Goal: Complete application form: Complete application form

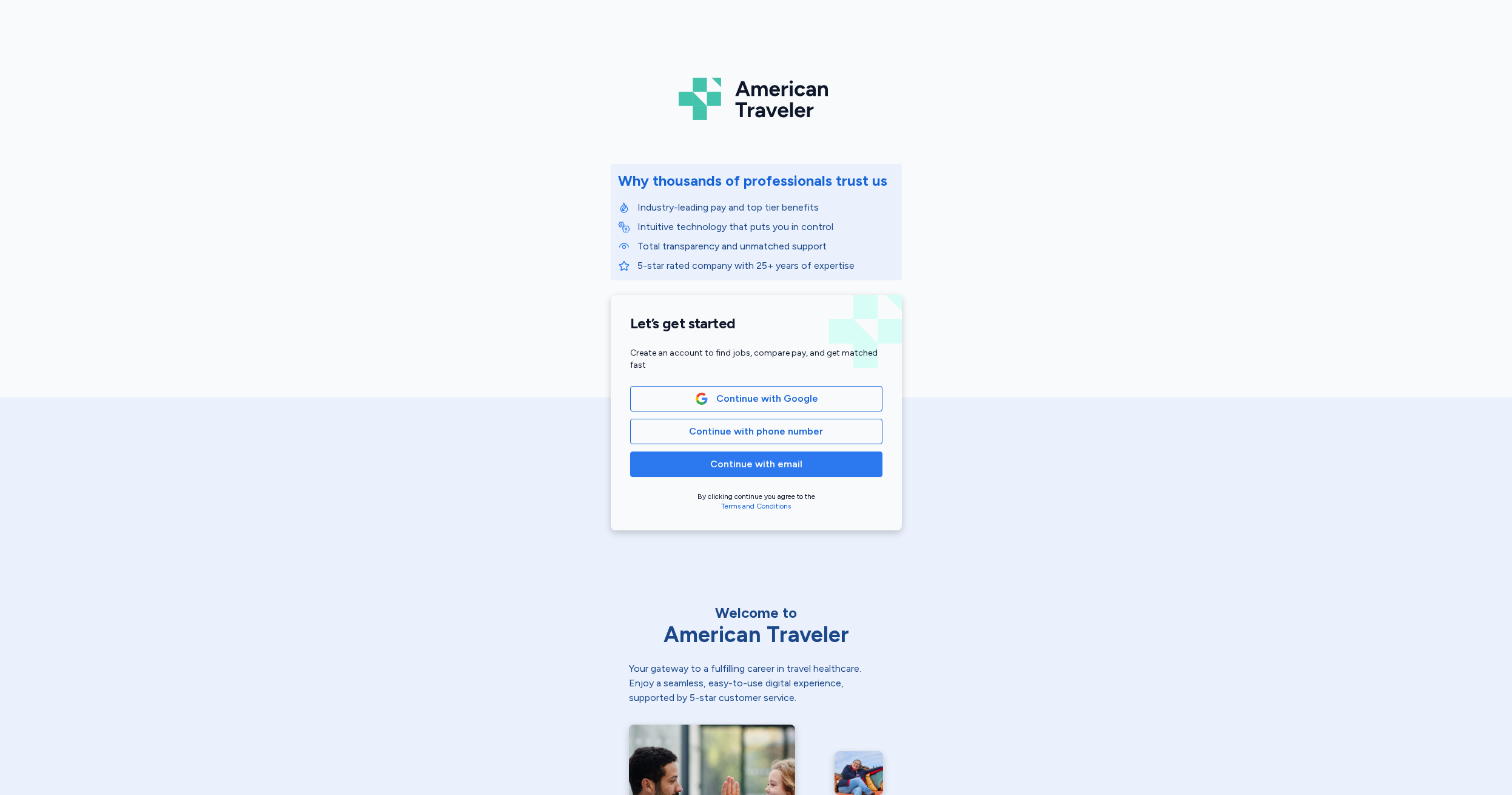
click at [733, 463] on span "Continue with email" at bounding box center [756, 464] width 92 height 15
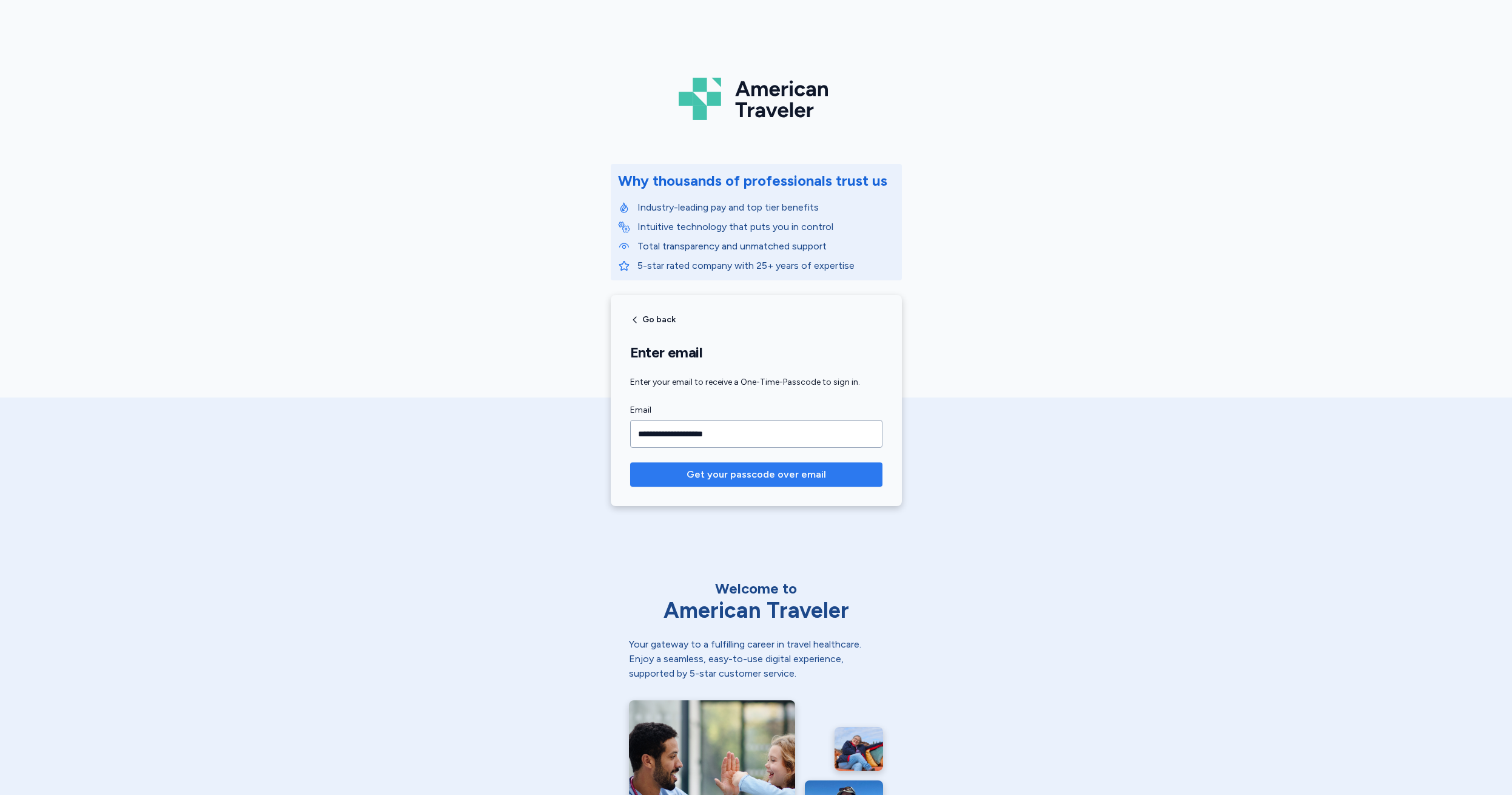
type input "**********"
click at [740, 474] on span "Get your passcode over email" at bounding box center [756, 474] width 139 height 15
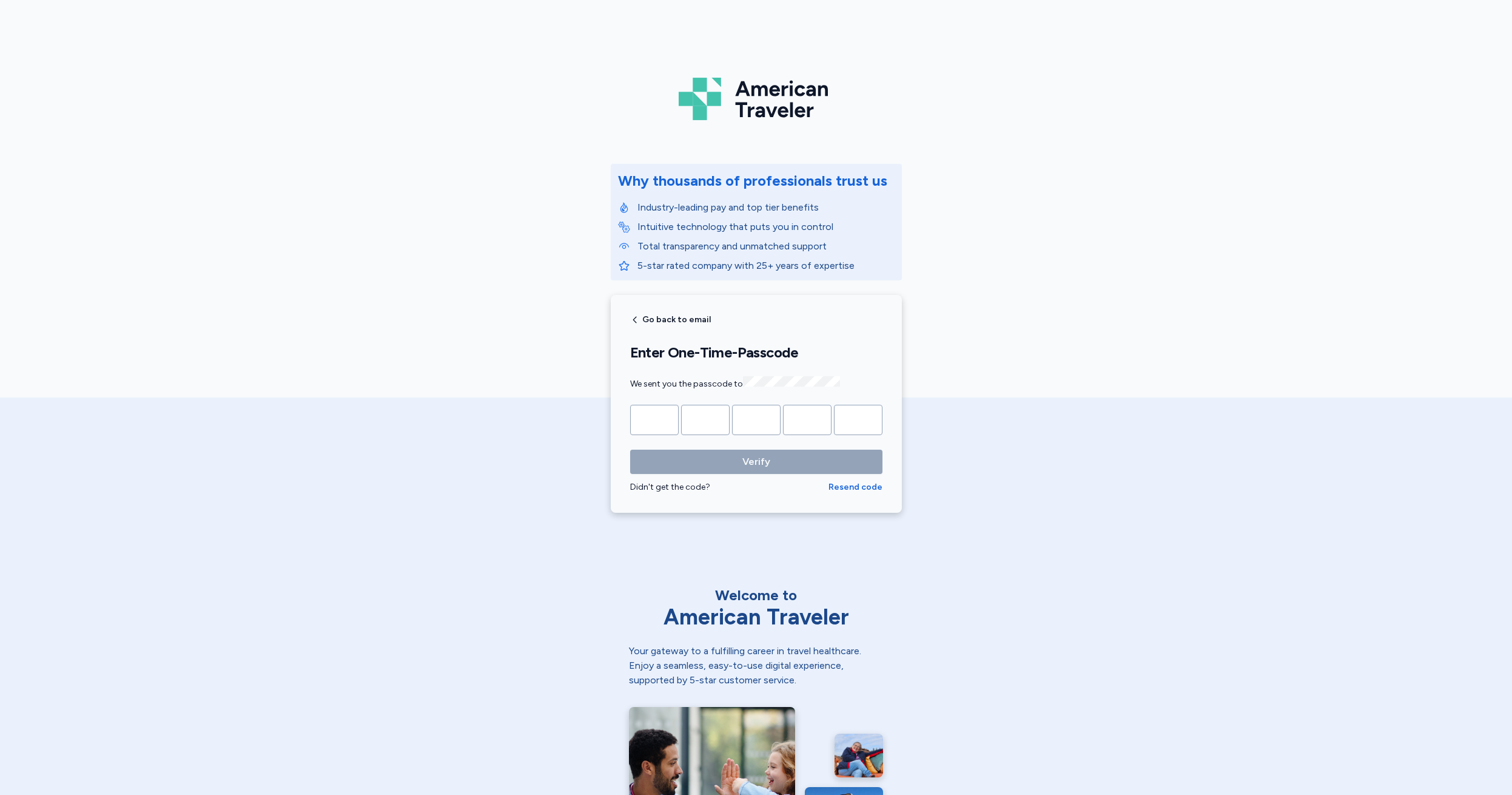
type input "*"
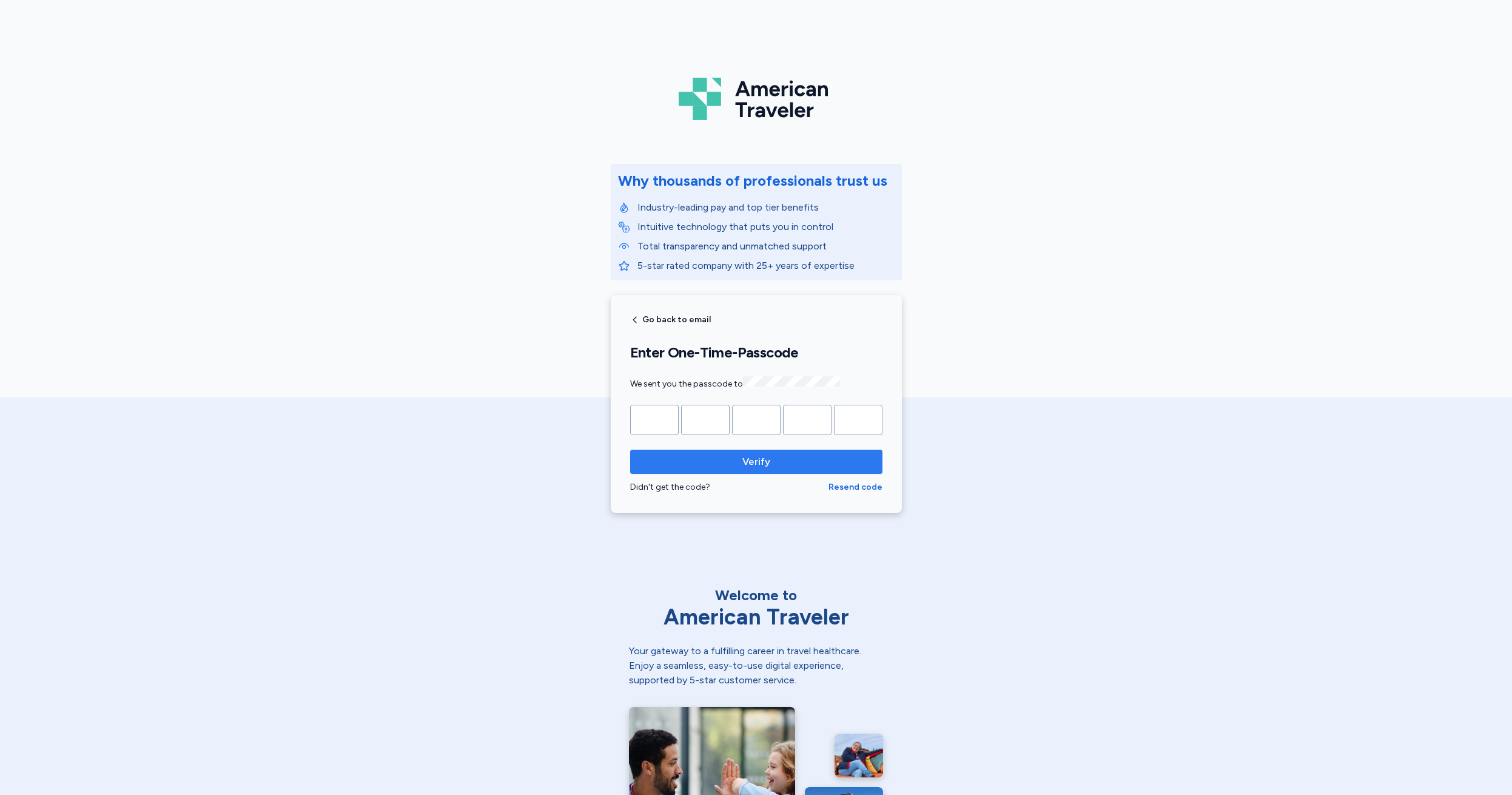
click at [750, 462] on span "Verify" at bounding box center [756, 461] width 28 height 15
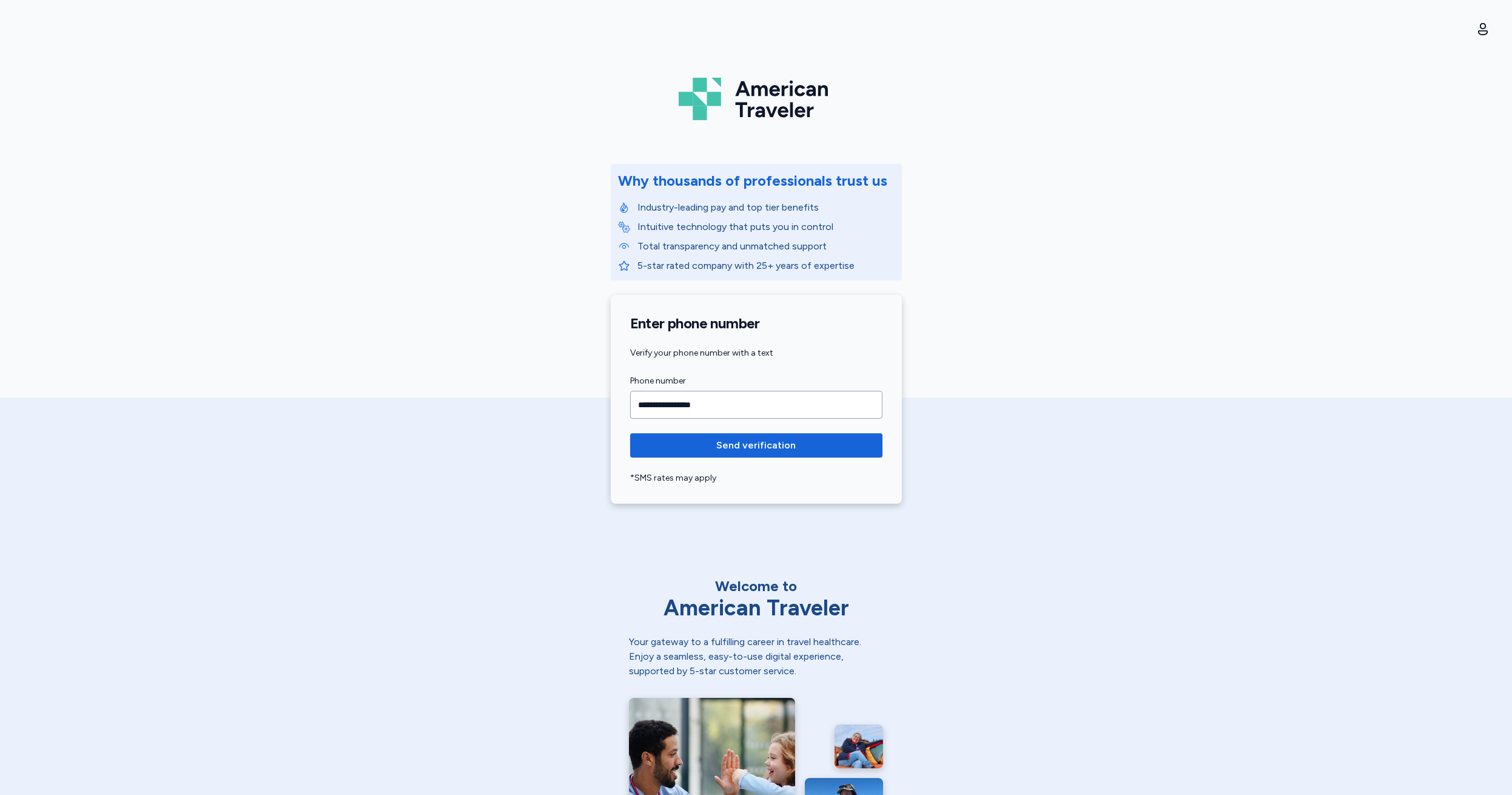
type input "**********"
click at [741, 448] on span "Send verification" at bounding box center [756, 445] width 79 height 15
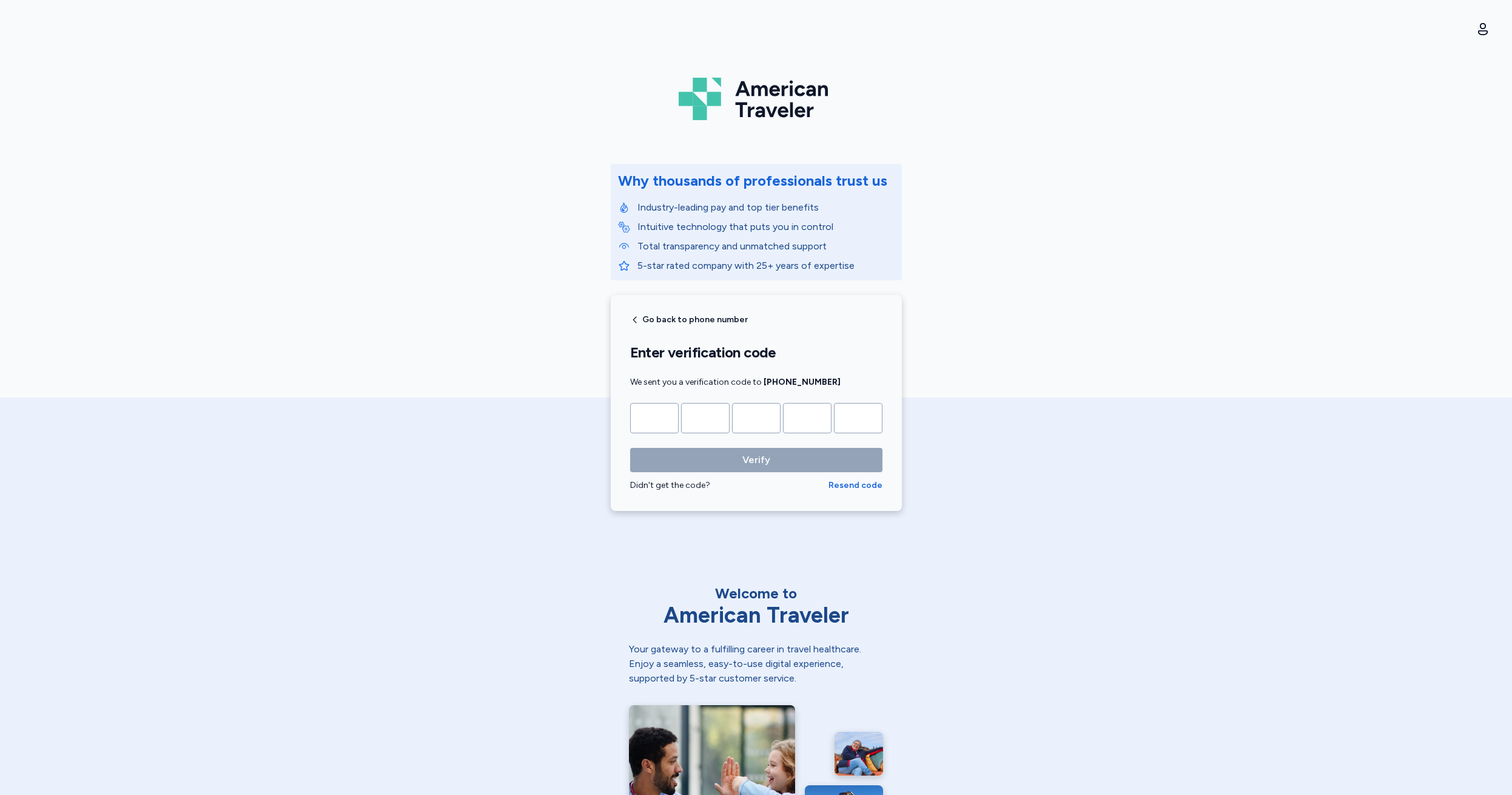
type input "*"
click at [804, 415] on input "*" at bounding box center [807, 418] width 48 height 30
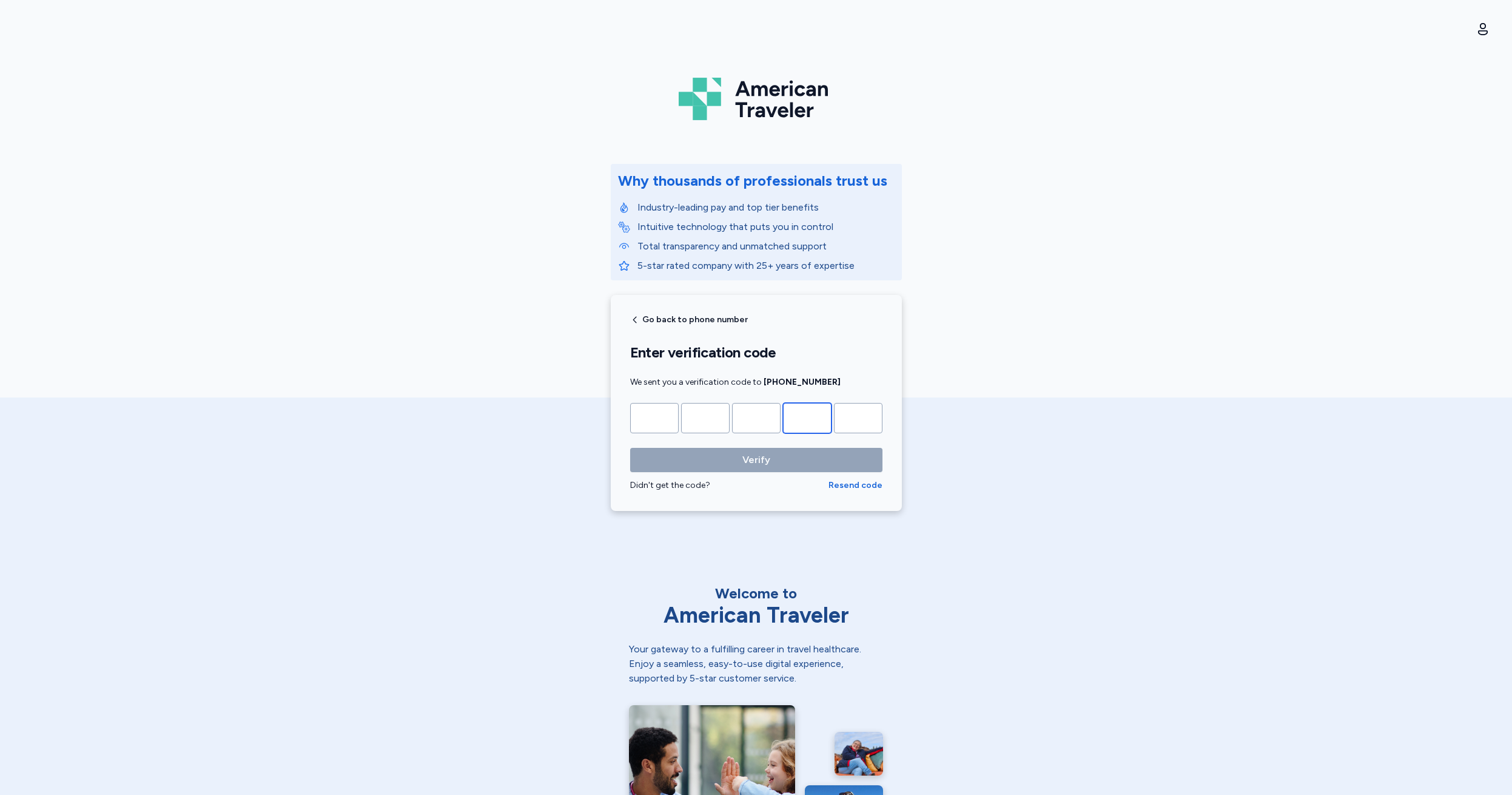
type input "*"
click at [742, 456] on span "Verify" at bounding box center [756, 459] width 28 height 15
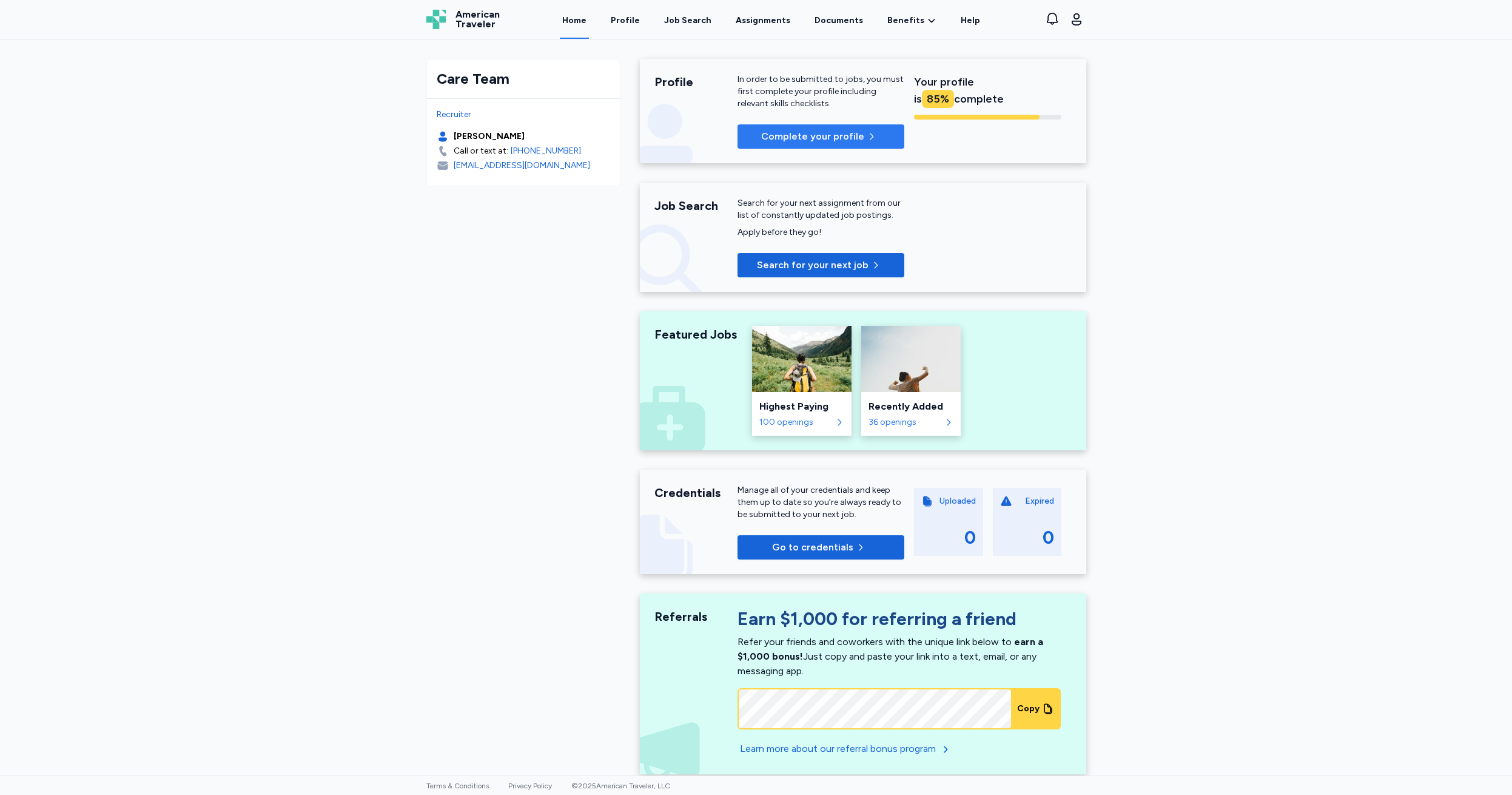
click at [791, 137] on p "Complete your profile" at bounding box center [812, 136] width 103 height 15
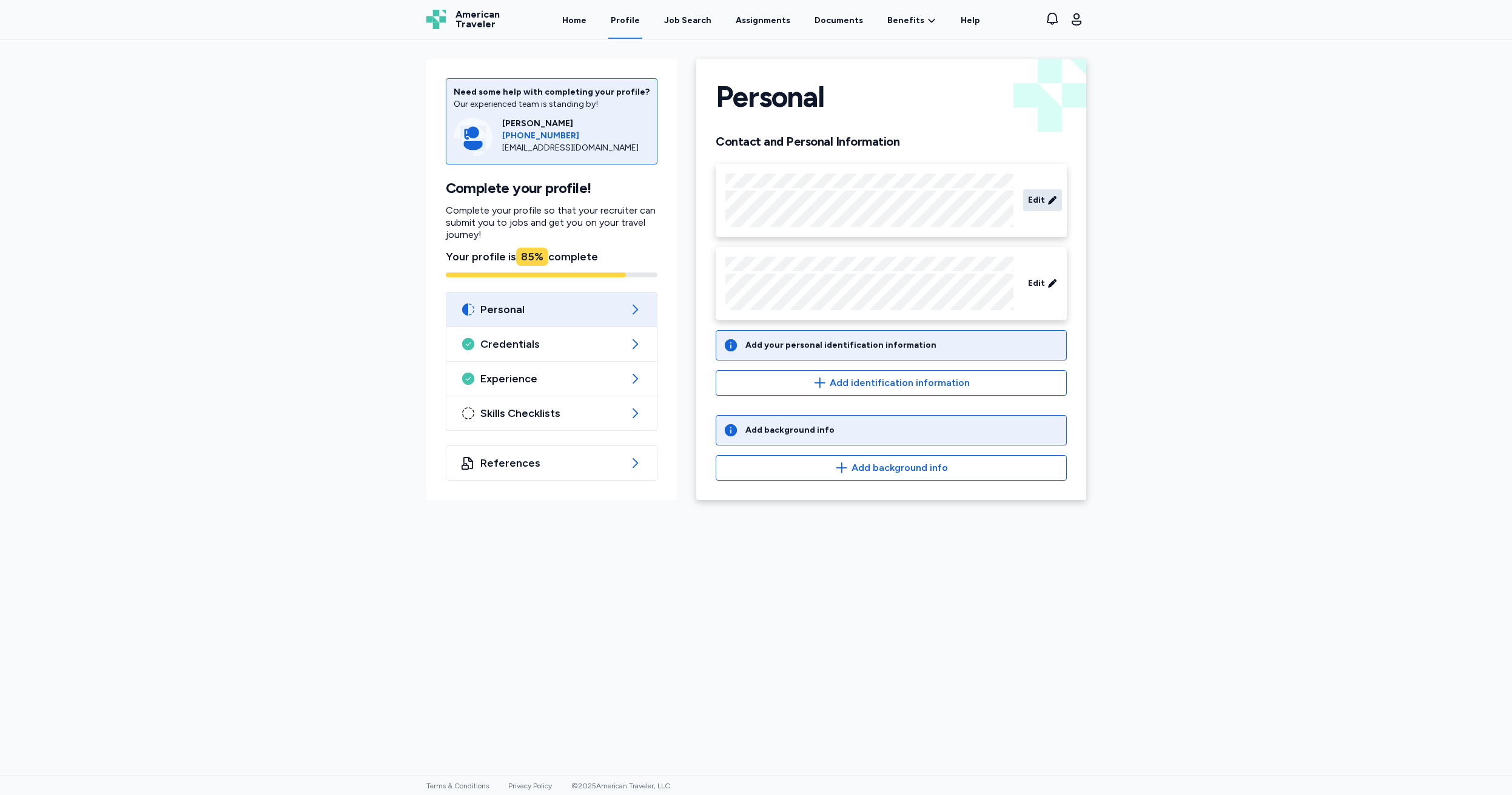
click at [1035, 198] on span "Edit" at bounding box center [1036, 199] width 17 height 12
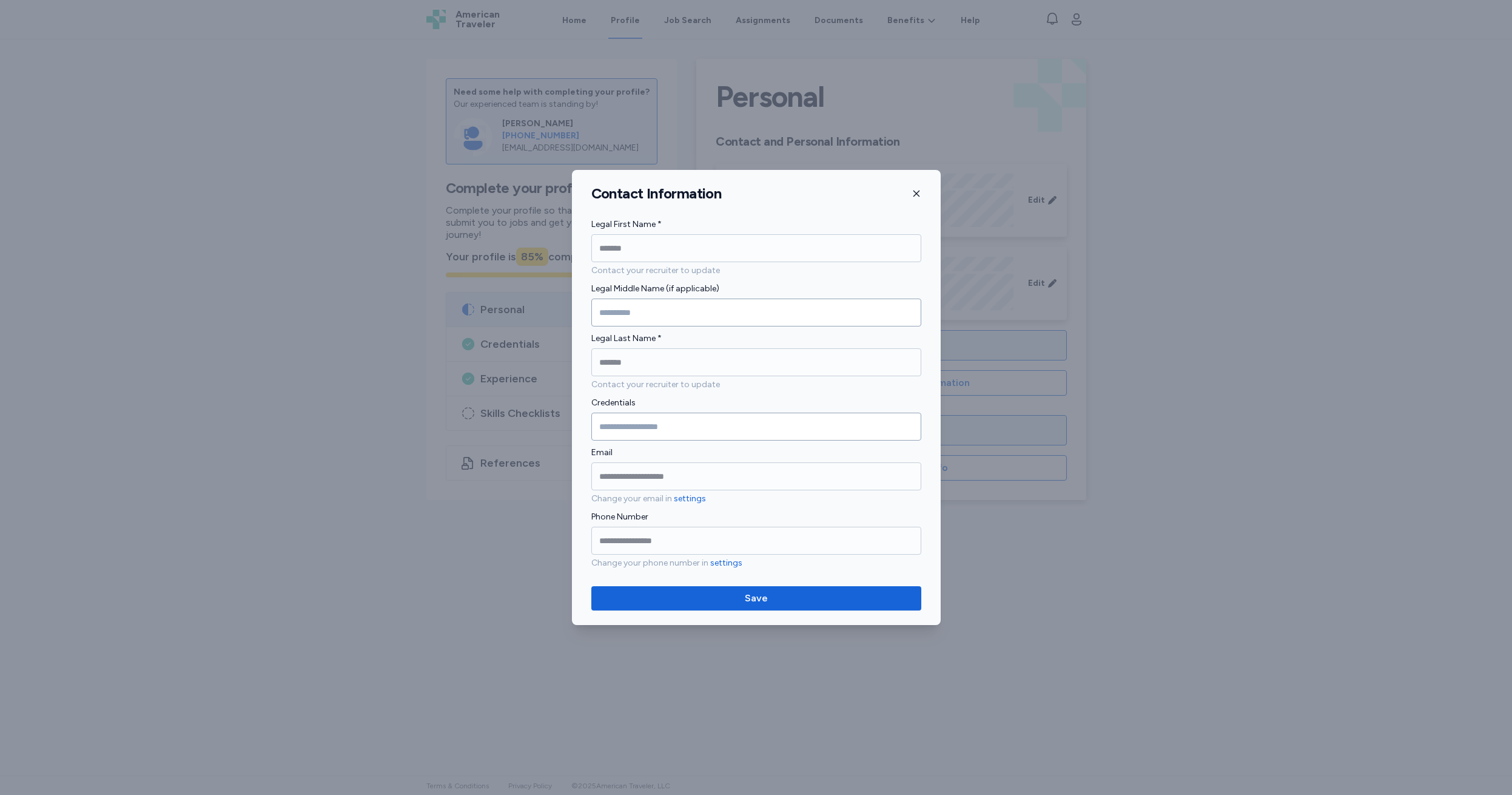
click at [922, 196] on div "Contact Information" at bounding box center [756, 194] width 368 height 18
click at [722, 606] on button "Save" at bounding box center [756, 598] width 330 height 25
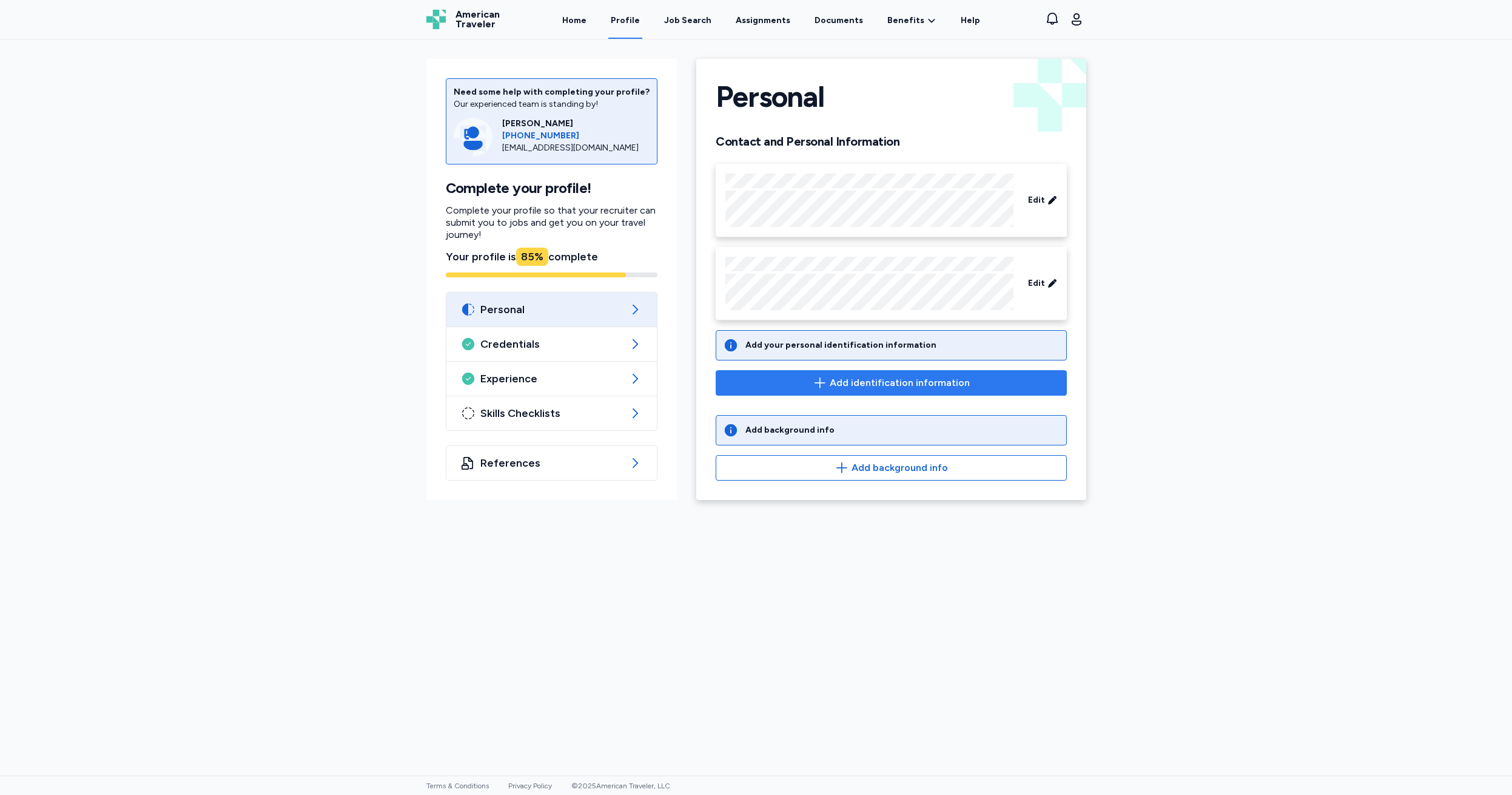
click at [854, 383] on span "Add identification information" at bounding box center [900, 383] width 140 height 15
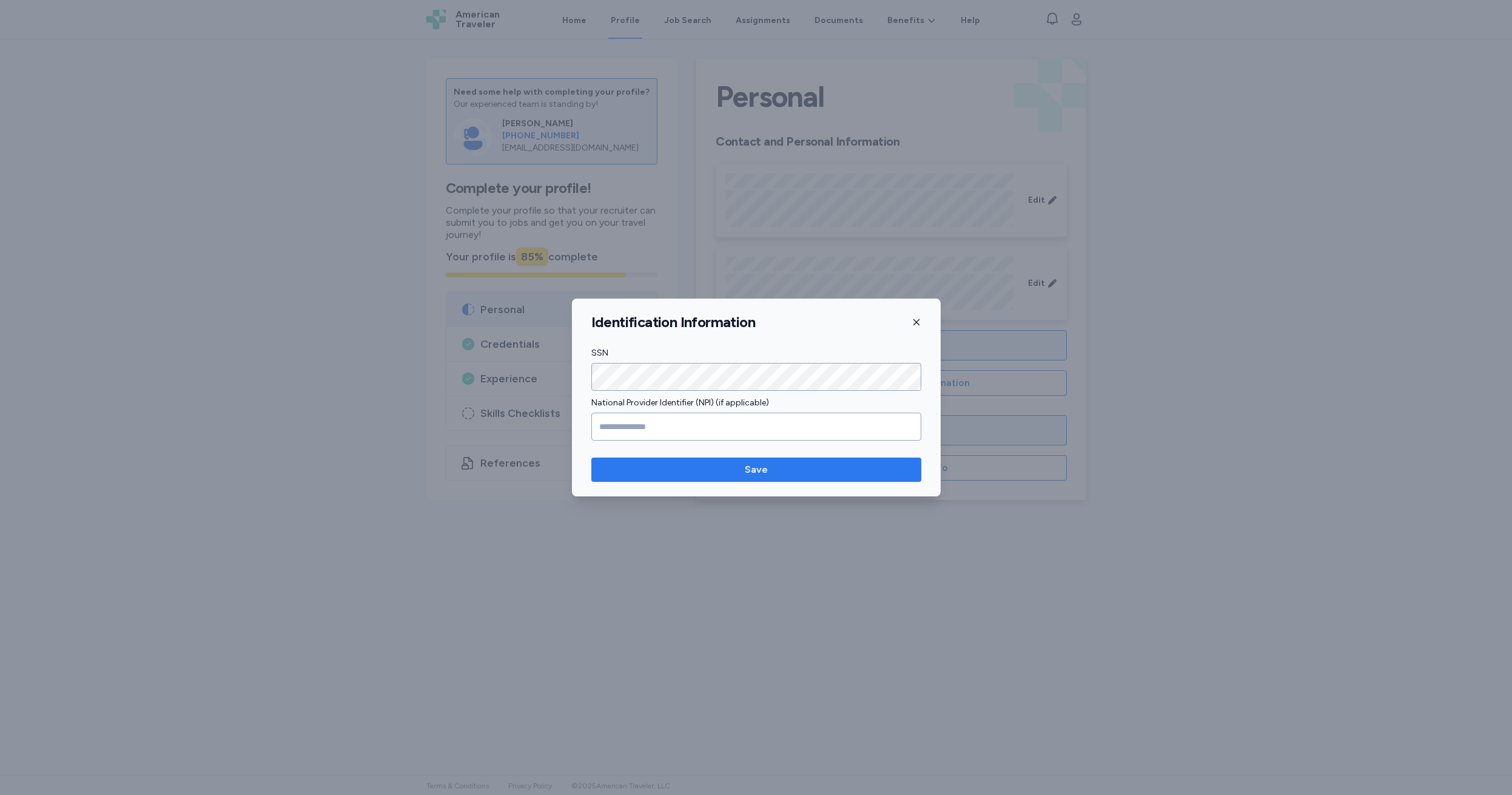
click at [748, 470] on span "Save" at bounding box center [756, 469] width 23 height 15
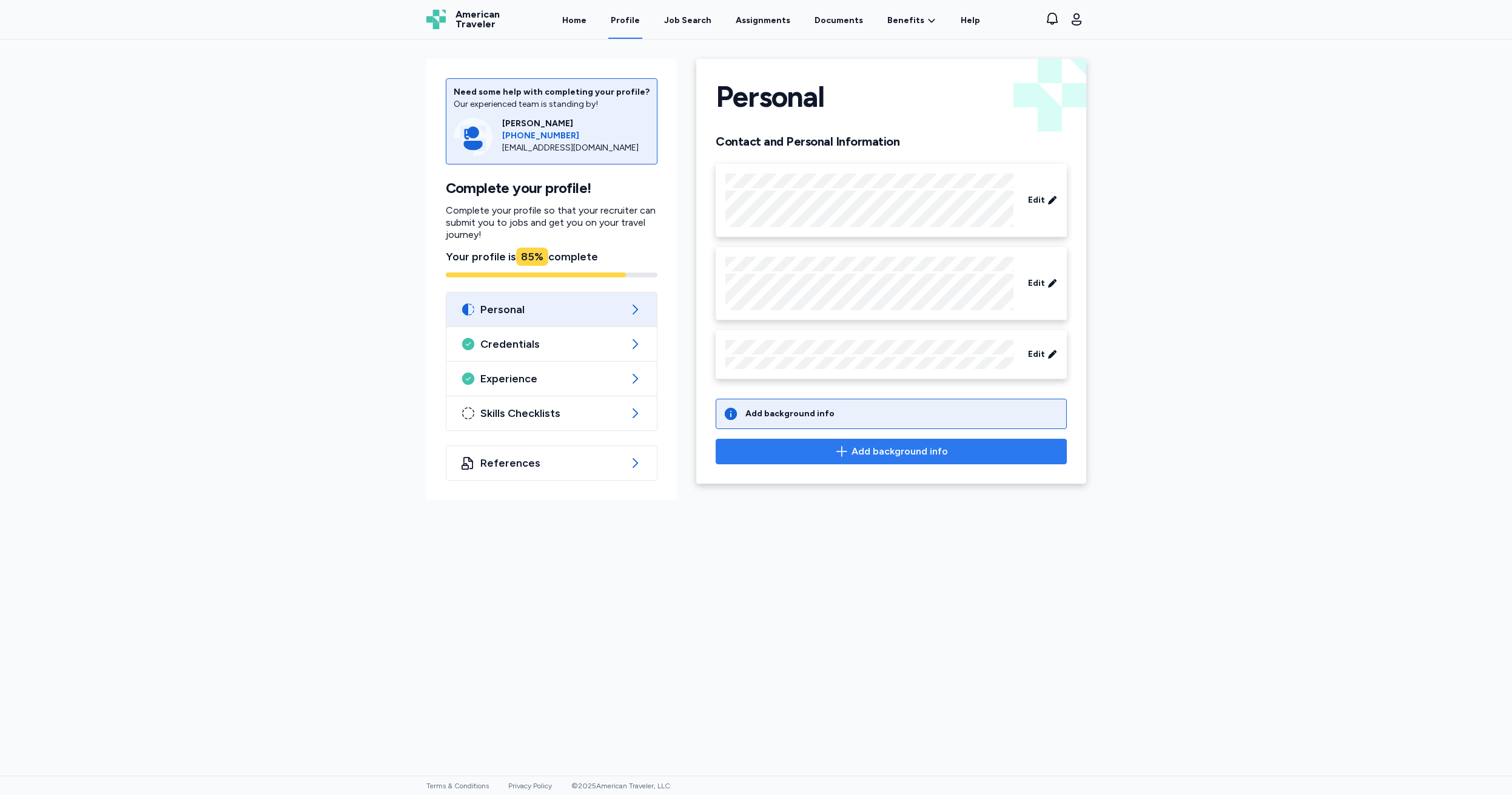
click at [882, 452] on span "Add background info" at bounding box center [900, 451] width 96 height 15
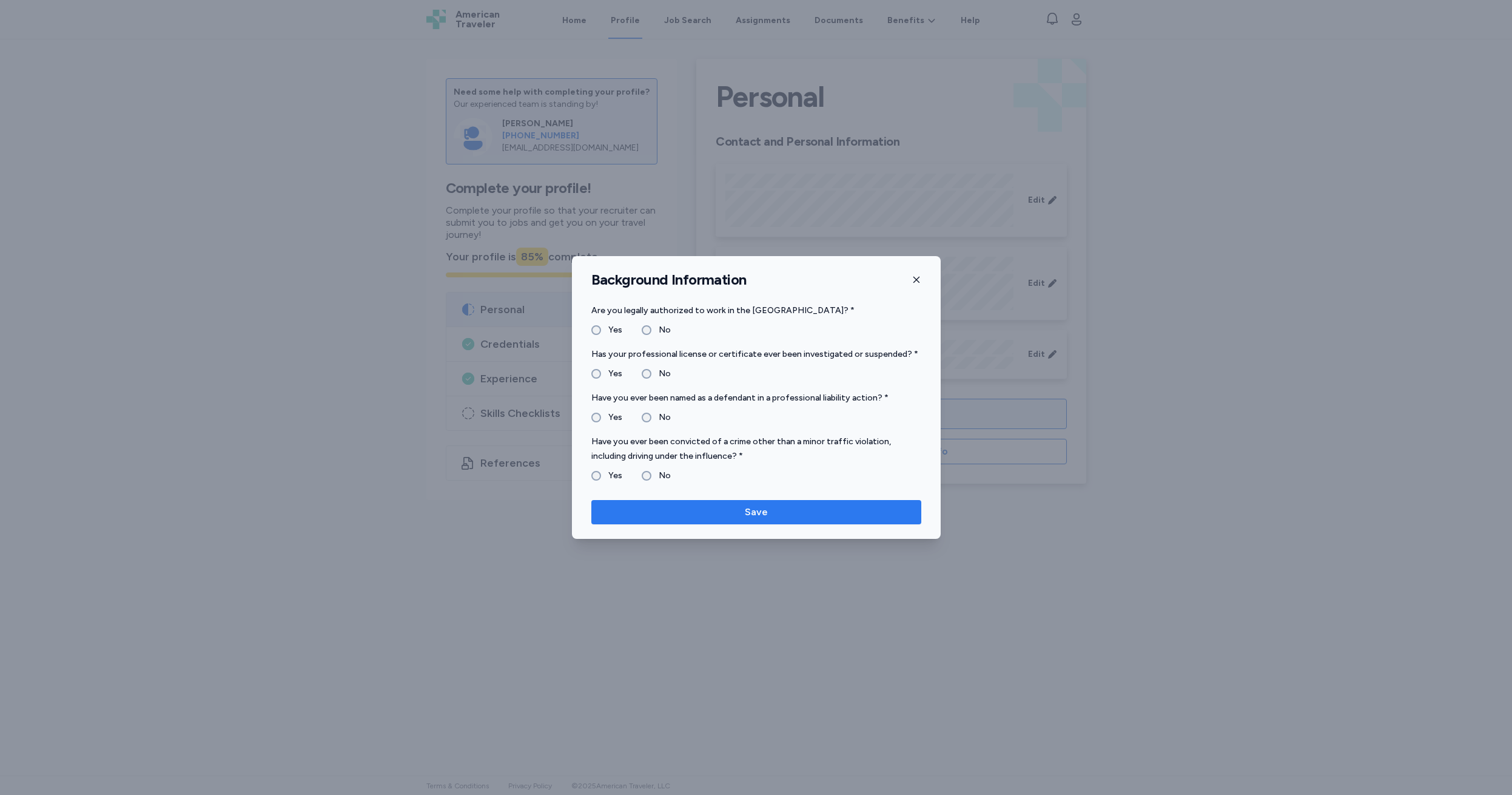
click at [755, 512] on span "Save" at bounding box center [756, 512] width 23 height 15
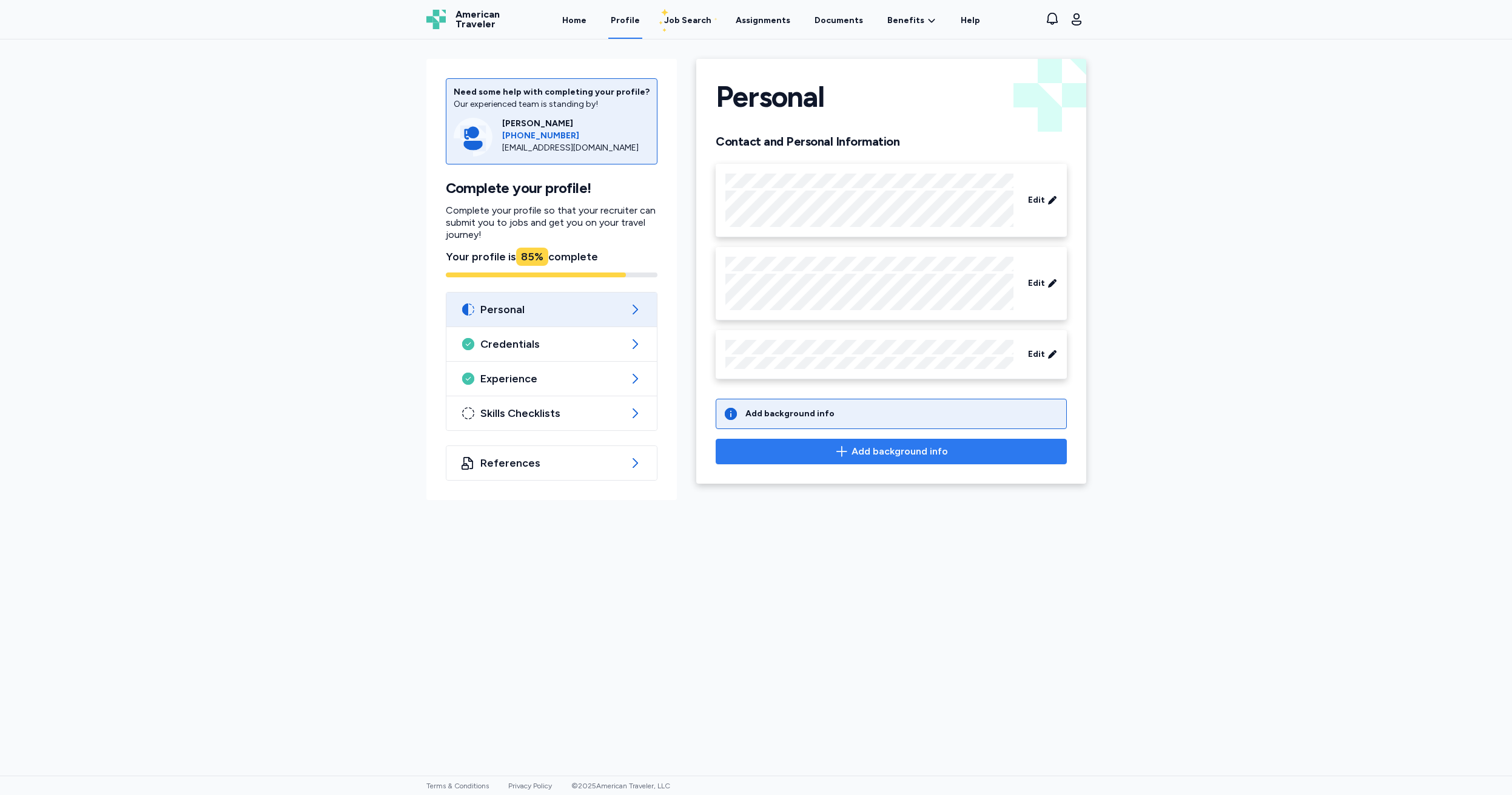
click at [862, 450] on span "Add background info" at bounding box center [900, 451] width 96 height 15
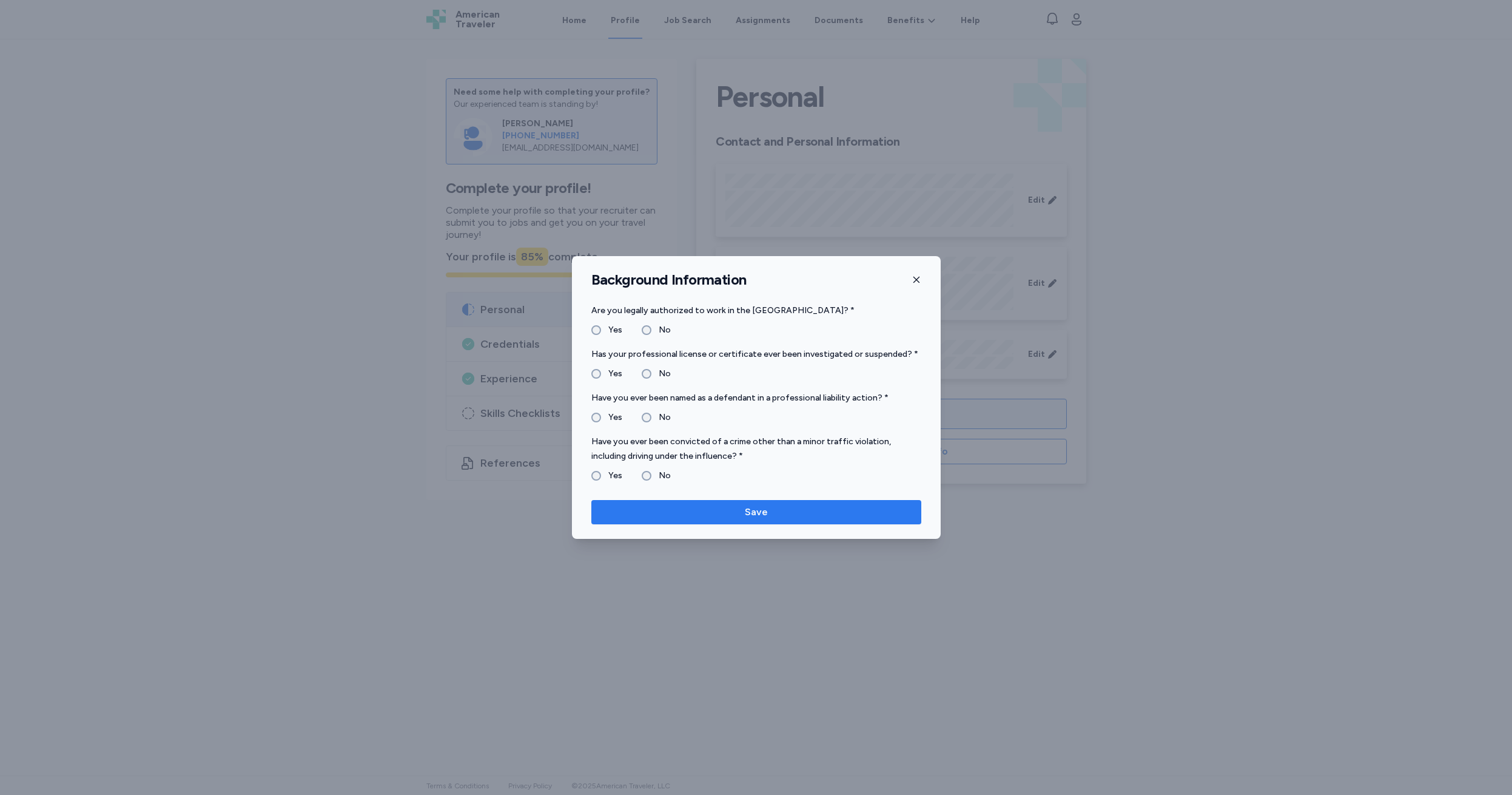
click at [777, 508] on span "Save" at bounding box center [756, 512] width 310 height 15
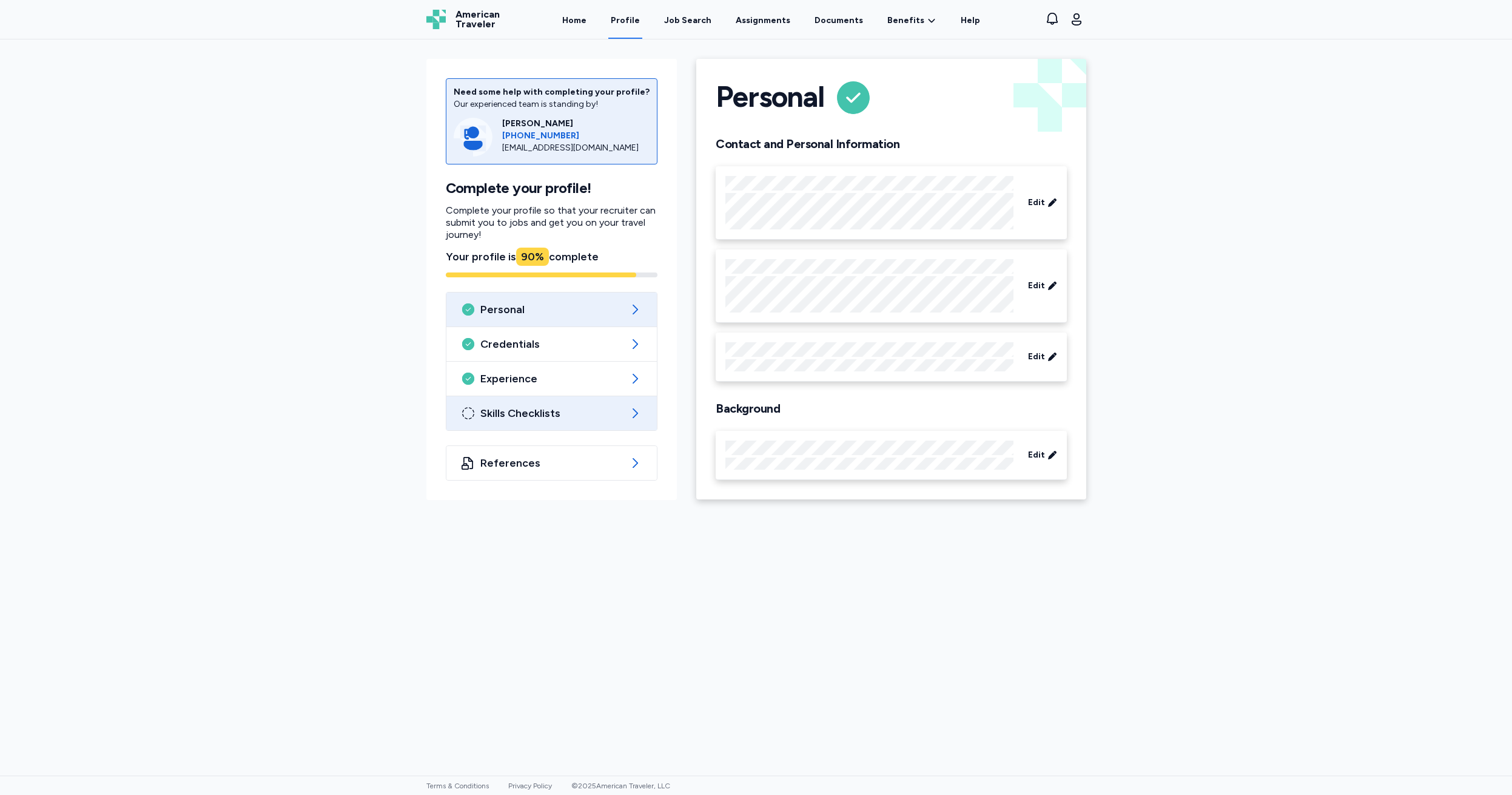
click at [614, 408] on span "Skills Checklists" at bounding box center [551, 413] width 143 height 15
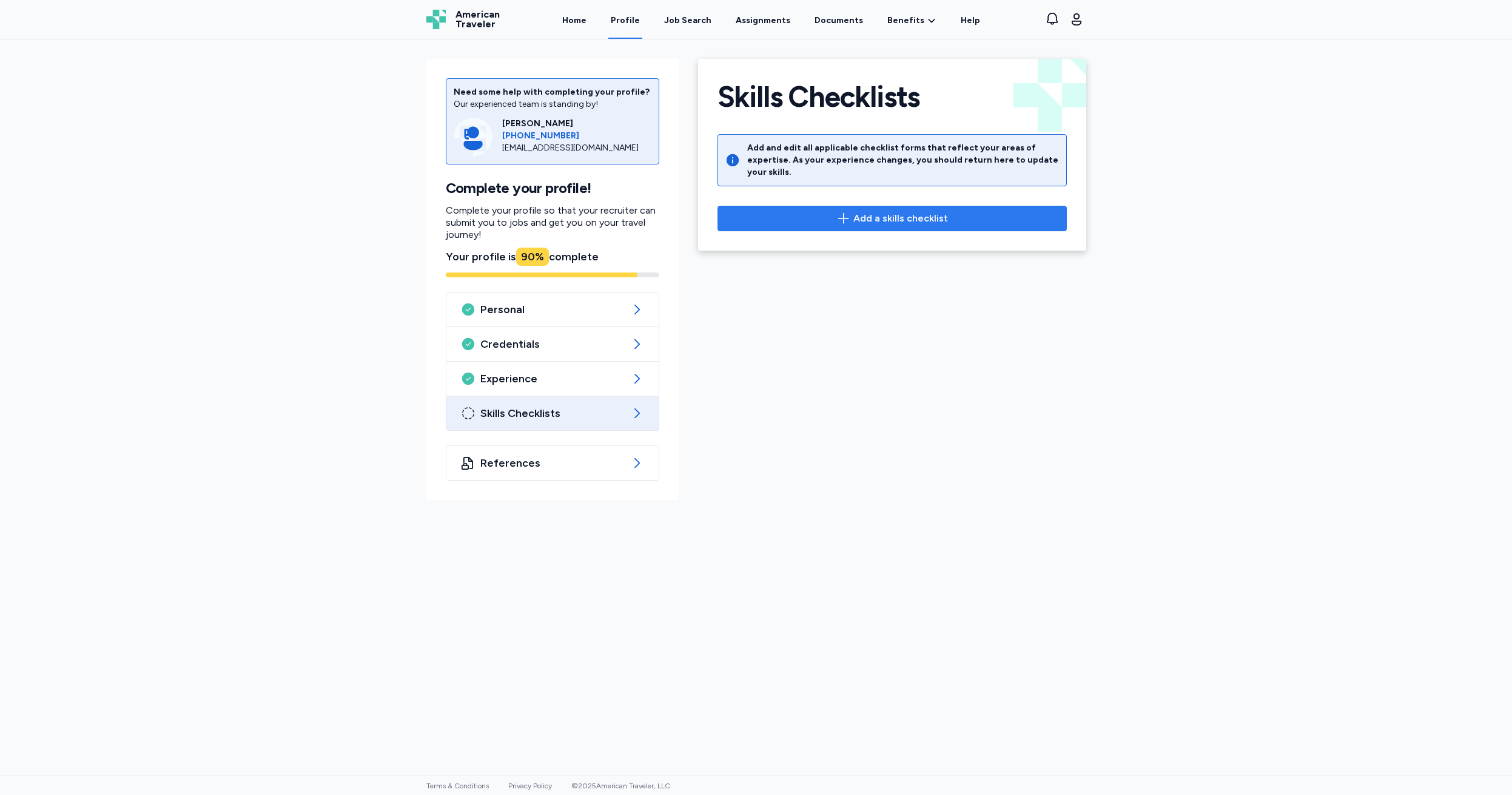
click at [873, 211] on span "Add a skills checklist" at bounding box center [901, 218] width 95 height 15
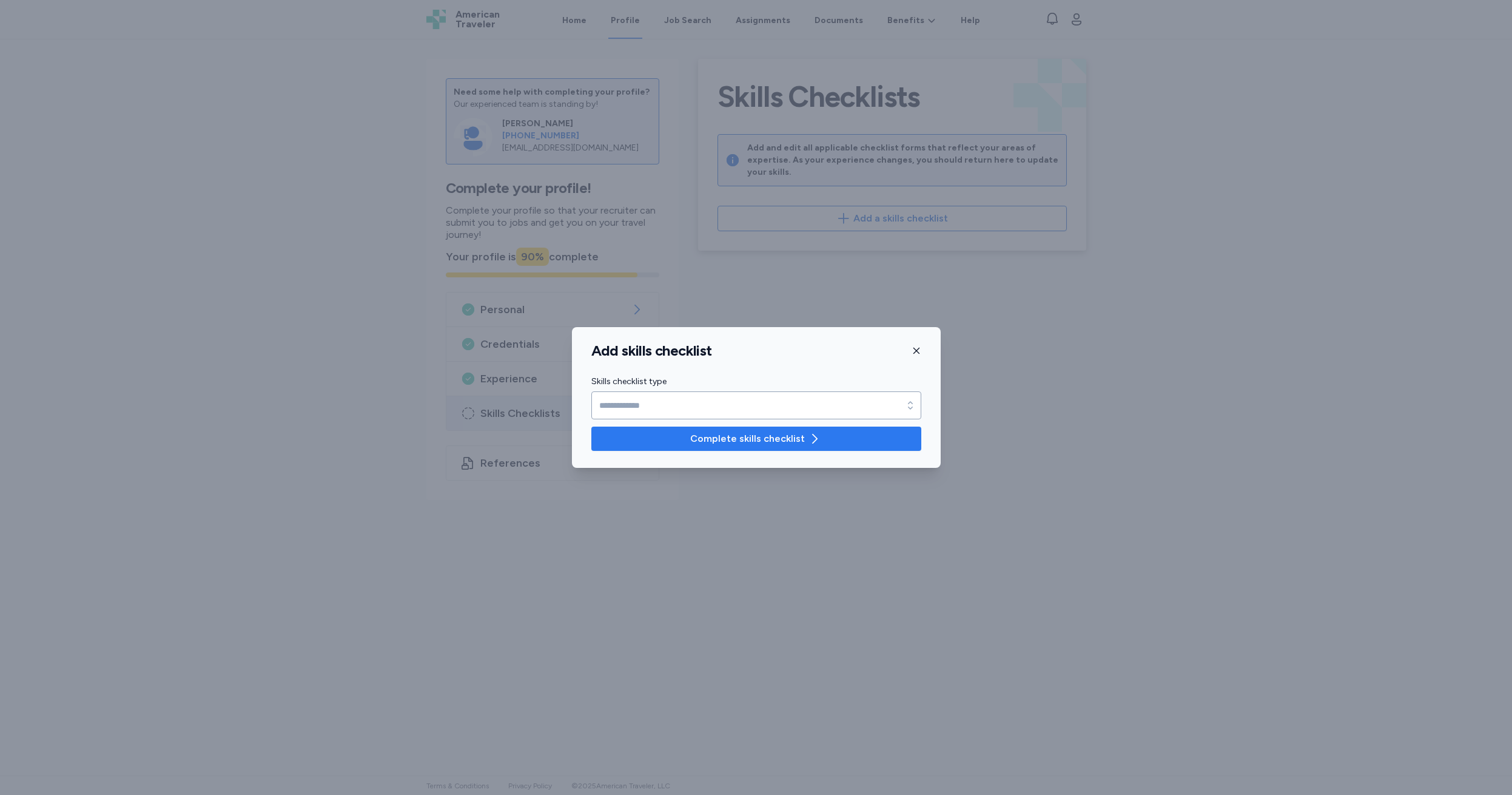
click at [741, 444] on span "Complete skills checklist" at bounding box center [748, 438] width 115 height 15
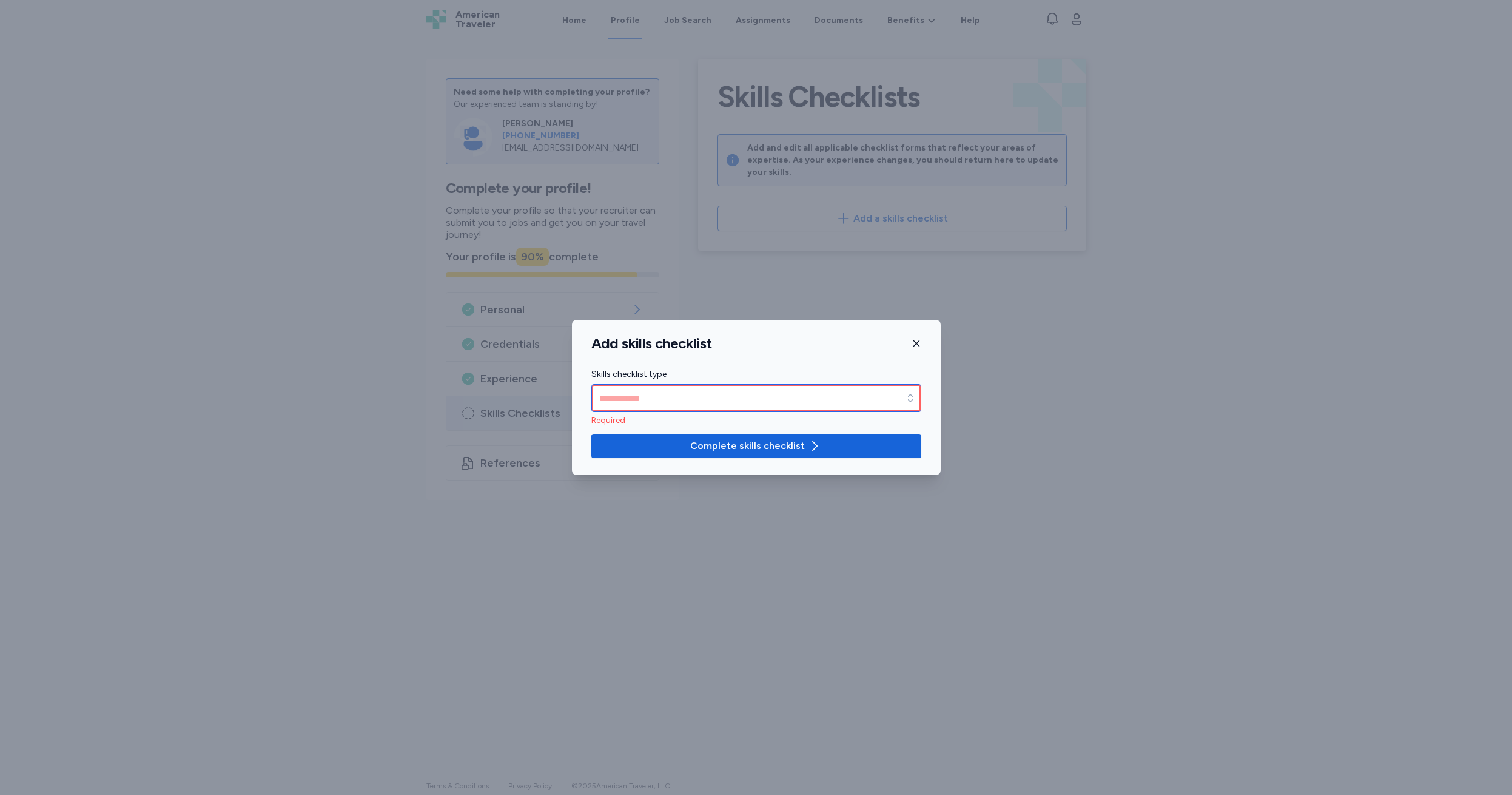
click at [604, 393] on input "Skills checklist type" at bounding box center [756, 398] width 330 height 28
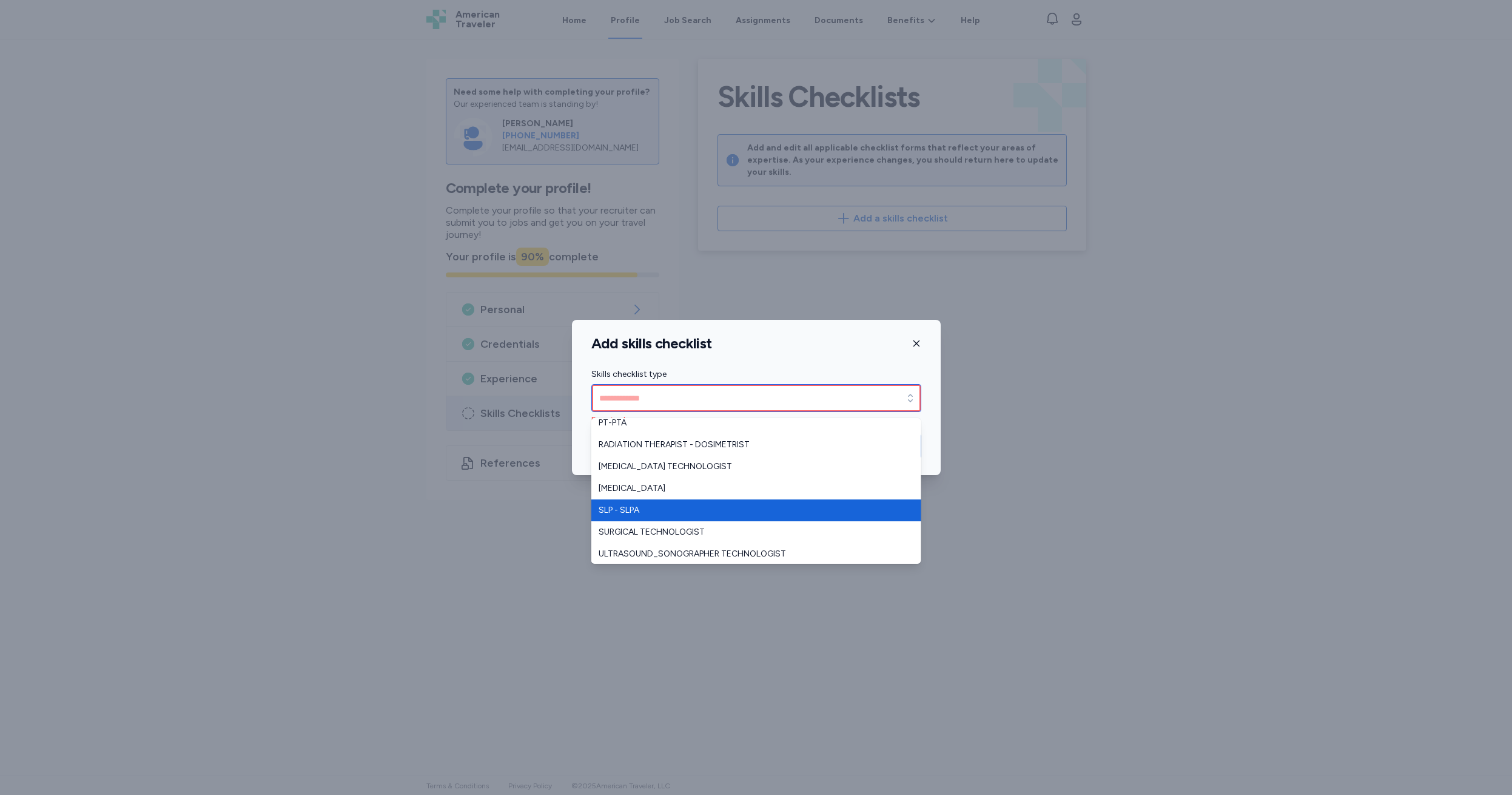
scroll to position [269, 0]
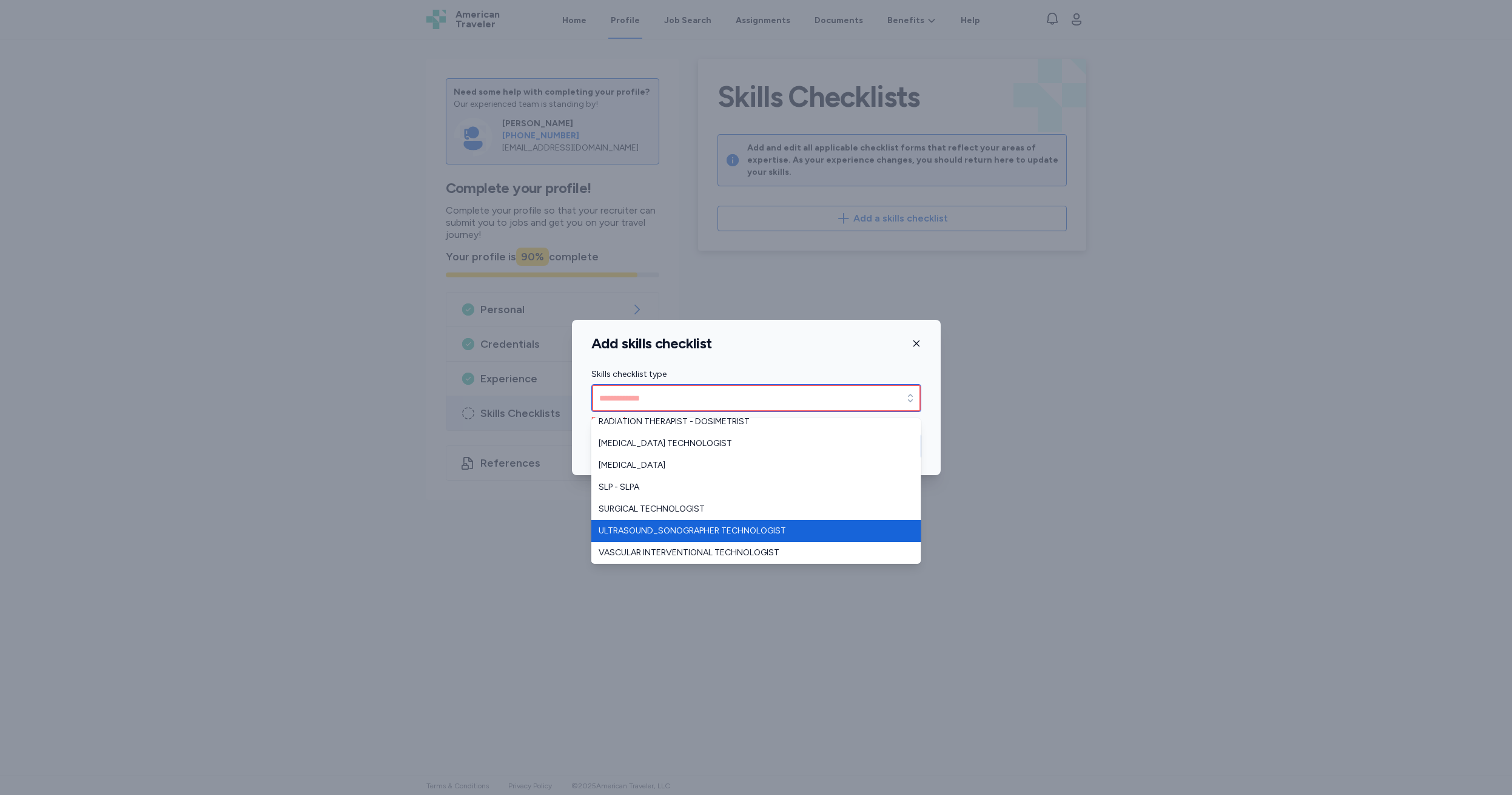
type input "**********"
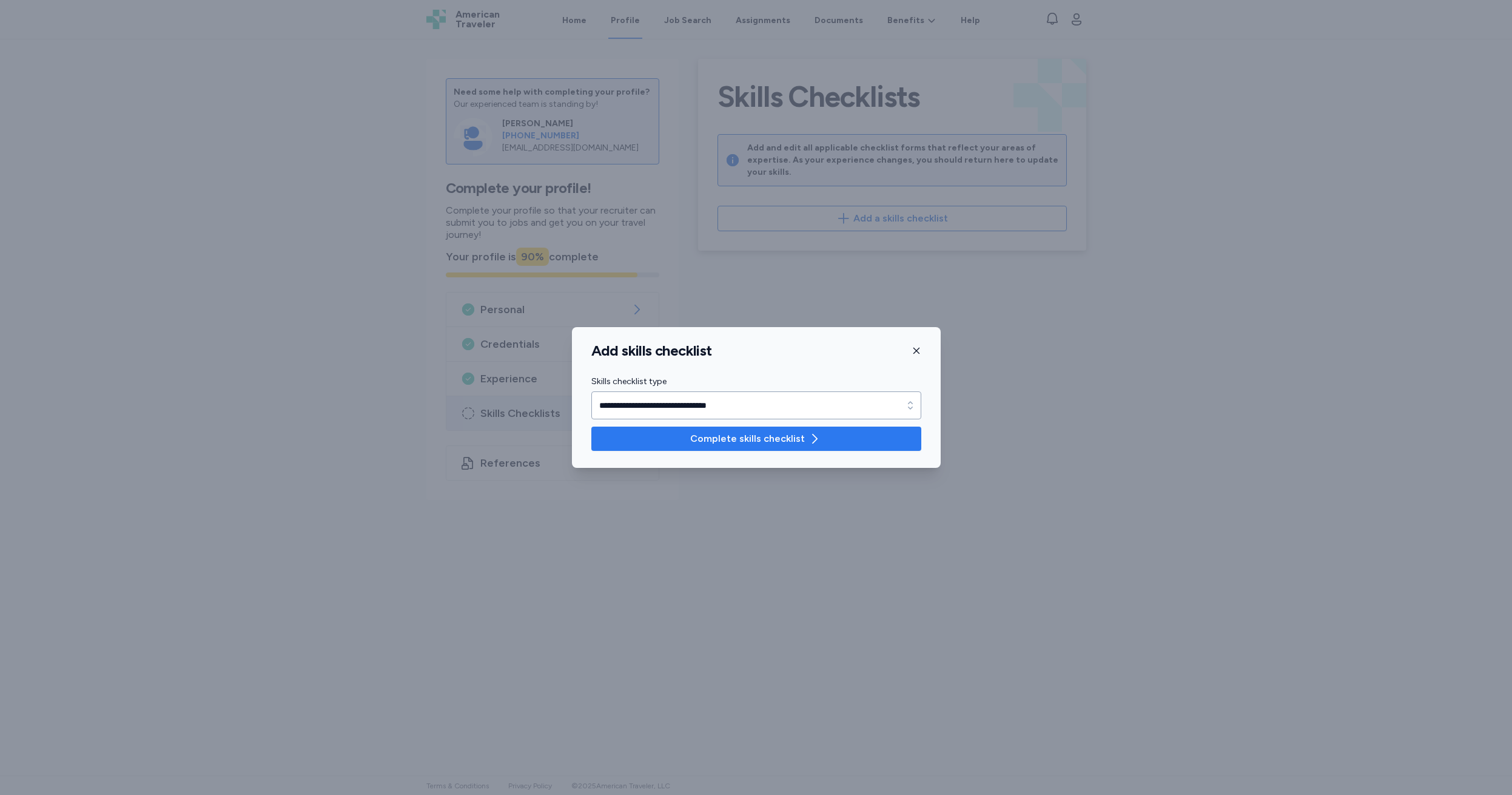
click at [753, 434] on span "Complete skills checklist" at bounding box center [748, 438] width 115 height 15
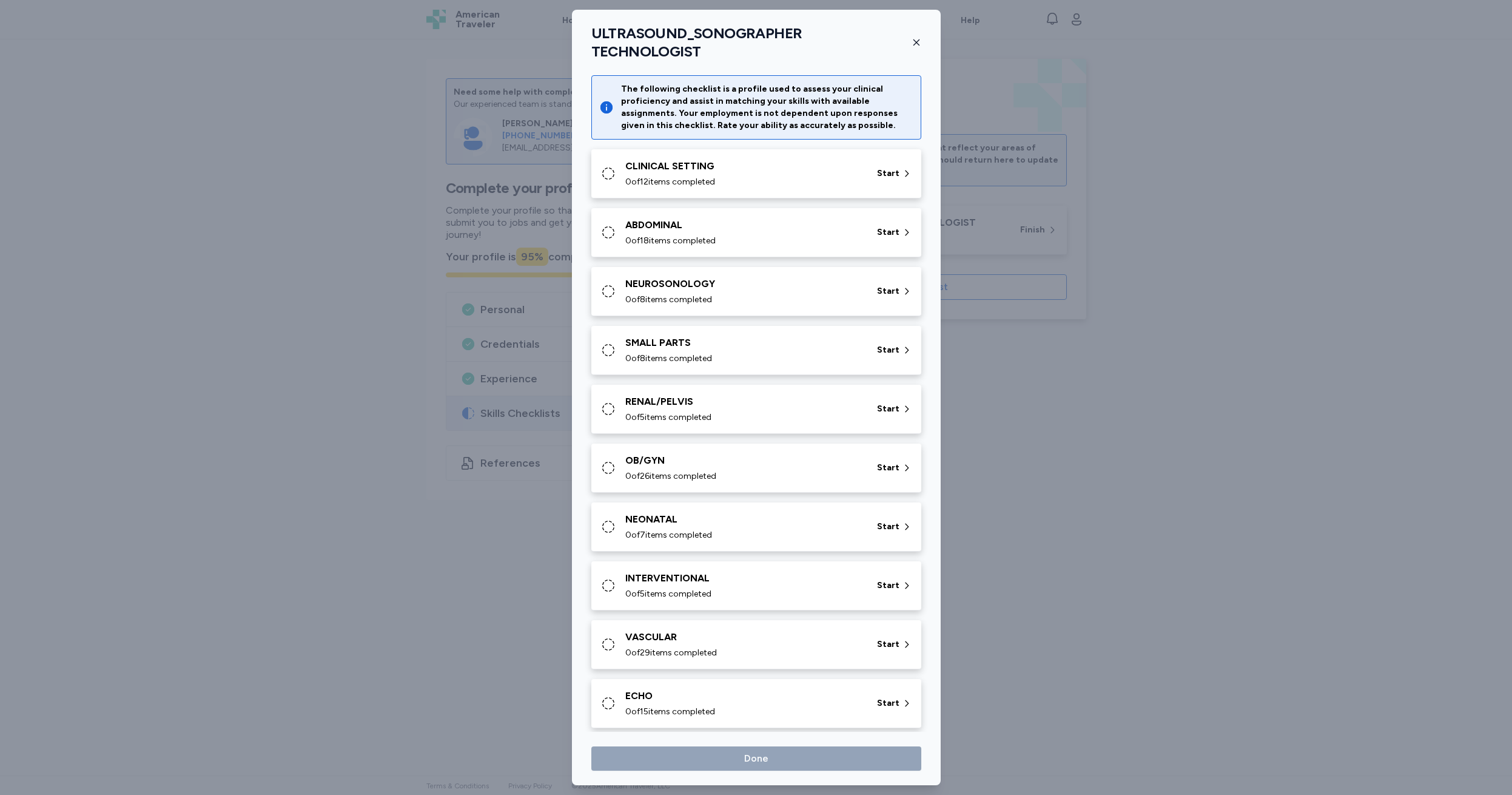
click at [143, 135] on div at bounding box center [756, 398] width 1512 height 795
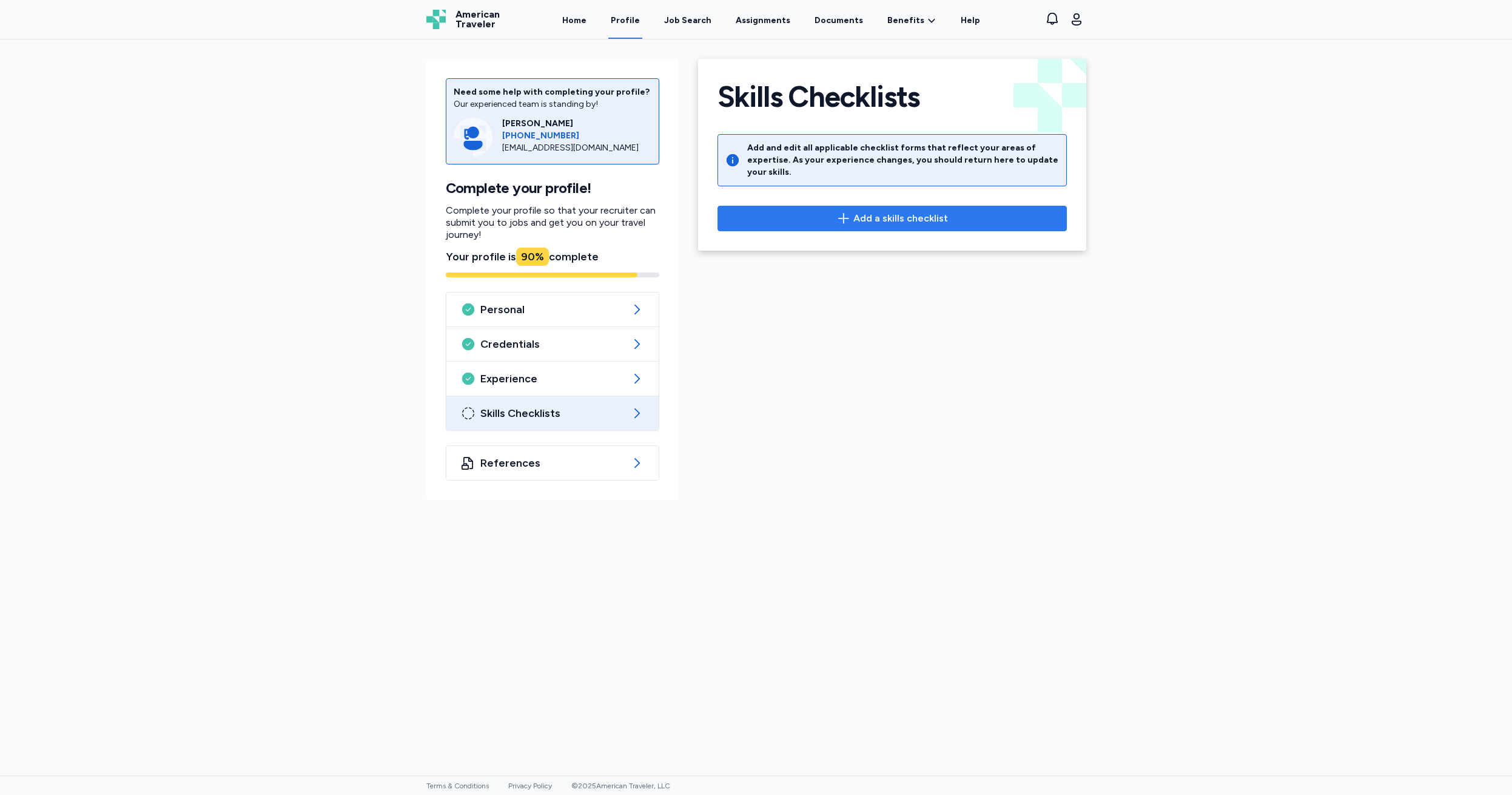
click at [884, 211] on span "Add a skills checklist" at bounding box center [901, 218] width 95 height 15
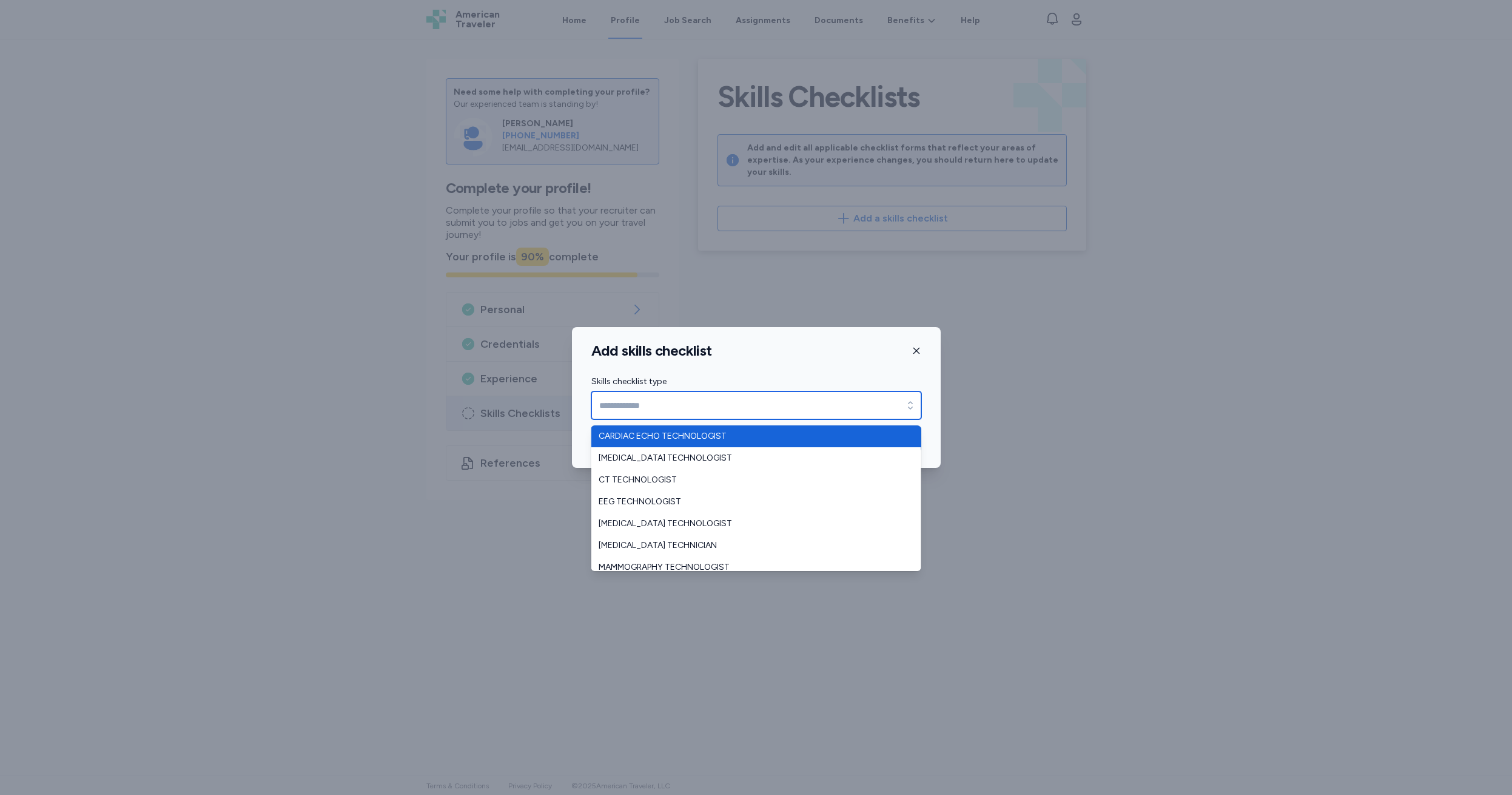
click at [647, 407] on input "Skills checklist type" at bounding box center [756, 405] width 330 height 28
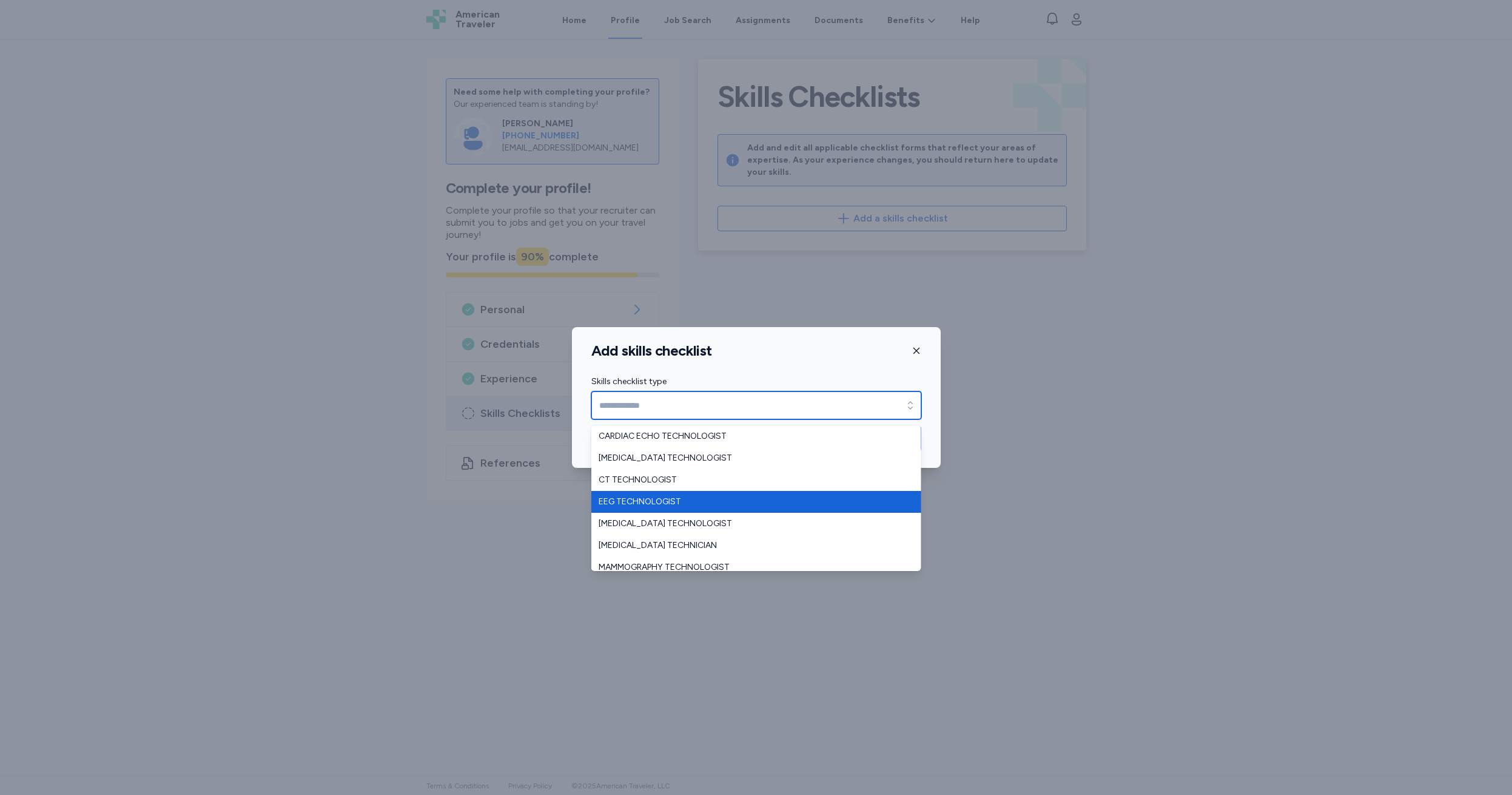
scroll to position [269, 0]
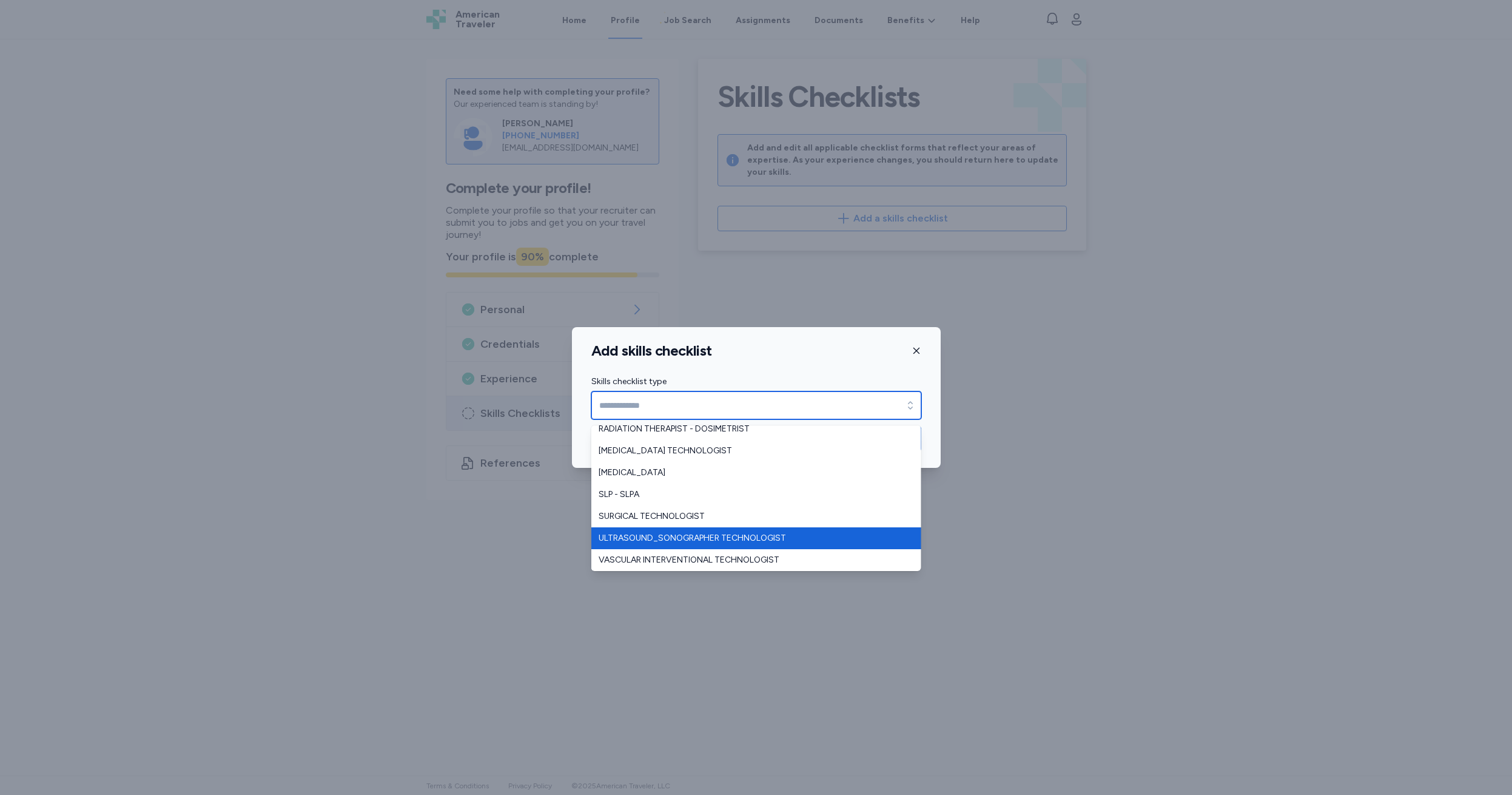
type input "**********"
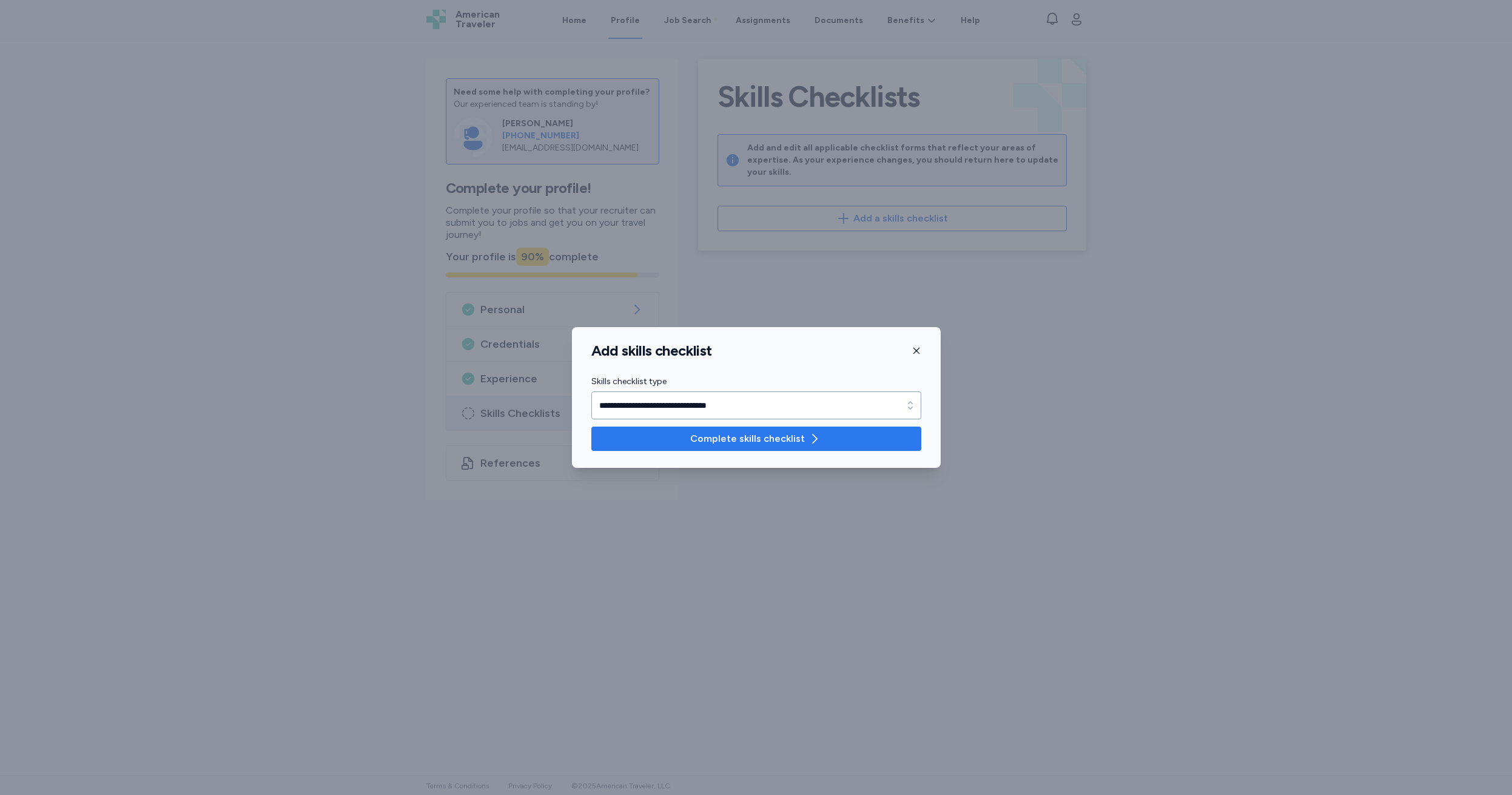
click at [756, 432] on span "Complete skills checklist" at bounding box center [748, 438] width 115 height 15
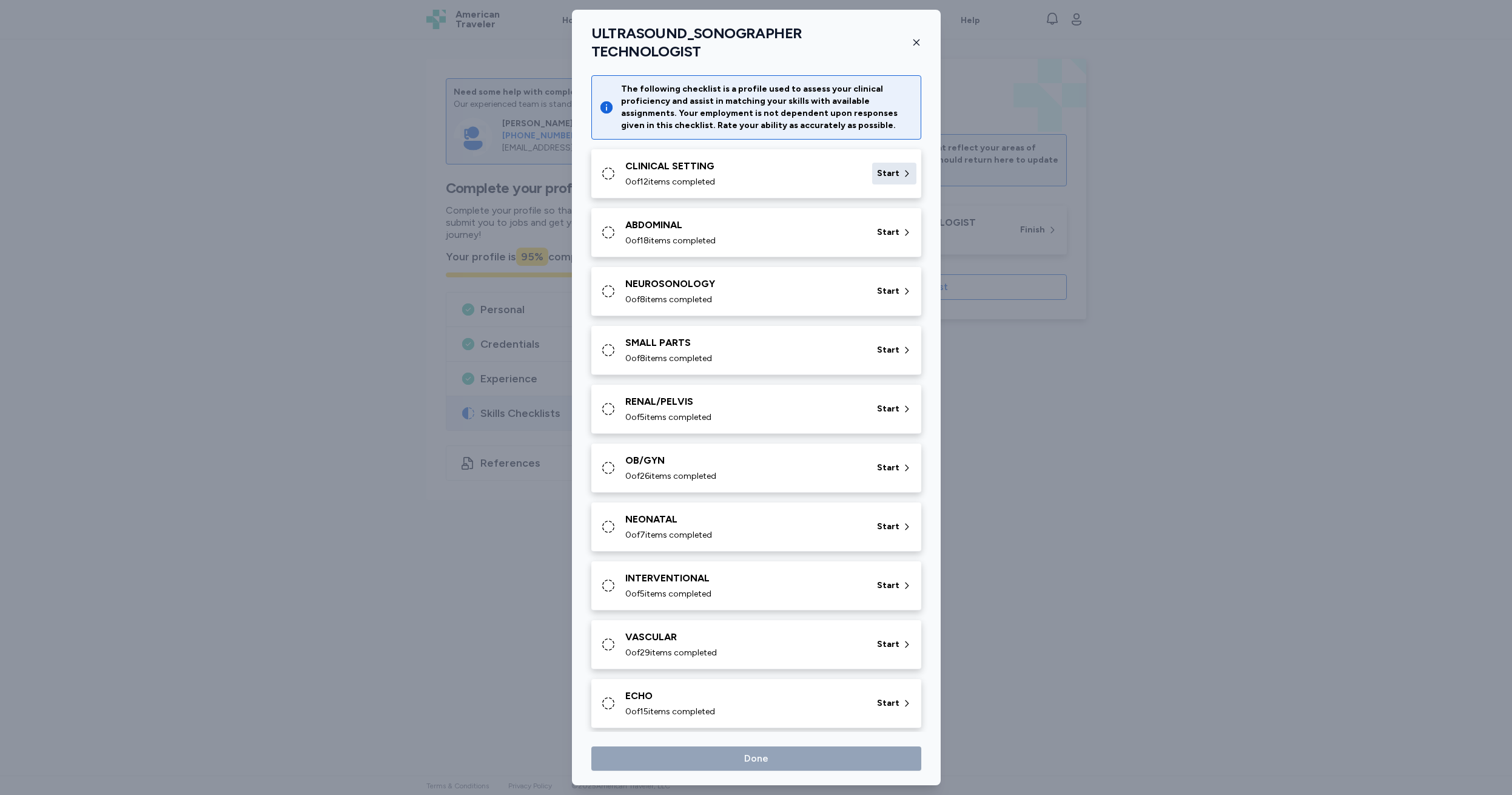
click at [877, 167] on span "Start" at bounding box center [888, 173] width 23 height 12
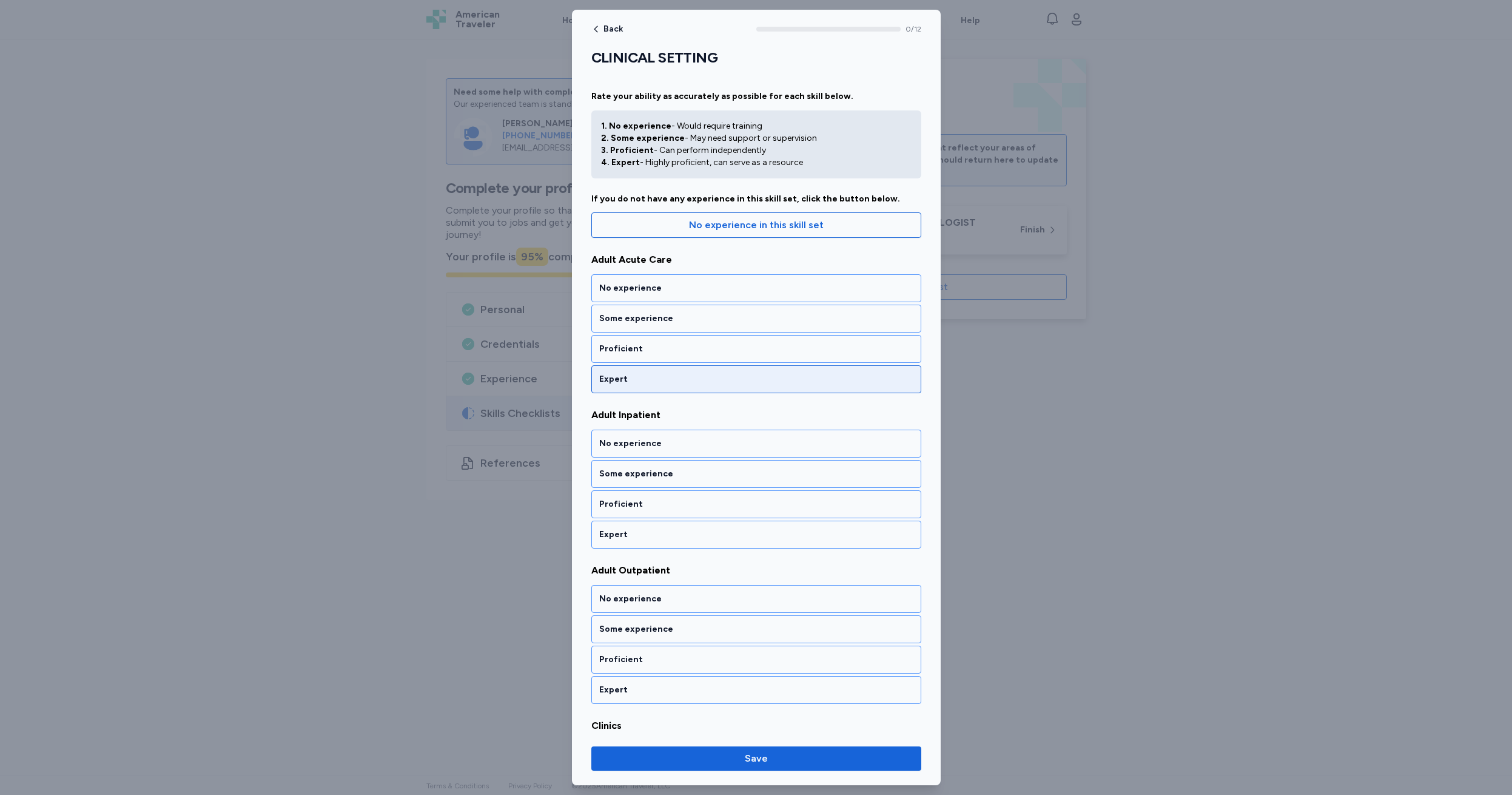
click at [648, 376] on div "Expert" at bounding box center [756, 378] width 314 height 12
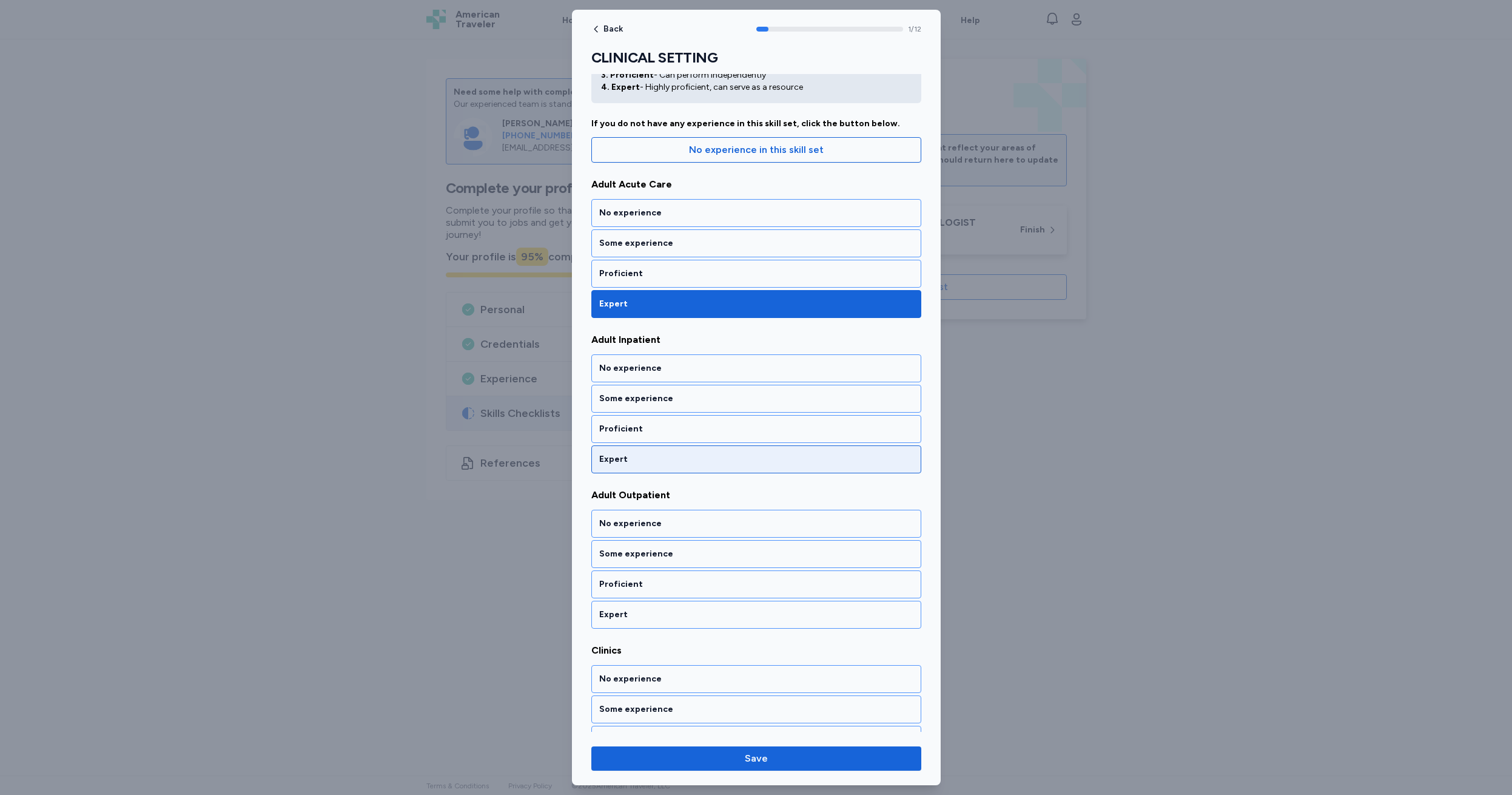
click at [660, 461] on div "Expert" at bounding box center [756, 458] width 314 height 12
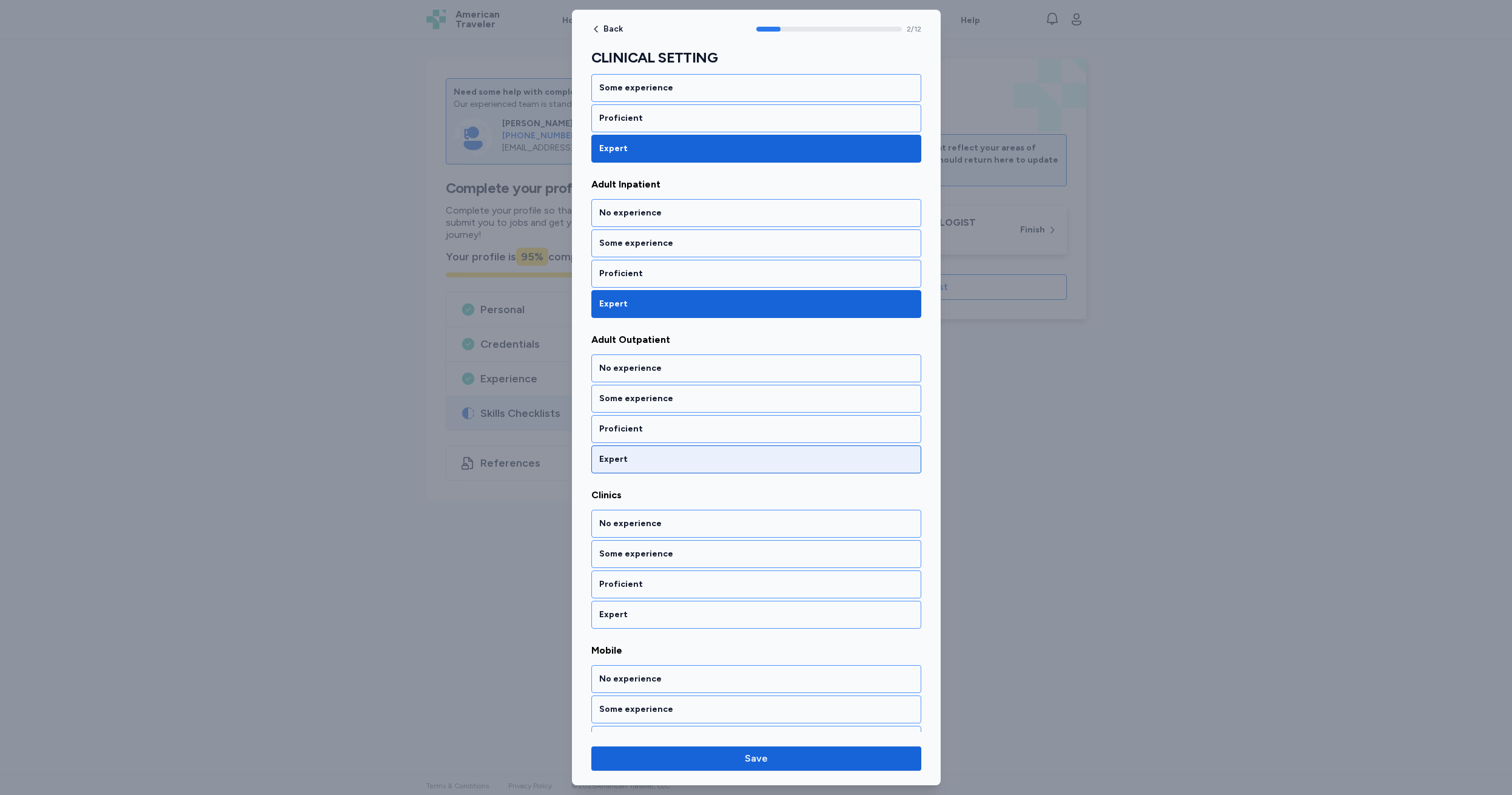
click at [660, 461] on div "Expert" at bounding box center [756, 458] width 314 height 12
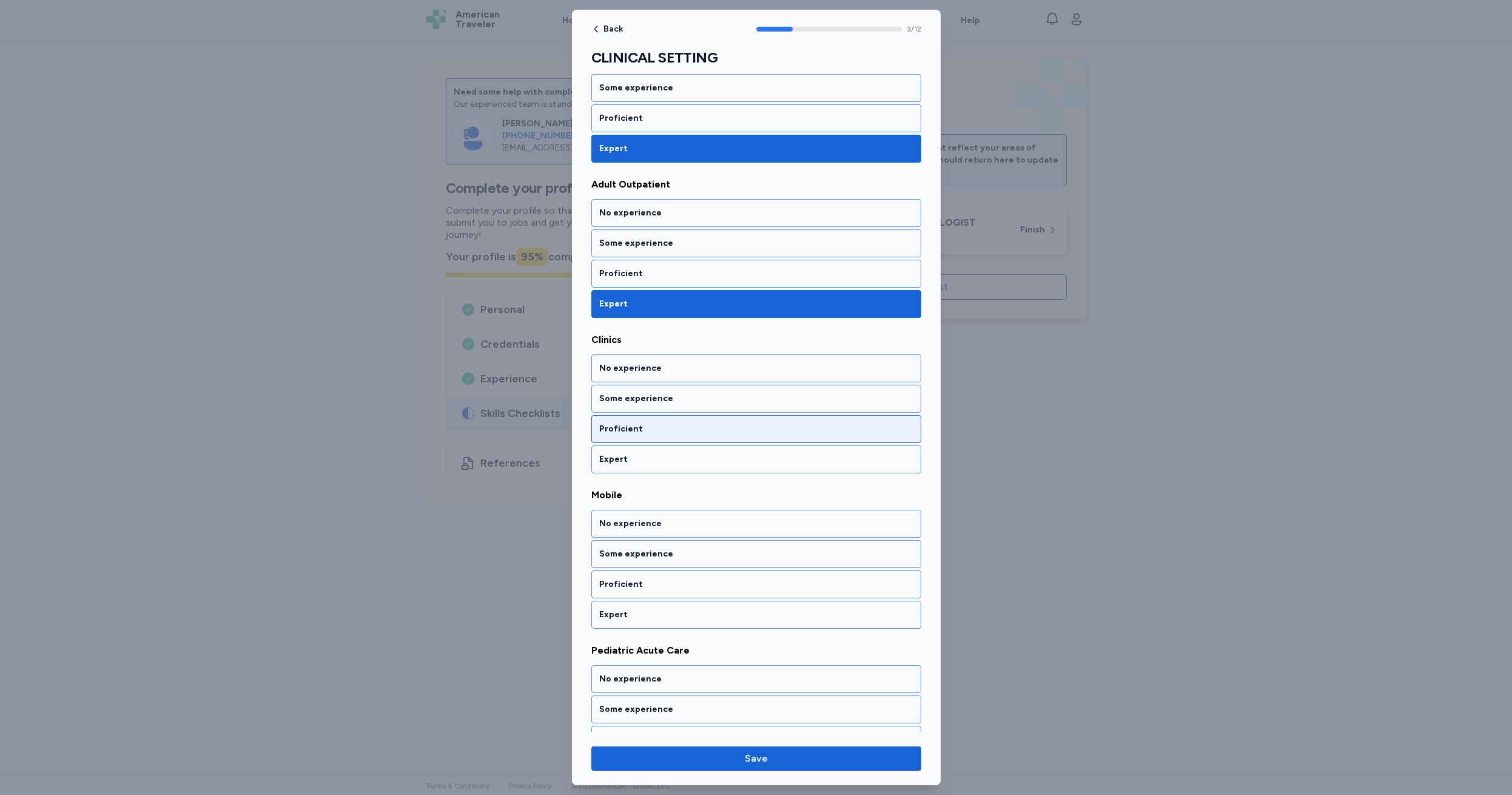
click at [647, 428] on div "Proficient" at bounding box center [756, 428] width 314 height 12
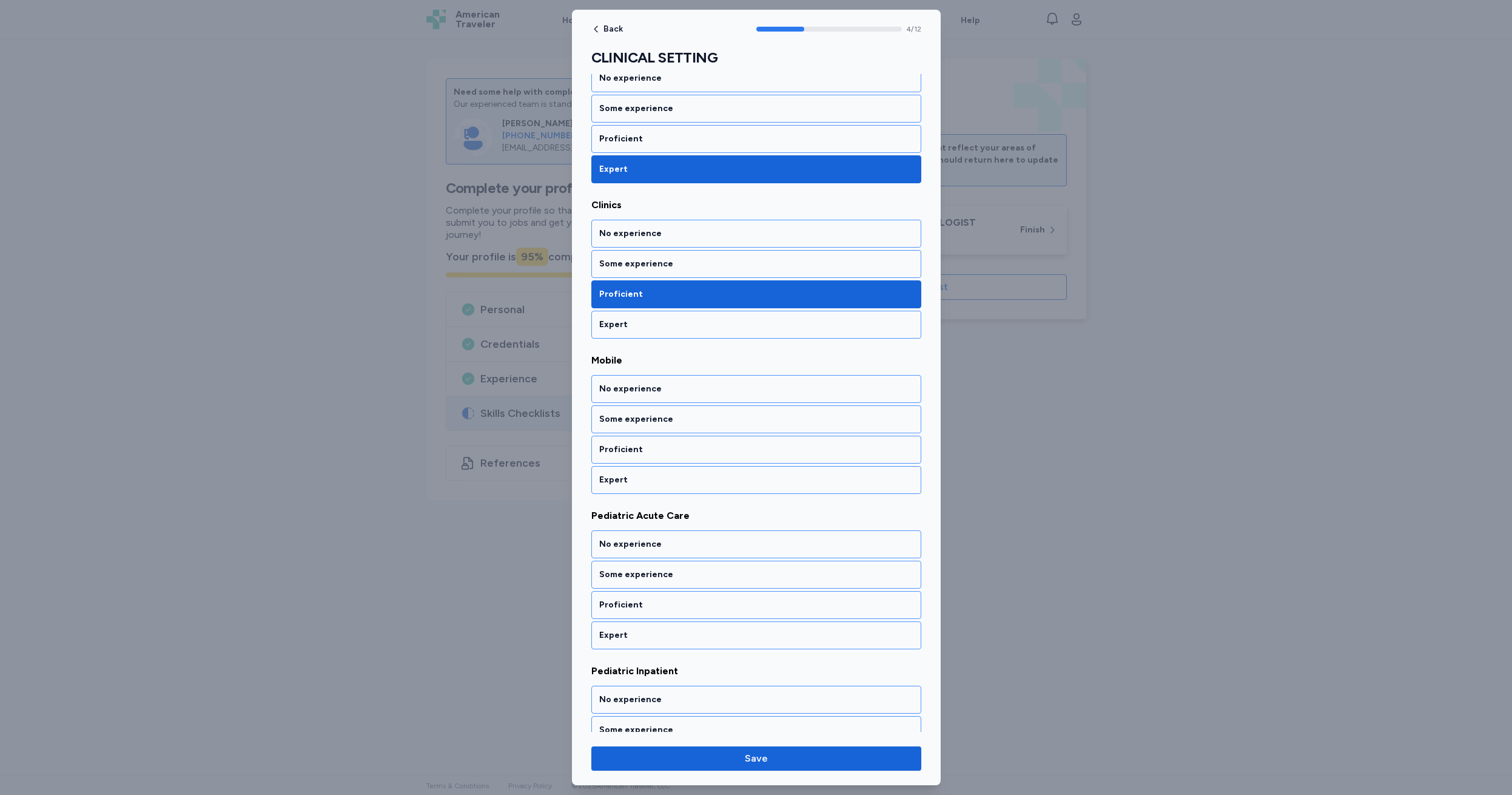
scroll to position [541, 0]
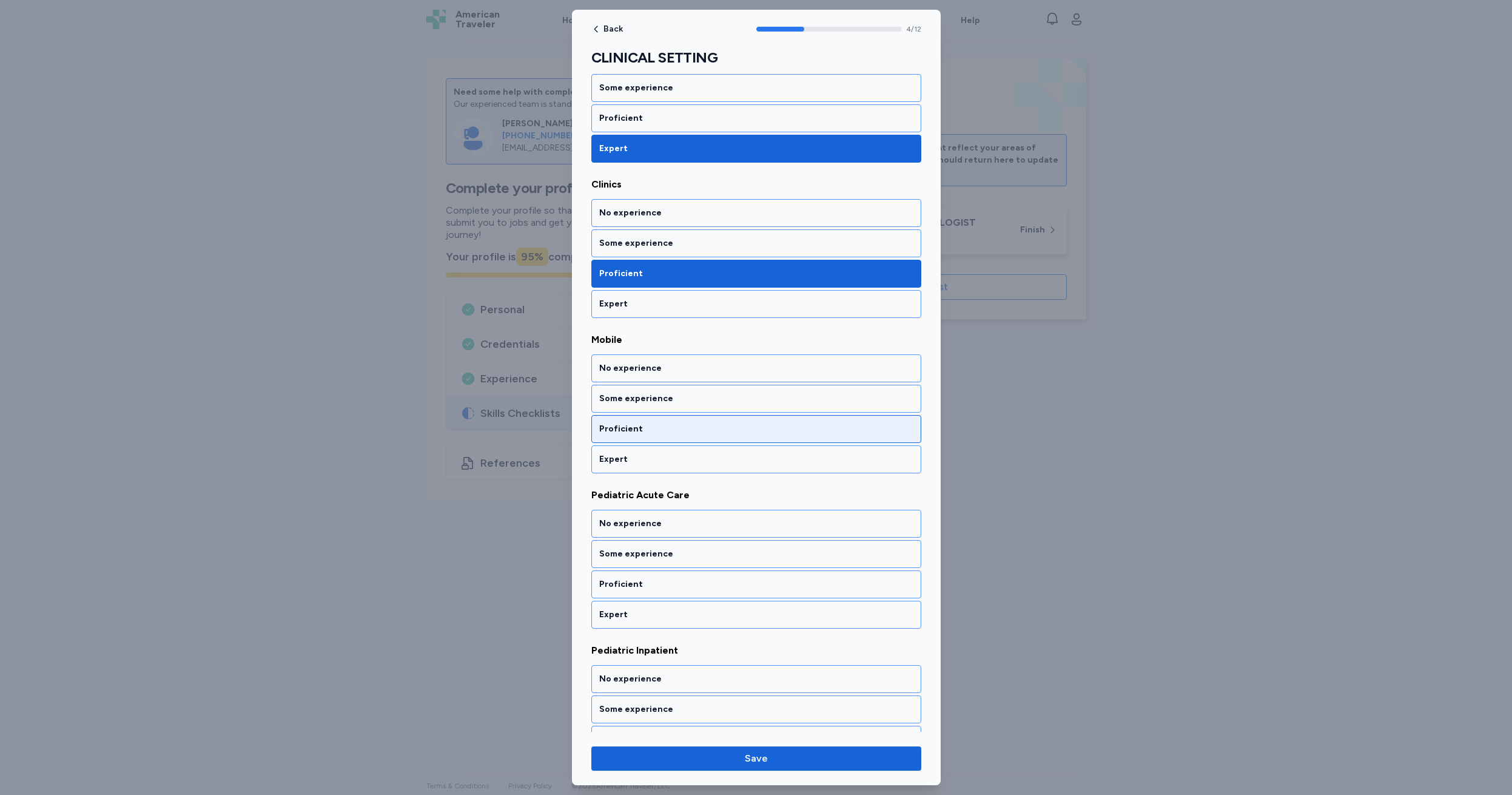
click at [647, 428] on div "Proficient" at bounding box center [756, 428] width 314 height 12
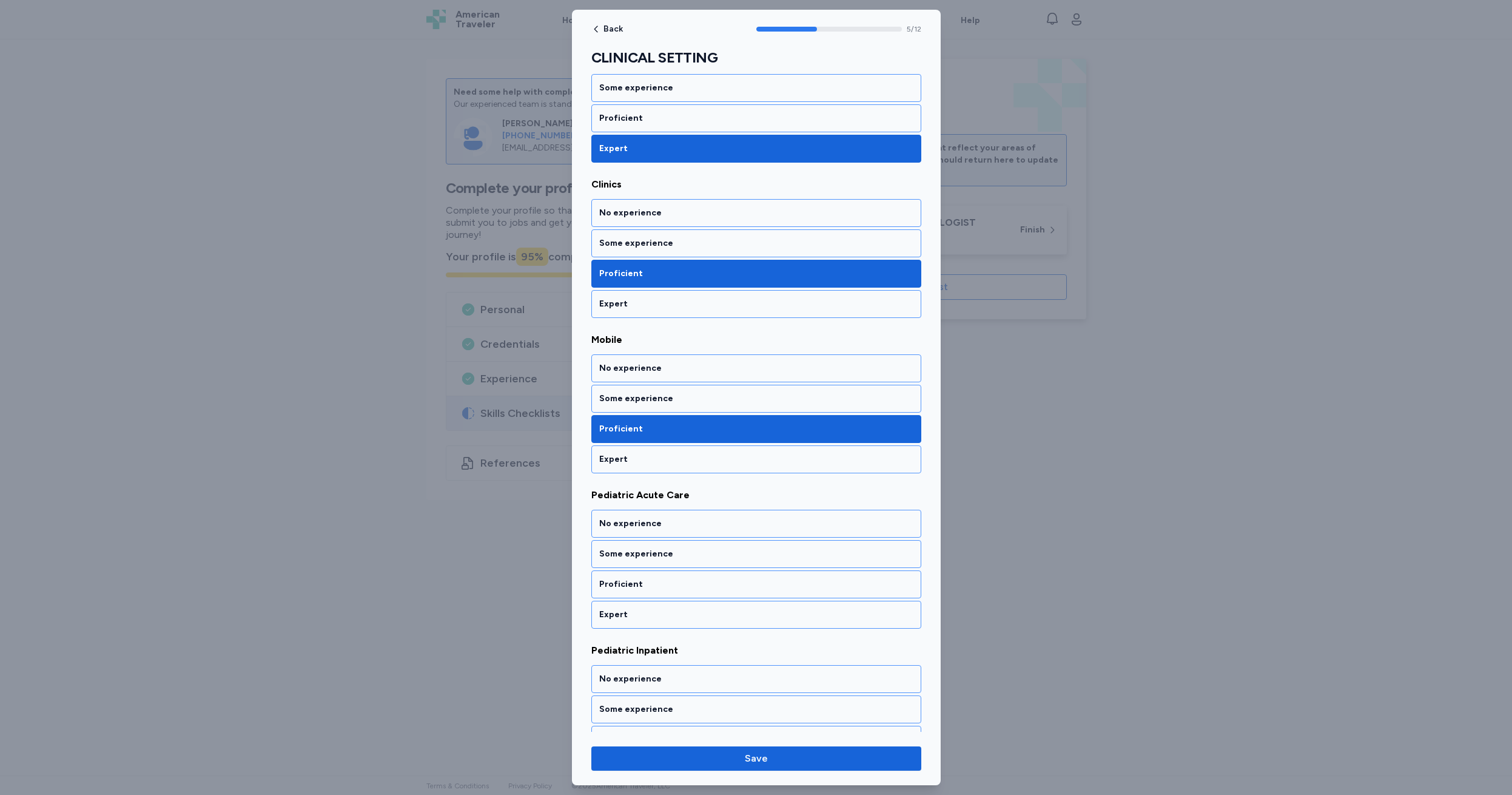
scroll to position [697, 0]
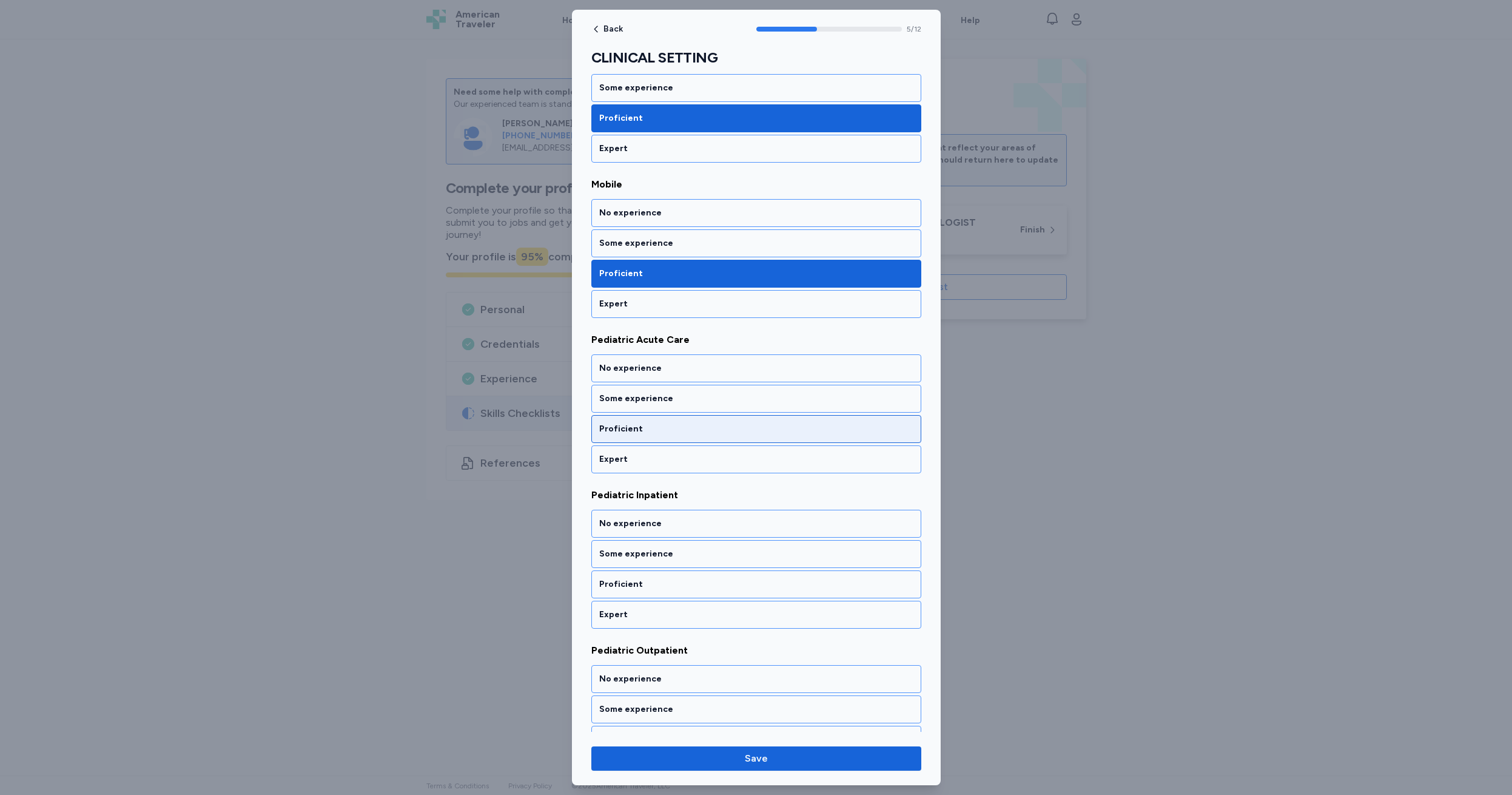
click at [647, 428] on div "Proficient" at bounding box center [756, 428] width 314 height 12
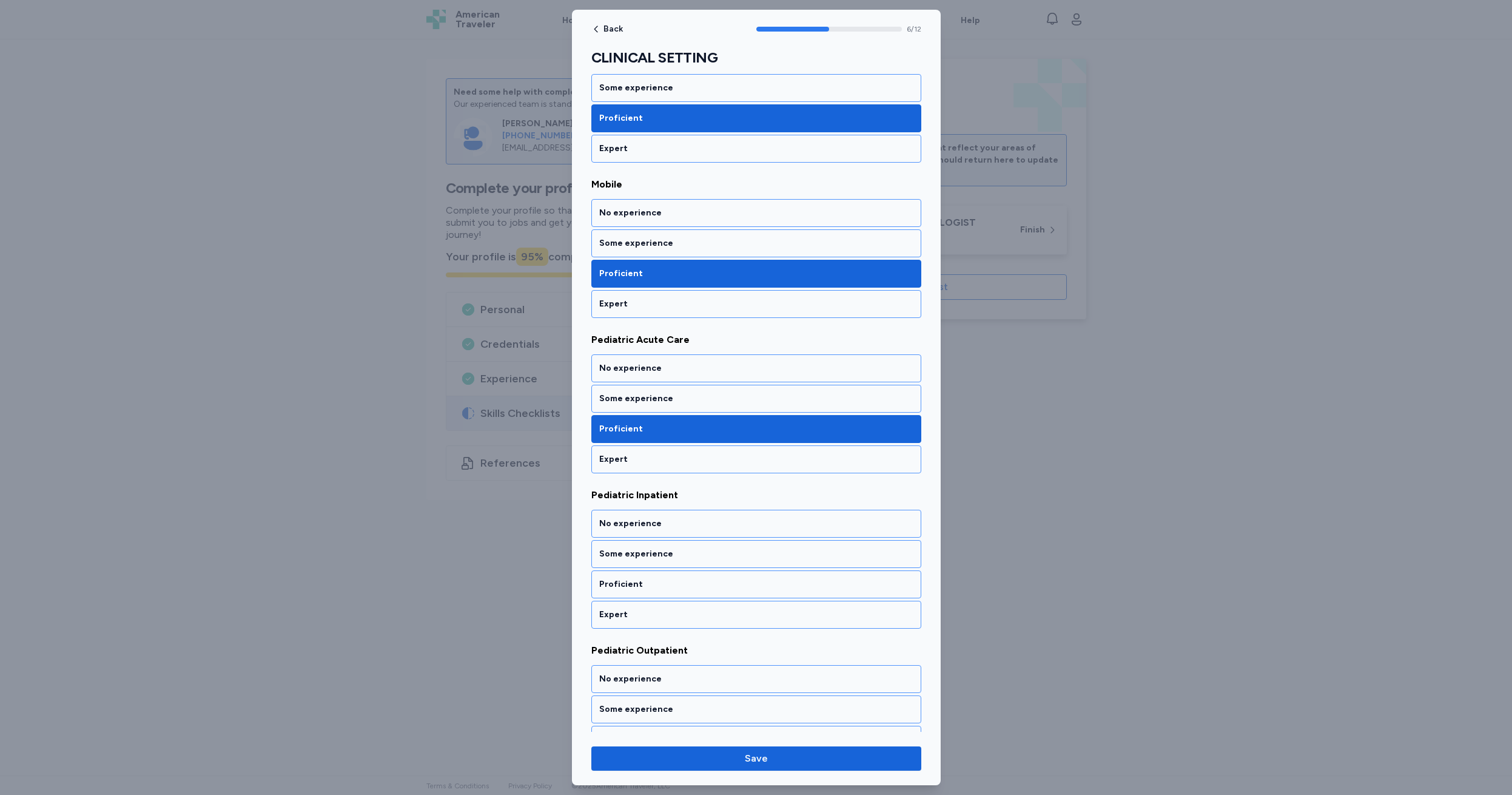
scroll to position [851, 0]
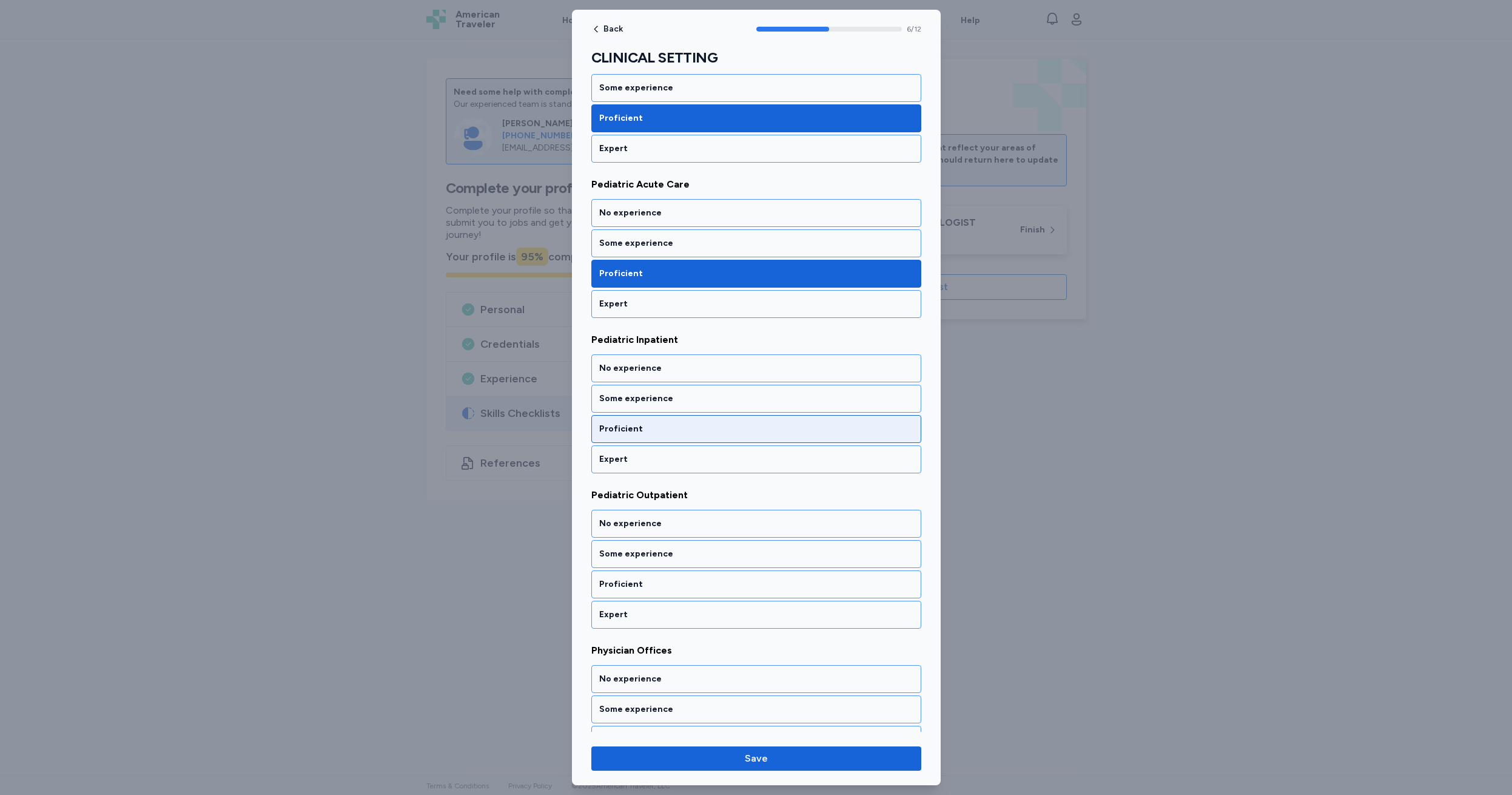
click at [647, 428] on div "Proficient" at bounding box center [756, 428] width 314 height 12
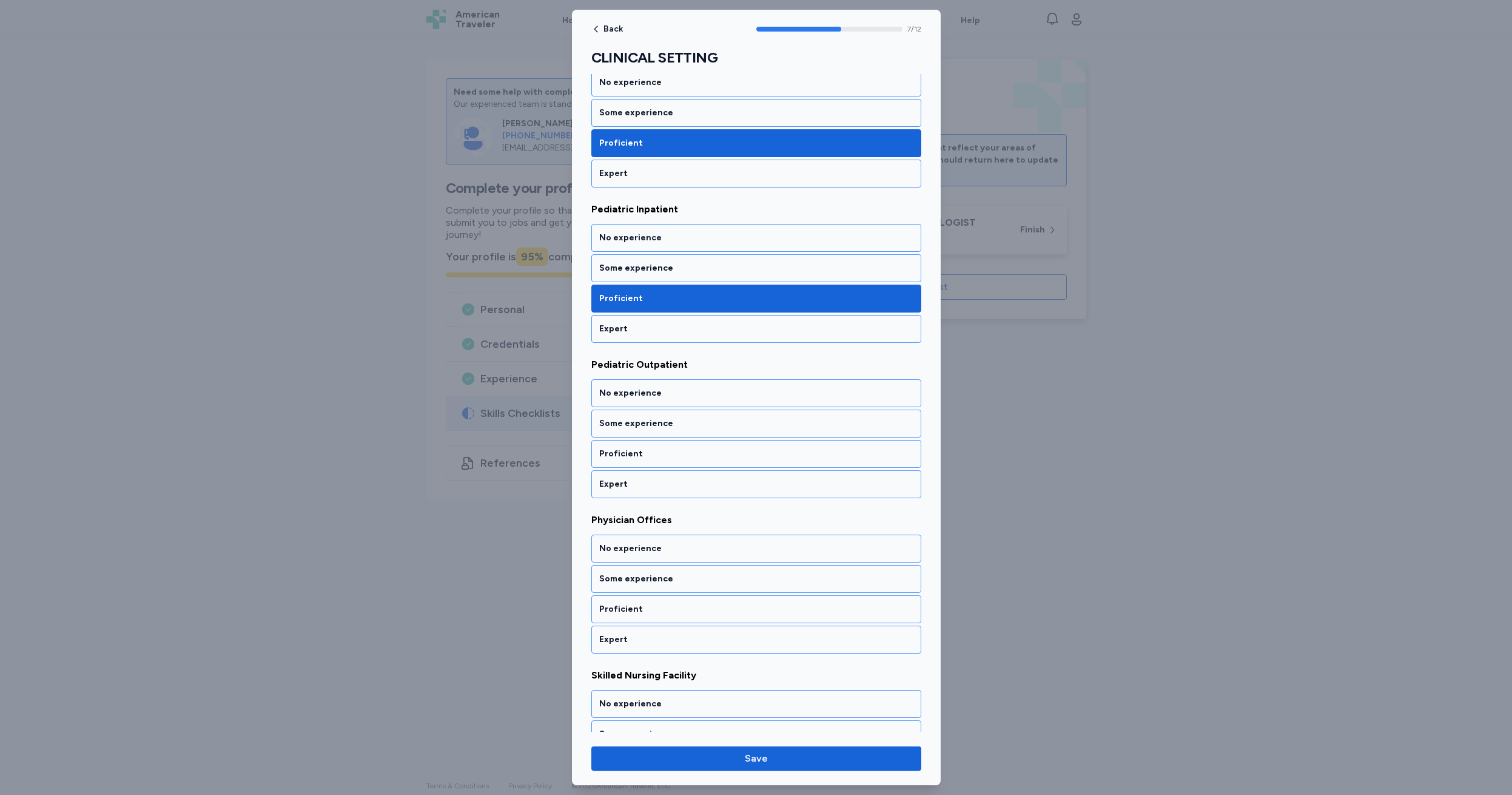
scroll to position [1007, 0]
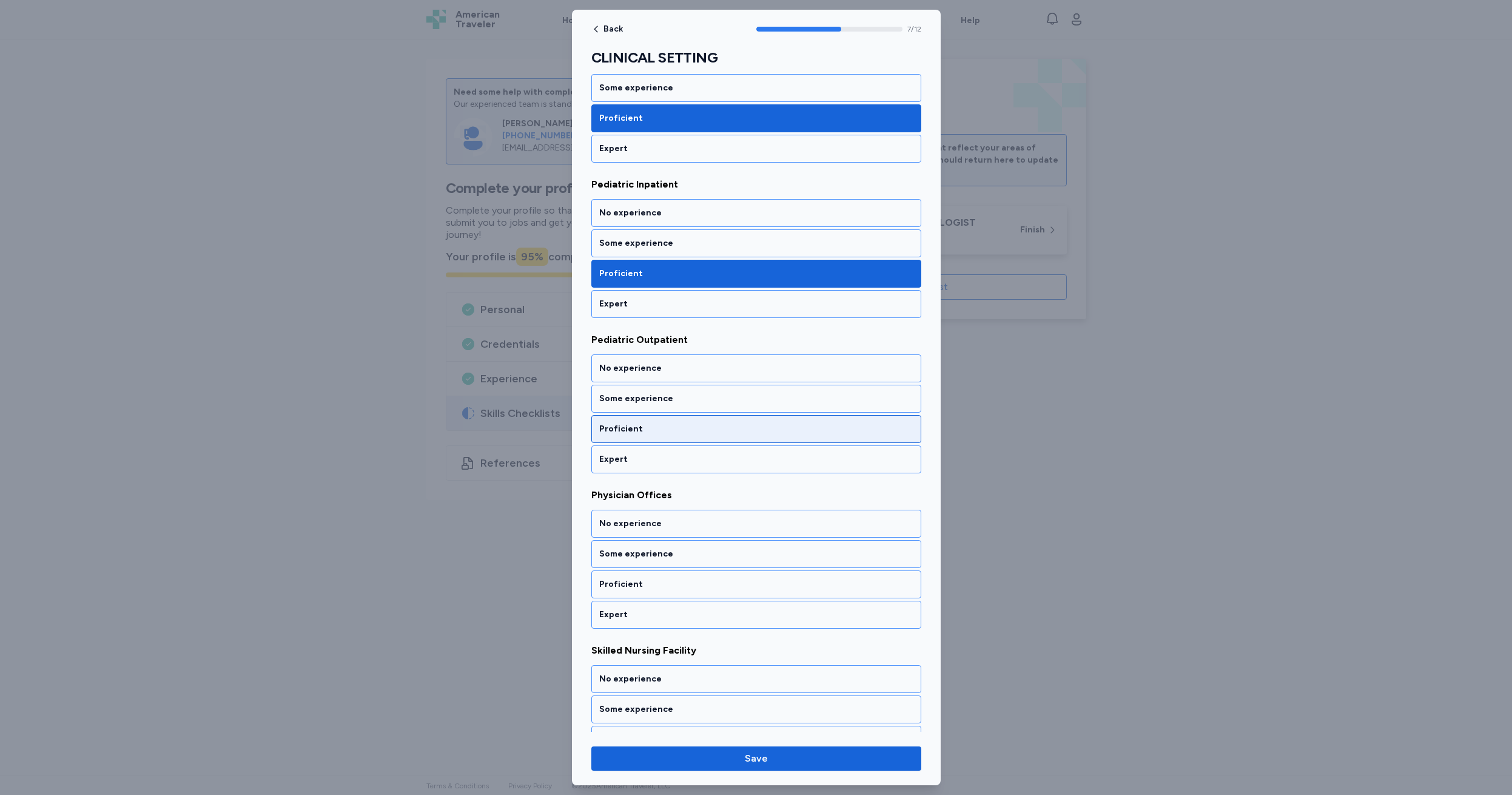
click at [647, 428] on div "Proficient" at bounding box center [756, 428] width 314 height 12
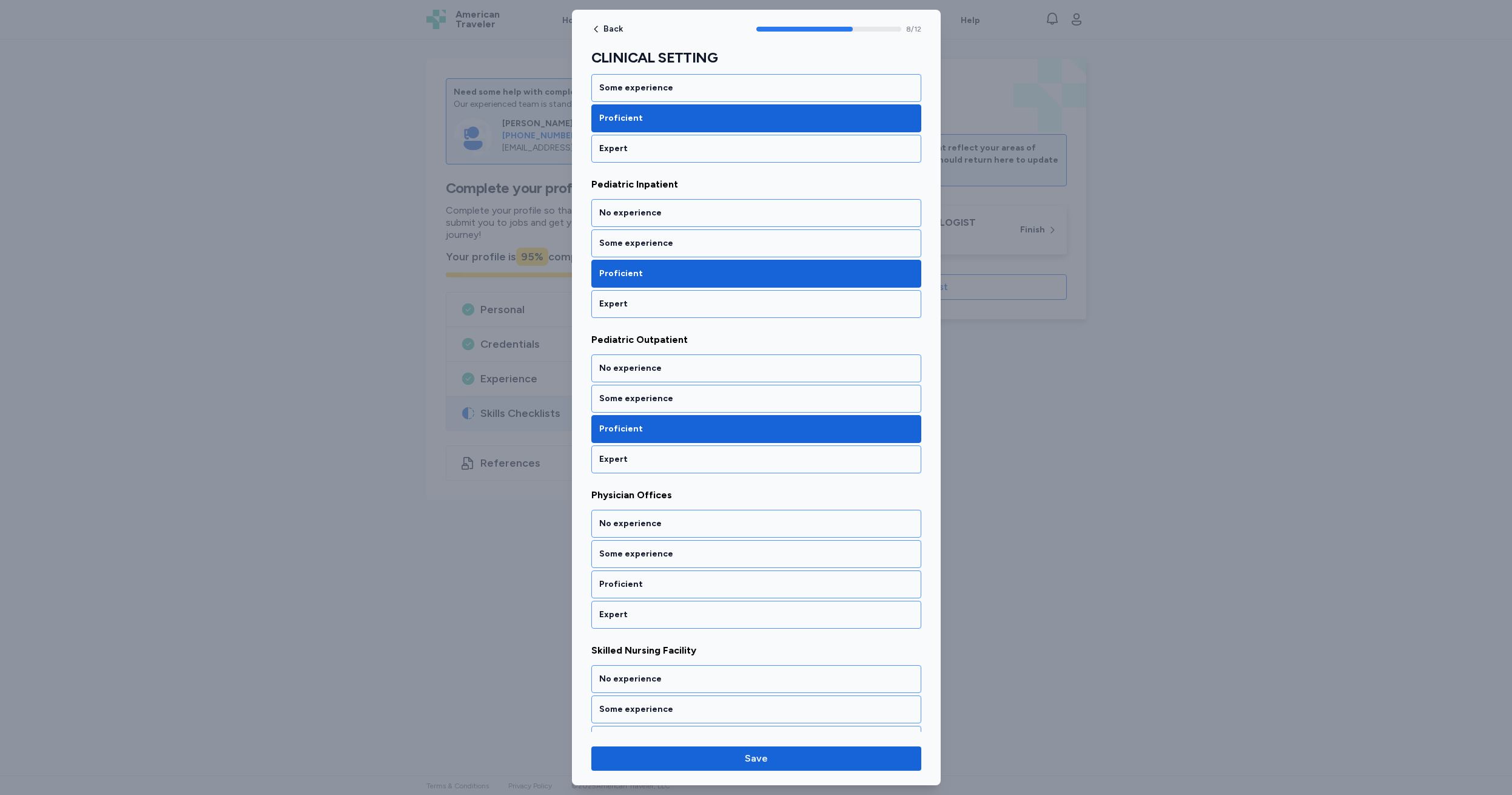
scroll to position [1162, 0]
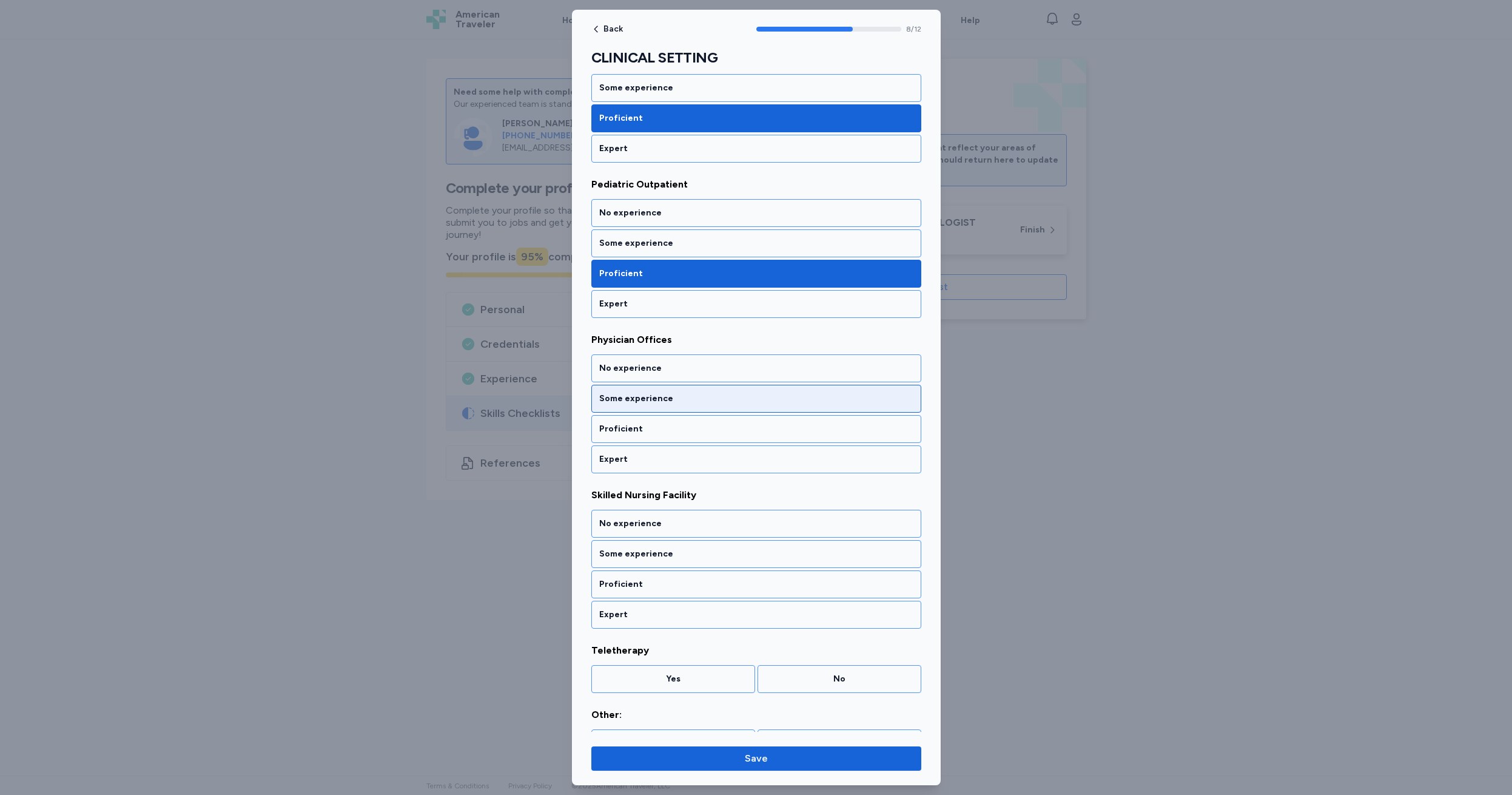
click at [653, 399] on div "Some experience" at bounding box center [756, 398] width 314 height 12
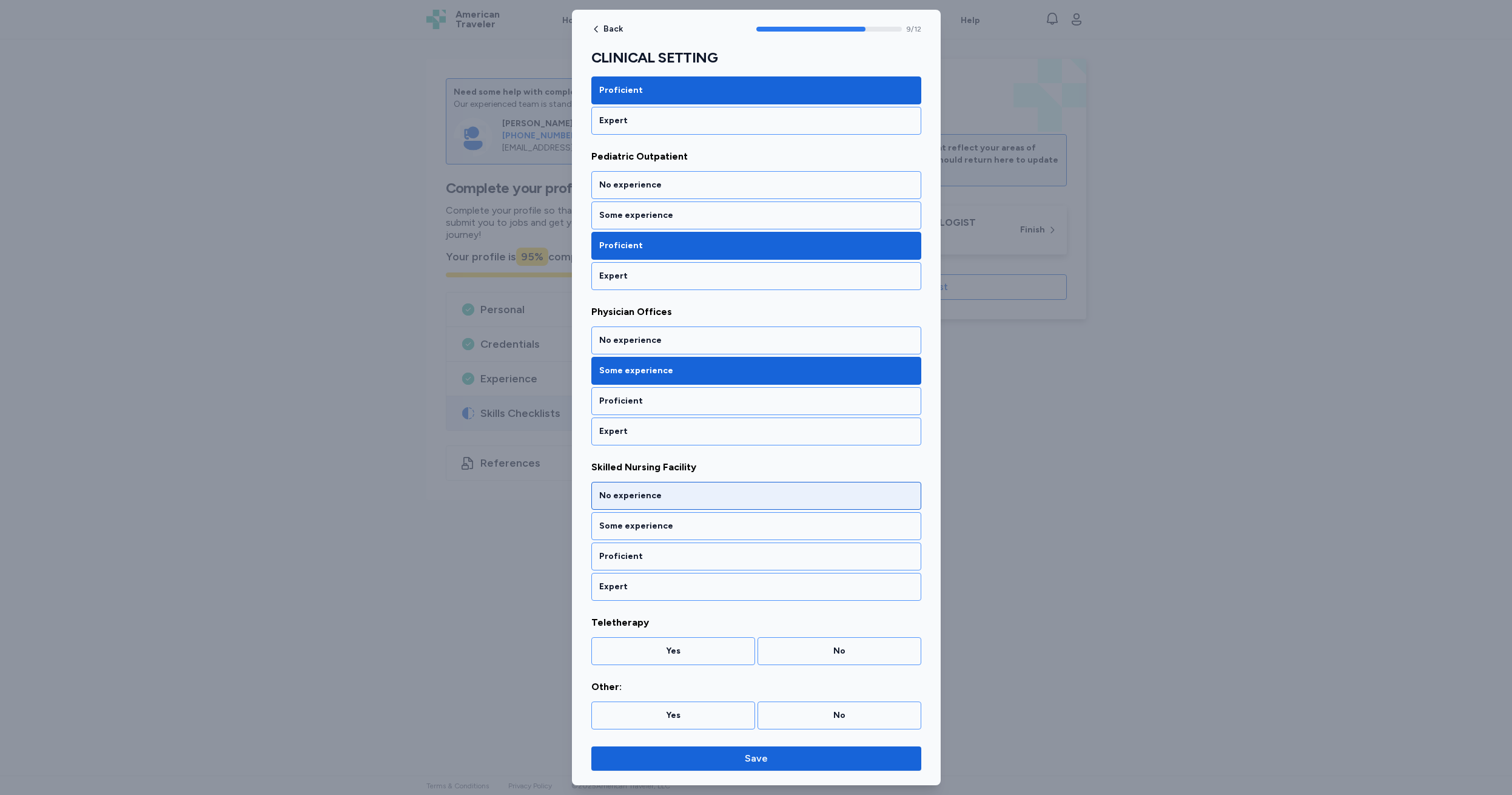
click at [622, 492] on div "No experience" at bounding box center [756, 495] width 314 height 12
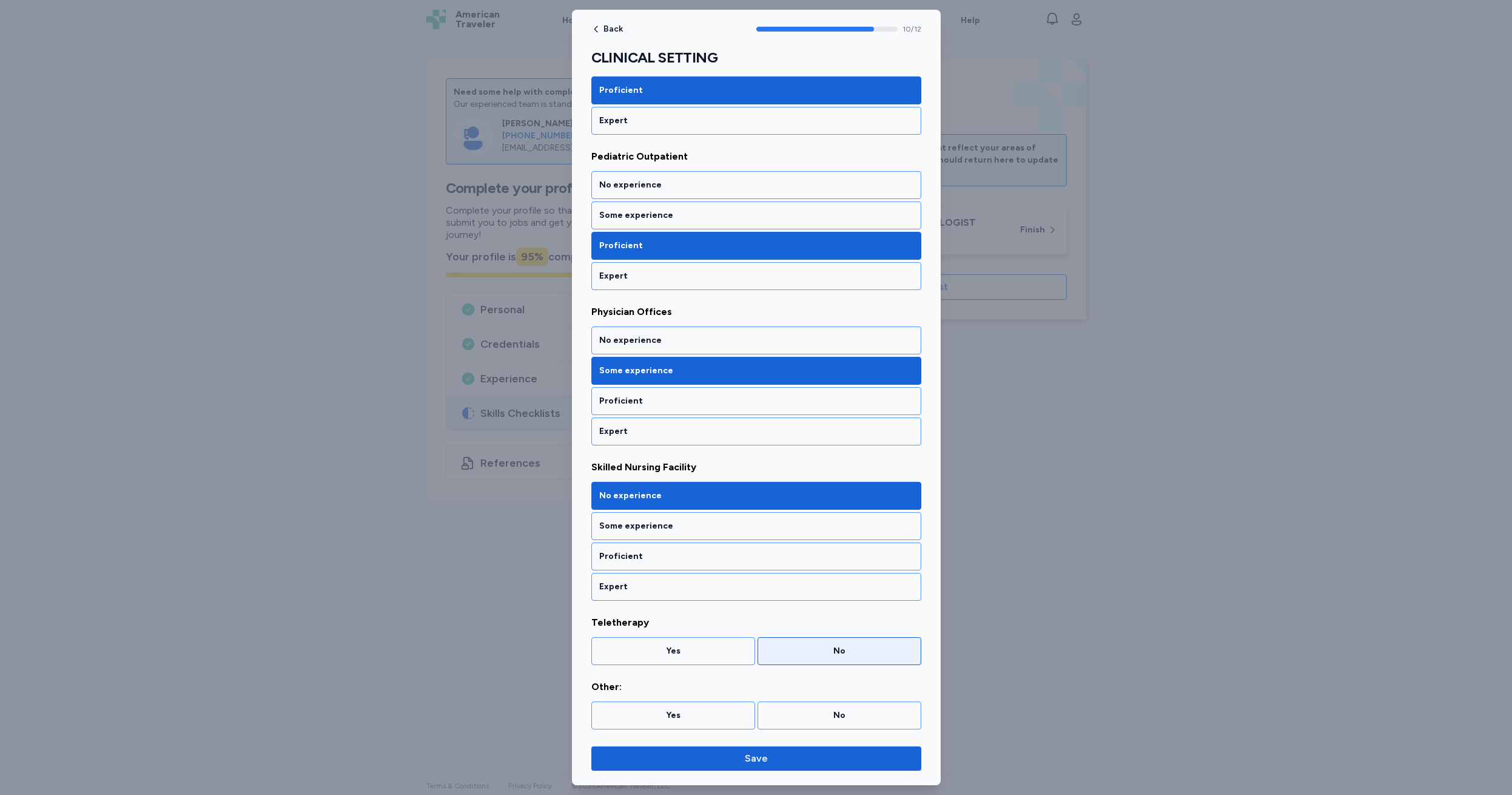
click at [802, 652] on div "No" at bounding box center [840, 650] width 148 height 12
click at [817, 718] on div "No" at bounding box center [840, 715] width 148 height 12
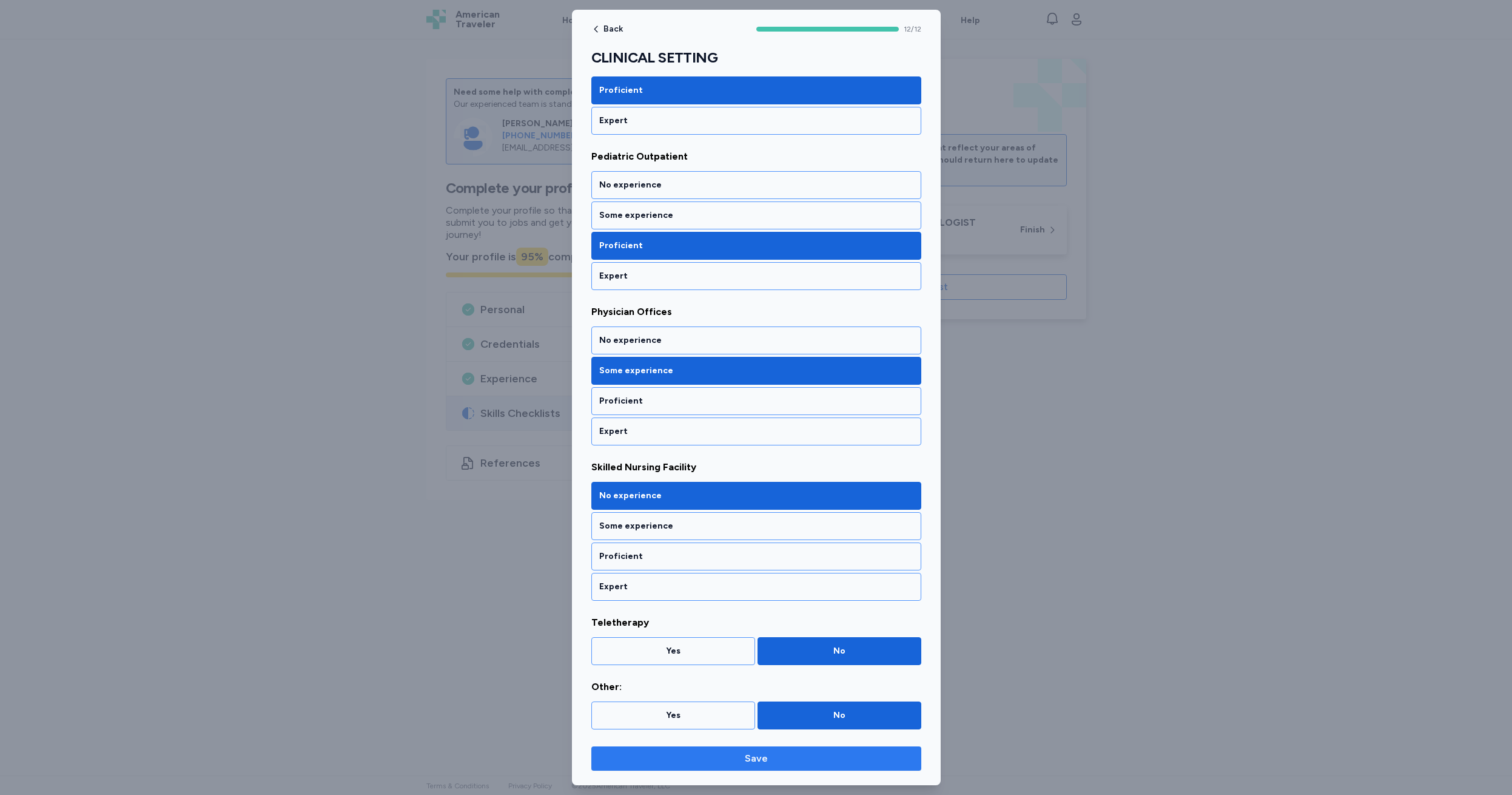
click at [755, 756] on span "Save" at bounding box center [756, 759] width 23 height 15
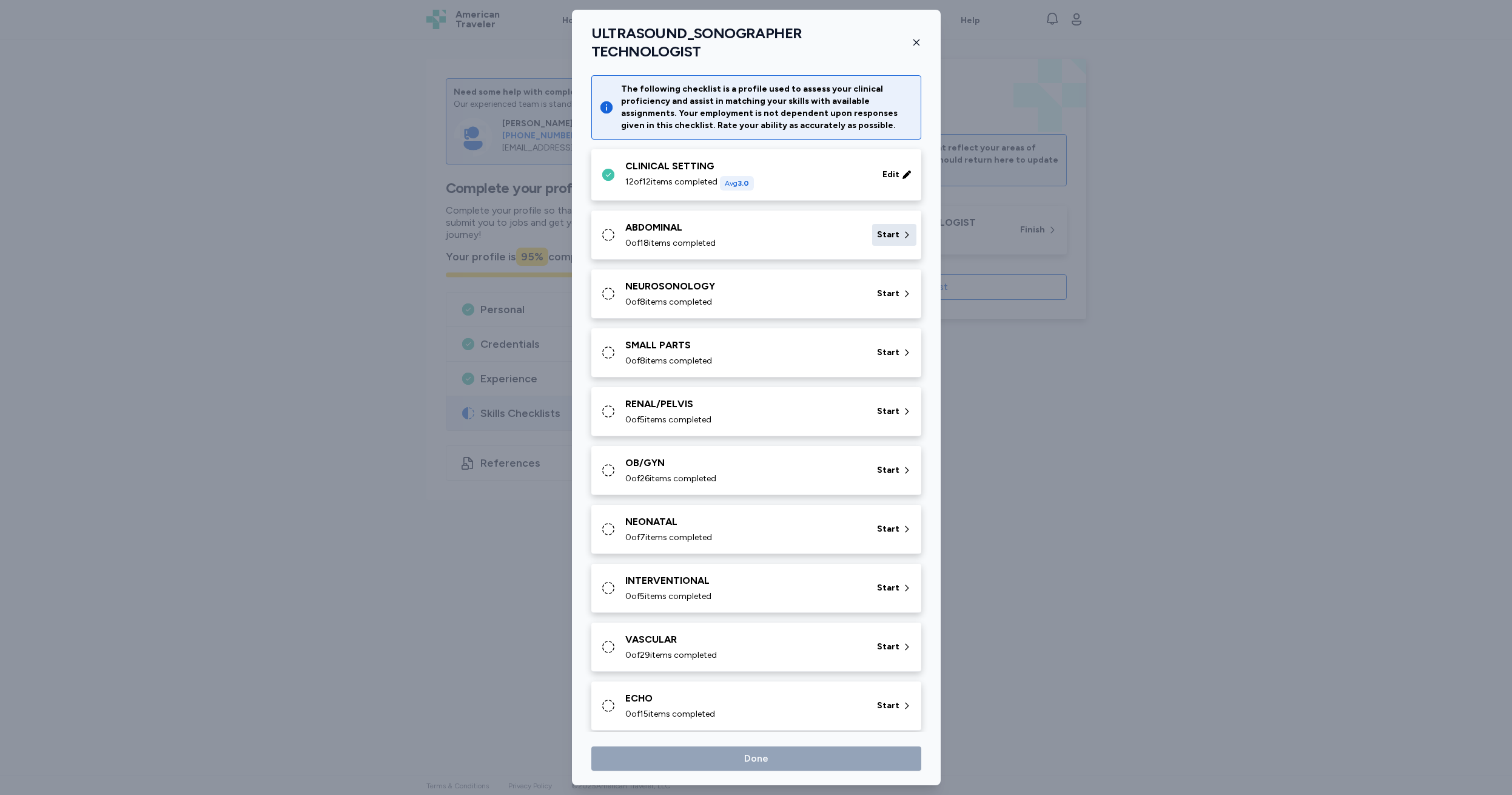
click at [882, 228] on span "Start" at bounding box center [888, 234] width 23 height 12
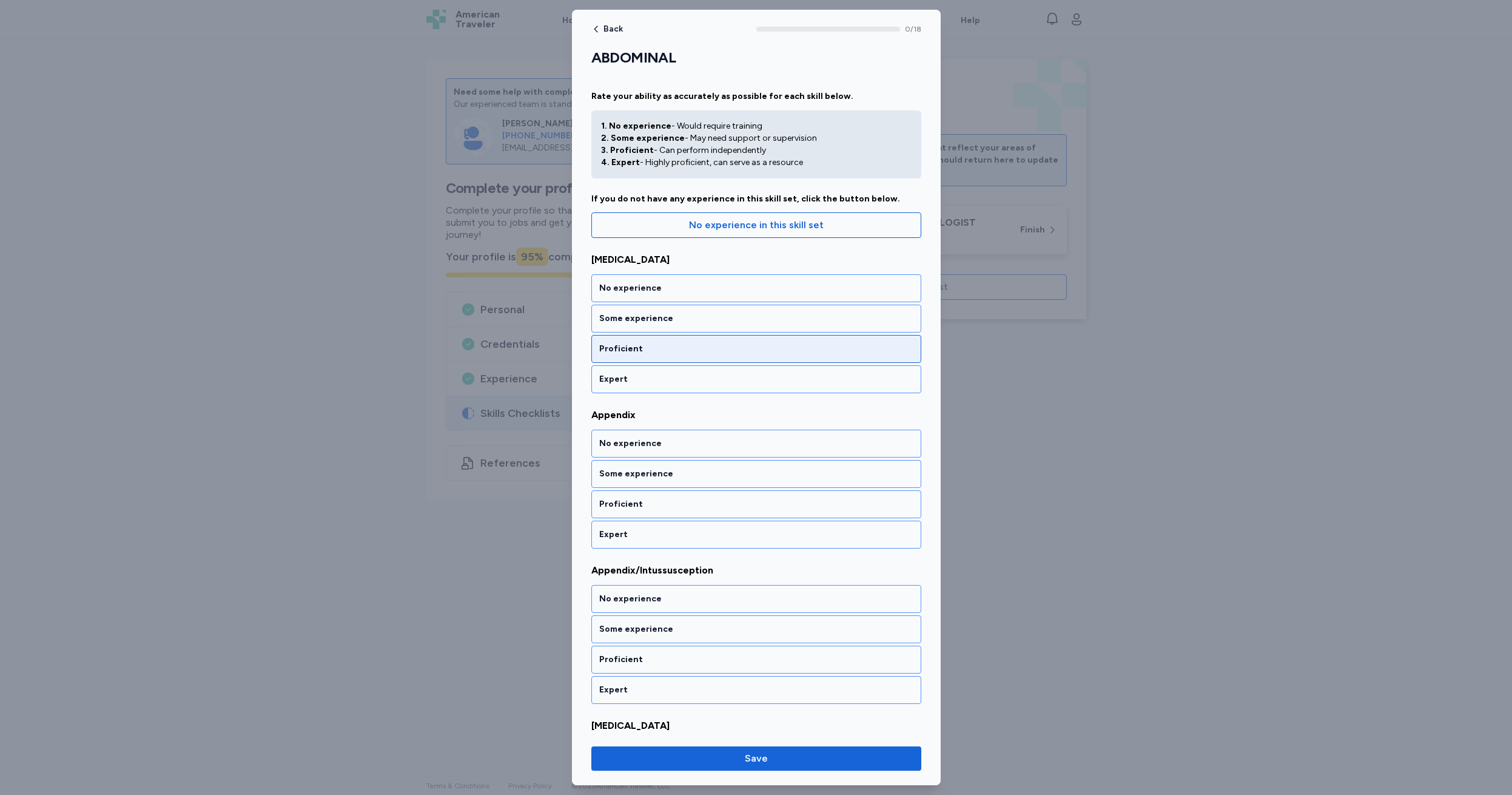
click at [621, 352] on div "Proficient" at bounding box center [756, 348] width 314 height 12
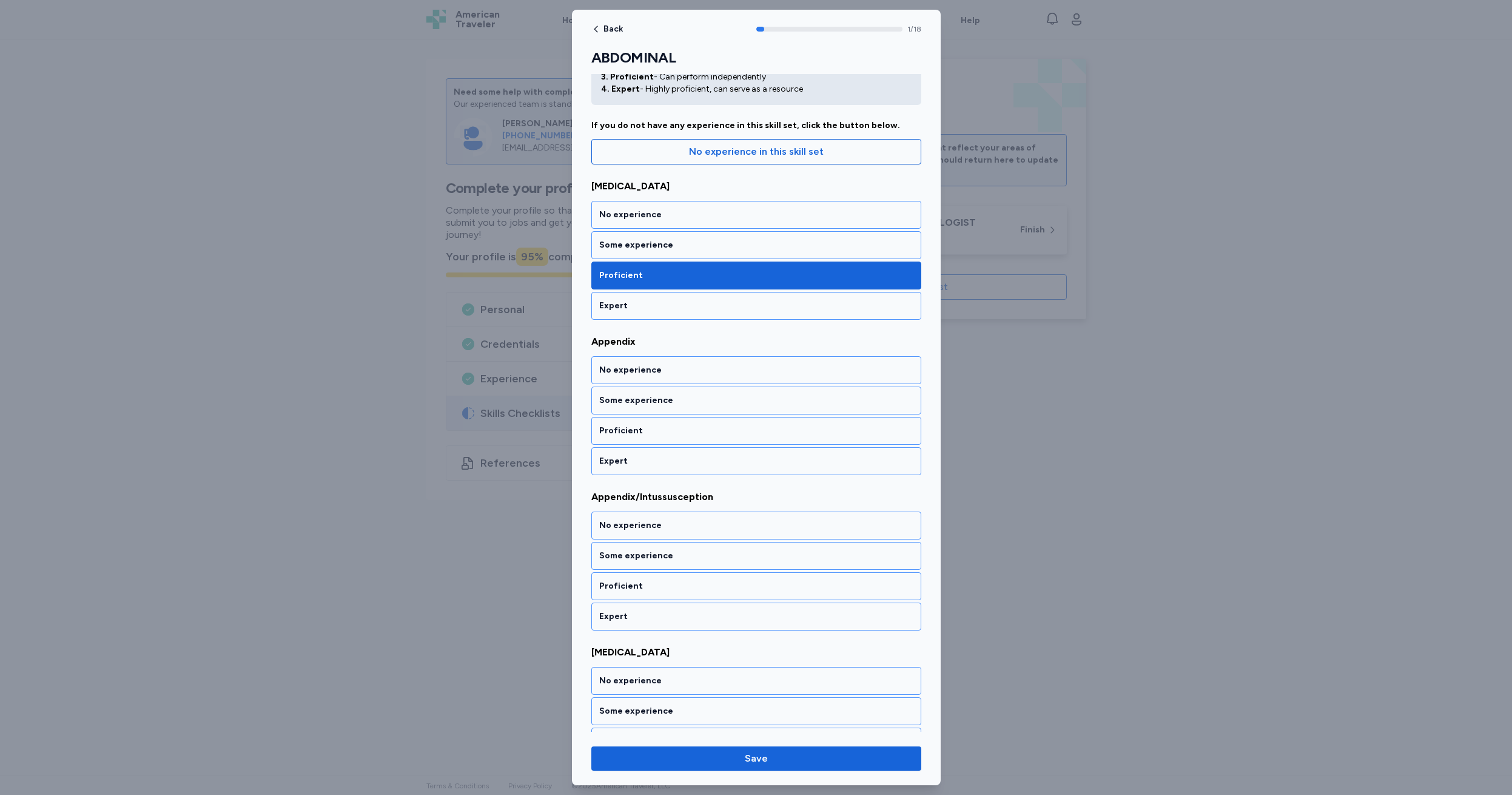
scroll to position [75, 0]
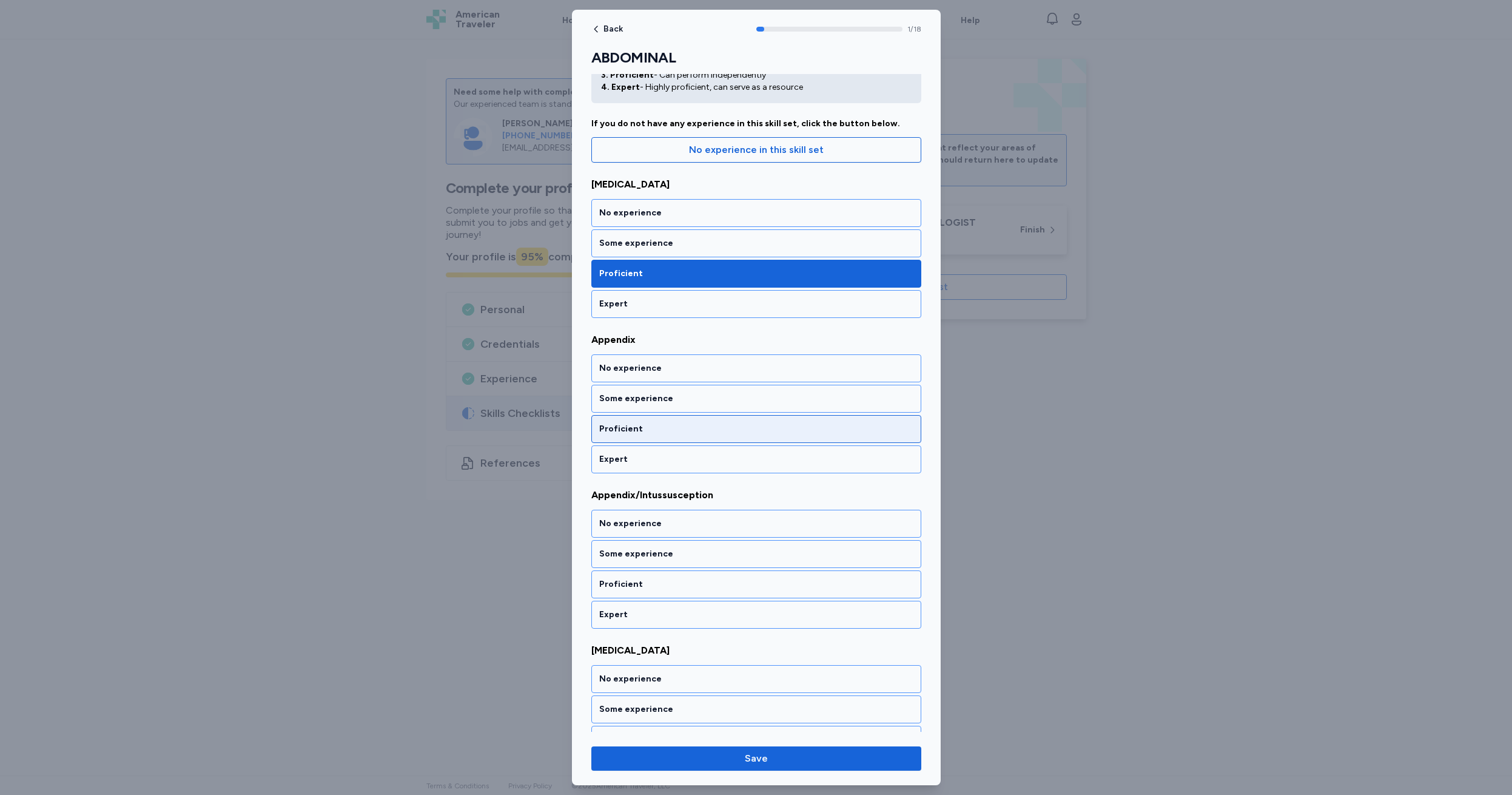
click at [626, 423] on div "Proficient" at bounding box center [756, 428] width 314 height 12
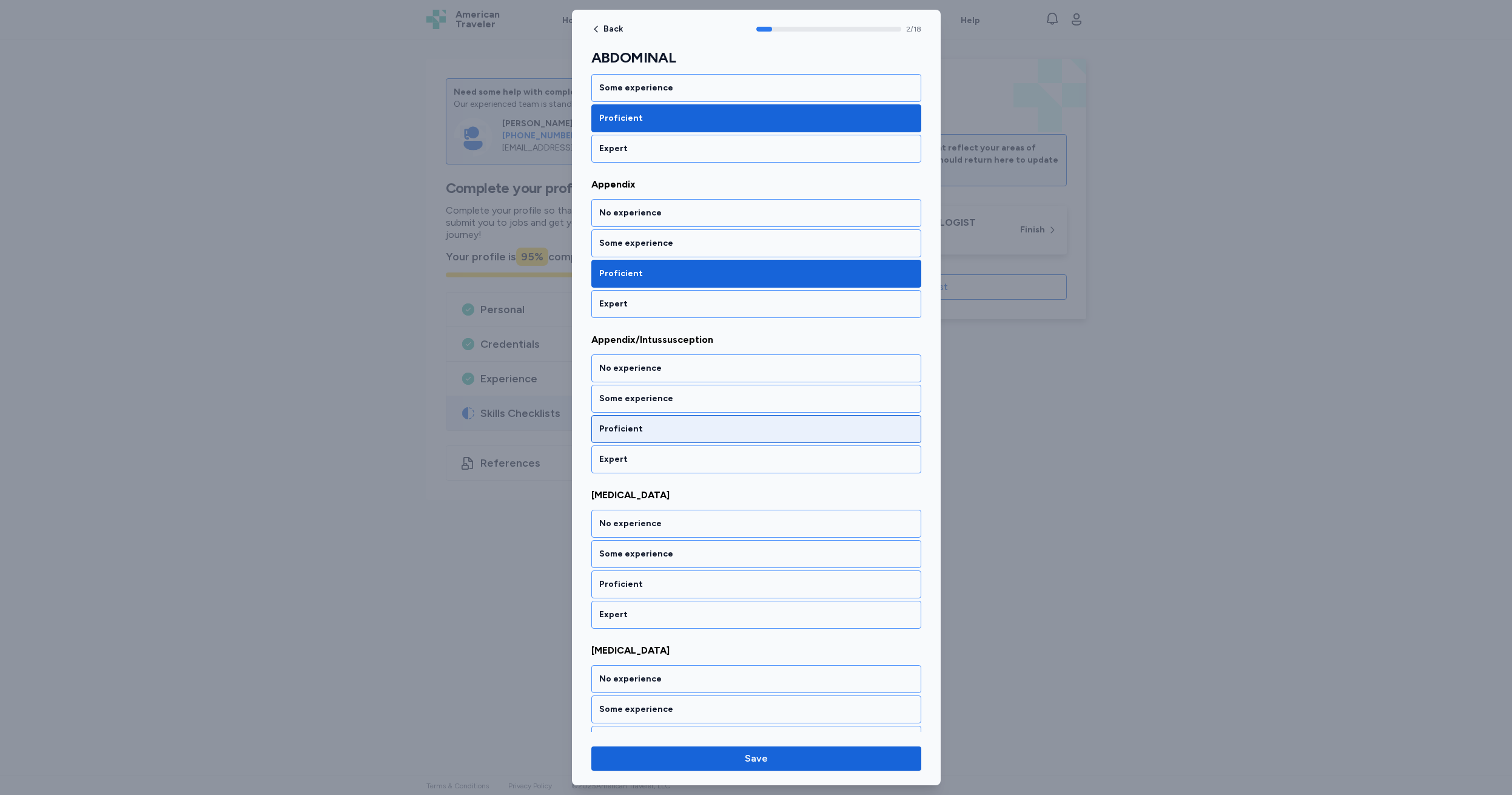
click at [660, 424] on div "Proficient" at bounding box center [756, 428] width 314 height 12
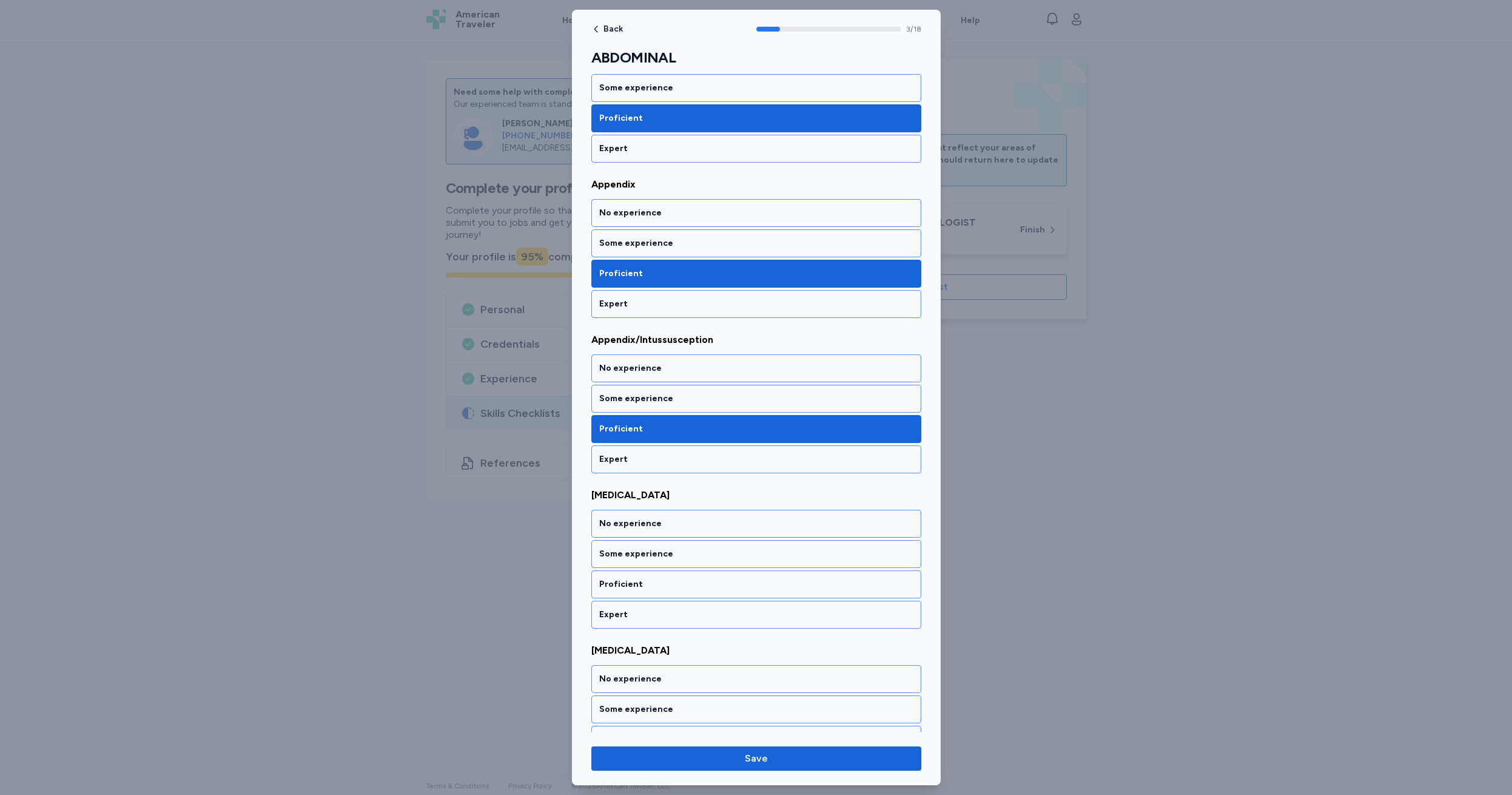
scroll to position [386, 0]
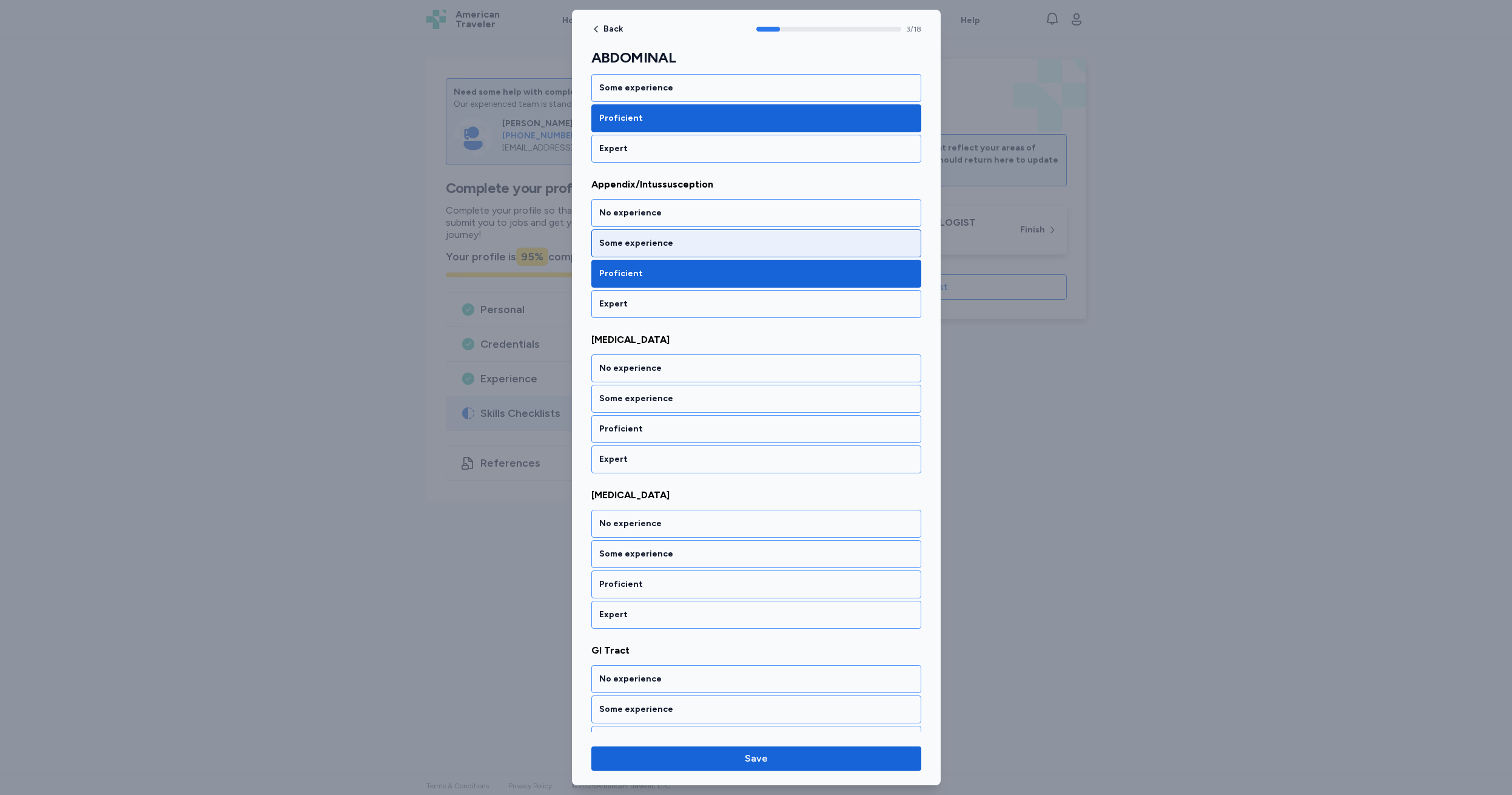
click at [657, 243] on div "Some experience" at bounding box center [756, 243] width 314 height 12
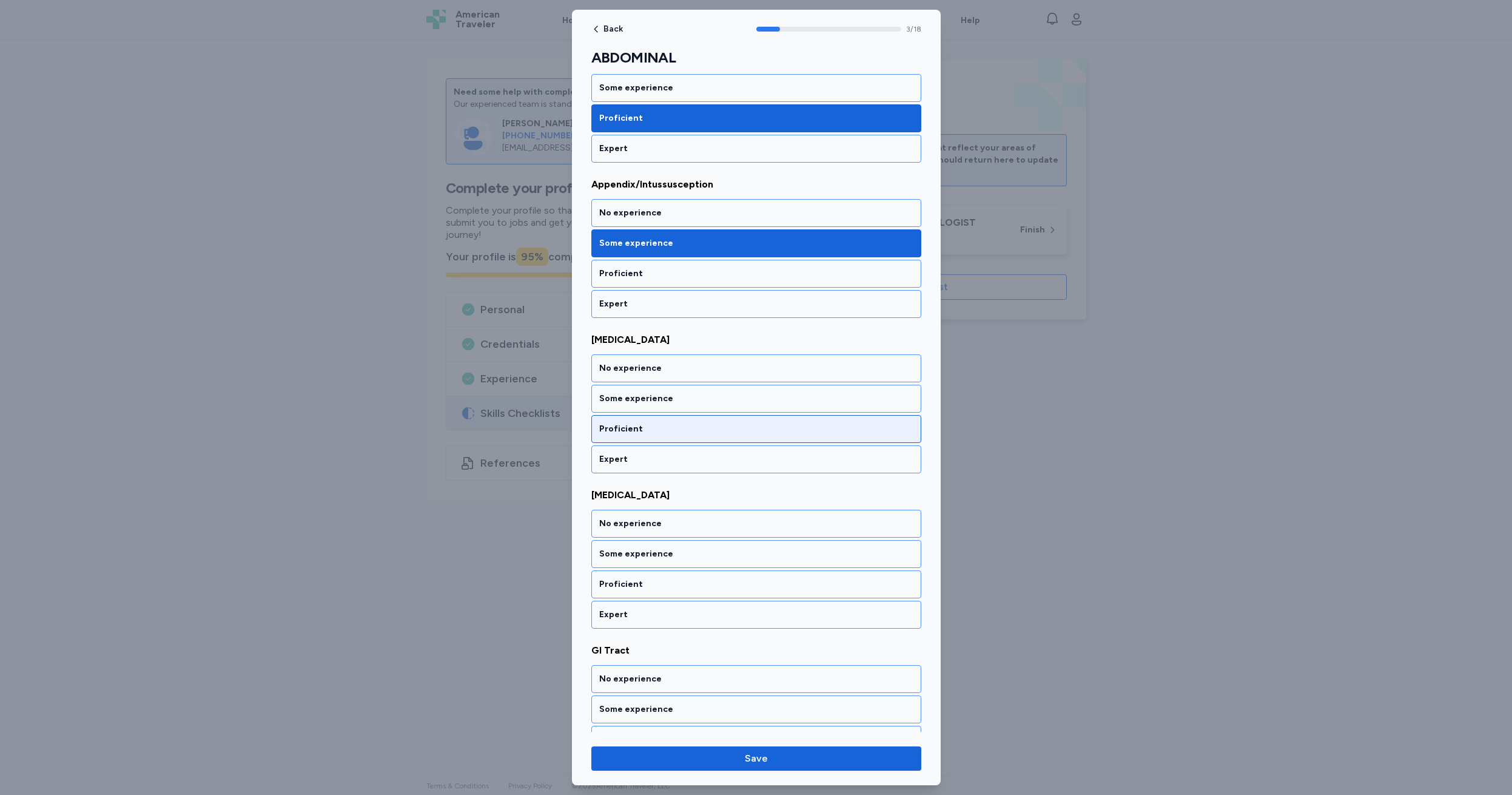
click at [640, 425] on div "Proficient" at bounding box center [756, 428] width 314 height 12
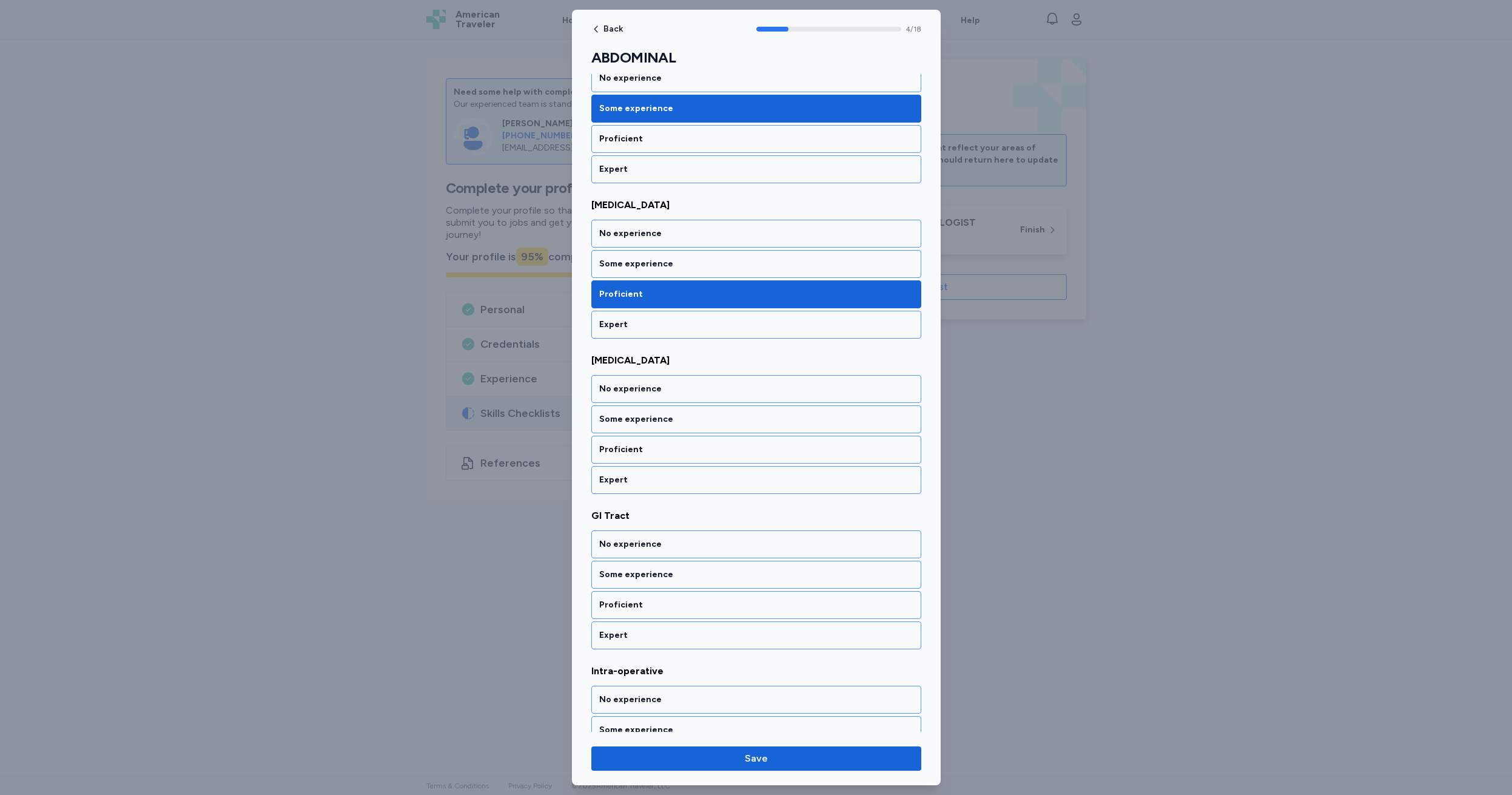
scroll to position [541, 0]
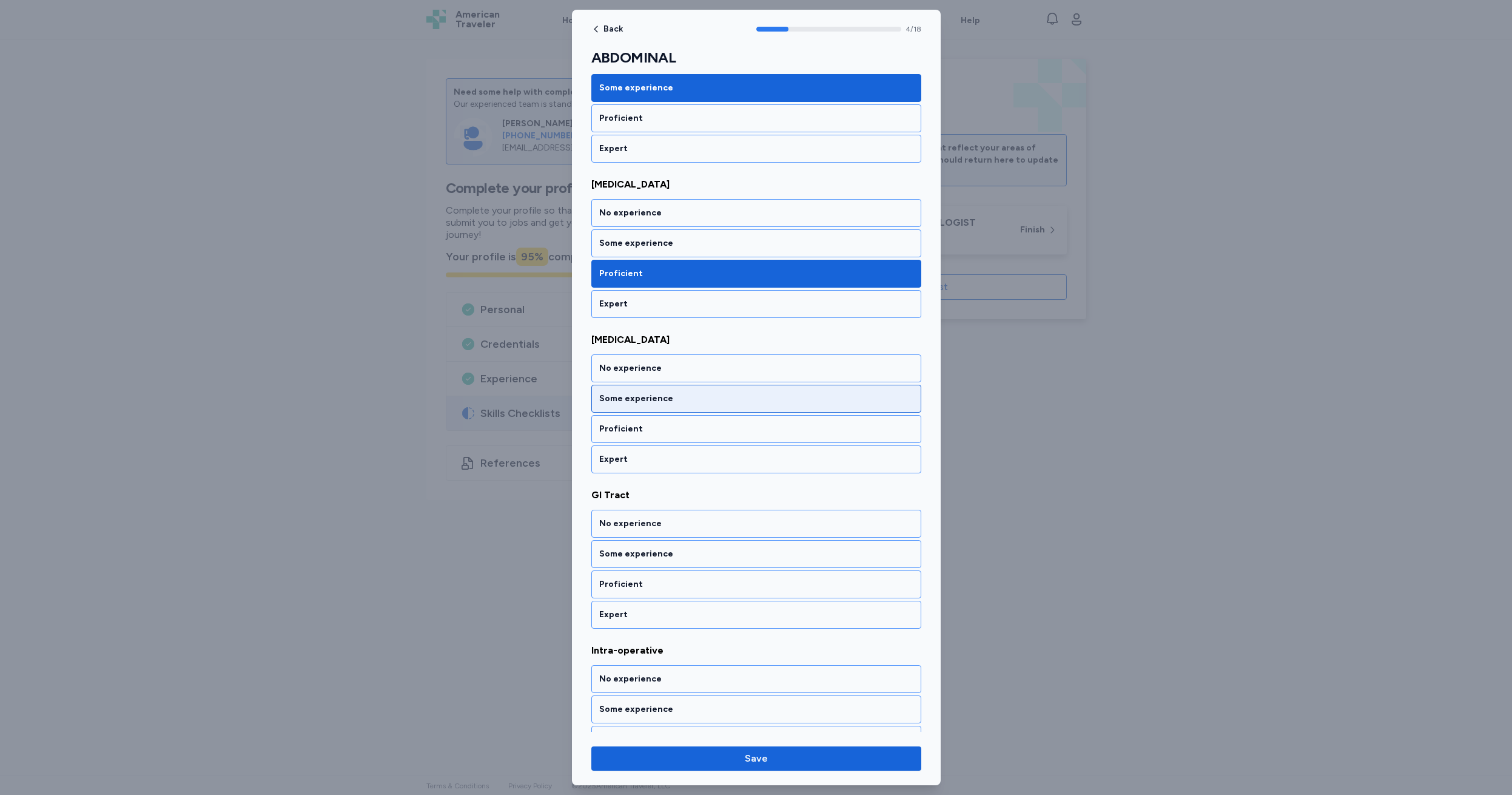
click at [650, 396] on div "Some experience" at bounding box center [756, 398] width 314 height 12
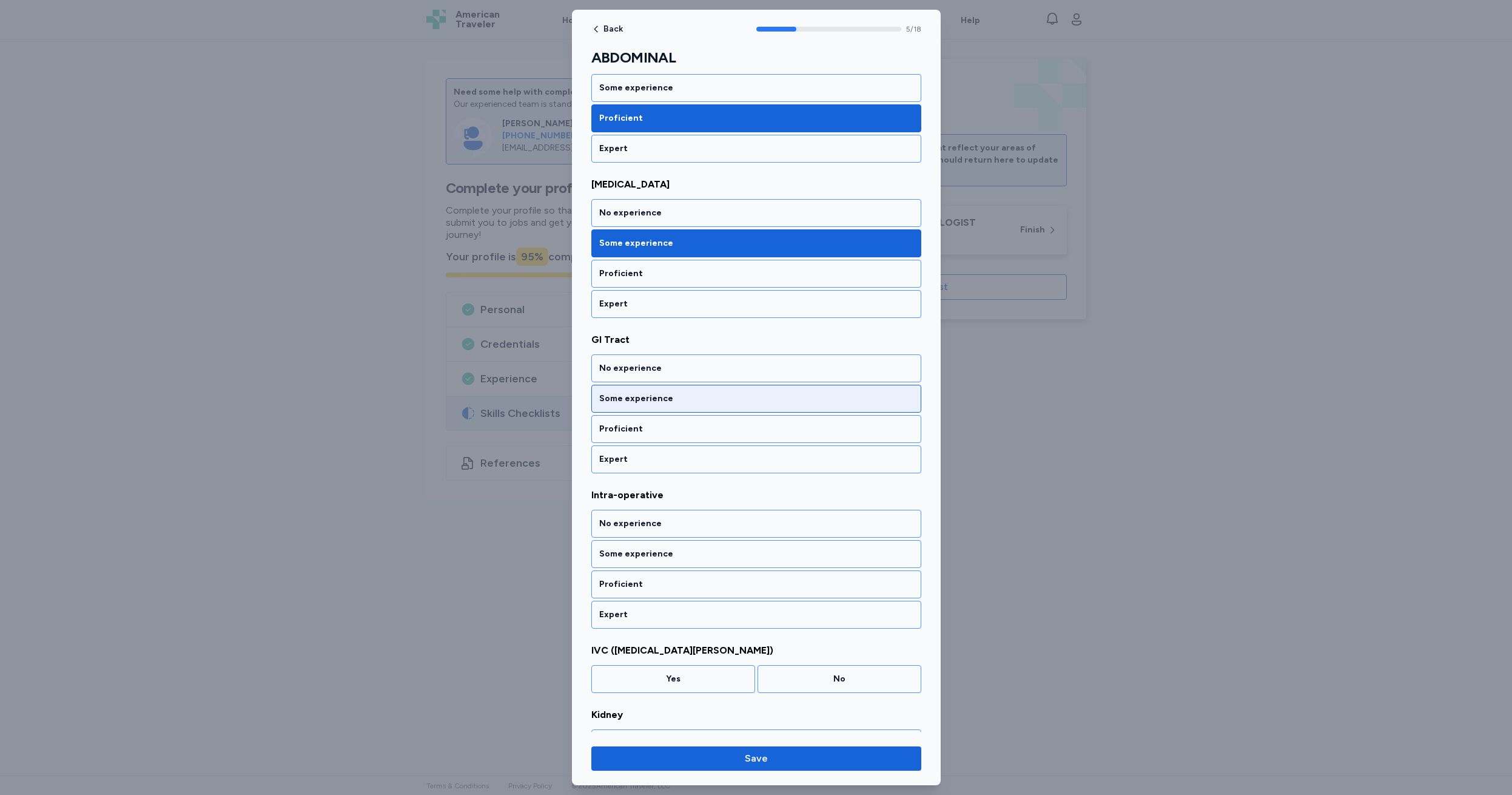
click at [650, 396] on div "Some experience" at bounding box center [756, 398] width 314 height 12
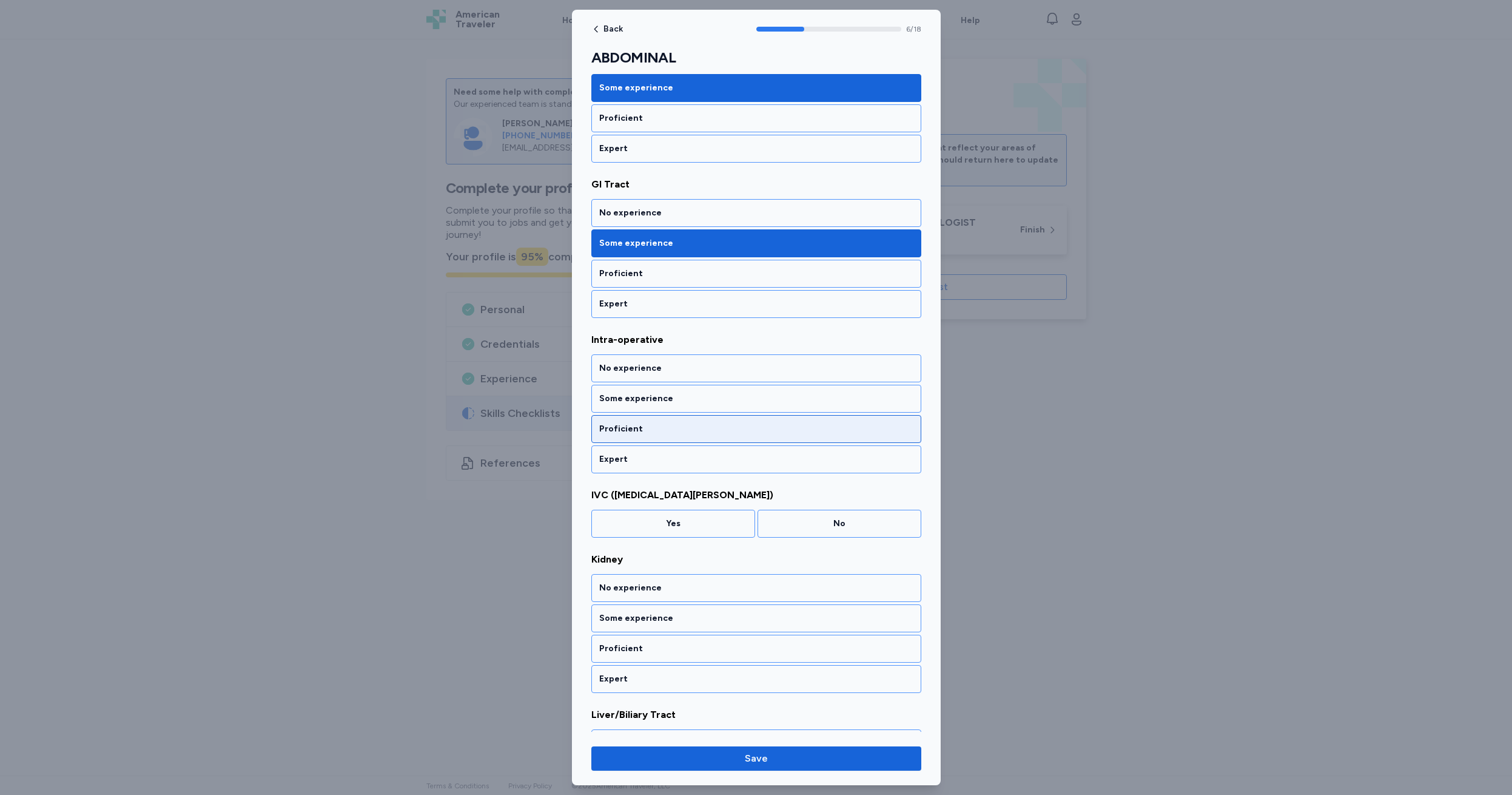
click at [640, 427] on div "Proficient" at bounding box center [756, 428] width 314 height 12
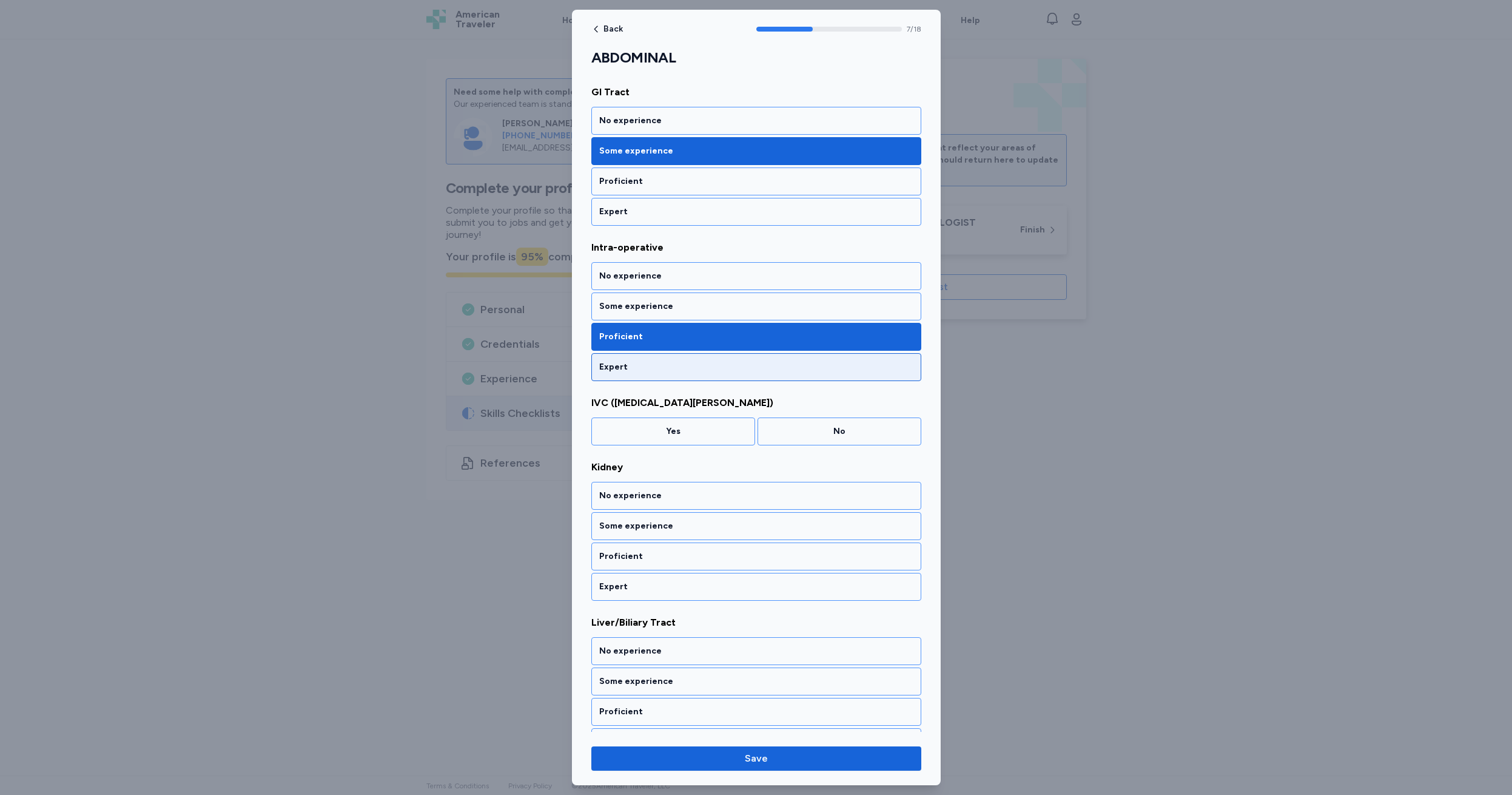
scroll to position [961, 0]
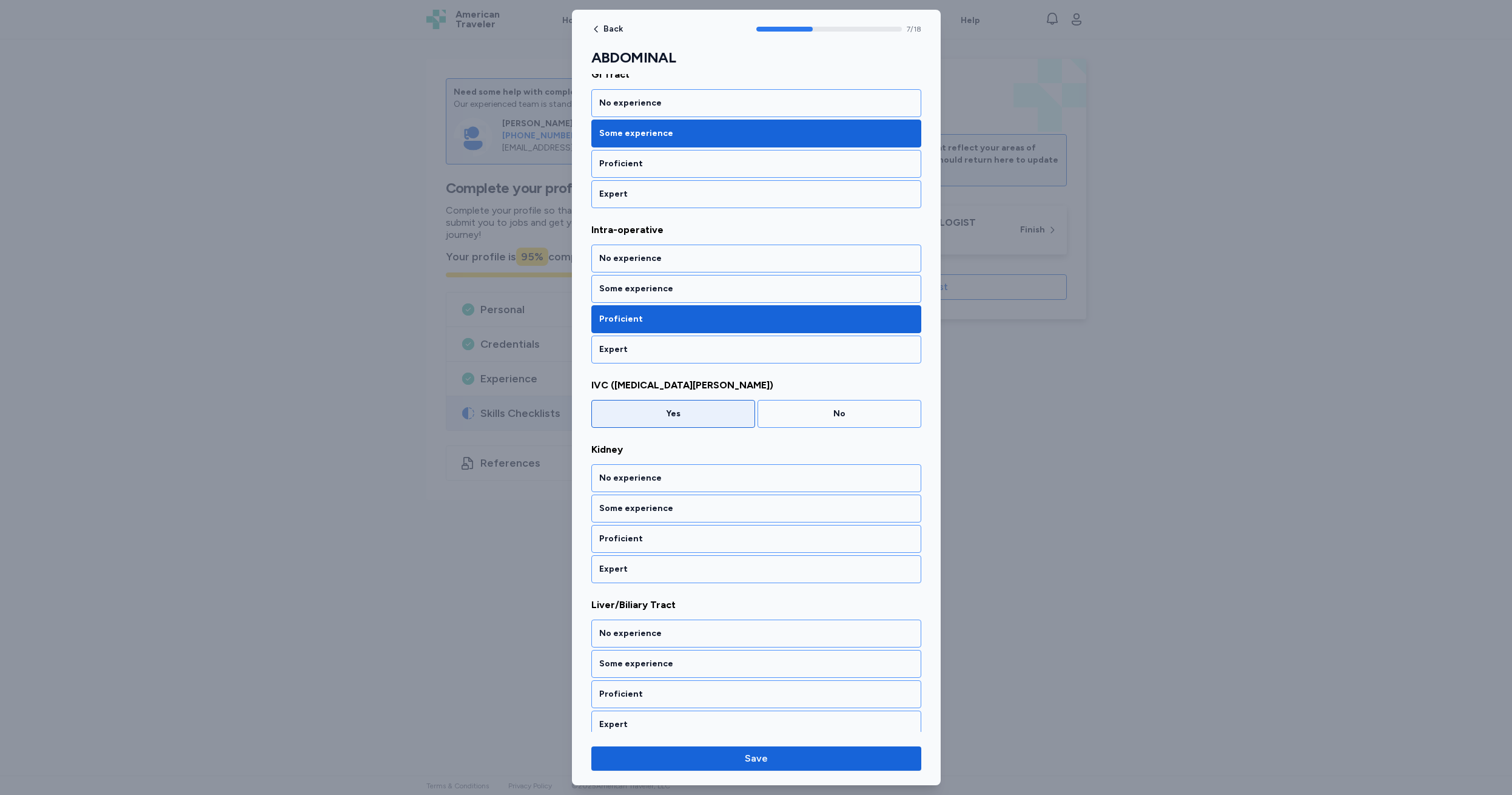
click at [688, 413] on div "Yes" at bounding box center [673, 413] width 148 height 12
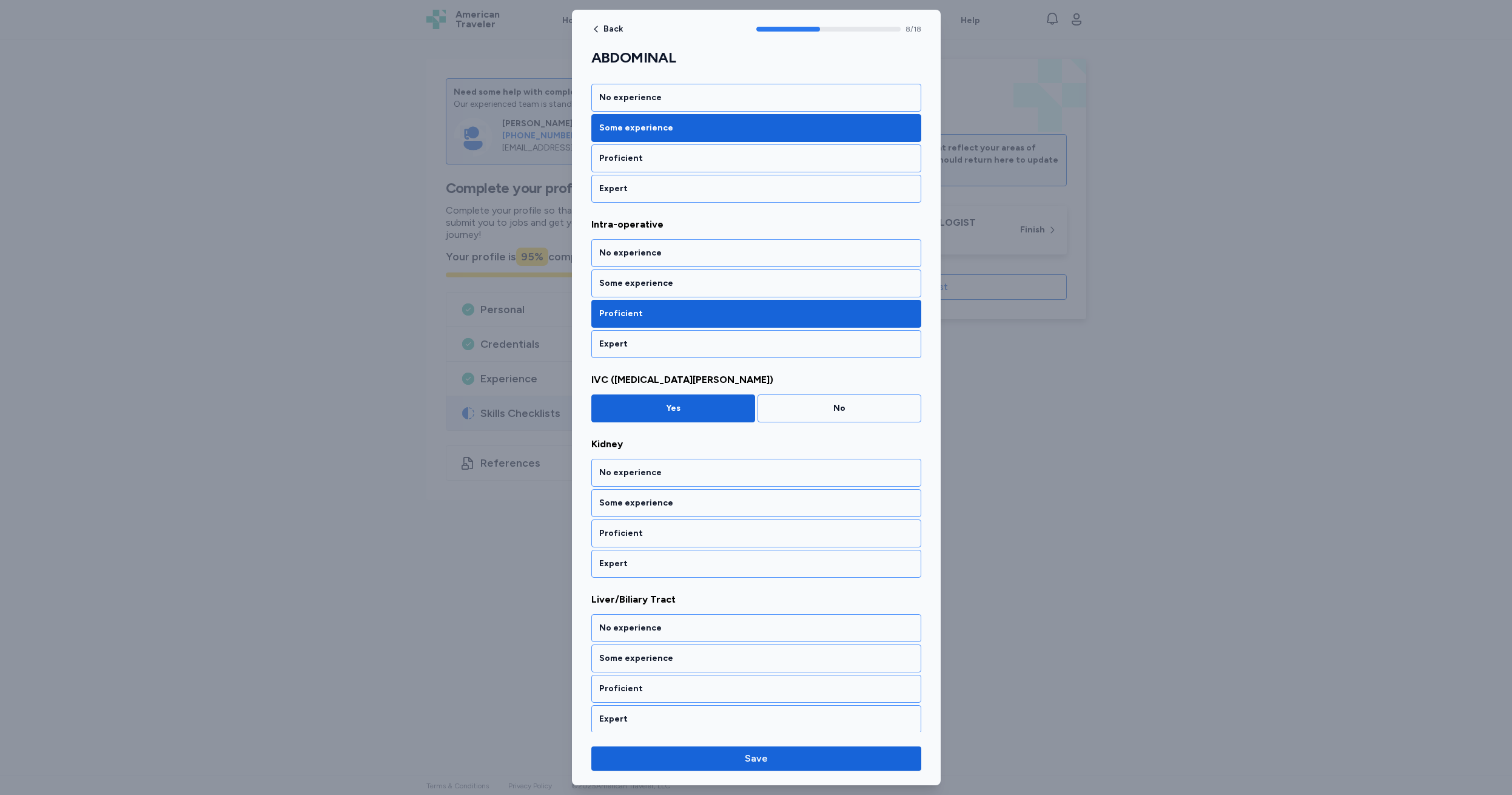
scroll to position [982, 0]
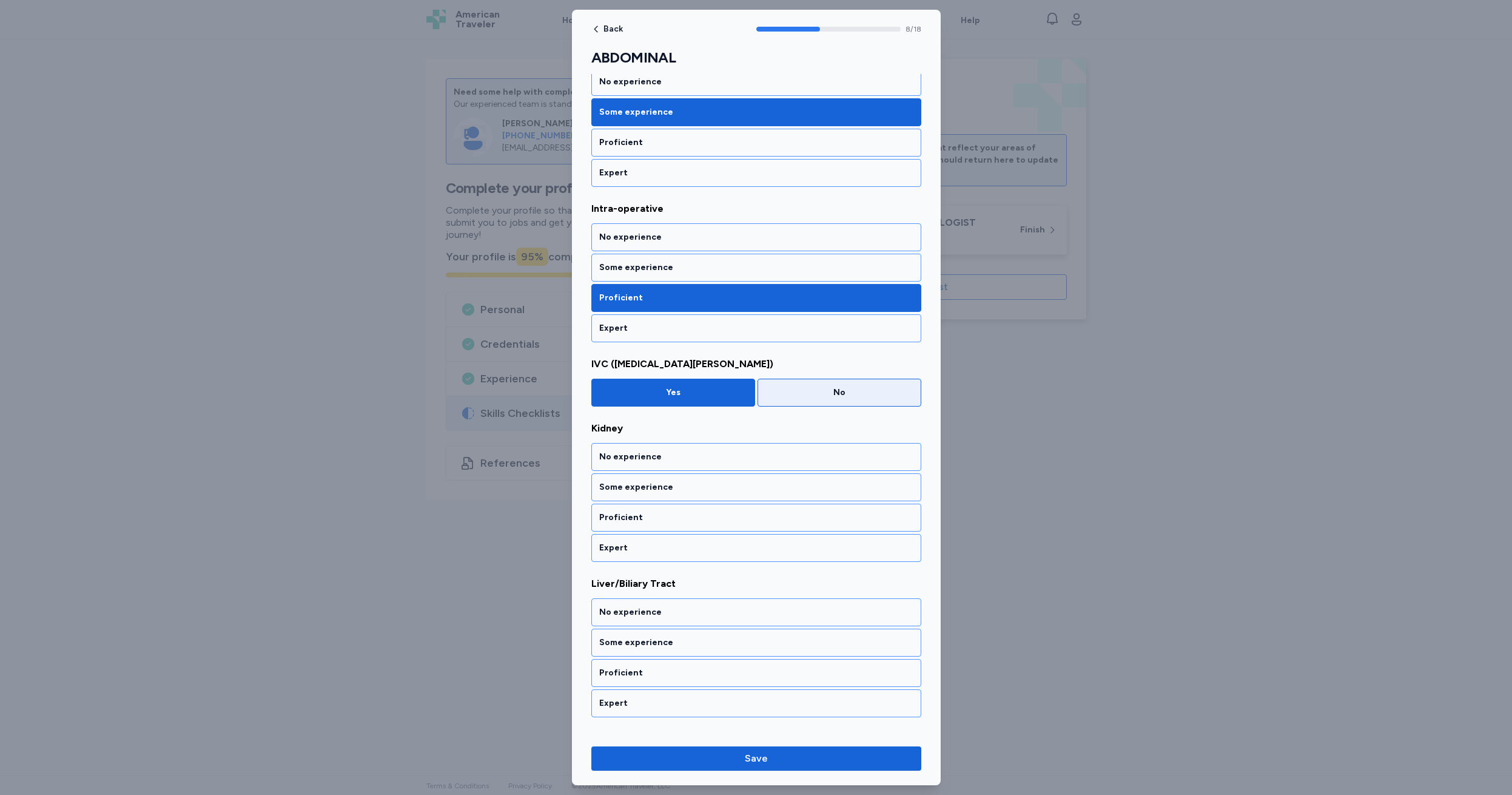
click at [802, 392] on div "No" at bounding box center [840, 392] width 148 height 12
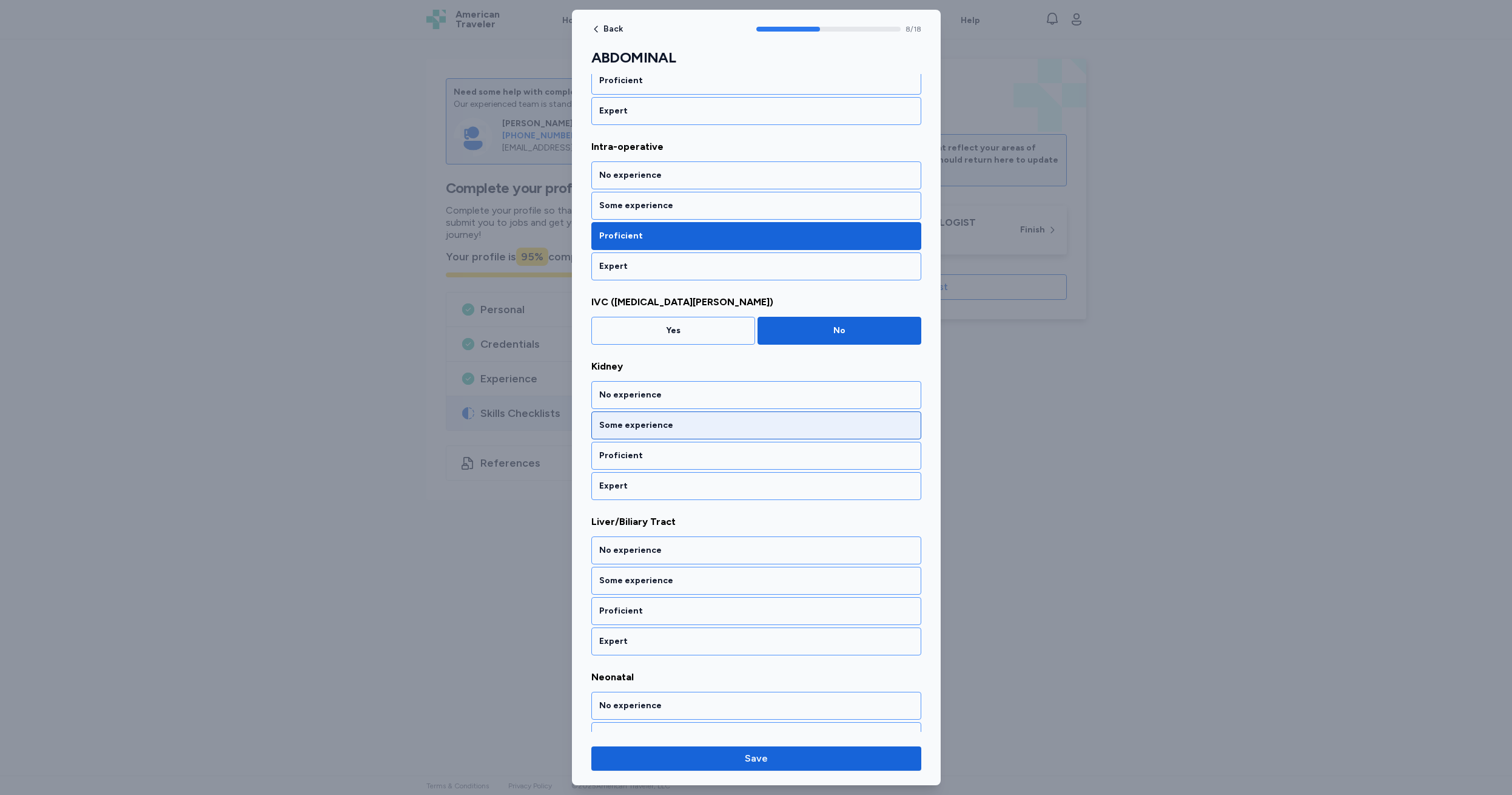
scroll to position [1064, 0]
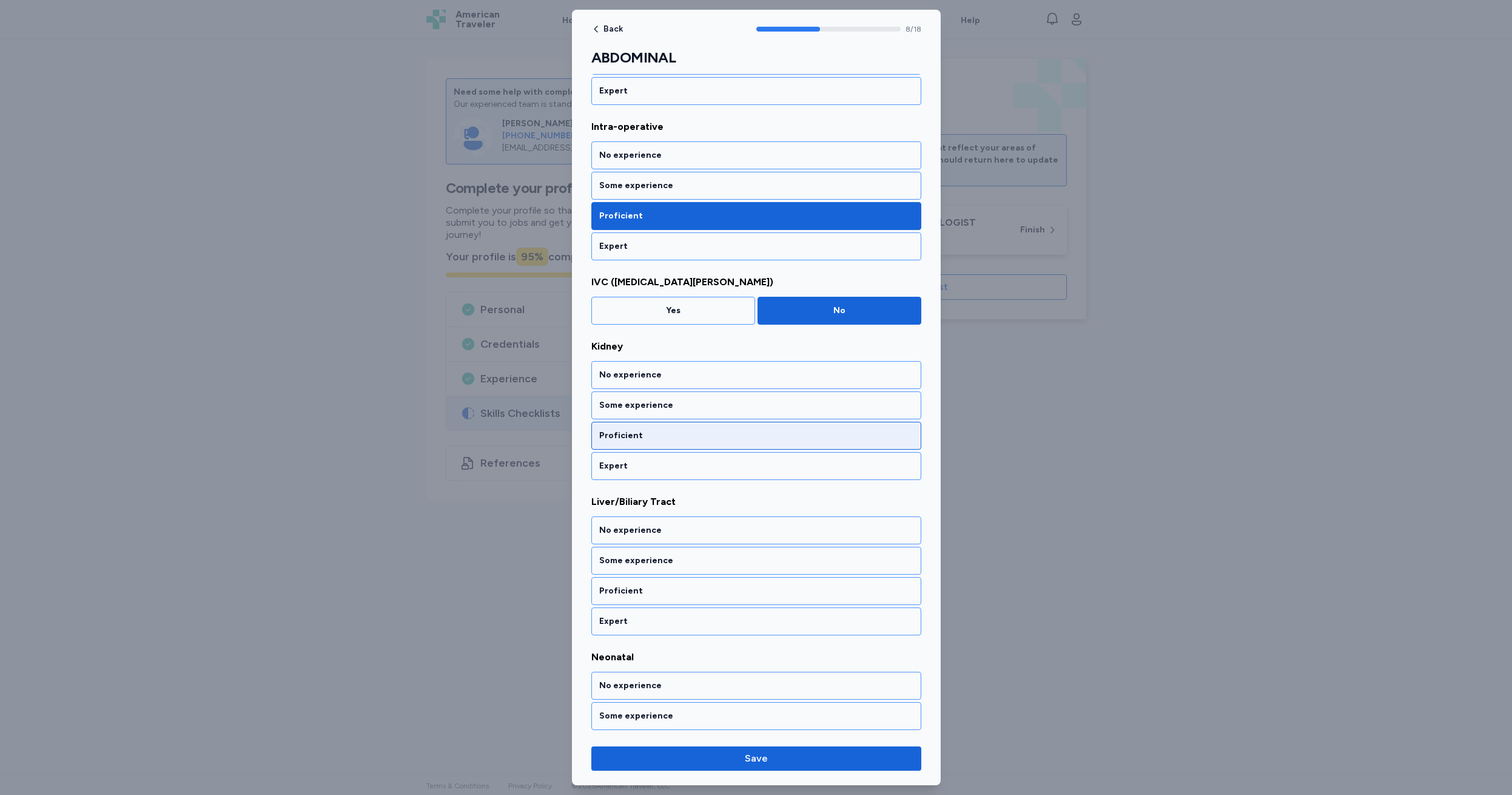
click at [644, 436] on div "Proficient" at bounding box center [756, 435] width 314 height 12
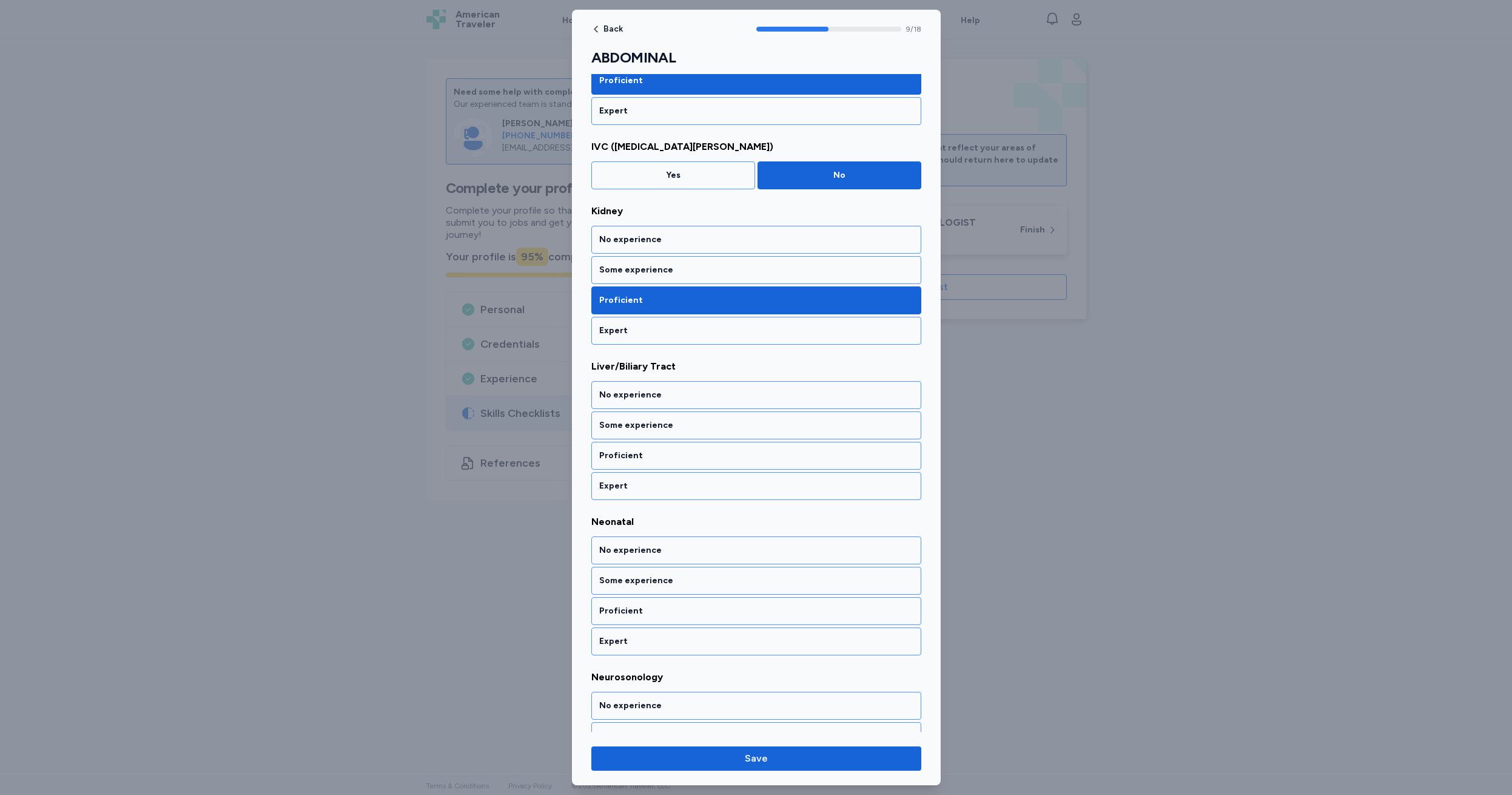
scroll to position [1226, 0]
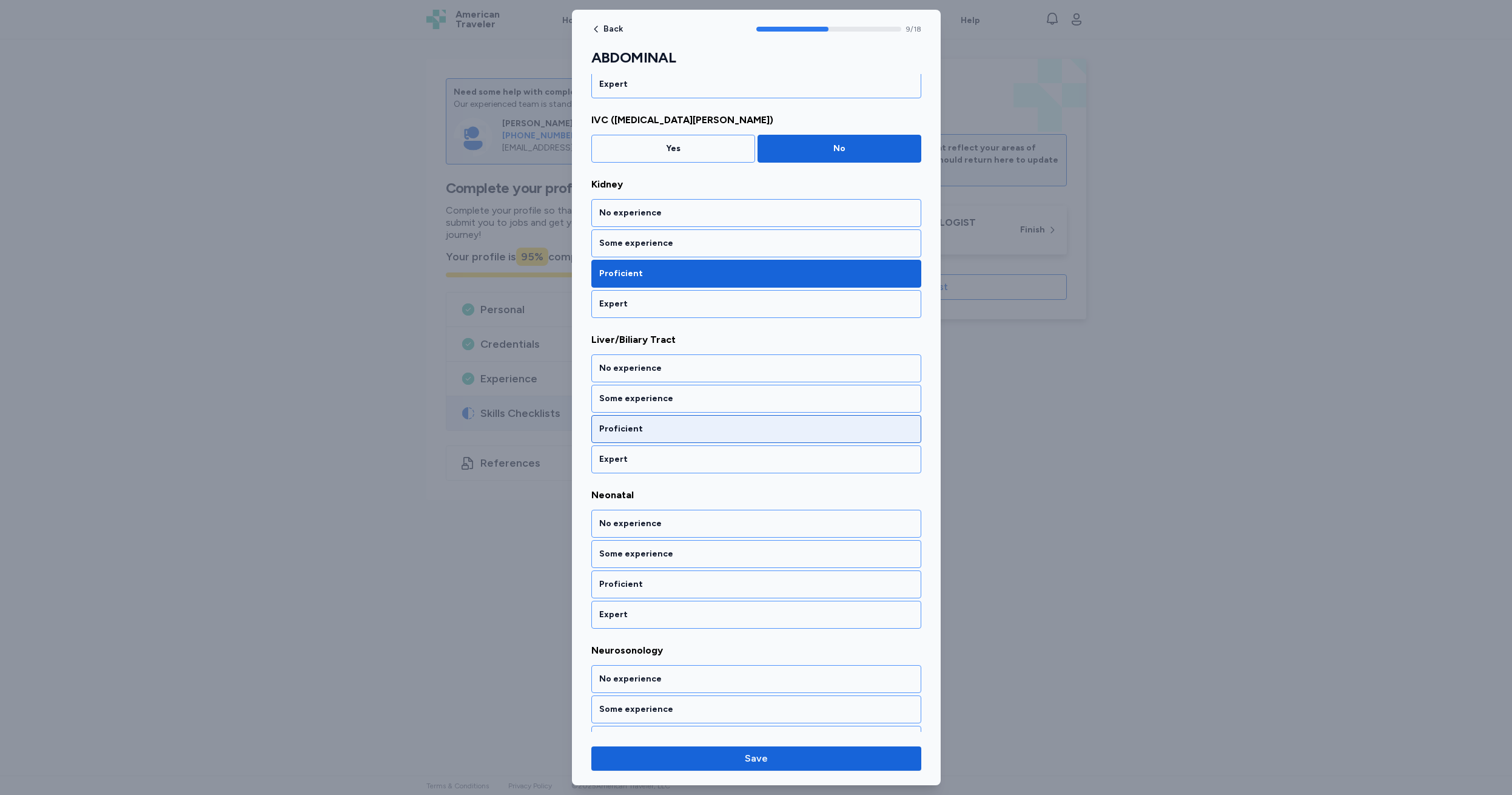
click at [653, 429] on div "Proficient" at bounding box center [756, 428] width 314 height 12
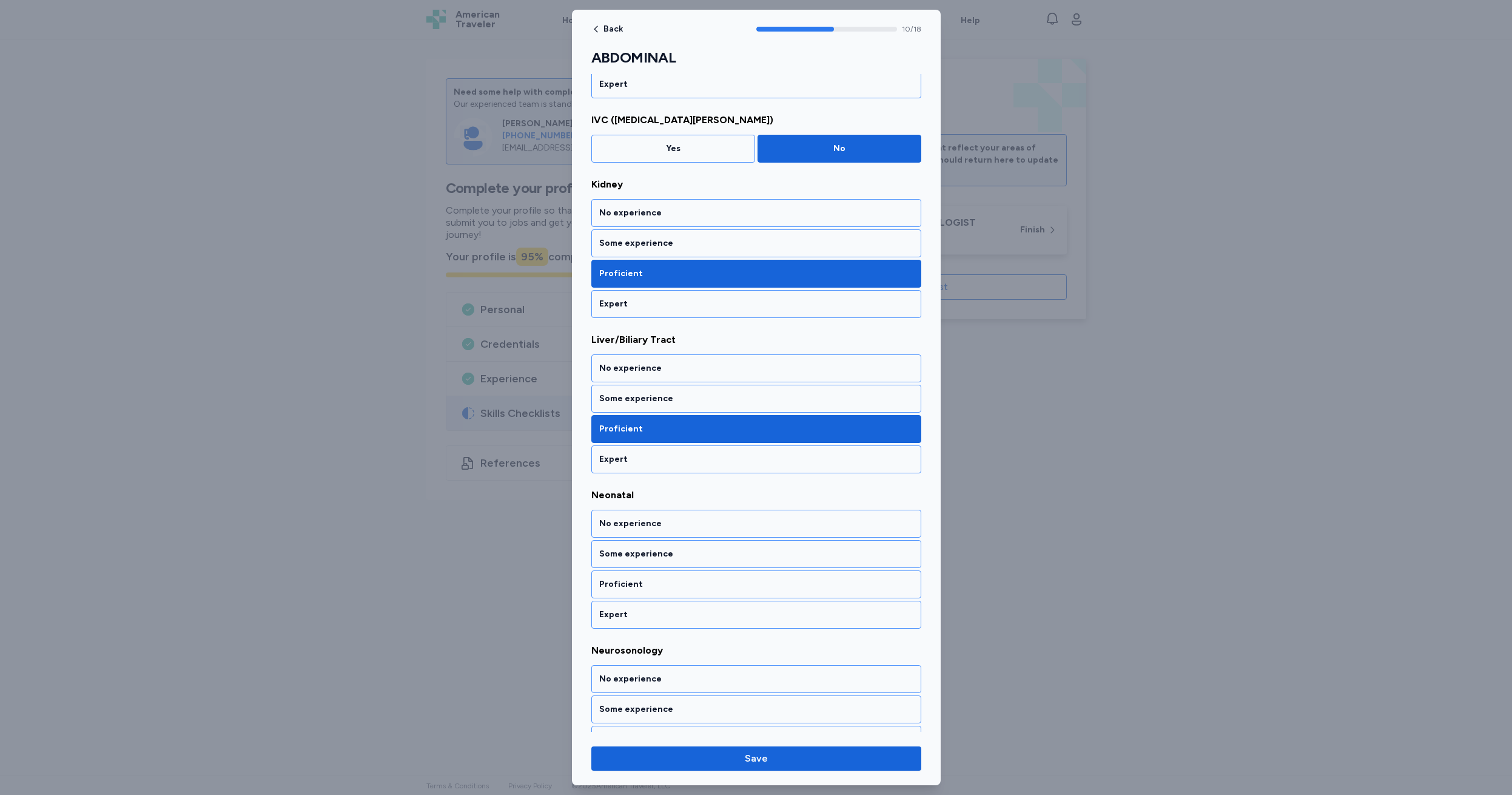
scroll to position [1382, 0]
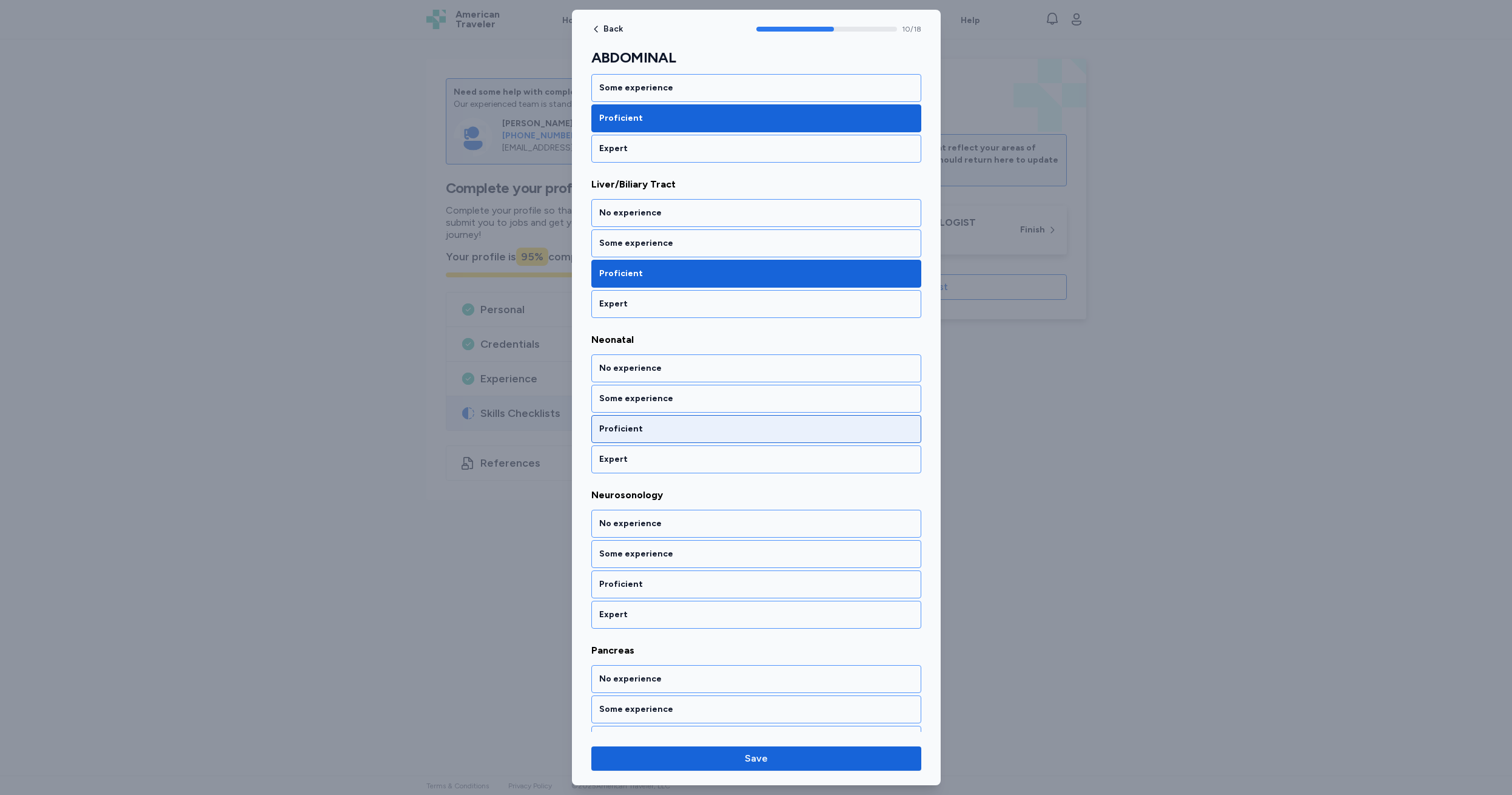
click at [653, 429] on div "Proficient" at bounding box center [756, 428] width 314 height 12
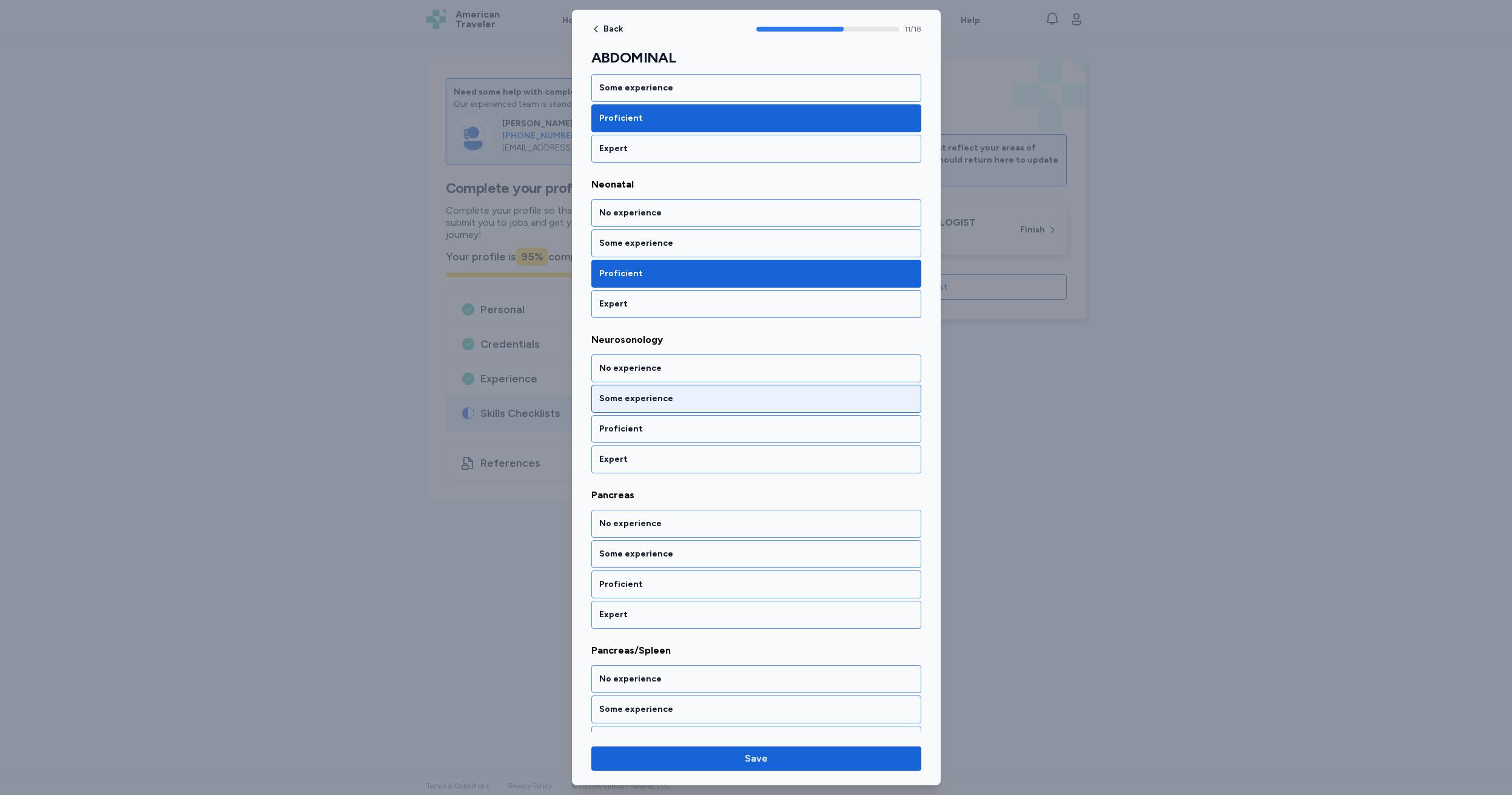
click at [664, 399] on div "Some experience" at bounding box center [756, 398] width 314 height 12
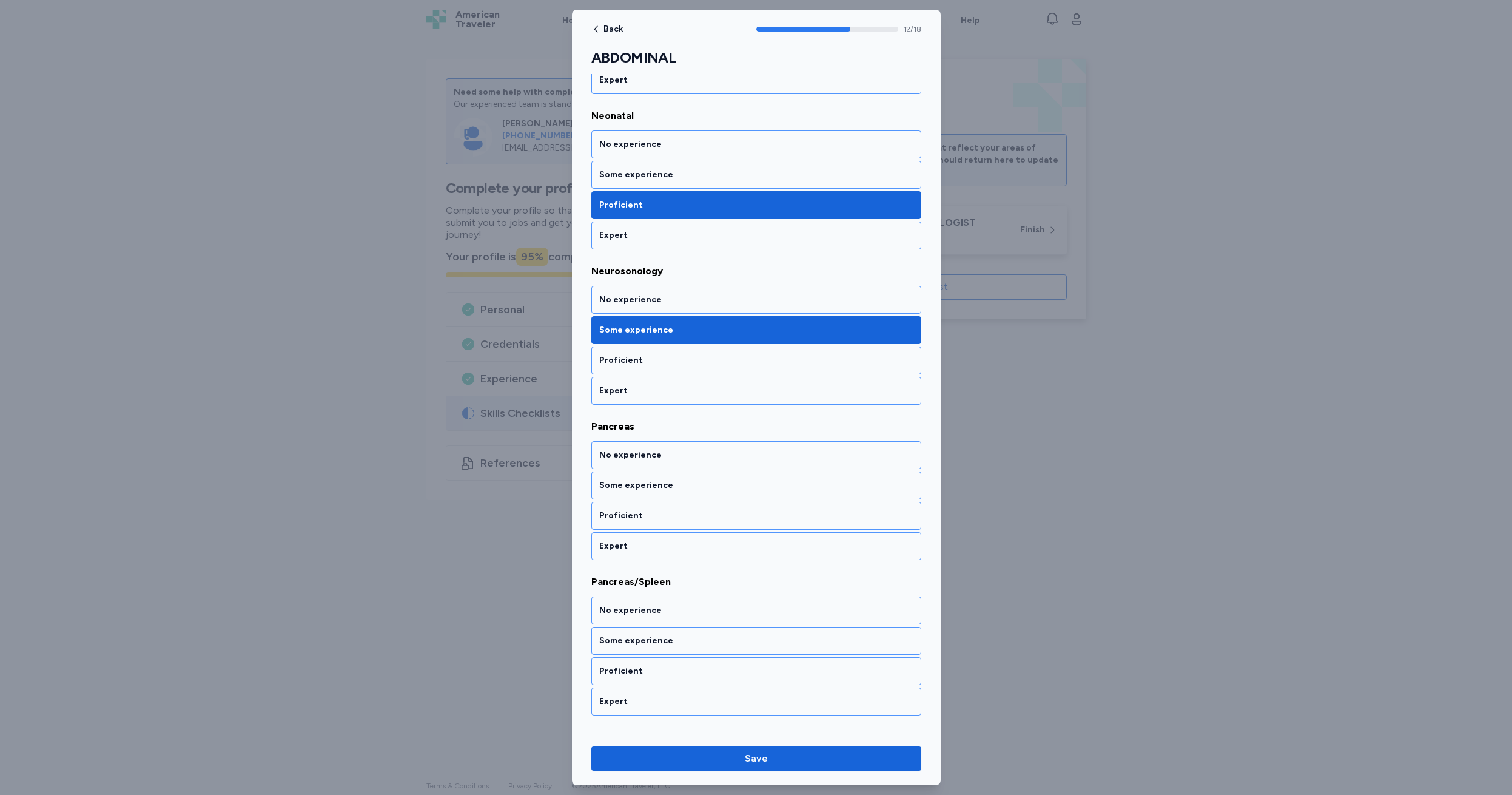
scroll to position [1605, 0]
click at [650, 357] on div "Proficient" at bounding box center [756, 360] width 314 height 12
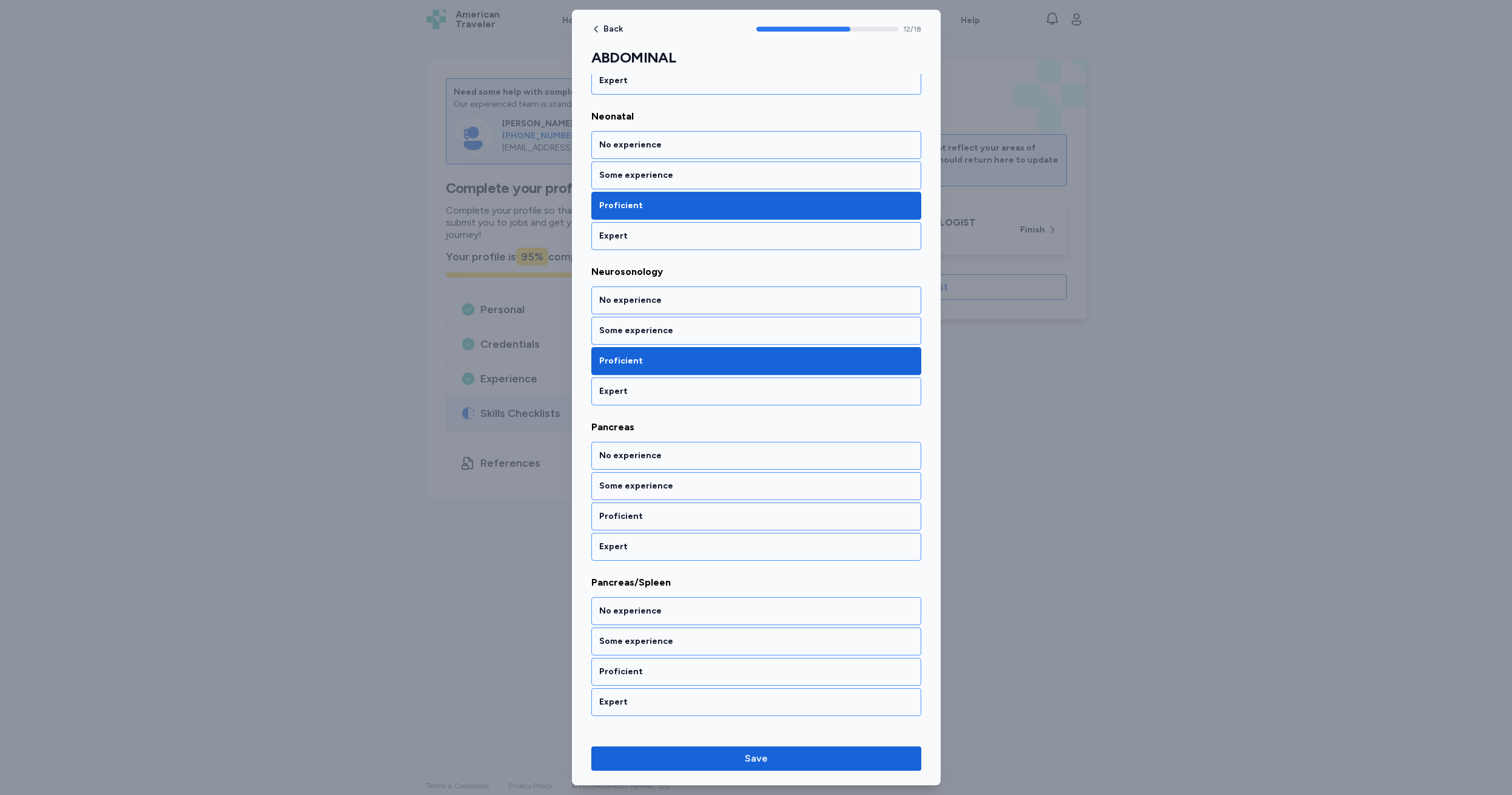
scroll to position [1692, 0]
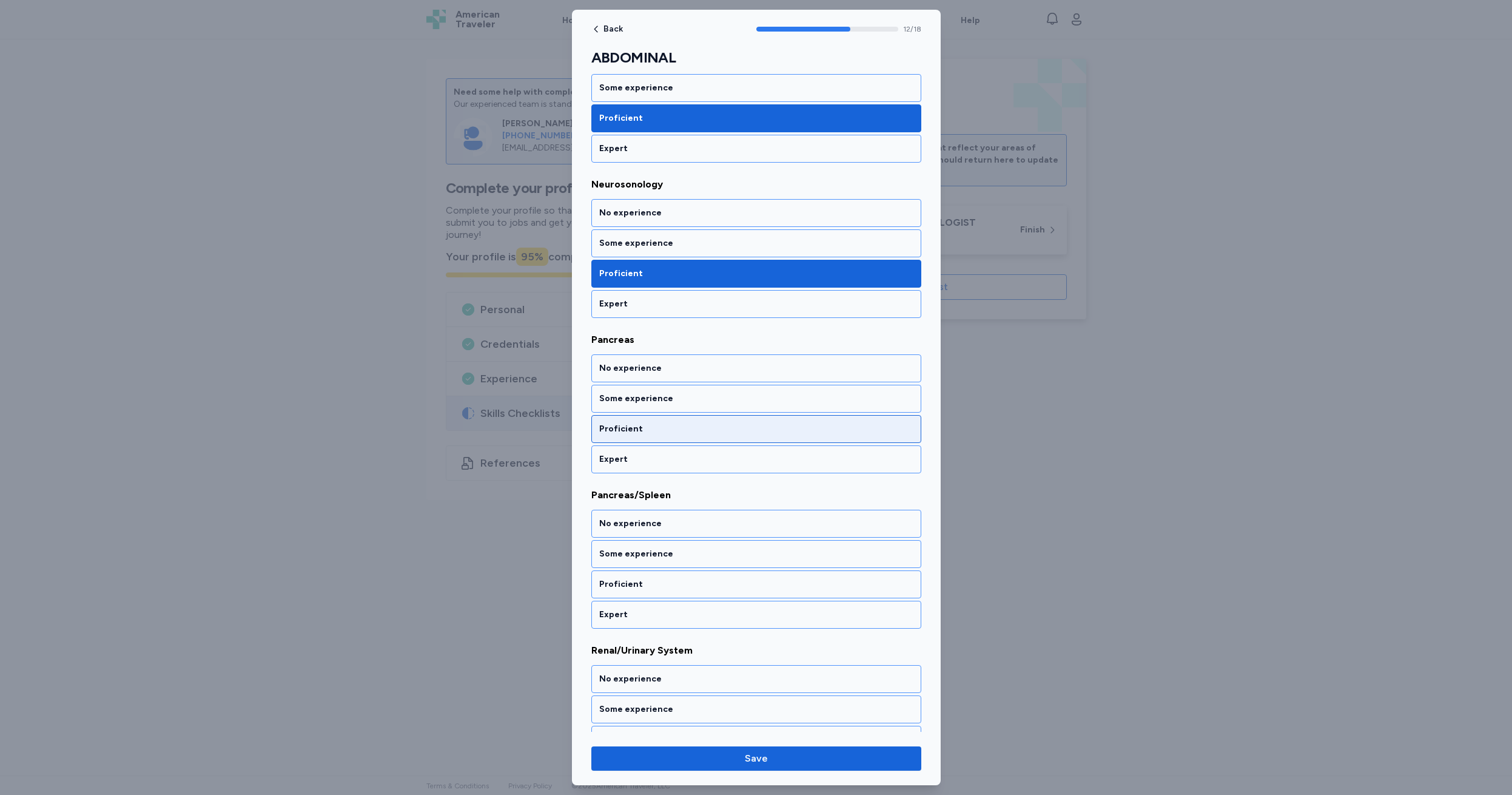
click at [653, 430] on div "Proficient" at bounding box center [756, 428] width 314 height 12
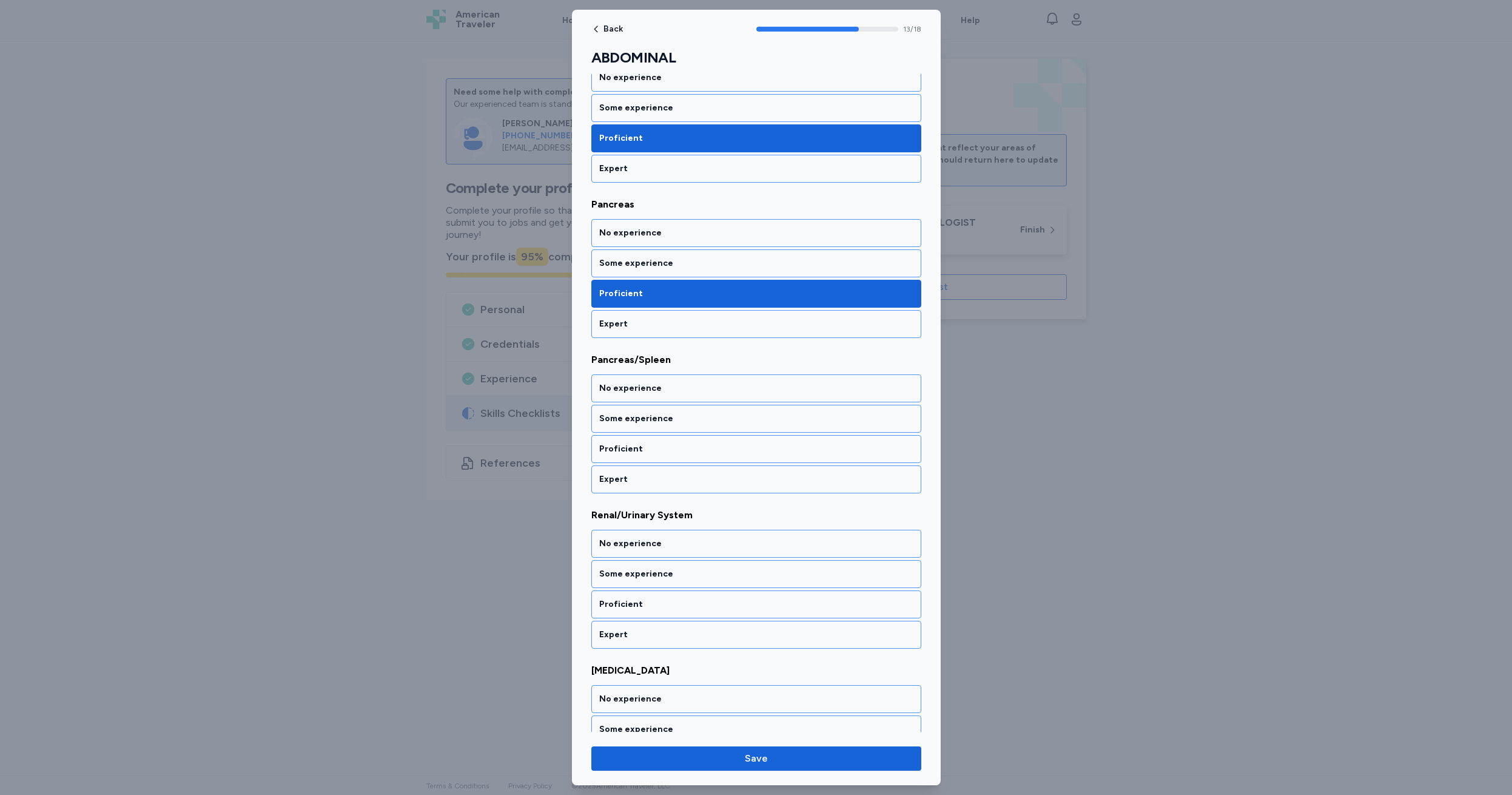
scroll to position [1847, 0]
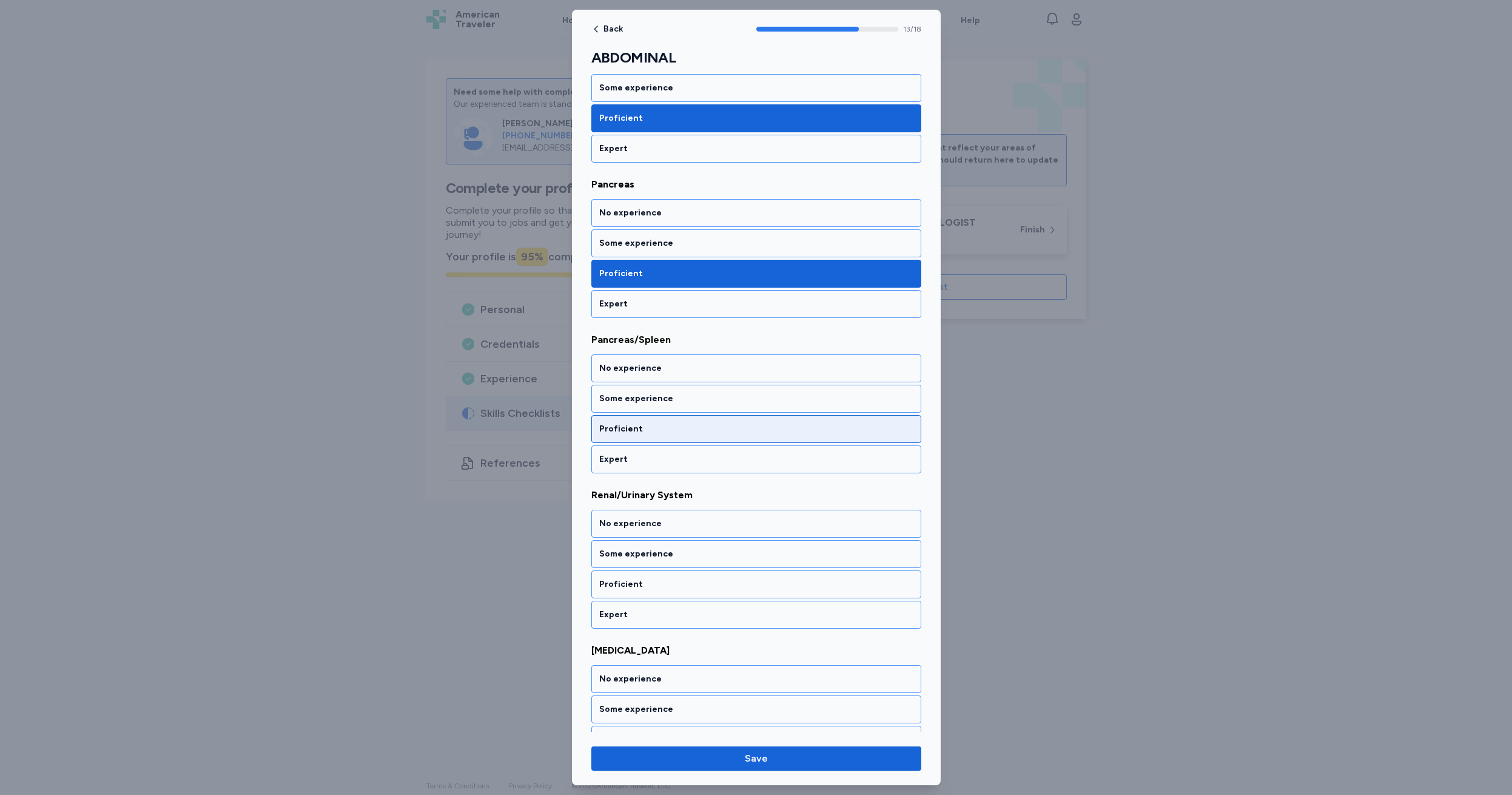
click at [651, 426] on div "Proficient" at bounding box center [756, 428] width 314 height 12
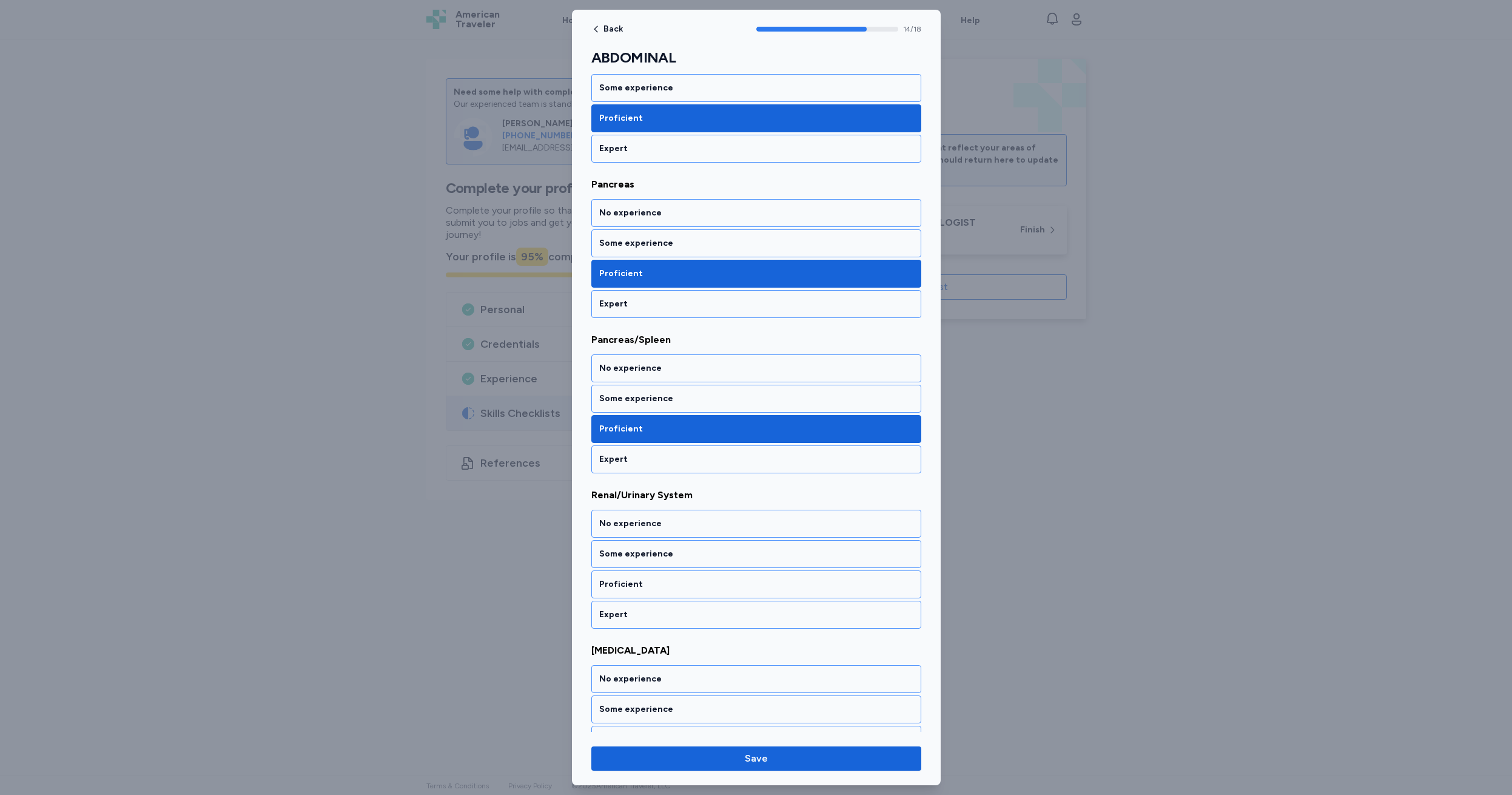
scroll to position [2003, 0]
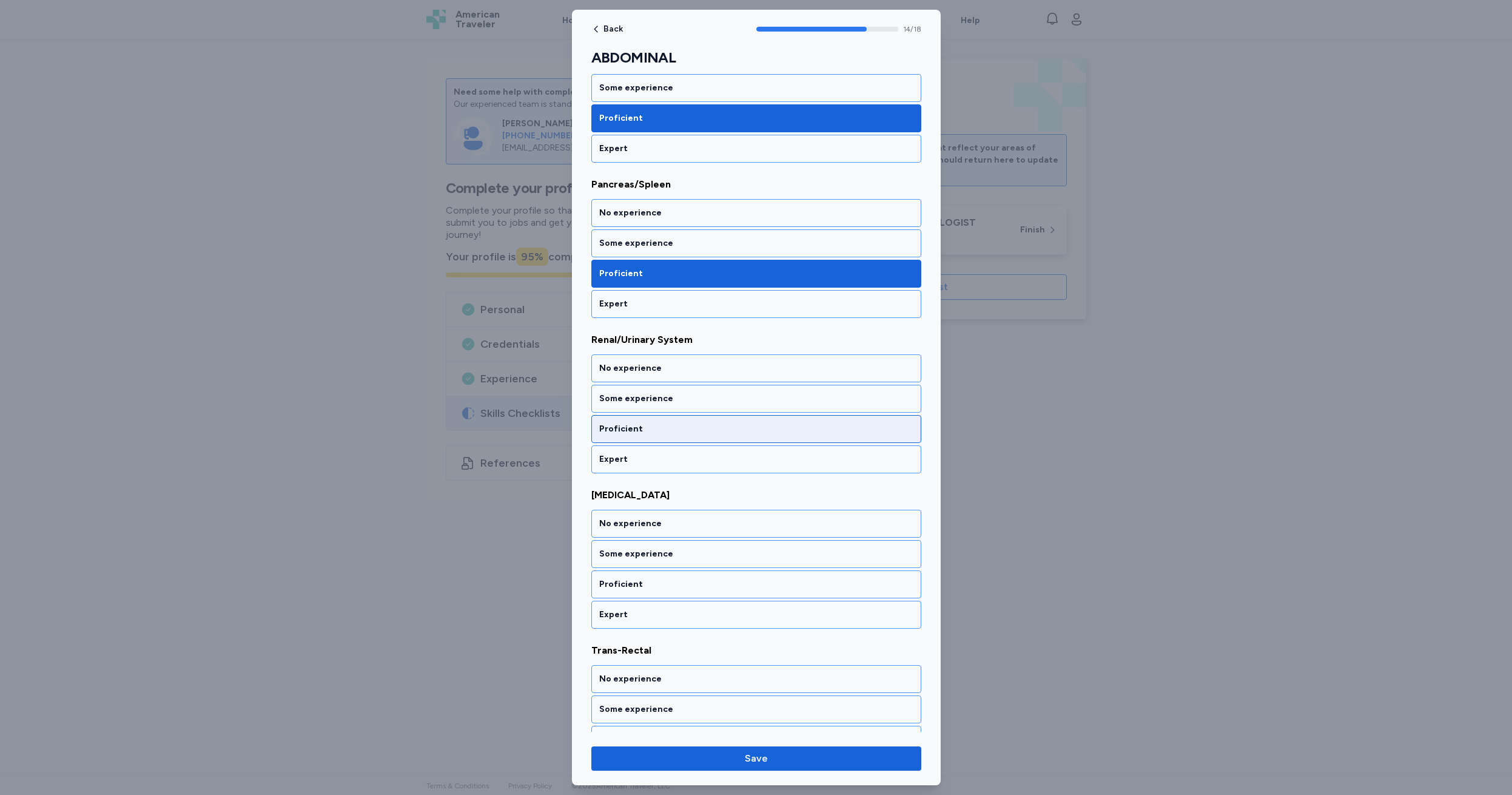
click at [651, 426] on div "Proficient" at bounding box center [756, 428] width 314 height 12
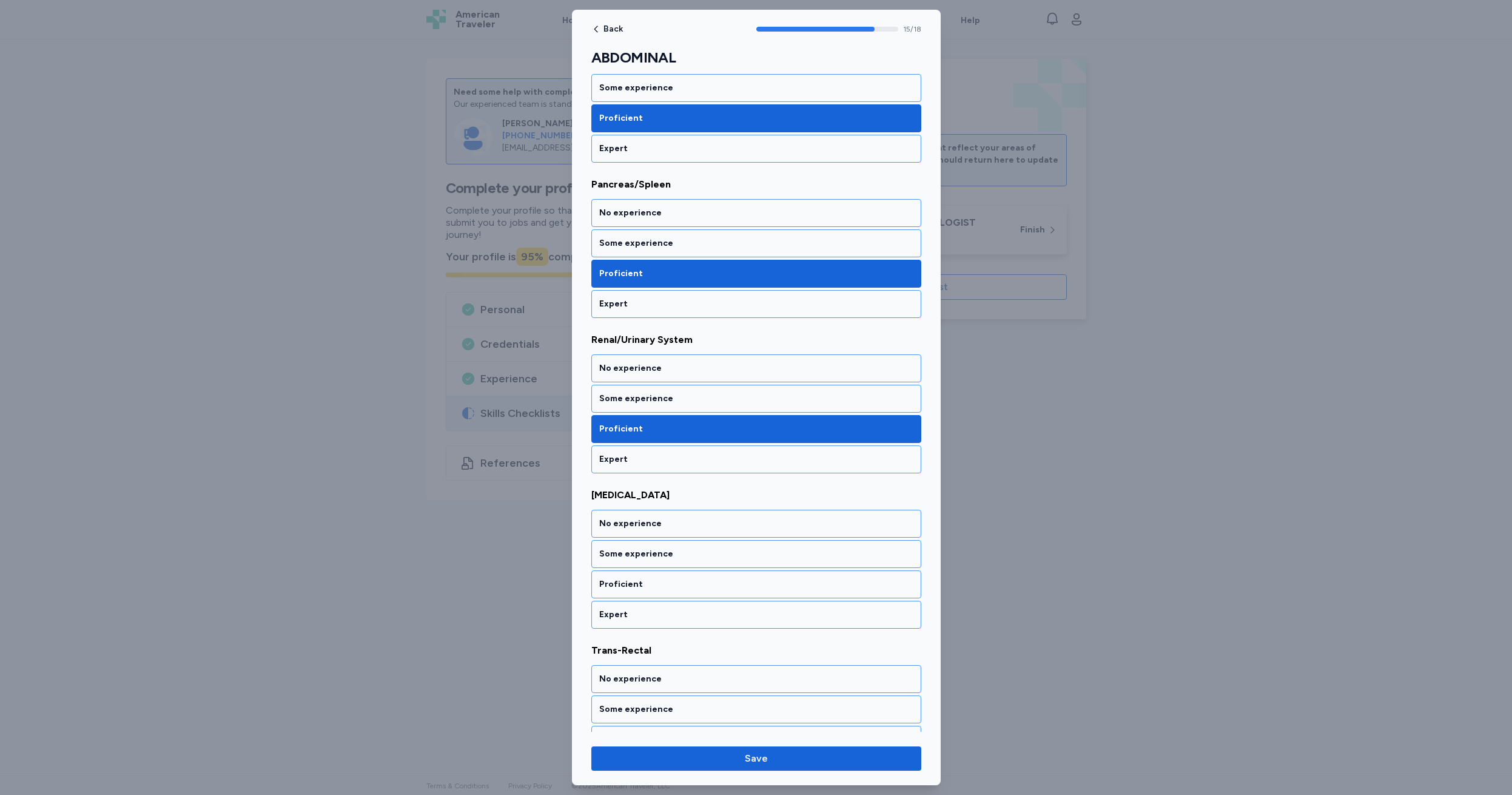
scroll to position [2159, 0]
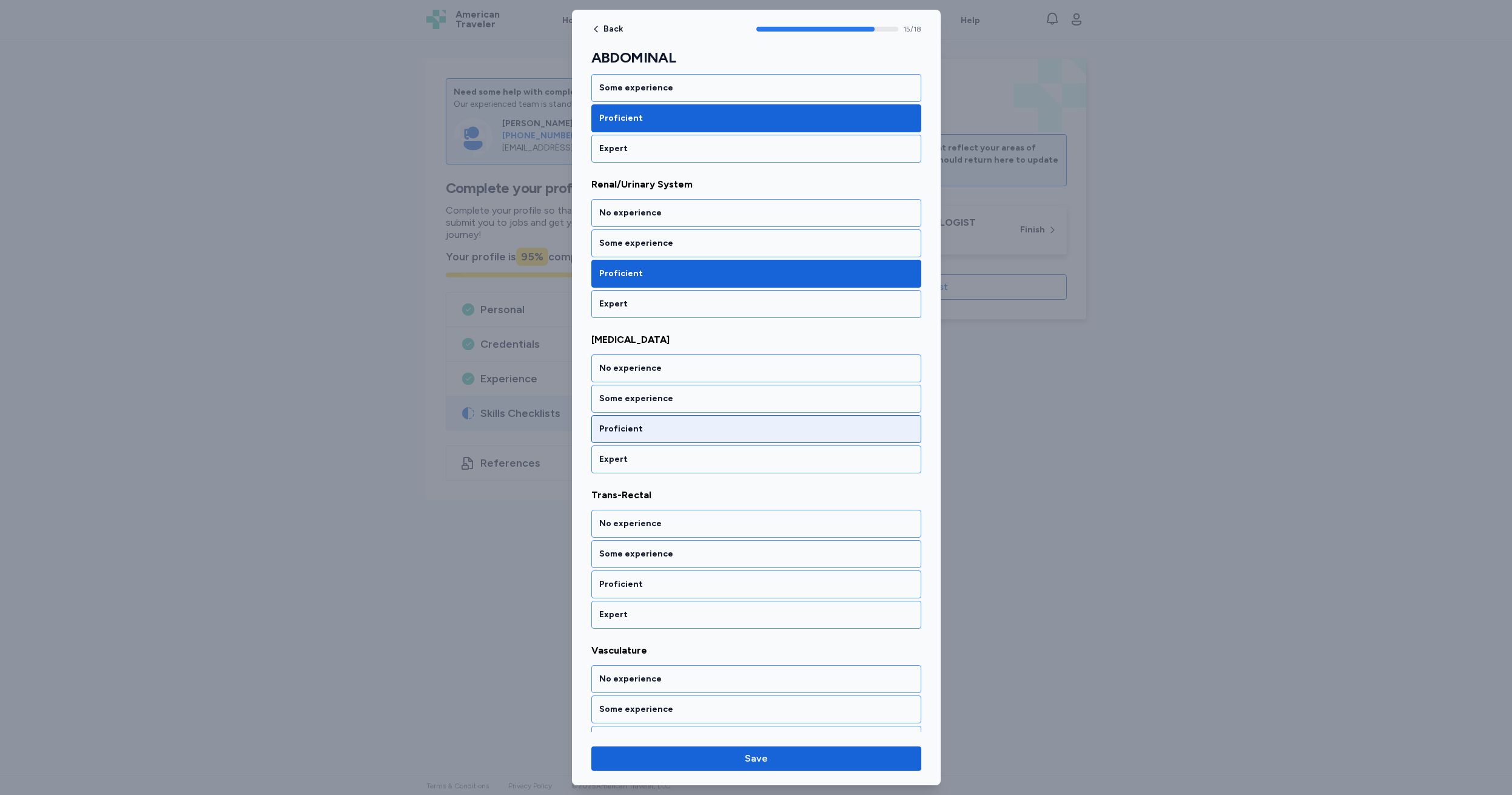
click at [651, 426] on div "Proficient" at bounding box center [756, 428] width 314 height 12
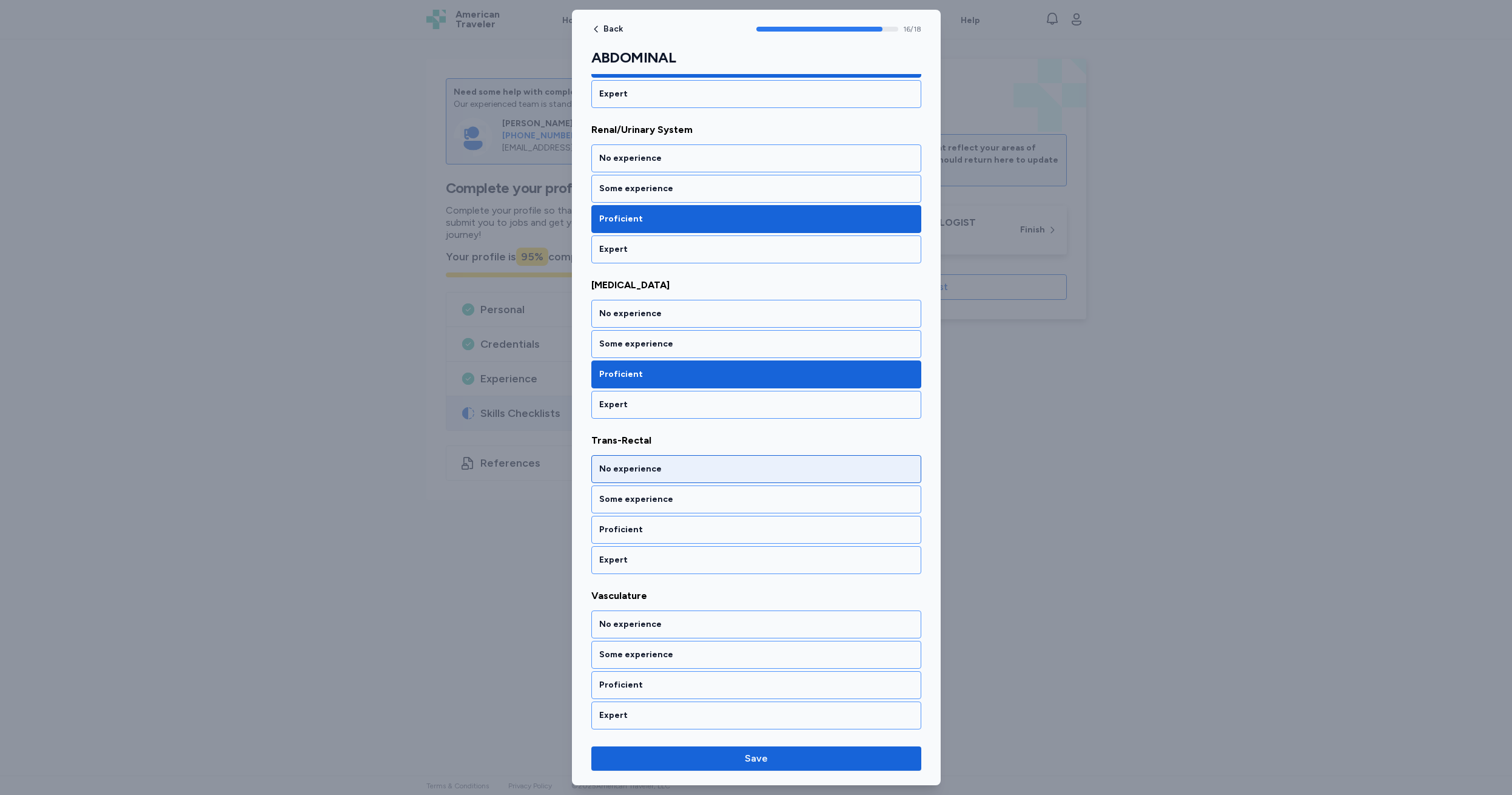
click at [664, 468] on div "No experience" at bounding box center [756, 468] width 314 height 12
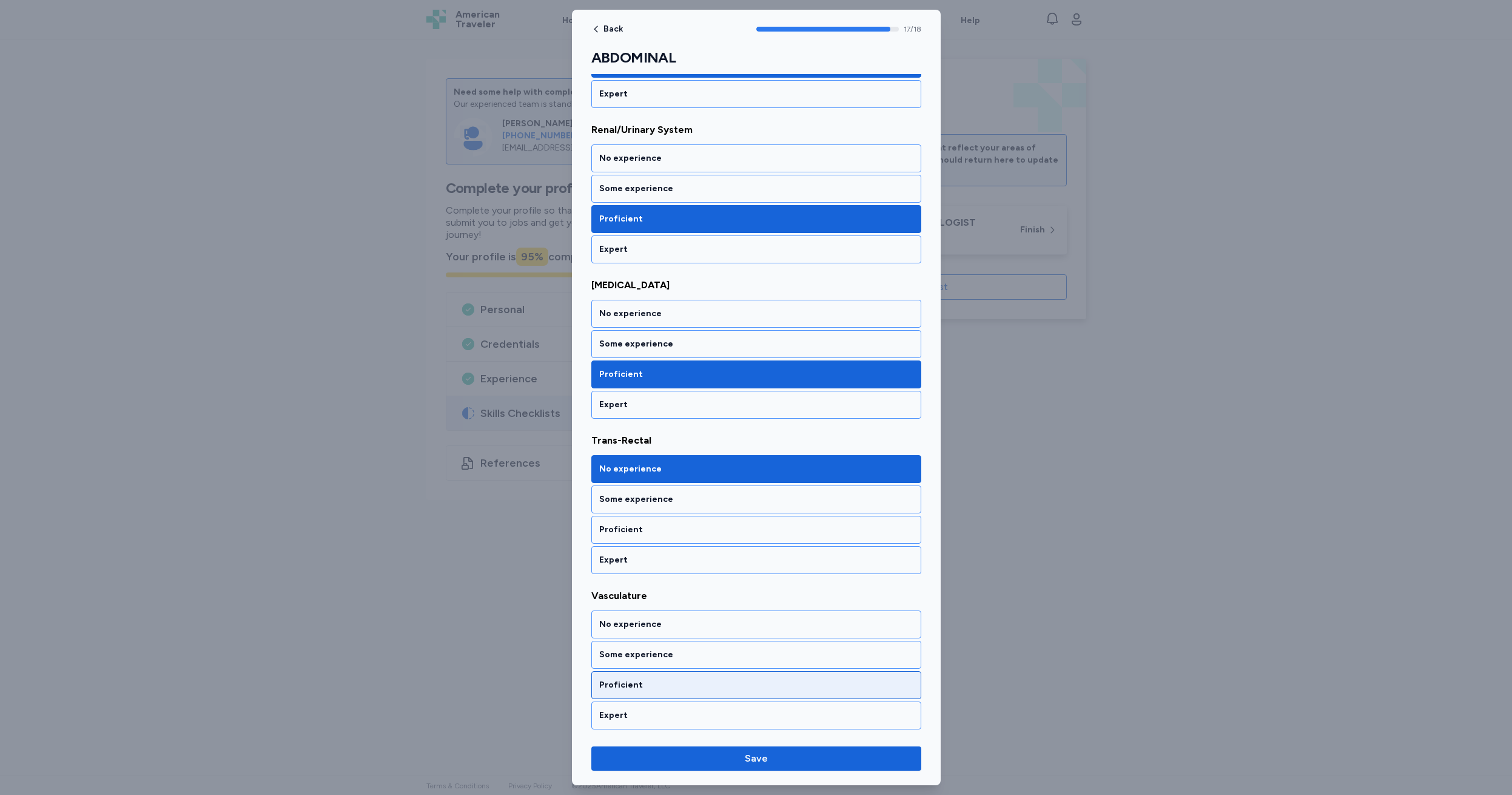
click at [645, 684] on div "Proficient" at bounding box center [756, 684] width 314 height 12
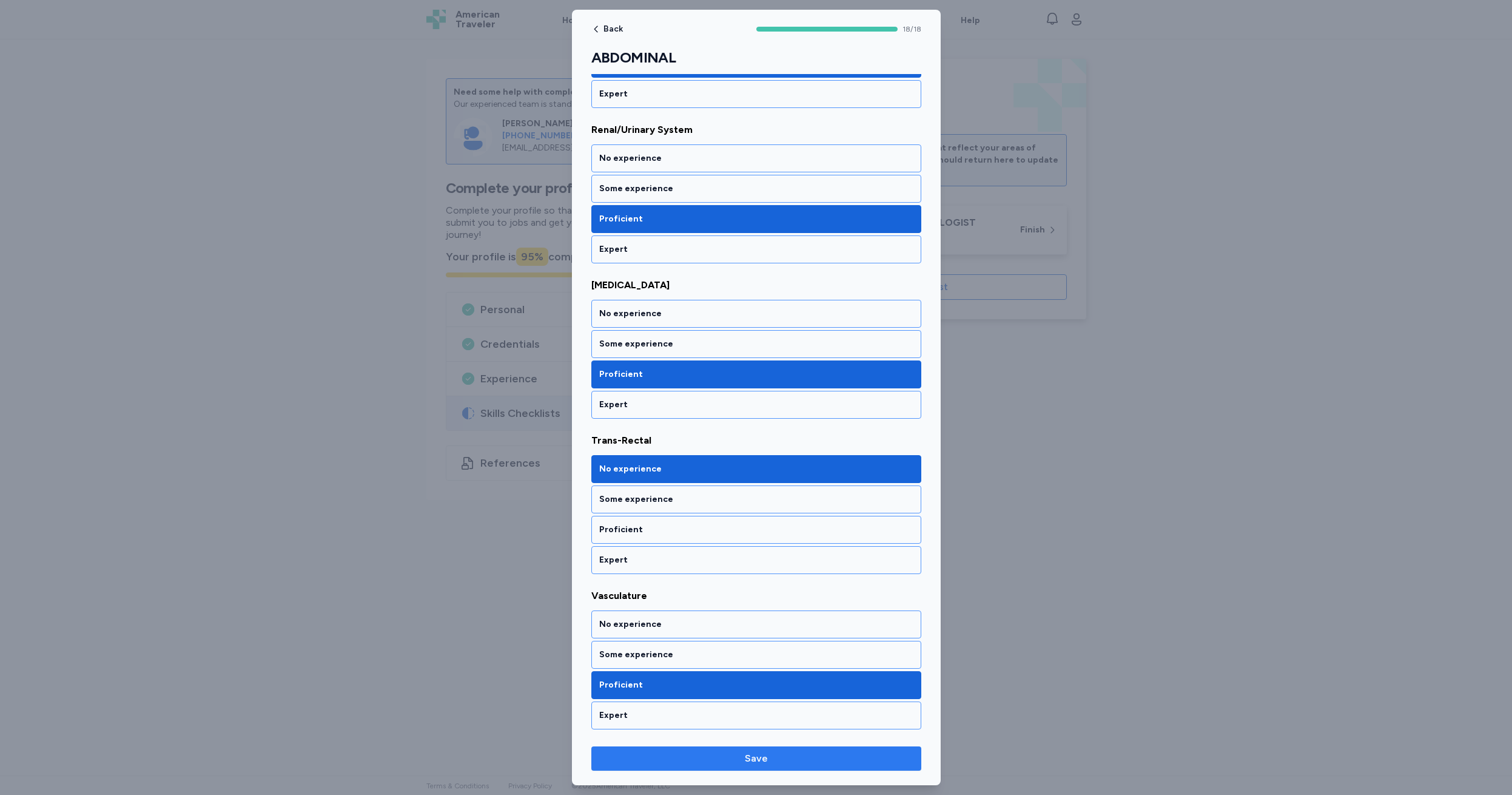
click at [748, 757] on span "Save" at bounding box center [756, 759] width 23 height 15
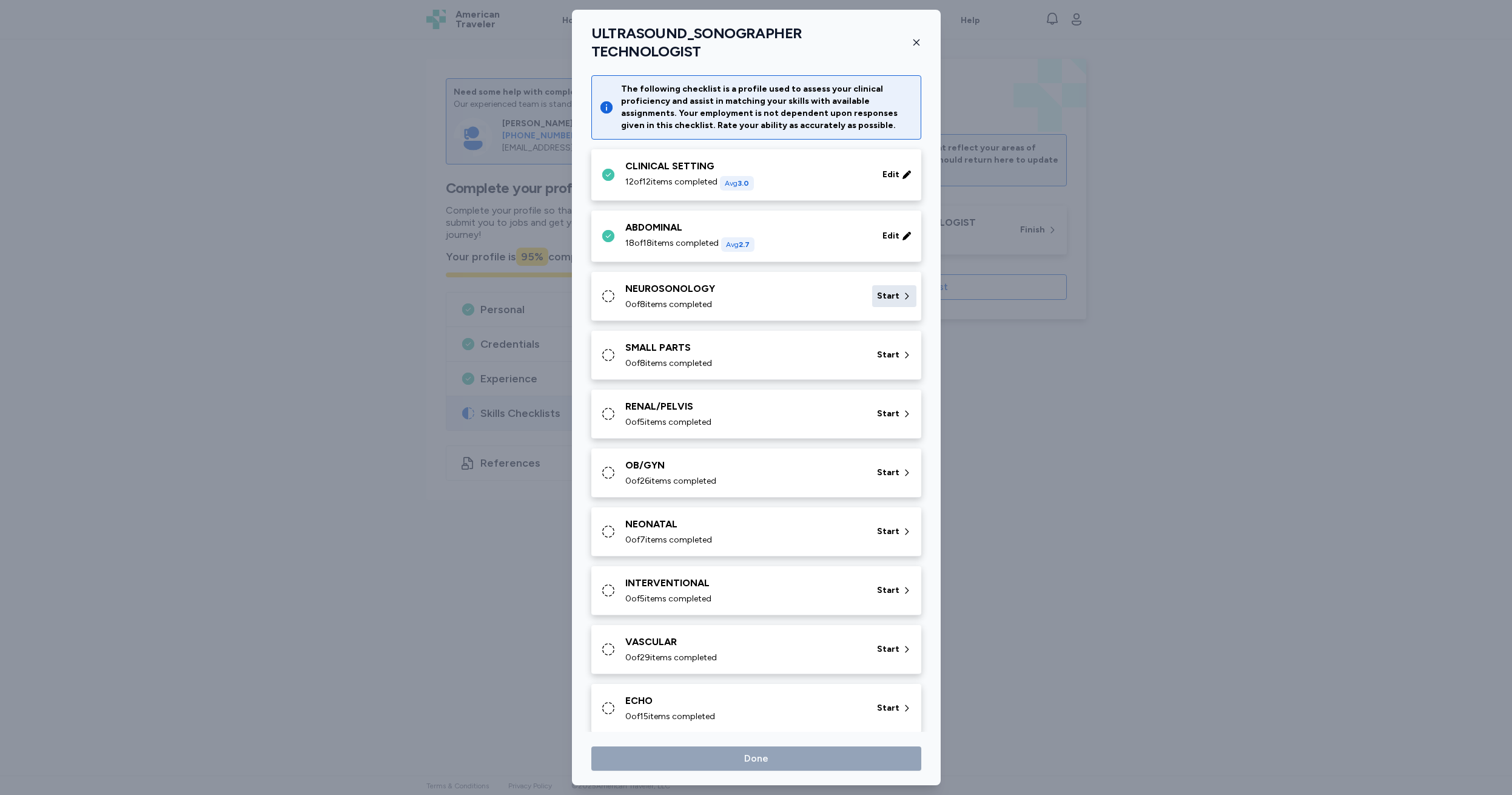
click at [879, 290] on span "Start" at bounding box center [888, 296] width 23 height 12
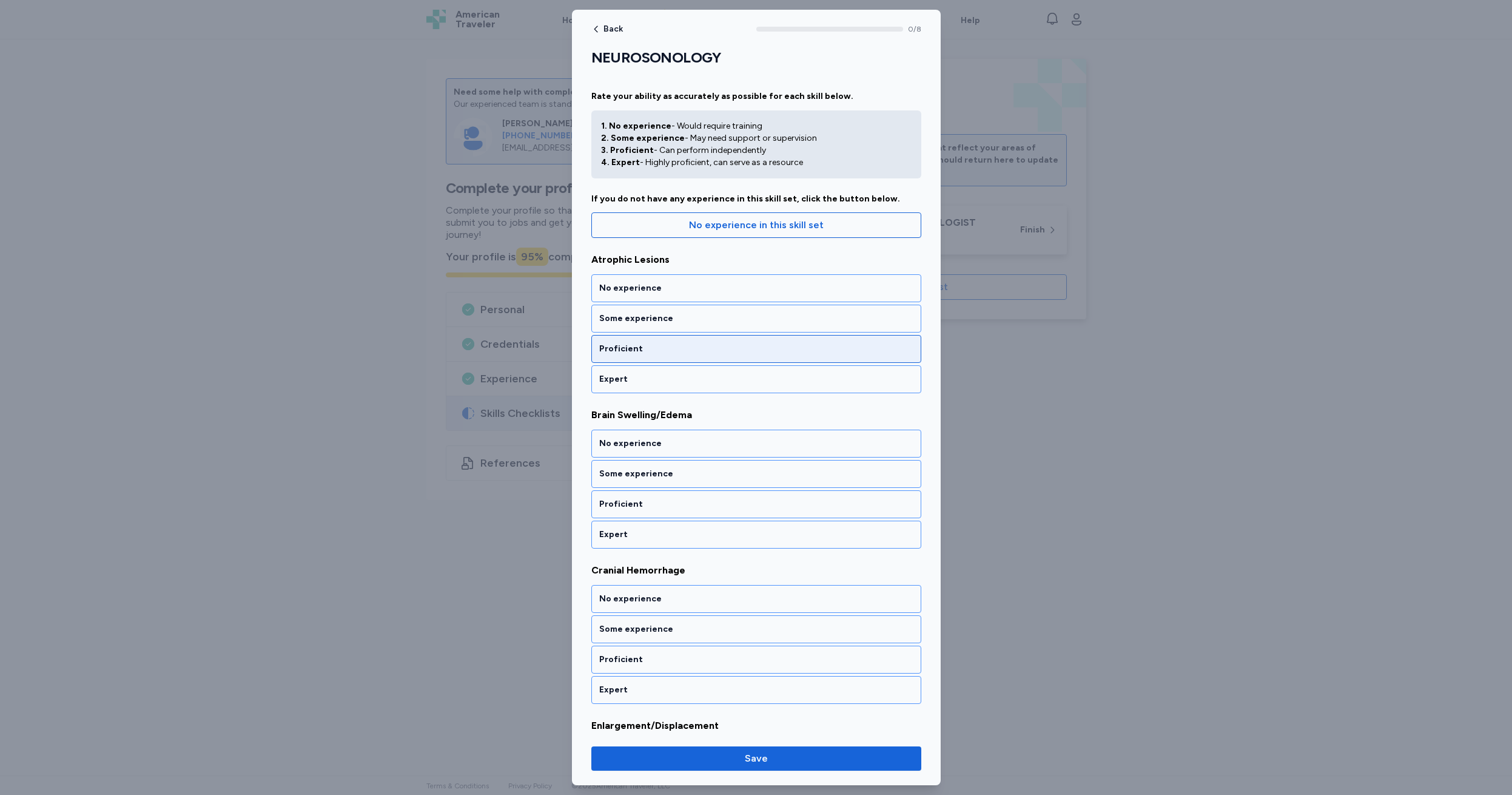
click at [623, 345] on div "Proficient" at bounding box center [756, 348] width 314 height 12
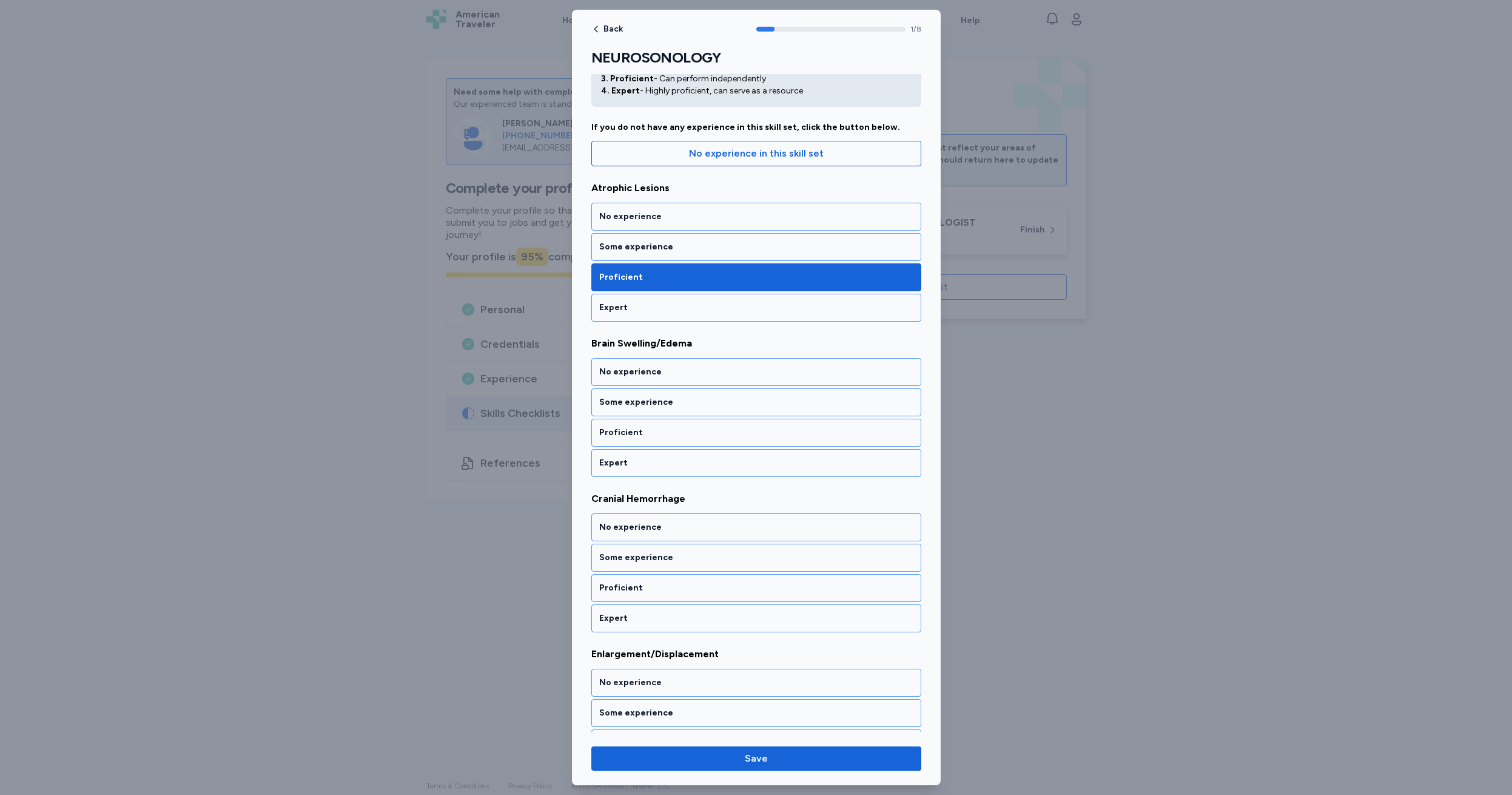
scroll to position [75, 0]
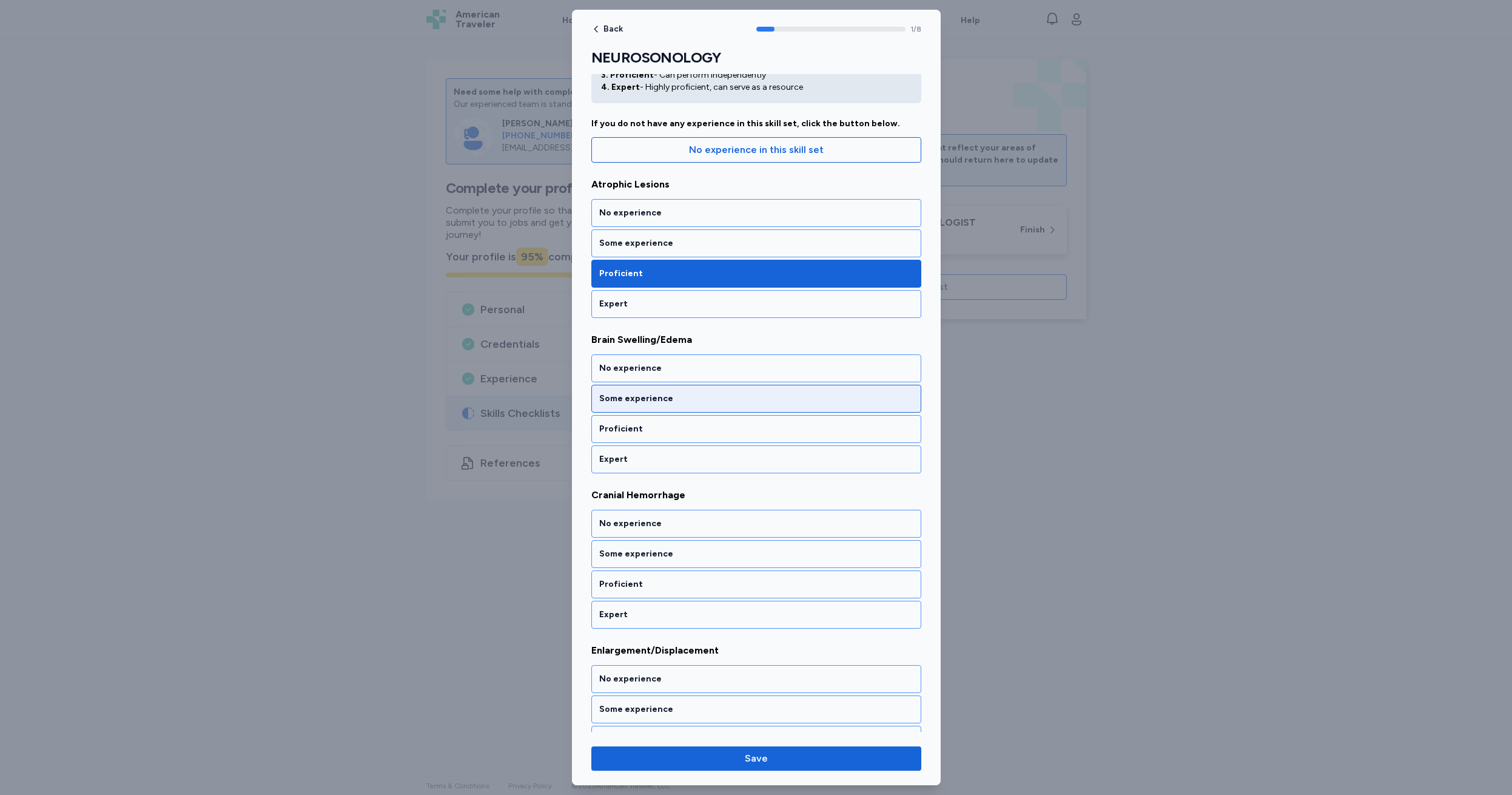
click at [650, 394] on div "Some experience" at bounding box center [756, 398] width 314 height 12
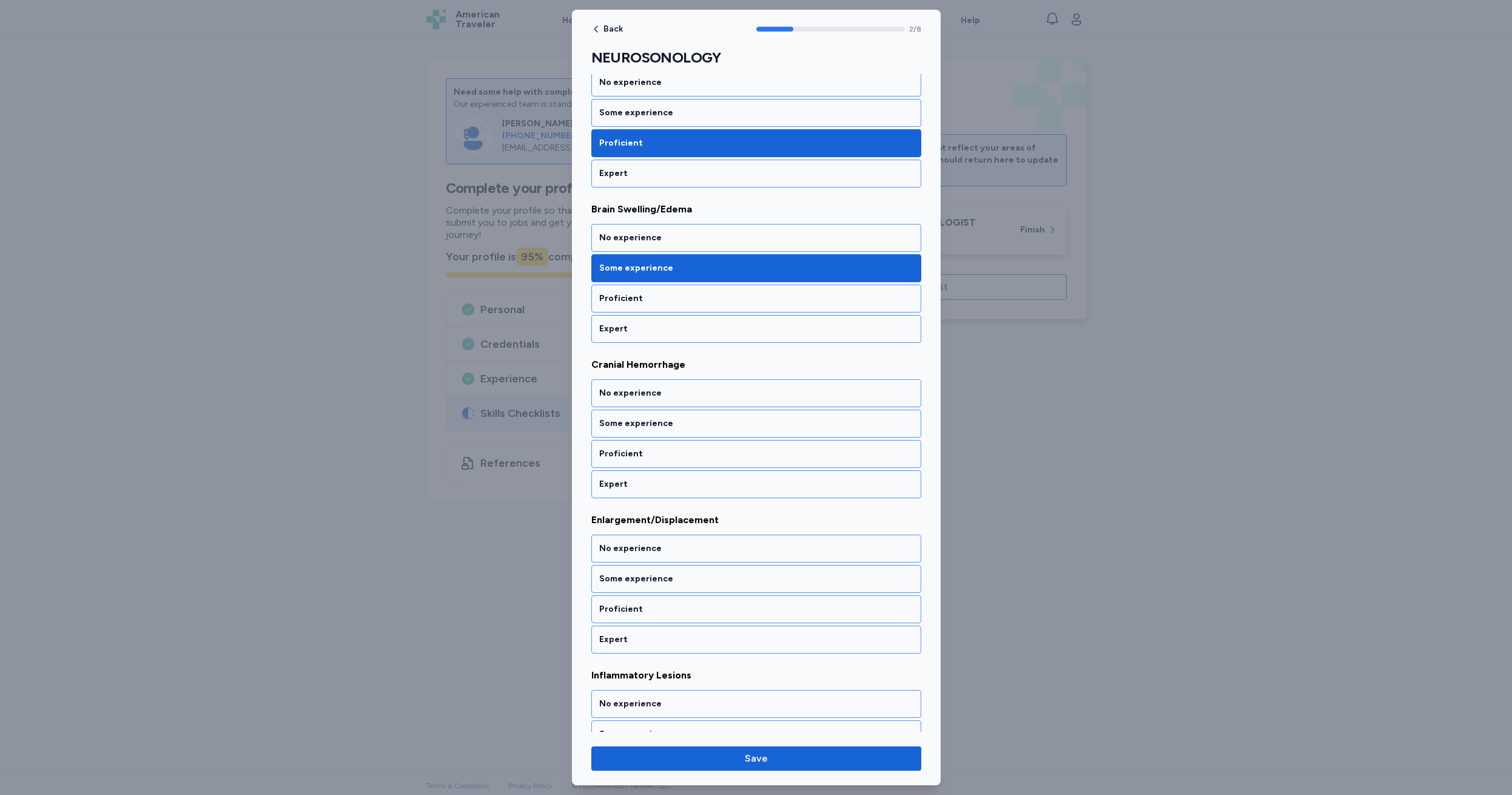
scroll to position [230, 0]
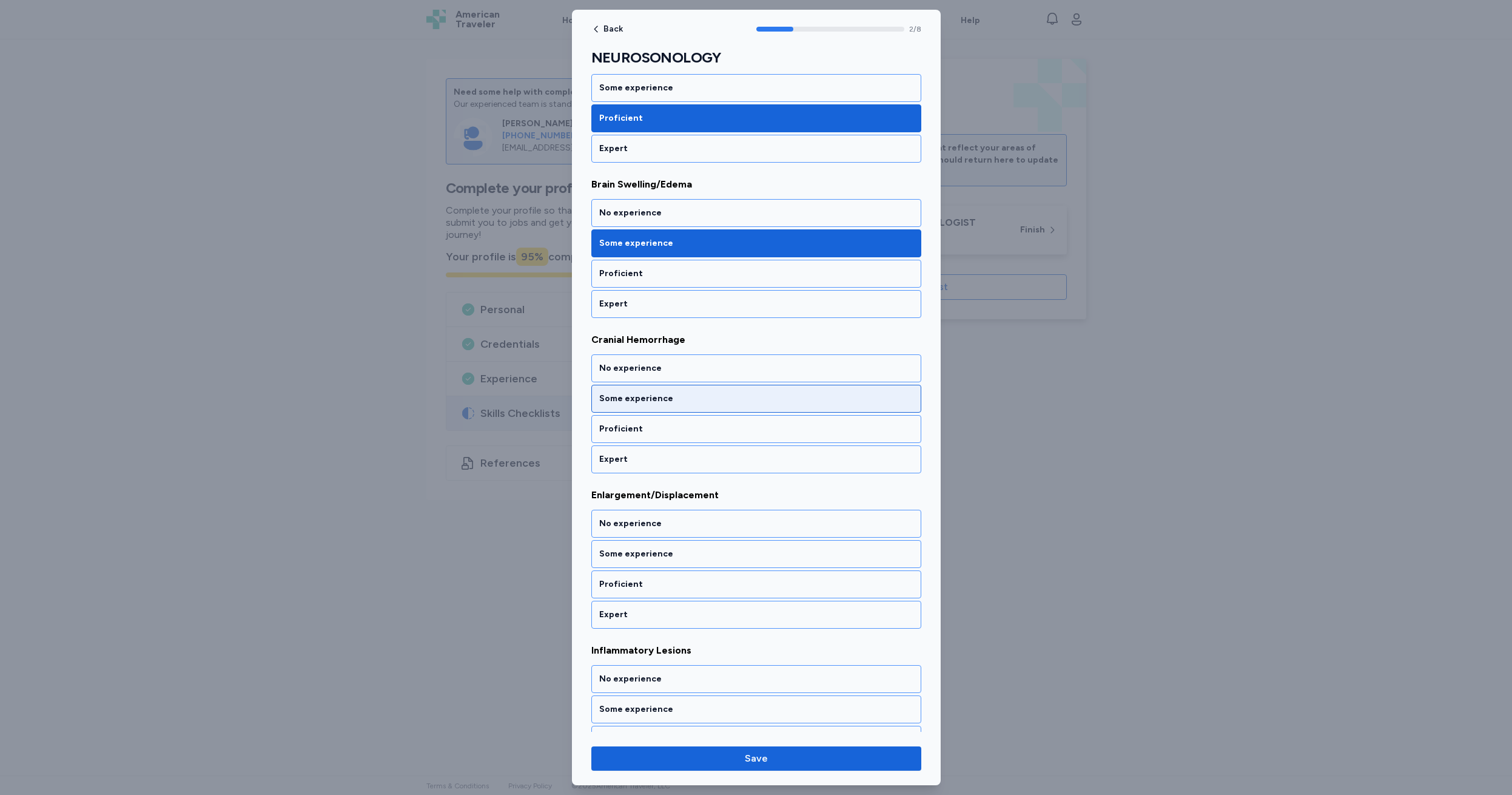
click at [650, 394] on div "Some experience" at bounding box center [756, 398] width 314 height 12
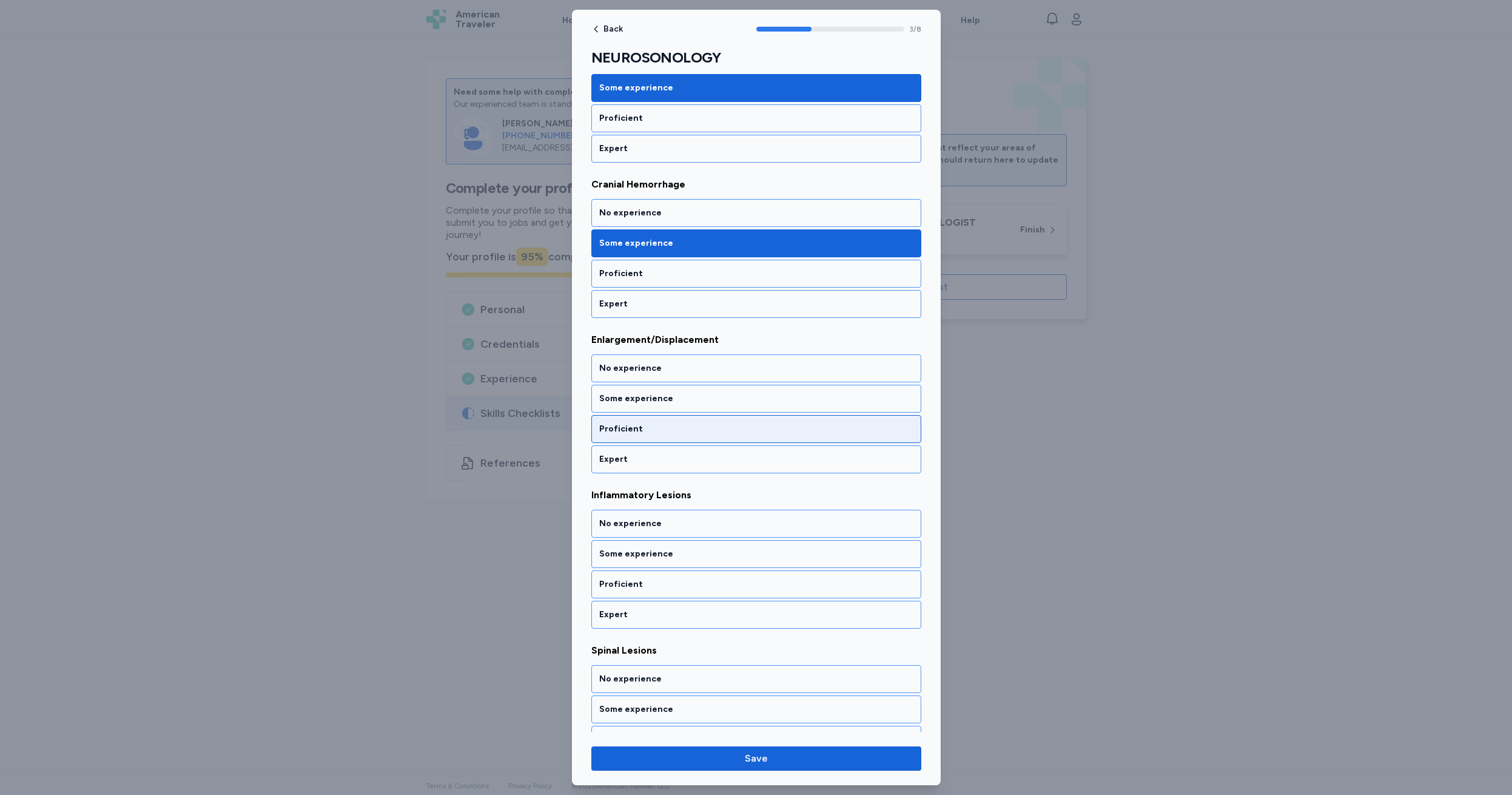
click at [645, 427] on div "Proficient" at bounding box center [756, 428] width 314 height 12
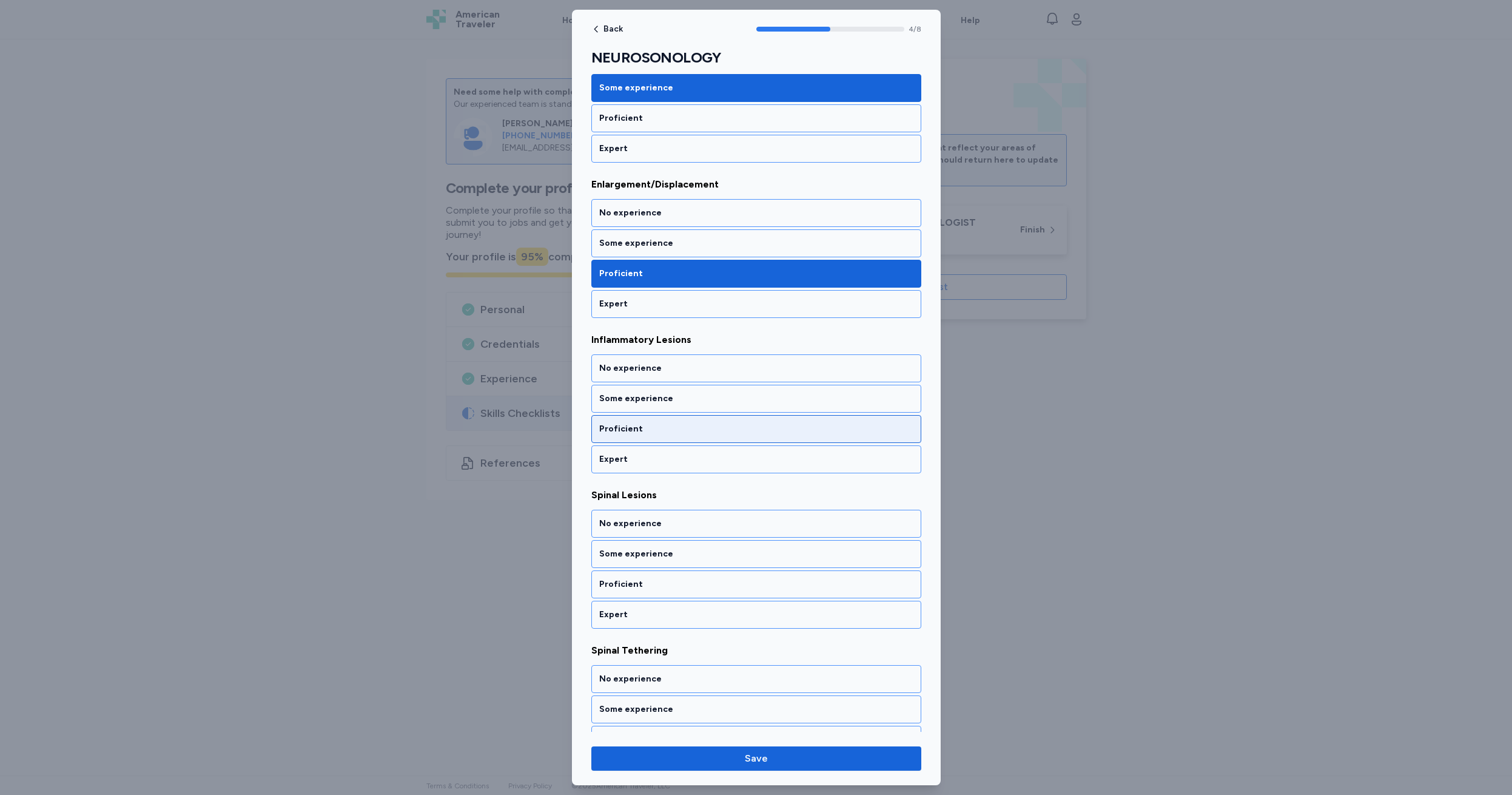
click at [645, 427] on div "Proficient" at bounding box center [756, 428] width 314 height 12
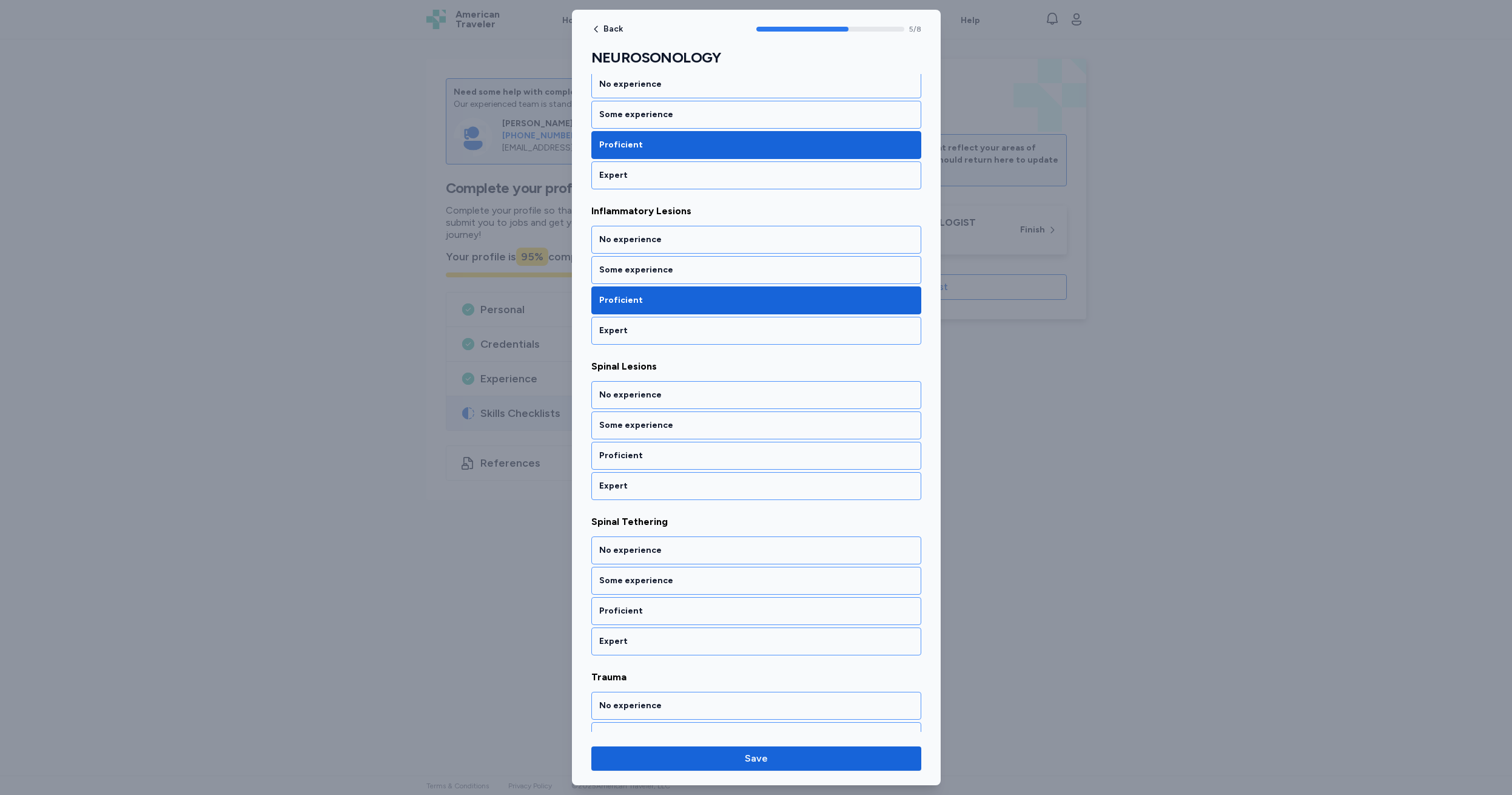
scroll to position [697, 0]
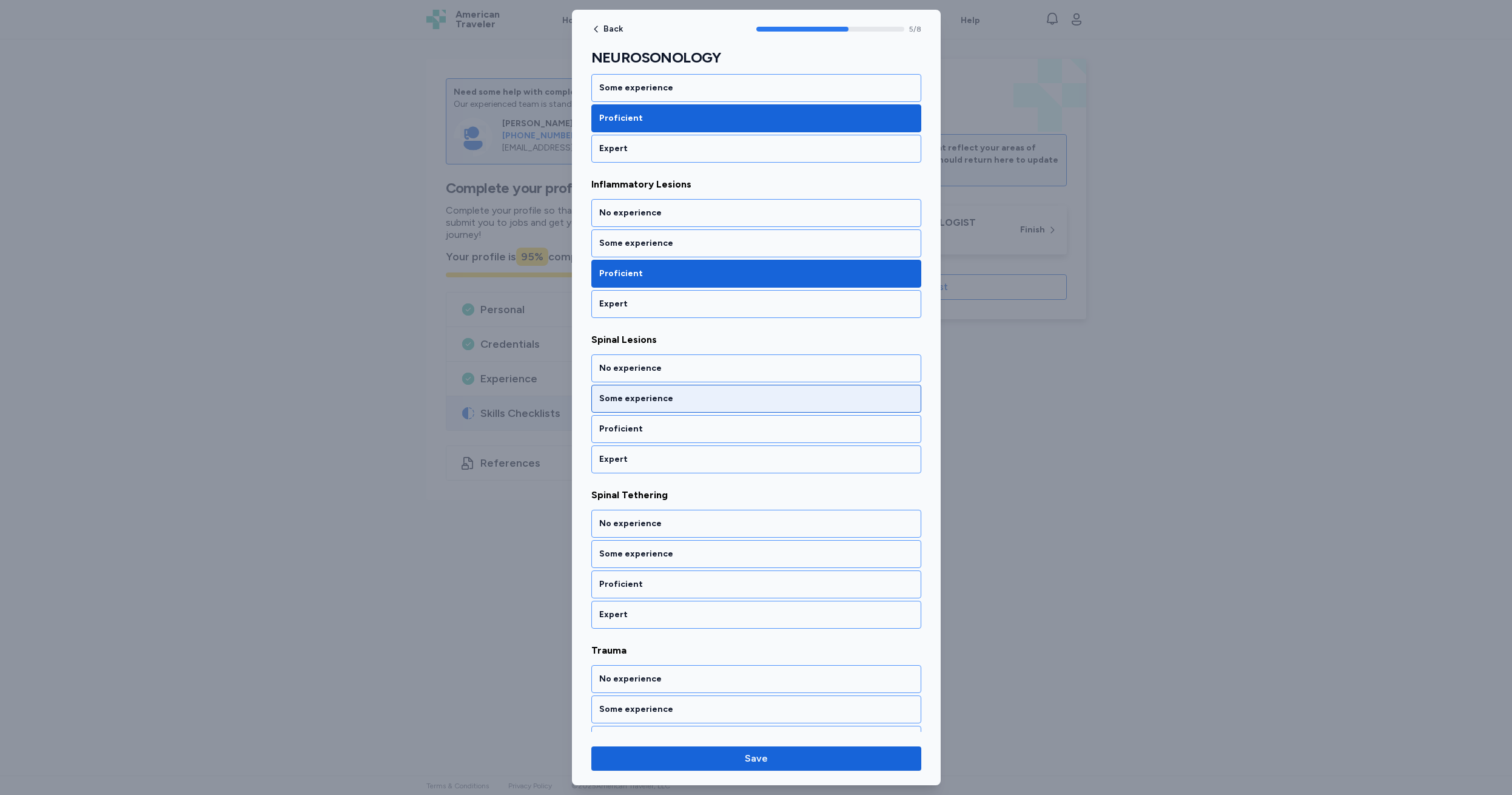
click at [682, 398] on div "Some experience" at bounding box center [756, 398] width 314 height 12
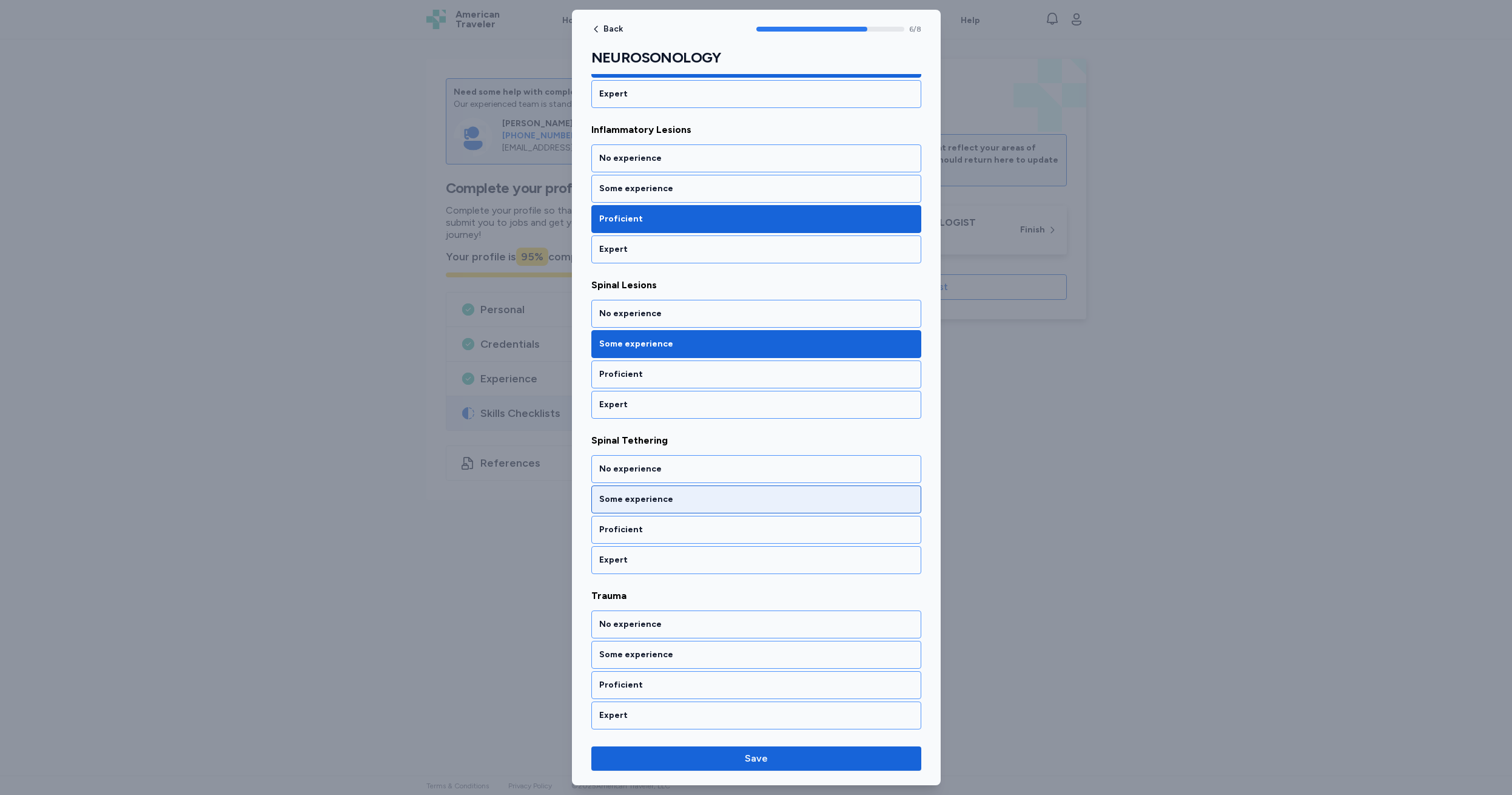
click at [651, 499] on div "Some experience" at bounding box center [756, 498] width 314 height 12
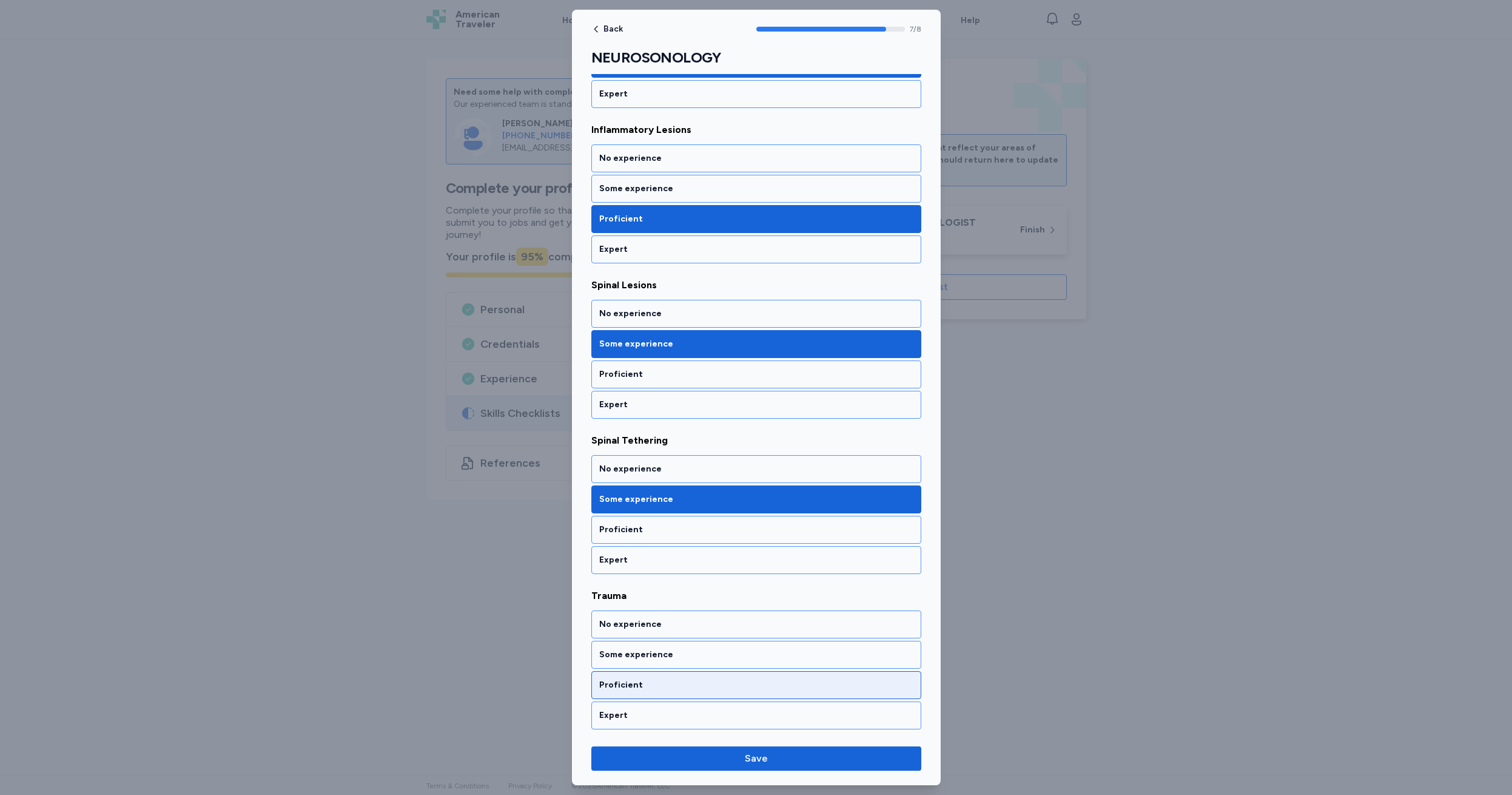
click at [637, 685] on div "Proficient" at bounding box center [756, 684] width 314 height 12
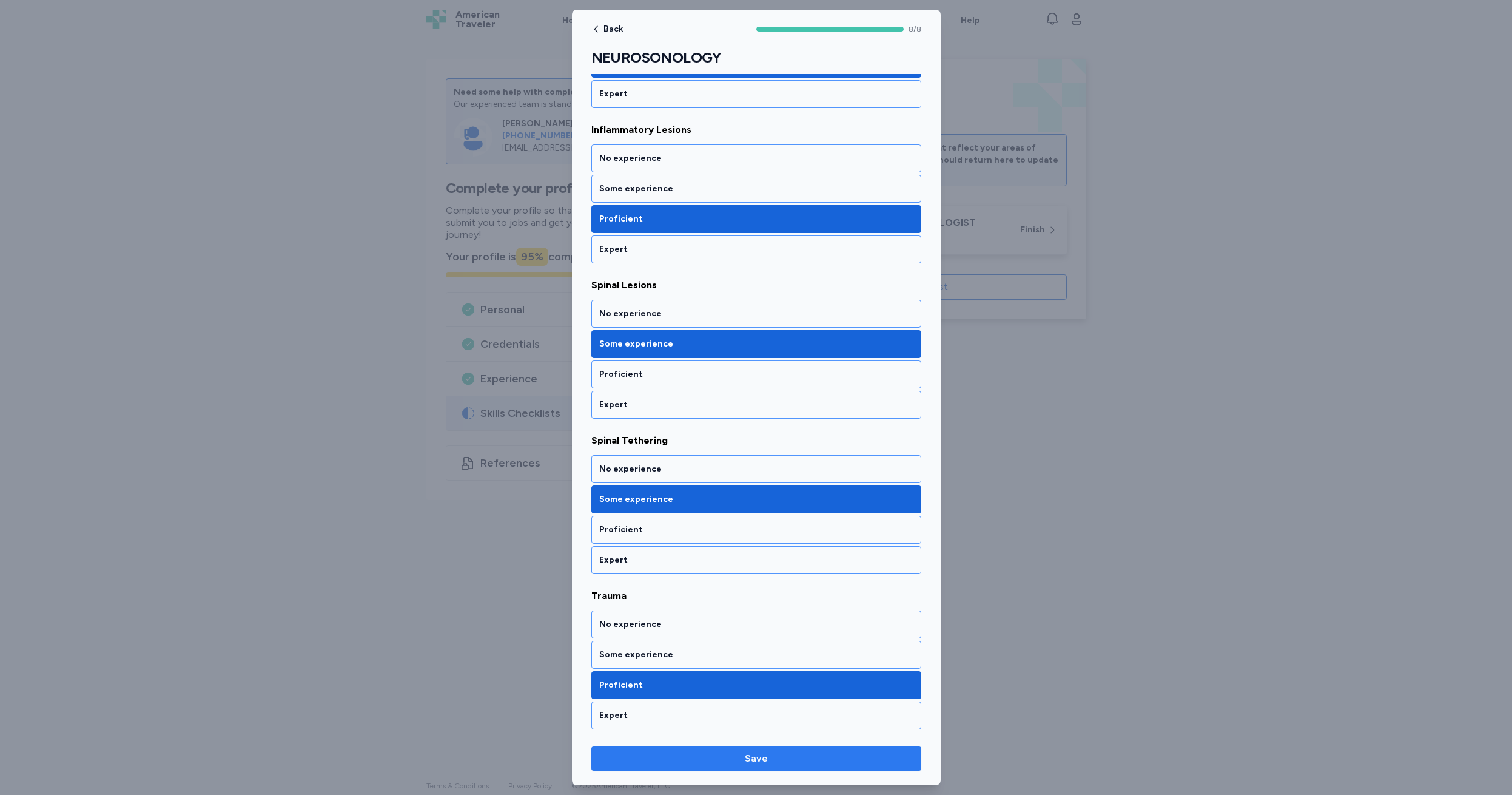
click at [751, 758] on span "Save" at bounding box center [756, 759] width 23 height 15
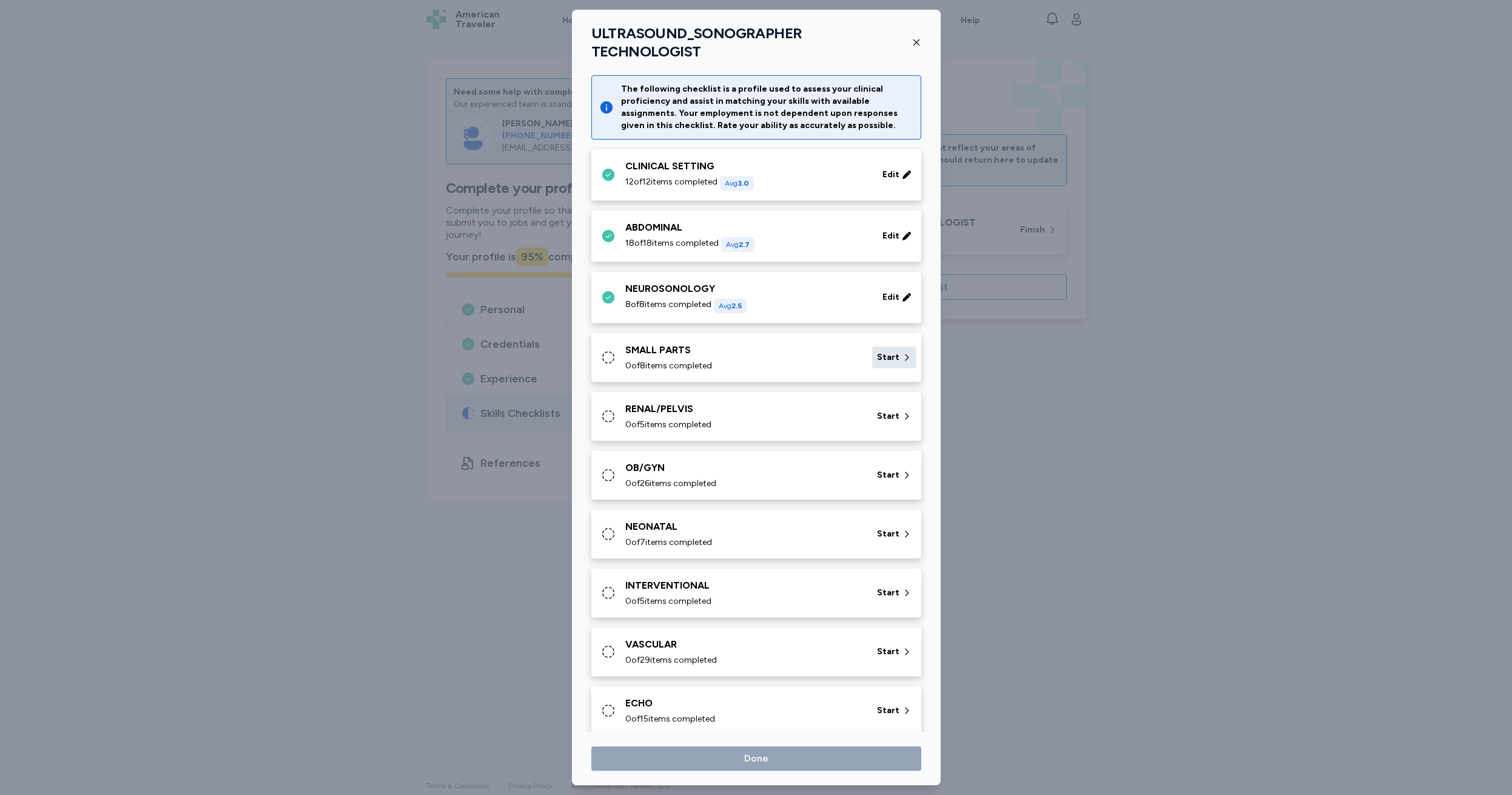
click at [883, 351] on span "Start" at bounding box center [888, 357] width 23 height 12
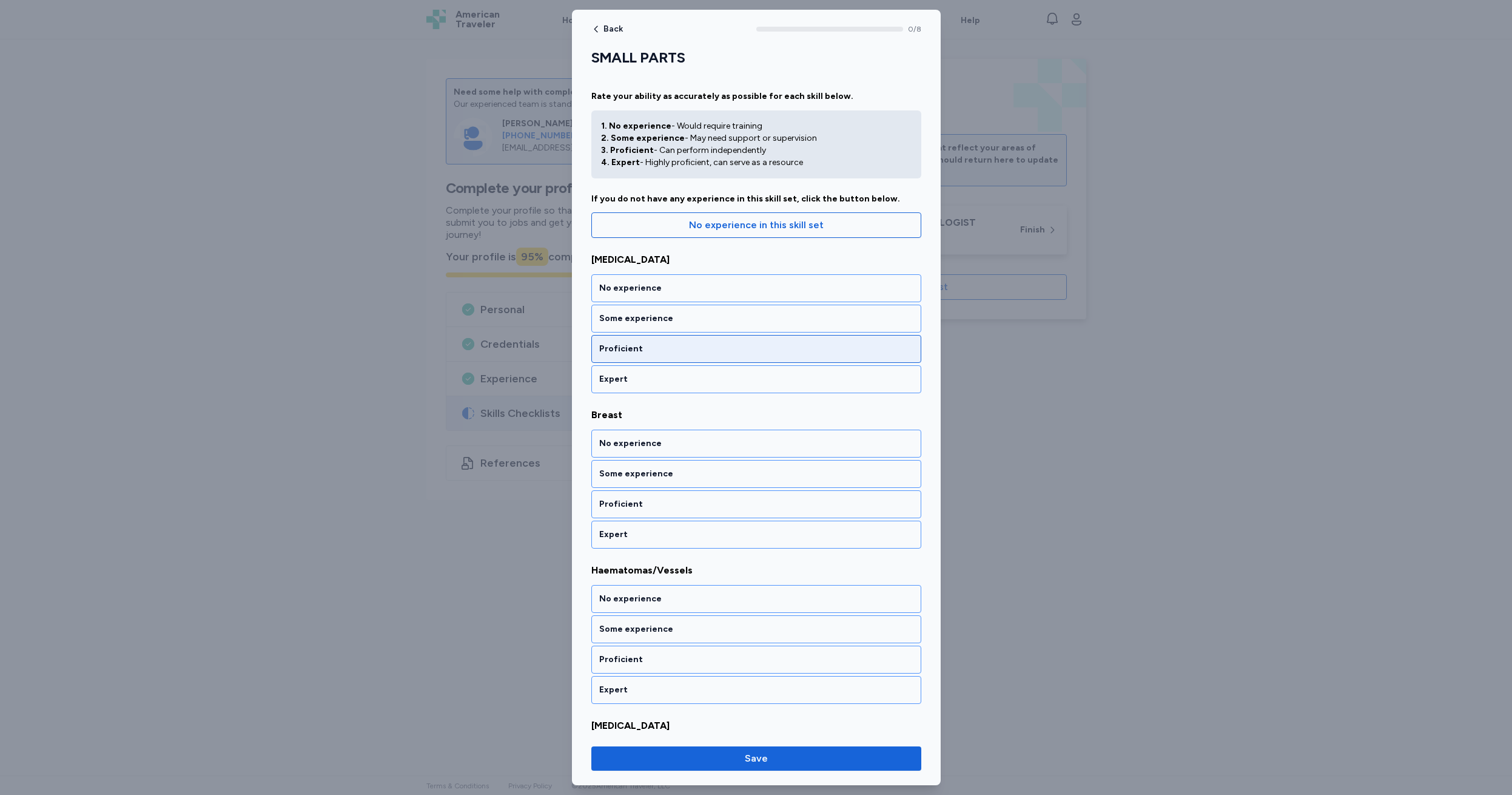
click at [655, 348] on div "Proficient" at bounding box center [756, 348] width 314 height 12
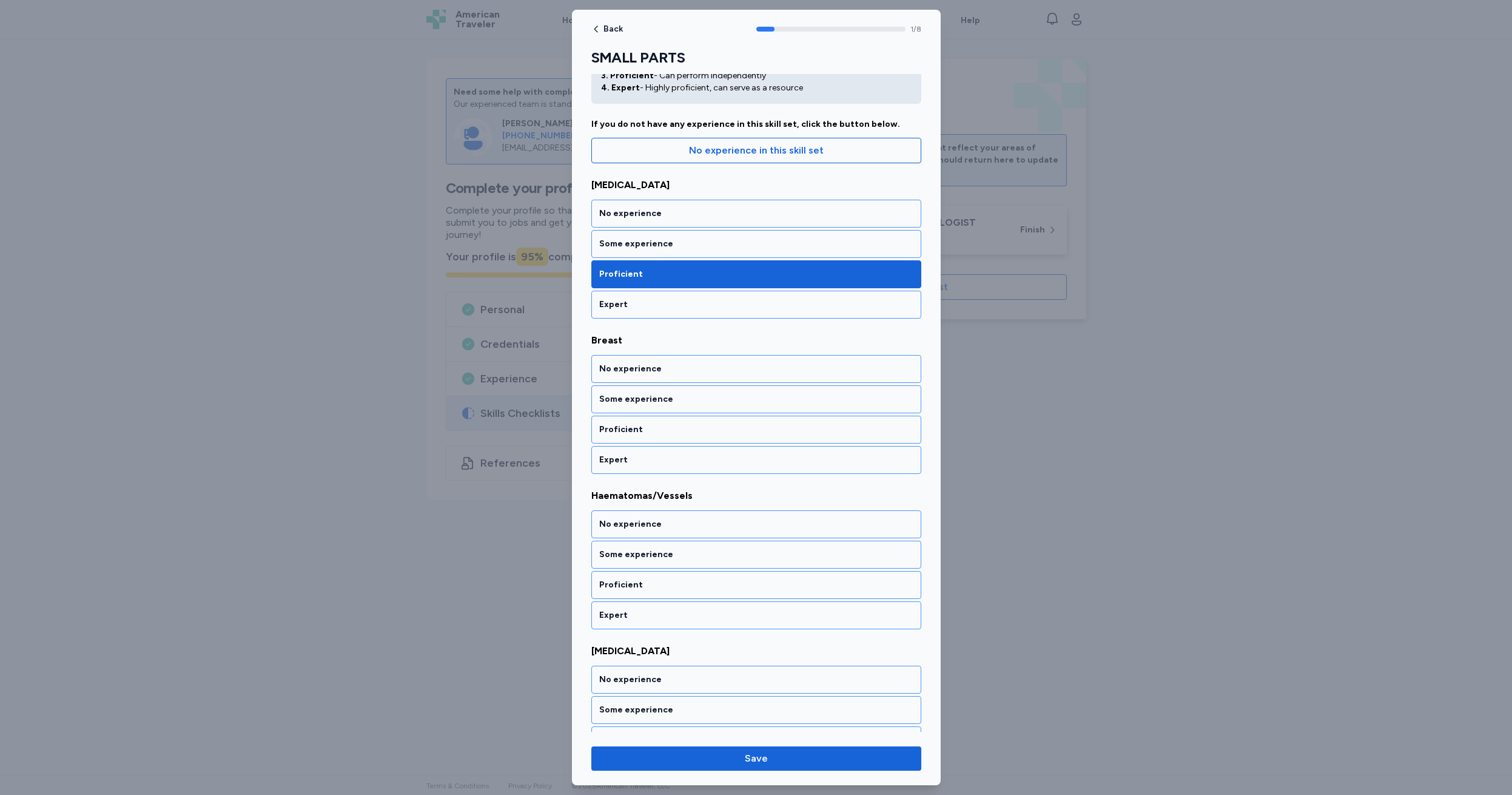
scroll to position [75, 0]
click at [650, 430] on div "Proficient" at bounding box center [756, 428] width 314 height 12
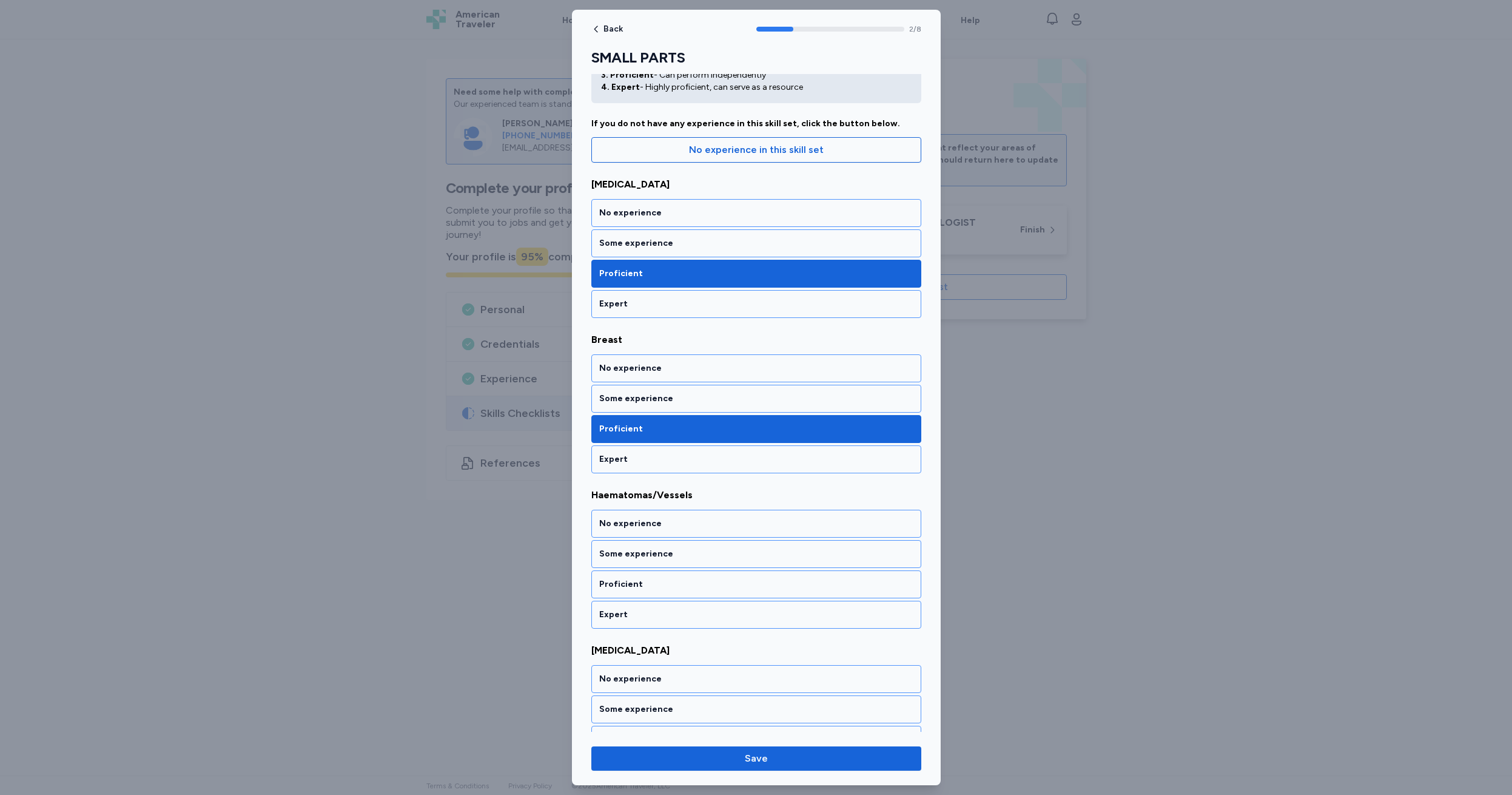
scroll to position [230, 0]
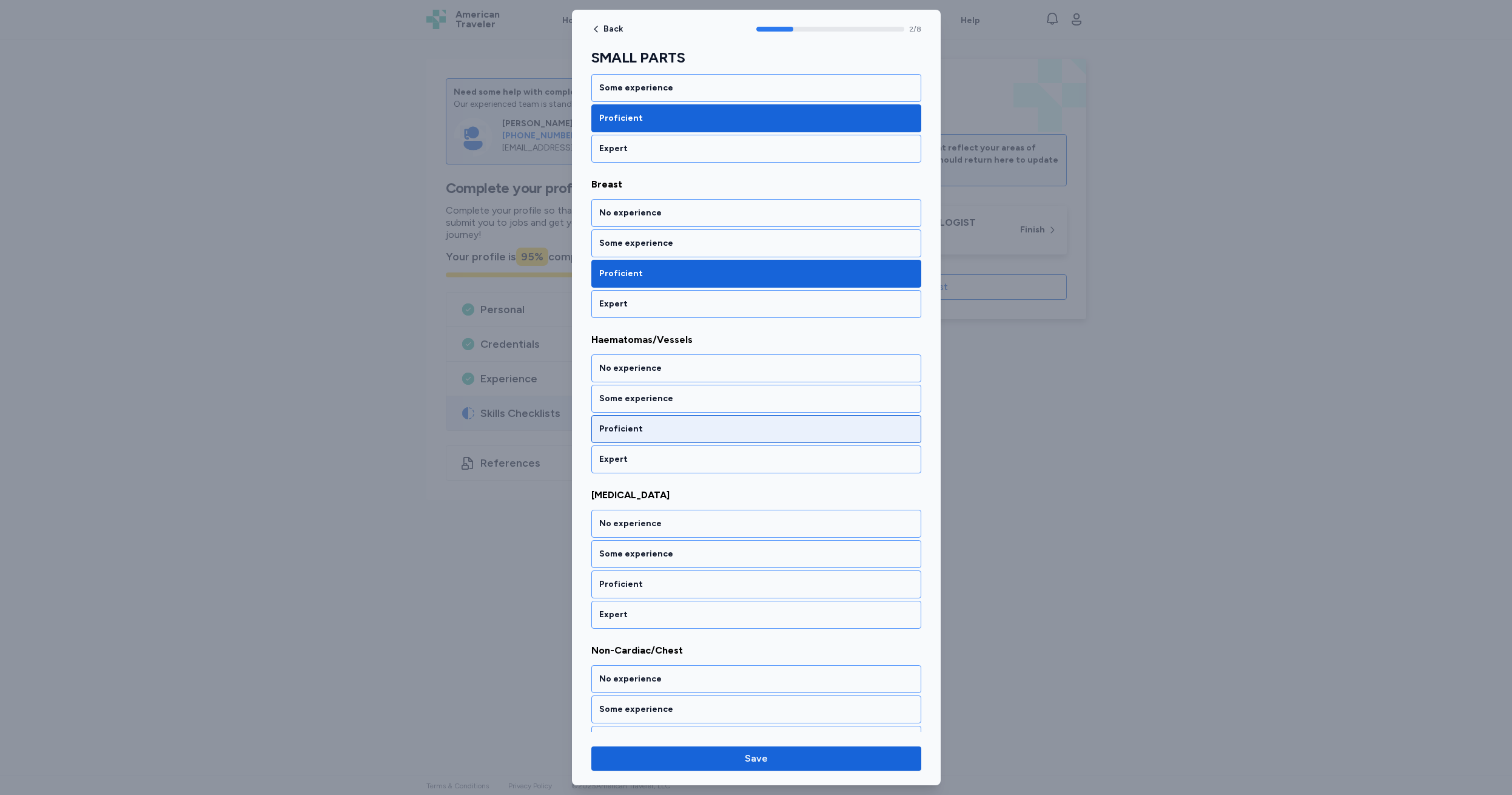
click at [654, 425] on div "Proficient" at bounding box center [756, 428] width 314 height 12
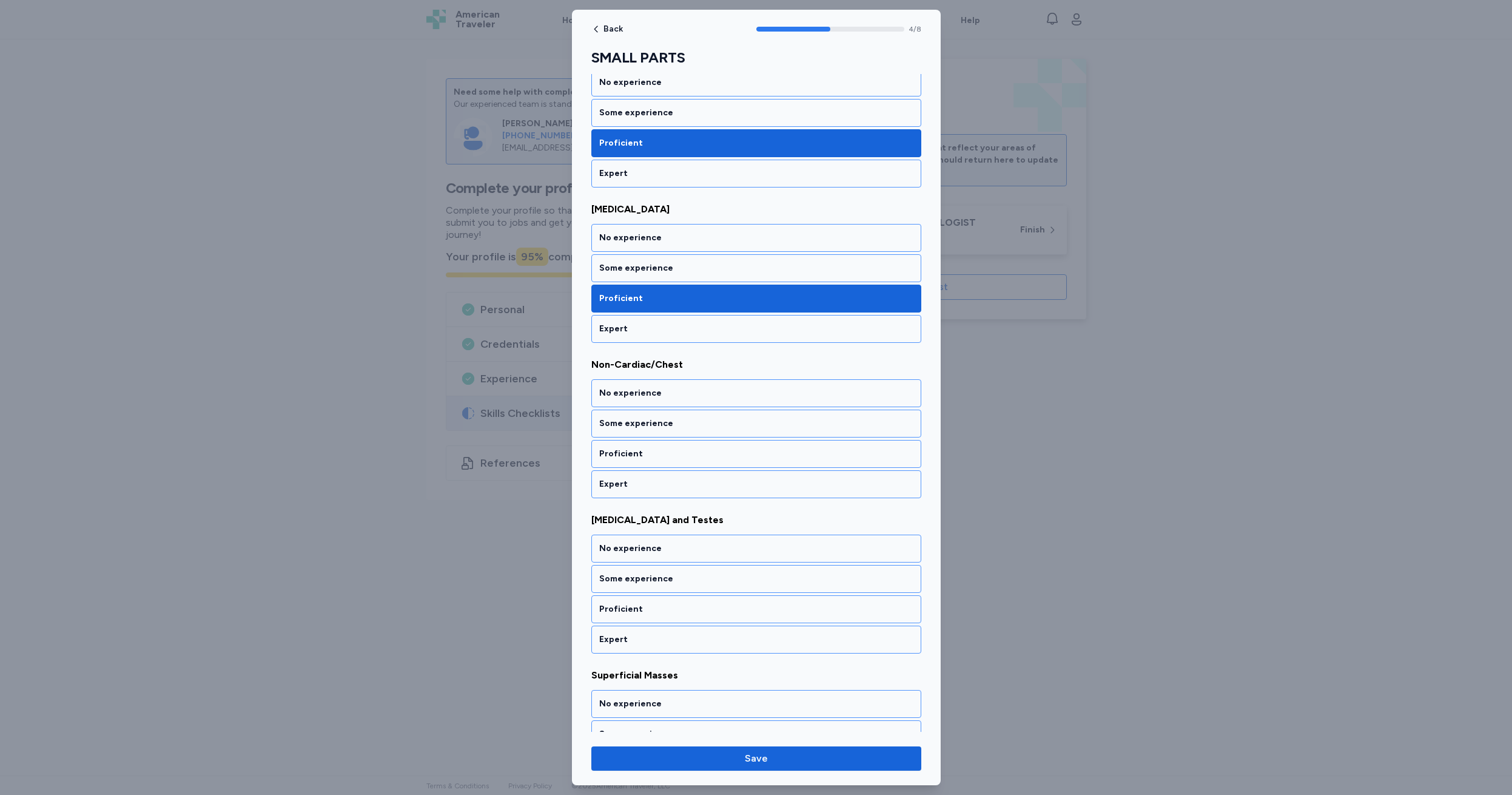
scroll to position [541, 0]
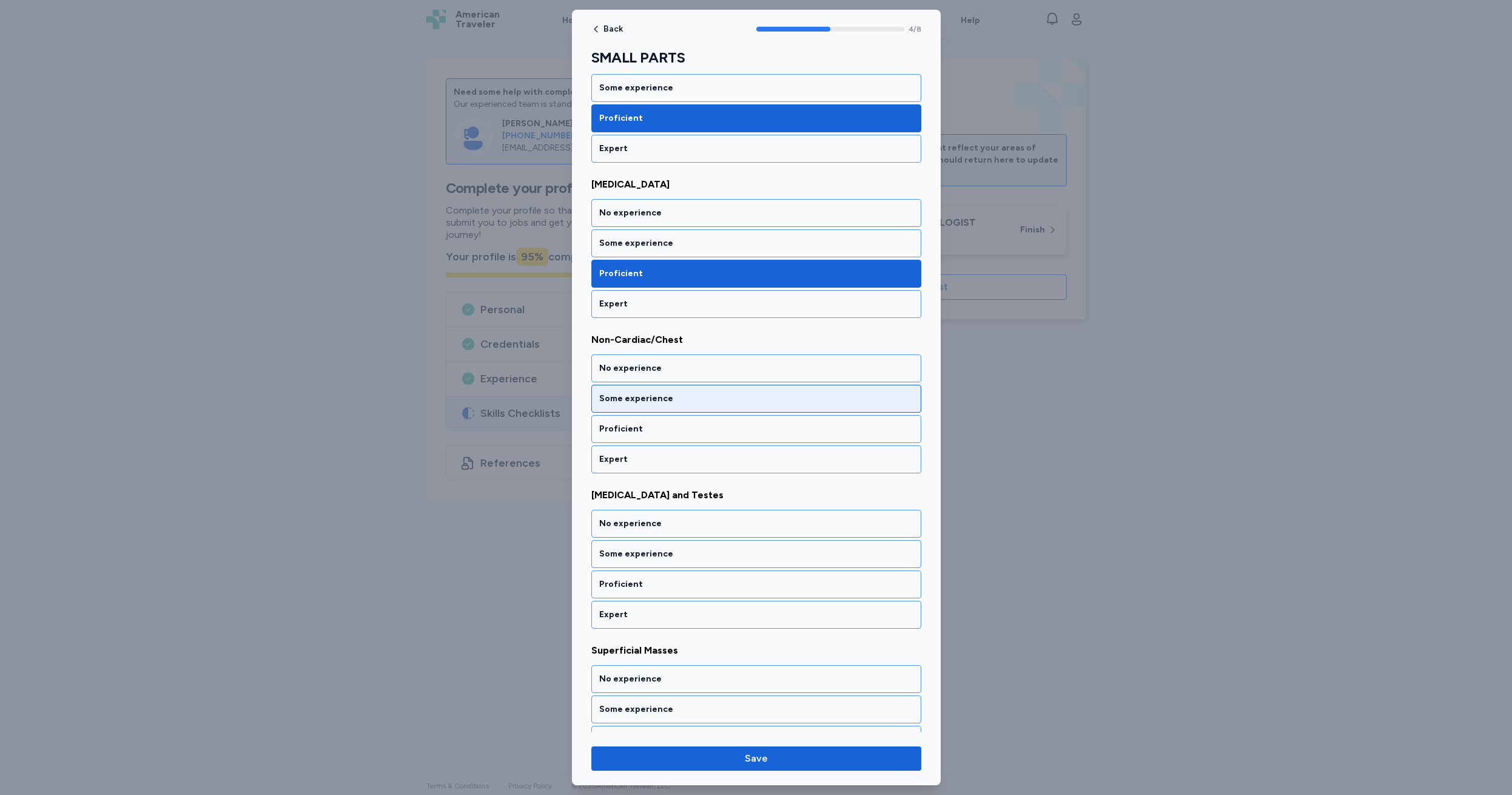
click at [661, 398] on div "Some experience" at bounding box center [756, 398] width 314 height 12
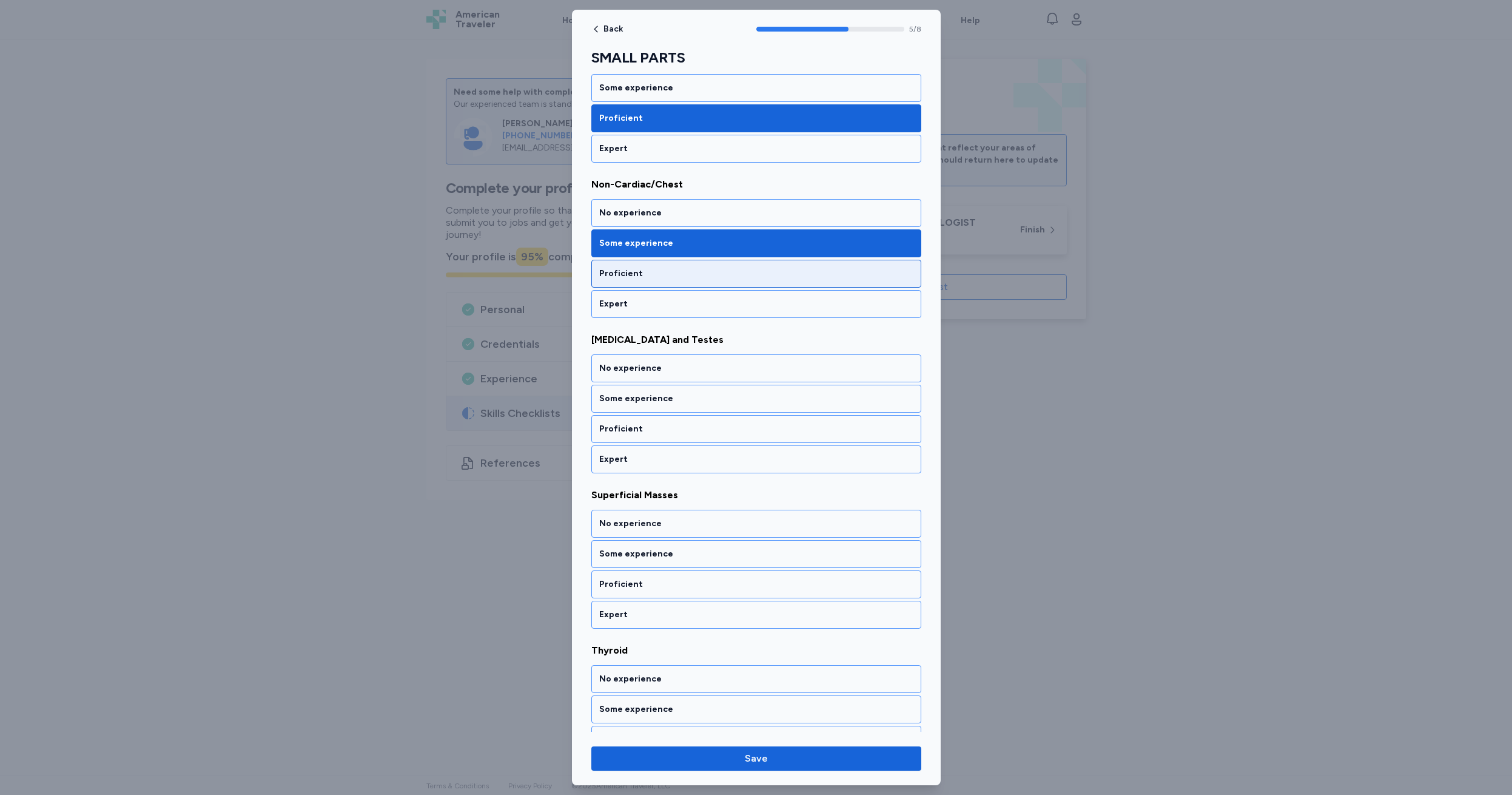
click at [646, 279] on div "Proficient" at bounding box center [756, 273] width 314 height 12
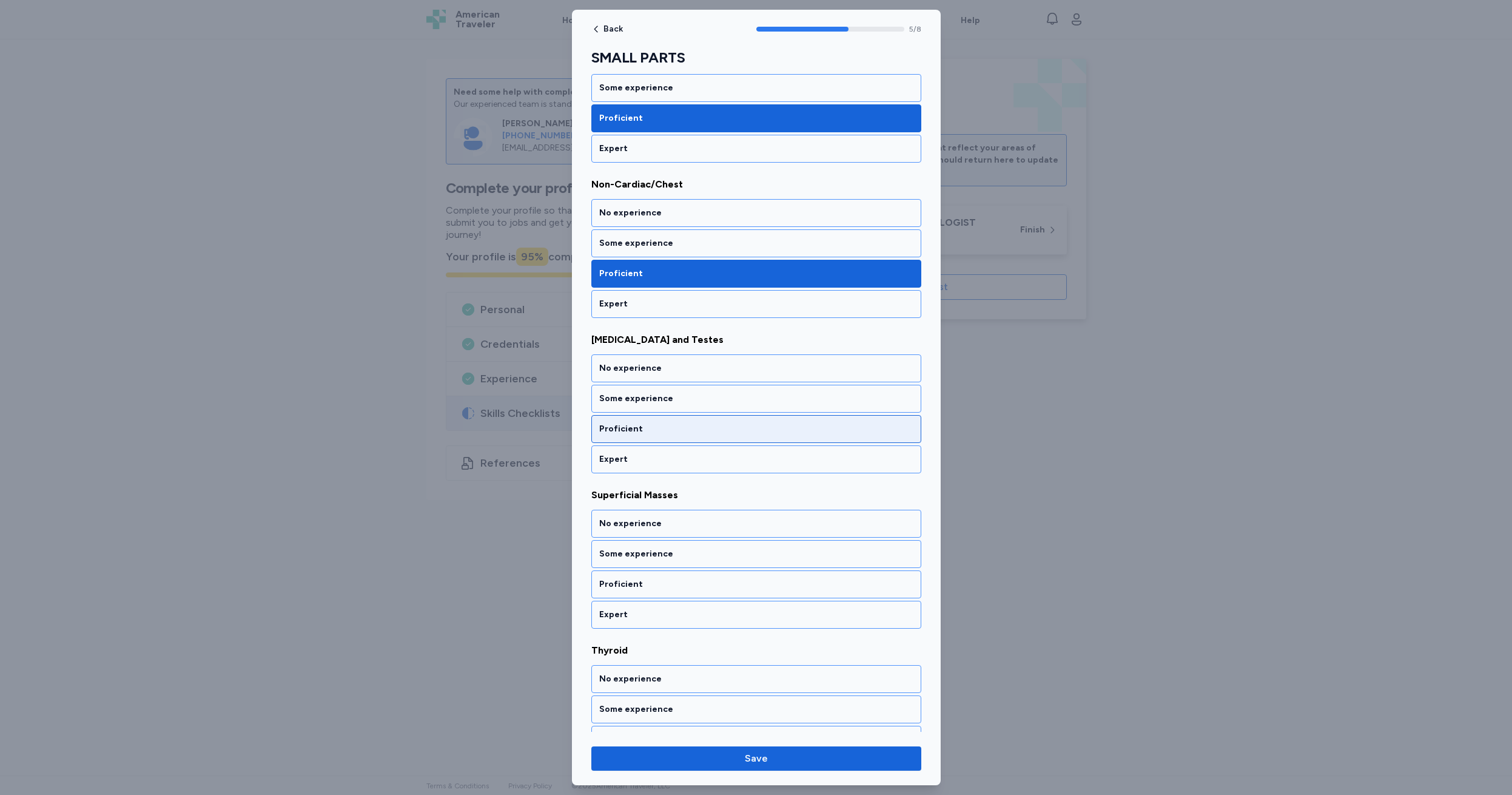
click at [650, 426] on div "Proficient" at bounding box center [756, 428] width 314 height 12
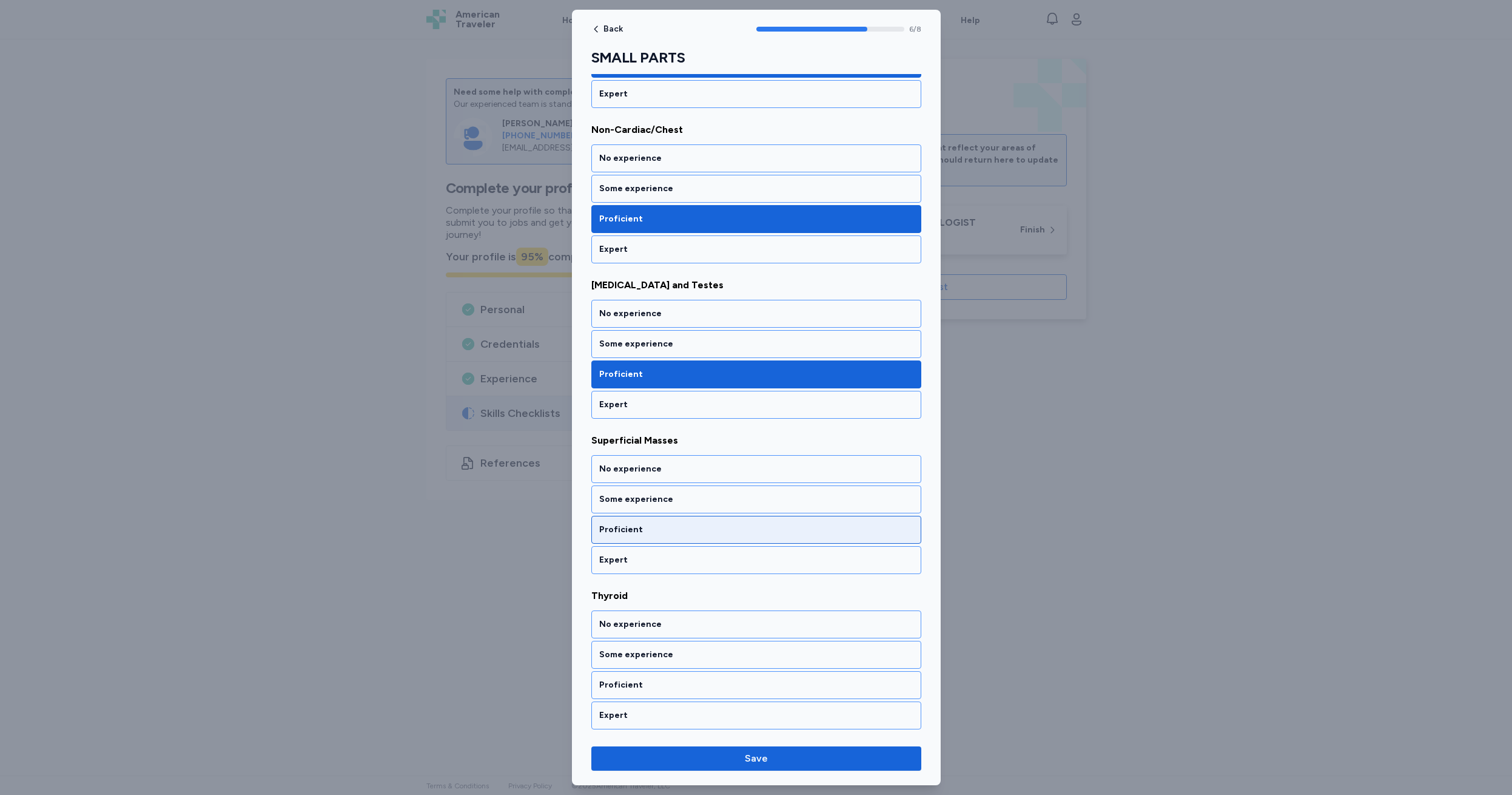
click at [648, 528] on div "Proficient" at bounding box center [756, 528] width 314 height 12
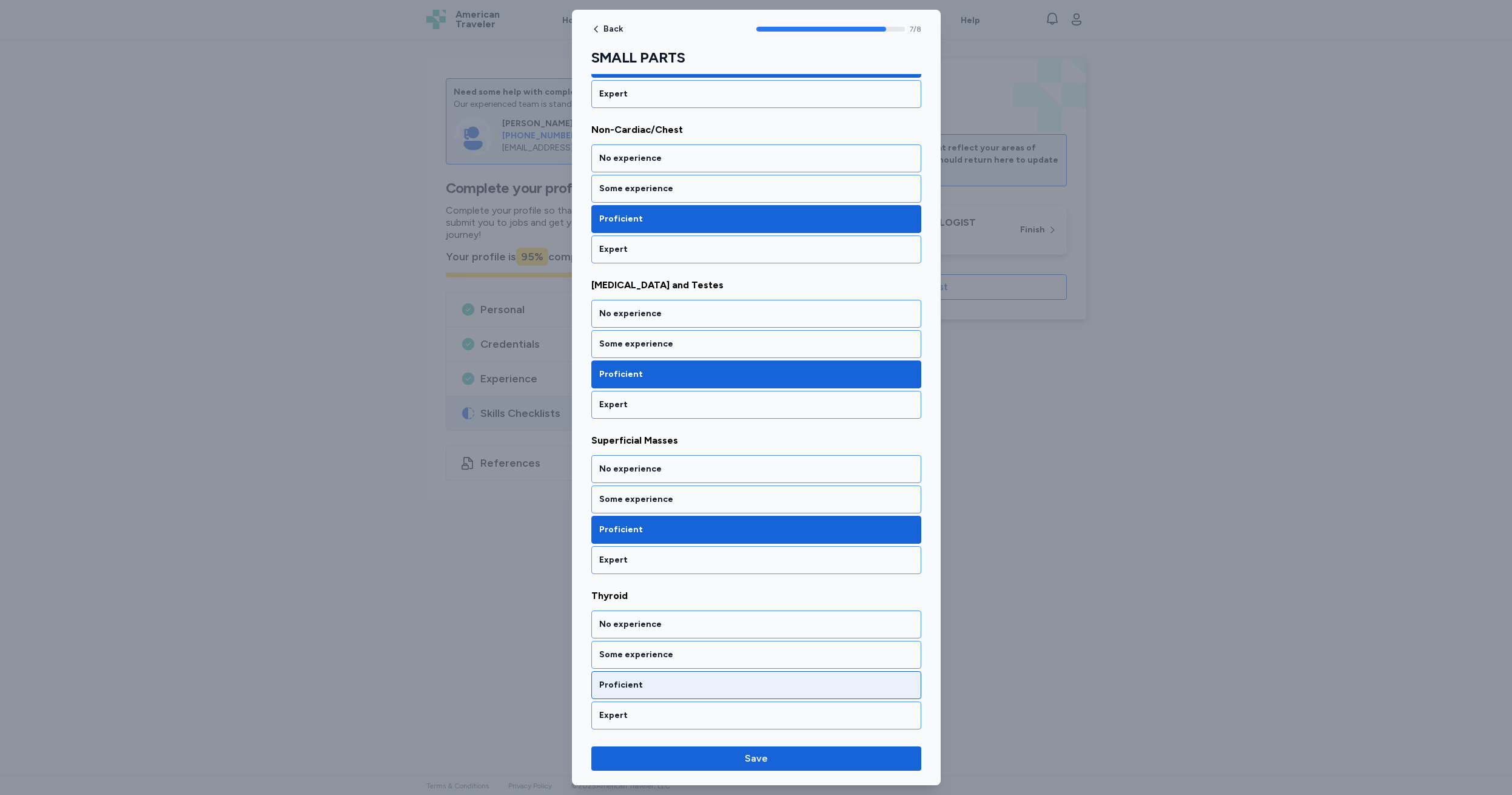
click at [632, 679] on div "Proficient" at bounding box center [756, 685] width 330 height 28
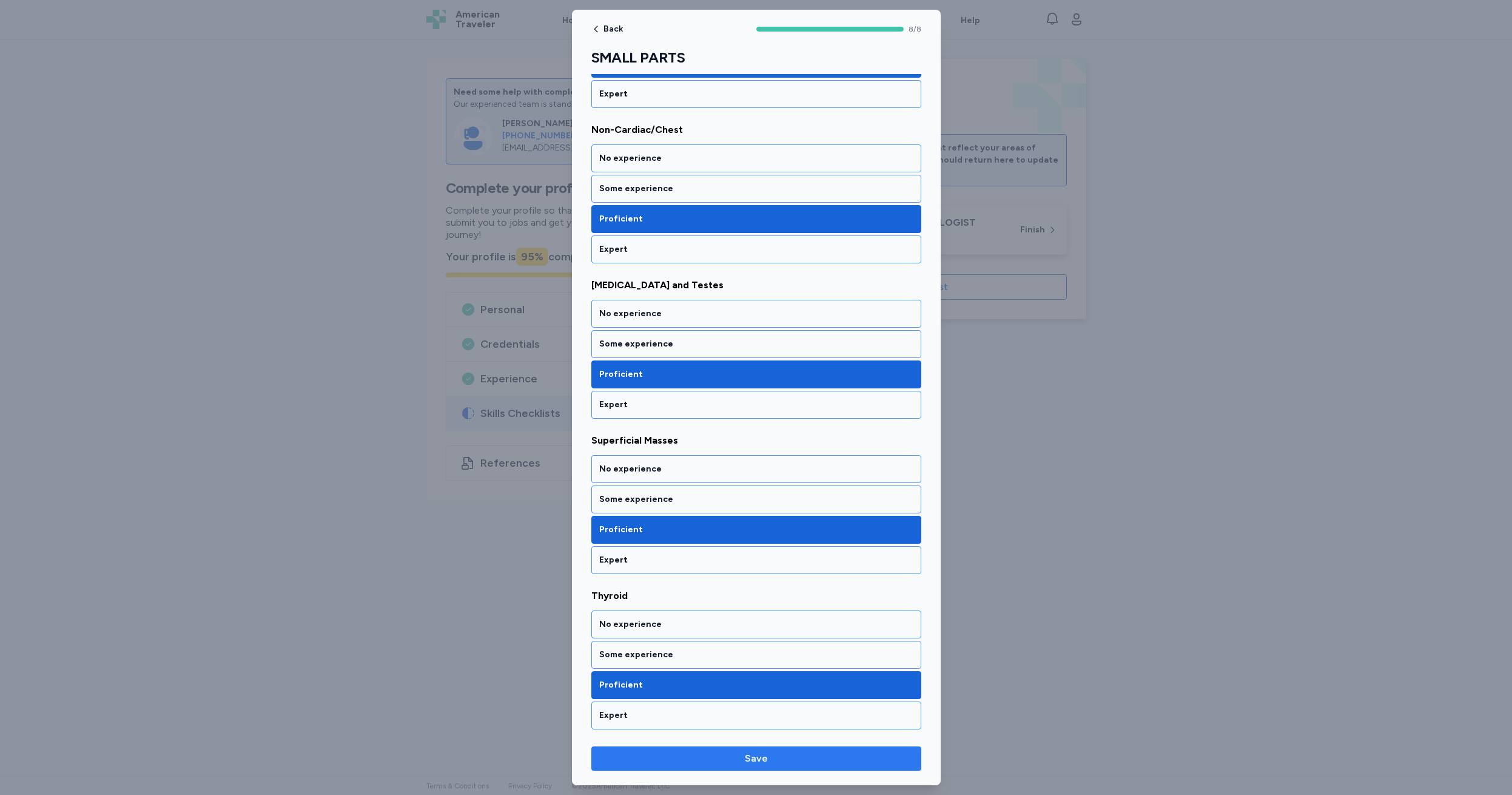
click at [759, 759] on span "Save" at bounding box center [756, 759] width 23 height 15
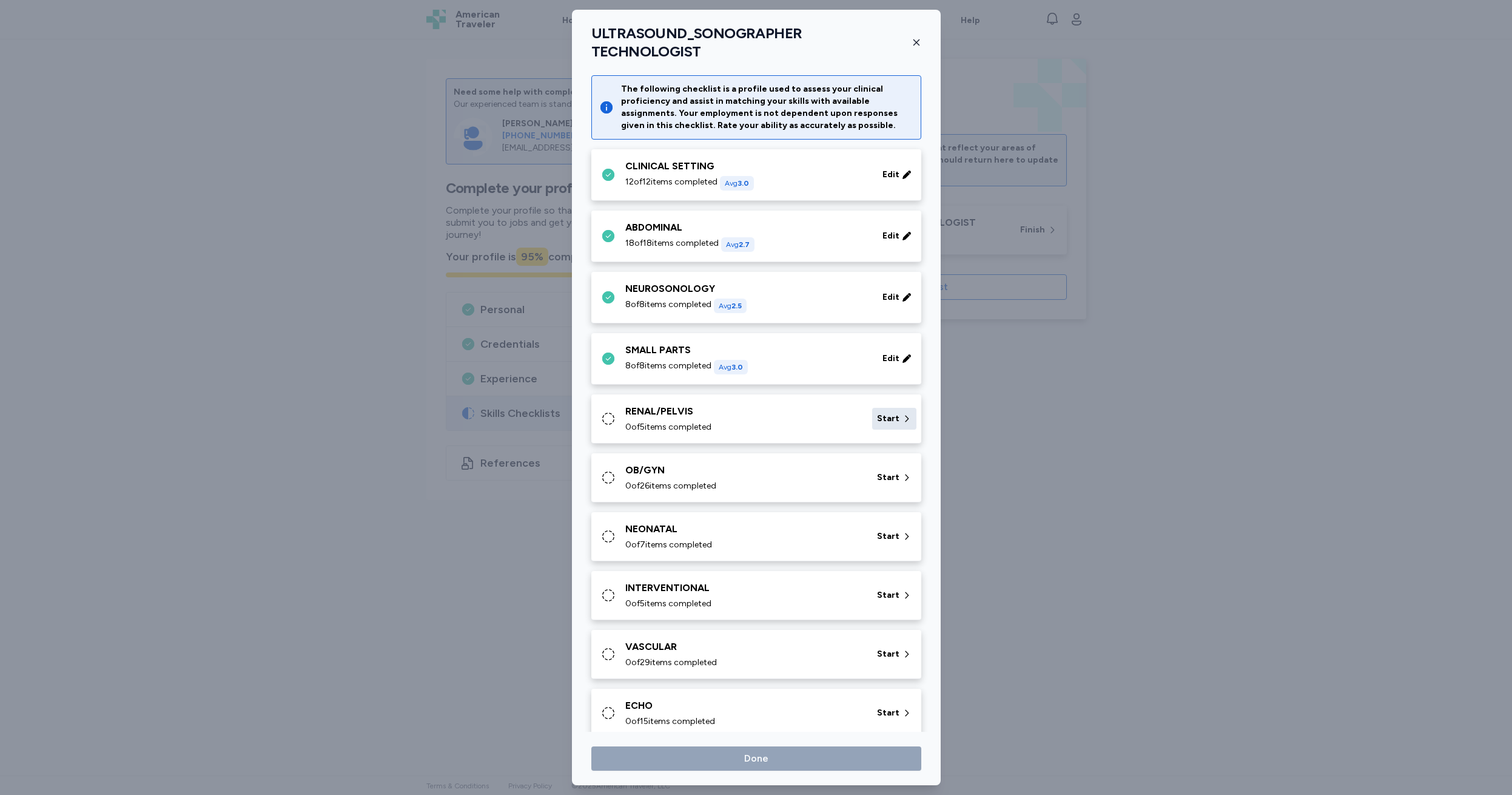
click at [884, 412] on span "Start" at bounding box center [888, 418] width 23 height 12
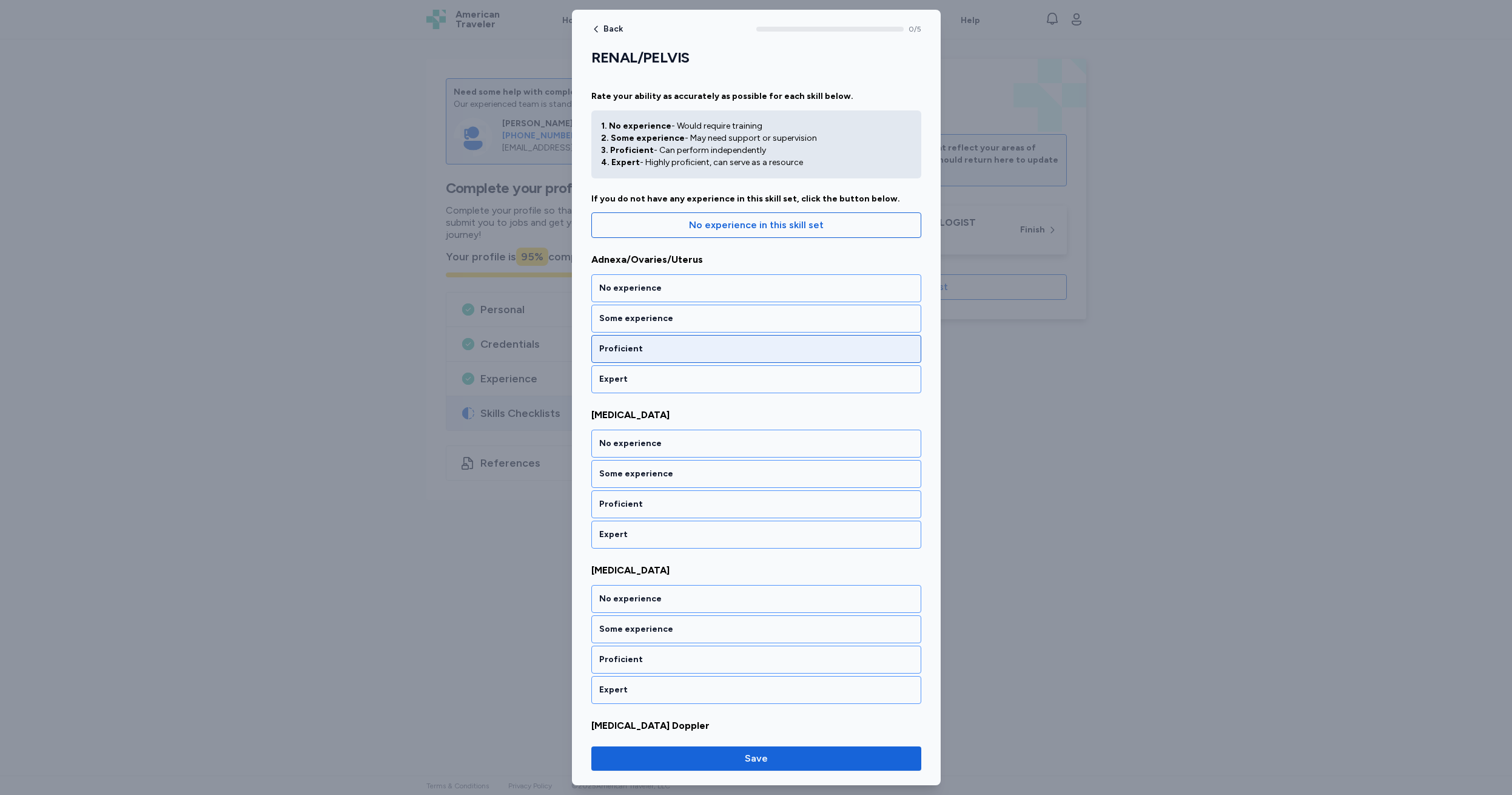
click at [646, 350] on div "Proficient" at bounding box center [756, 348] width 314 height 12
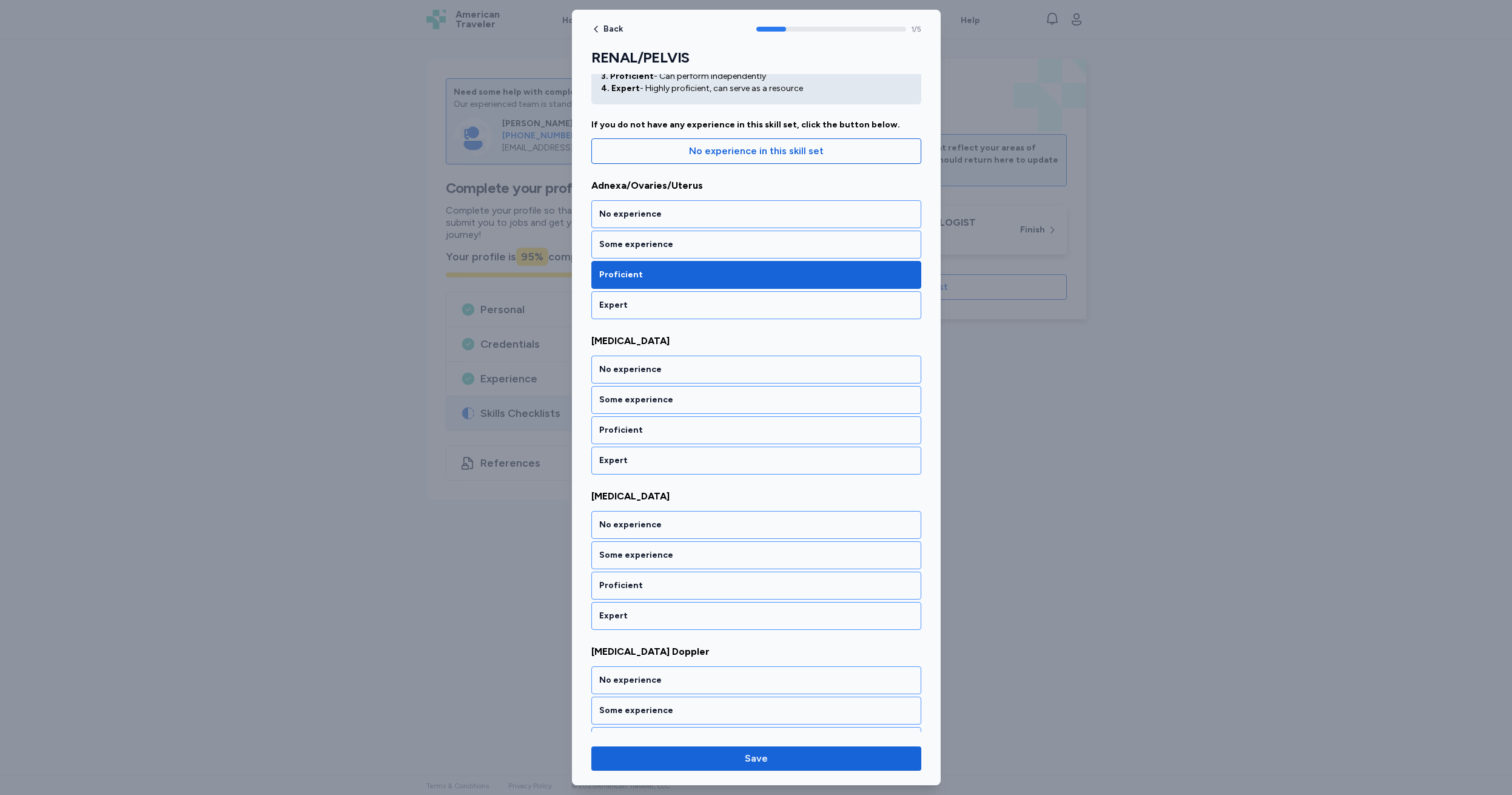
scroll to position [75, 0]
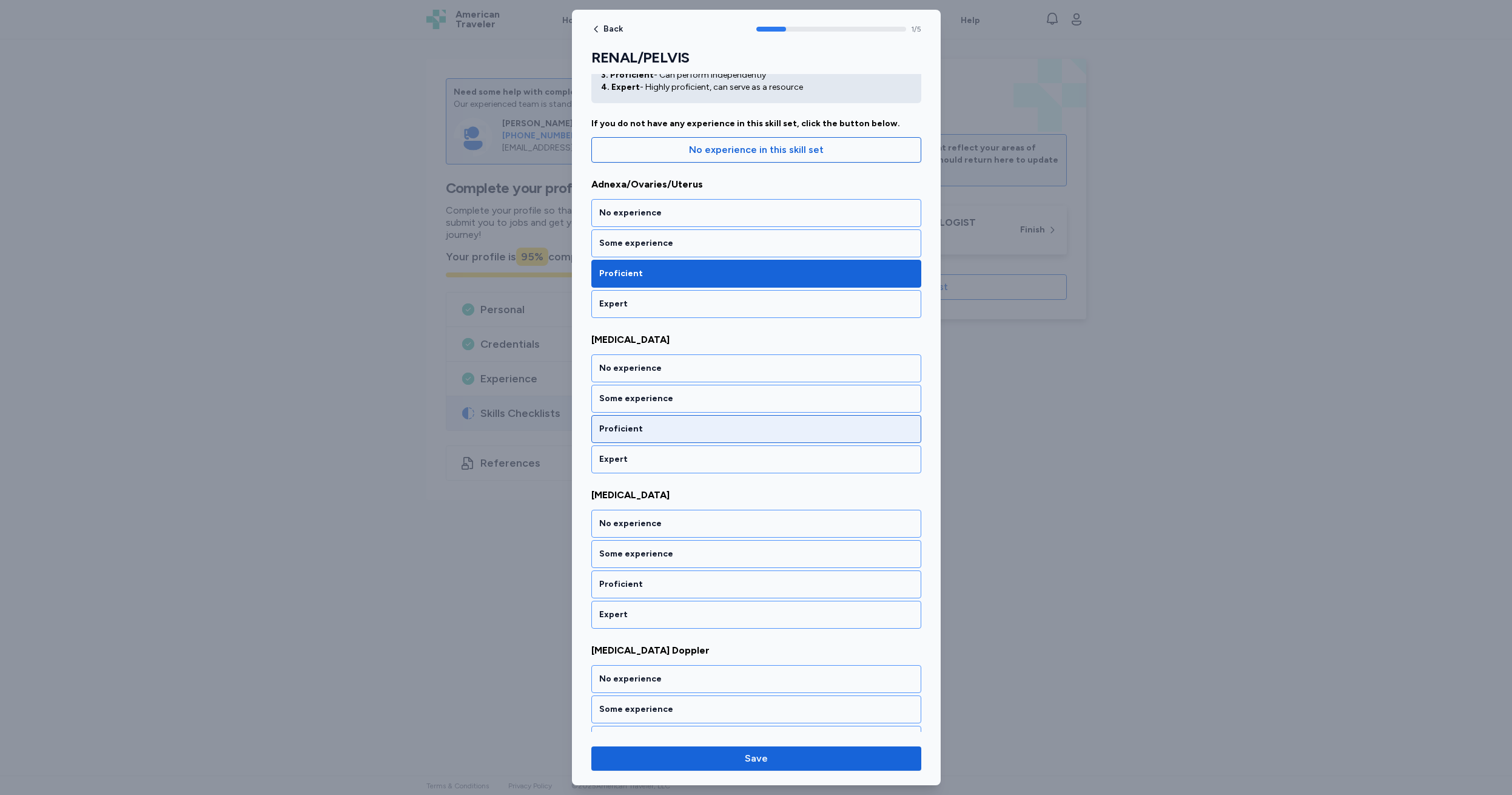
click at [651, 428] on div "Proficient" at bounding box center [756, 428] width 314 height 12
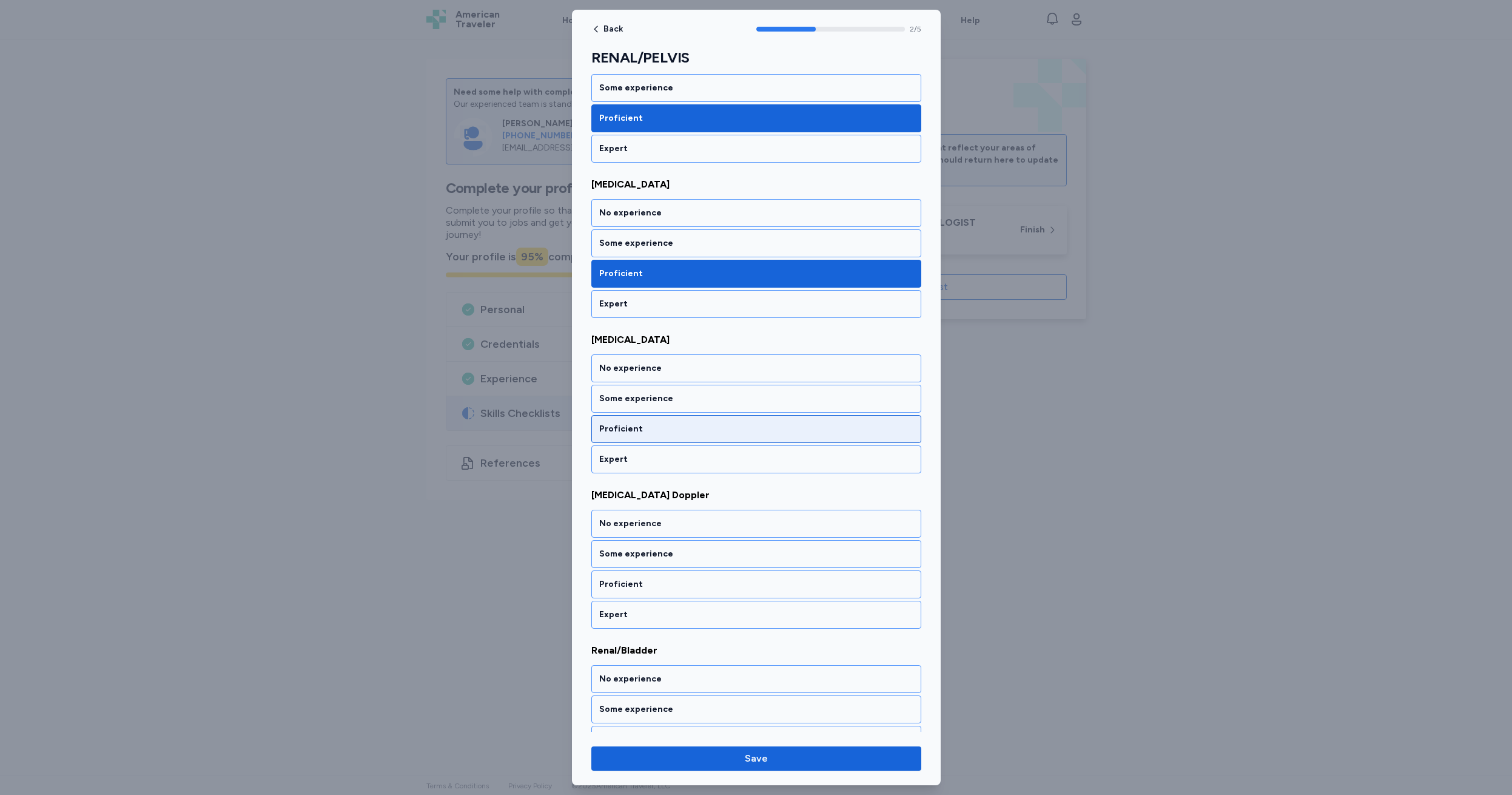
click at [651, 428] on div "Proficient" at bounding box center [756, 428] width 314 height 12
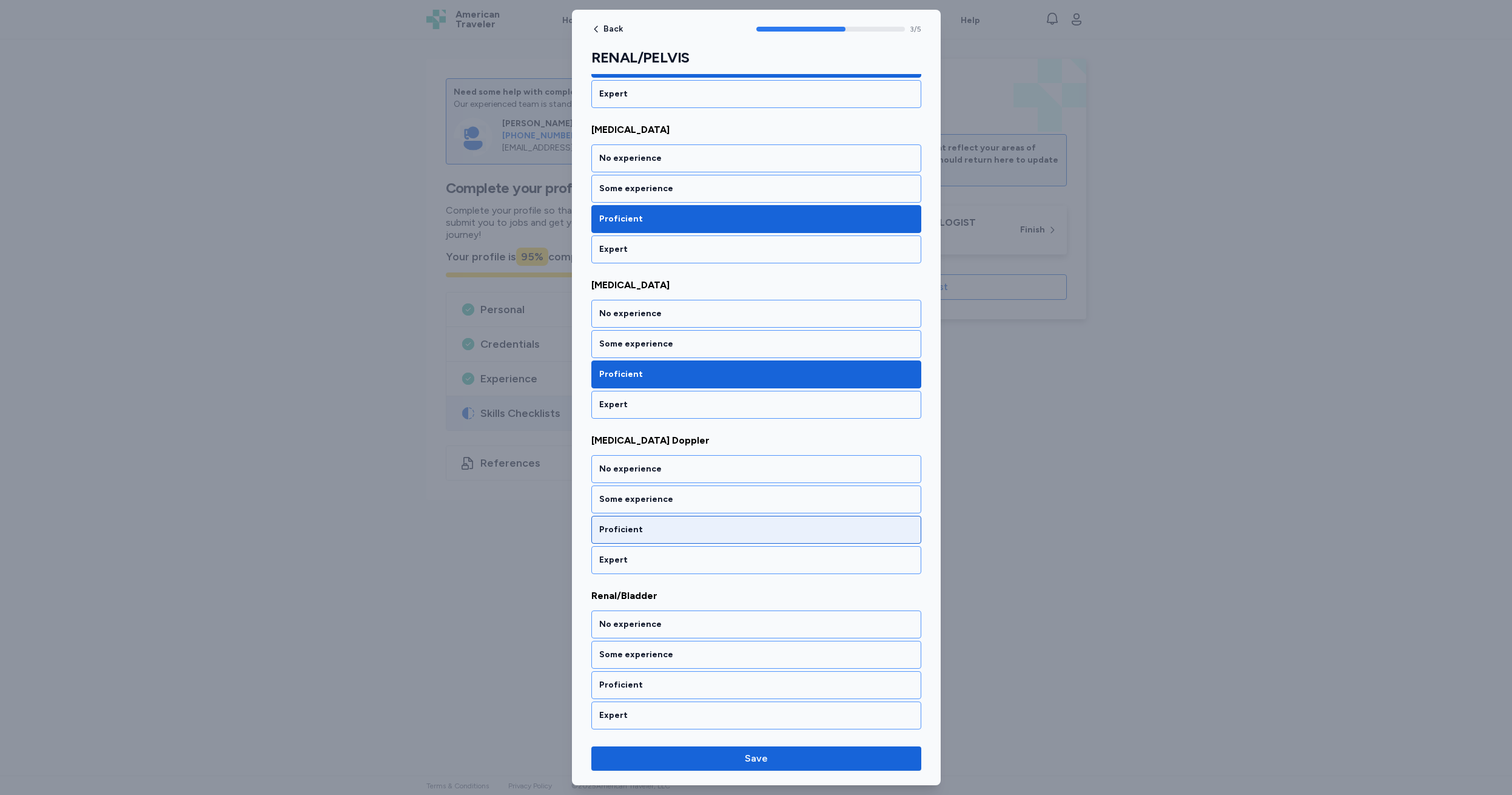
click at [665, 528] on div "Proficient" at bounding box center [756, 528] width 314 height 12
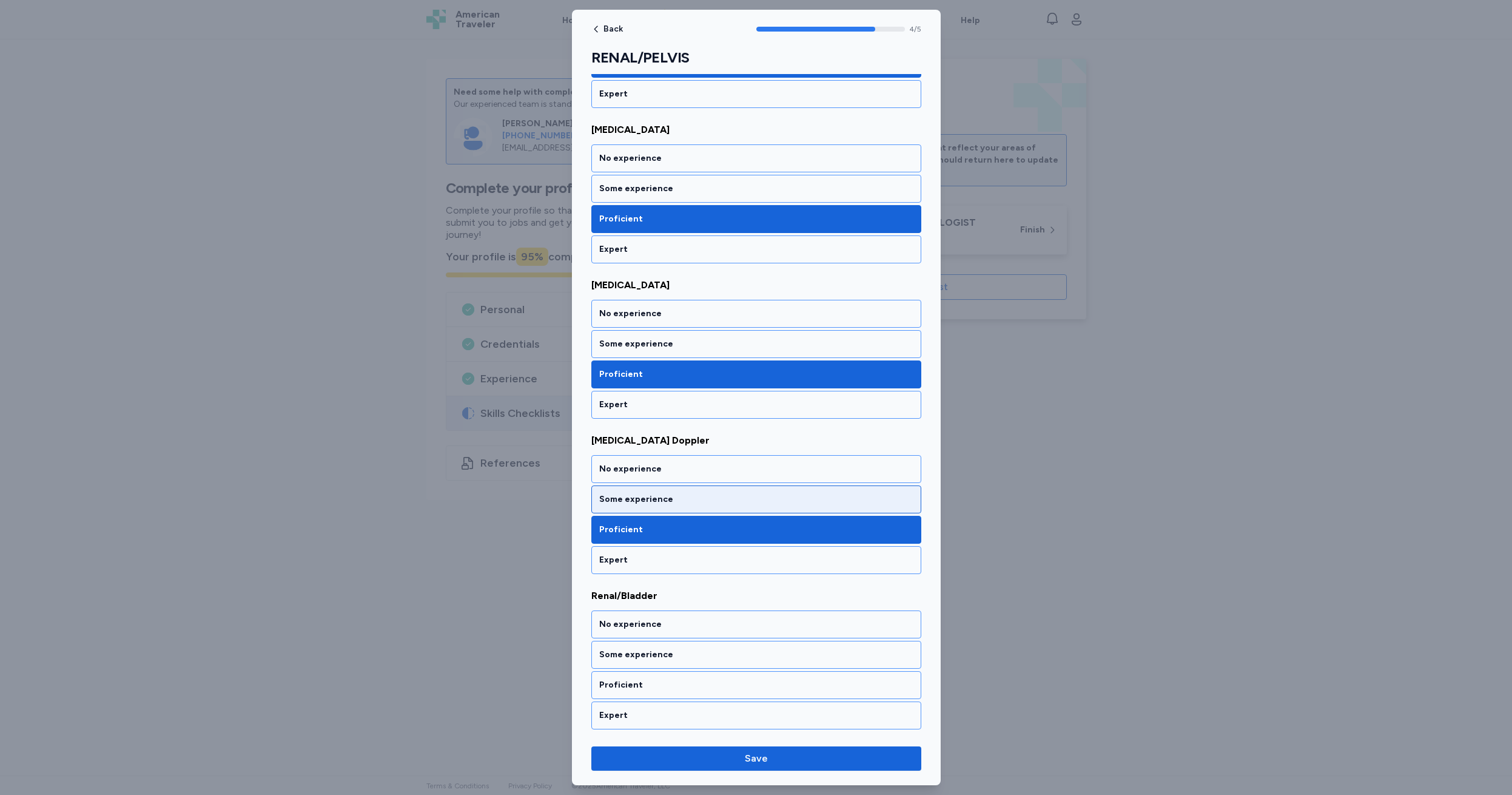
click at [665, 498] on div "Some experience" at bounding box center [756, 498] width 314 height 12
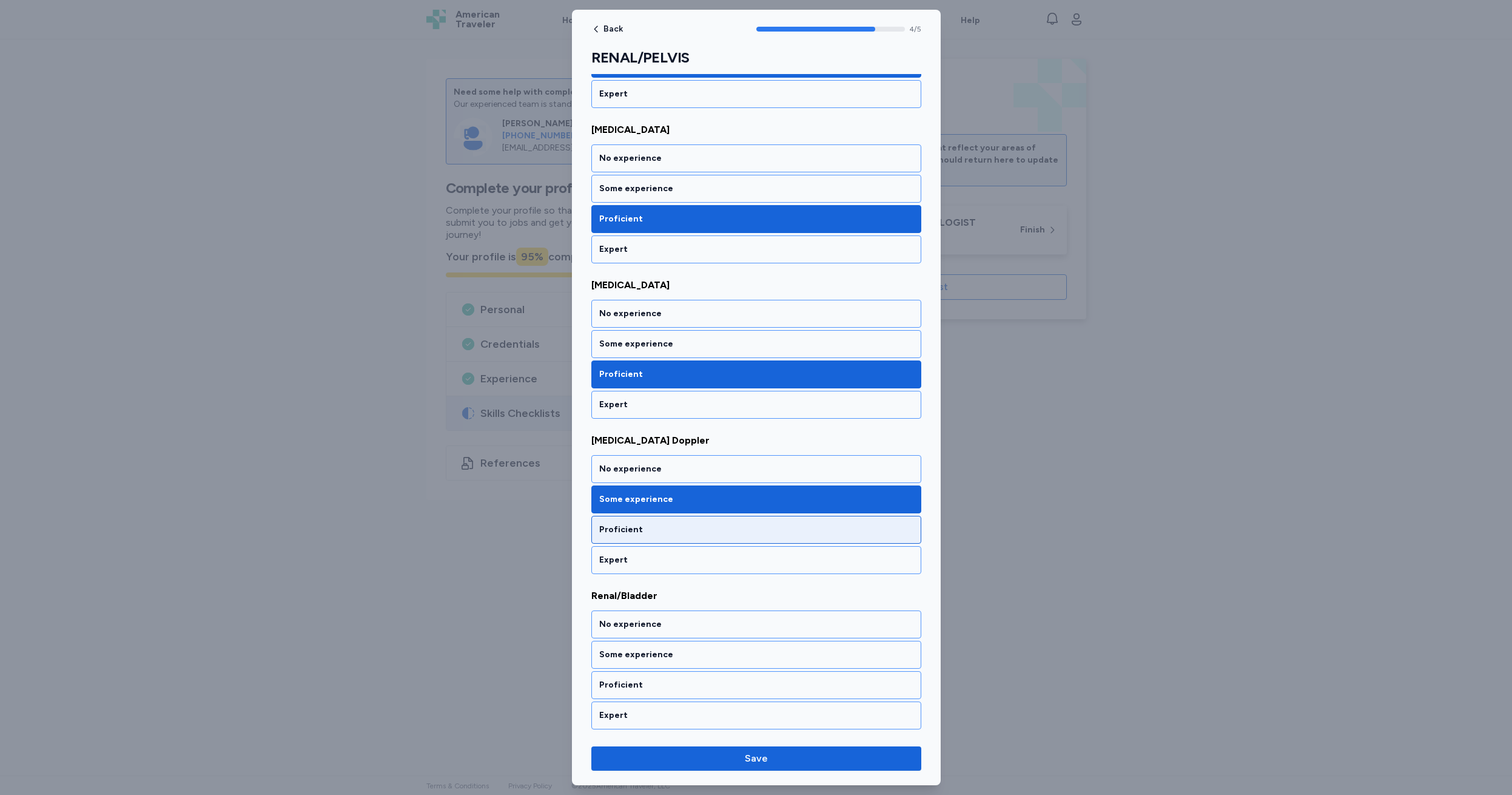
click at [655, 527] on div "Proficient" at bounding box center [756, 528] width 314 height 12
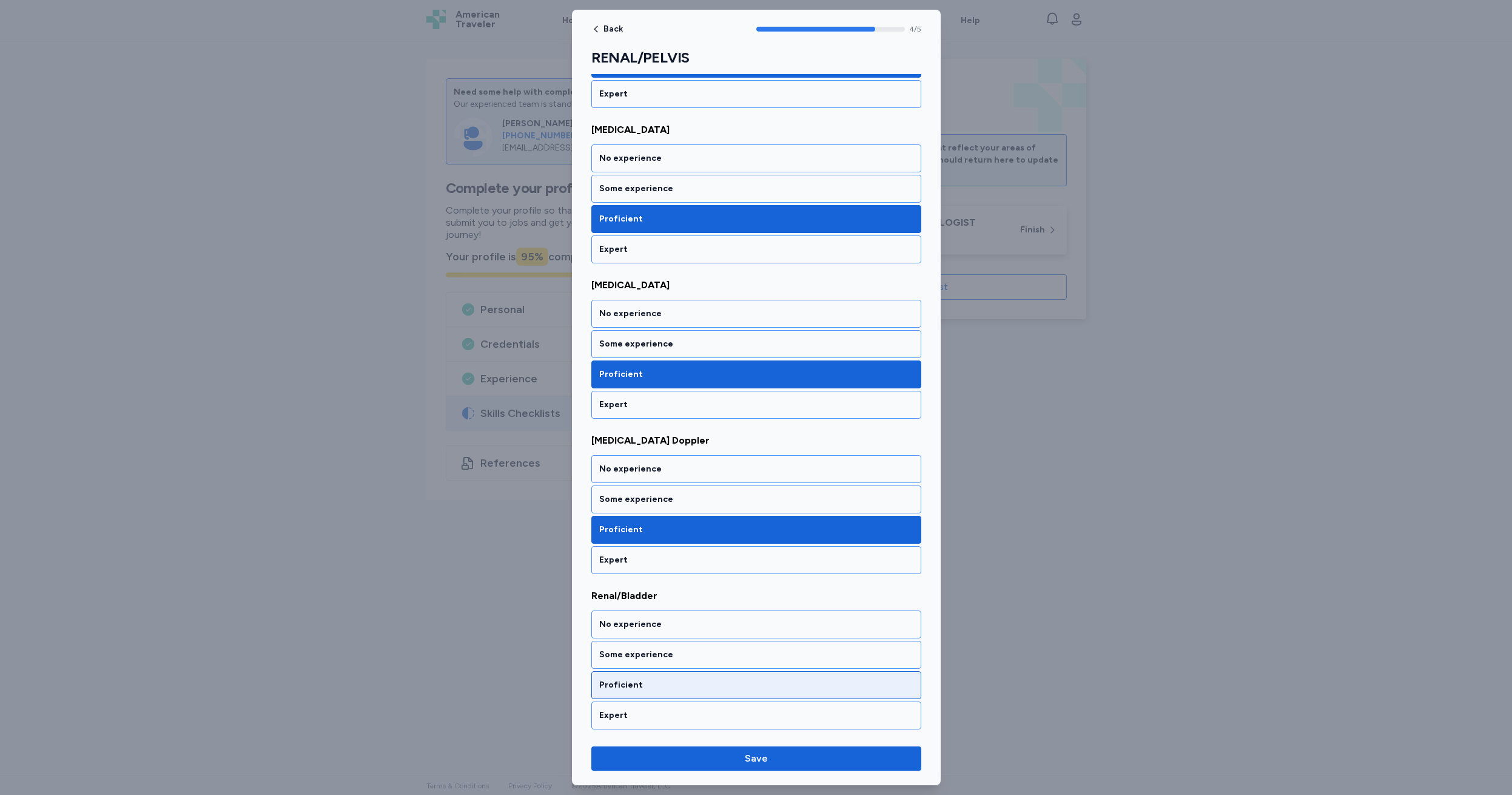
click at [659, 683] on div "Proficient" at bounding box center [756, 684] width 314 height 12
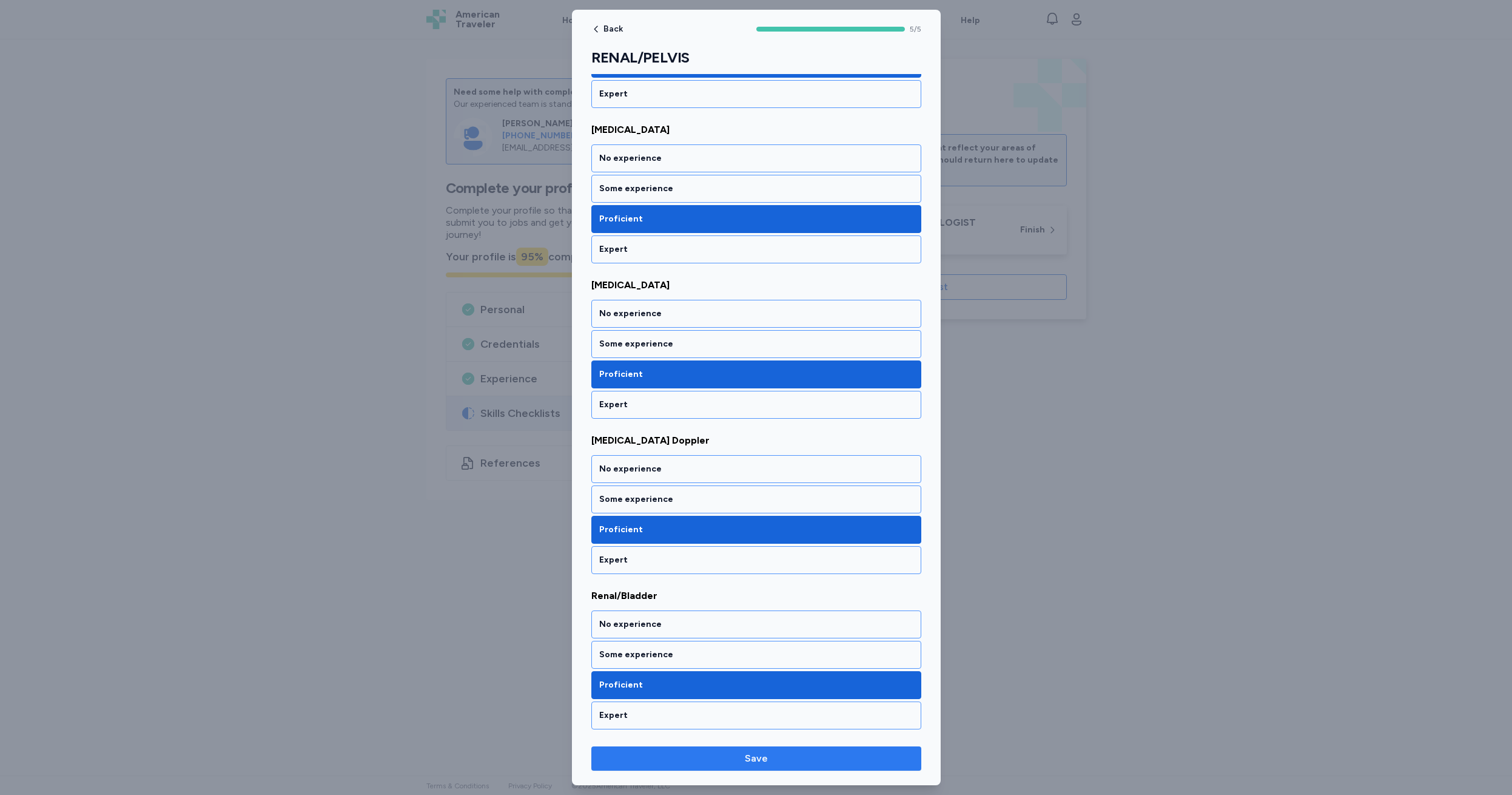
click at [751, 760] on span "Save" at bounding box center [756, 759] width 23 height 15
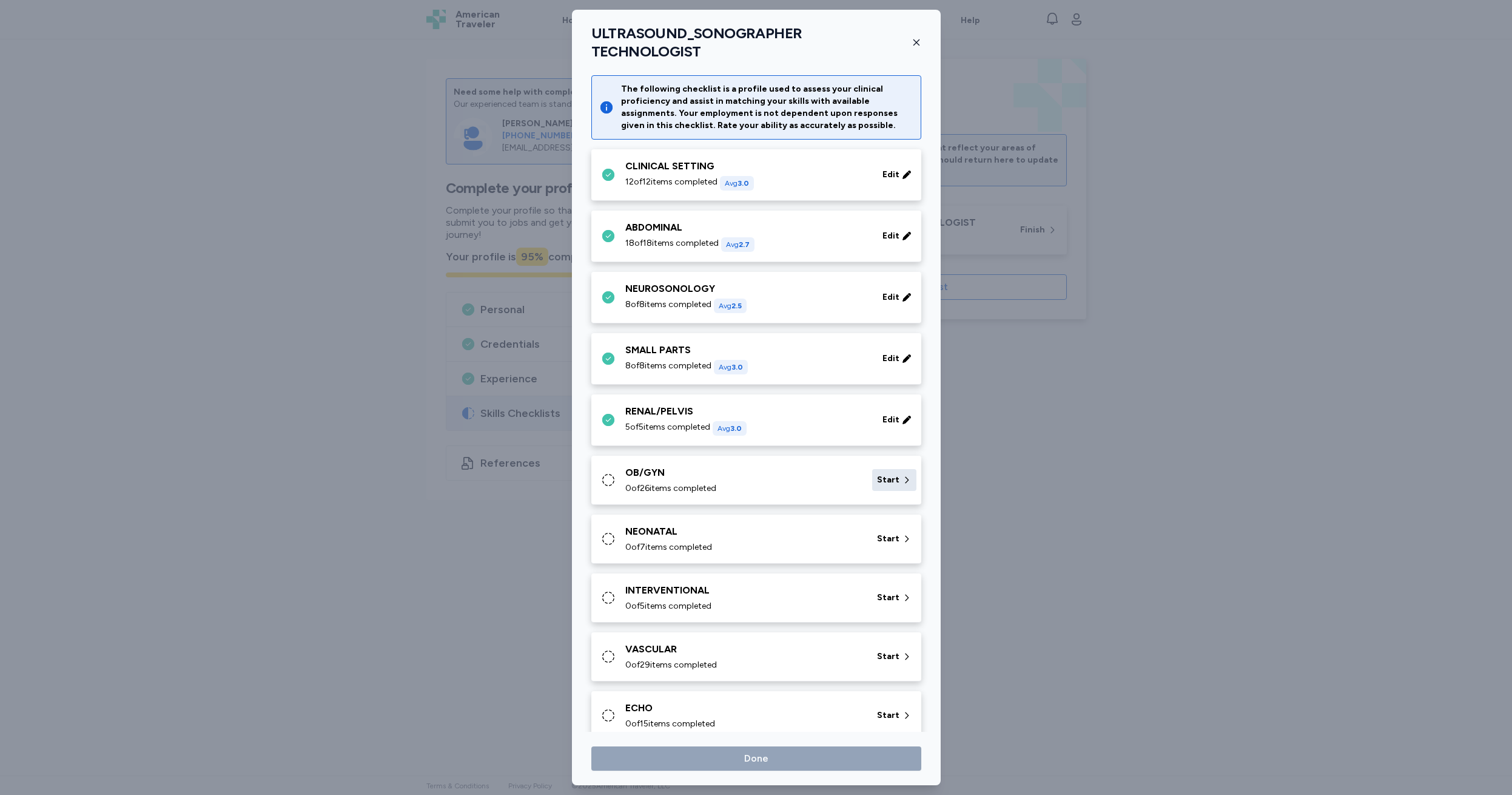
click at [877, 474] on span "Start" at bounding box center [888, 479] width 23 height 12
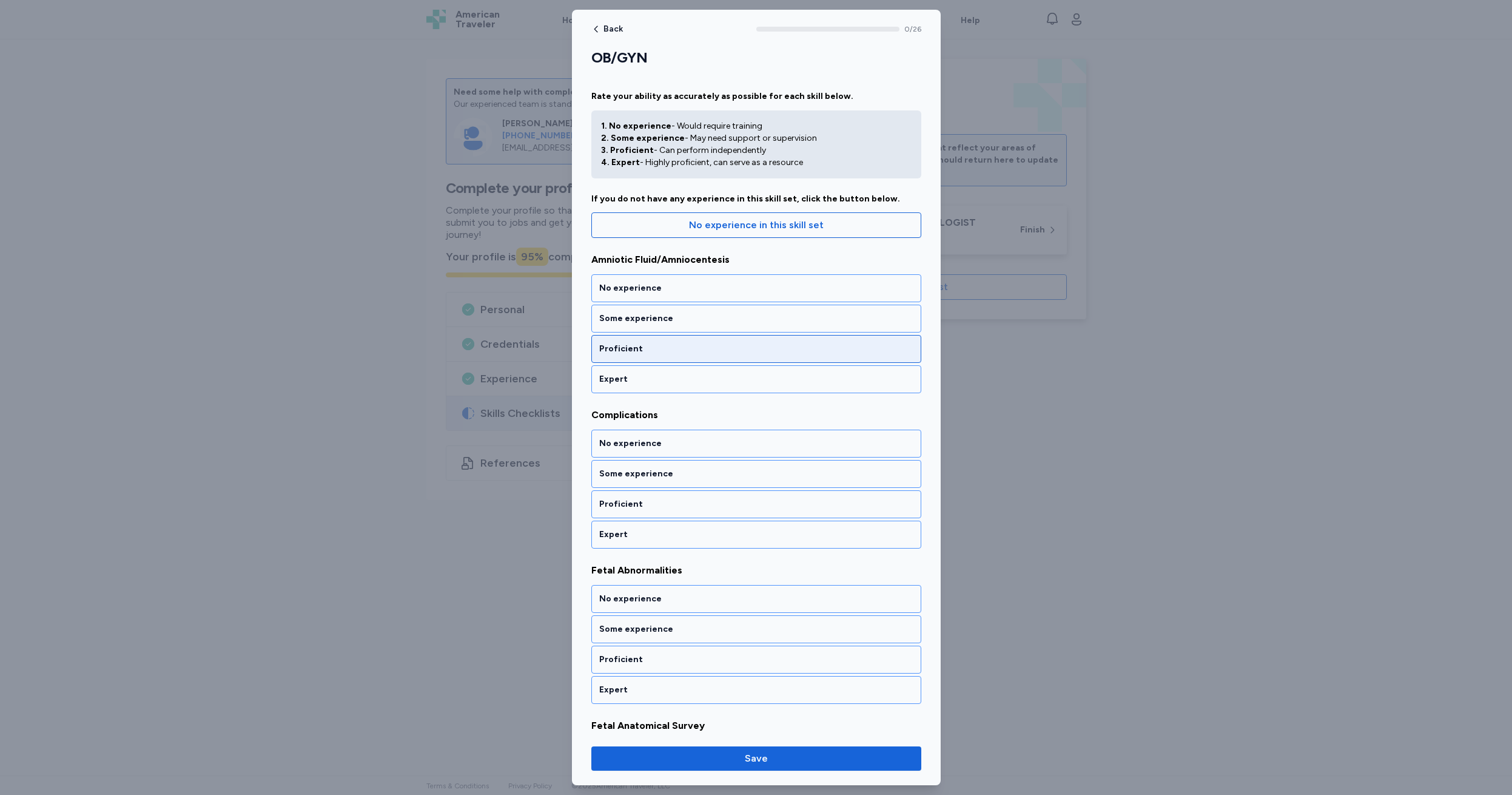
click at [635, 347] on div "Proficient" at bounding box center [756, 348] width 314 height 12
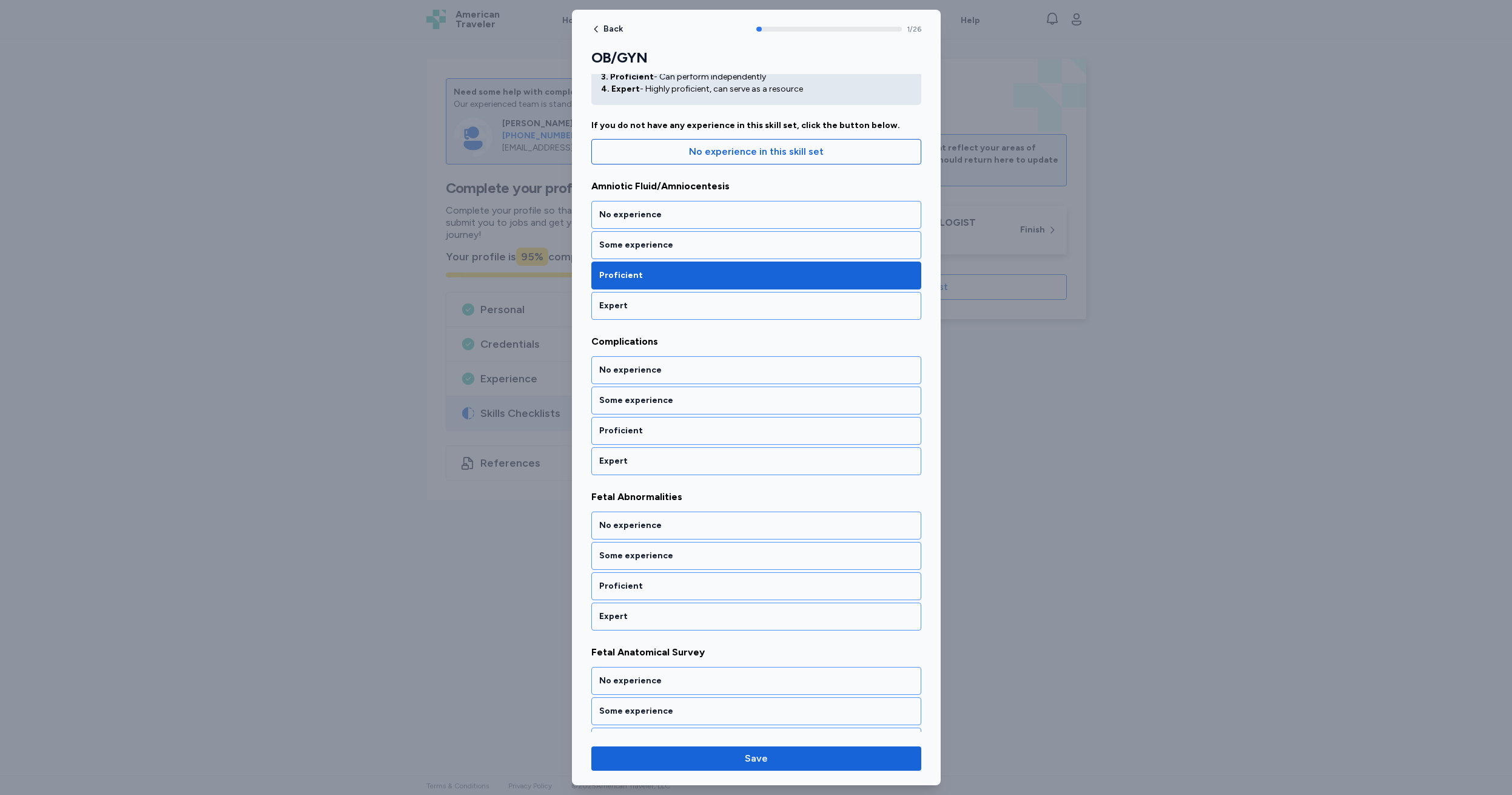
scroll to position [75, 0]
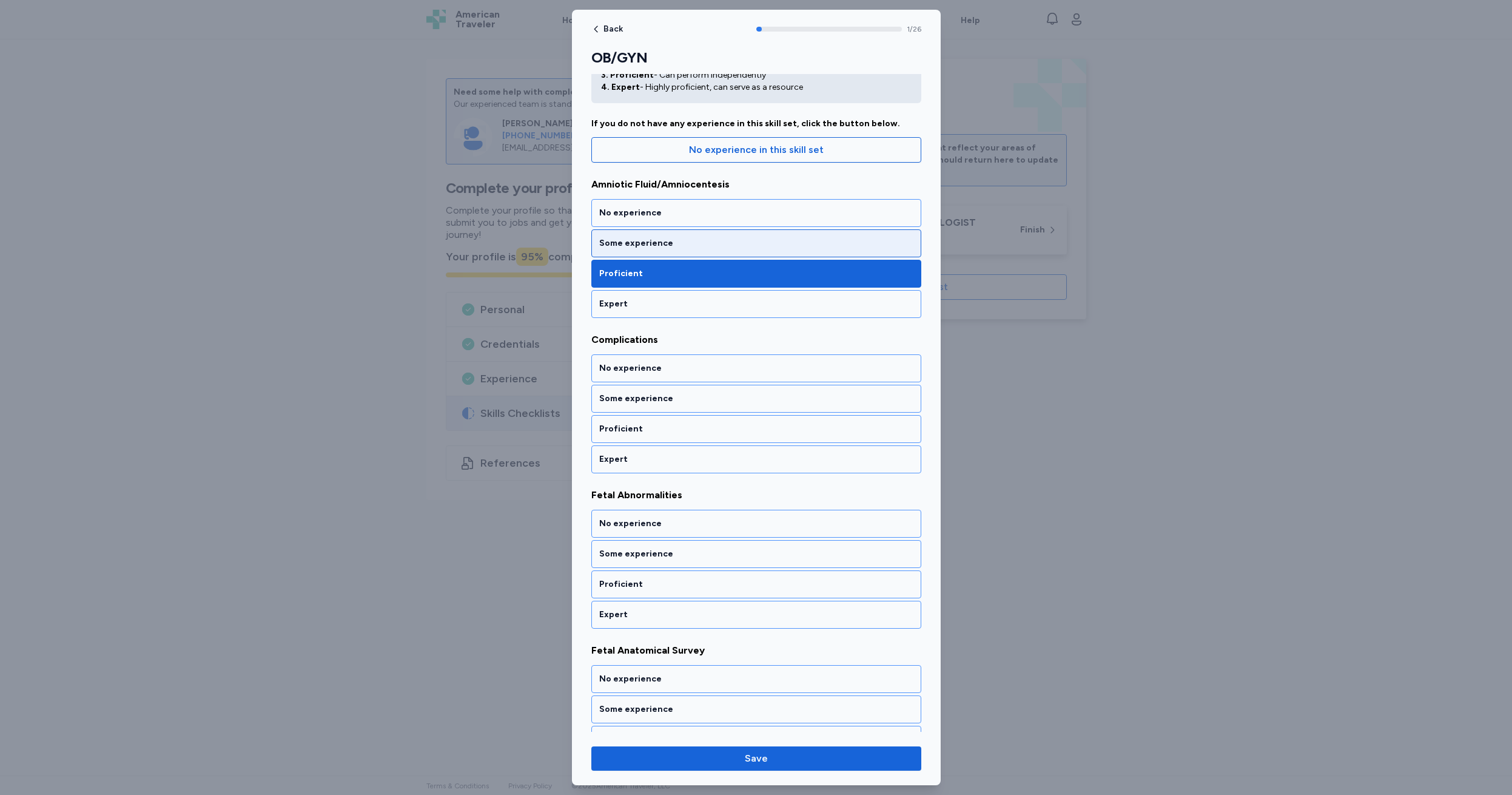
click at [631, 243] on div "Some experience" at bounding box center [756, 243] width 314 height 12
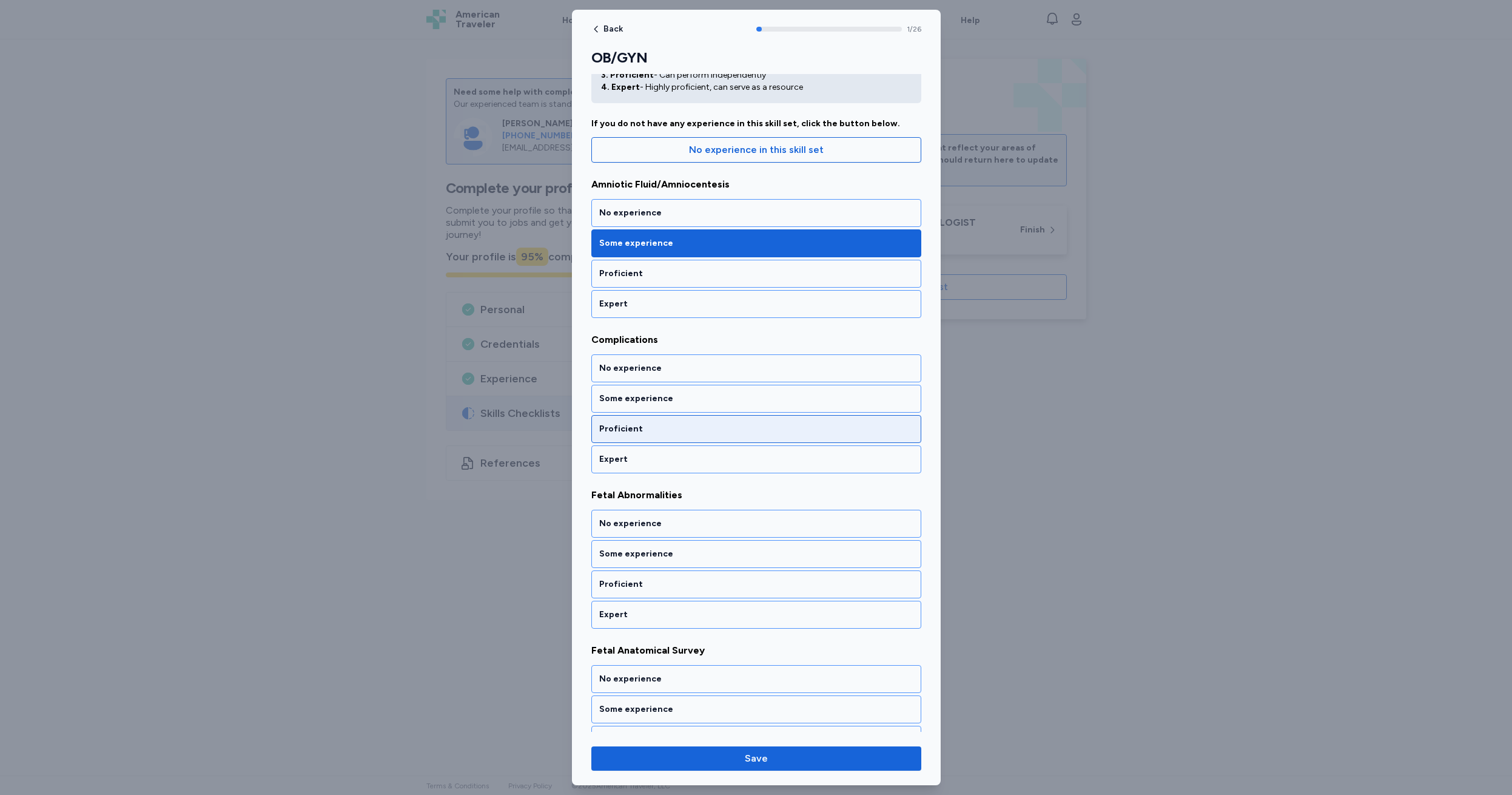
click at [653, 426] on div "Proficient" at bounding box center [756, 428] width 314 height 12
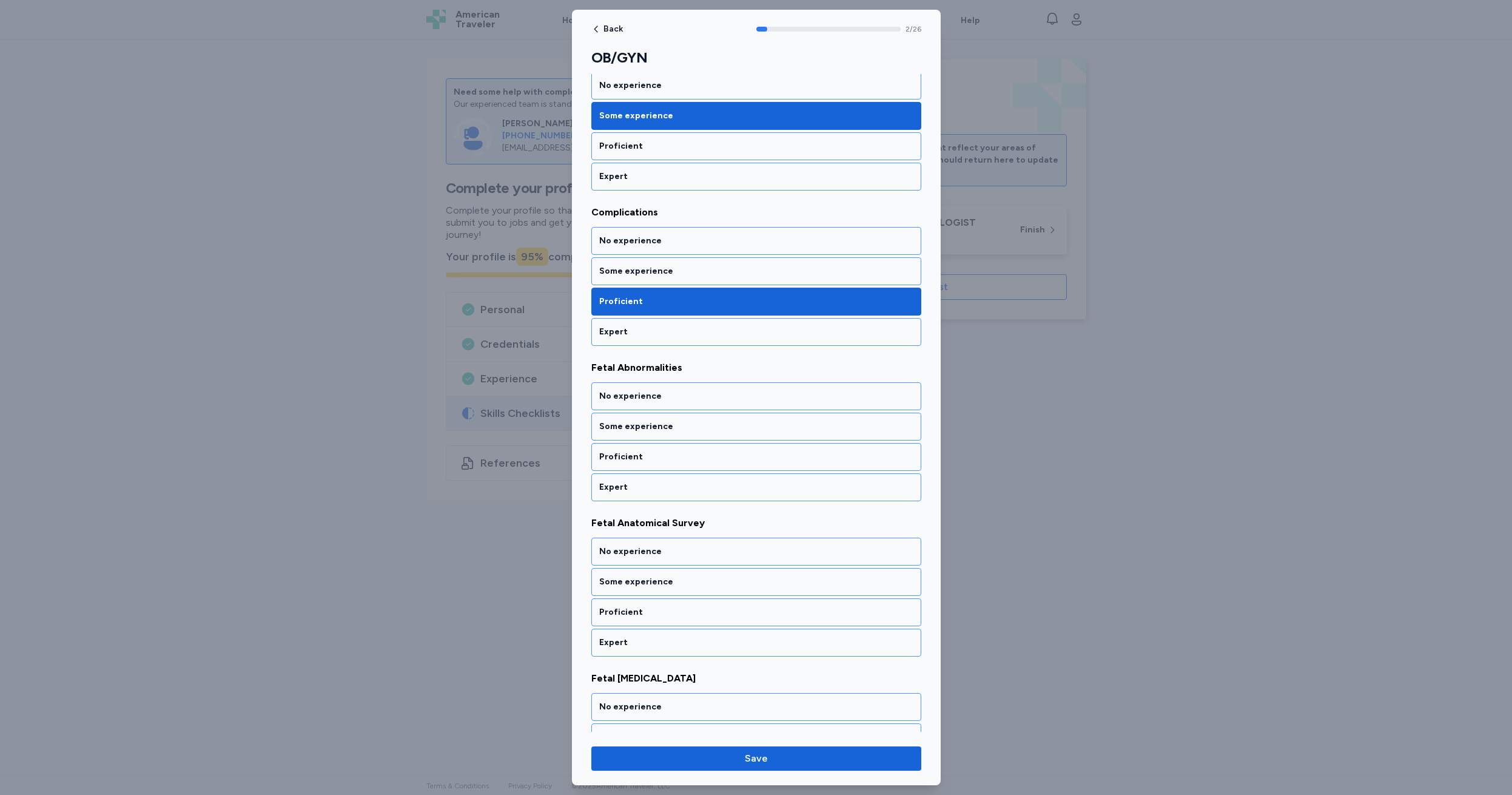
scroll to position [230, 0]
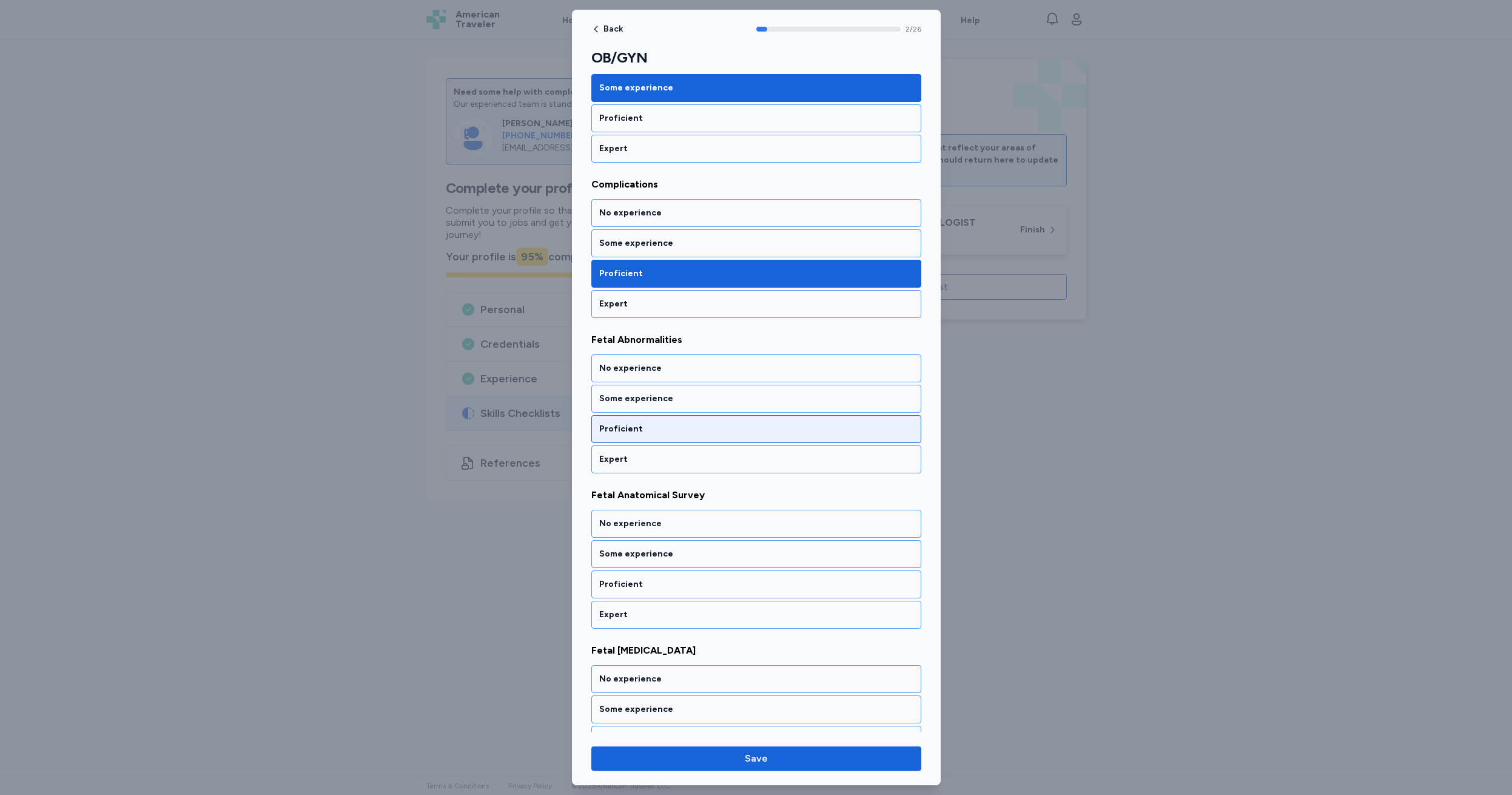
click at [653, 426] on div "Proficient" at bounding box center [756, 428] width 314 height 12
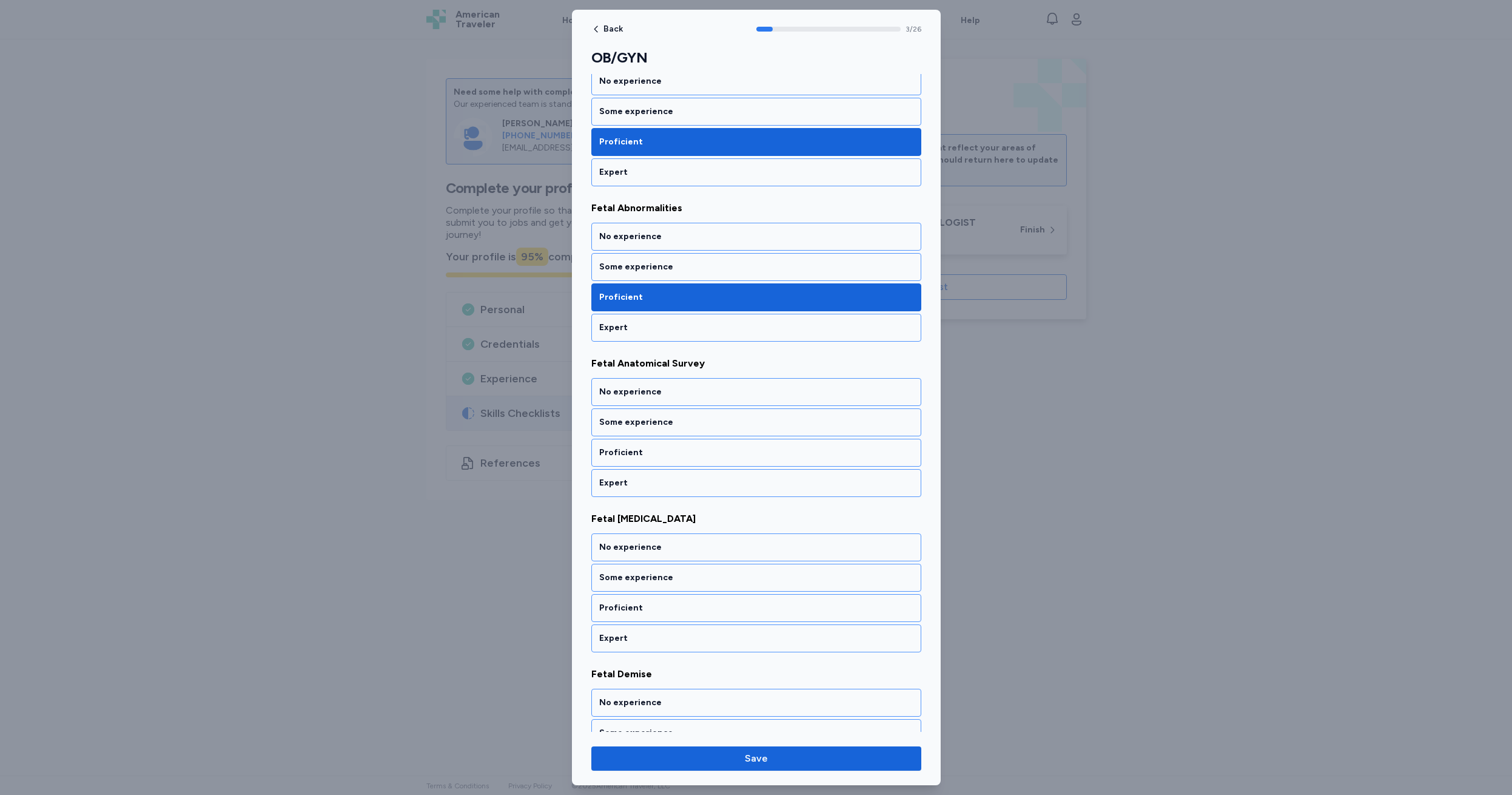
scroll to position [386, 0]
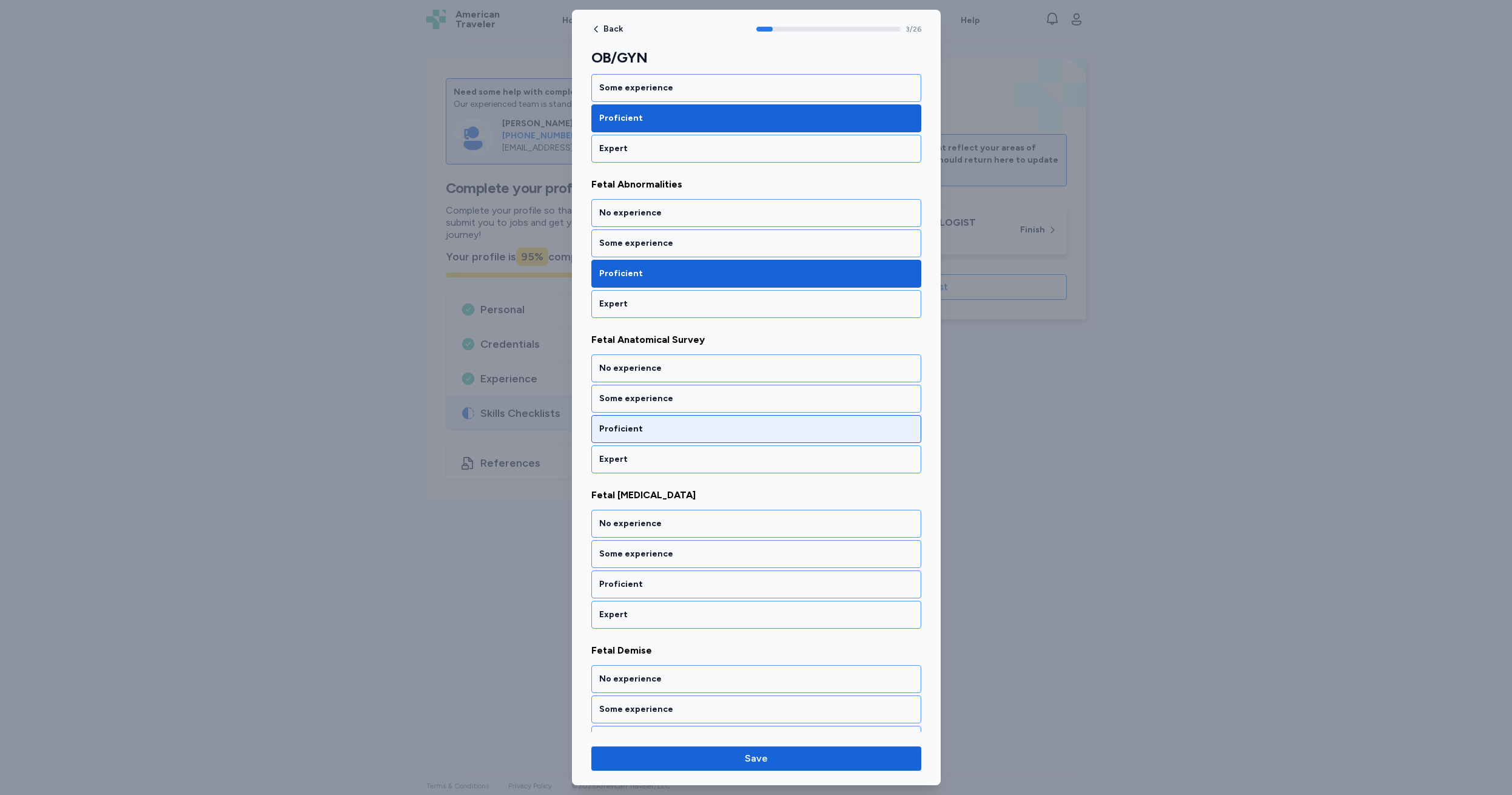
click at [653, 426] on div "Proficient" at bounding box center [756, 428] width 314 height 12
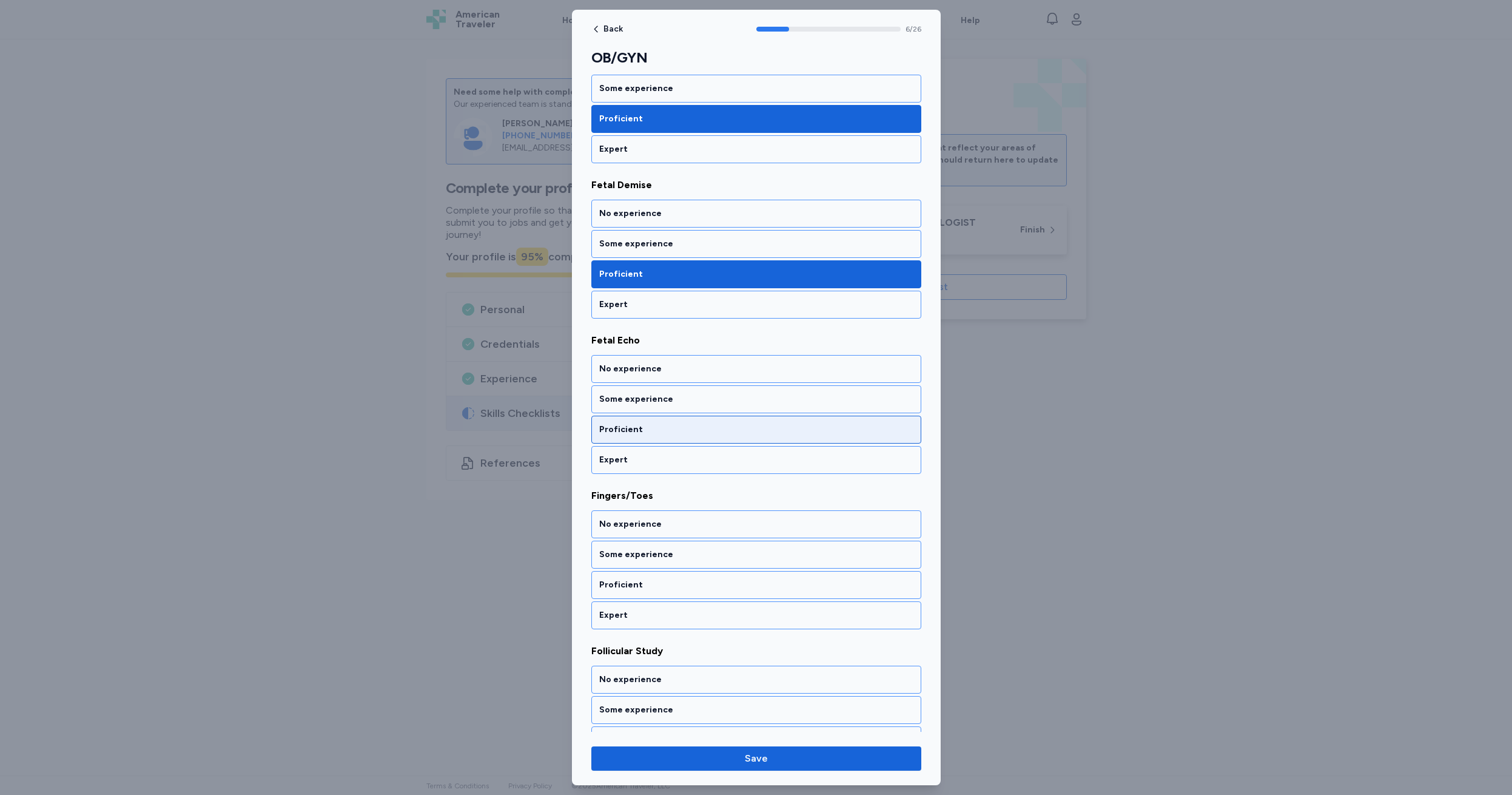
scroll to position [851, 0]
click at [666, 365] on div "No experience" at bounding box center [756, 367] width 314 height 12
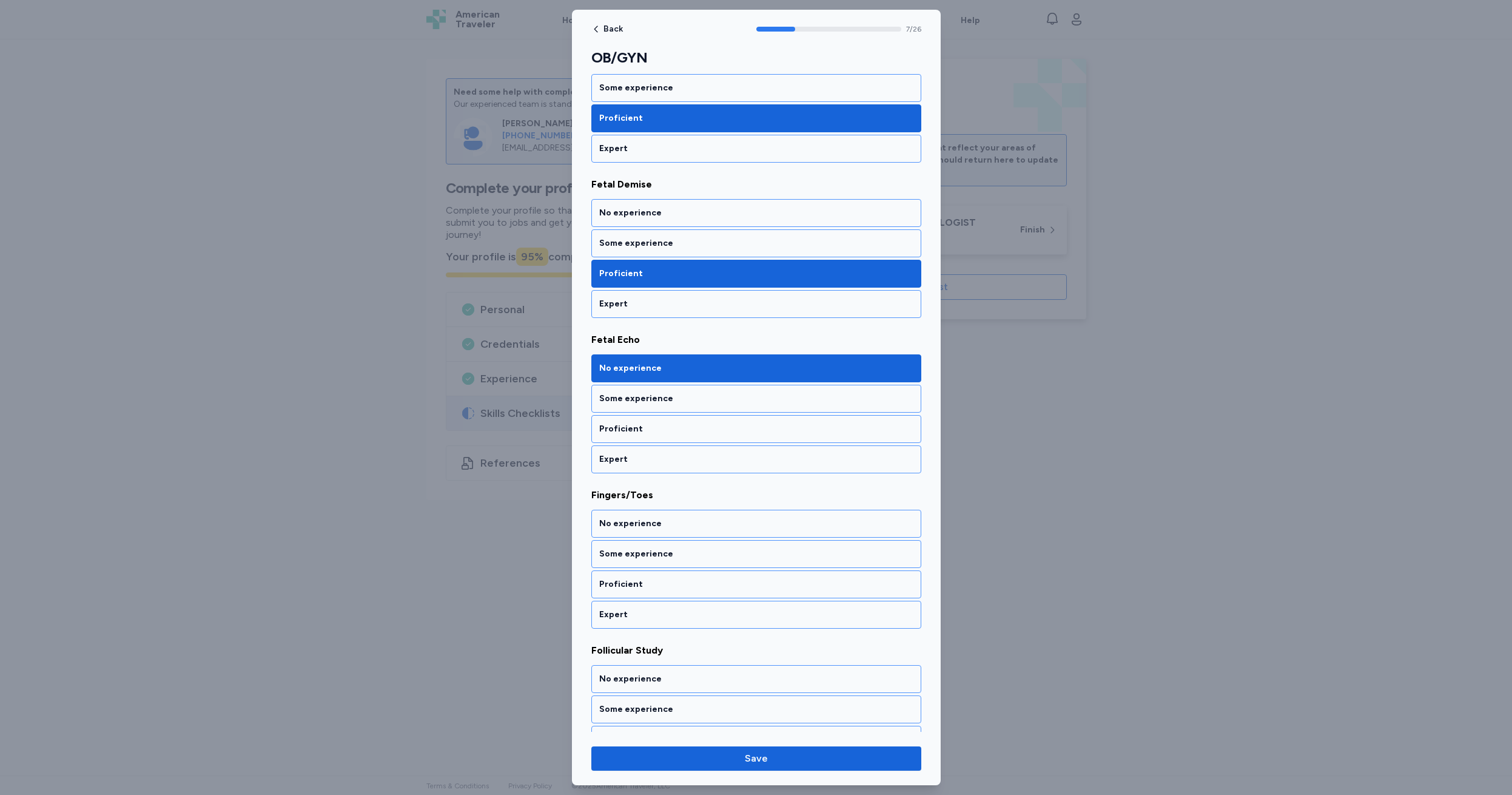
scroll to position [1007, 0]
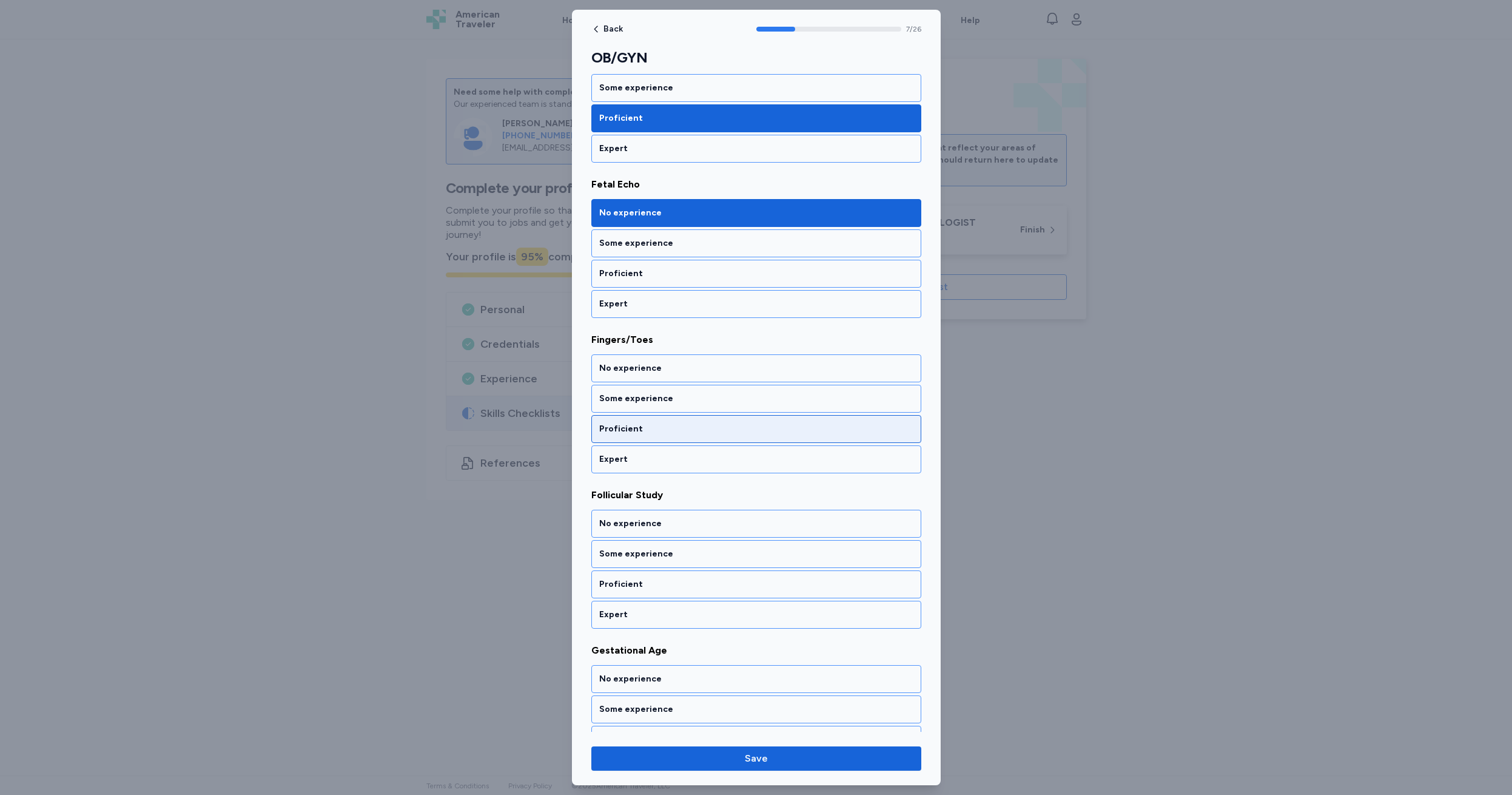
click at [647, 431] on div "Proficient" at bounding box center [756, 428] width 314 height 12
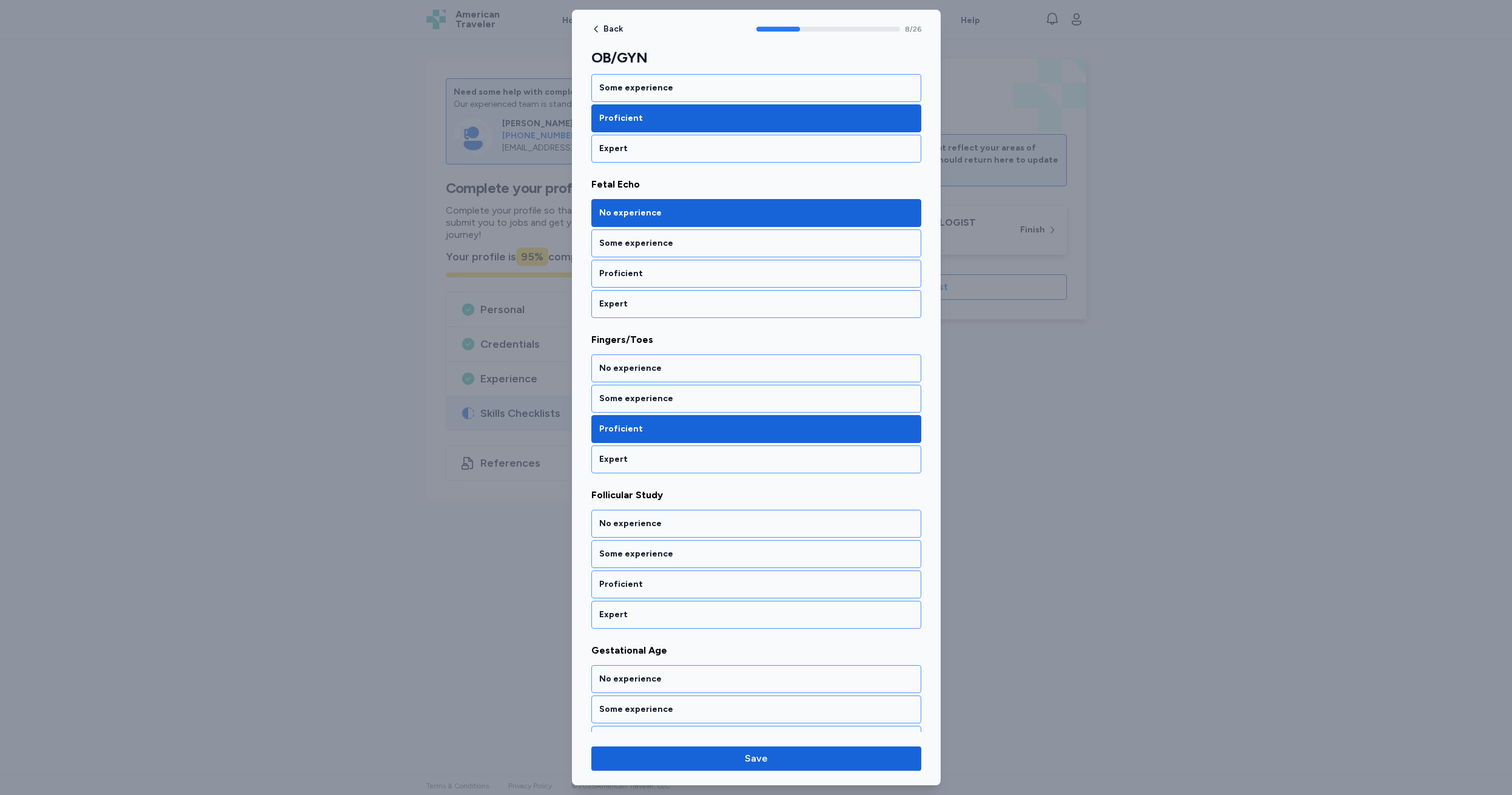
scroll to position [1162, 0]
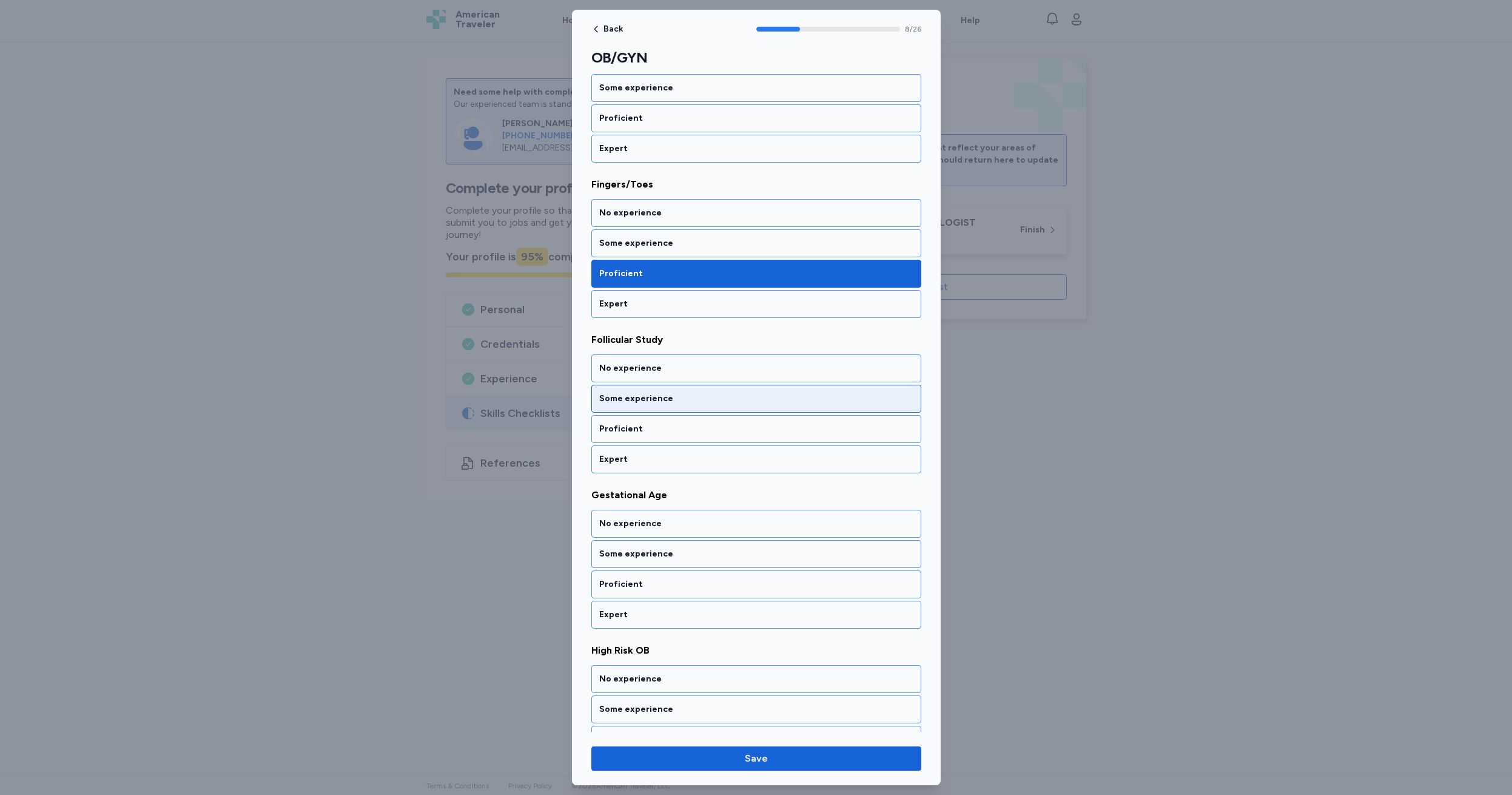
click at [657, 399] on div "Some experience" at bounding box center [756, 398] width 314 height 12
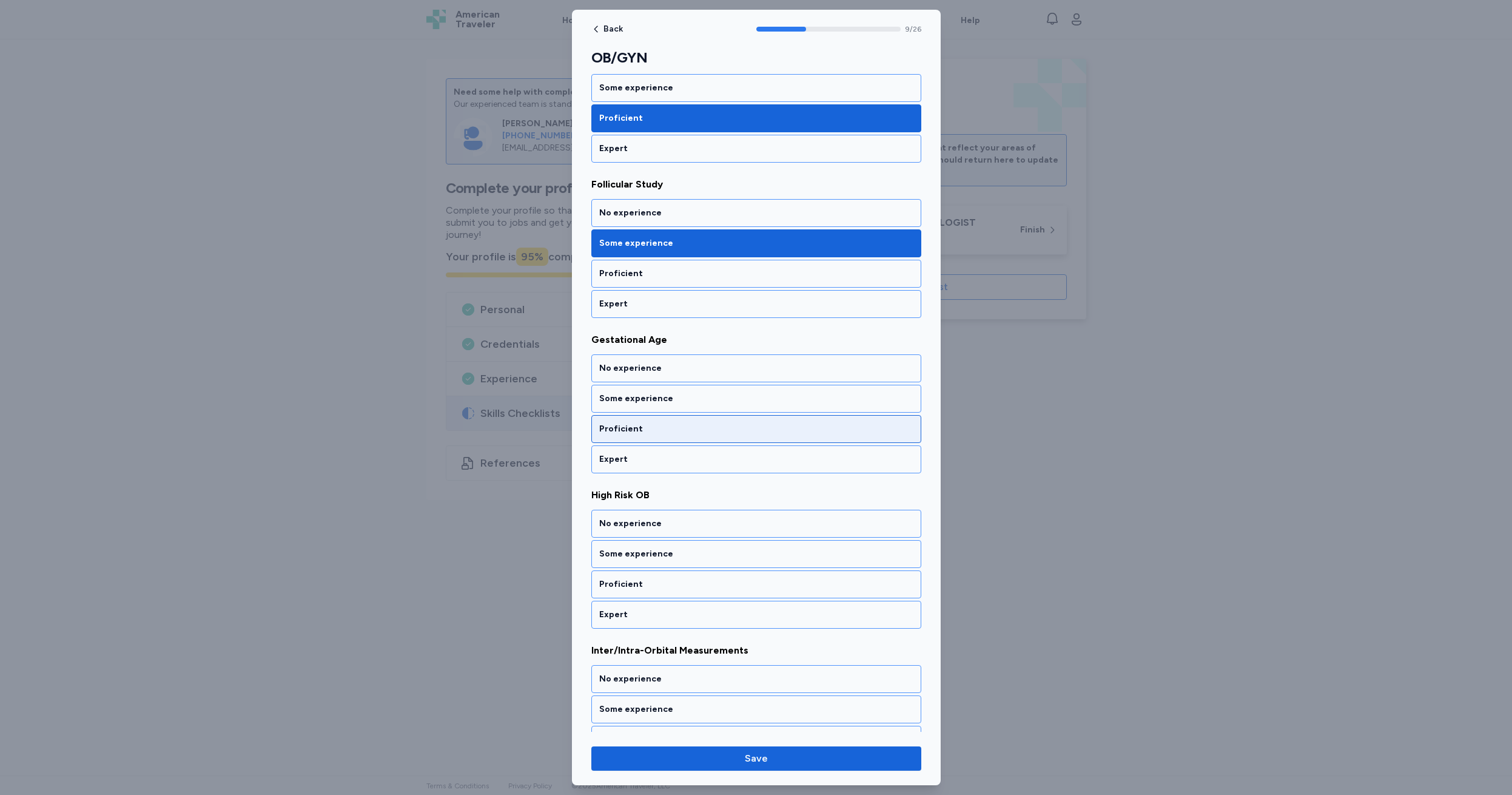
click at [639, 427] on div "Proficient" at bounding box center [756, 428] width 314 height 12
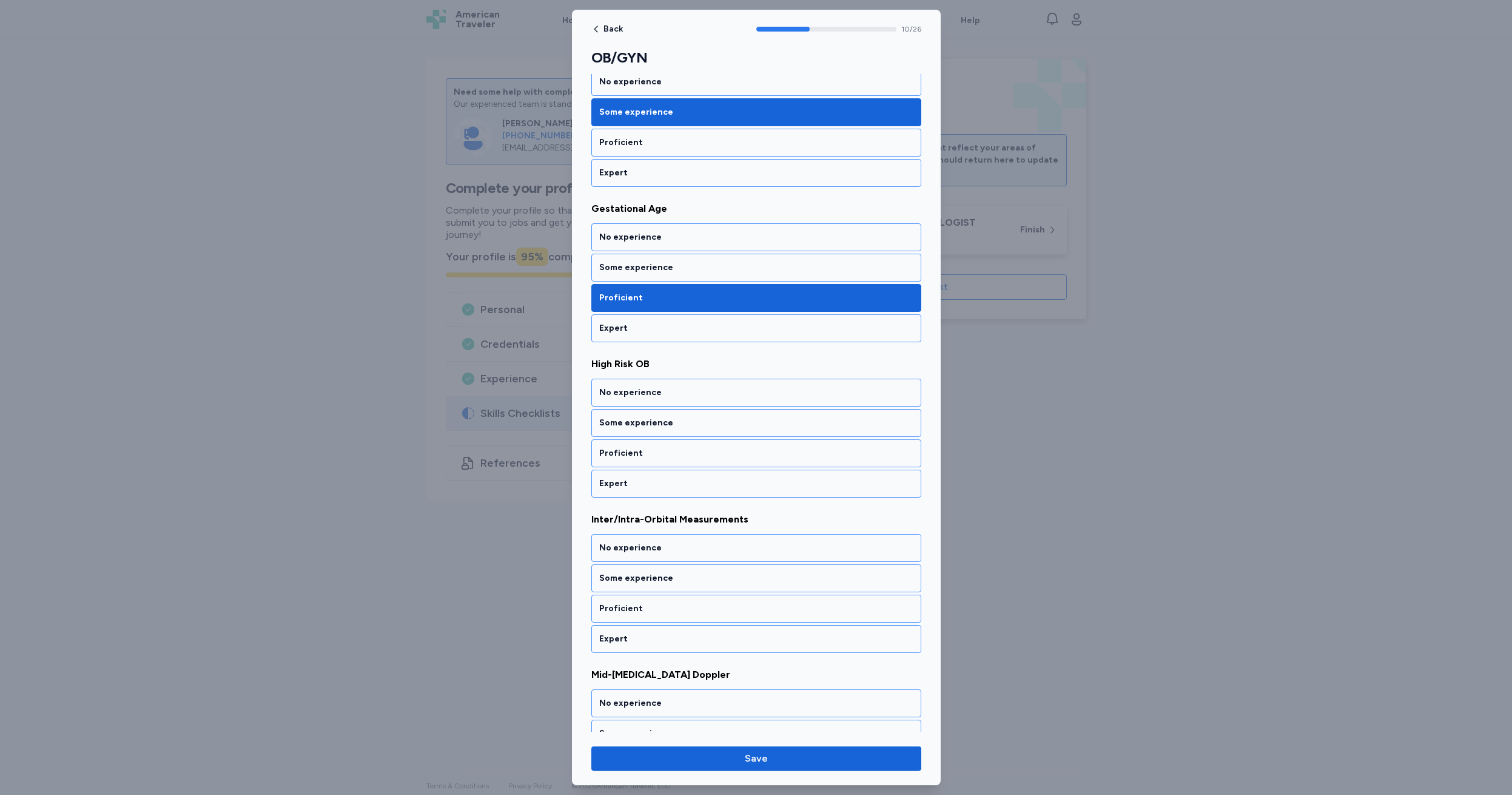
scroll to position [1473, 0]
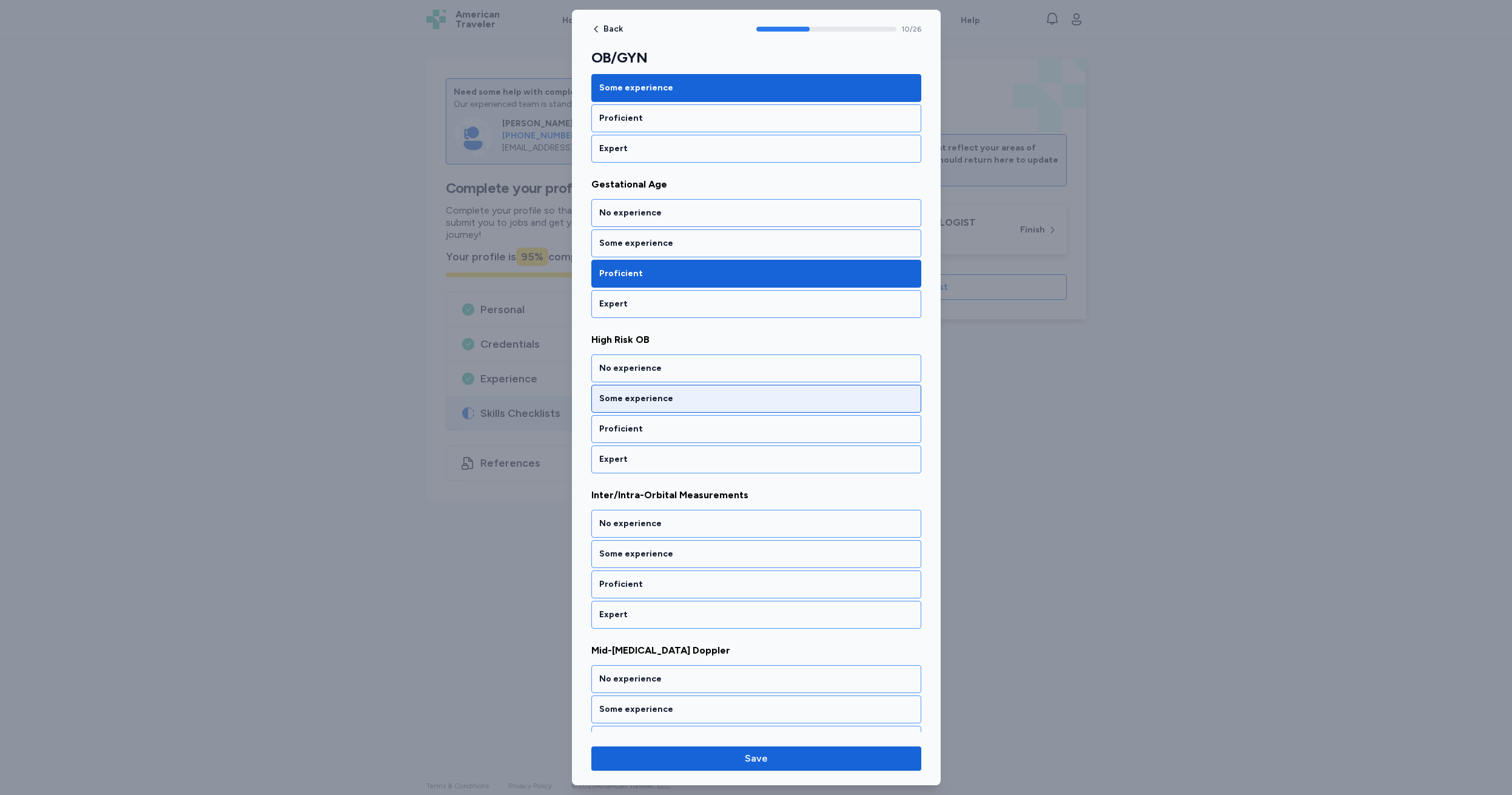
click at [650, 405] on div "Some experience" at bounding box center [756, 398] width 330 height 28
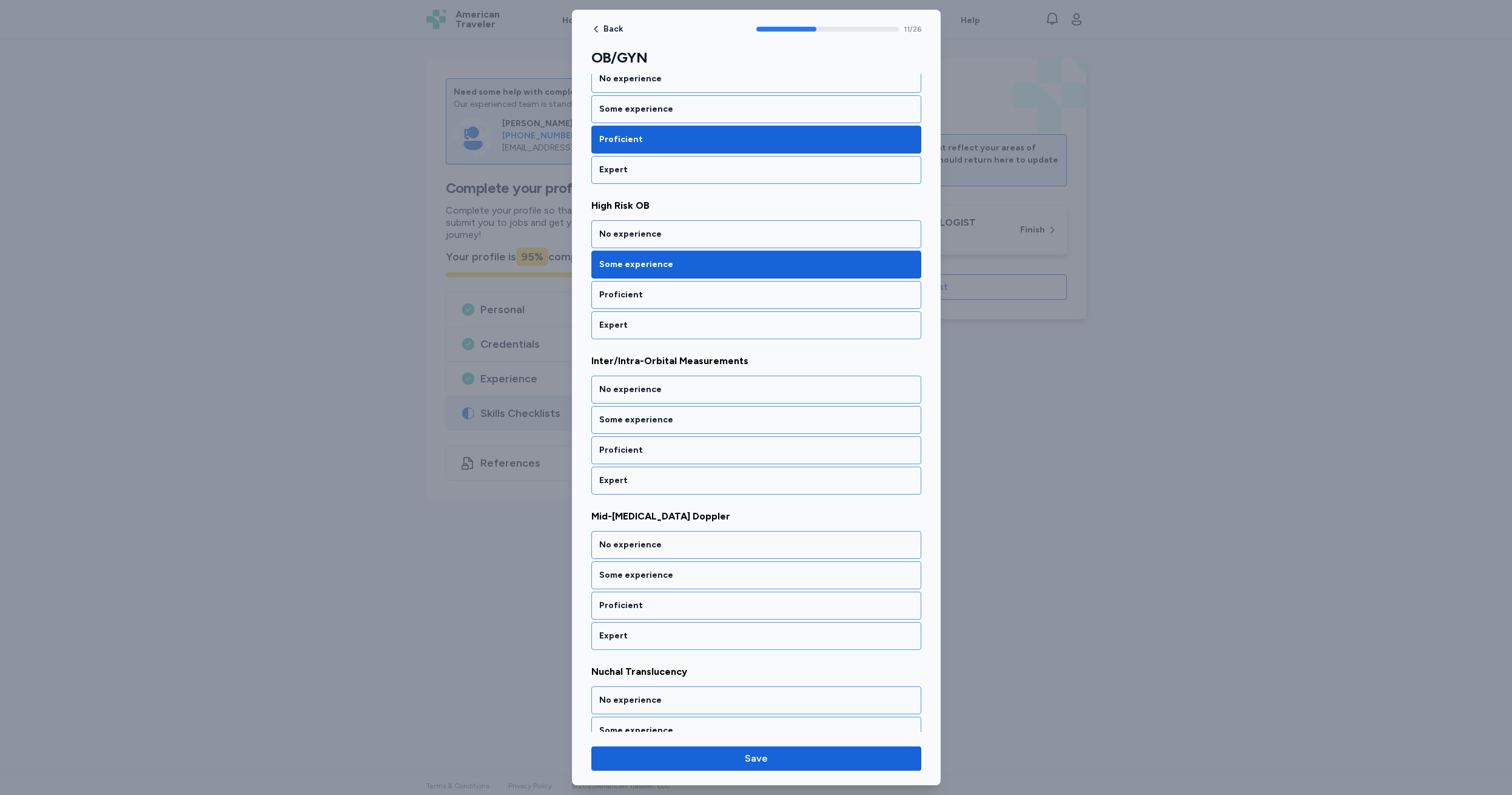
scroll to position [1628, 0]
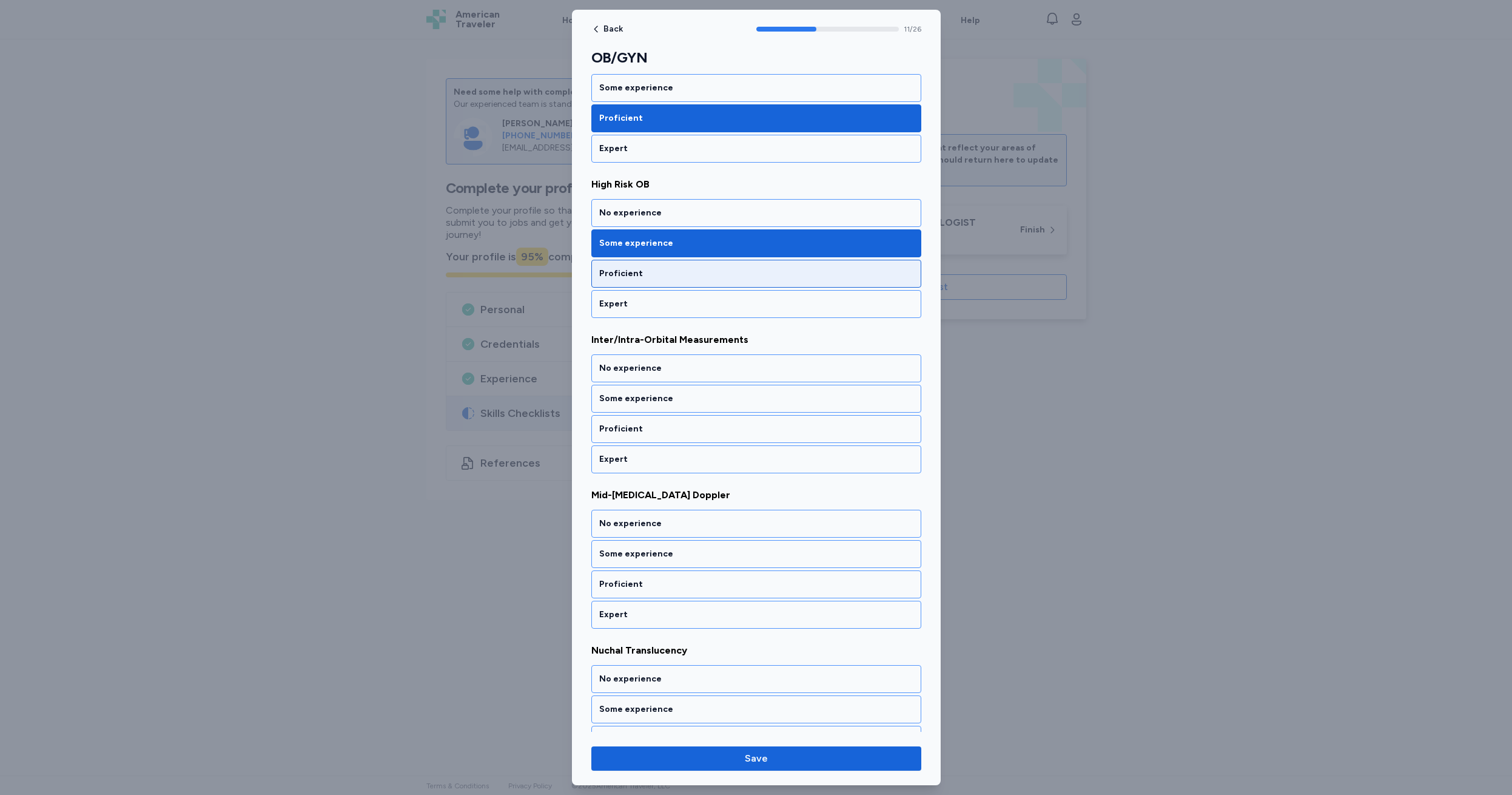
click at [644, 277] on div "Proficient" at bounding box center [756, 273] width 314 height 12
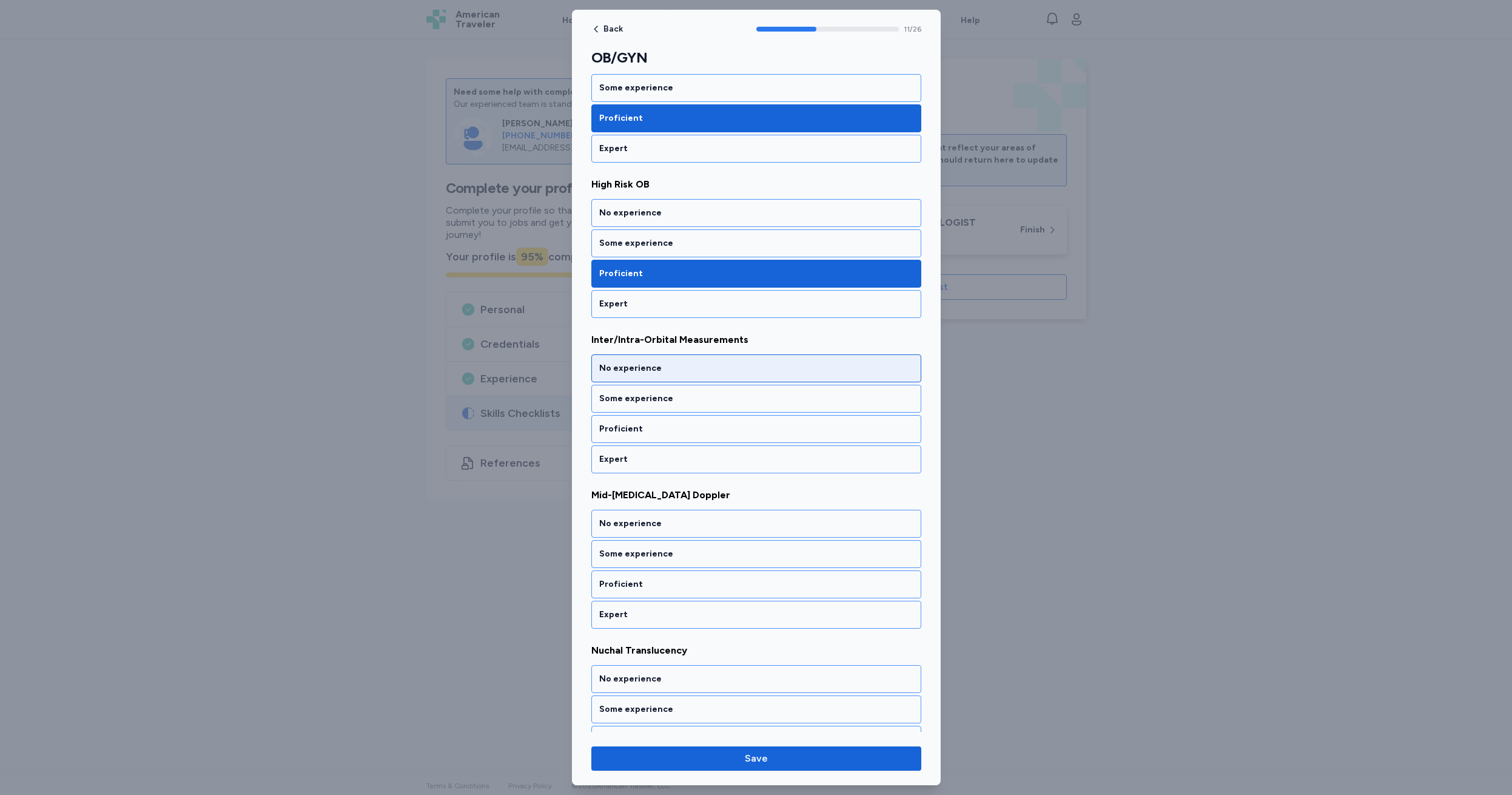
click at [660, 364] on div "No experience" at bounding box center [756, 367] width 314 height 12
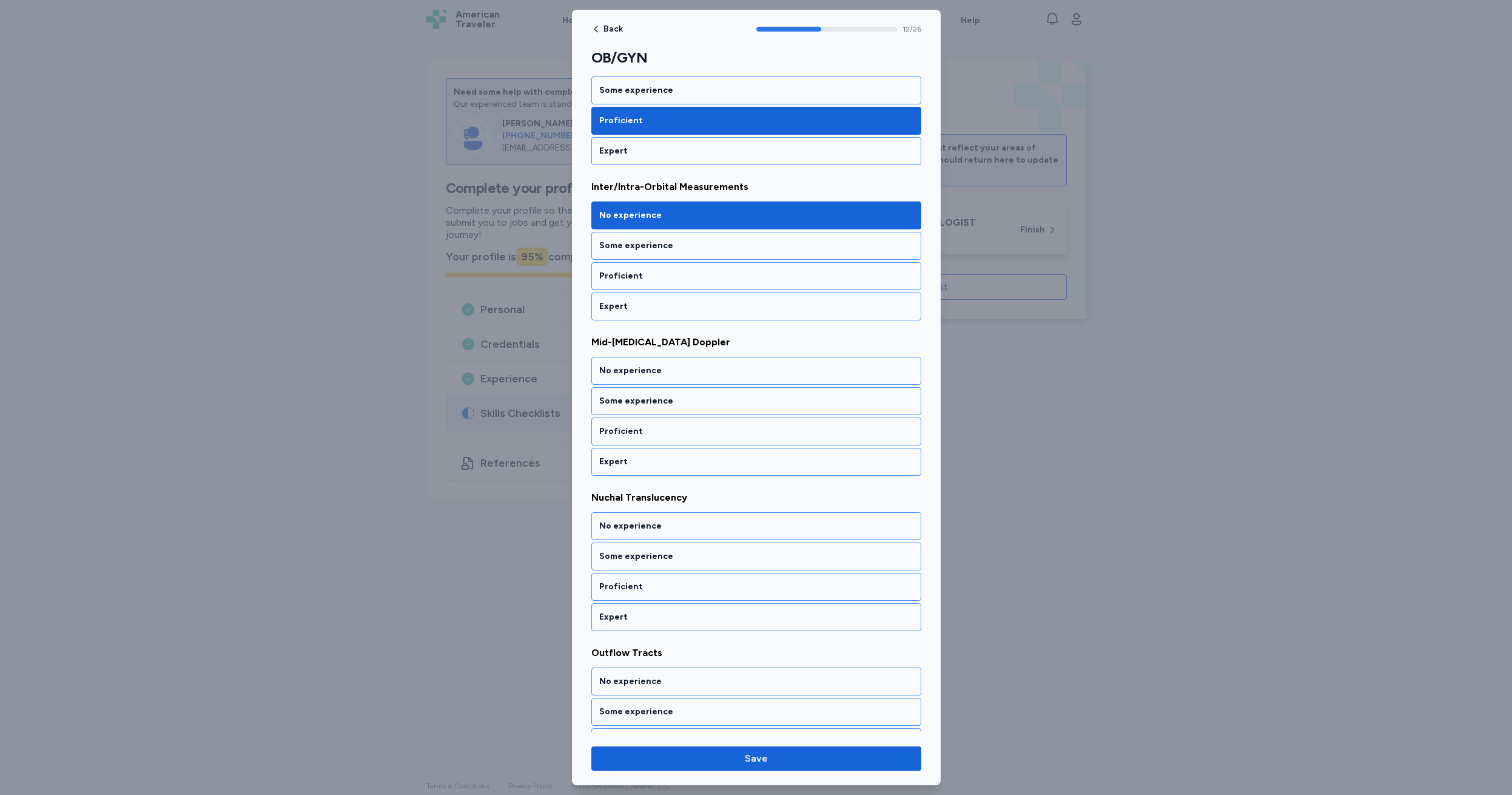
scroll to position [1784, 0]
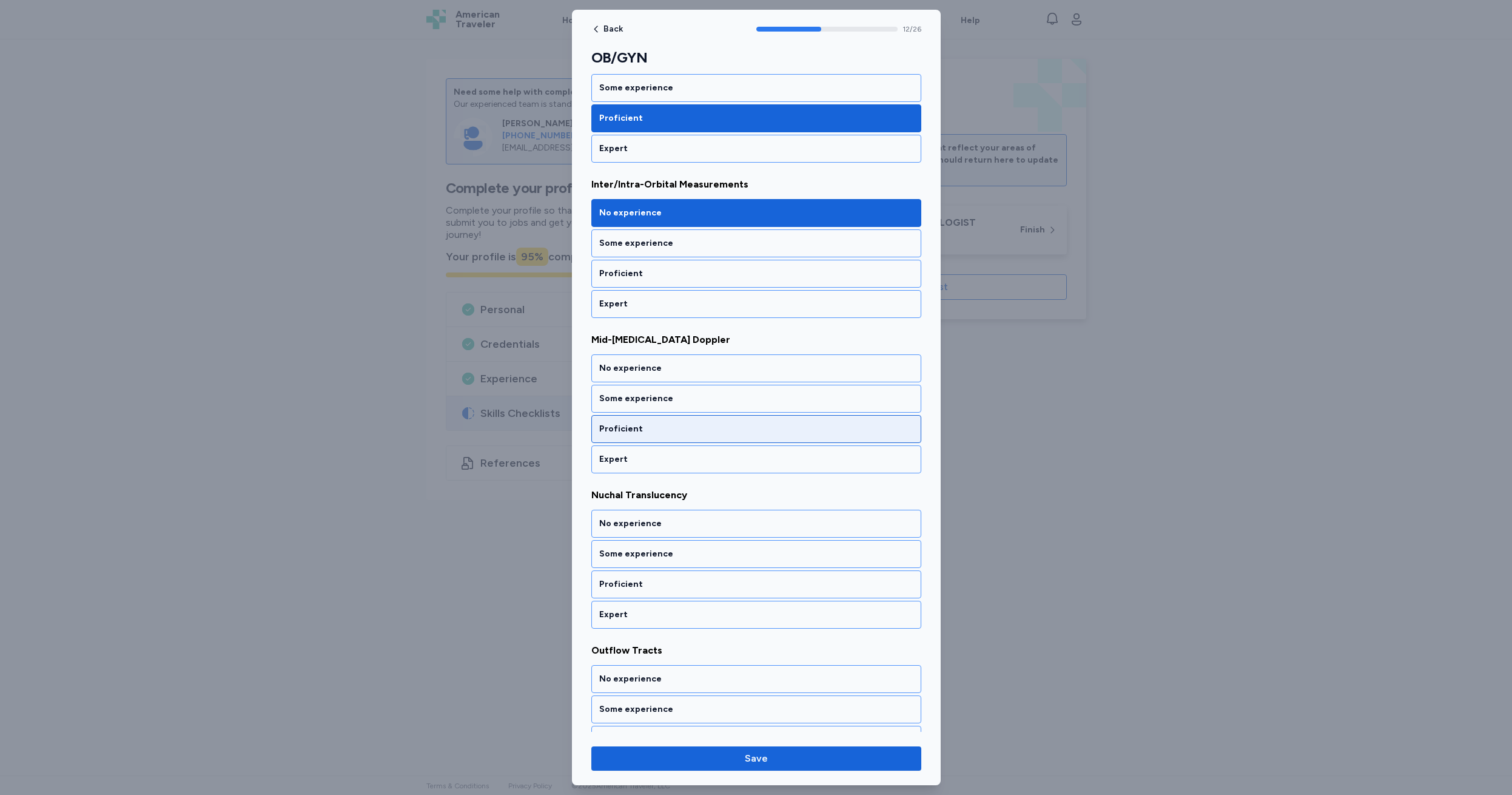
click at [650, 430] on div "Proficient" at bounding box center [756, 428] width 314 height 12
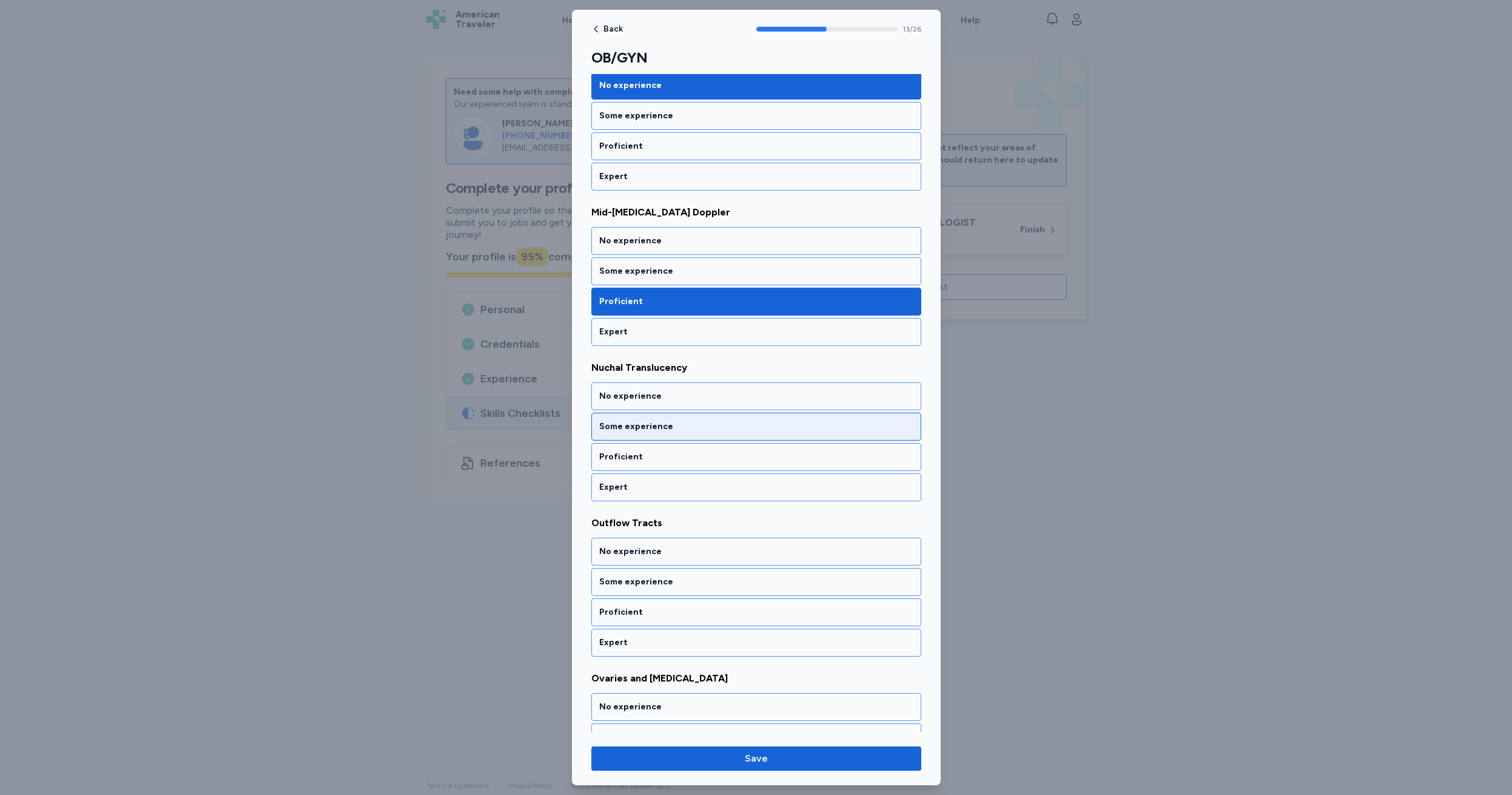
scroll to position [1938, 0]
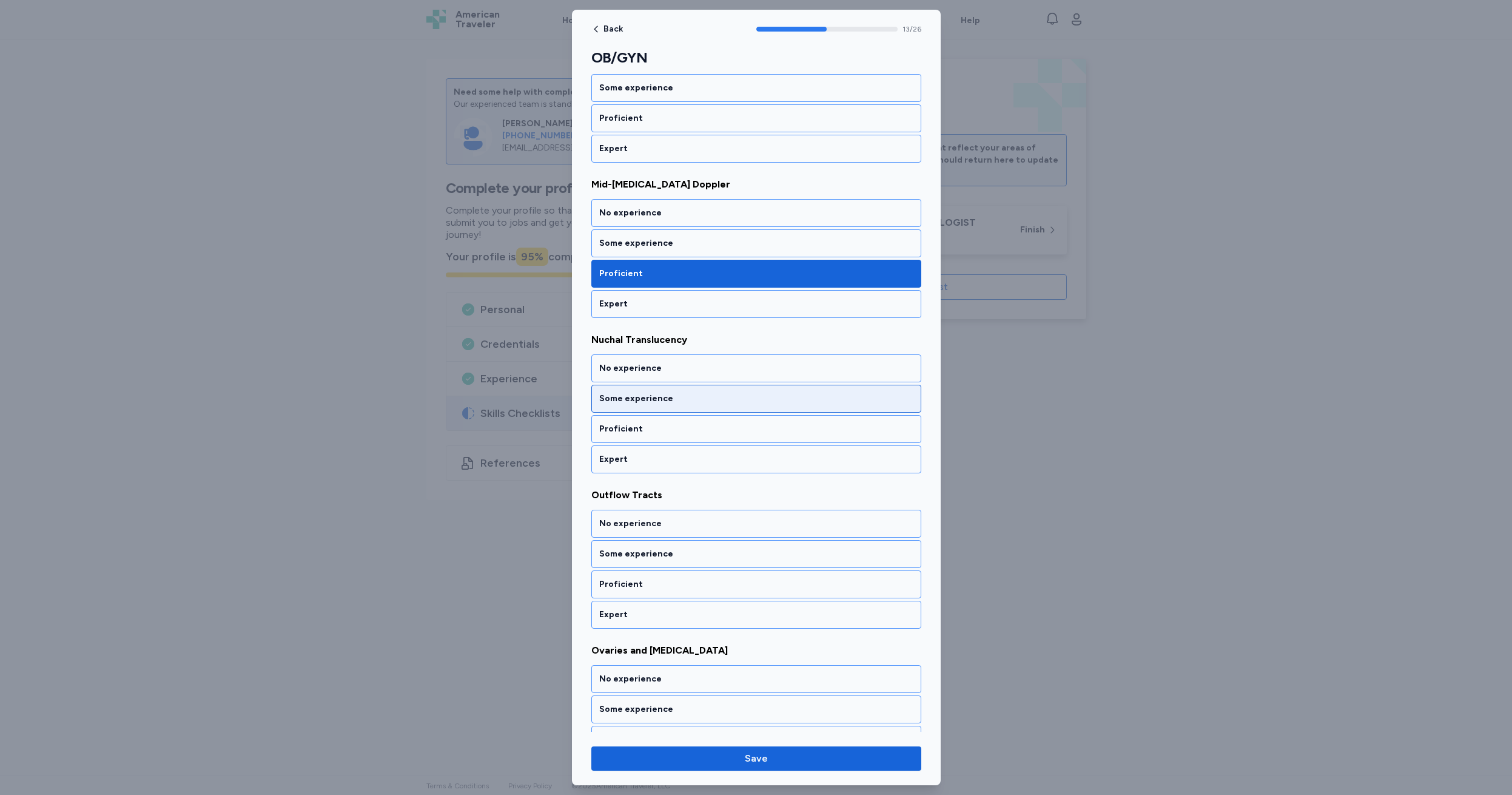
click at [679, 399] on div "Some experience" at bounding box center [756, 398] width 314 height 12
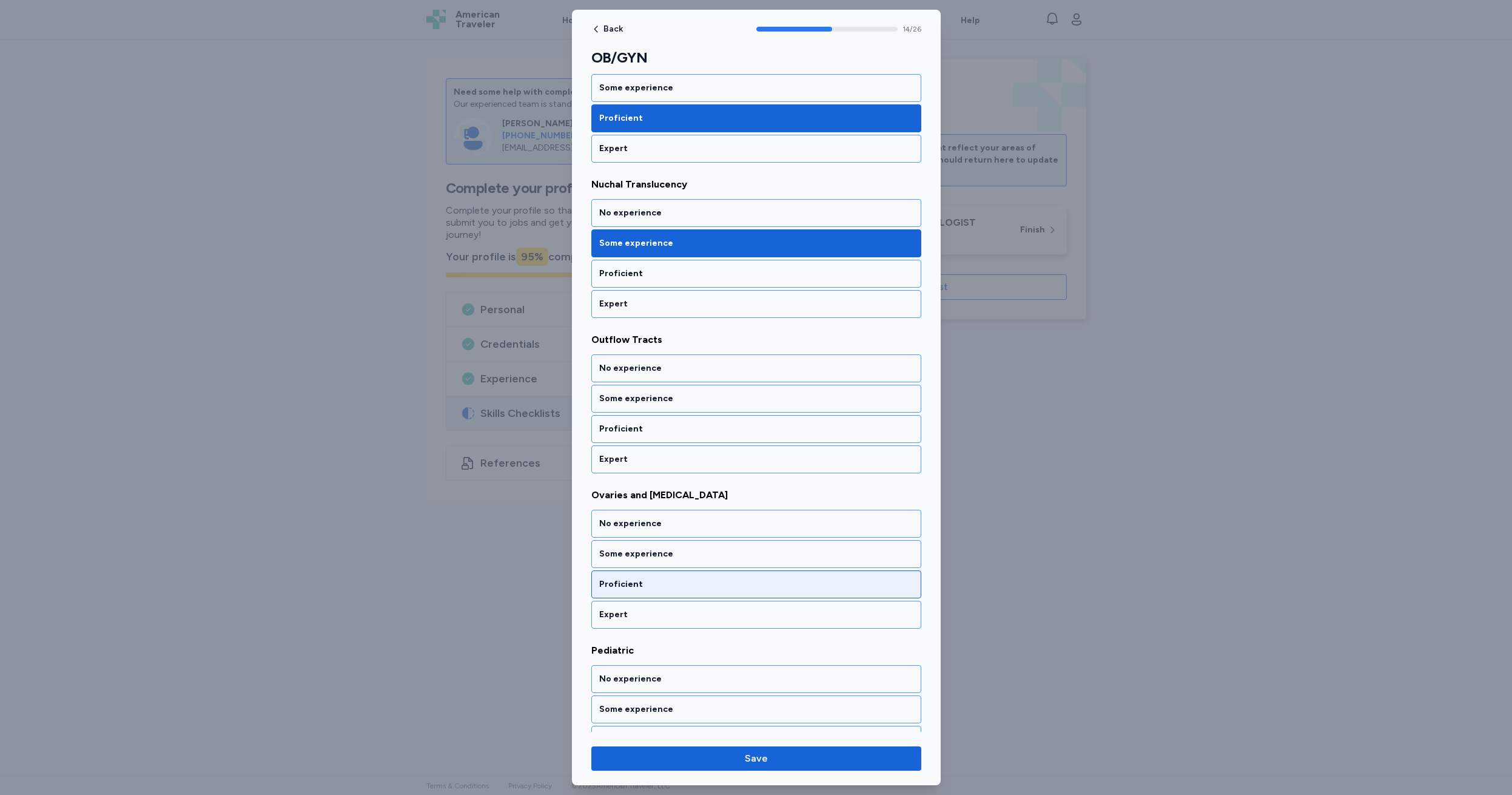
click at [655, 423] on div "Proficient" at bounding box center [756, 428] width 314 height 12
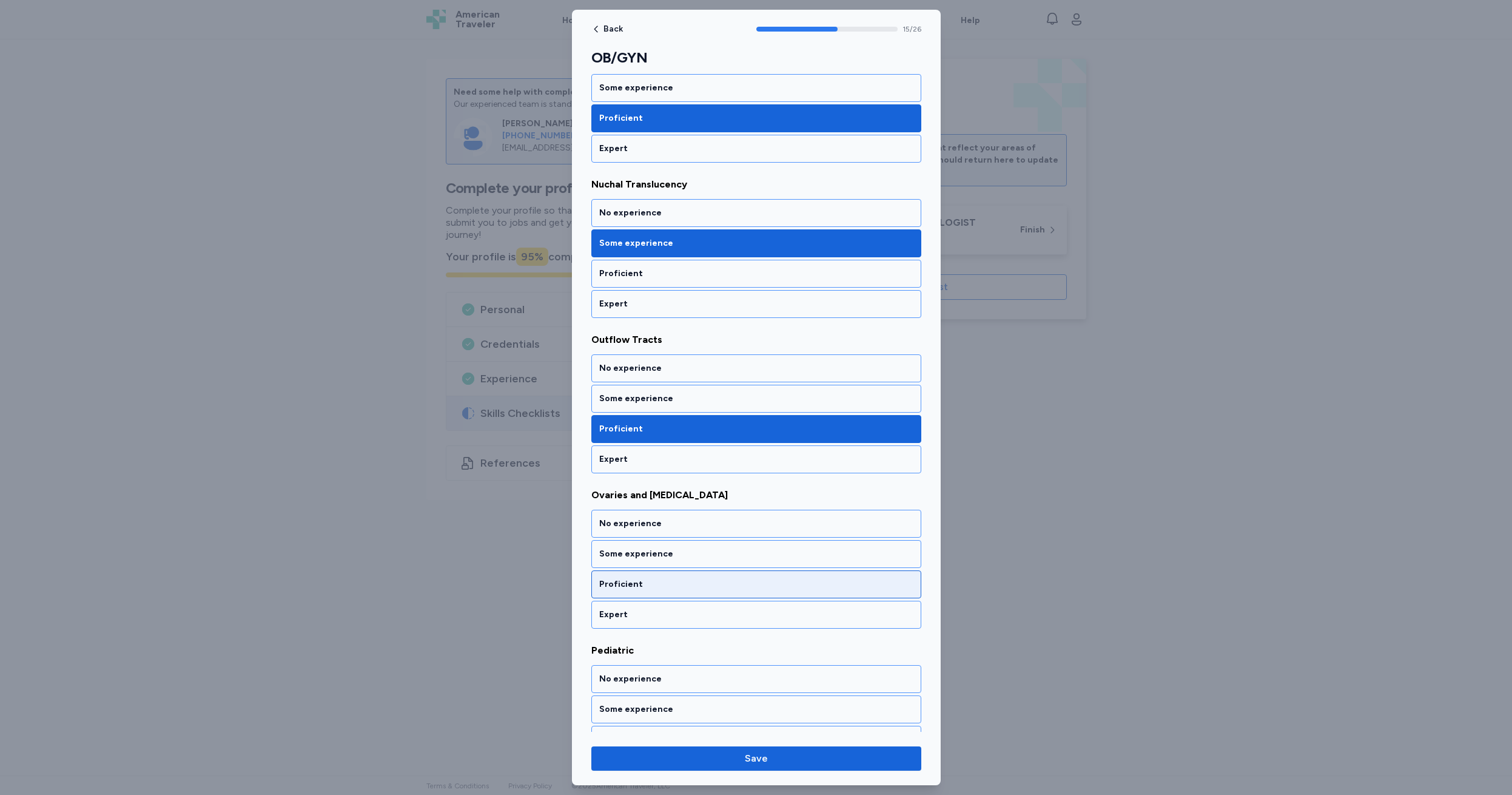
scroll to position [2249, 0]
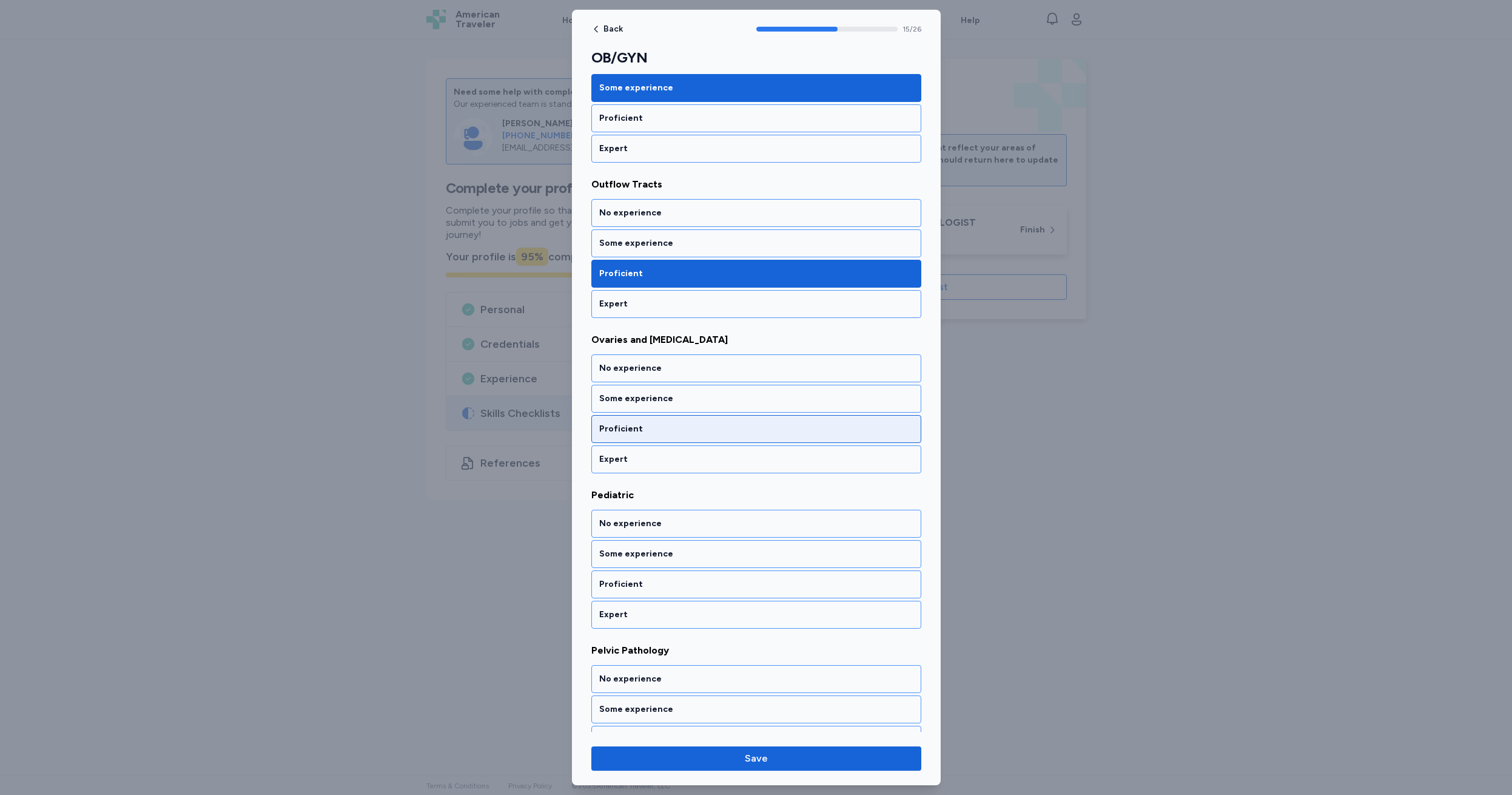
click at [655, 423] on div "Proficient" at bounding box center [756, 428] width 314 height 12
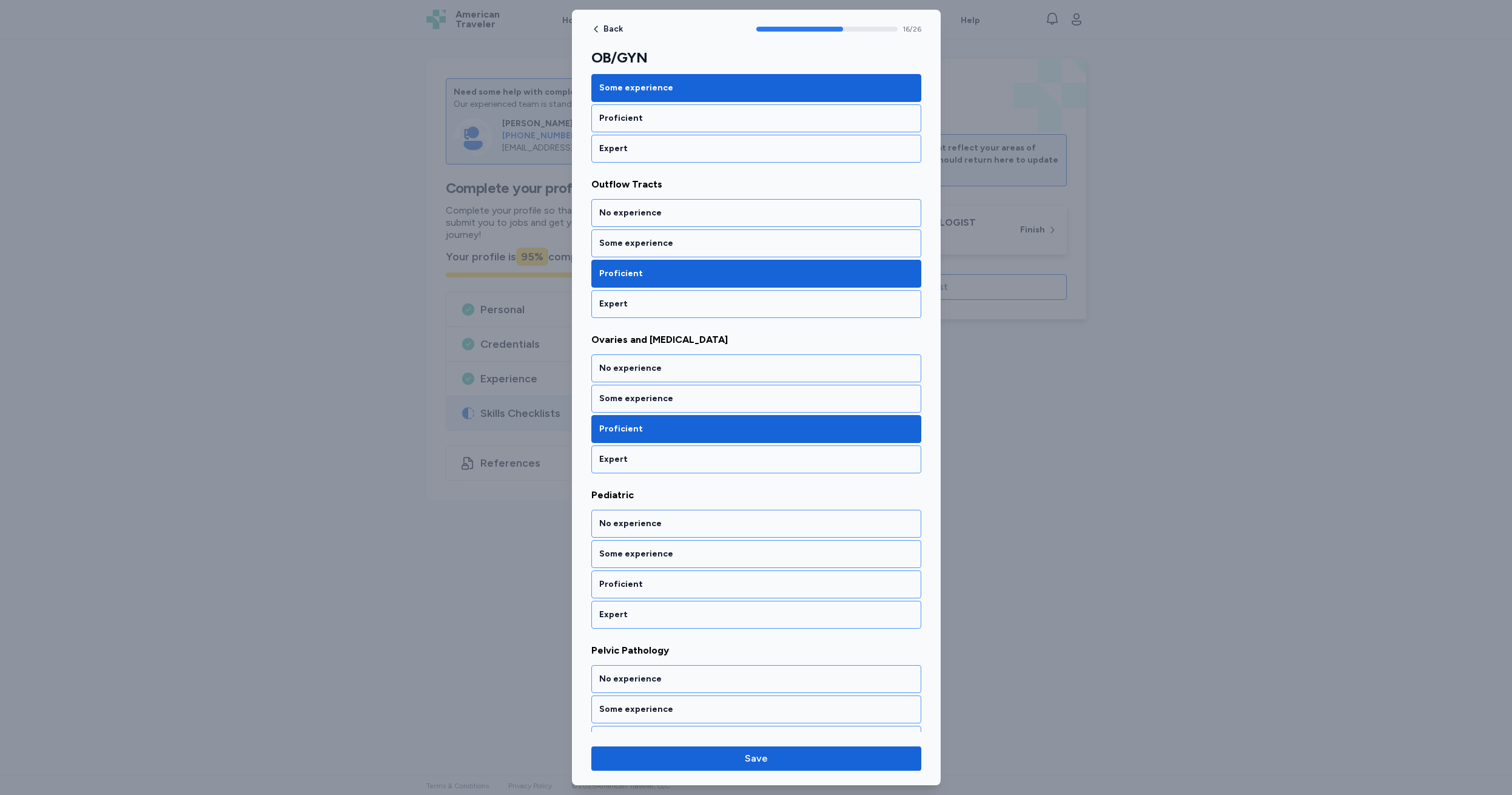
scroll to position [2404, 0]
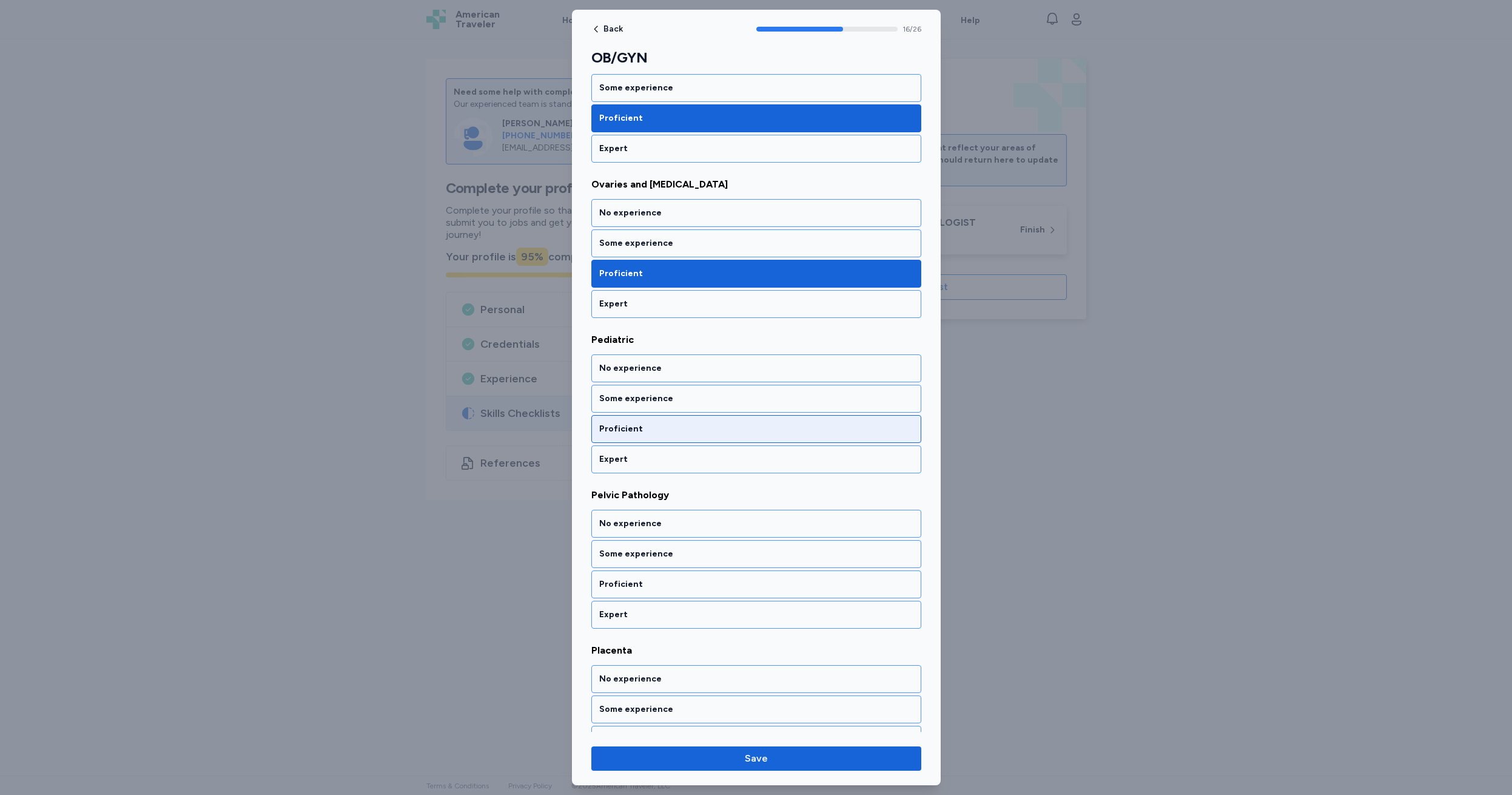
click at [657, 428] on div "Proficient" at bounding box center [756, 428] width 314 height 12
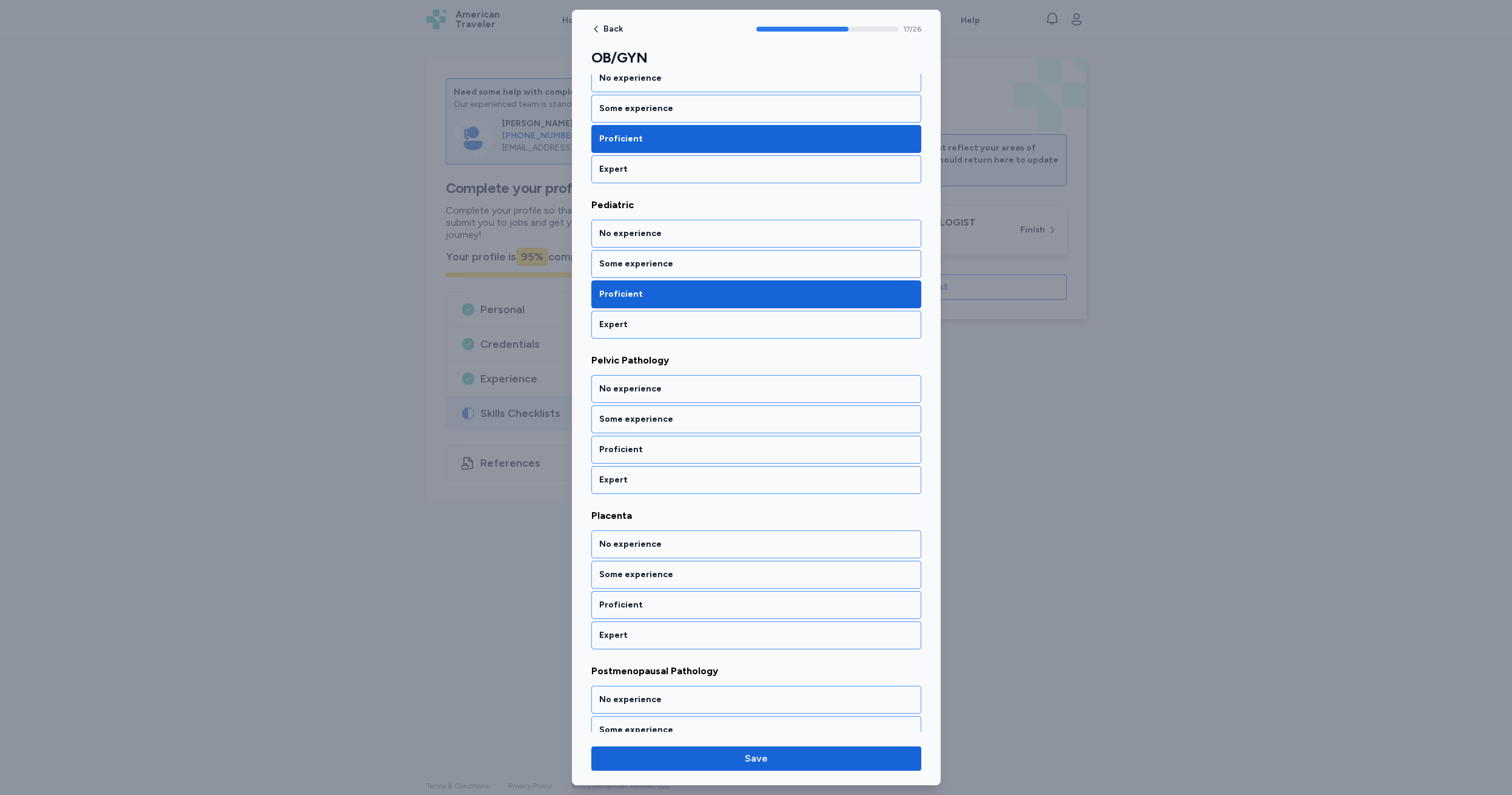
scroll to position [2560, 0]
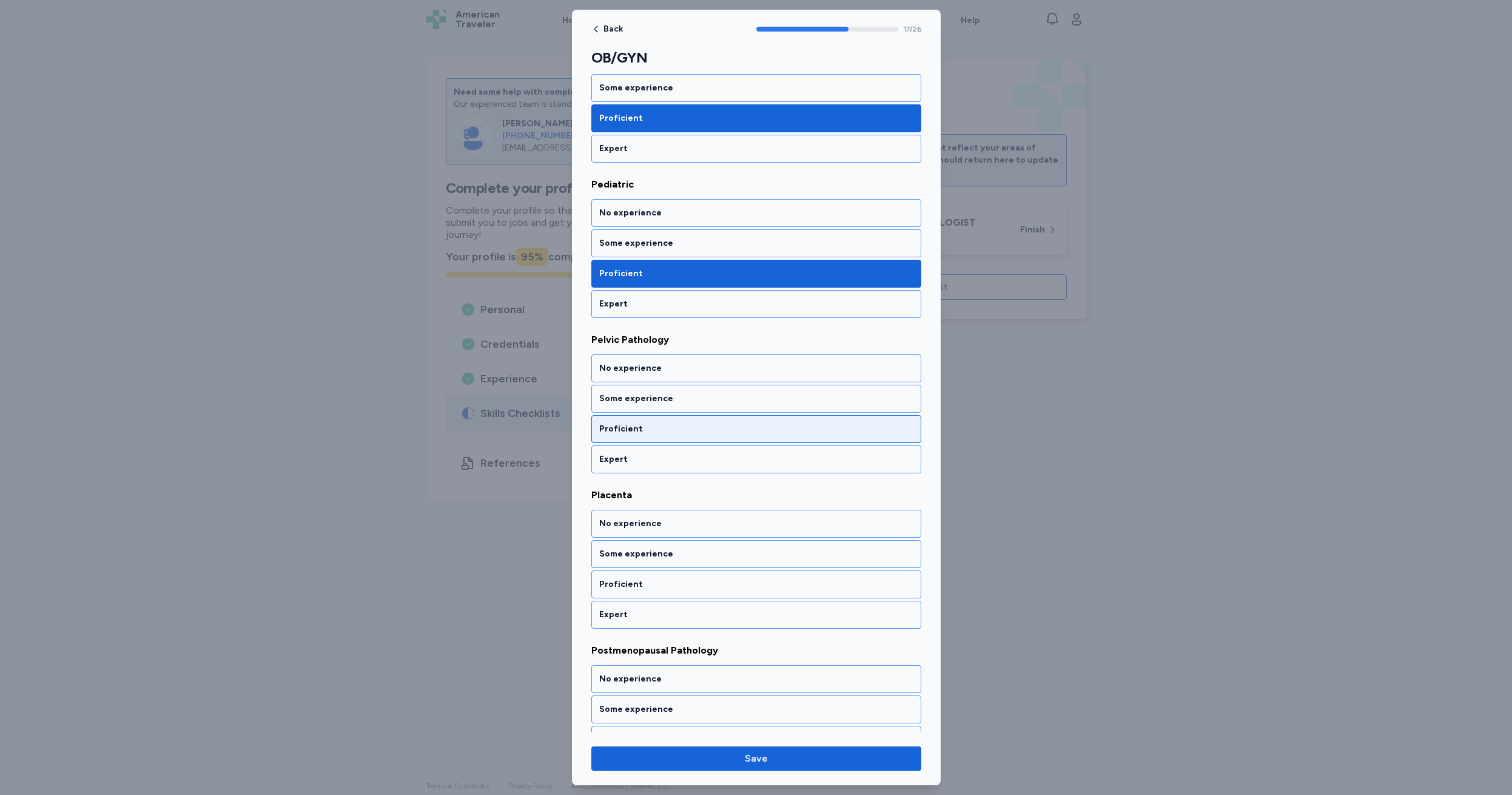
click at [657, 428] on div "Proficient" at bounding box center [756, 428] width 314 height 12
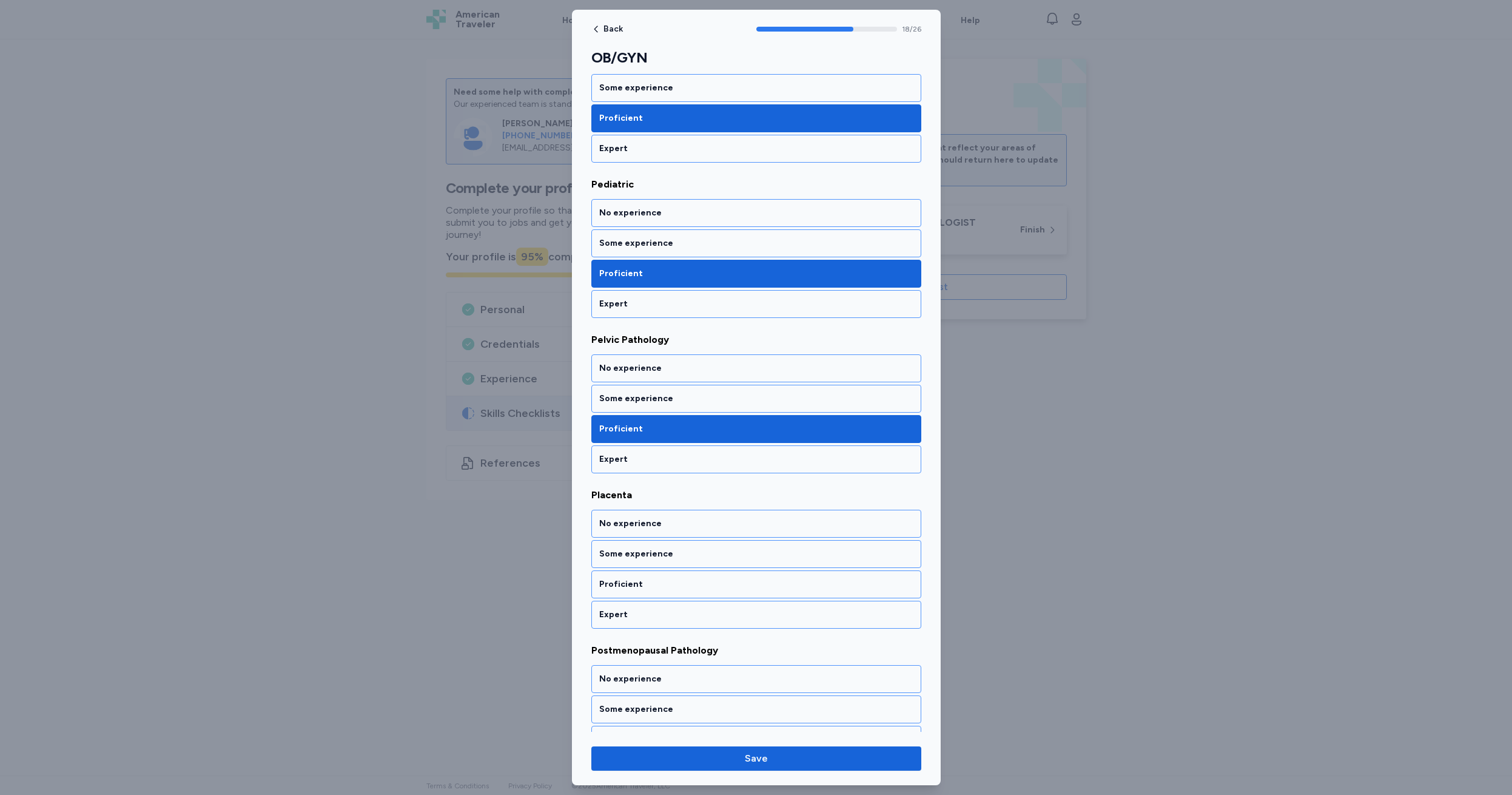
scroll to position [2715, 0]
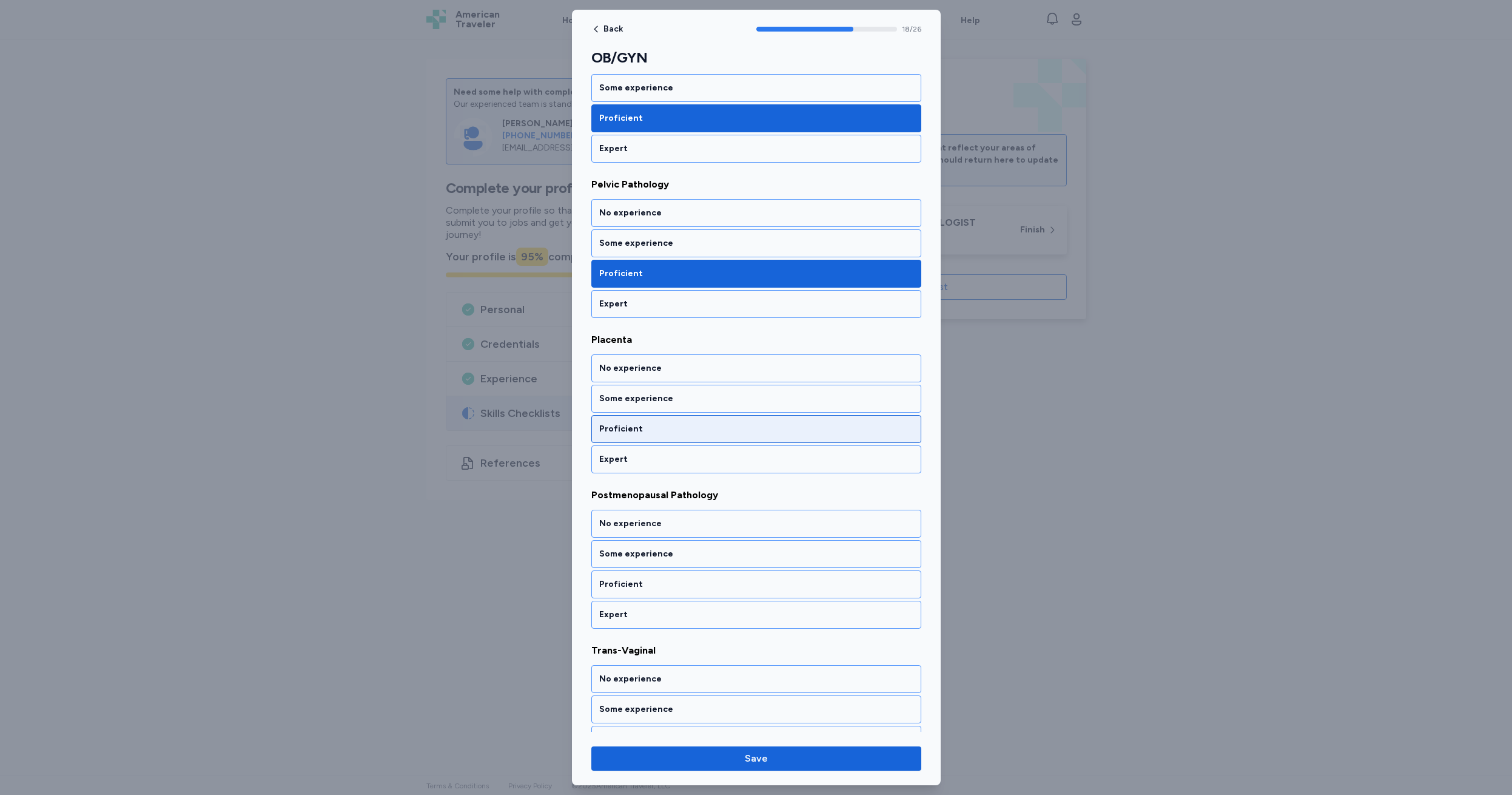
click at [657, 428] on div "Proficient" at bounding box center [756, 428] width 314 height 12
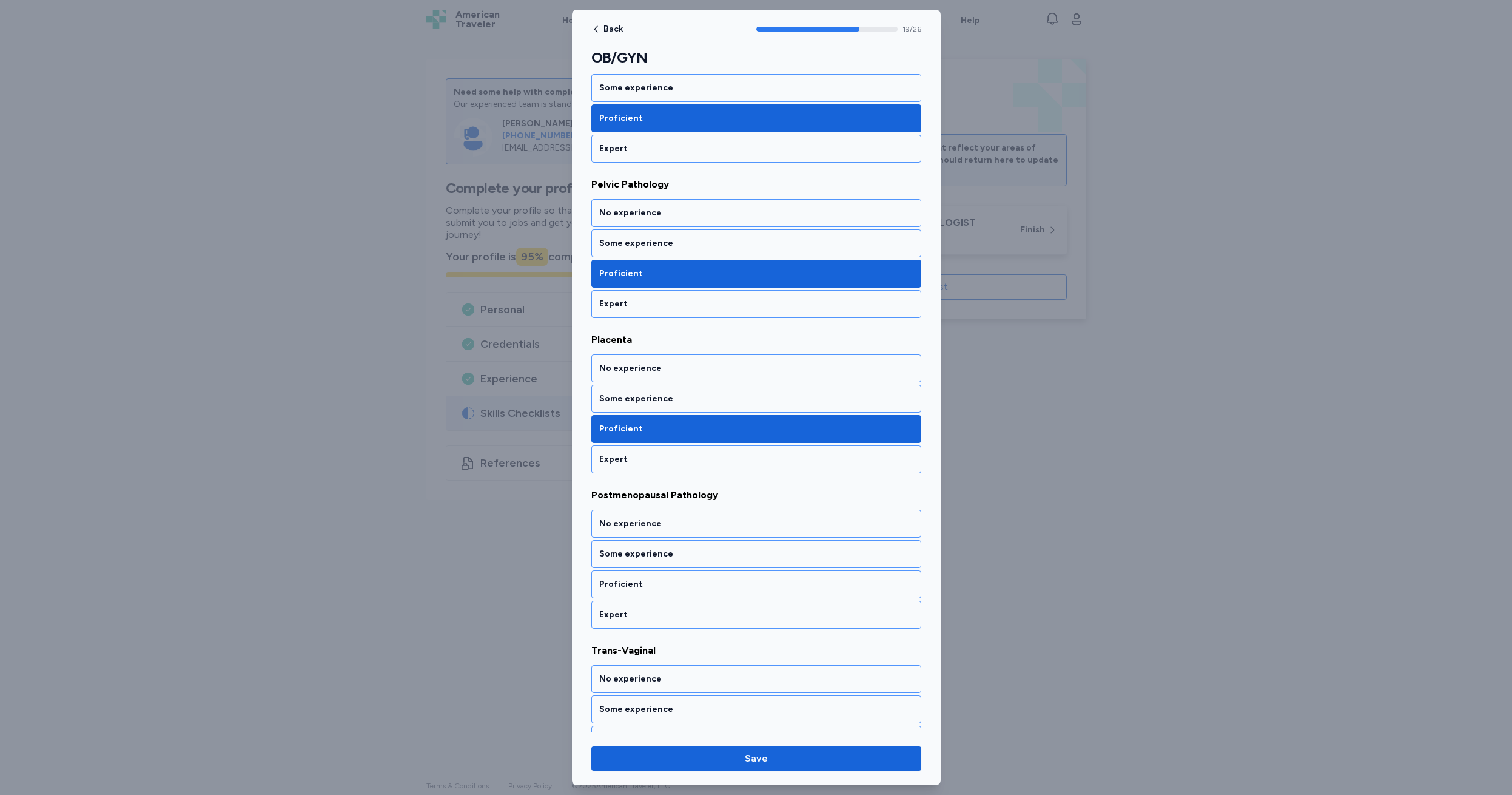
scroll to position [2870, 0]
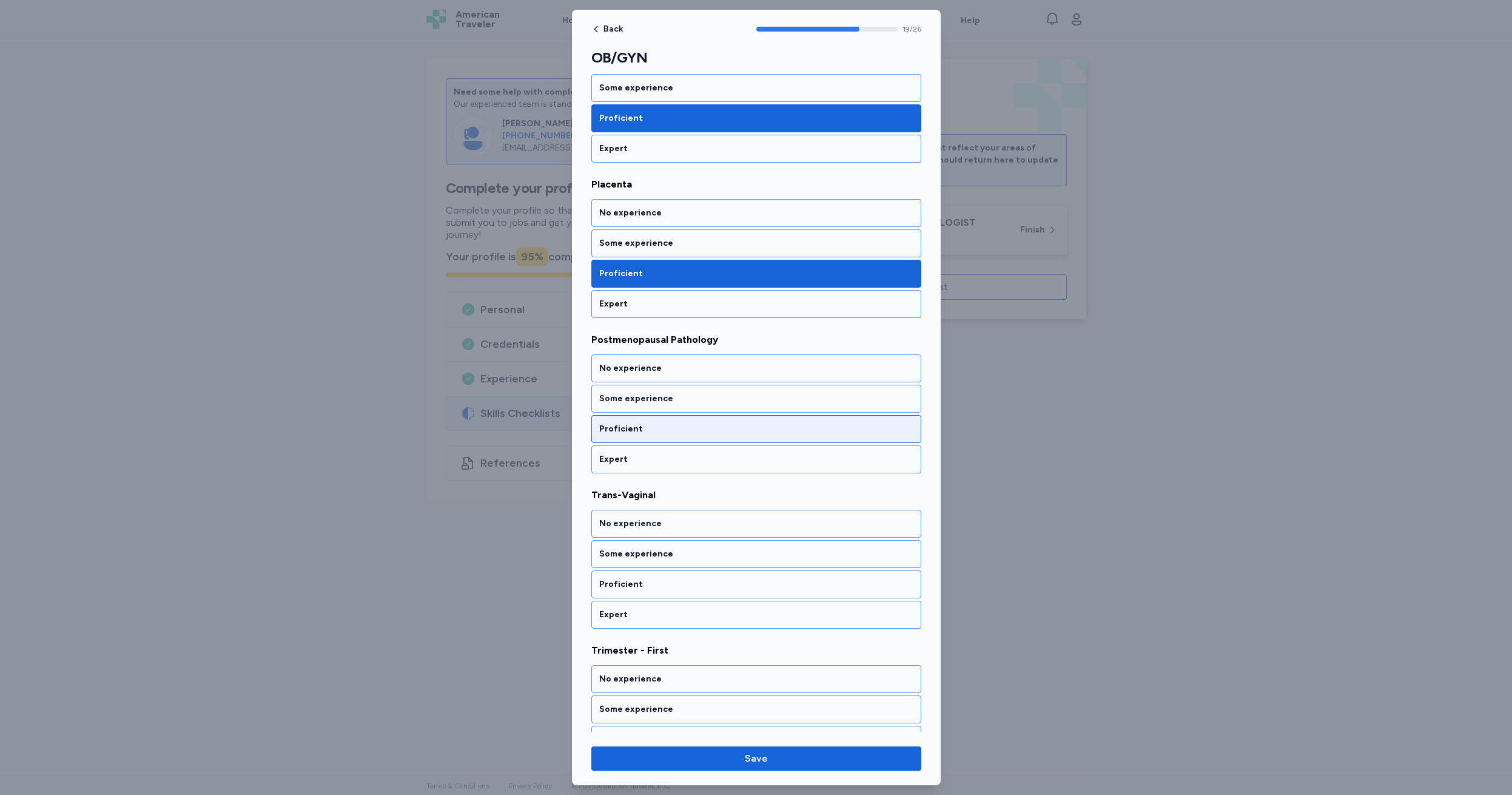
click at [657, 428] on div "Proficient" at bounding box center [756, 428] width 314 height 12
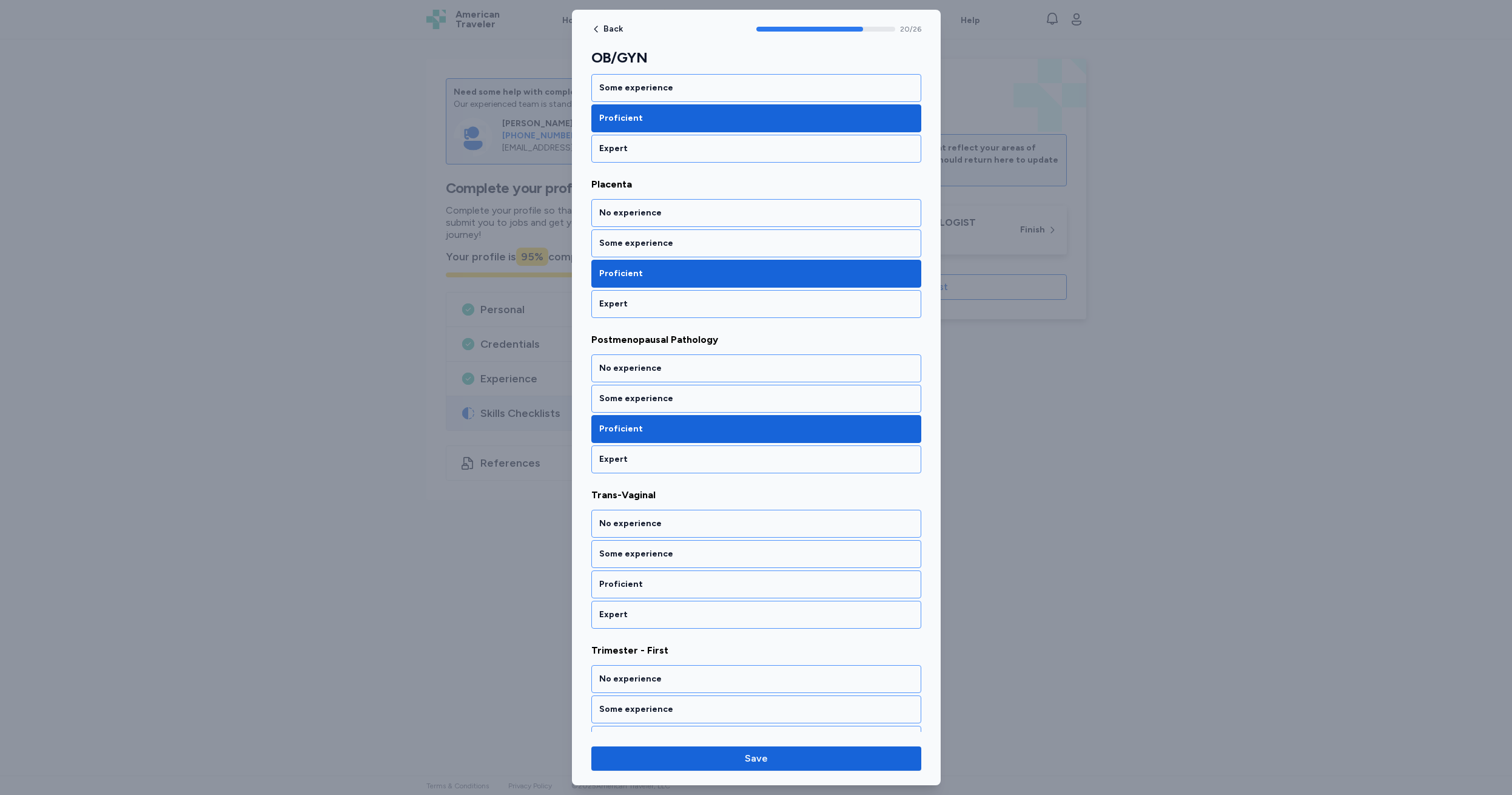
scroll to position [3025, 0]
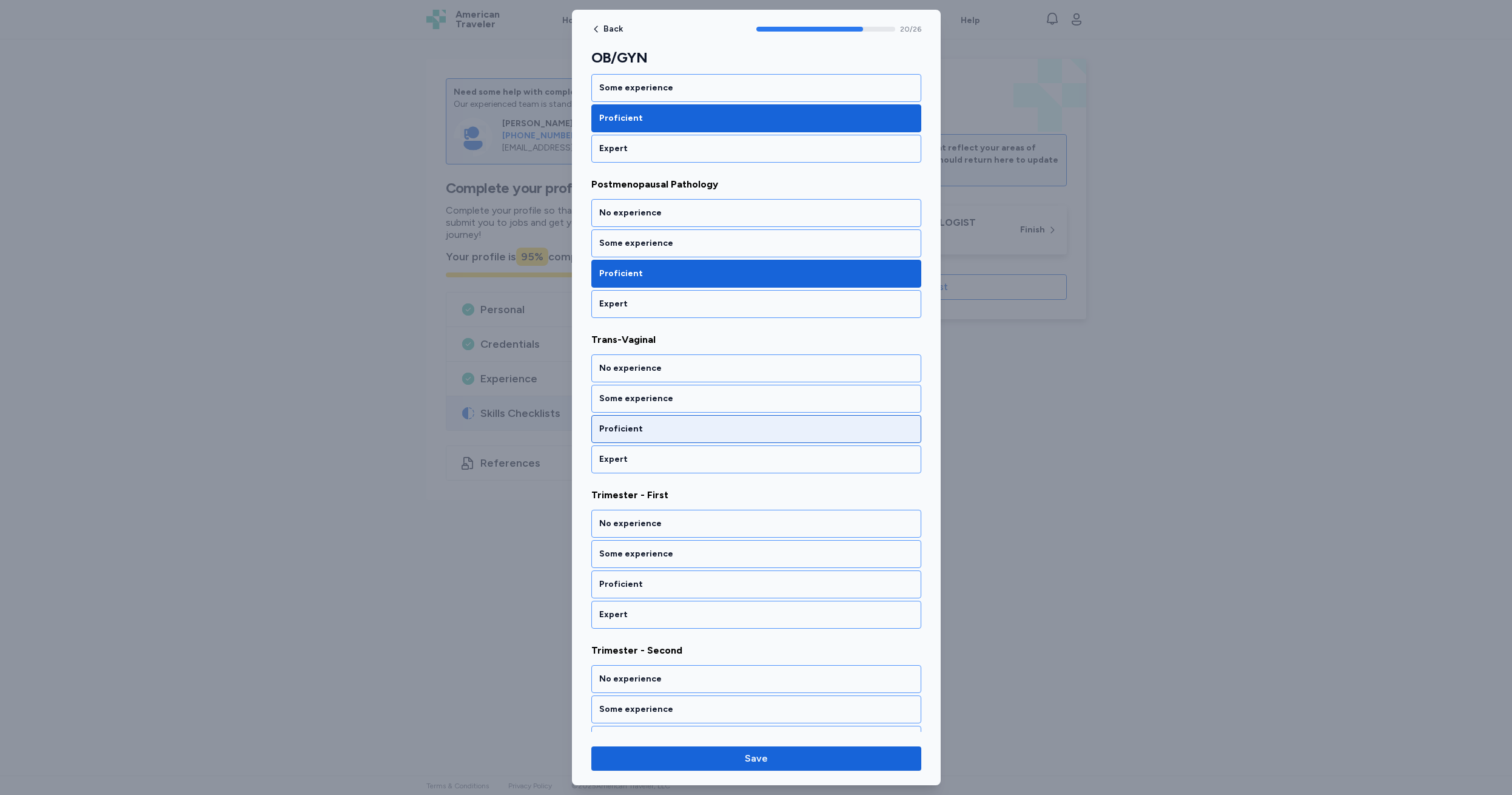
click at [657, 428] on div "Proficient" at bounding box center [756, 428] width 314 height 12
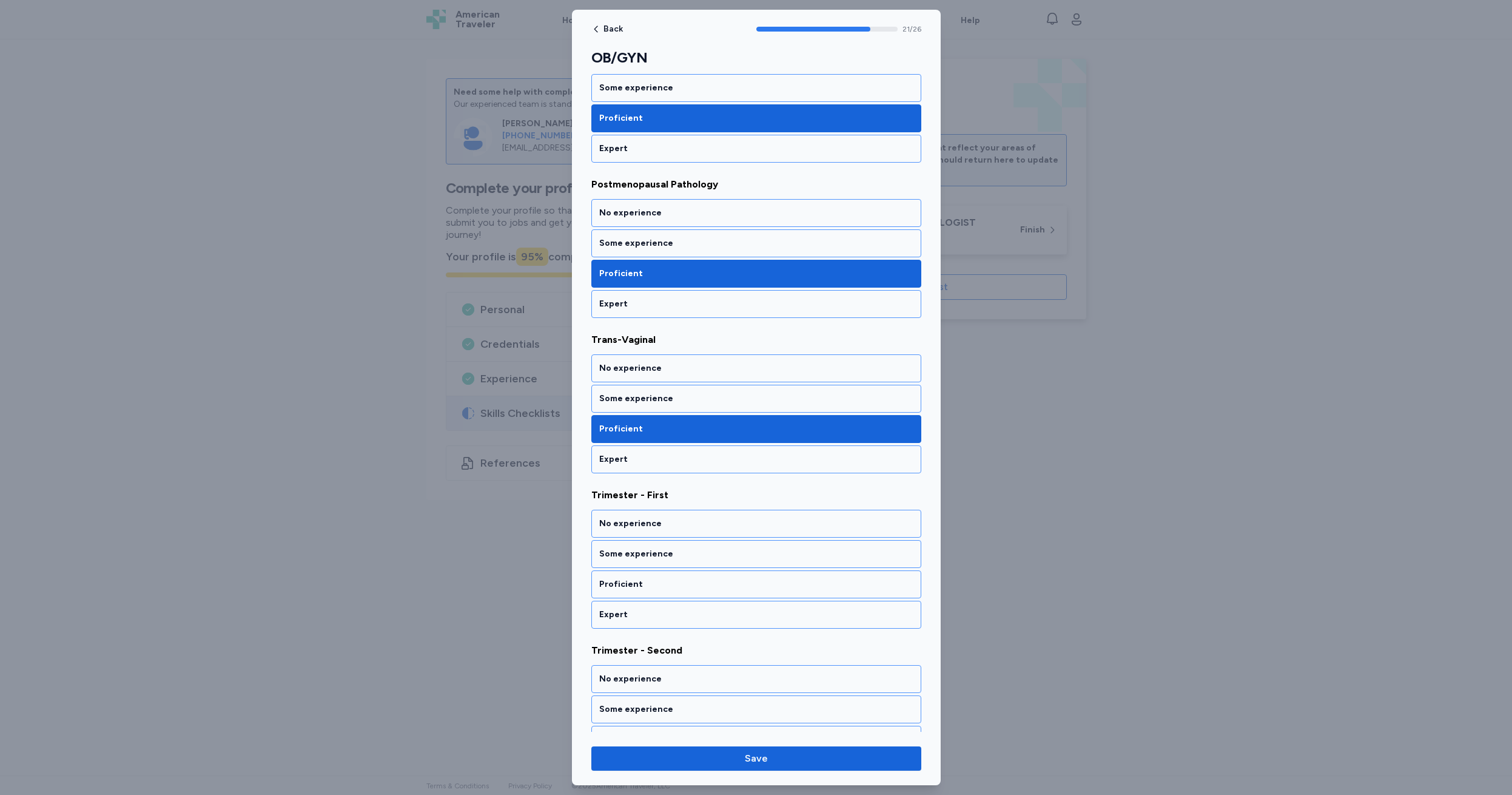
scroll to position [3181, 0]
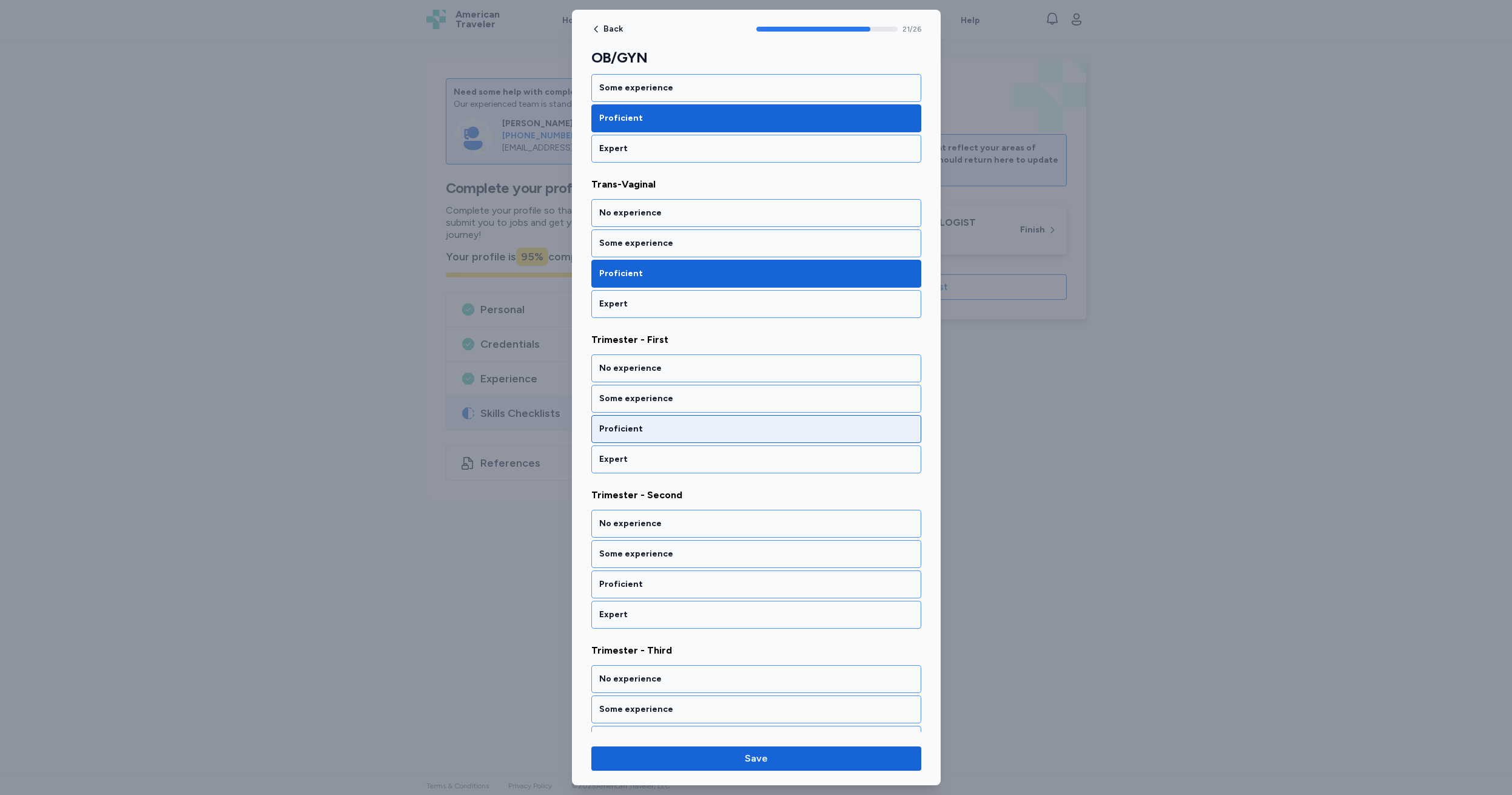
click at [657, 428] on div "Proficient" at bounding box center [756, 428] width 314 height 12
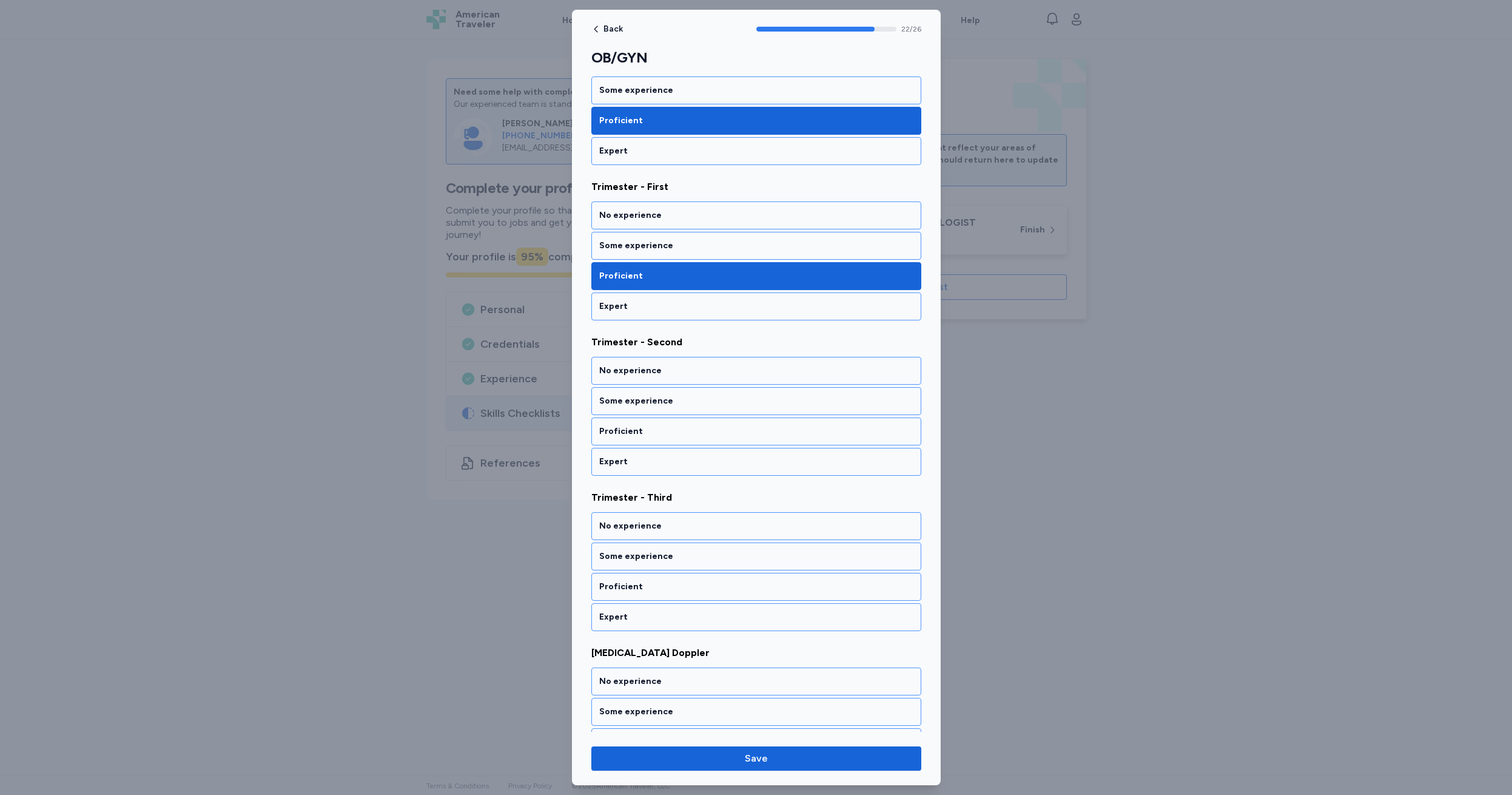
scroll to position [3336, 0]
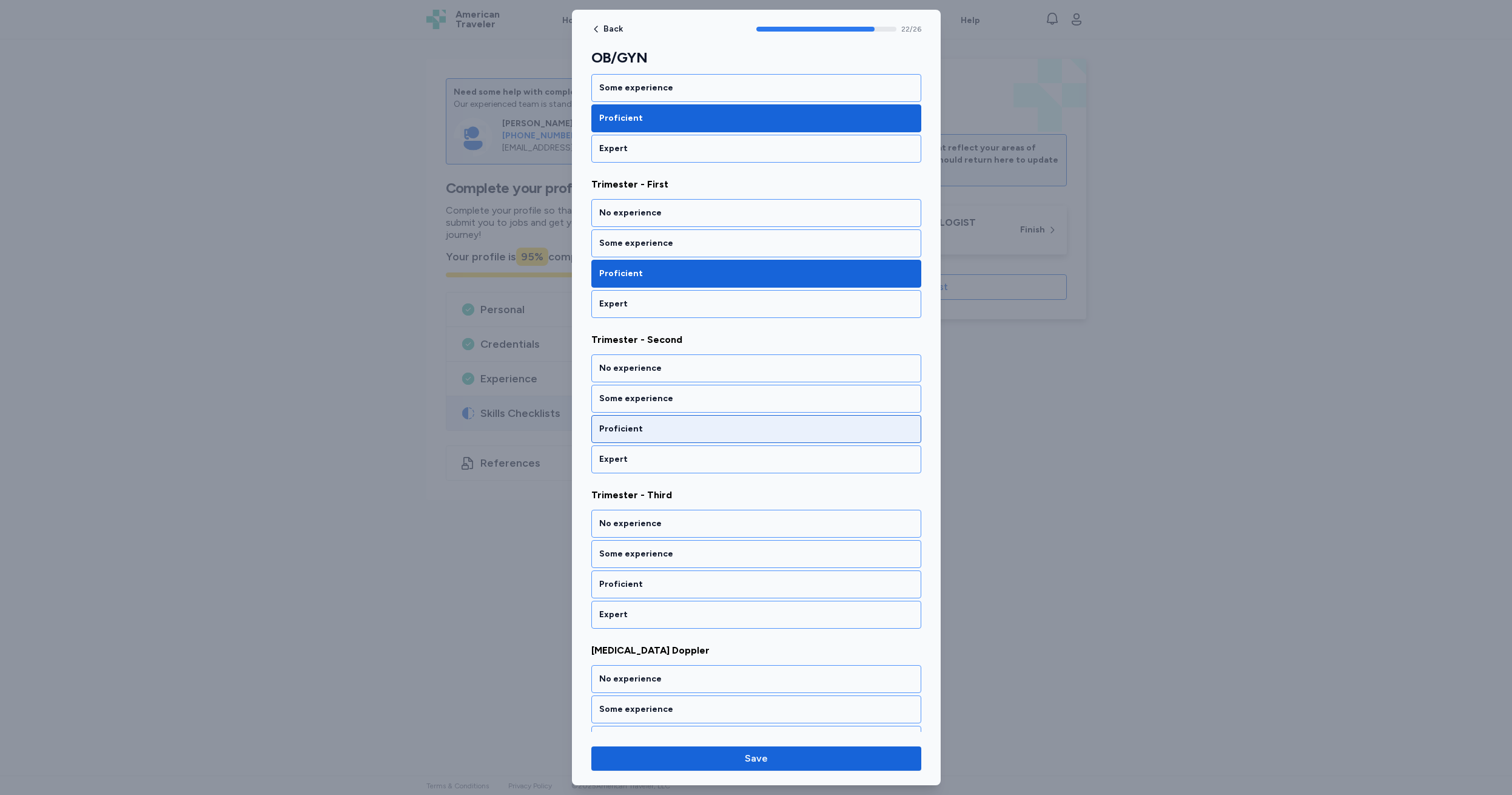
click at [657, 428] on div "Proficient" at bounding box center [756, 428] width 314 height 12
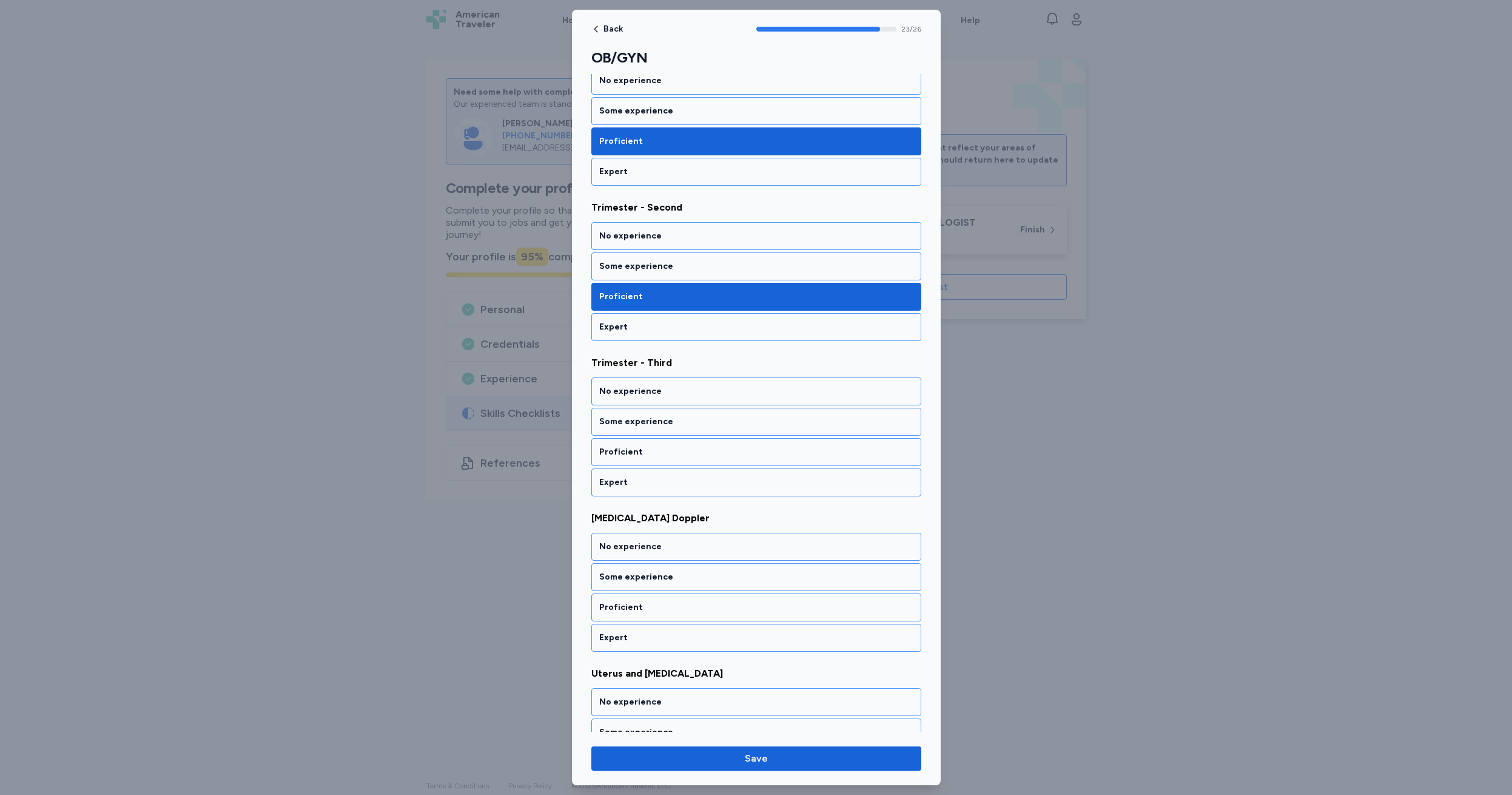
scroll to position [3491, 0]
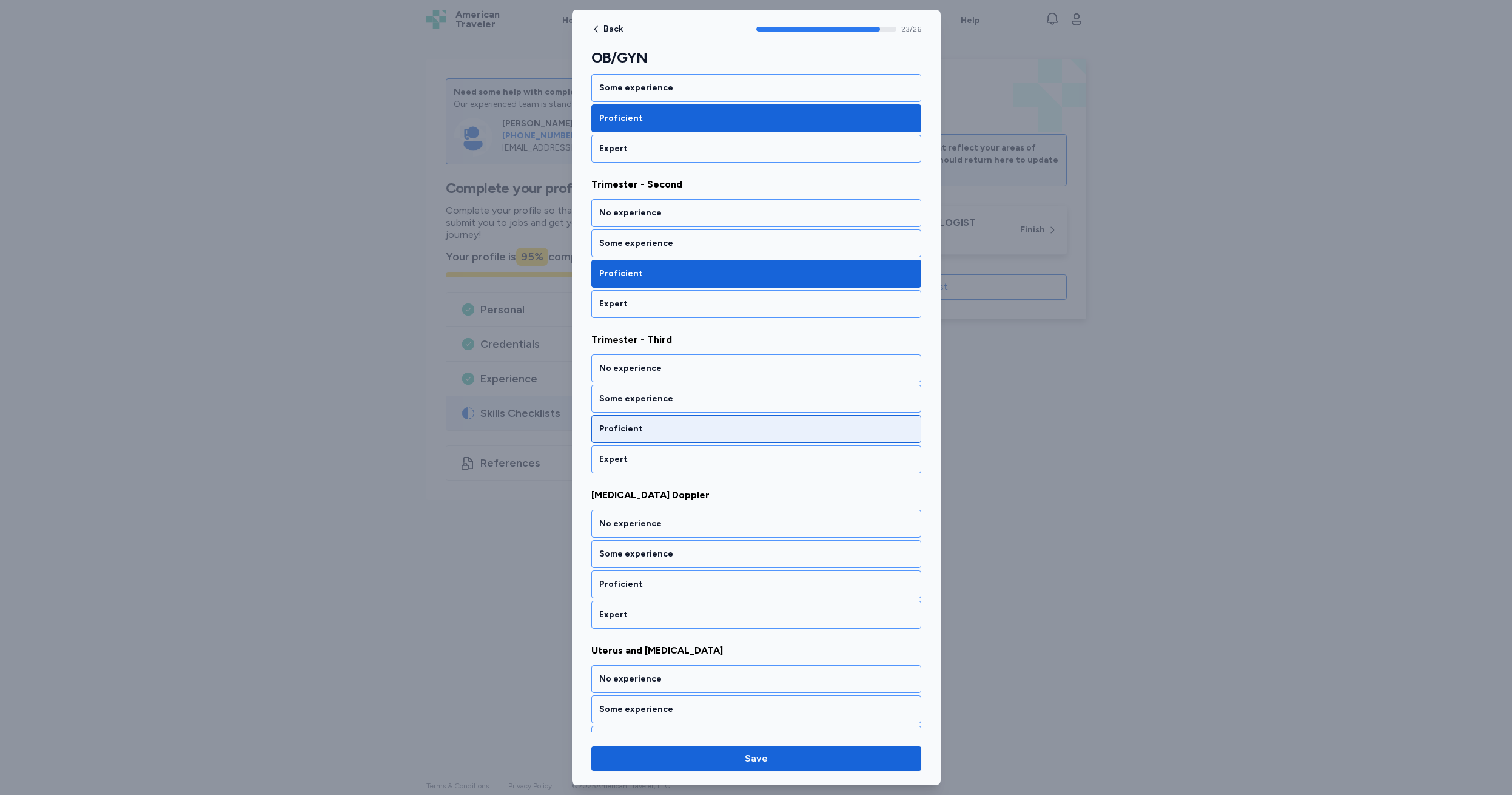
click at [657, 428] on div "Proficient" at bounding box center [756, 428] width 314 height 12
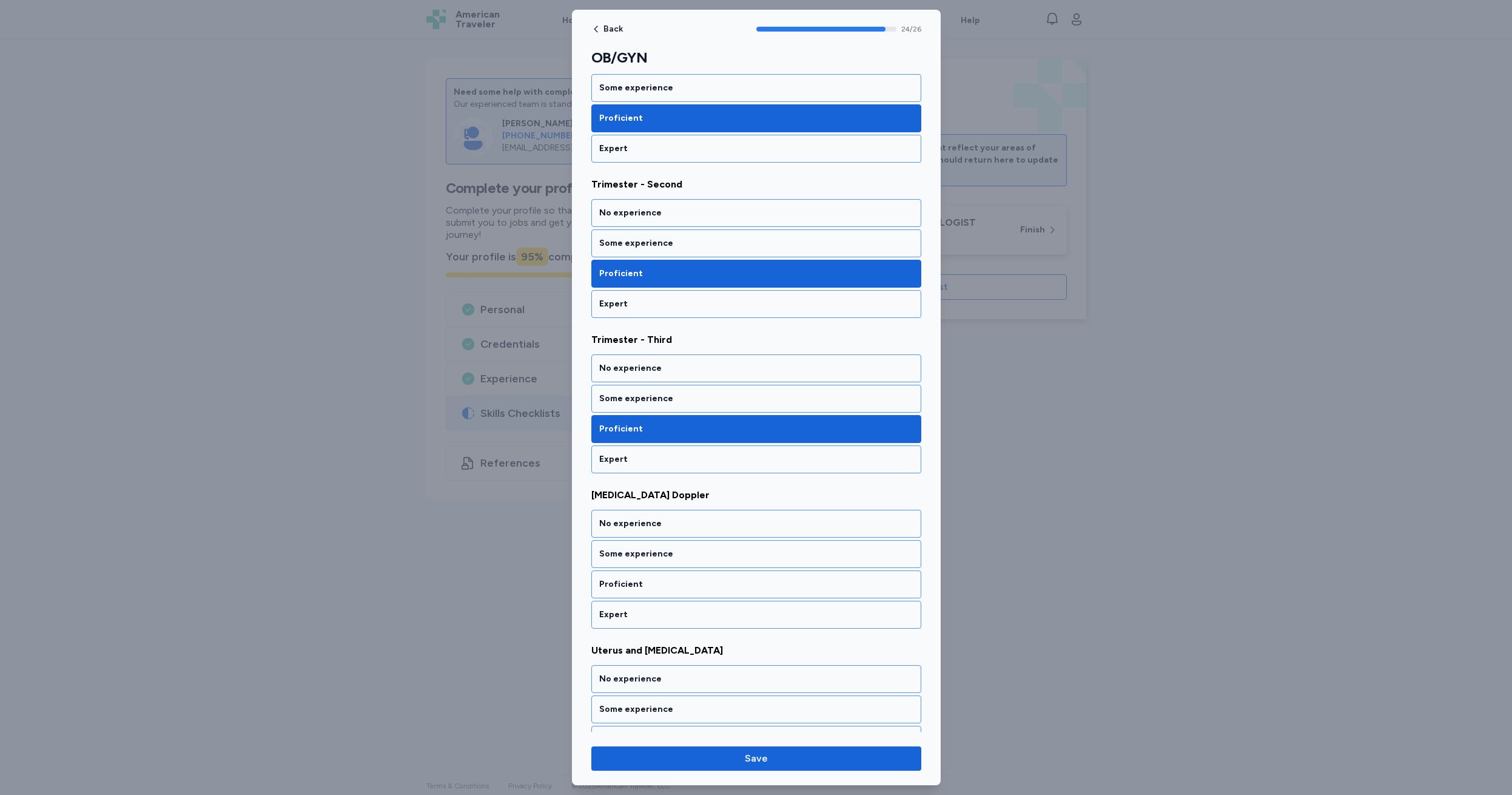
scroll to position [3546, 0]
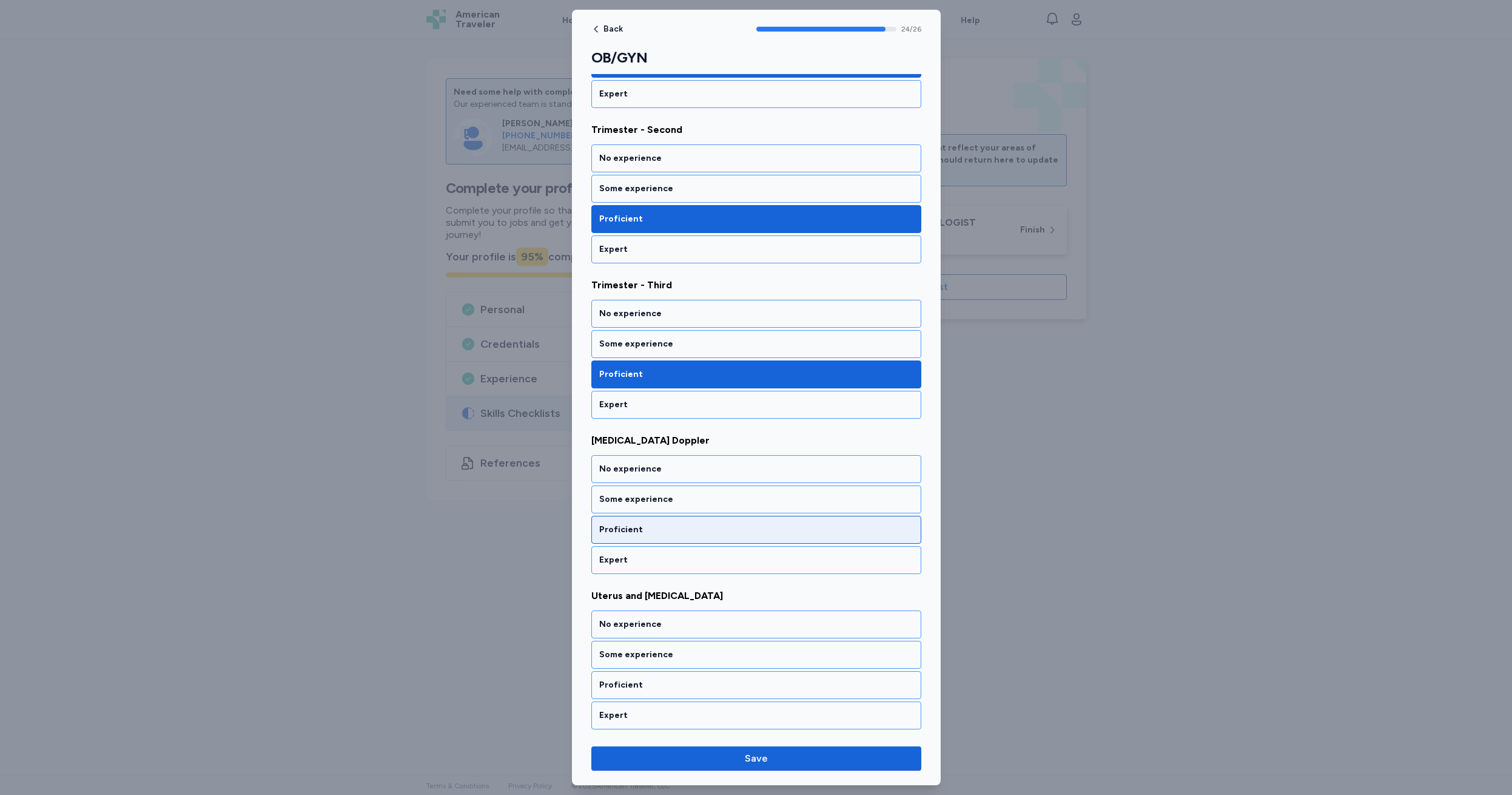
click at [659, 528] on div "Proficient" at bounding box center [756, 528] width 314 height 12
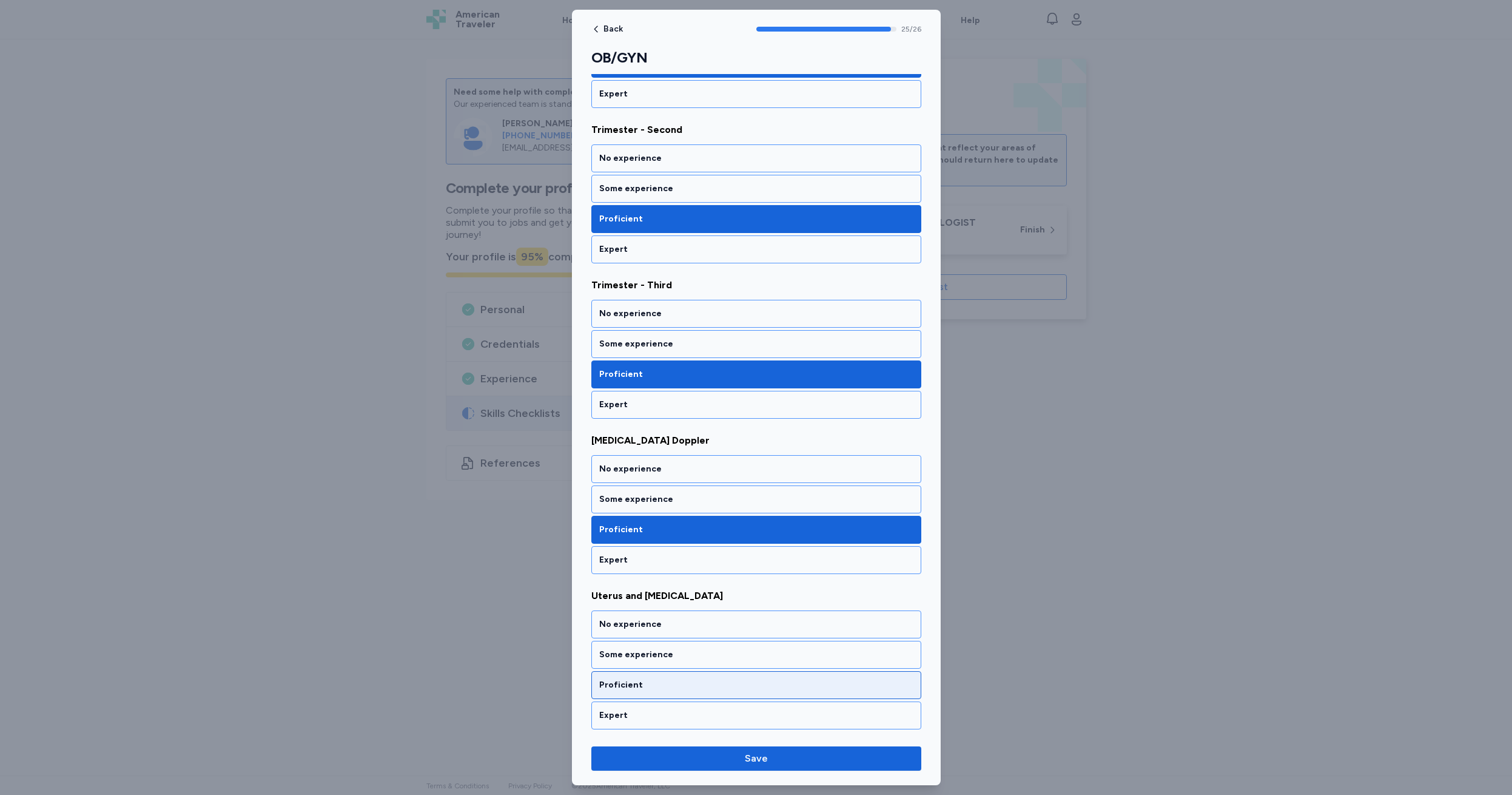
click at [652, 683] on div "Proficient" at bounding box center [756, 684] width 314 height 12
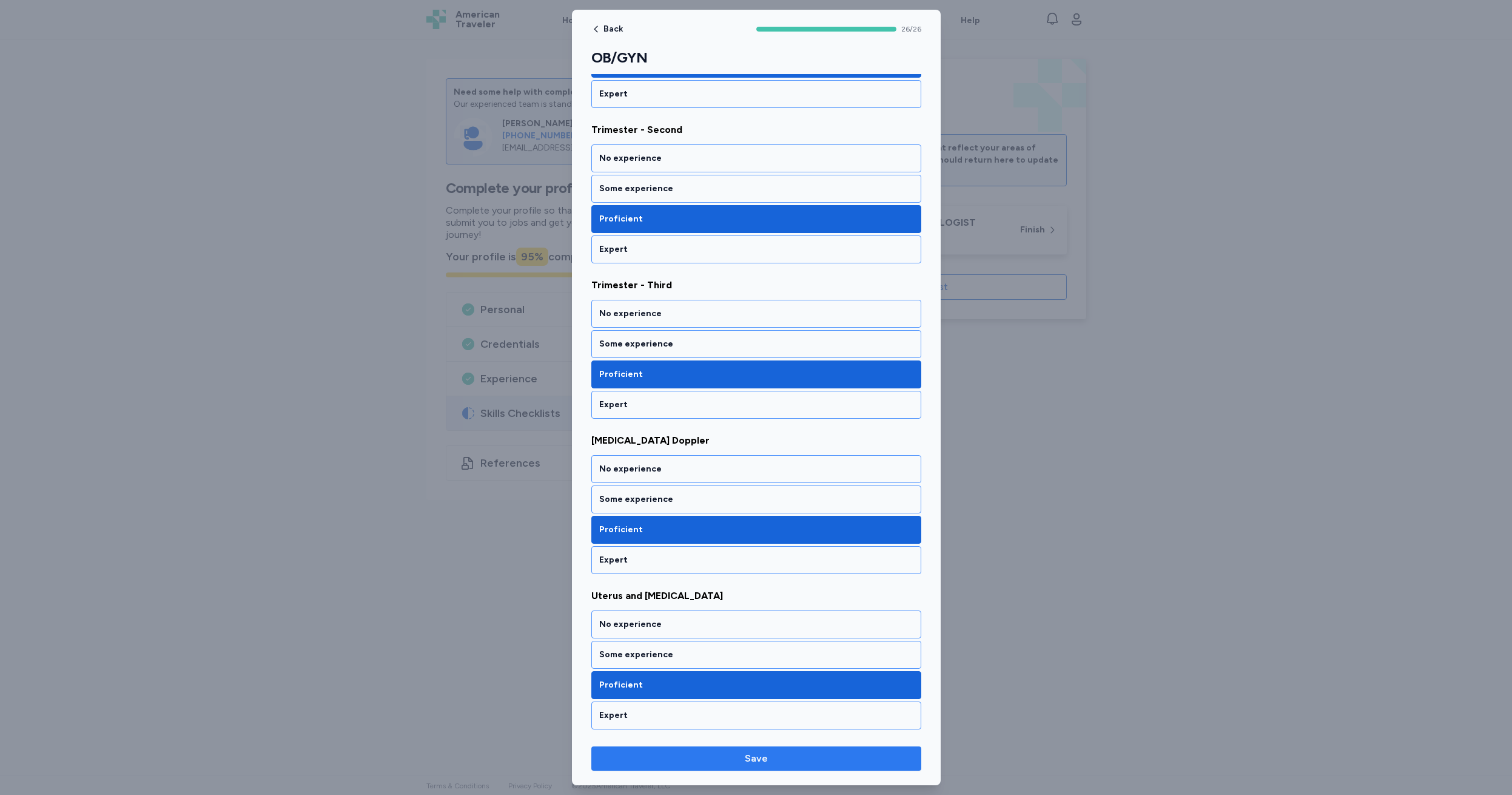
click at [760, 759] on span "Save" at bounding box center [756, 759] width 23 height 15
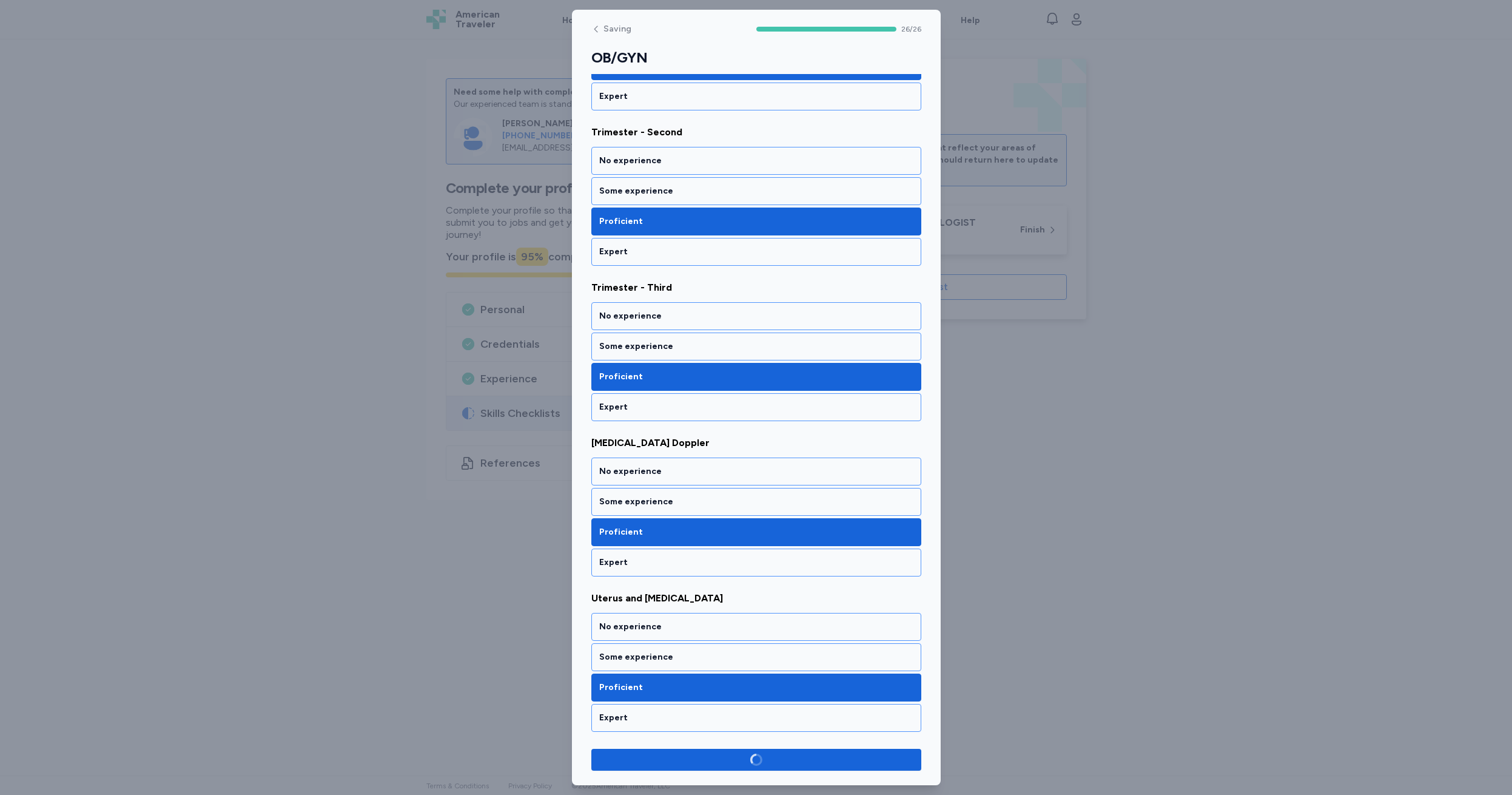
scroll to position [3544, 0]
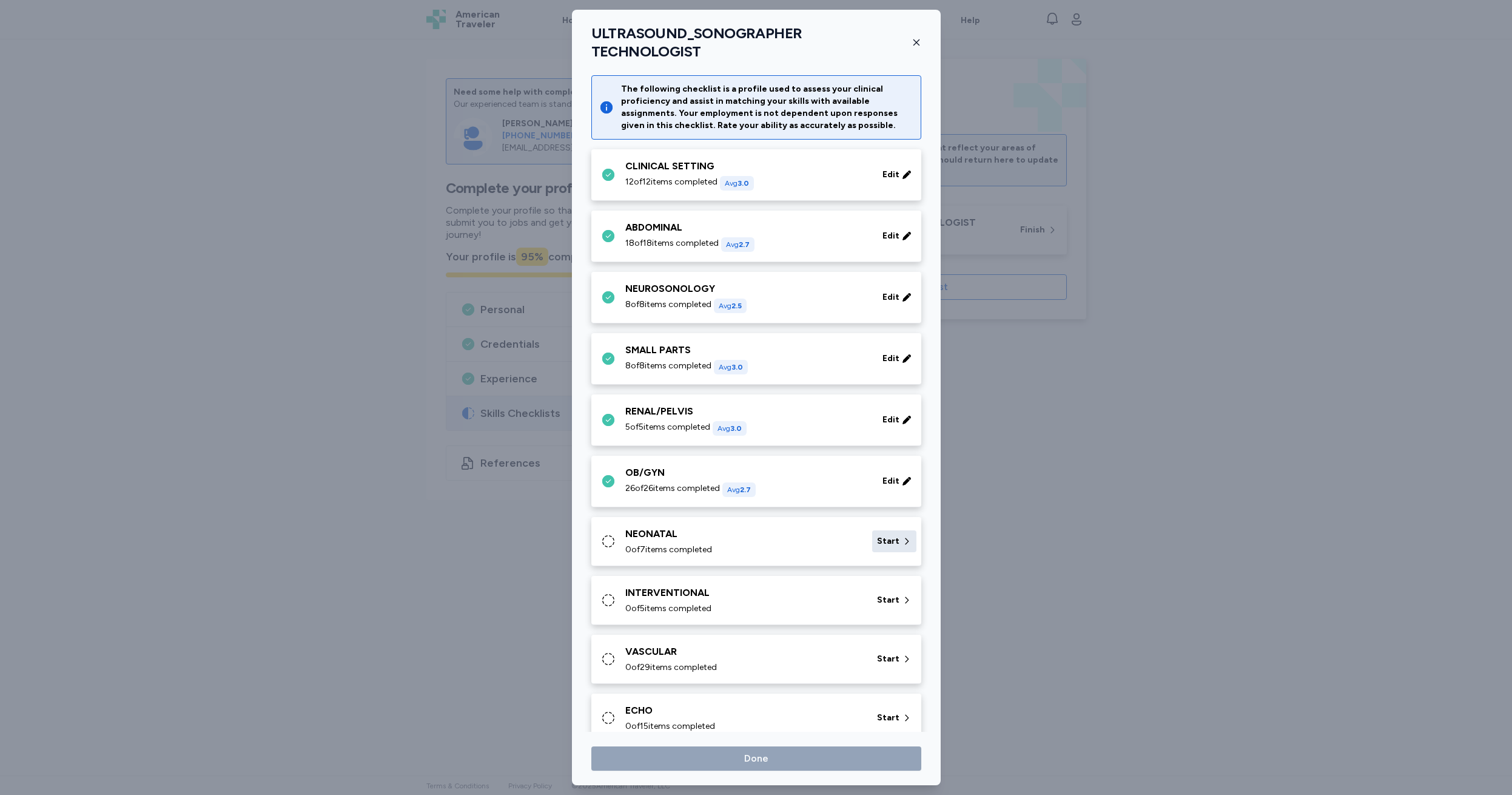
click at [884, 535] on span "Start" at bounding box center [888, 540] width 23 height 12
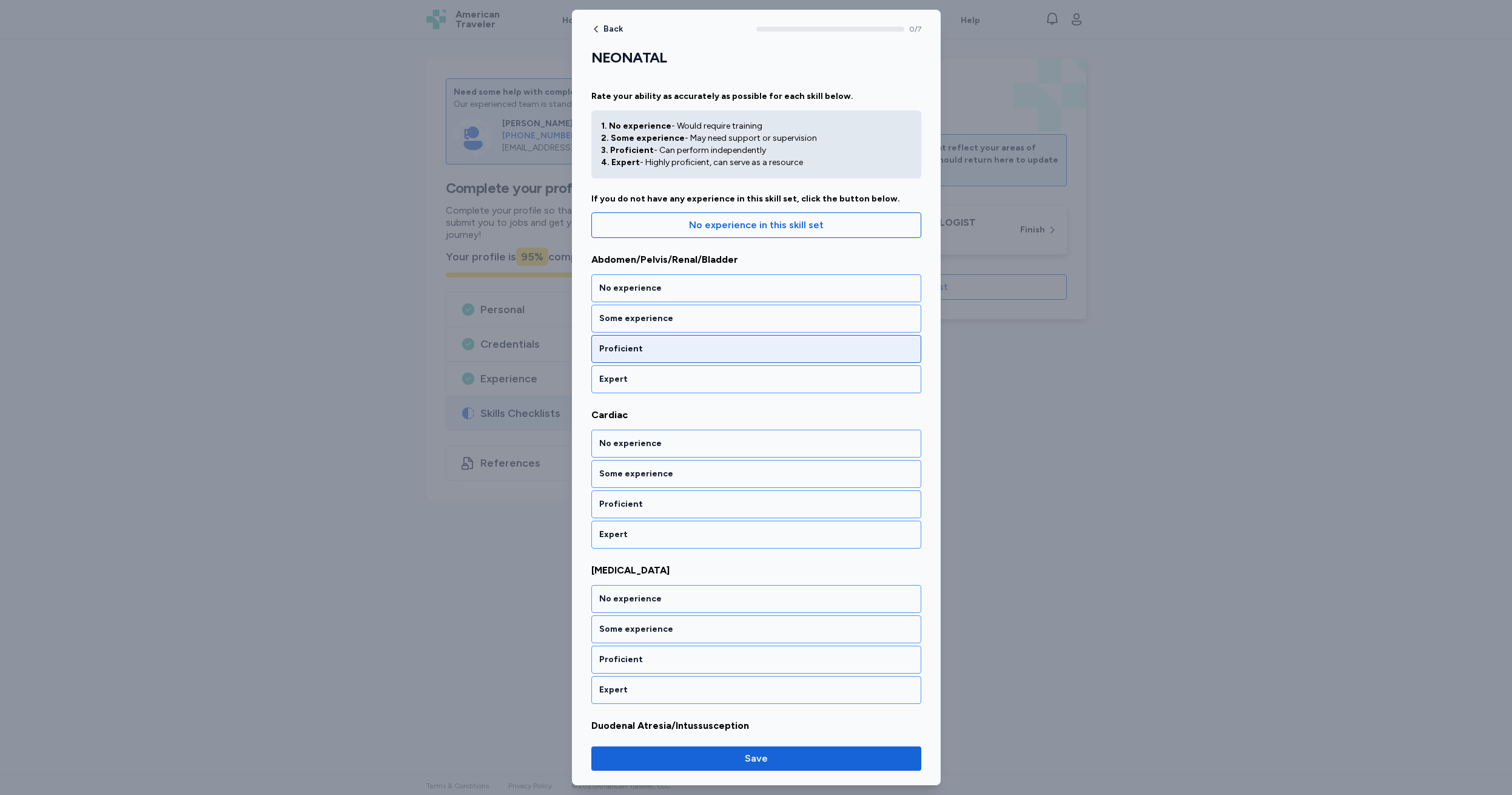
click at [645, 348] on div "Proficient" at bounding box center [756, 348] width 314 height 12
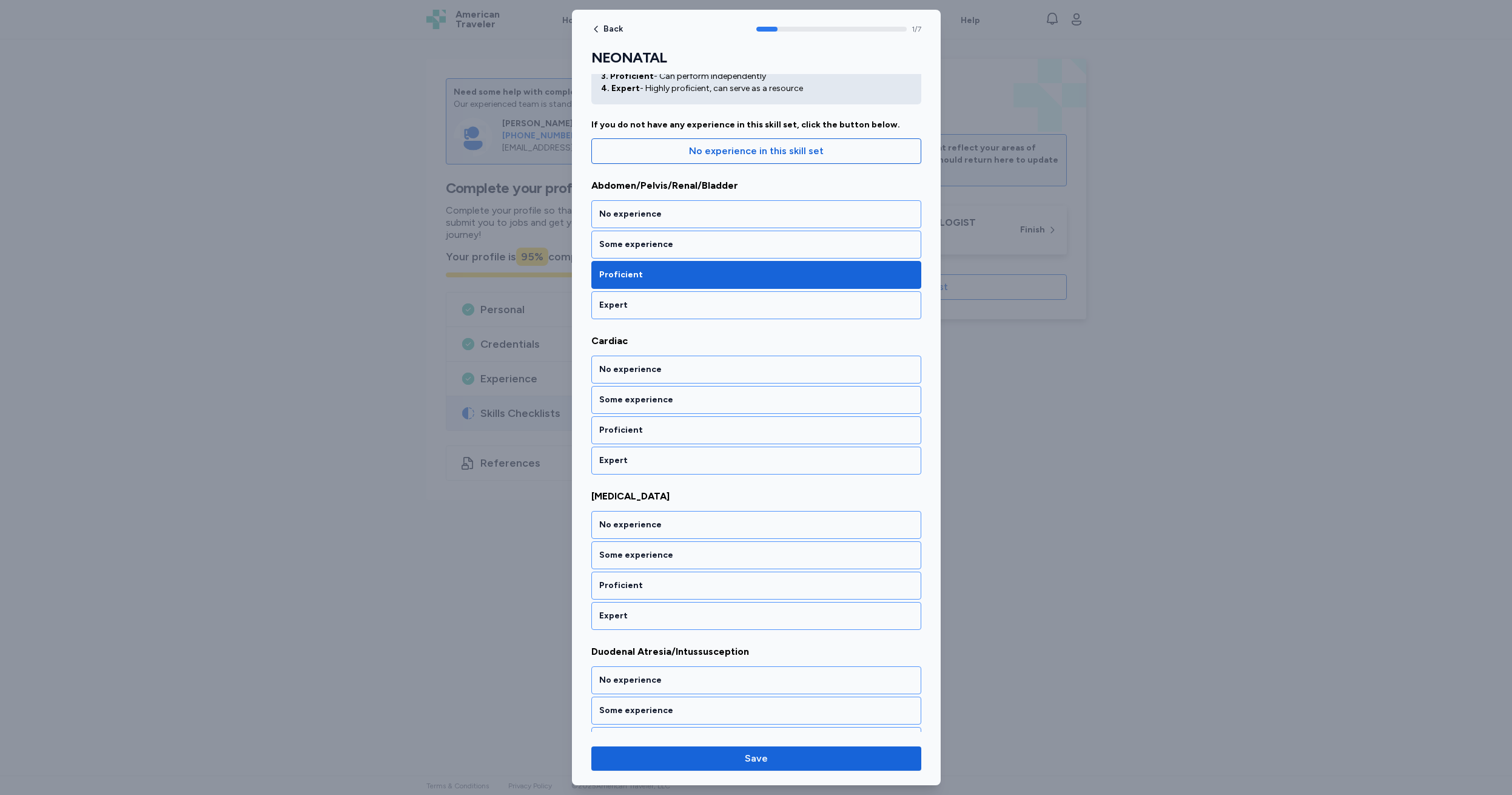
scroll to position [75, 0]
click at [678, 368] on div "No experience" at bounding box center [756, 367] width 314 height 12
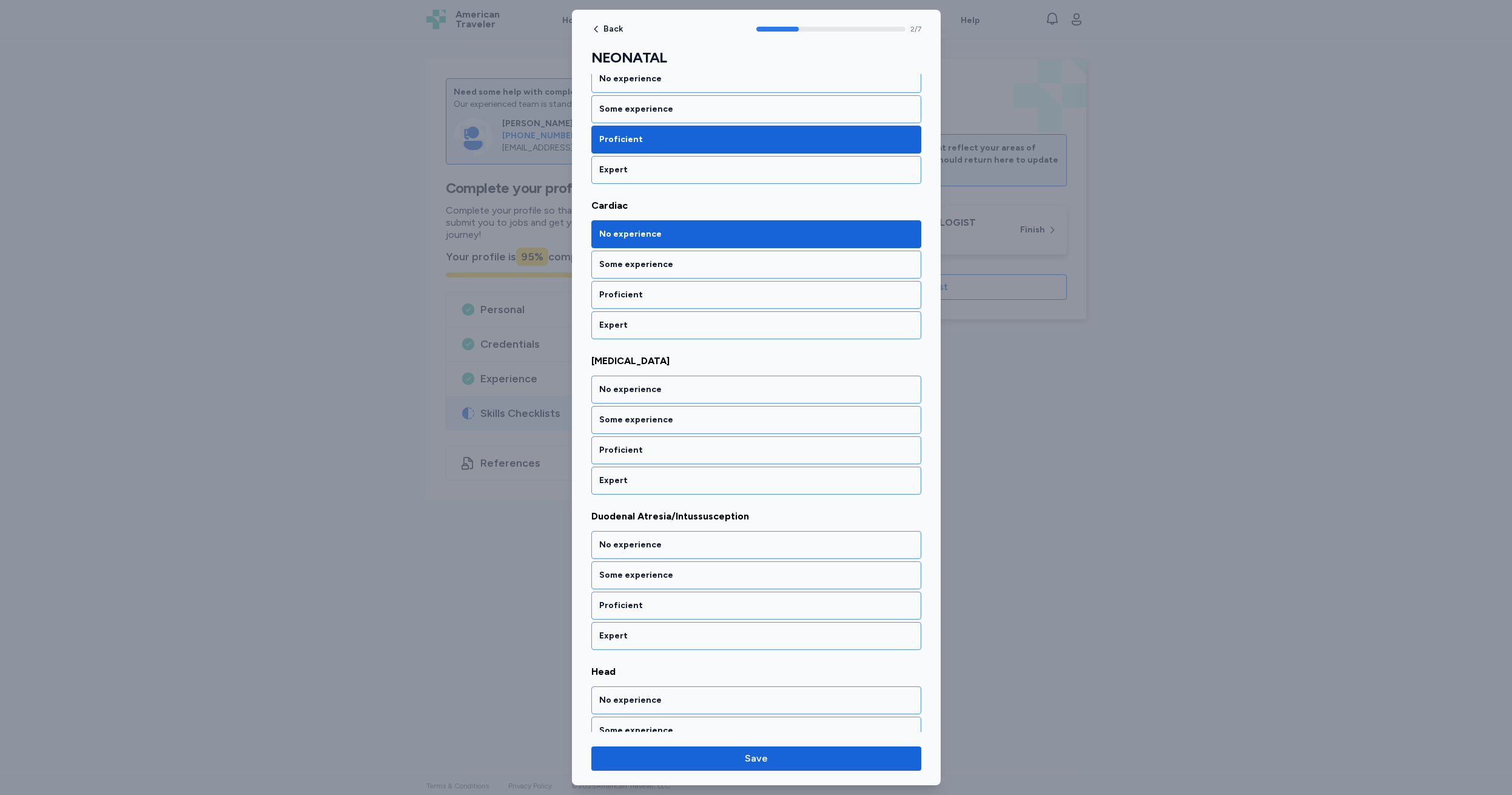
scroll to position [230, 0]
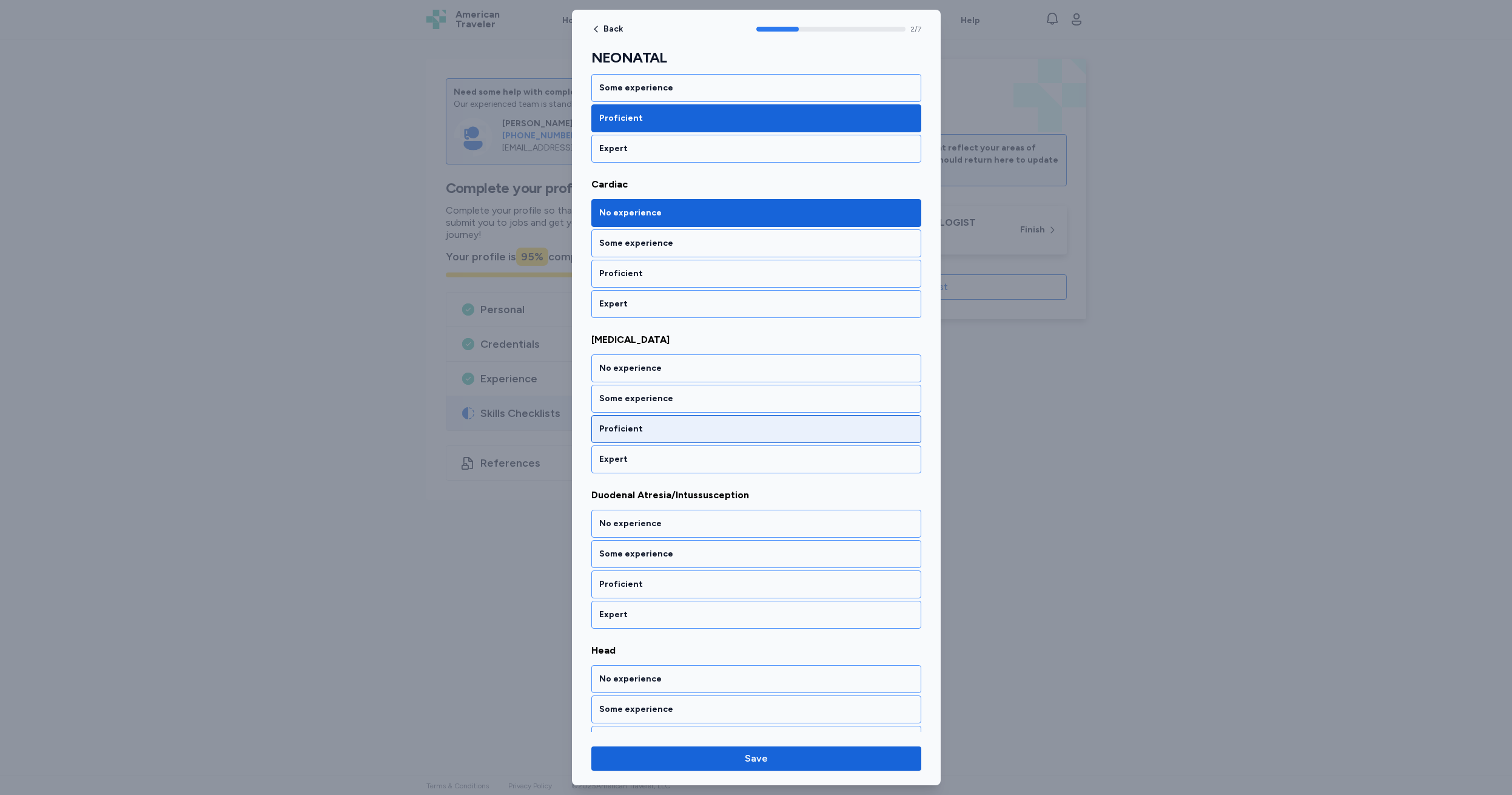
click at [639, 428] on div "Proficient" at bounding box center [756, 428] width 314 height 12
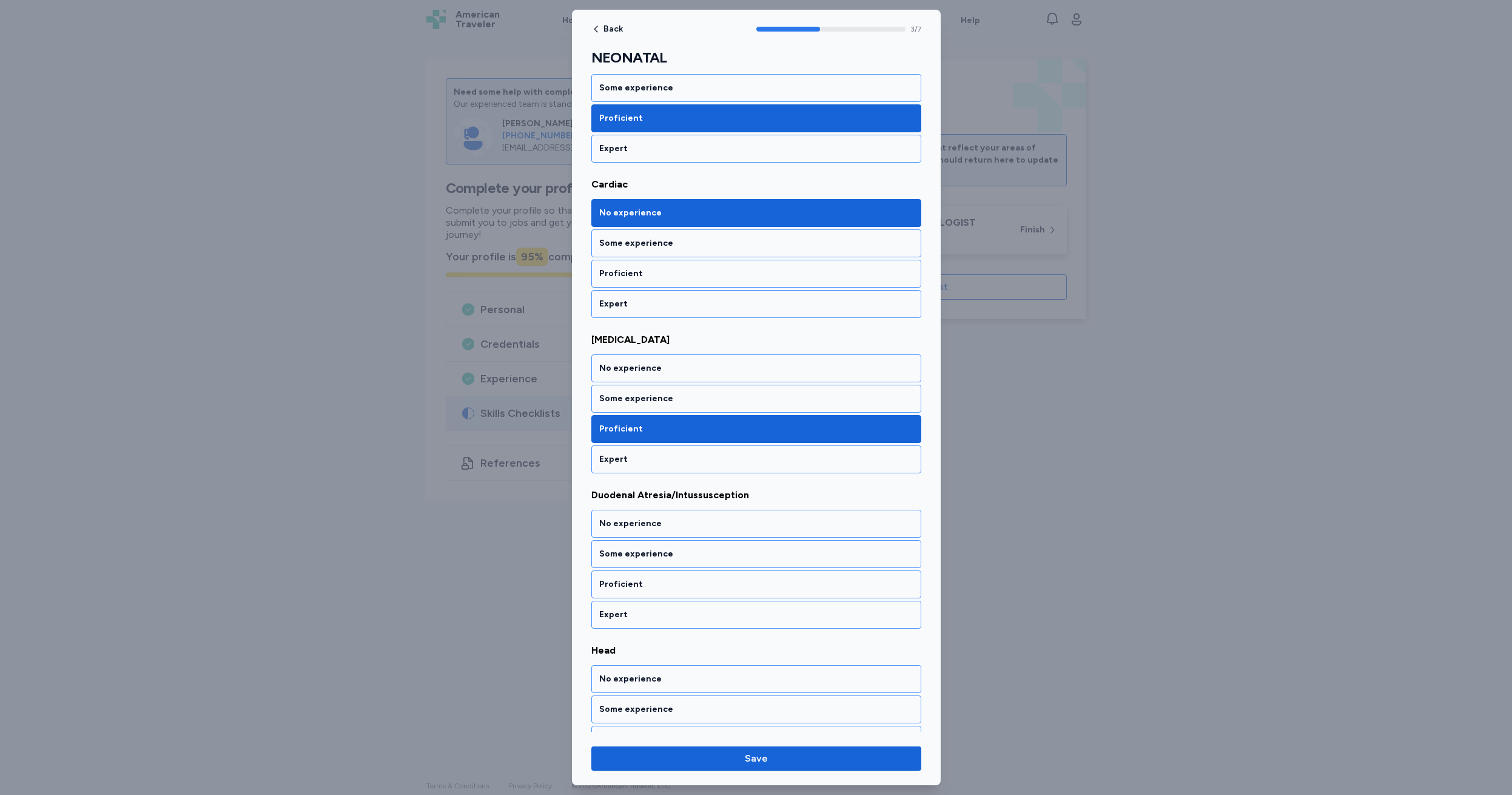
scroll to position [386, 0]
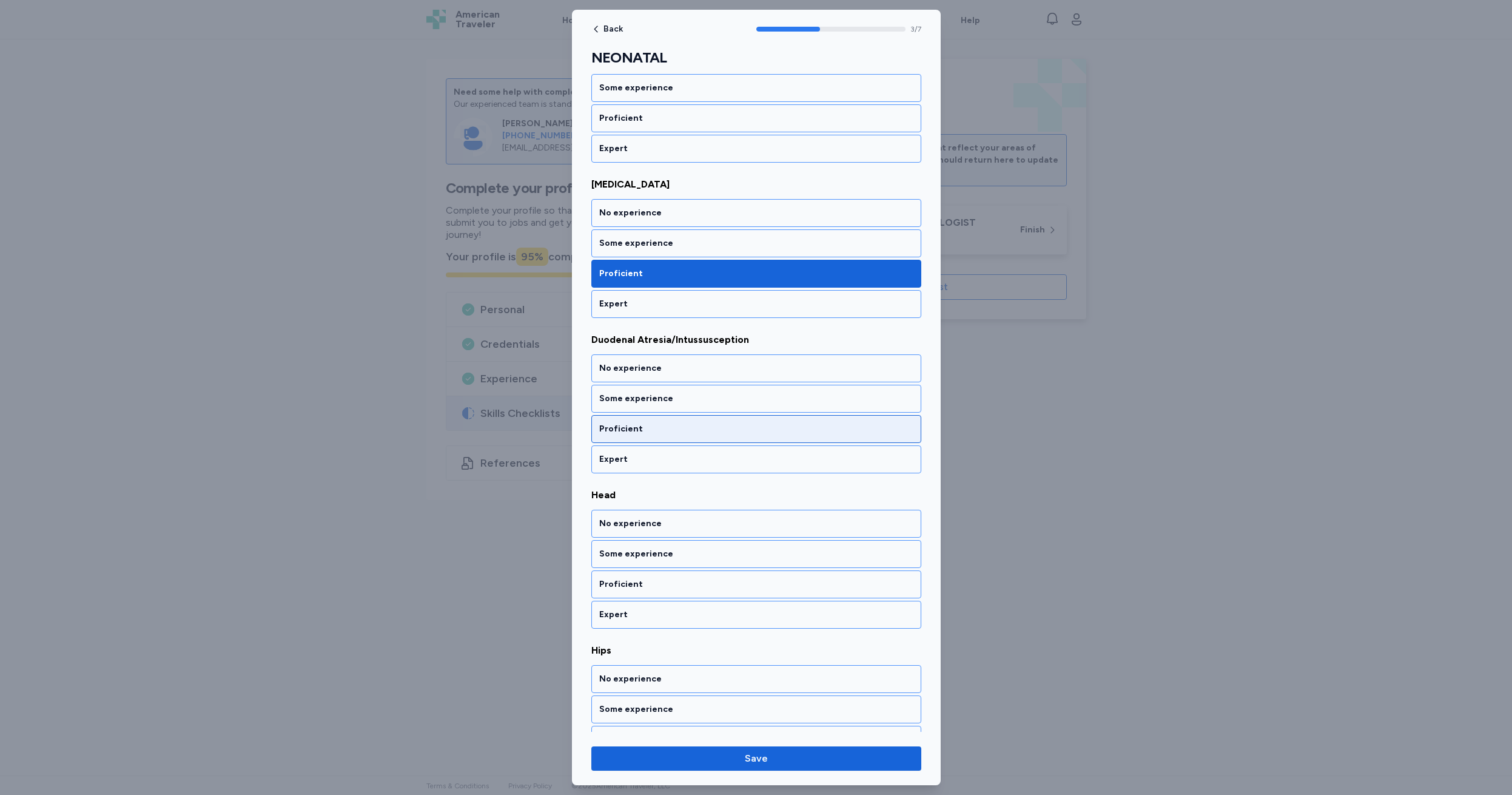
click at [660, 428] on div "Proficient" at bounding box center [756, 428] width 314 height 12
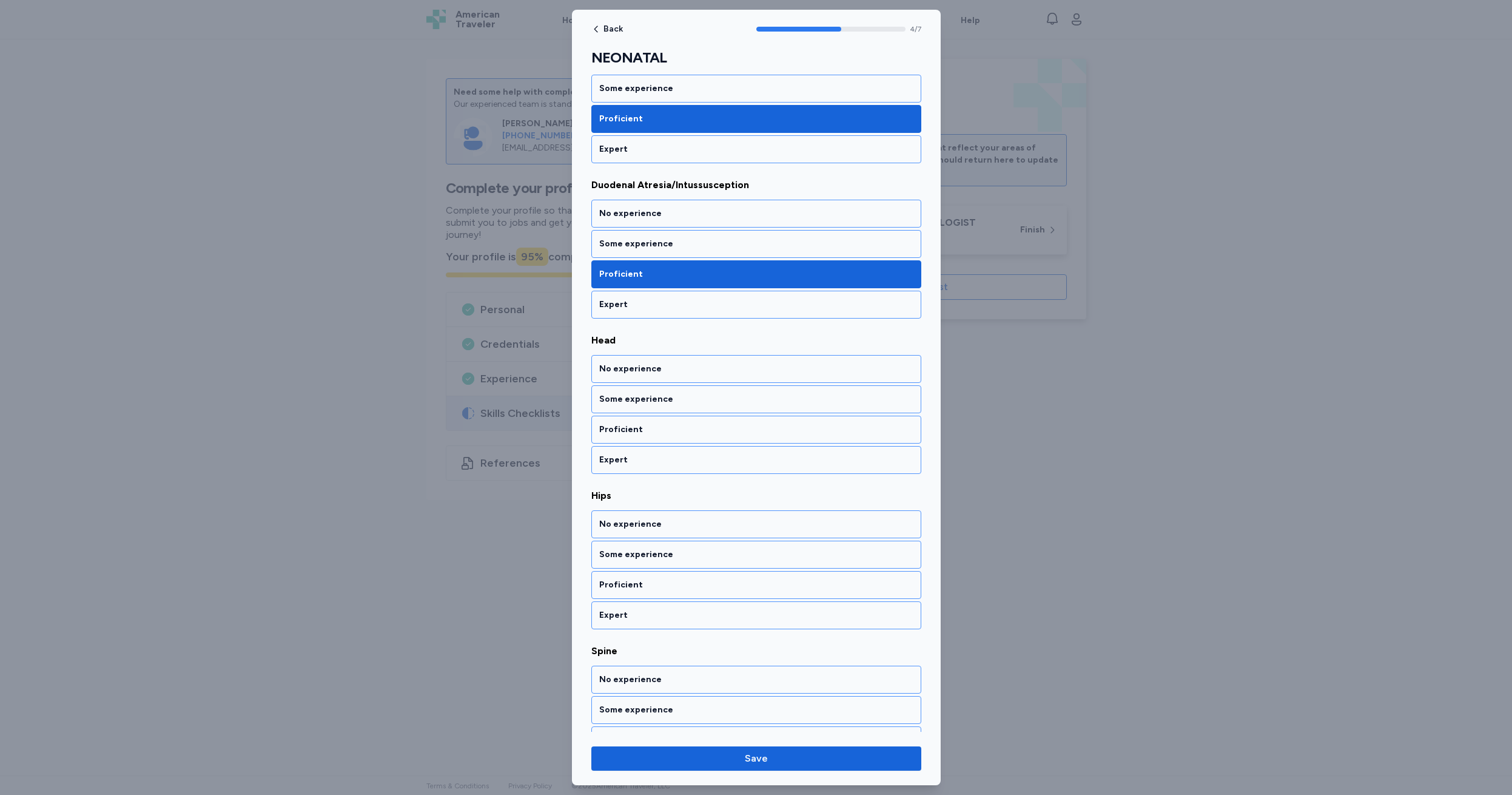
scroll to position [541, 0]
click at [677, 245] on div "Some experience" at bounding box center [756, 243] width 314 height 12
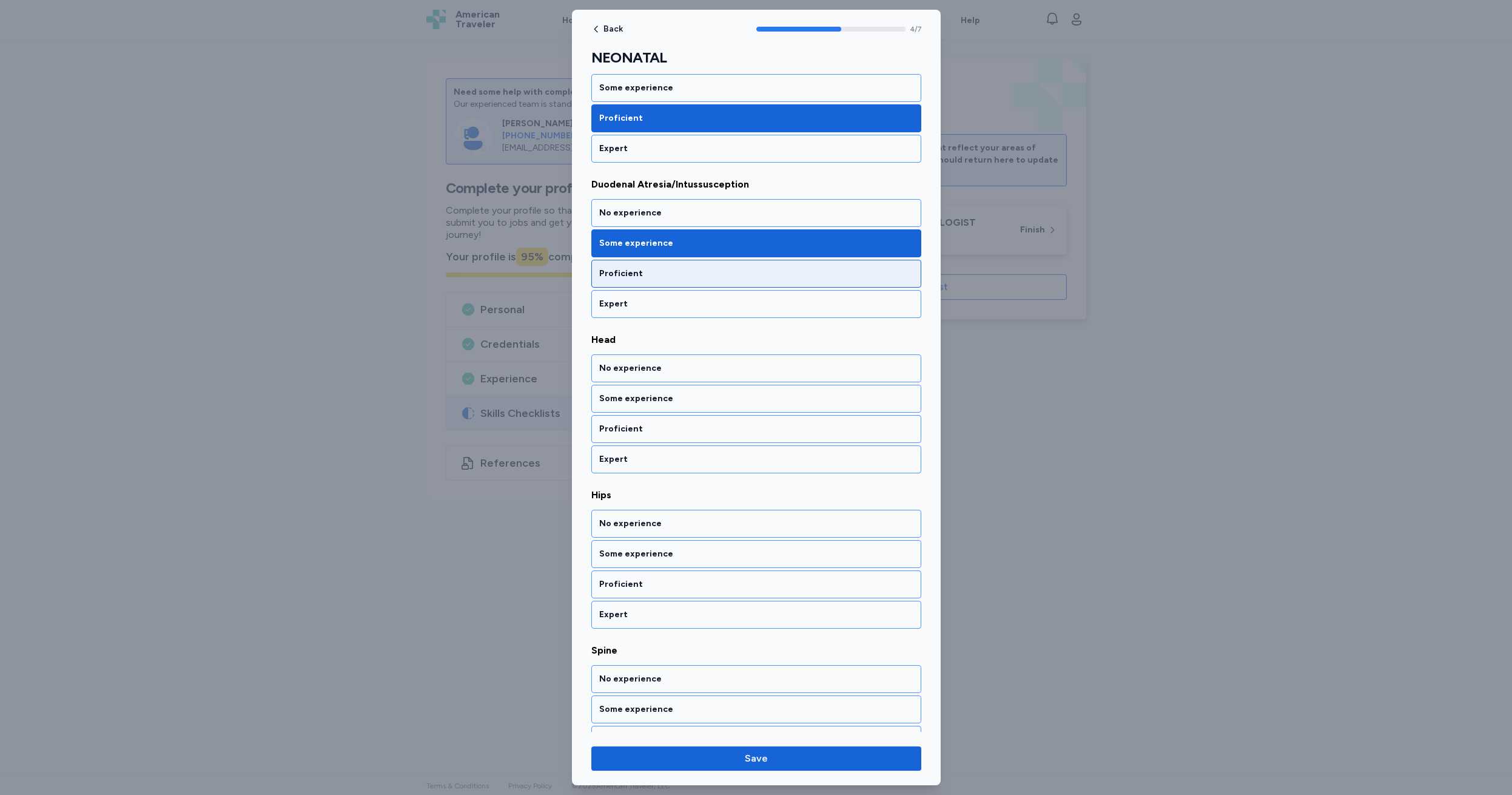
click at [653, 276] on div "Proficient" at bounding box center [756, 273] width 314 height 12
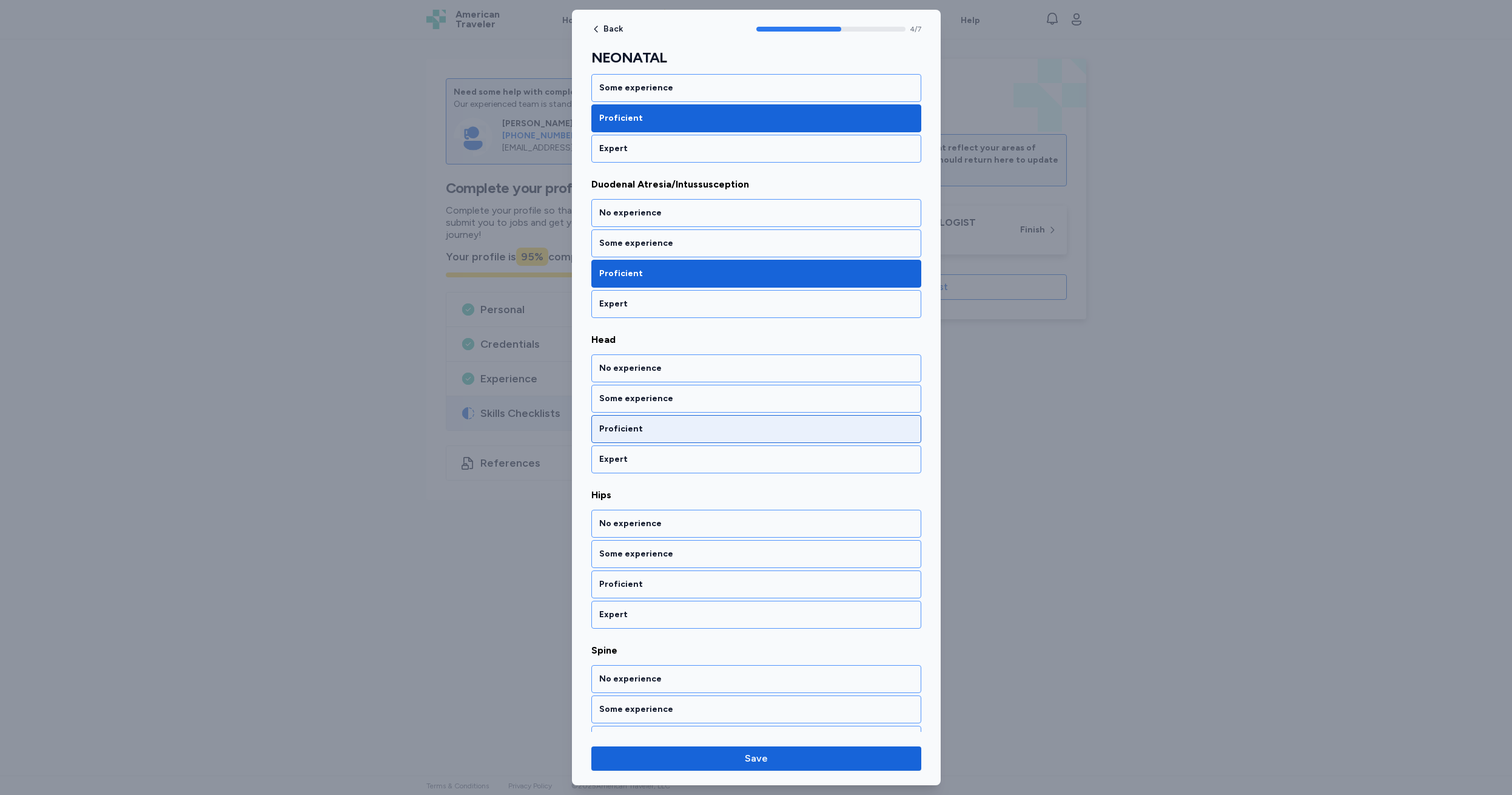
click at [661, 429] on div "Proficient" at bounding box center [756, 428] width 314 height 12
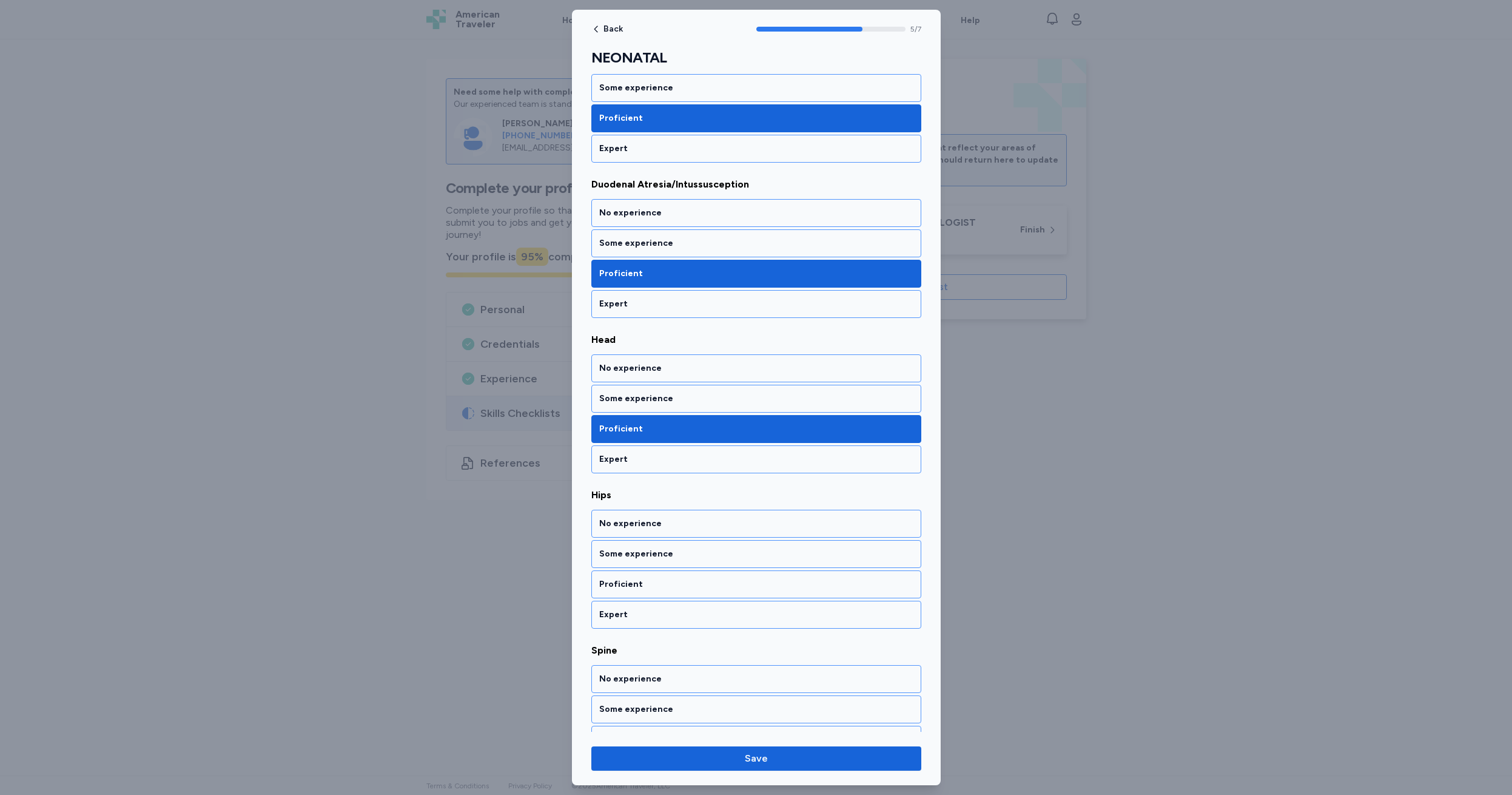
scroll to position [596, 0]
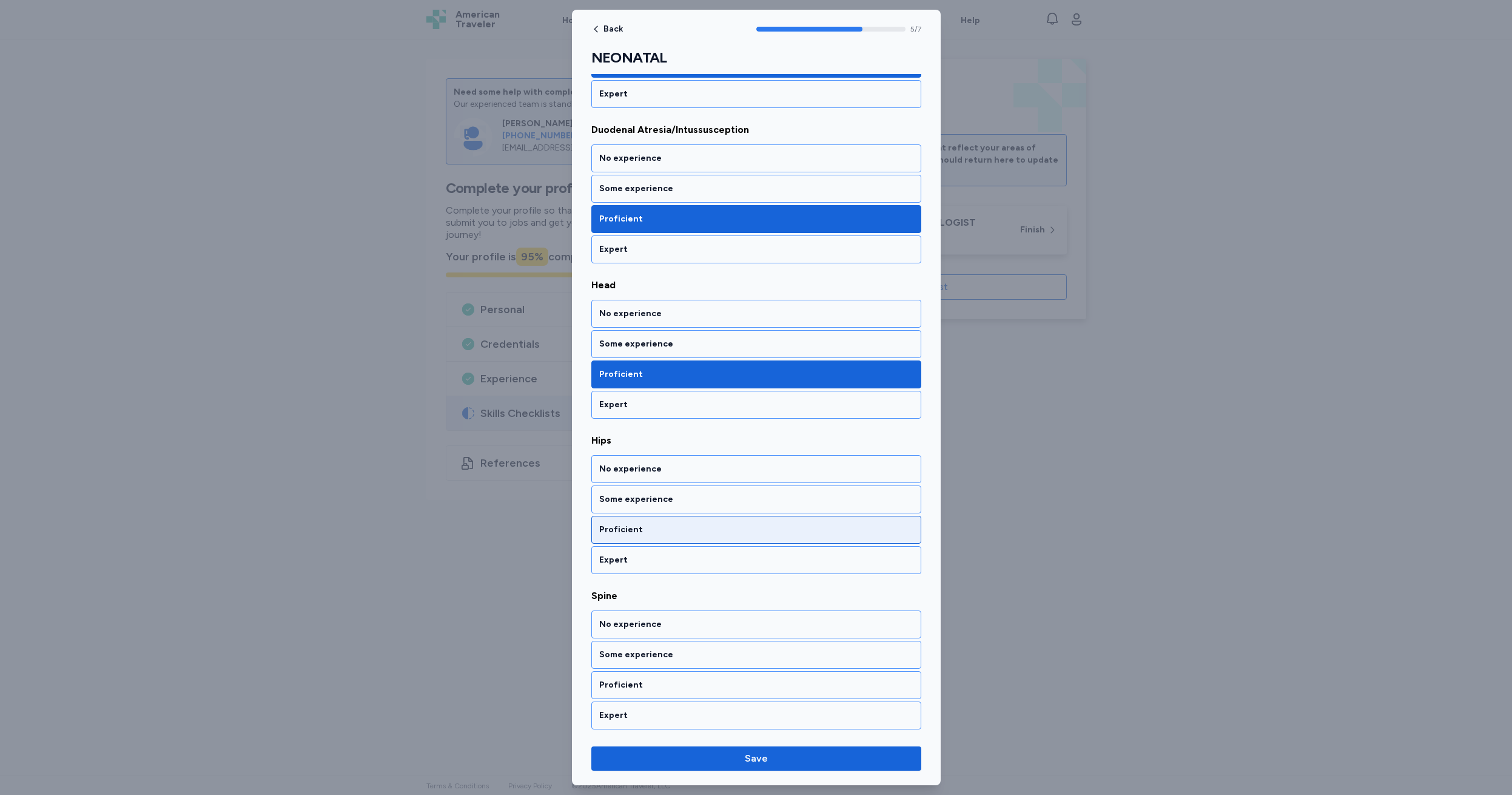
click at [659, 519] on div "Proficient" at bounding box center [756, 529] width 330 height 28
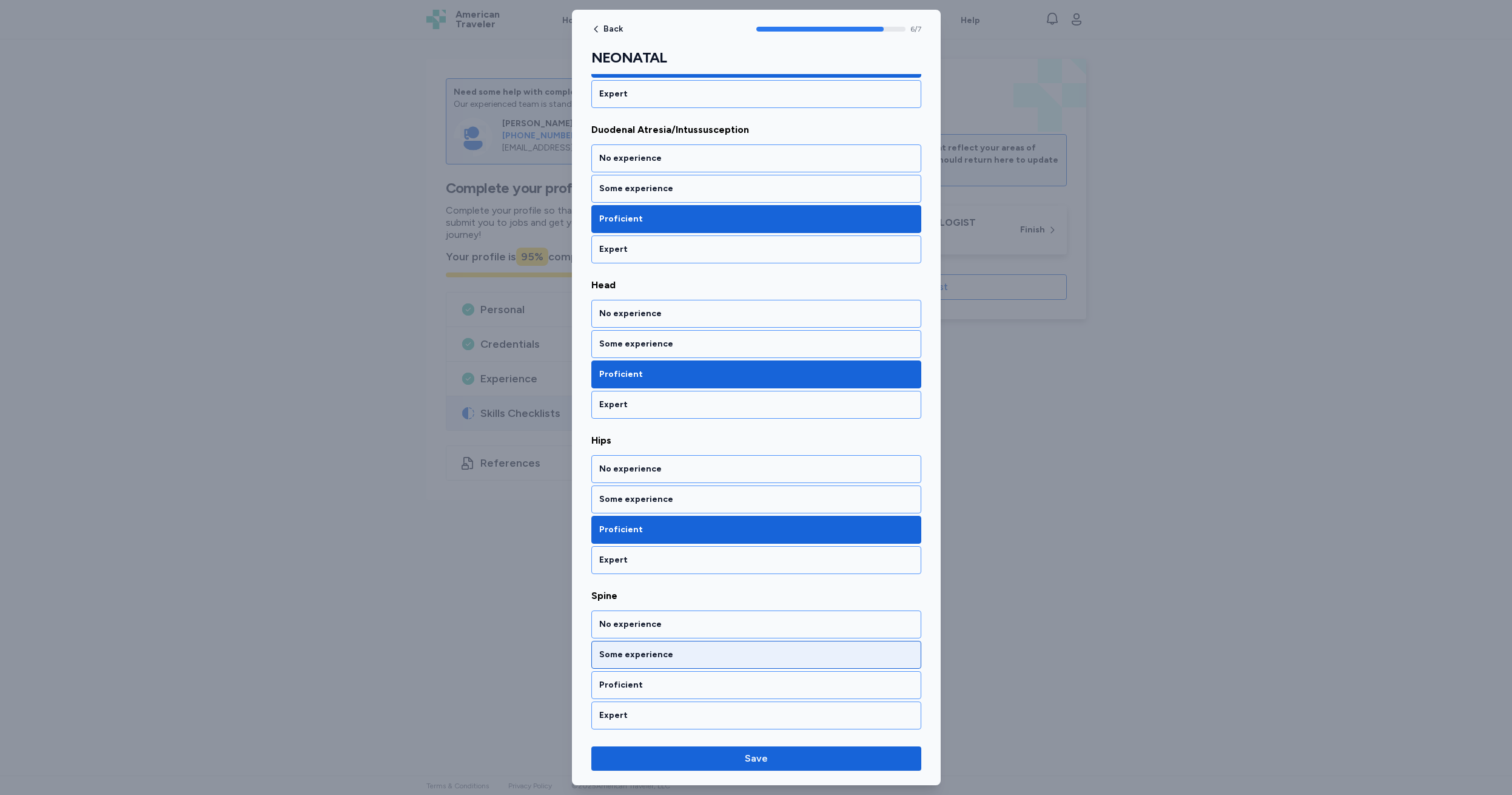
click at [687, 653] on div "Some experience" at bounding box center [756, 654] width 314 height 12
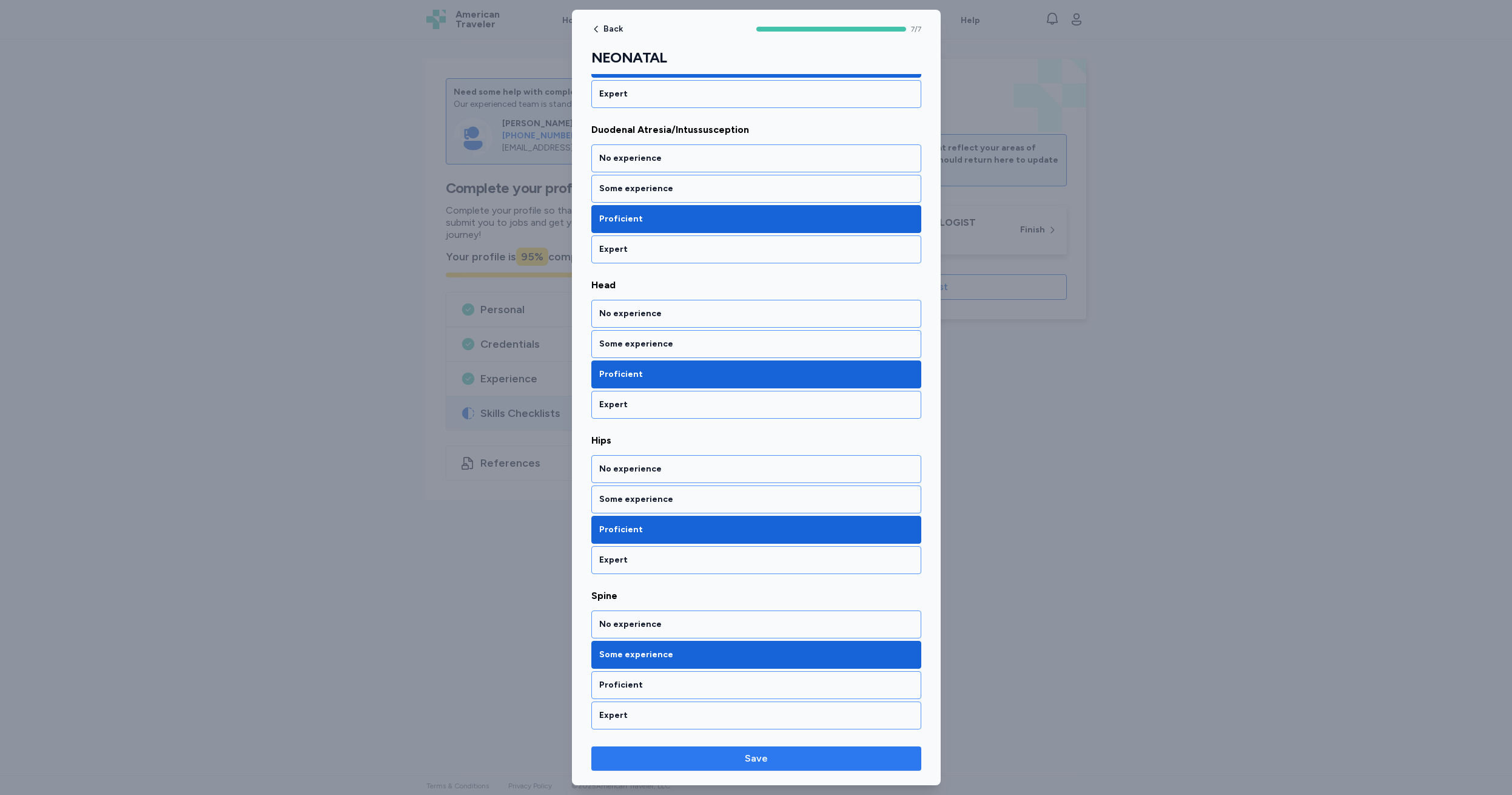
click at [761, 758] on span "Save" at bounding box center [756, 759] width 23 height 15
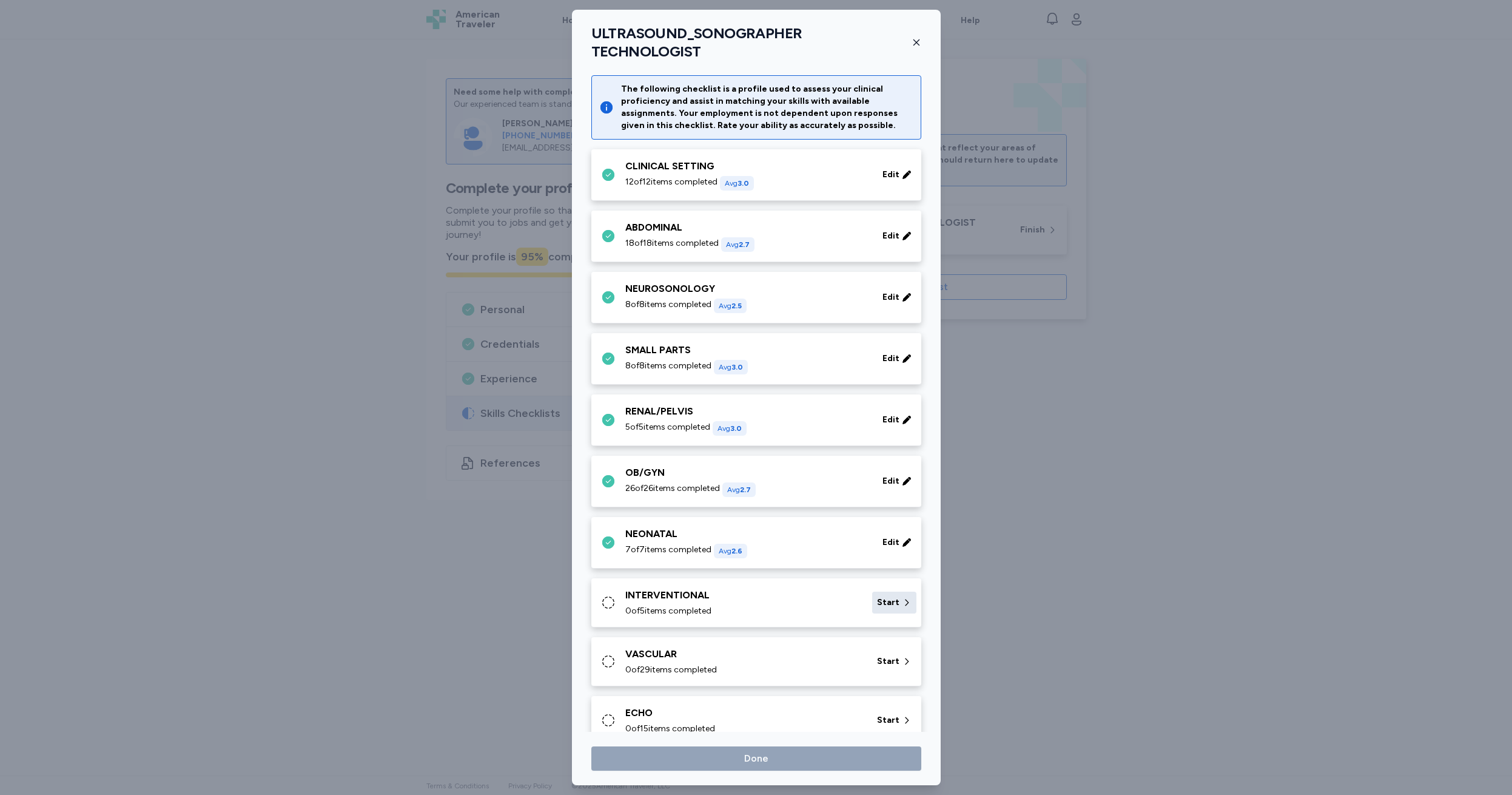
click at [882, 597] on span "Start" at bounding box center [888, 602] width 23 height 12
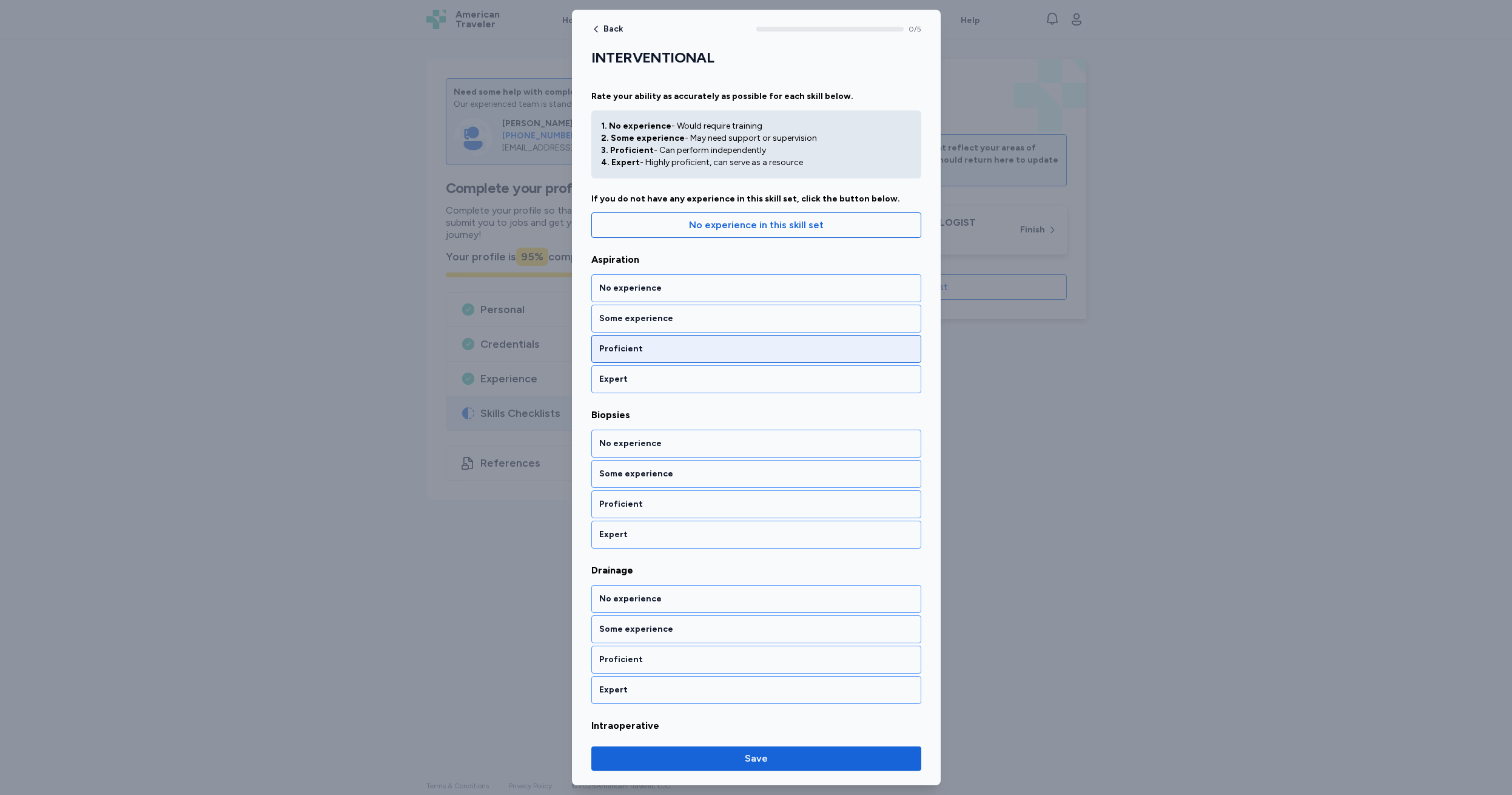
click at [672, 343] on div "Proficient" at bounding box center [756, 348] width 314 height 12
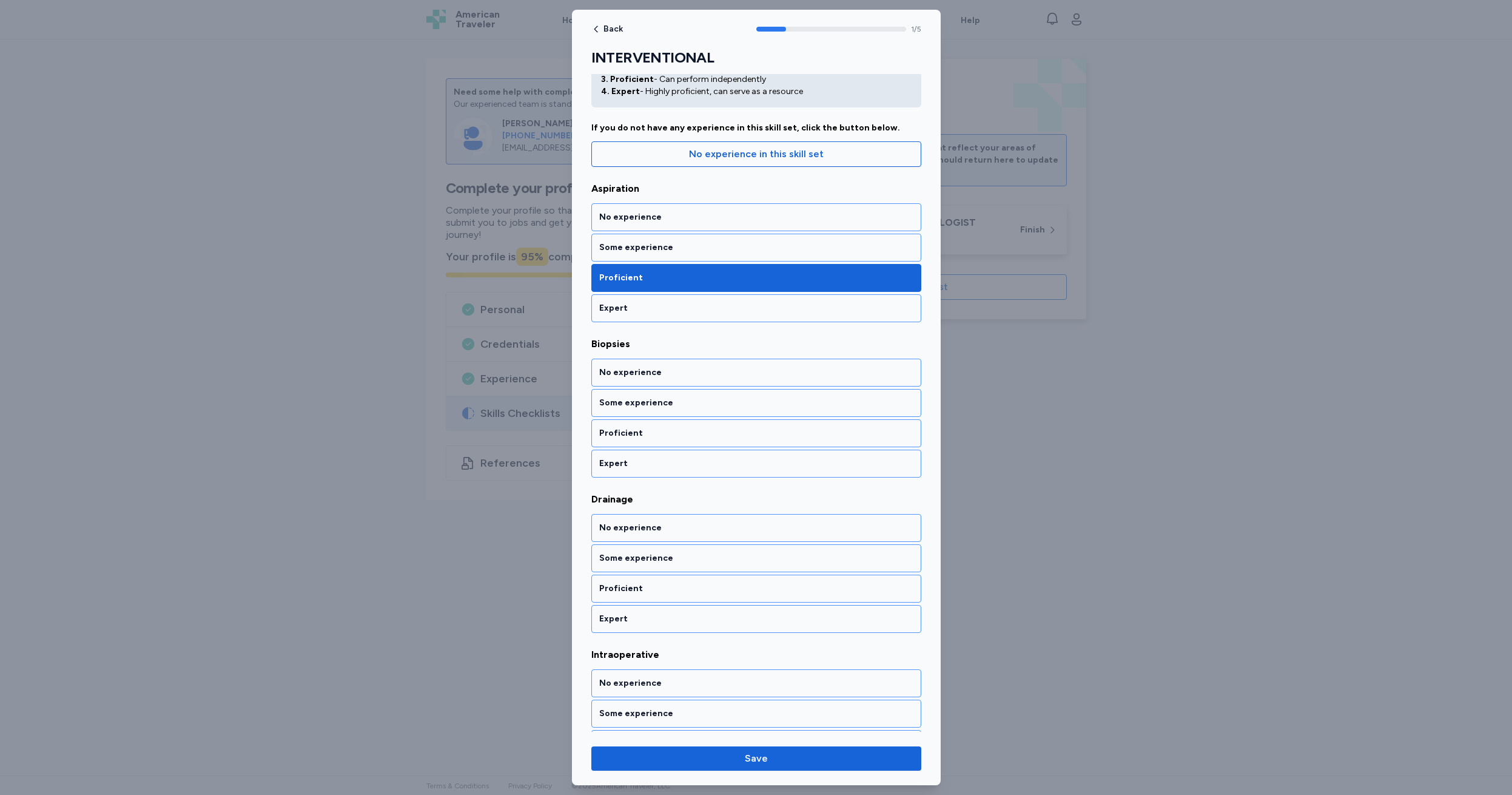
scroll to position [75, 0]
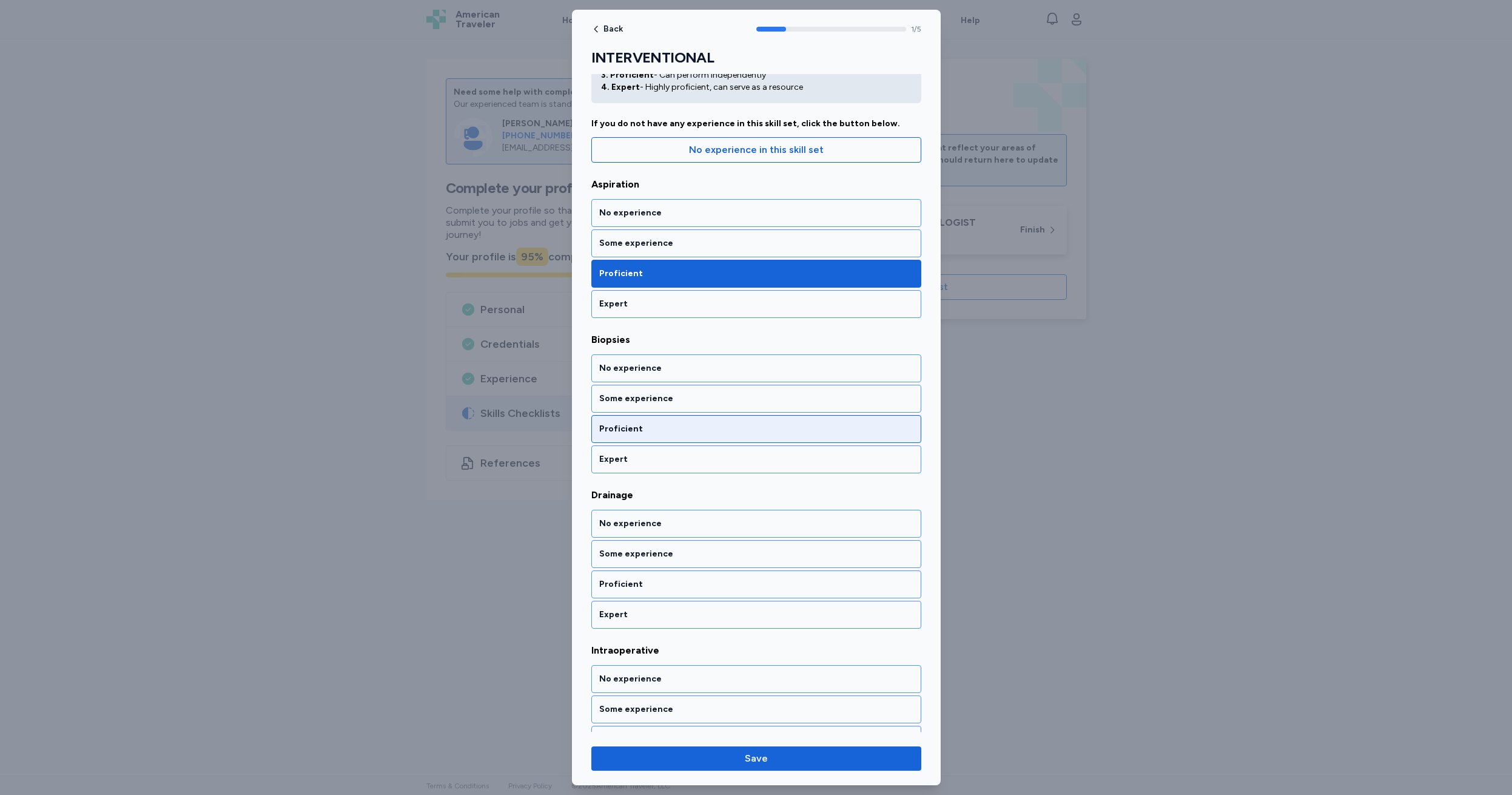
click at [667, 428] on div "Proficient" at bounding box center [756, 428] width 314 height 12
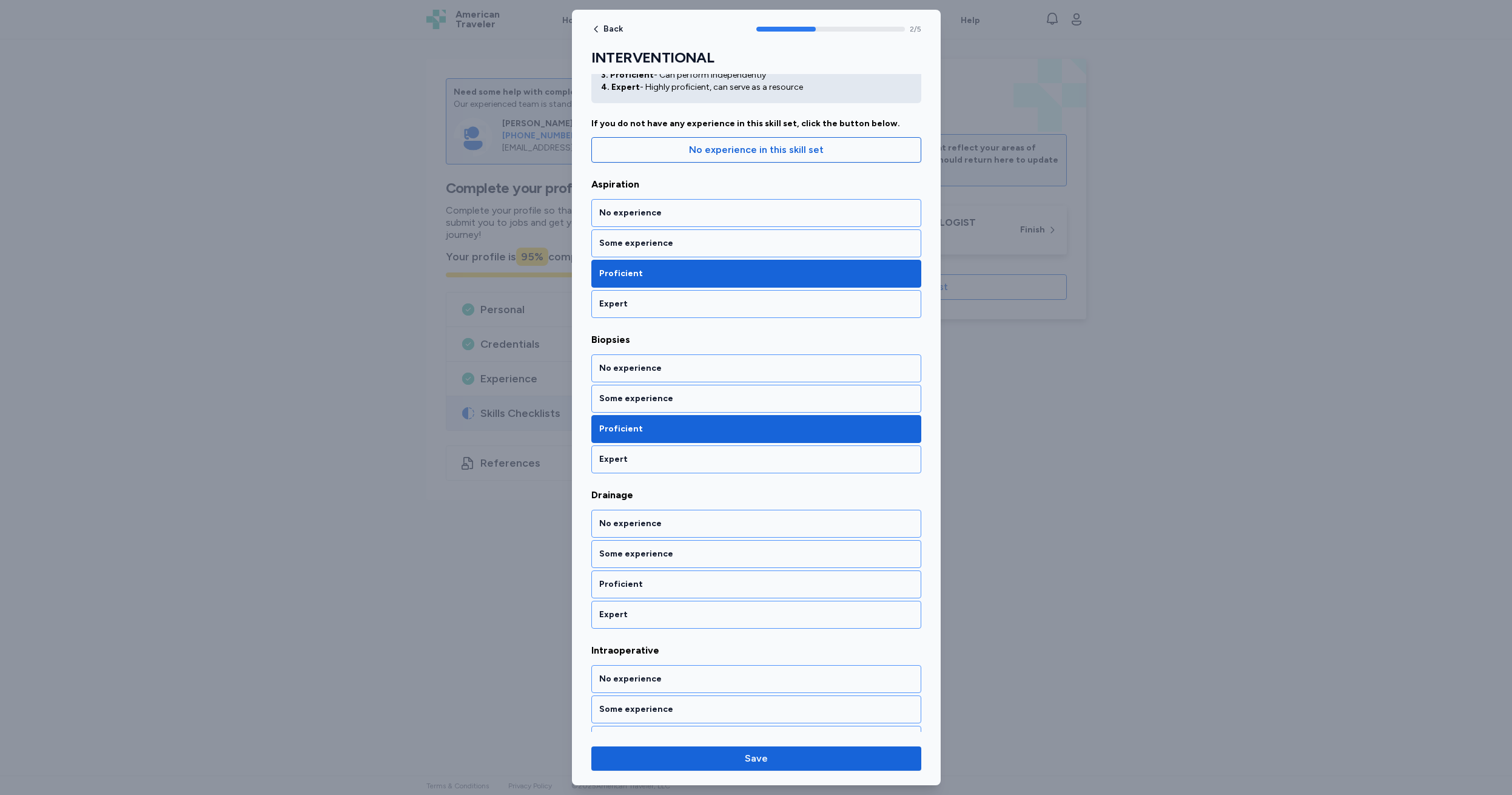
scroll to position [230, 0]
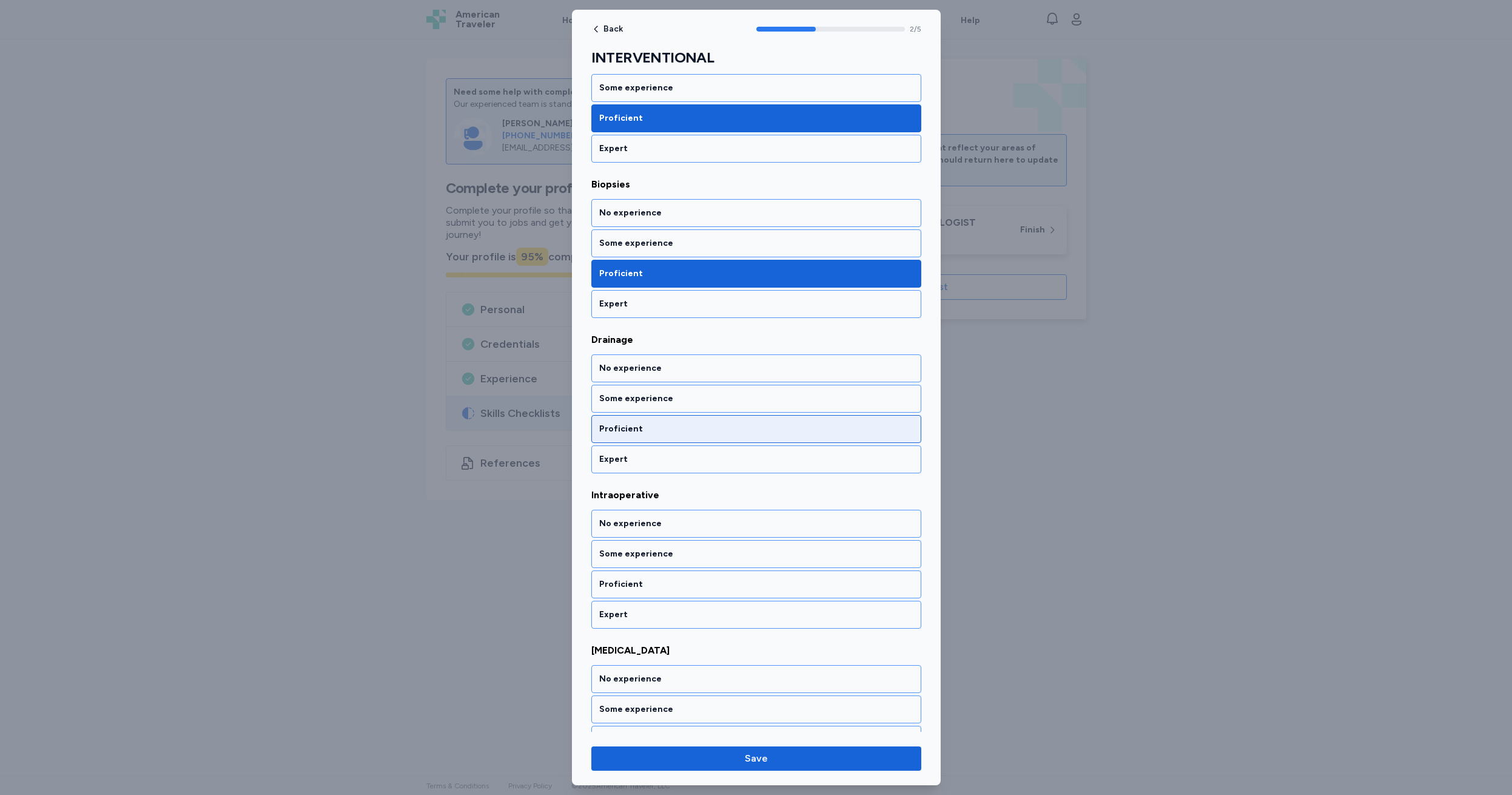
click at [664, 428] on div "Proficient" at bounding box center [756, 428] width 314 height 12
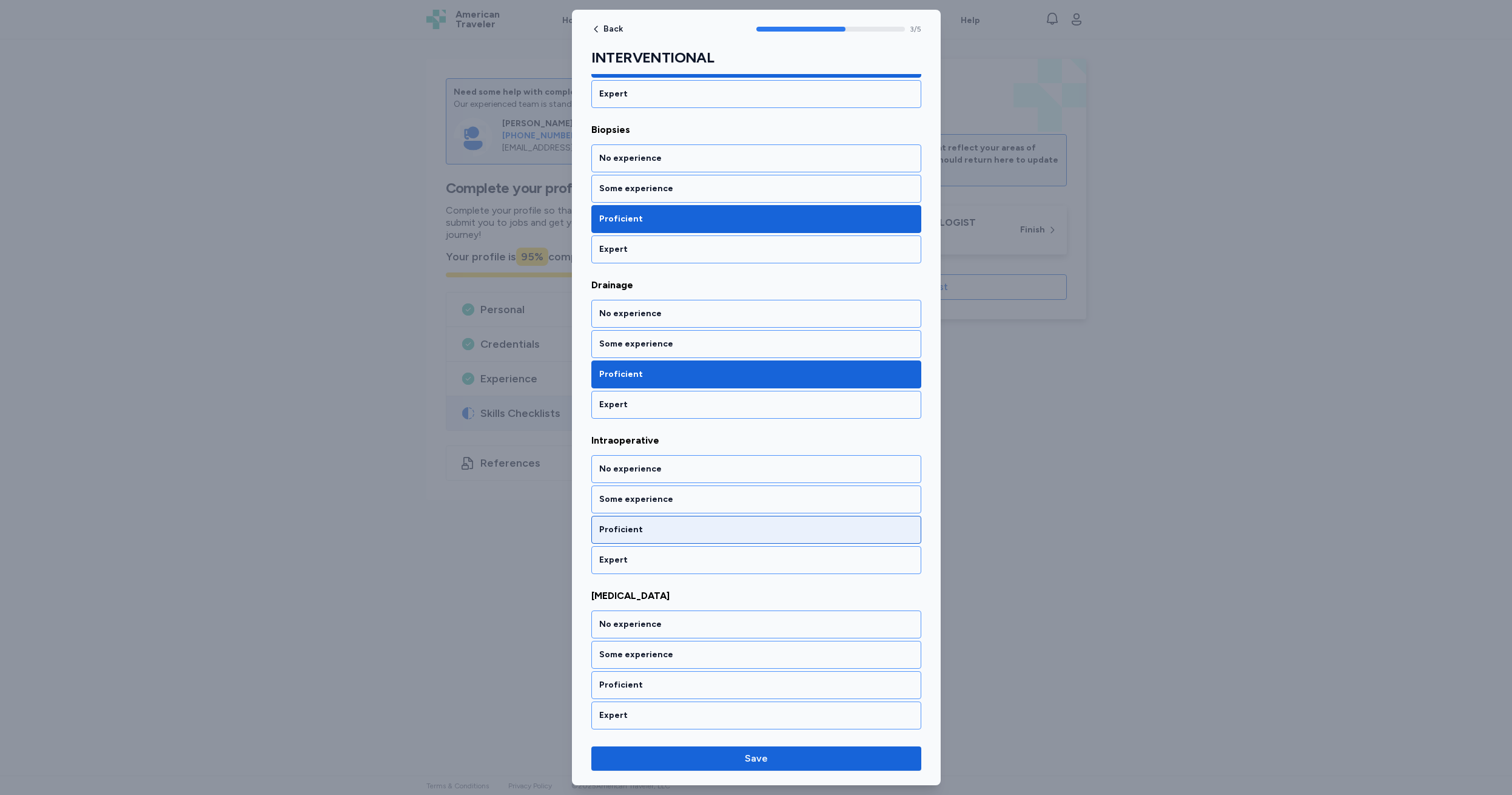
click at [662, 529] on div "Proficient" at bounding box center [756, 528] width 314 height 12
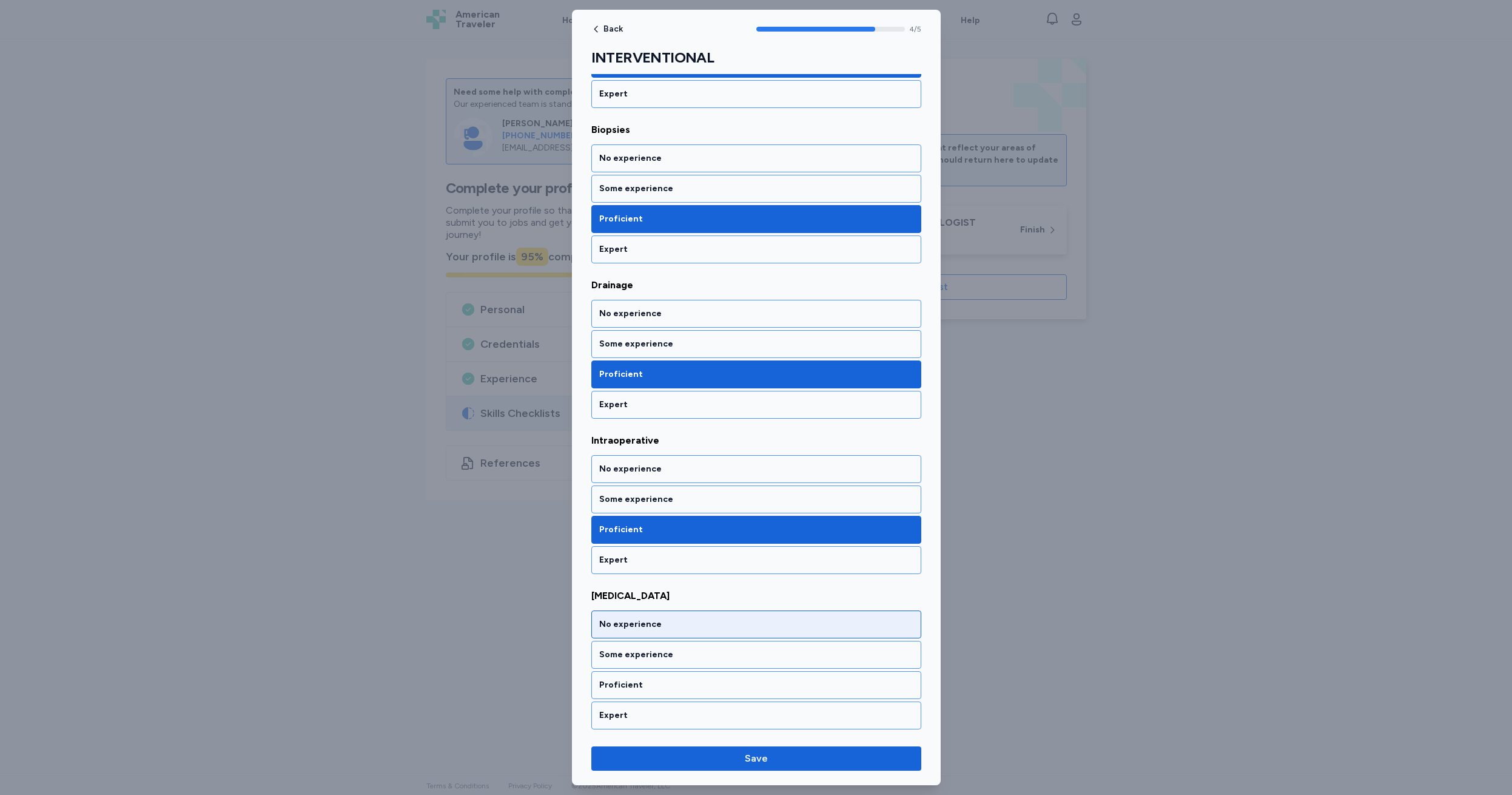
click at [681, 625] on div "No experience" at bounding box center [756, 624] width 314 height 12
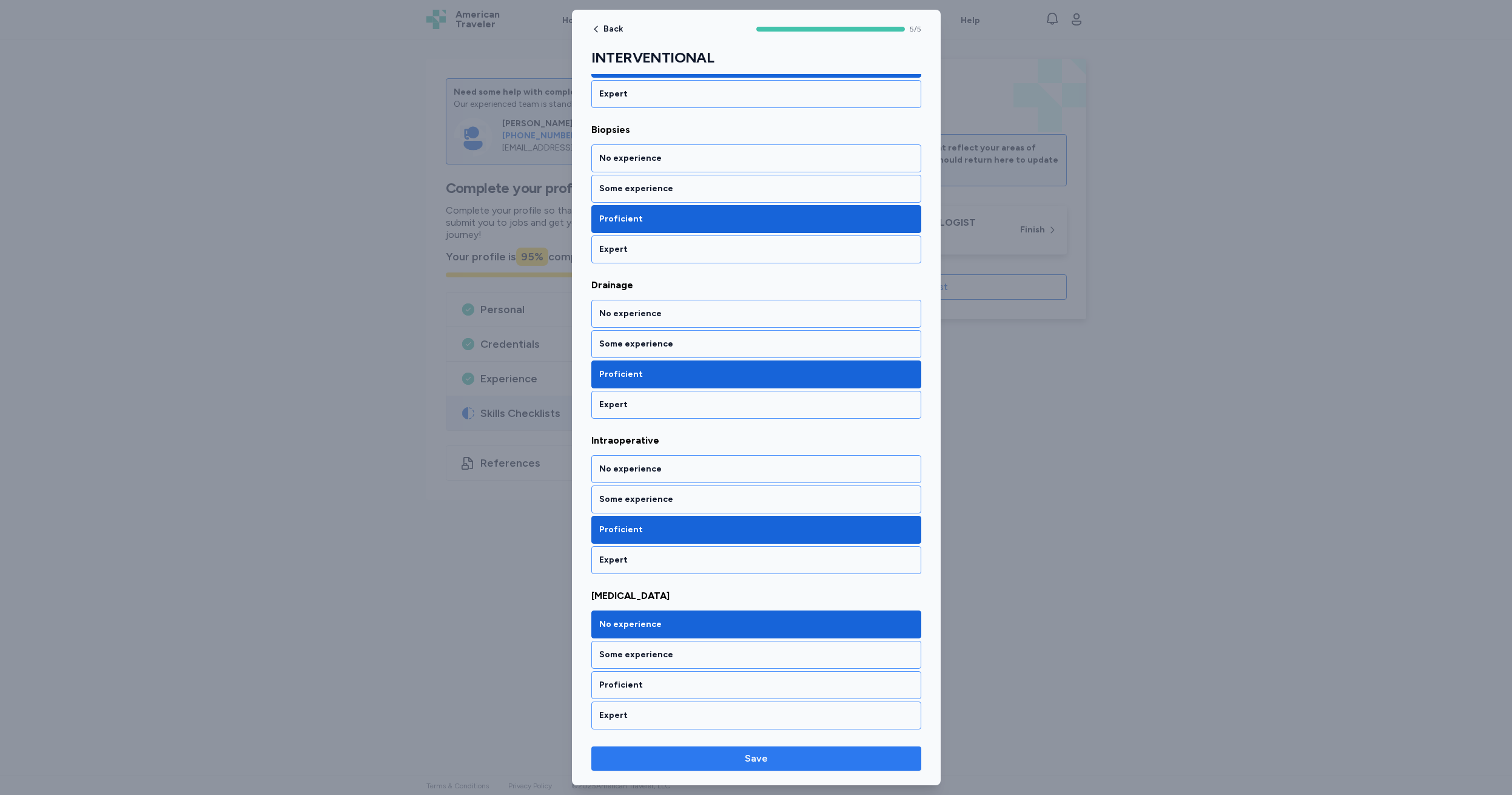
click at [759, 760] on span "Save" at bounding box center [756, 759] width 23 height 15
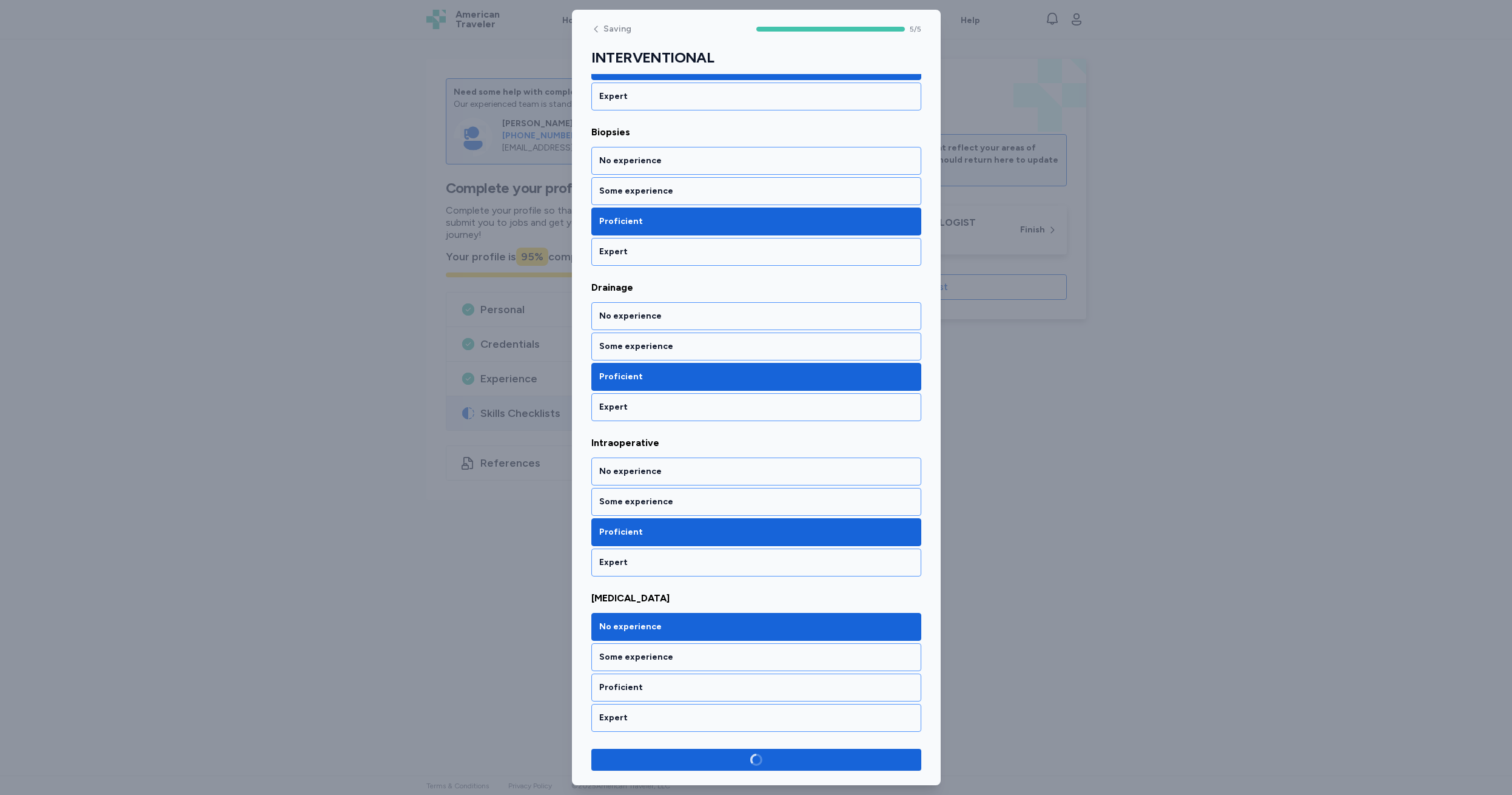
scroll to position [283, 0]
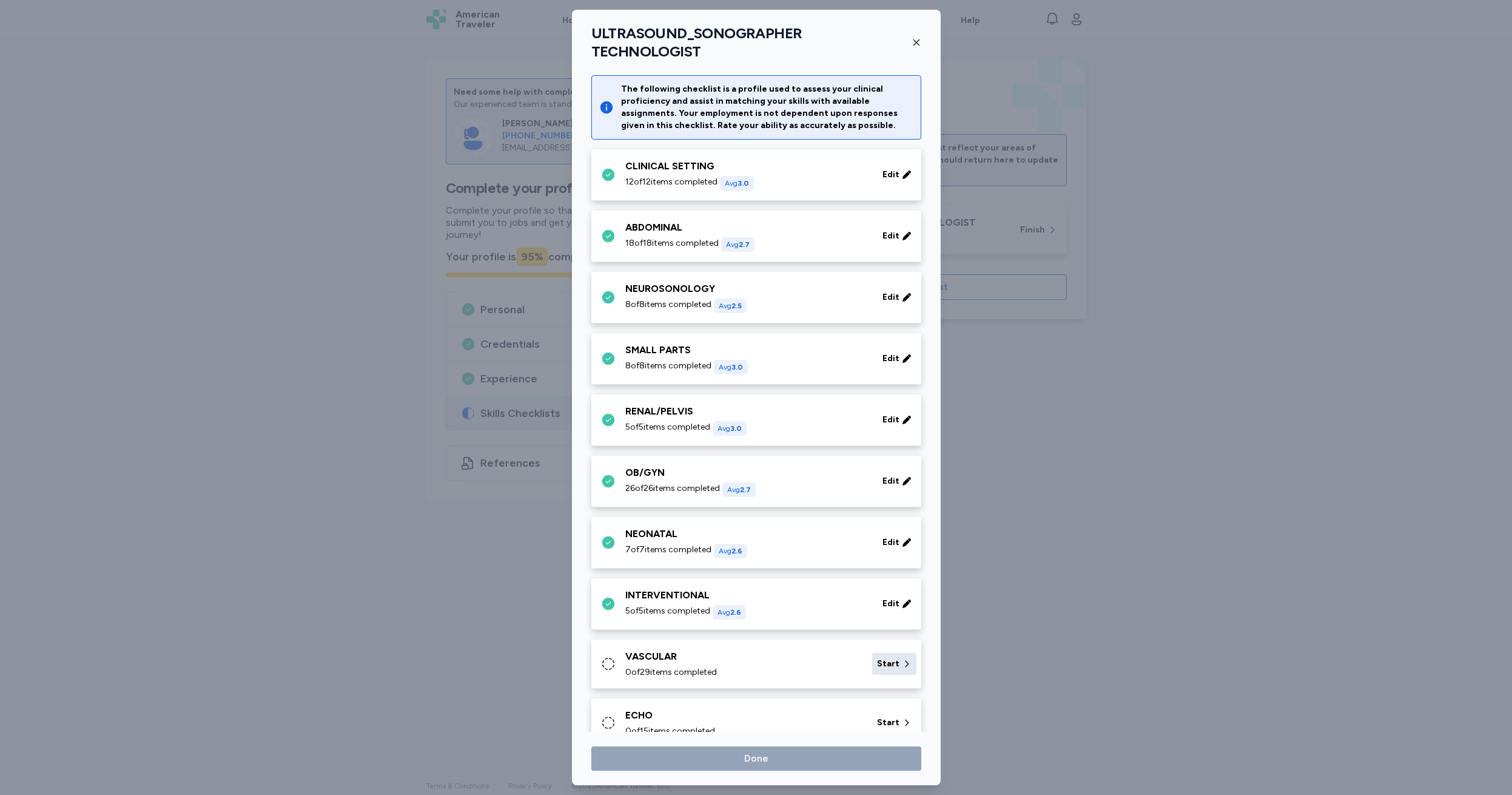
click at [886, 658] on span "Start" at bounding box center [888, 663] width 23 height 12
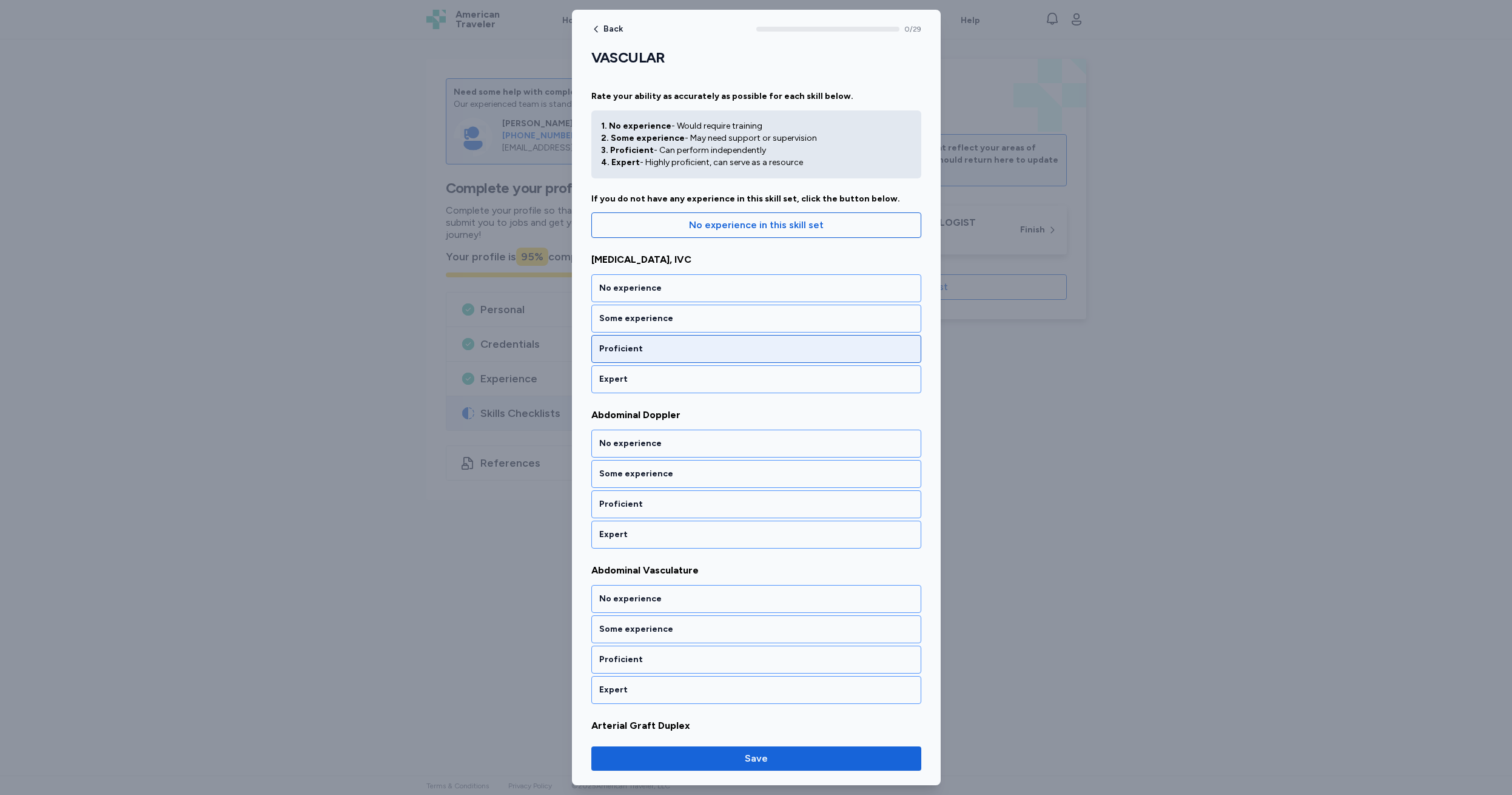
click at [661, 351] on div "Proficient" at bounding box center [756, 348] width 314 height 12
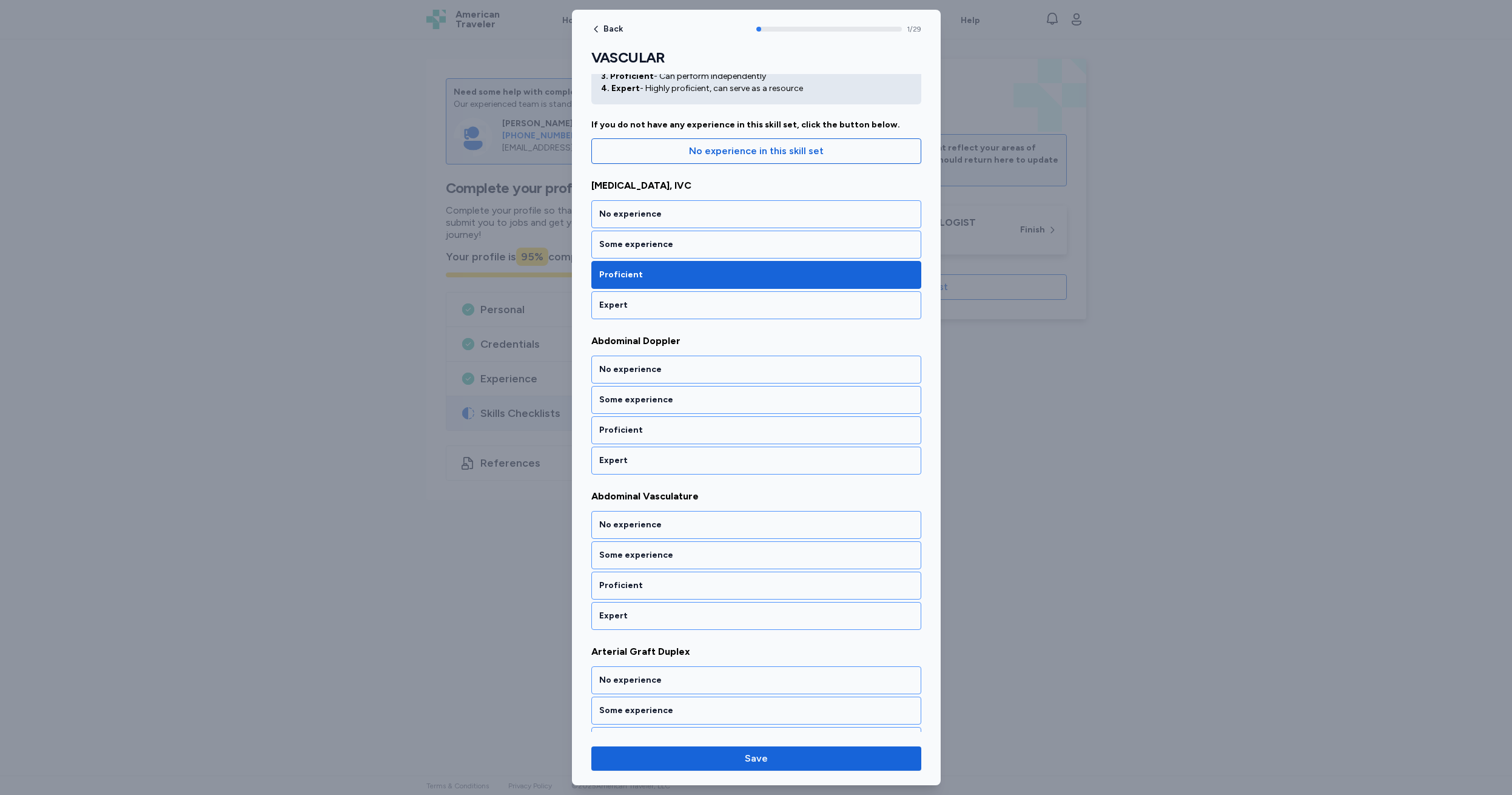
scroll to position [75, 0]
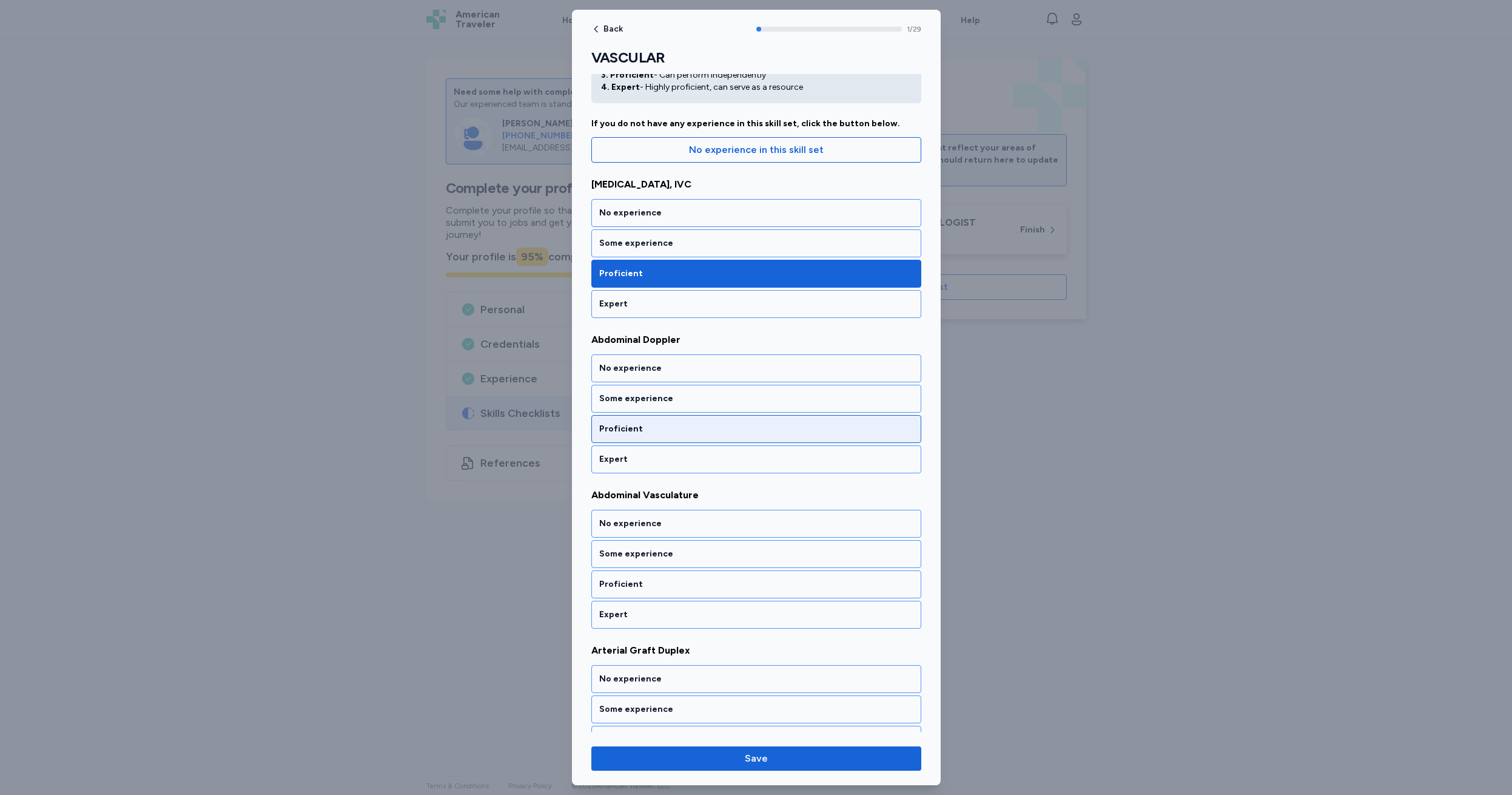
click at [664, 430] on div "Proficient" at bounding box center [756, 428] width 314 height 12
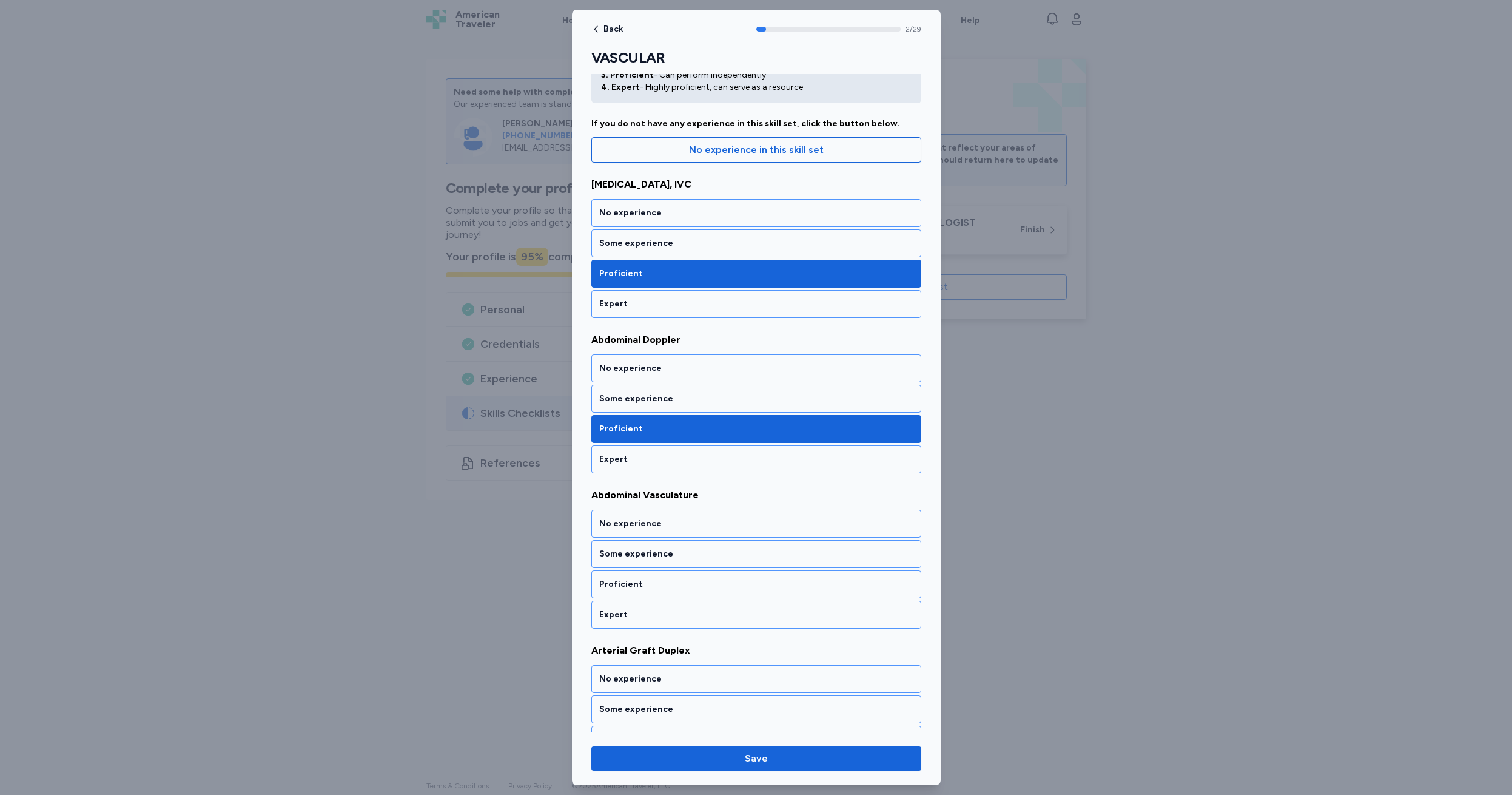
scroll to position [230, 0]
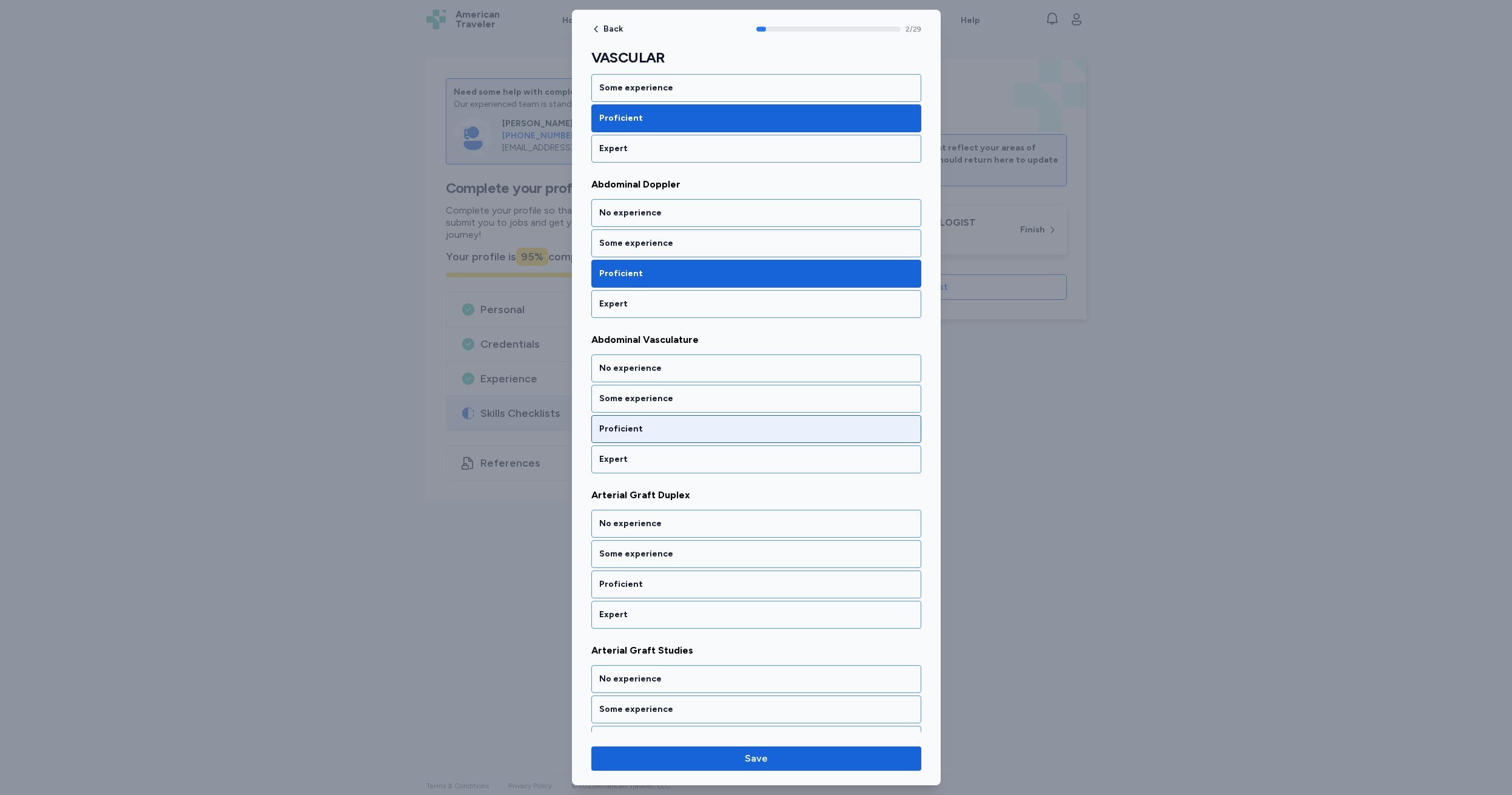
click at [655, 430] on div "Proficient" at bounding box center [756, 428] width 314 height 12
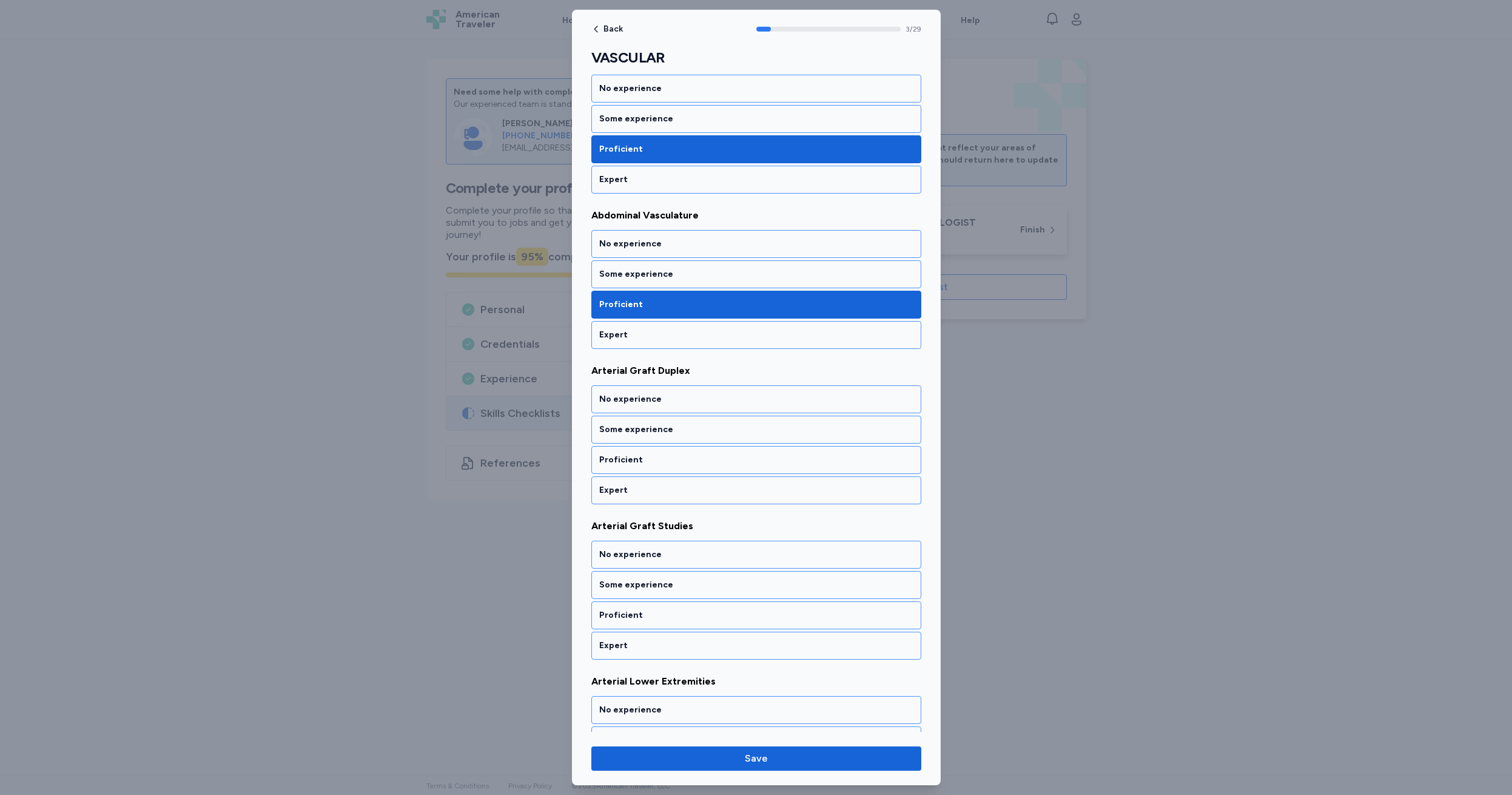
scroll to position [386, 0]
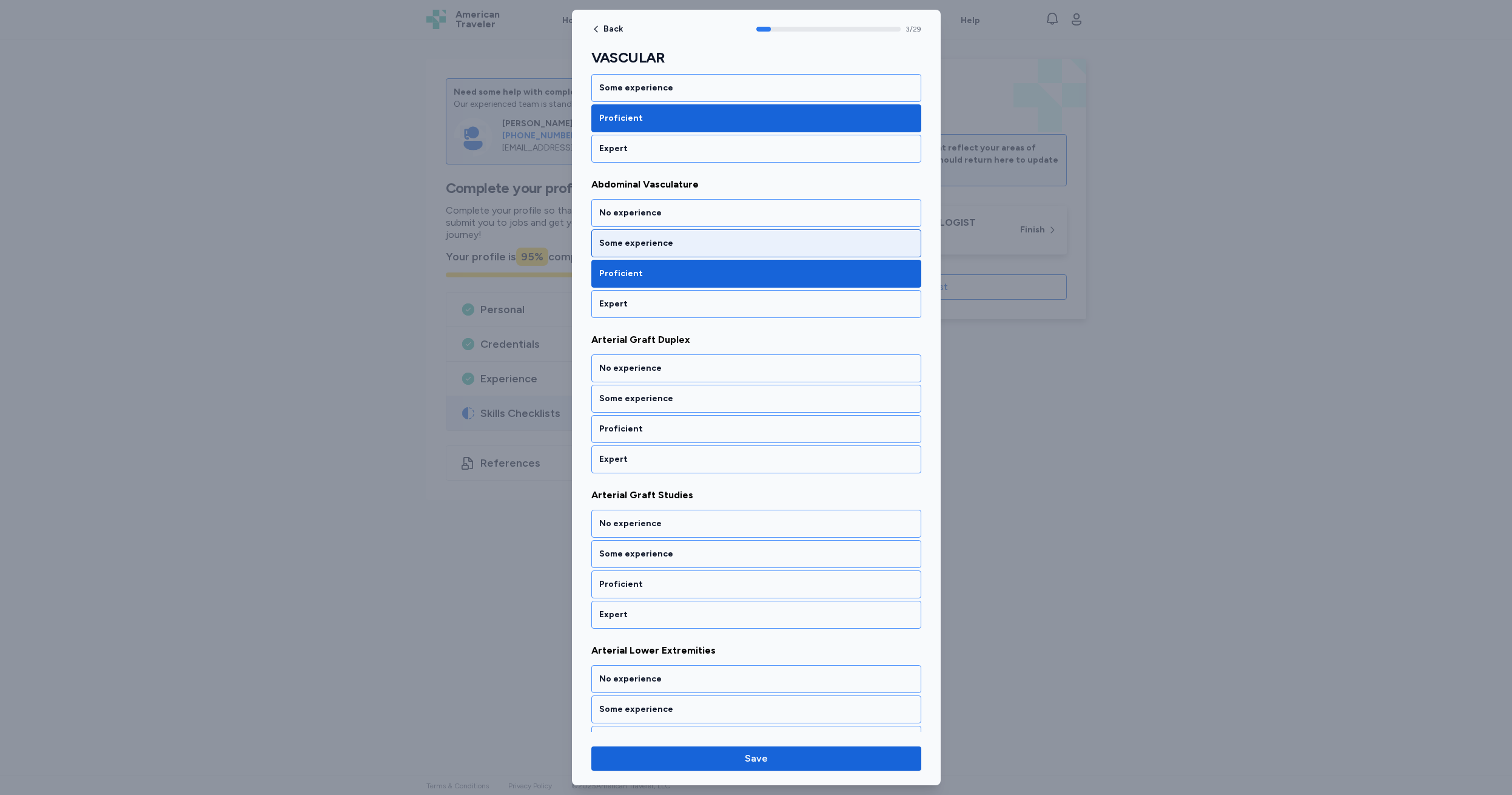
click at [684, 245] on div "Some experience" at bounding box center [756, 243] width 314 height 12
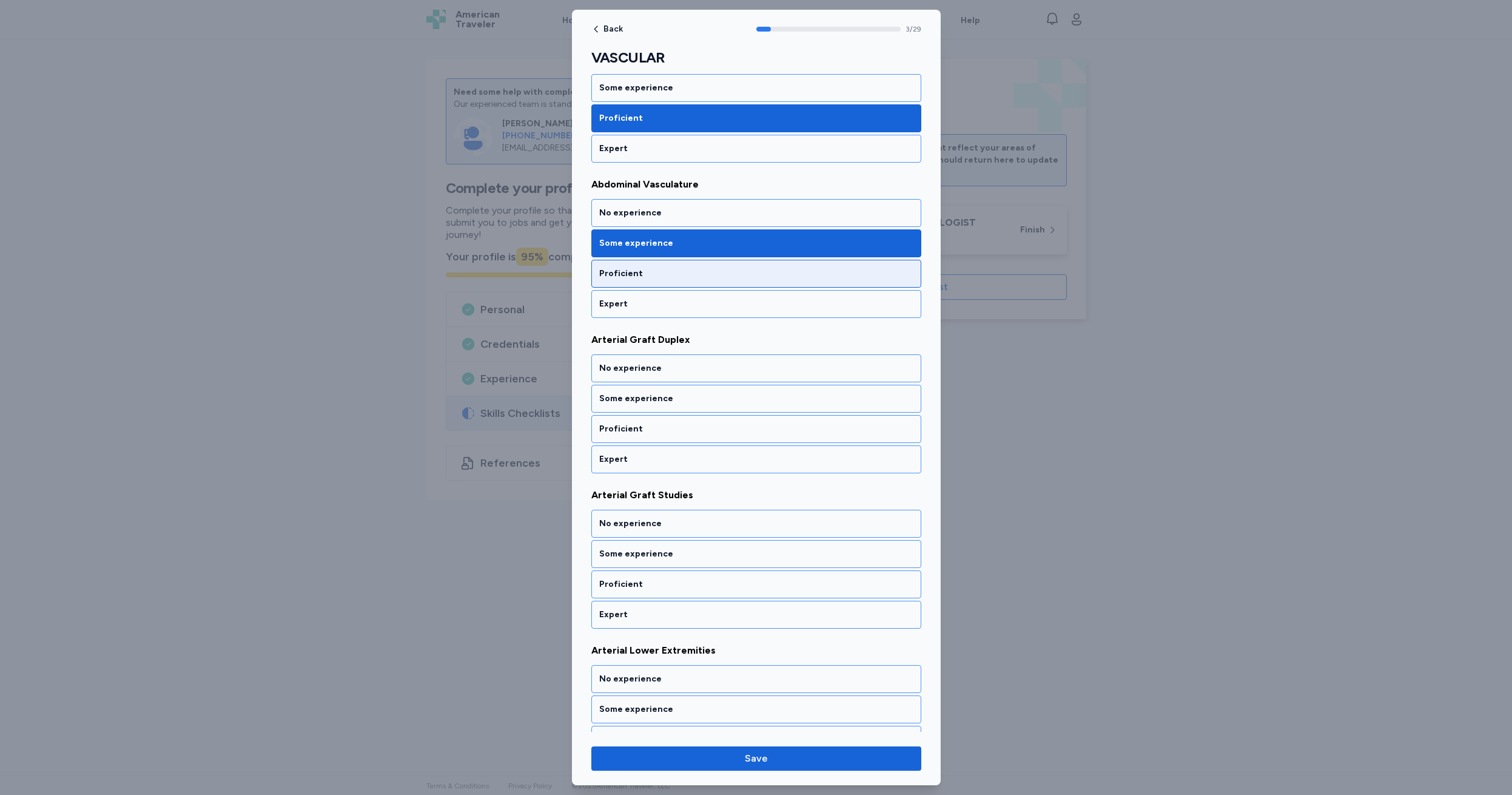
click at [653, 268] on div "Proficient" at bounding box center [756, 273] width 314 height 12
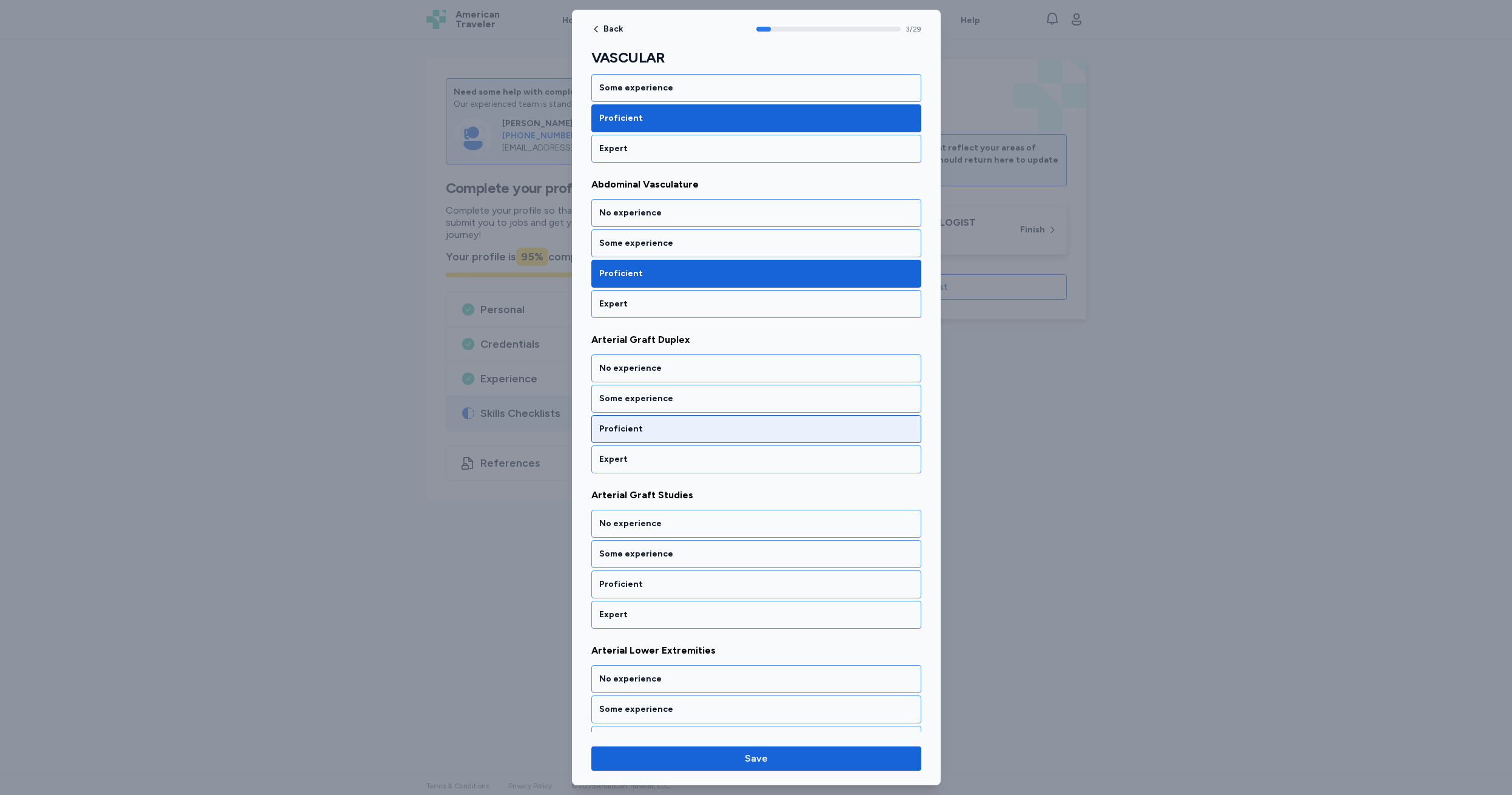
click at [659, 428] on div "Proficient" at bounding box center [756, 428] width 314 height 12
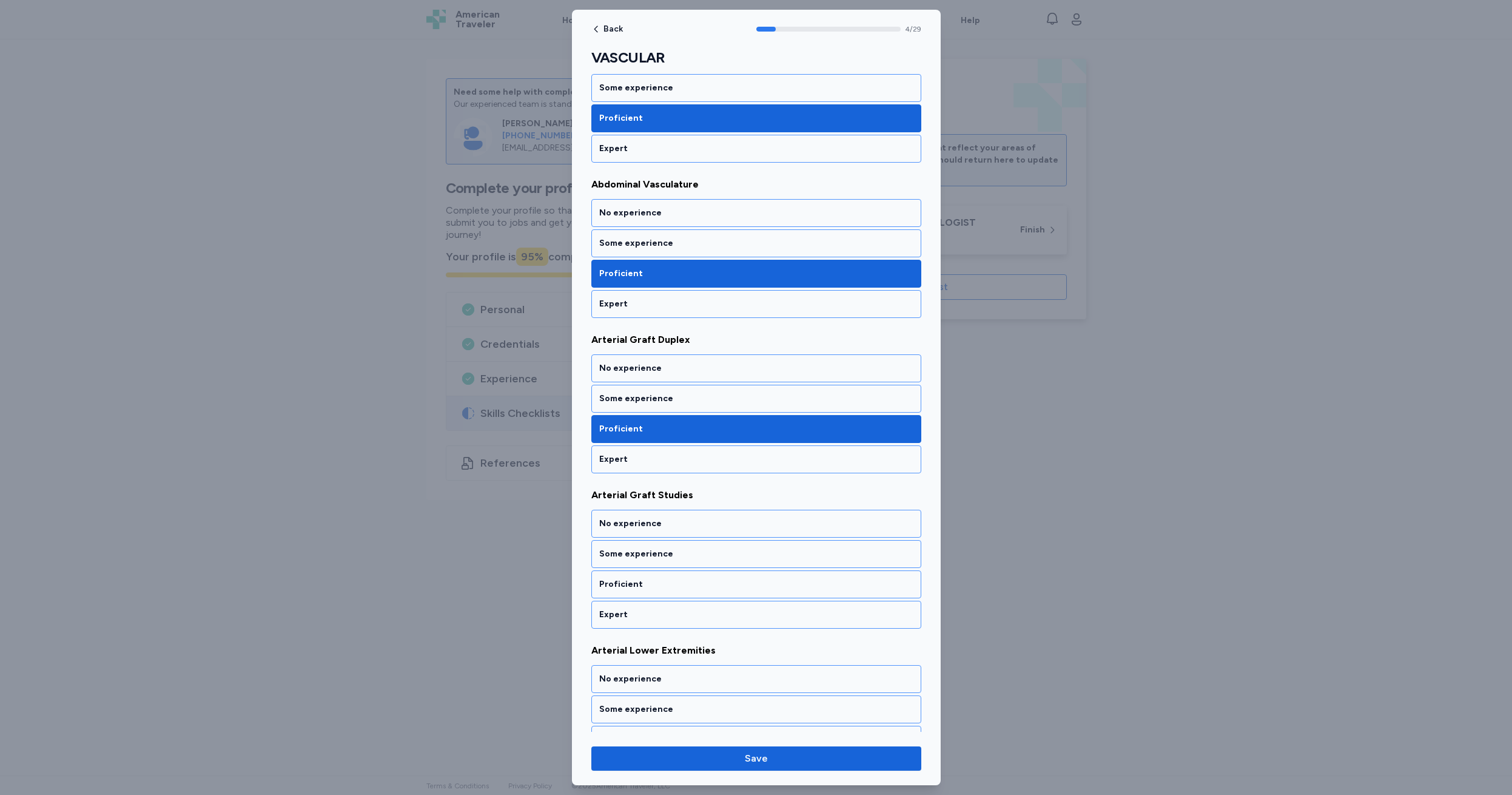
scroll to position [541, 0]
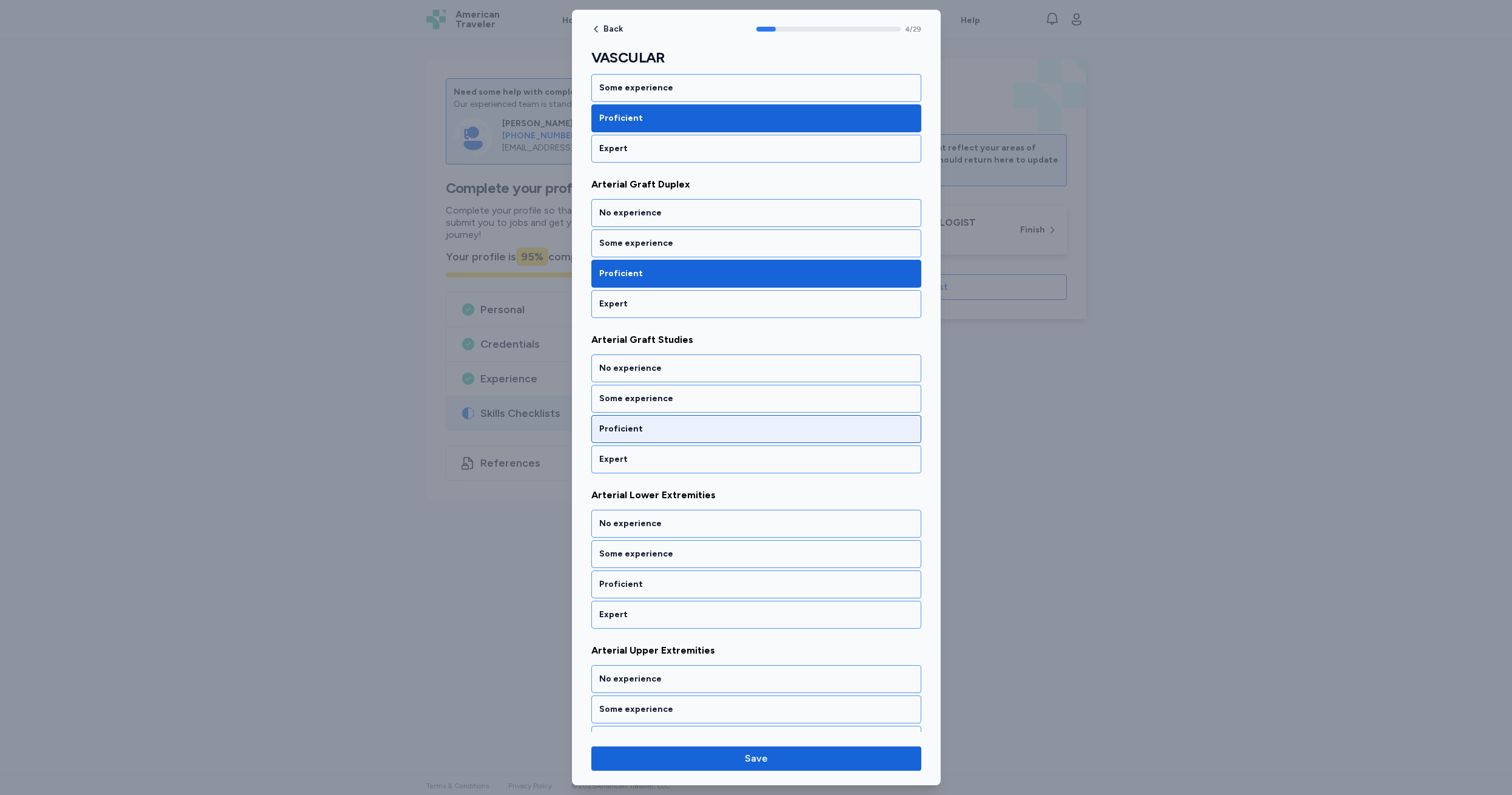
click at [659, 428] on div "Proficient" at bounding box center [756, 428] width 314 height 12
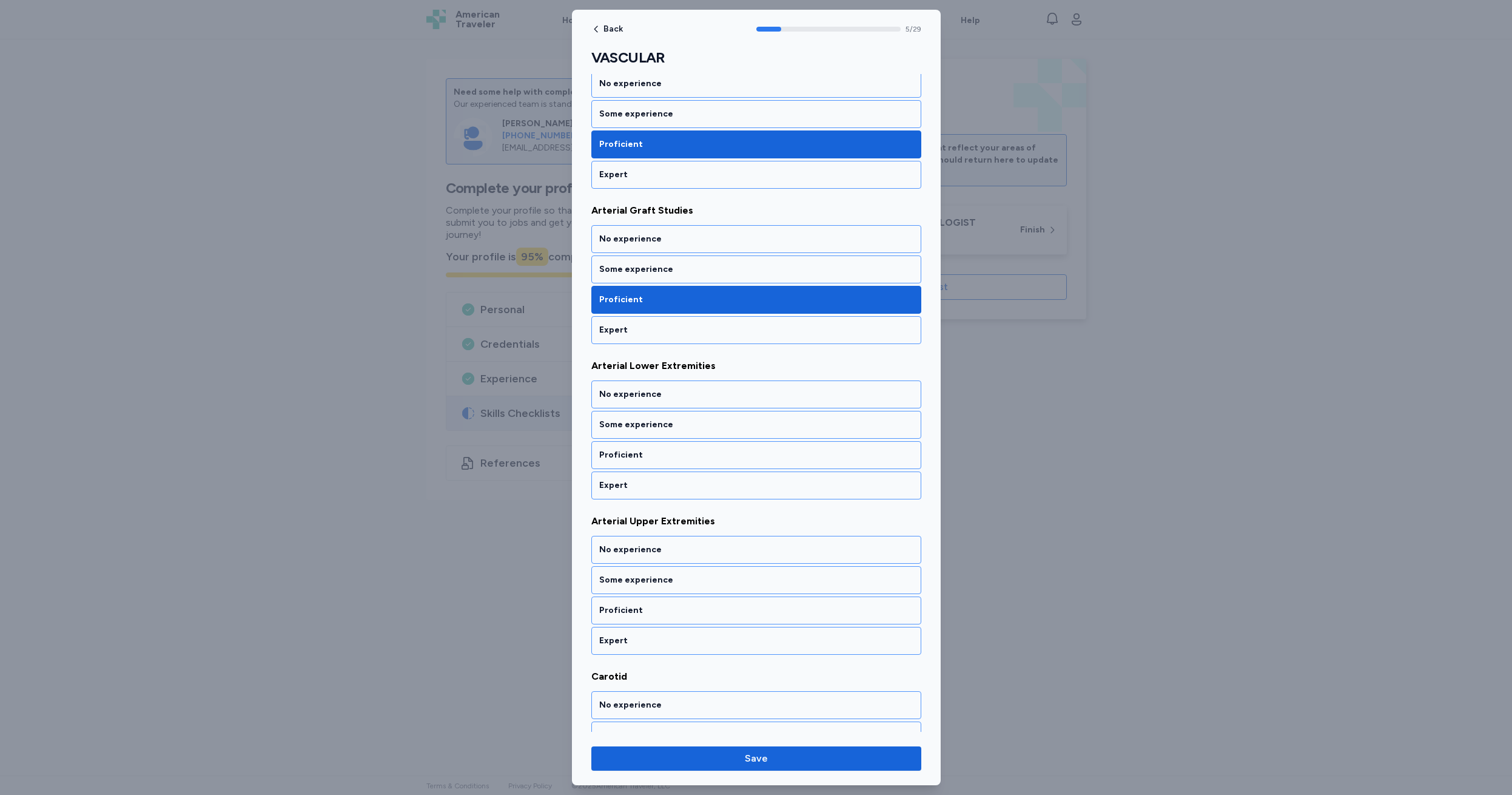
scroll to position [697, 0]
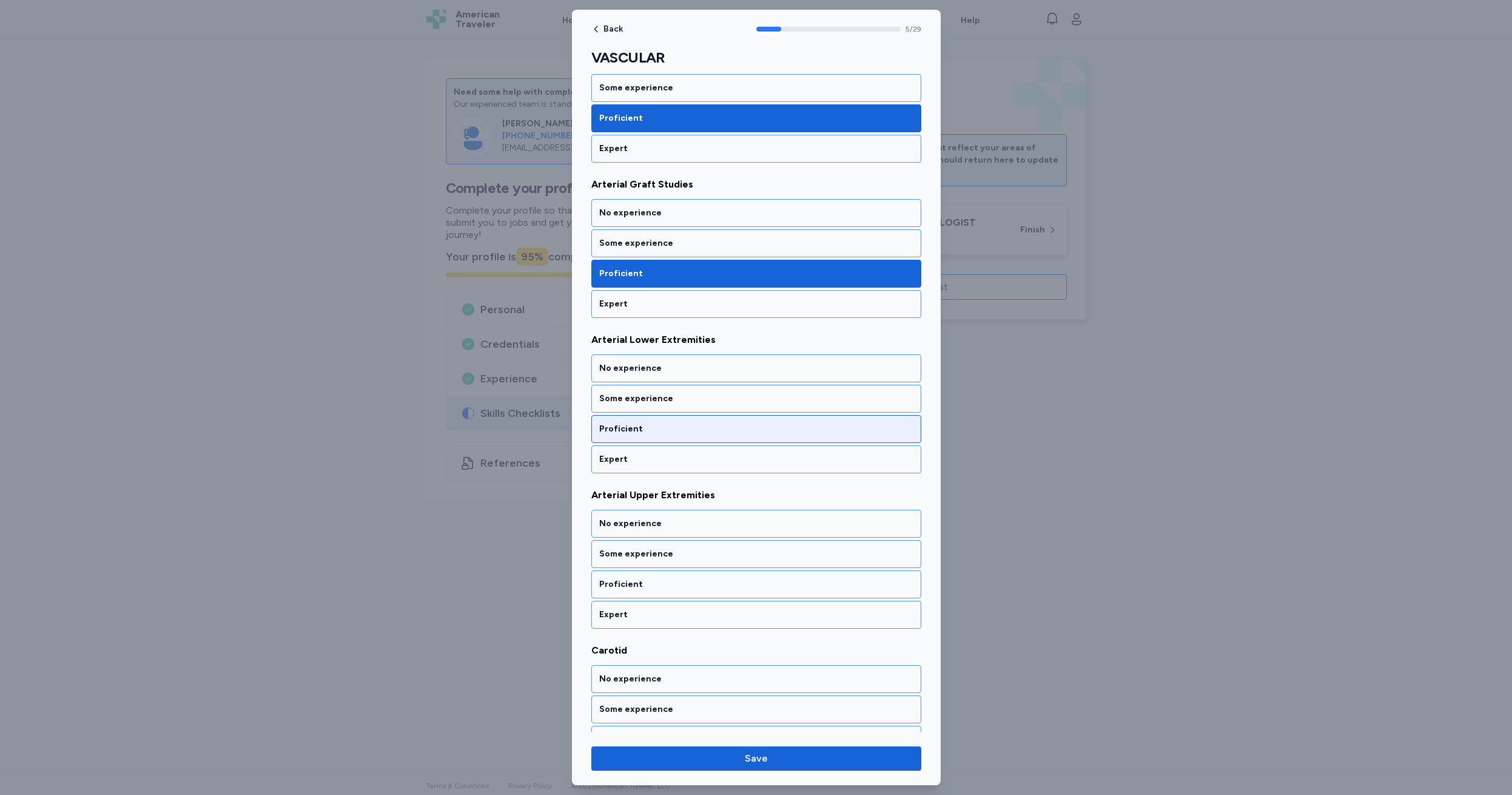
click at [659, 428] on div "Proficient" at bounding box center [756, 428] width 314 height 12
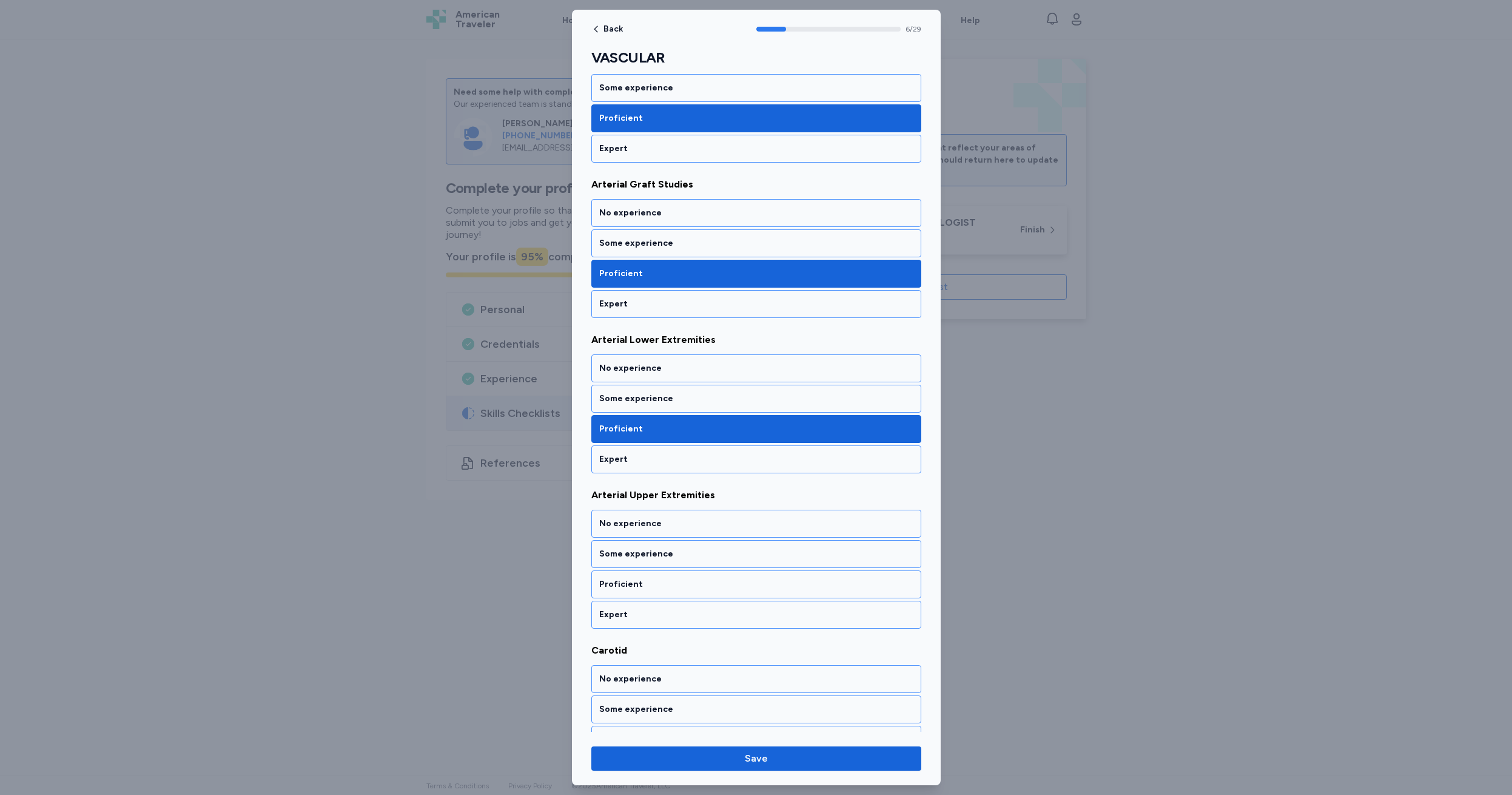
scroll to position [851, 0]
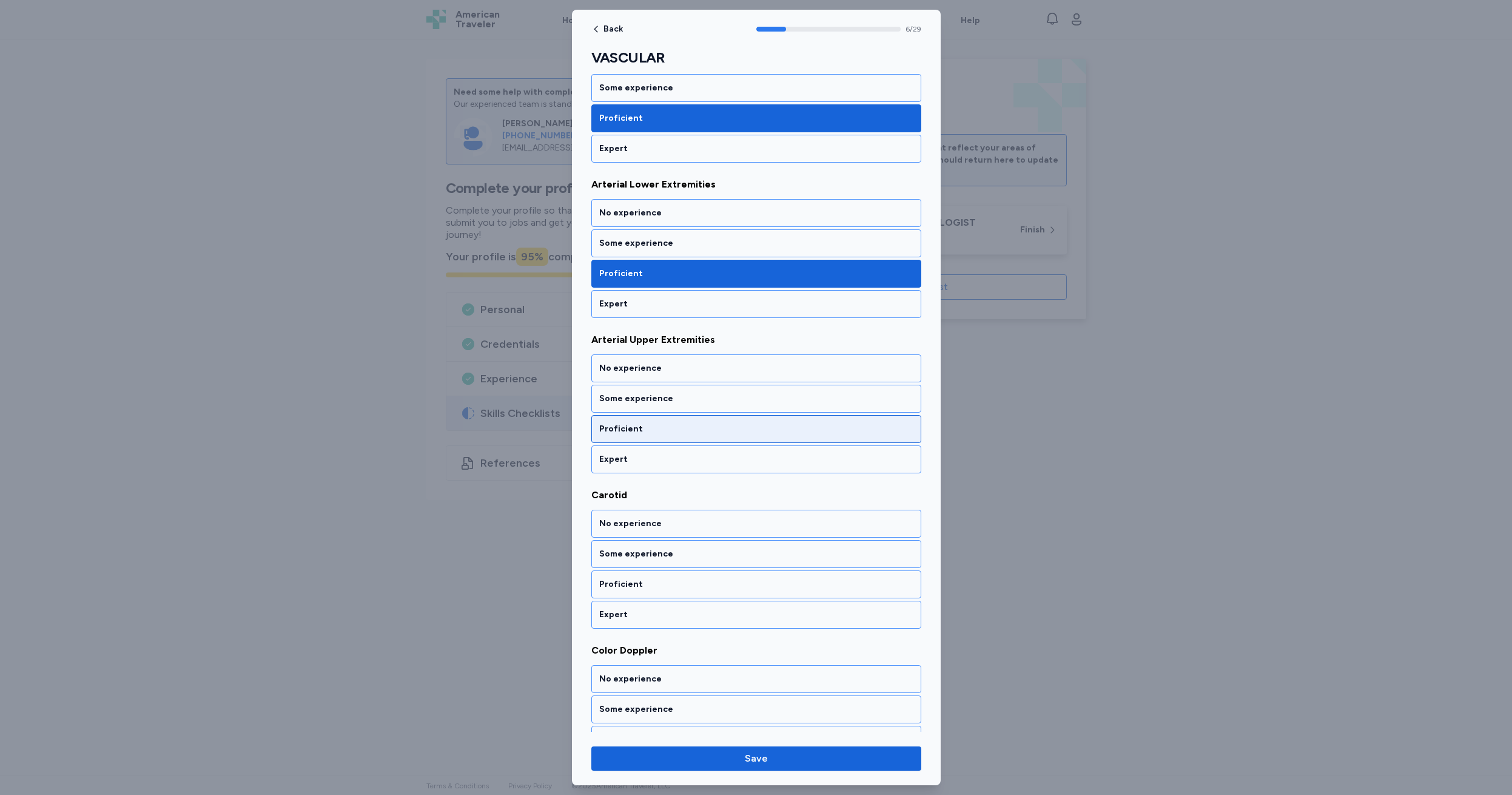
click at [659, 428] on div "Proficient" at bounding box center [756, 428] width 314 height 12
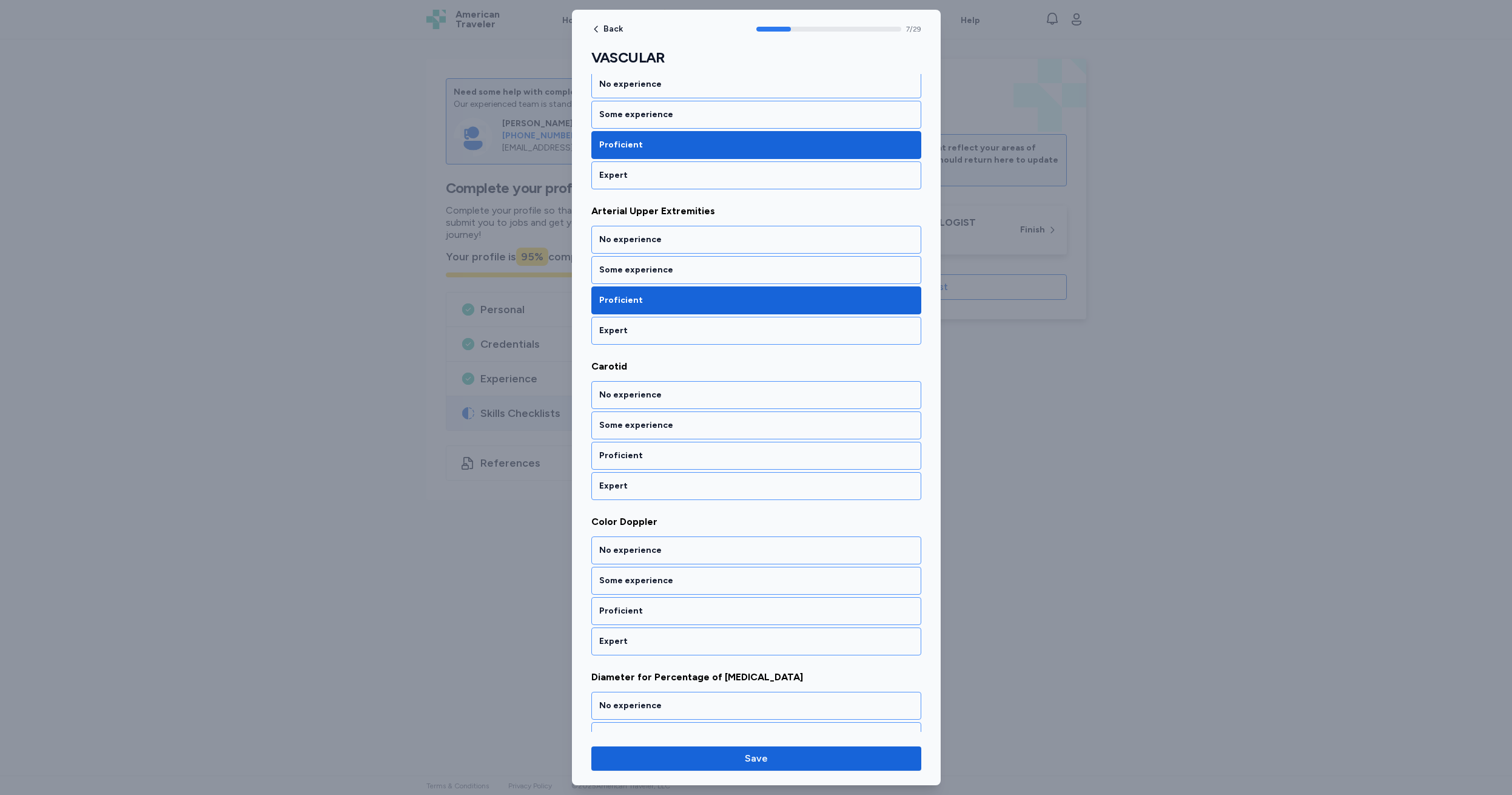
scroll to position [1007, 0]
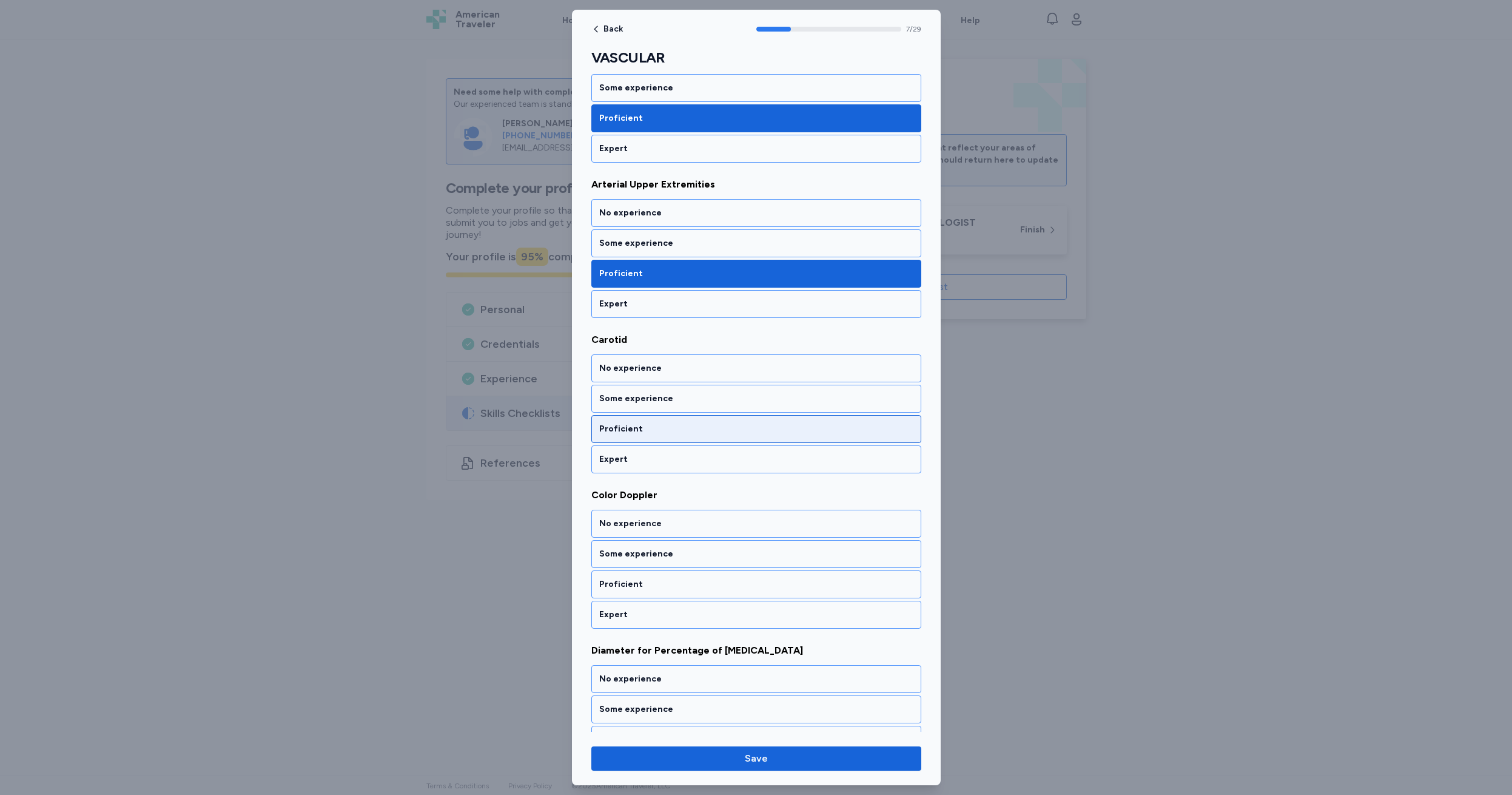
click at [659, 428] on div "Proficient" at bounding box center [756, 428] width 314 height 12
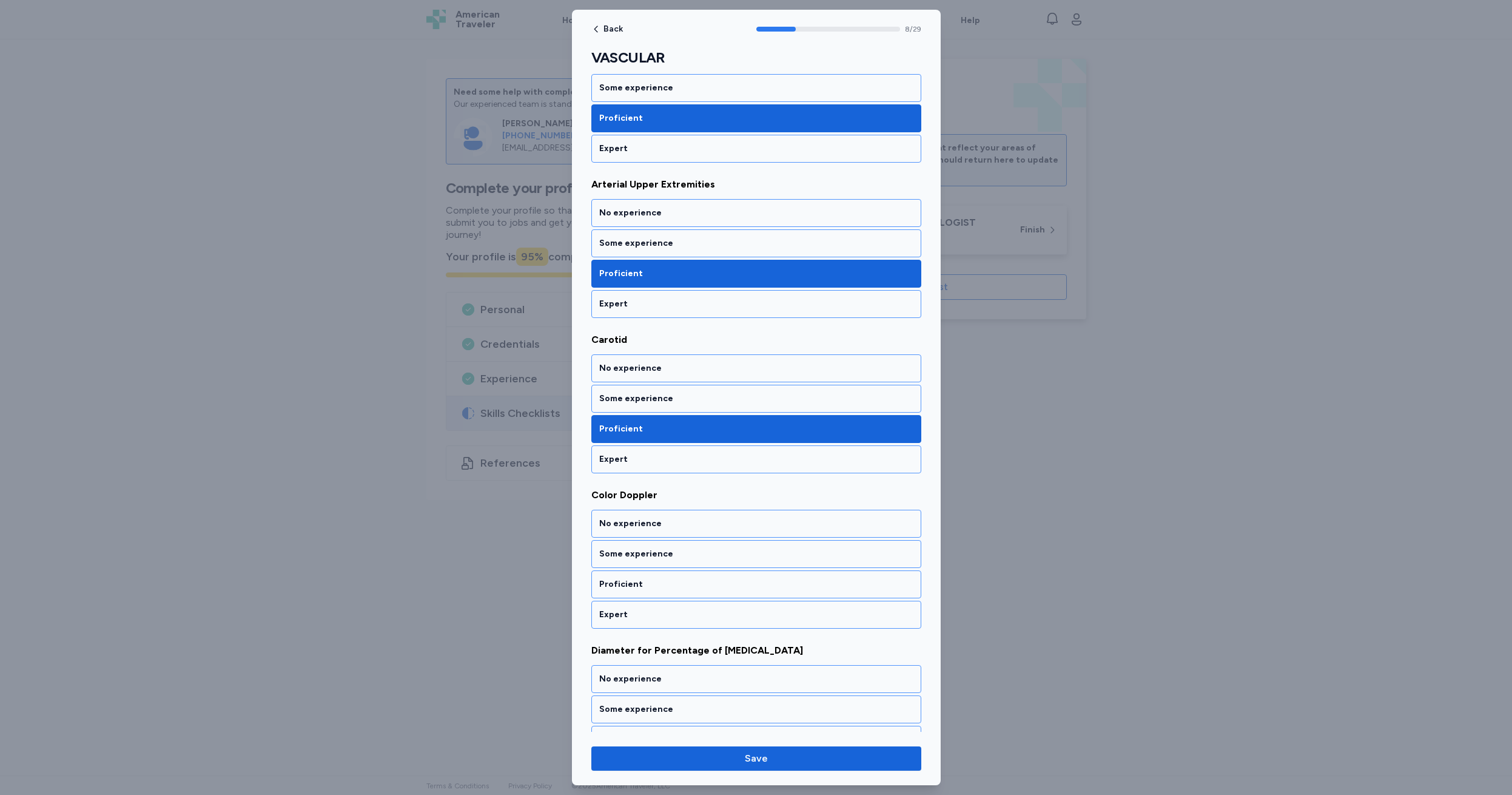
scroll to position [1162, 0]
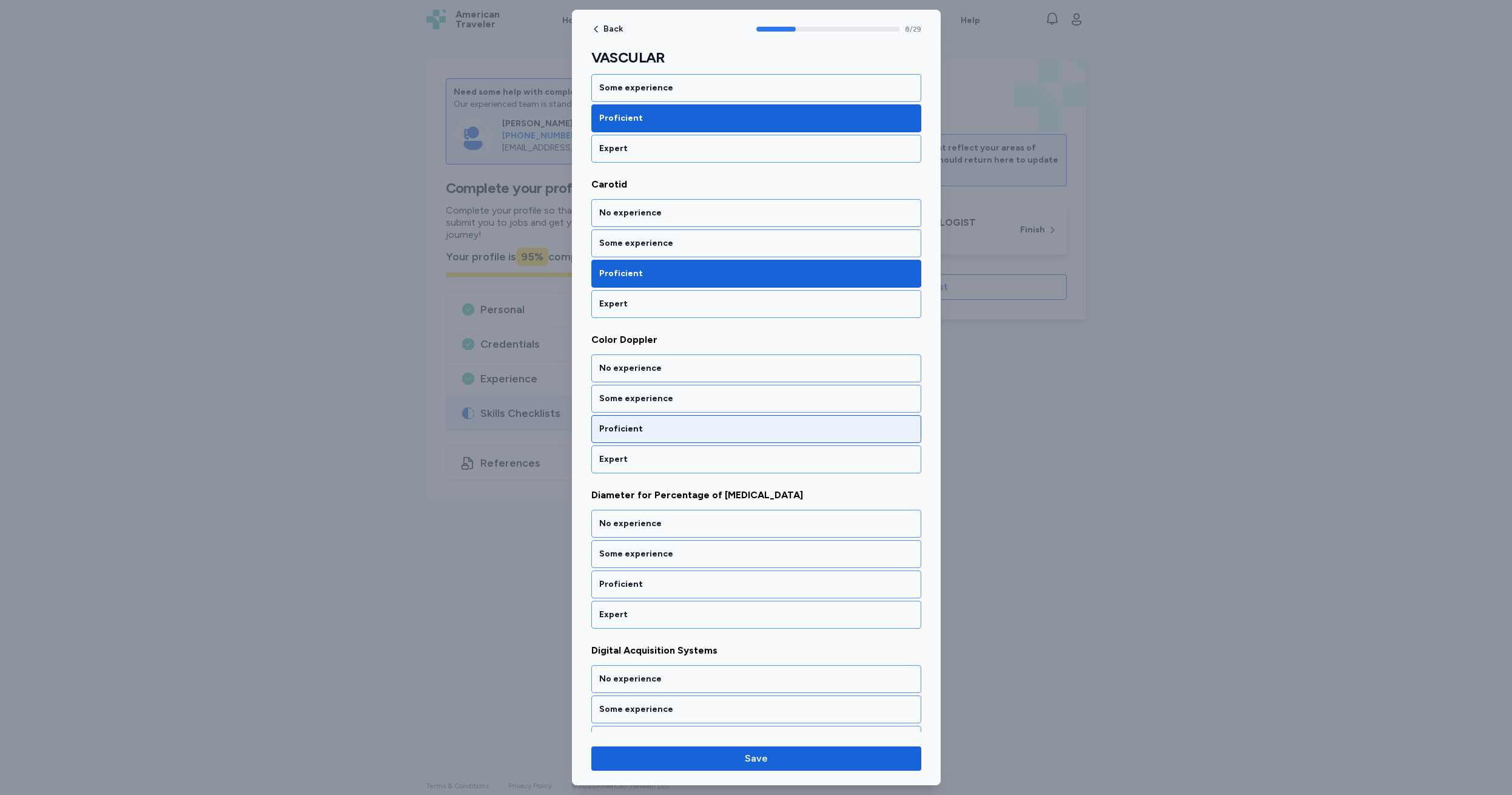
click at [659, 428] on div "Proficient" at bounding box center [756, 428] width 314 height 12
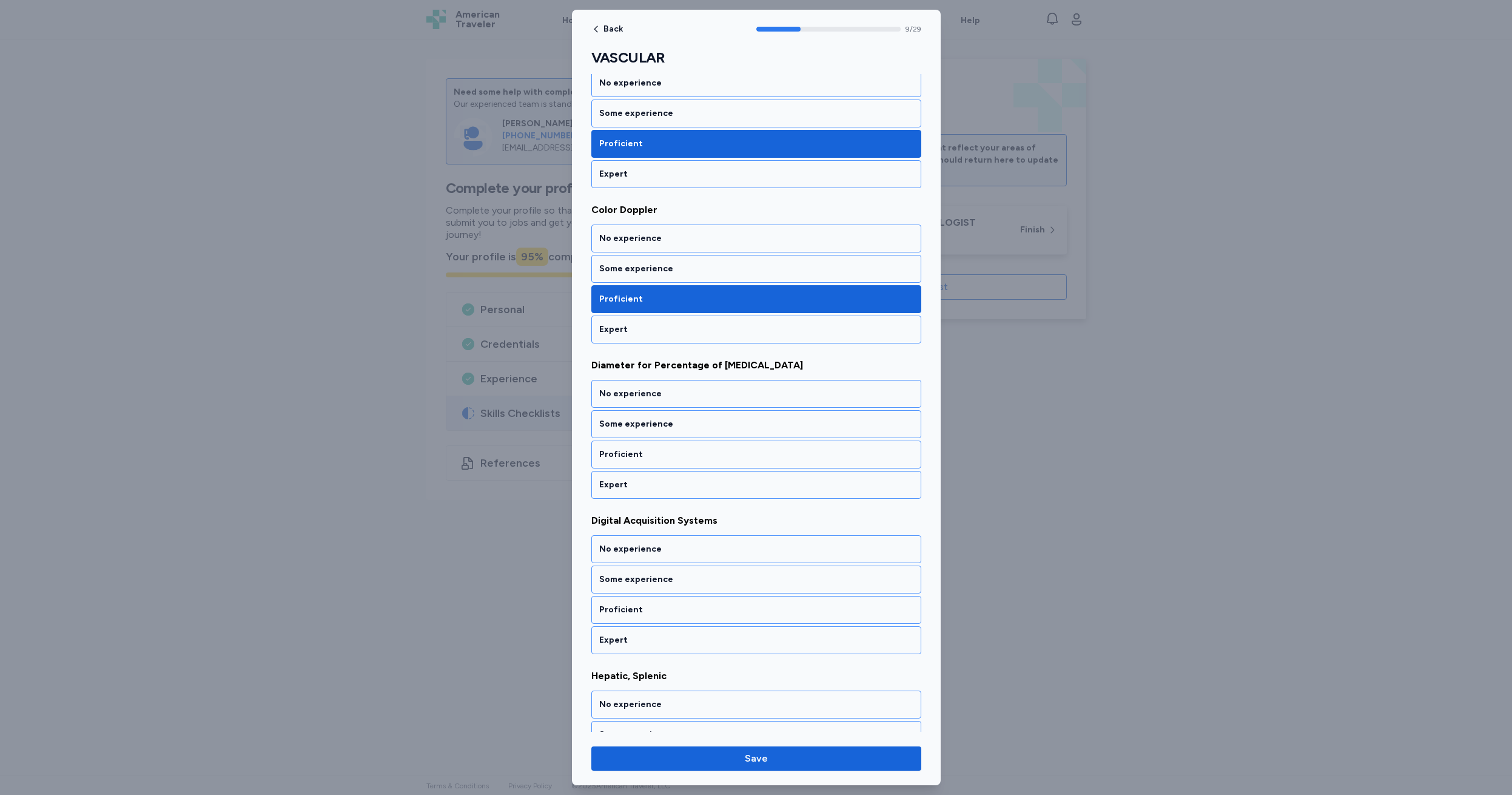
scroll to position [1317, 0]
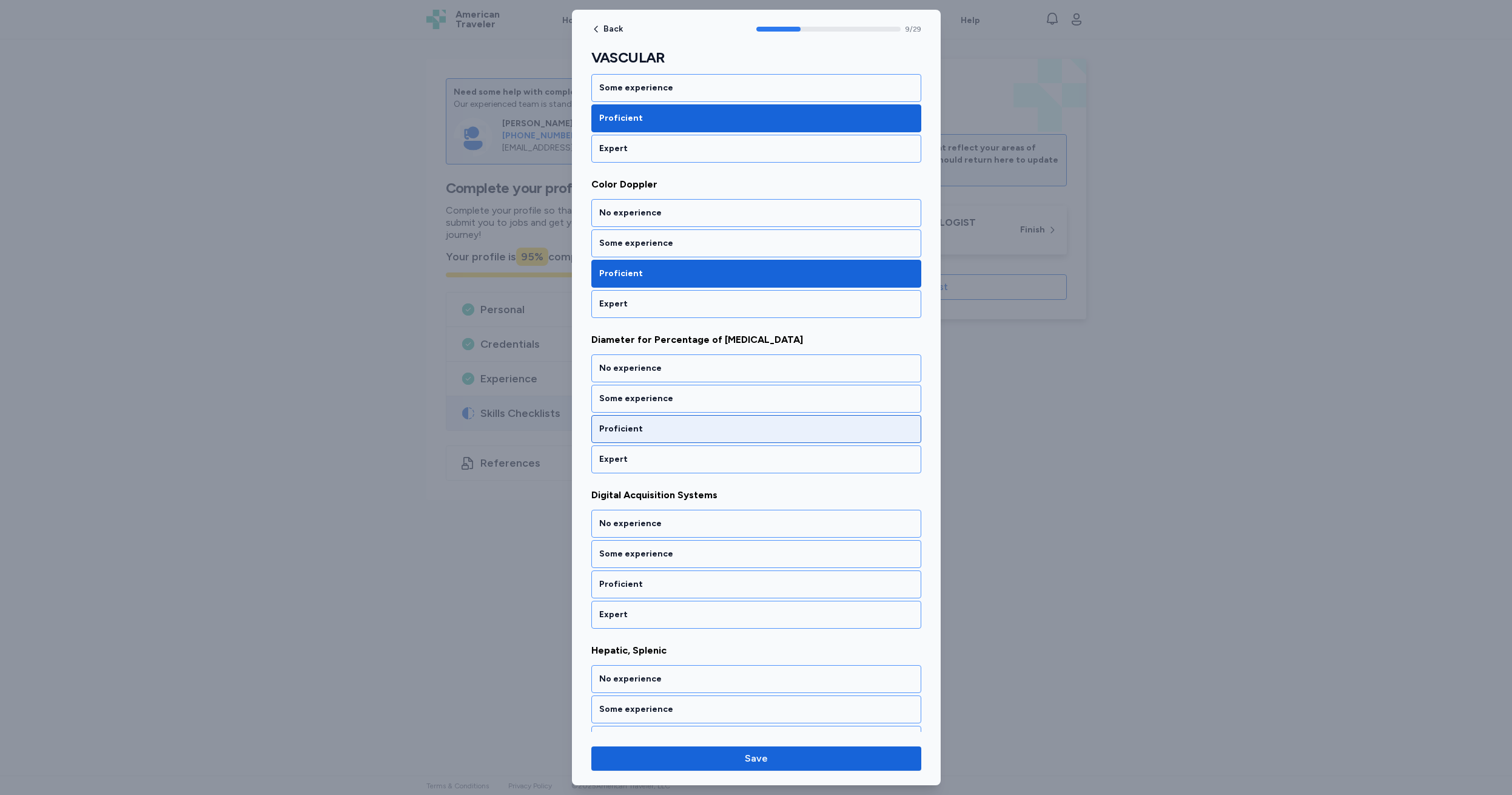
click at [659, 428] on div "Proficient" at bounding box center [756, 428] width 314 height 12
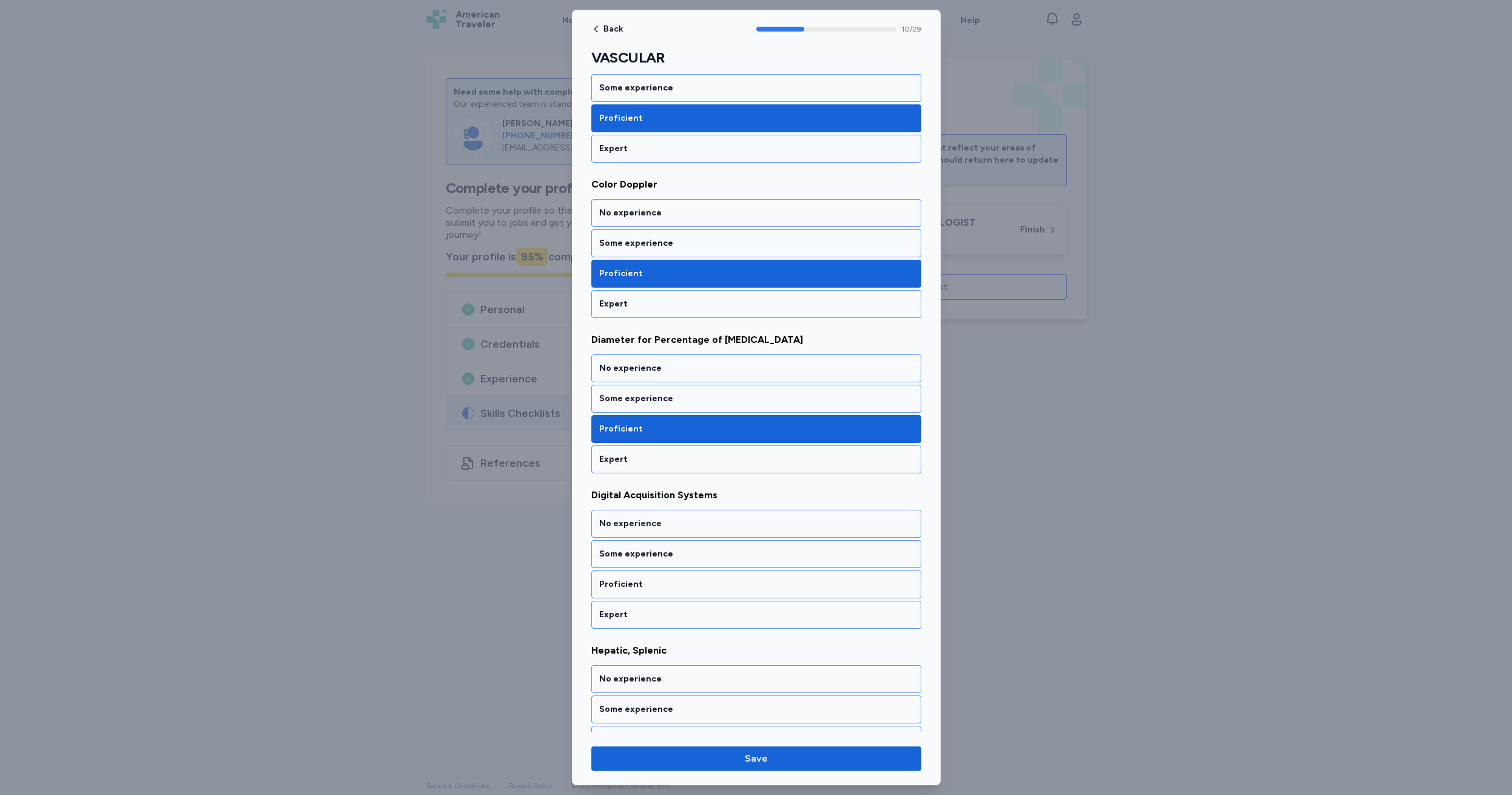
scroll to position [1473, 0]
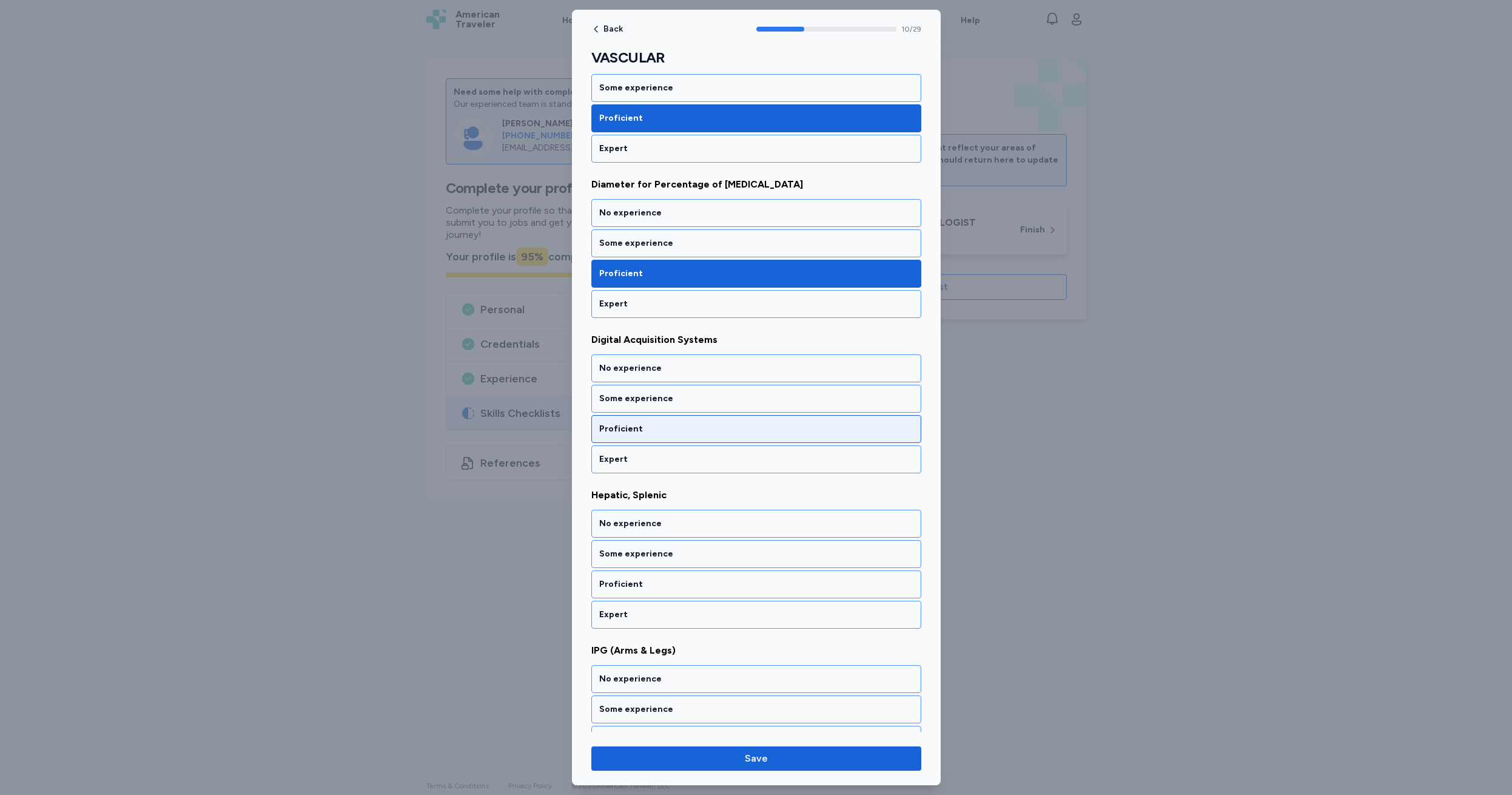
click at [659, 428] on div "Proficient" at bounding box center [756, 428] width 314 height 12
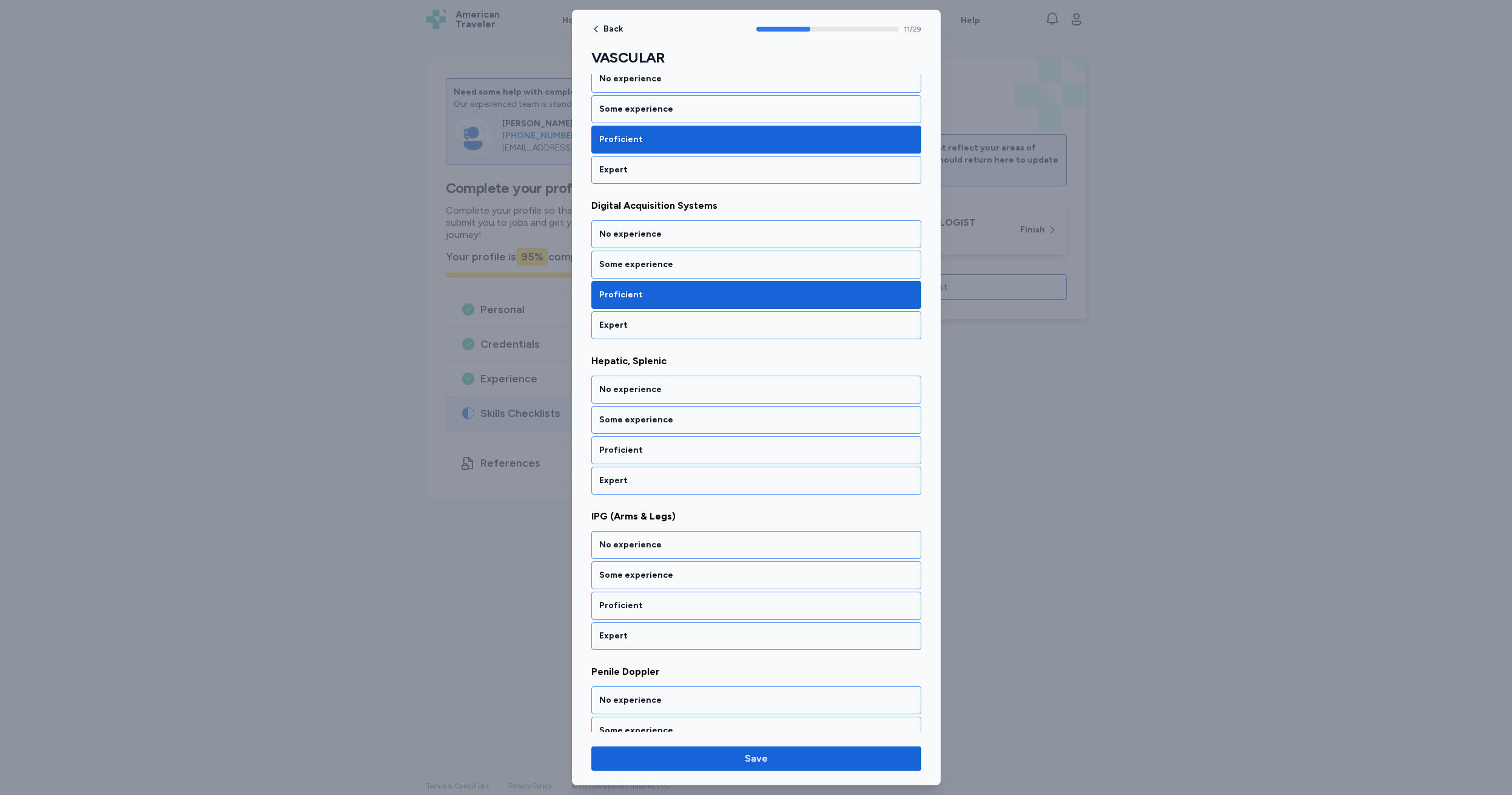
scroll to position [1628, 0]
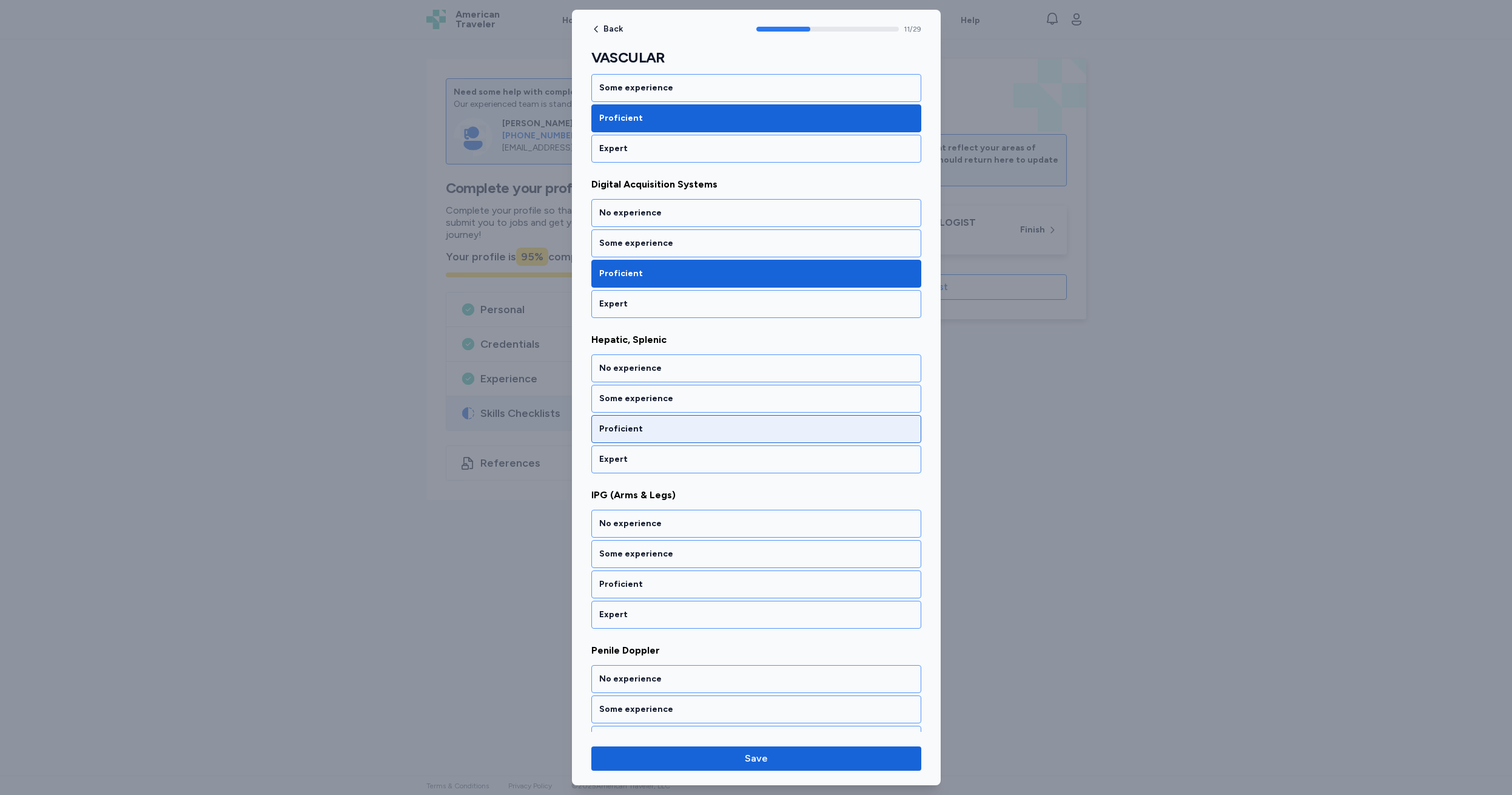
click at [659, 428] on div "Proficient" at bounding box center [756, 428] width 314 height 12
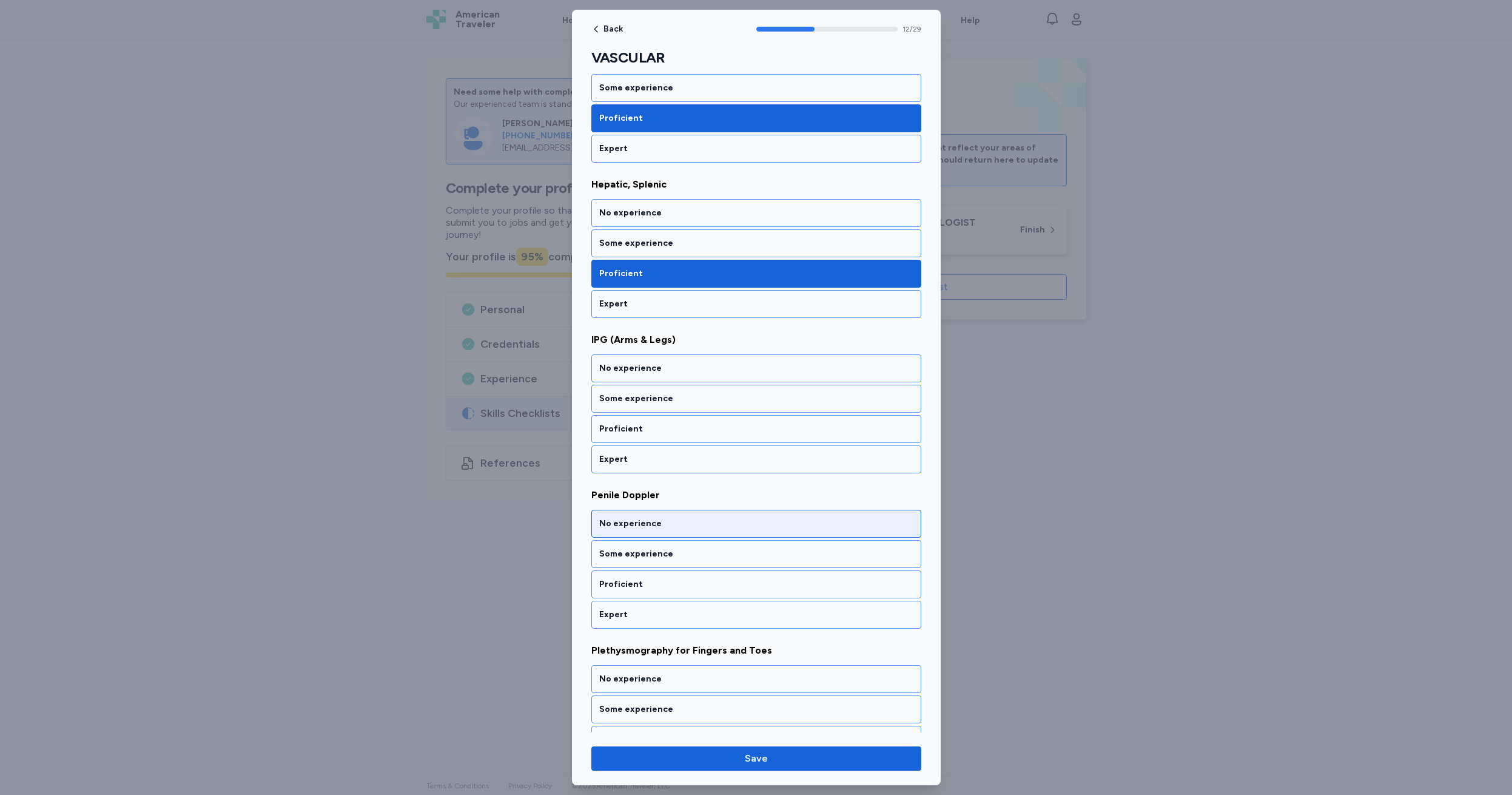
click at [676, 520] on div "No experience" at bounding box center [756, 523] width 314 height 12
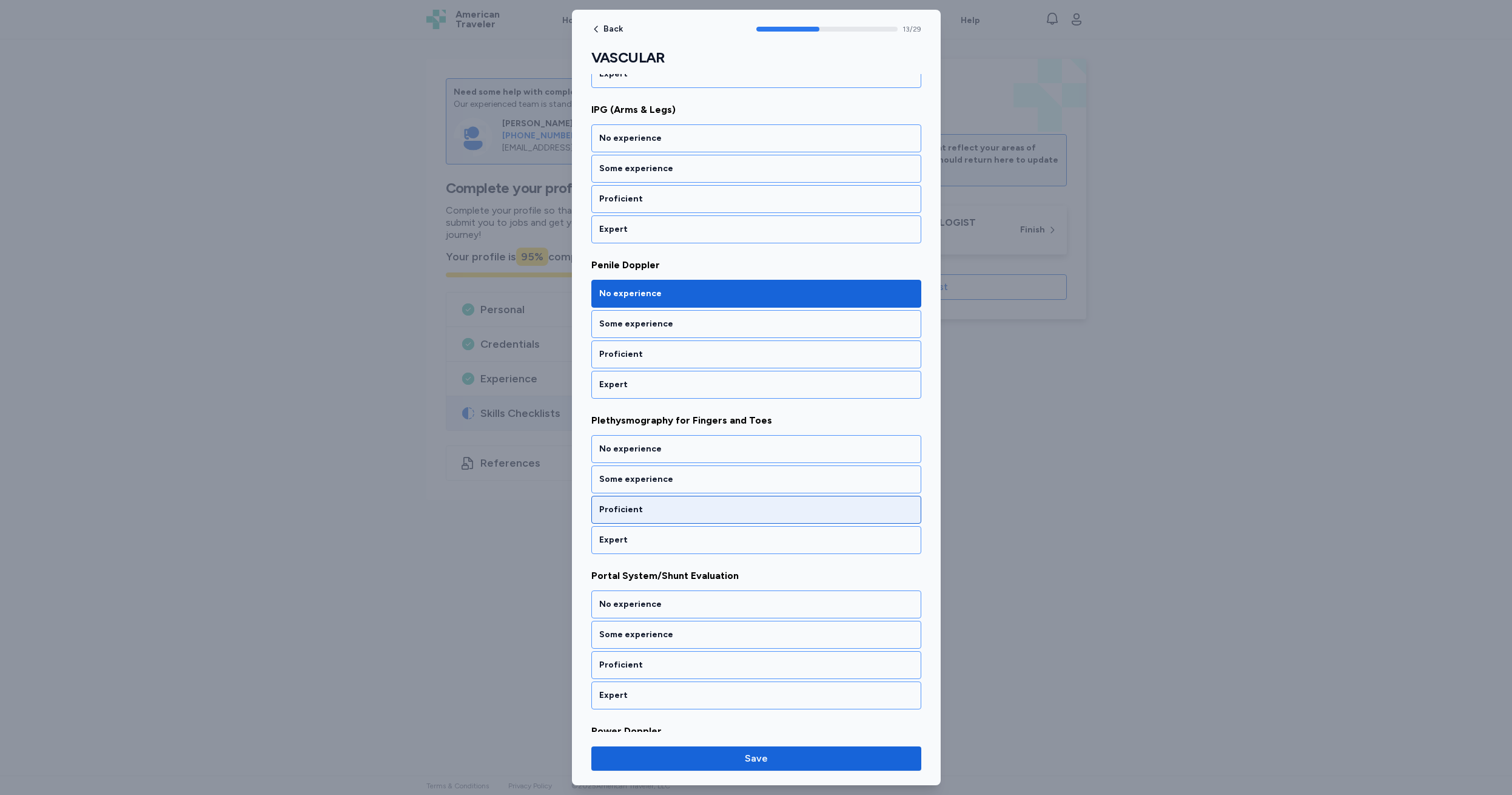
scroll to position [1844, 0]
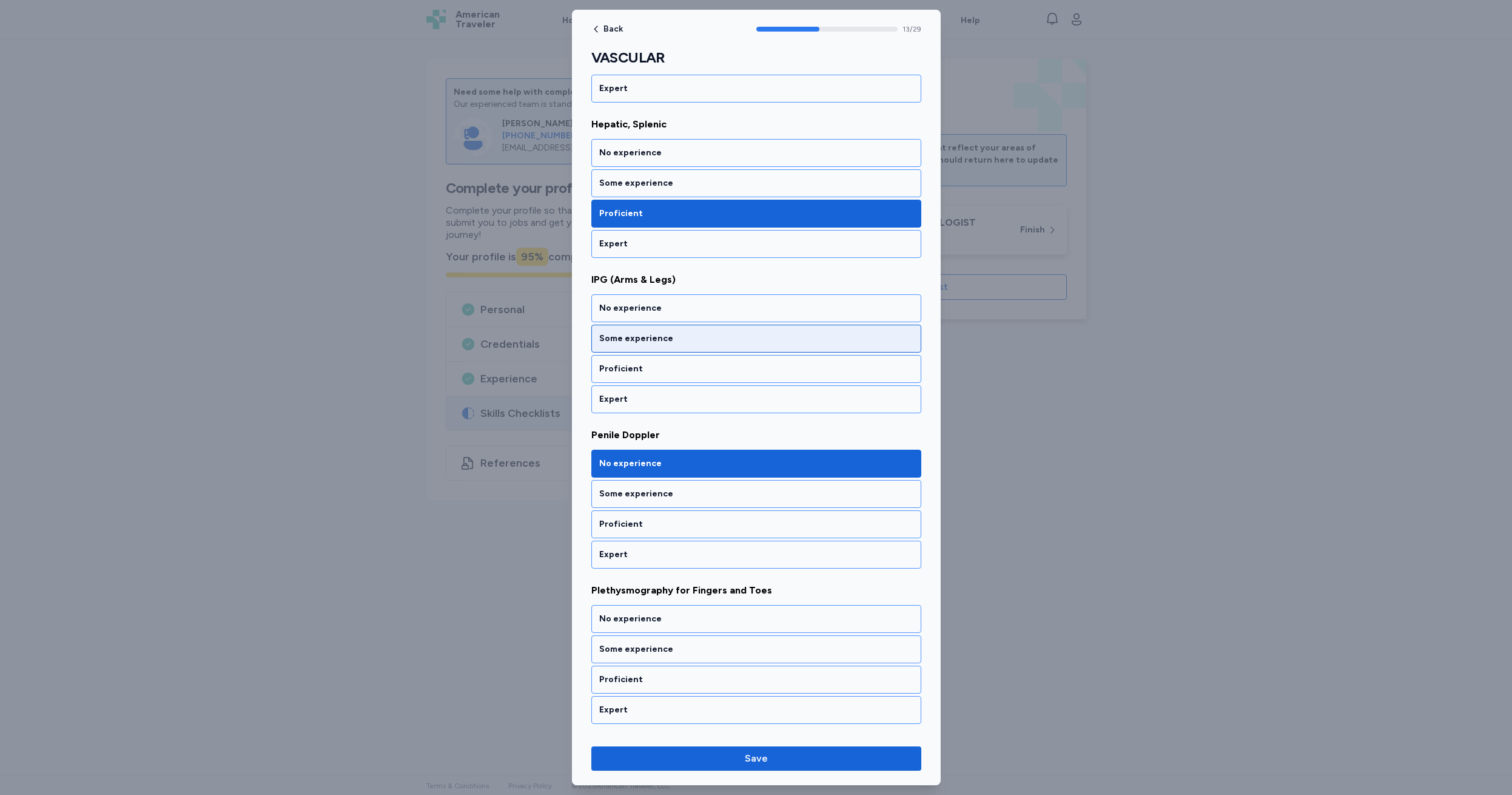
click at [679, 335] on div "Some experience" at bounding box center [756, 337] width 314 height 12
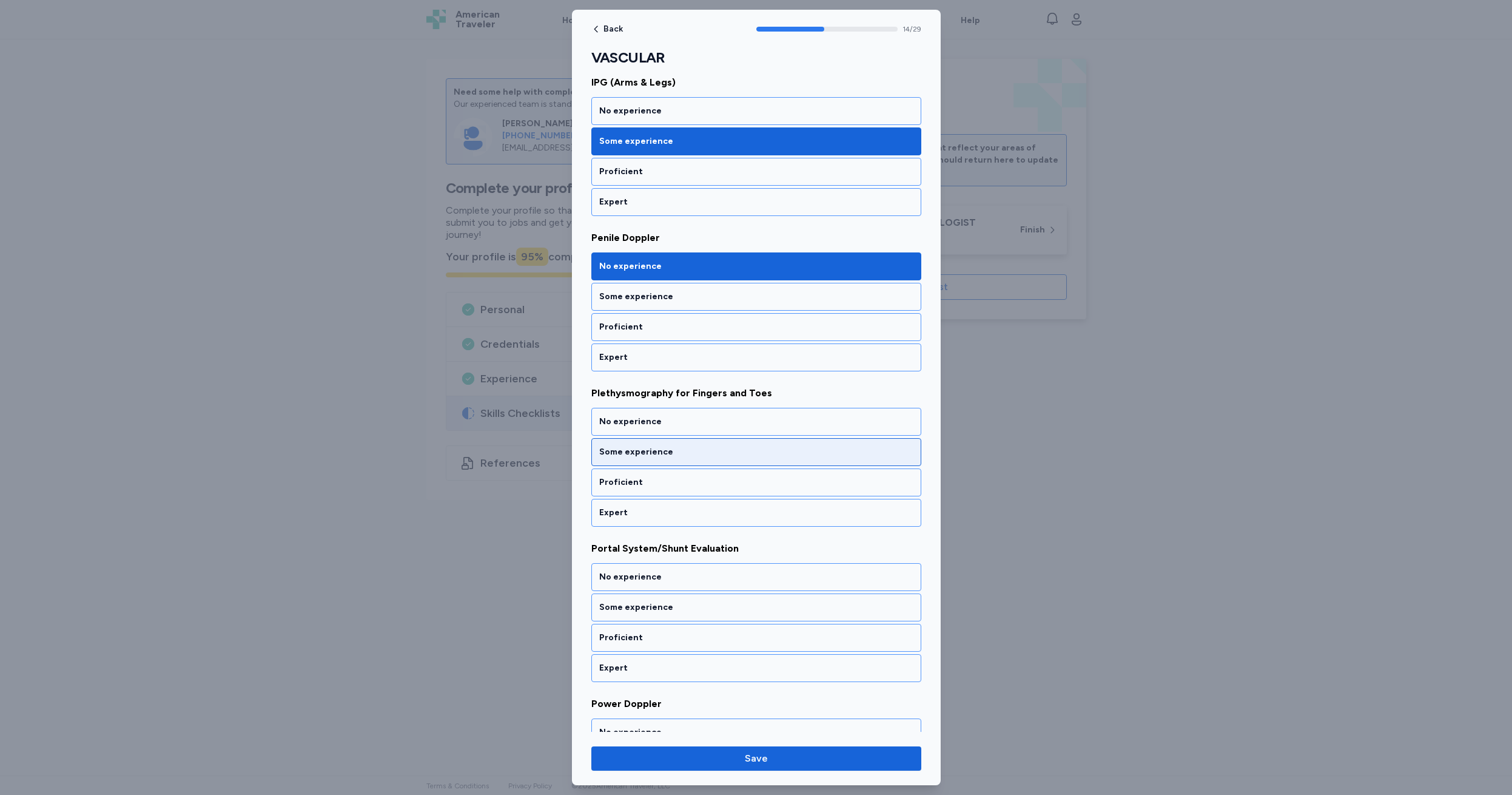
scroll to position [1858, 0]
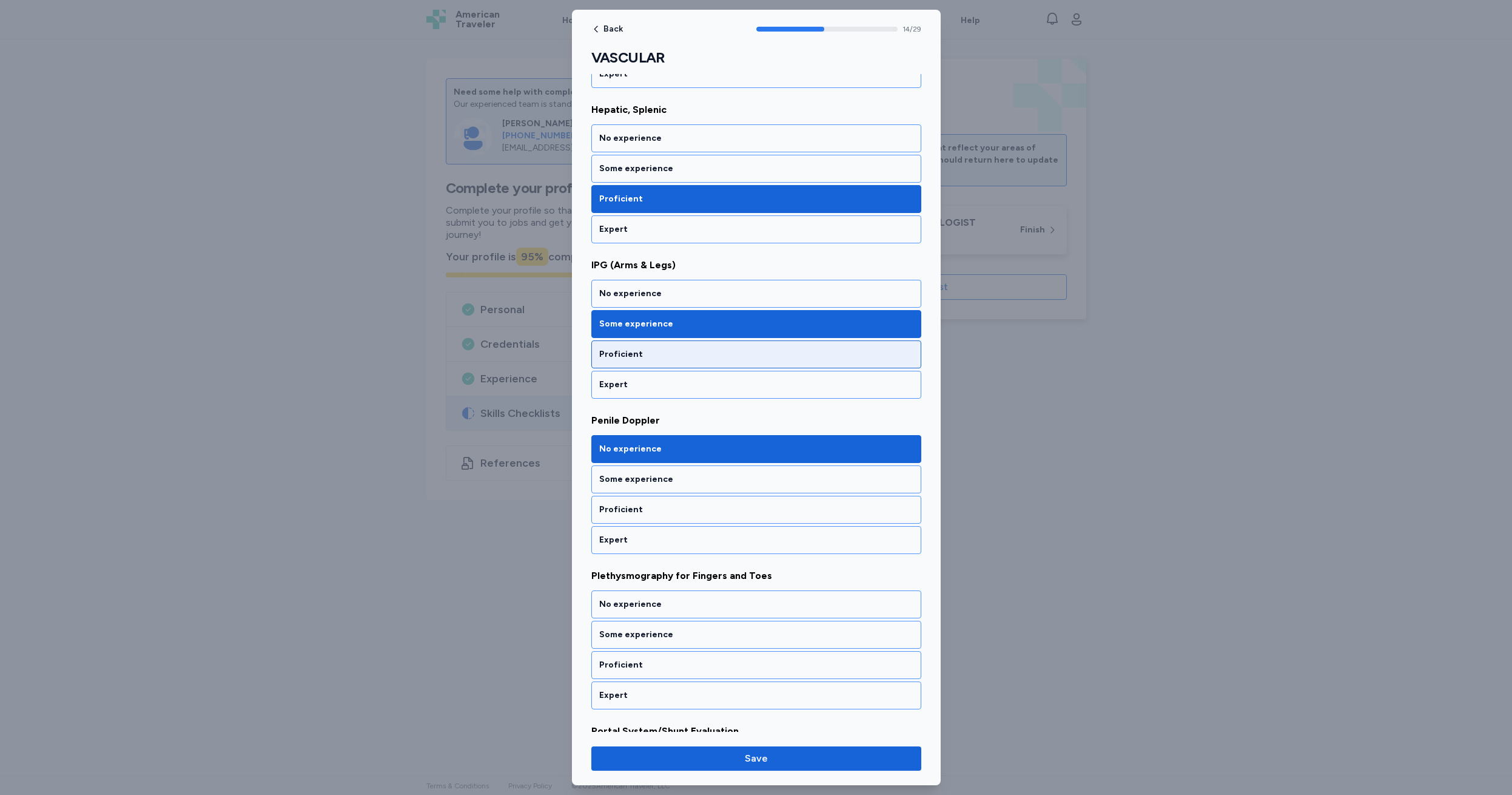
click at [664, 350] on div "Proficient" at bounding box center [756, 354] width 314 height 12
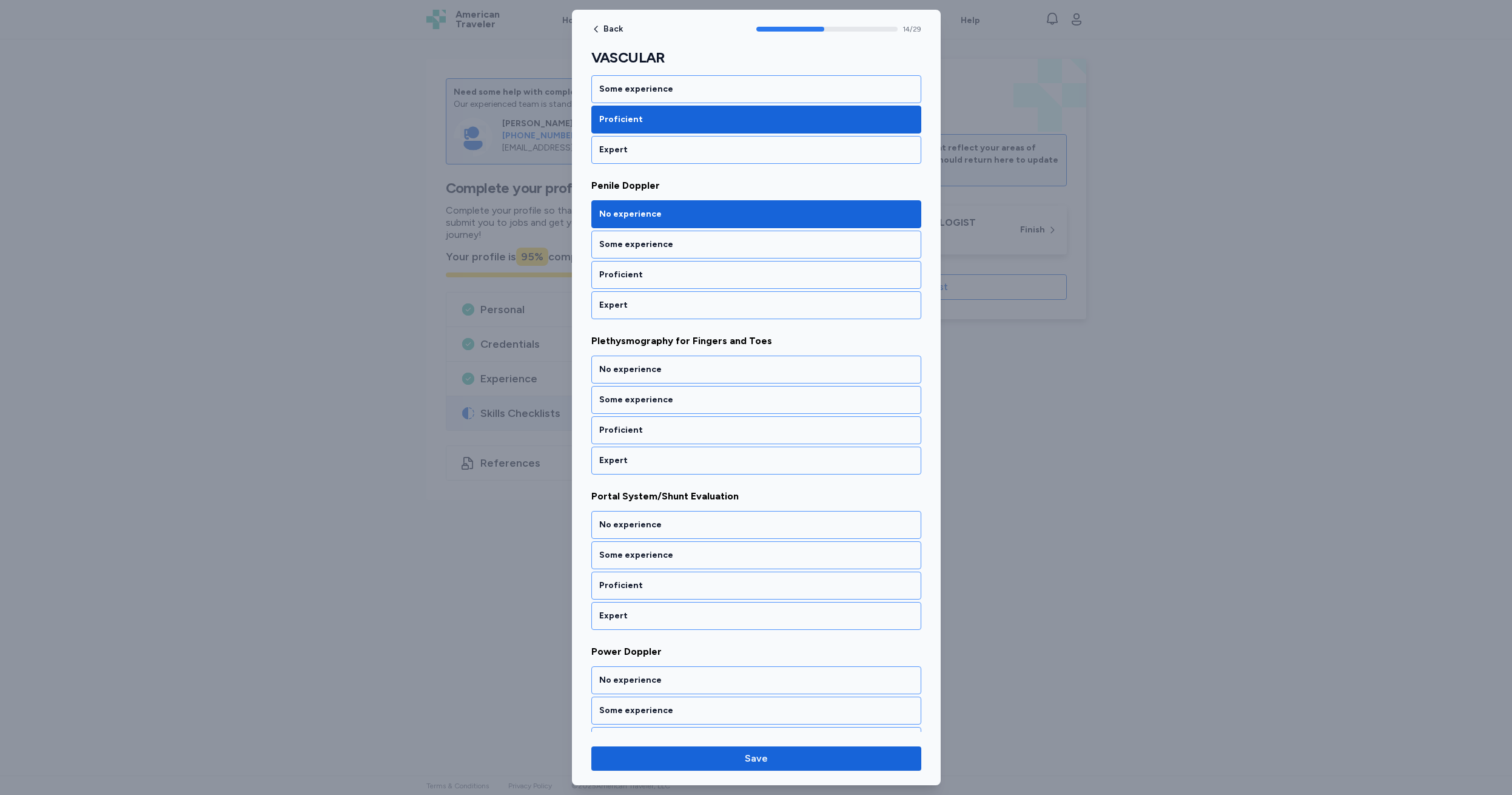
scroll to position [2094, 0]
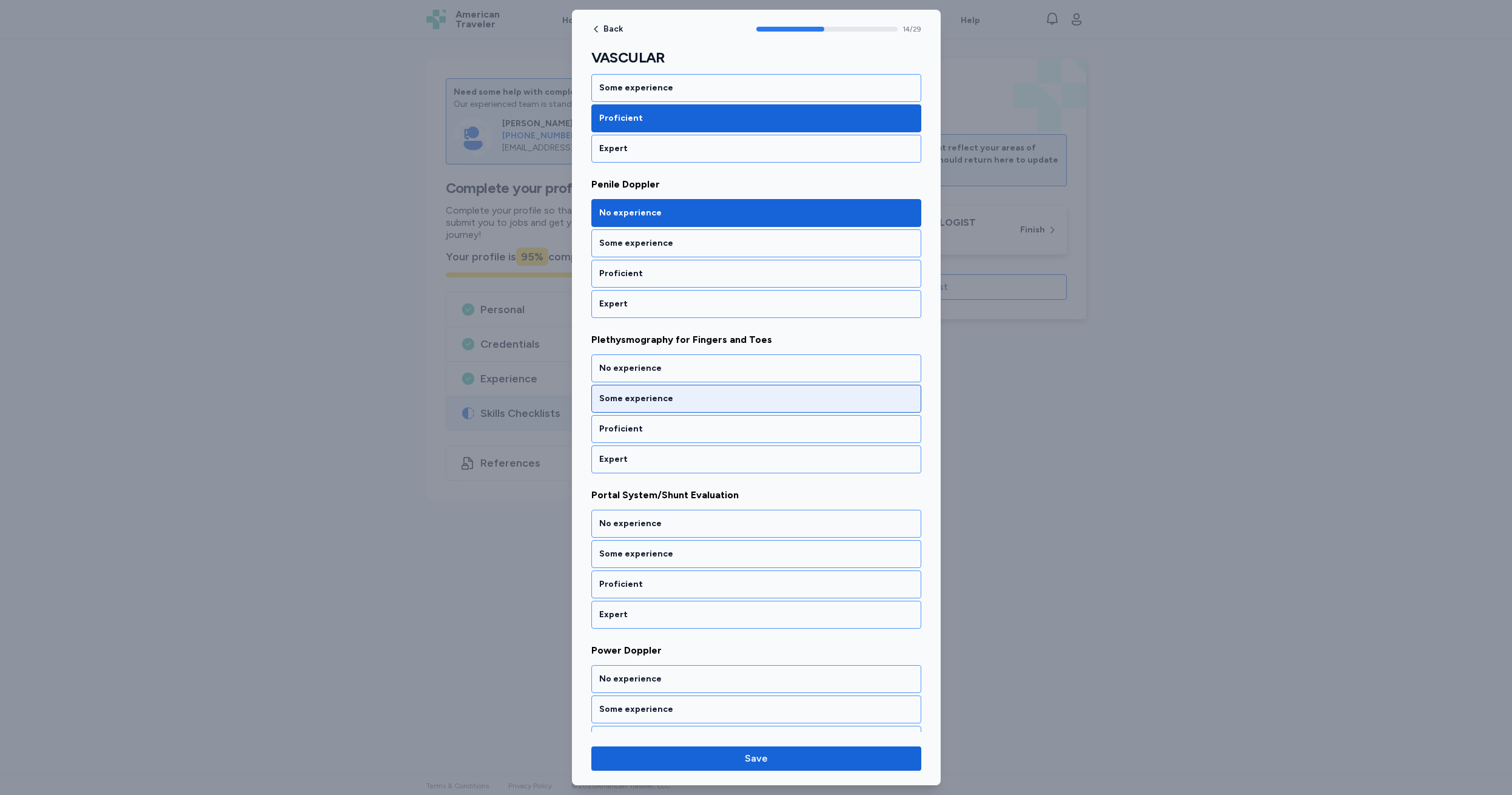
click at [686, 396] on div "Some experience" at bounding box center [756, 398] width 314 height 12
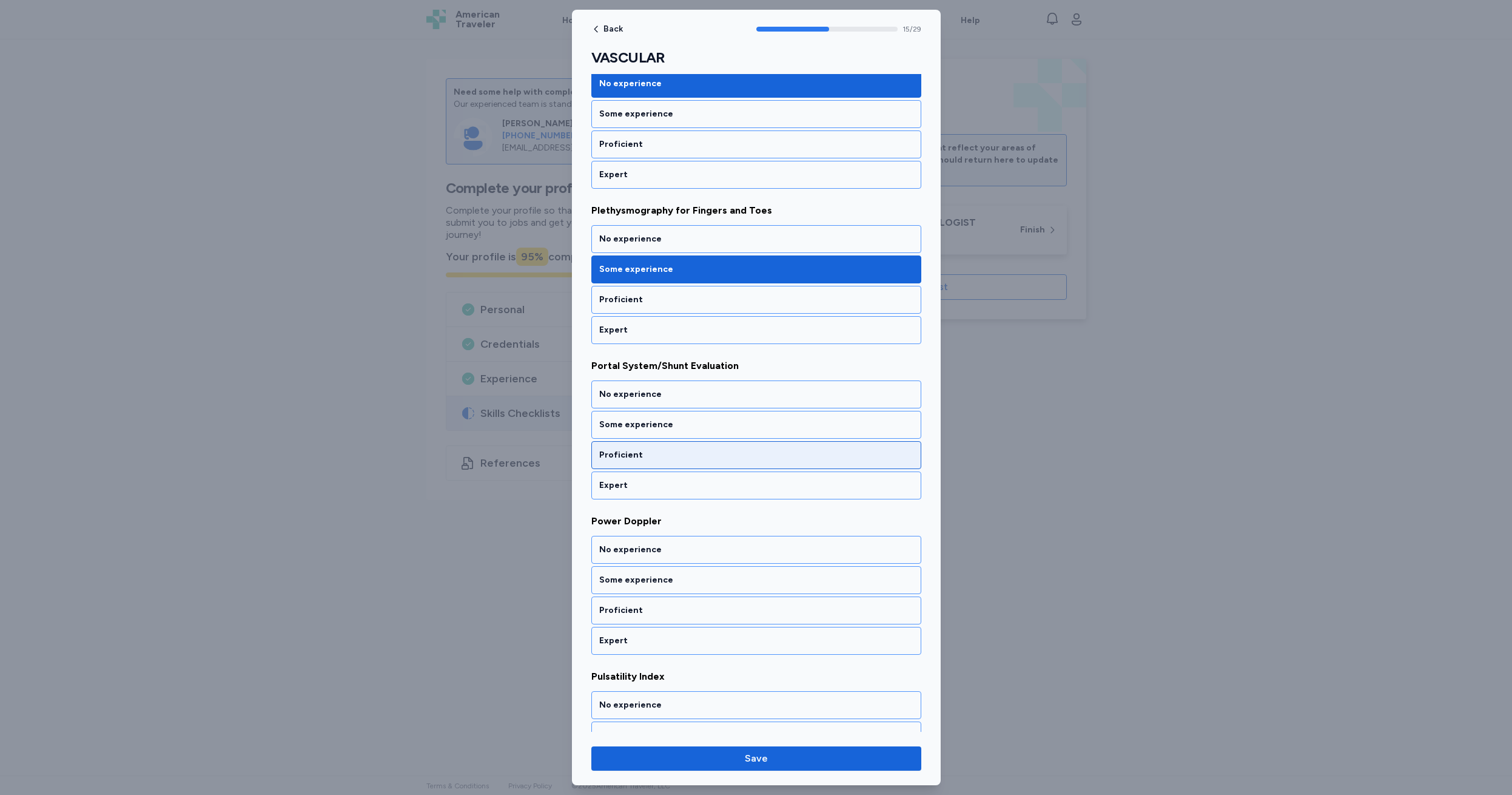
scroll to position [2249, 0]
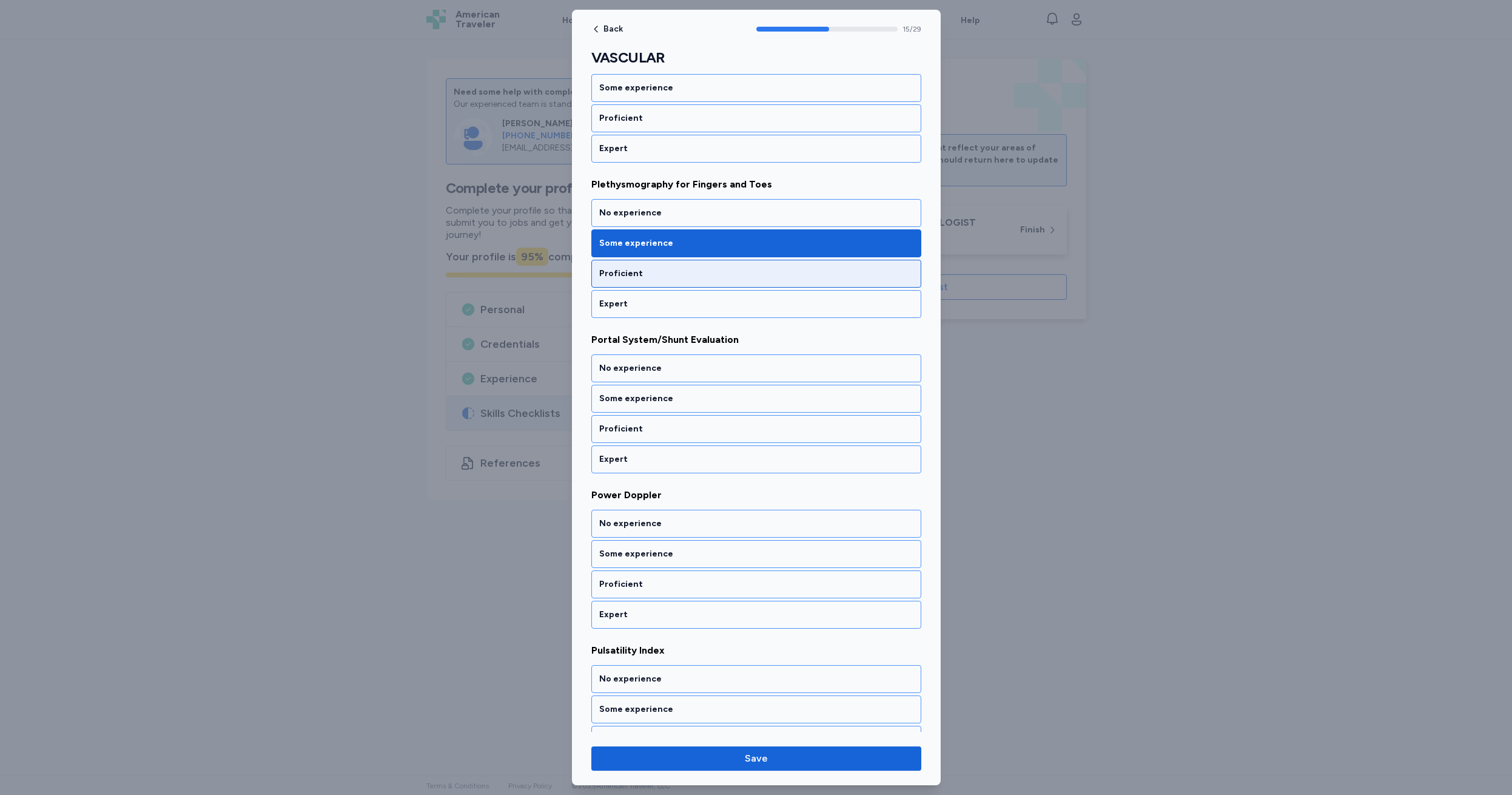
click at [659, 271] on div "Proficient" at bounding box center [756, 273] width 314 height 12
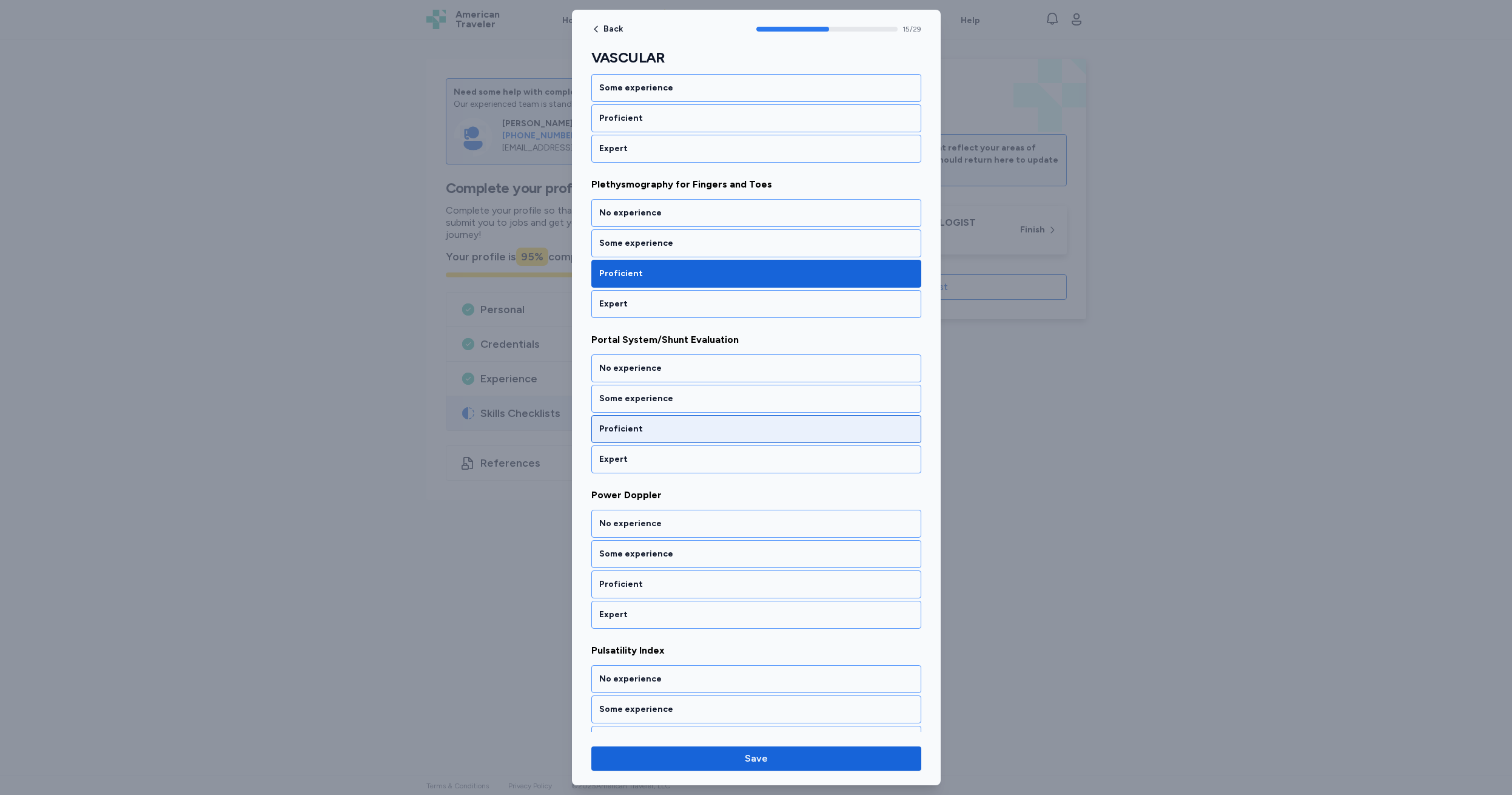
click at [650, 430] on div "Proficient" at bounding box center [756, 428] width 314 height 12
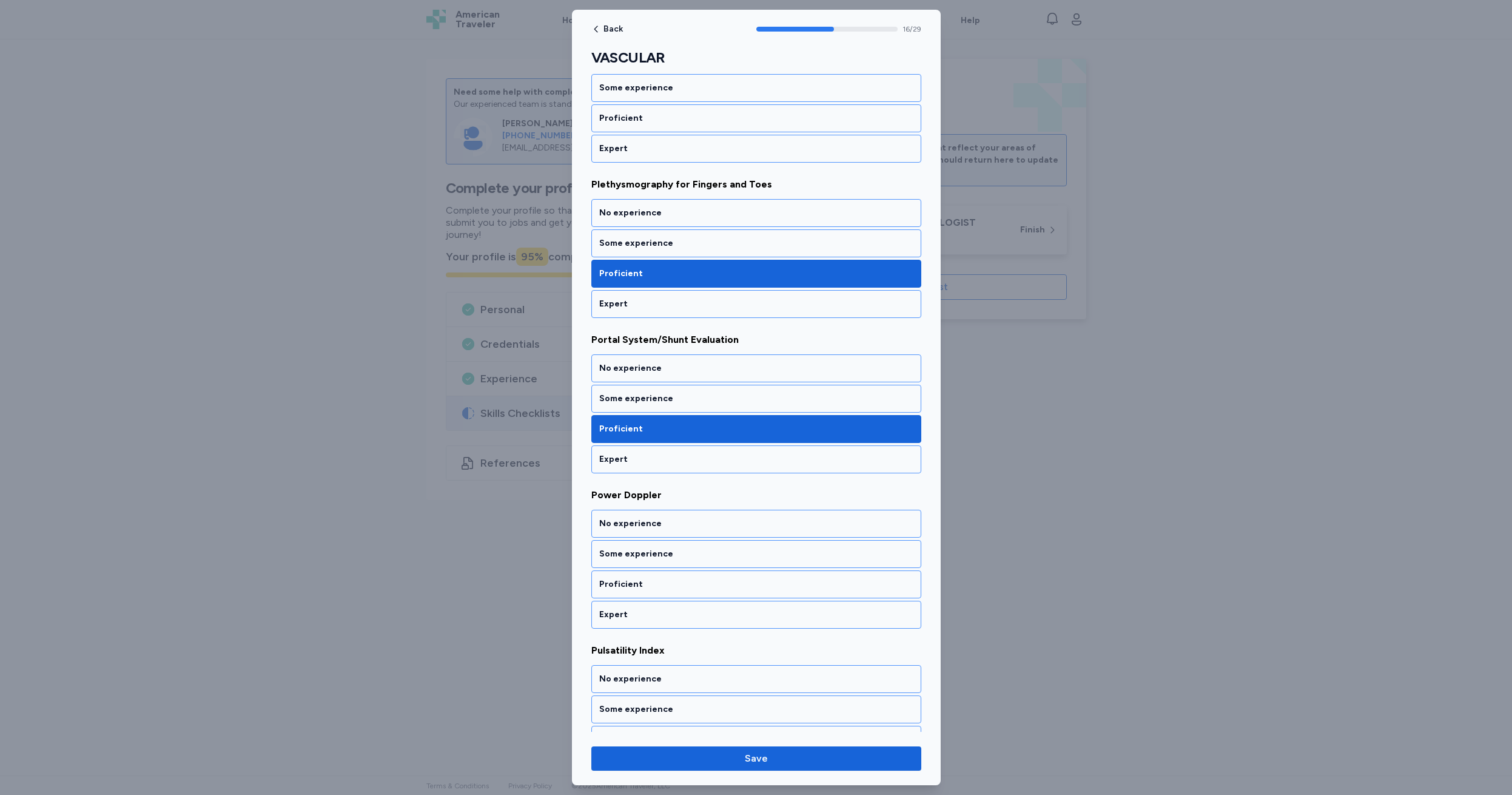
scroll to position [2404, 0]
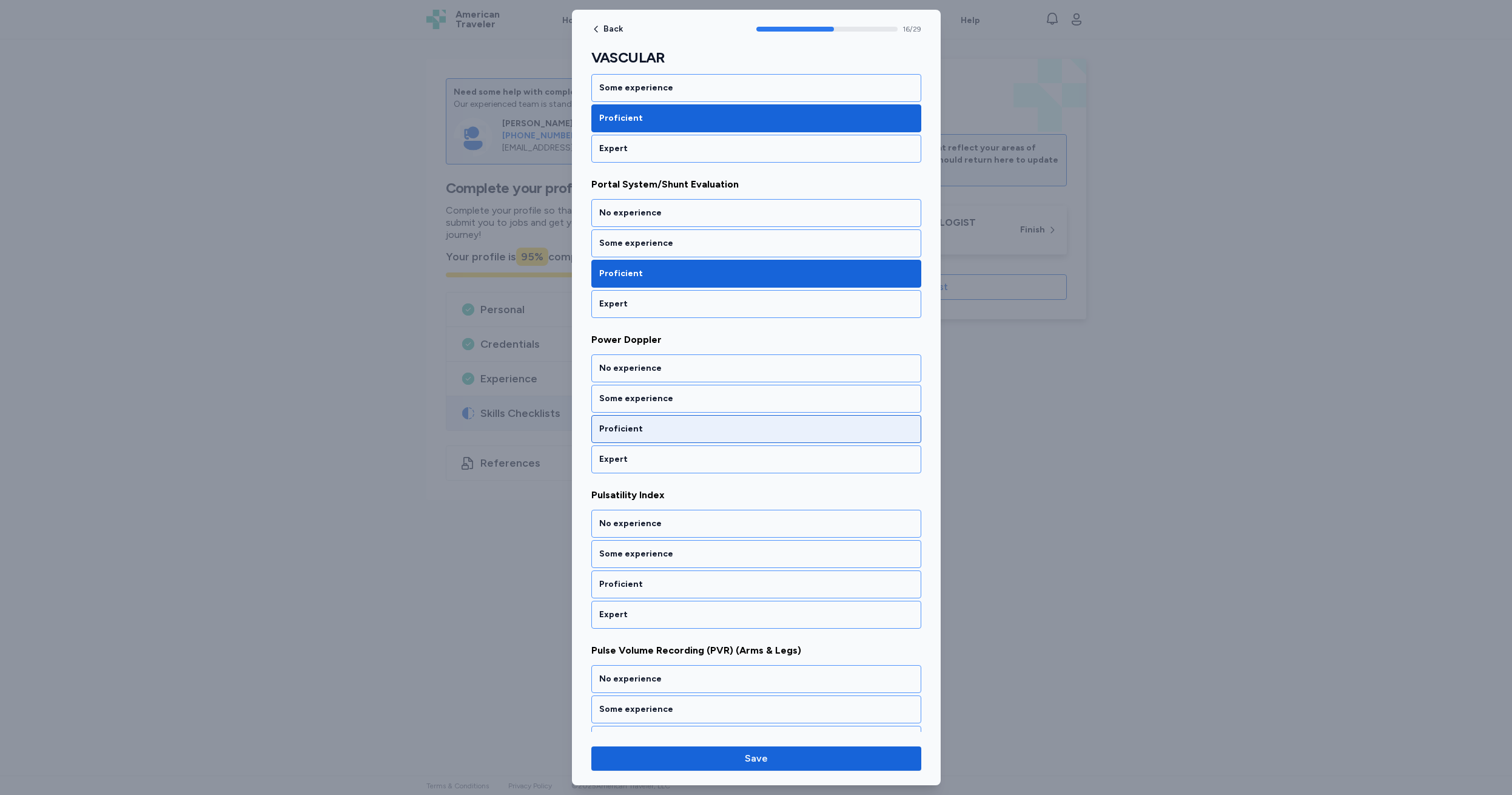
click at [650, 430] on div "Proficient" at bounding box center [756, 428] width 314 height 12
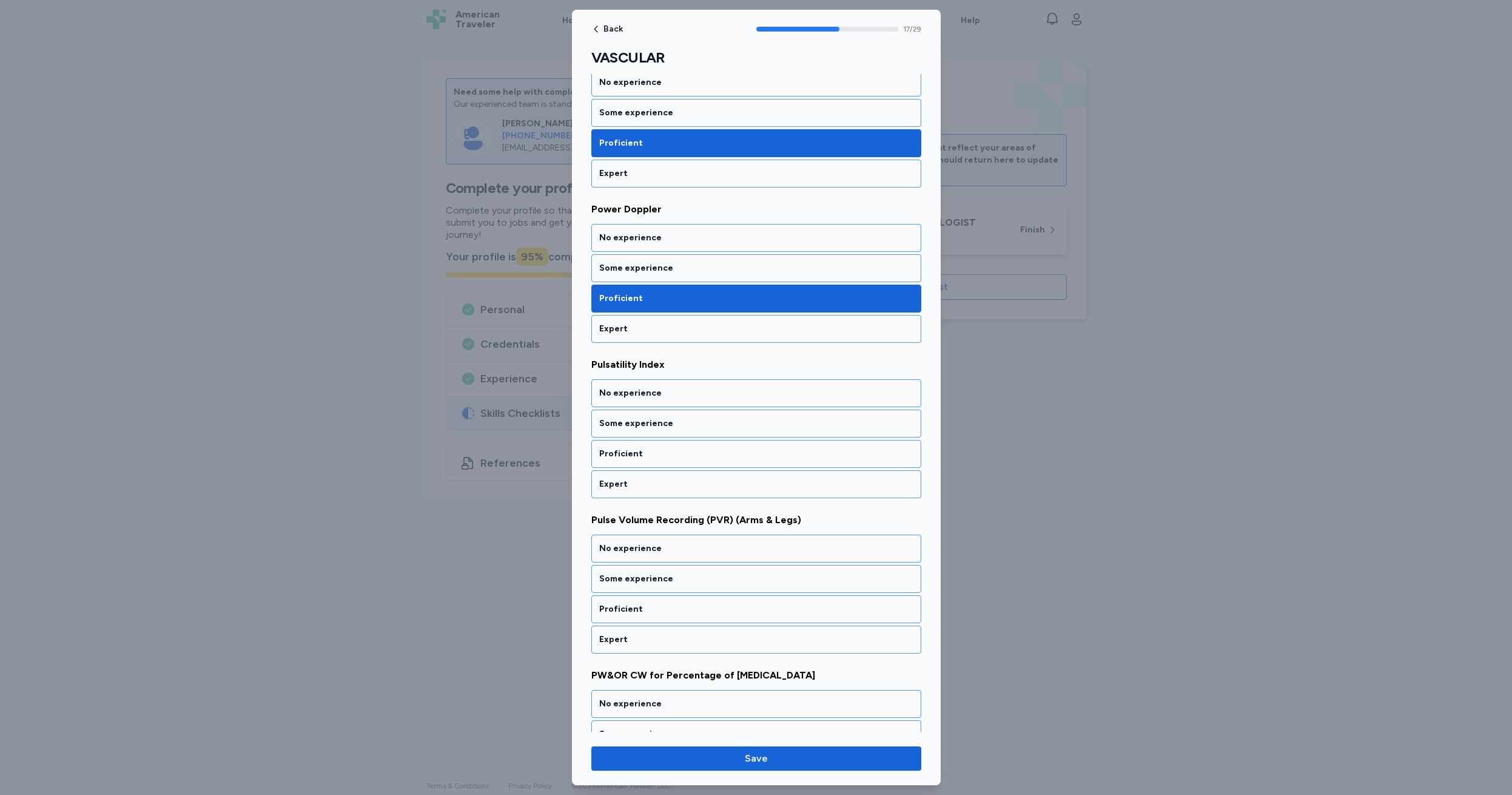
scroll to position [2560, 0]
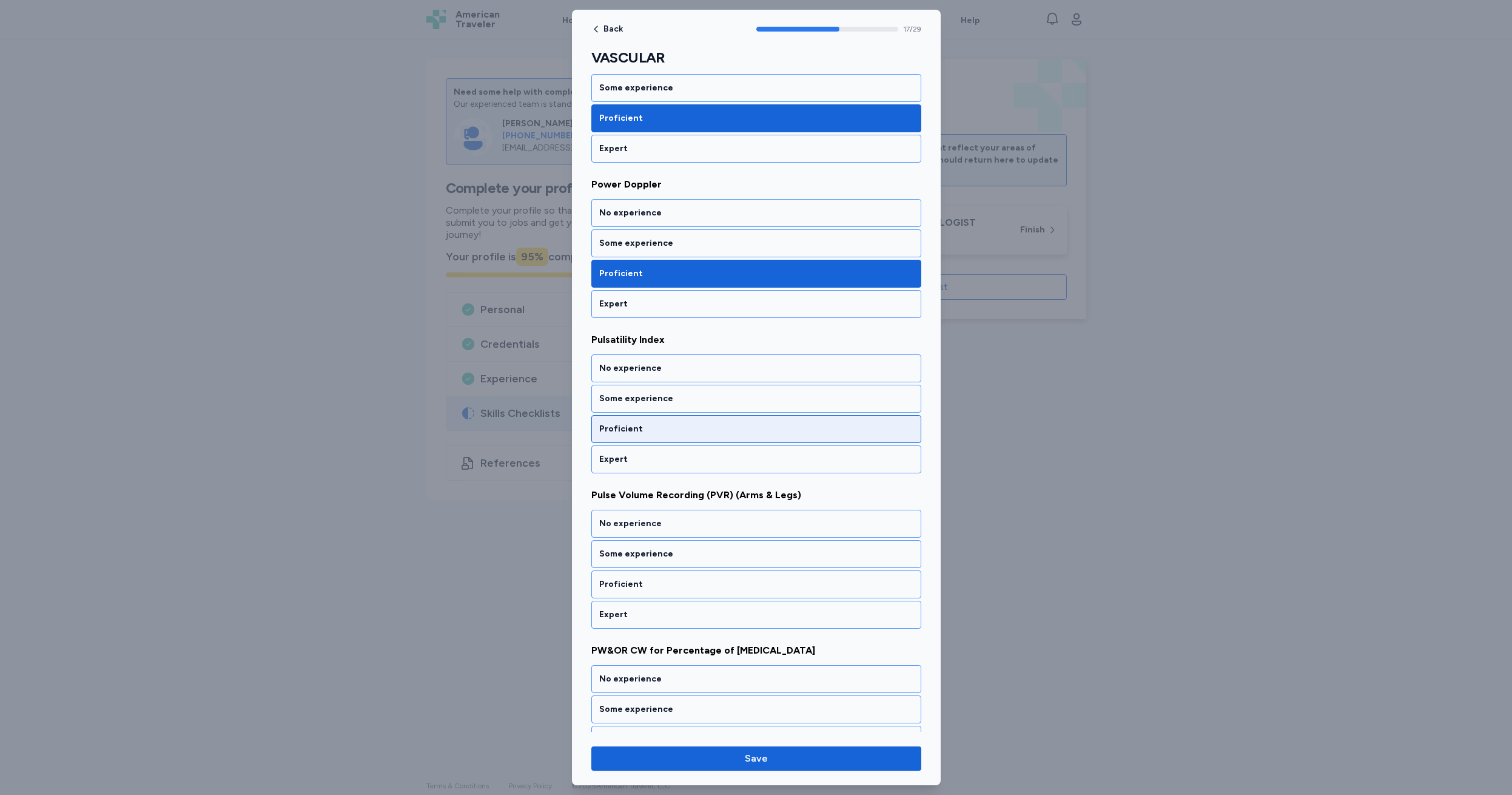
click at [680, 429] on div "Proficient" at bounding box center [756, 428] width 314 height 12
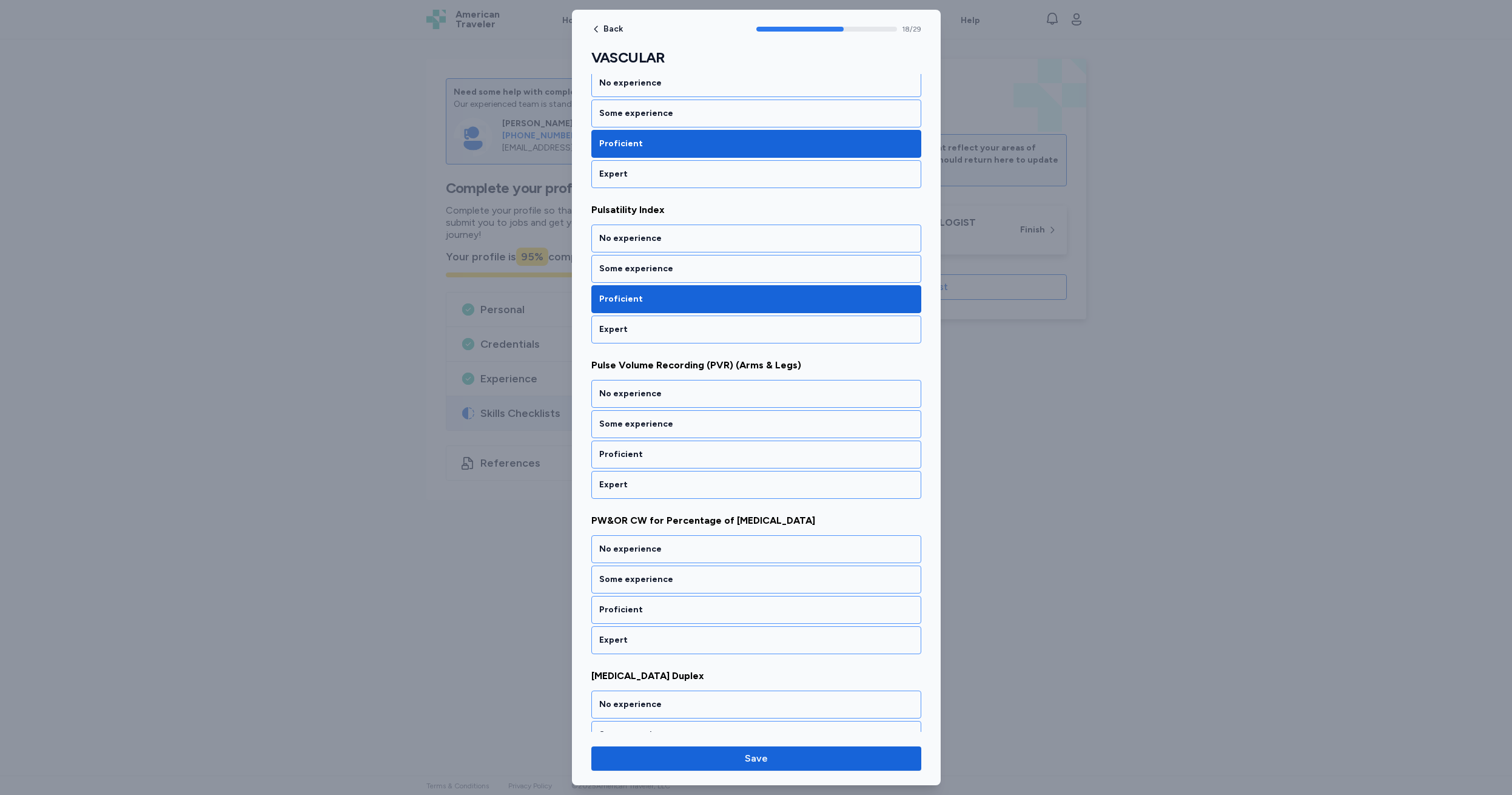
scroll to position [2715, 0]
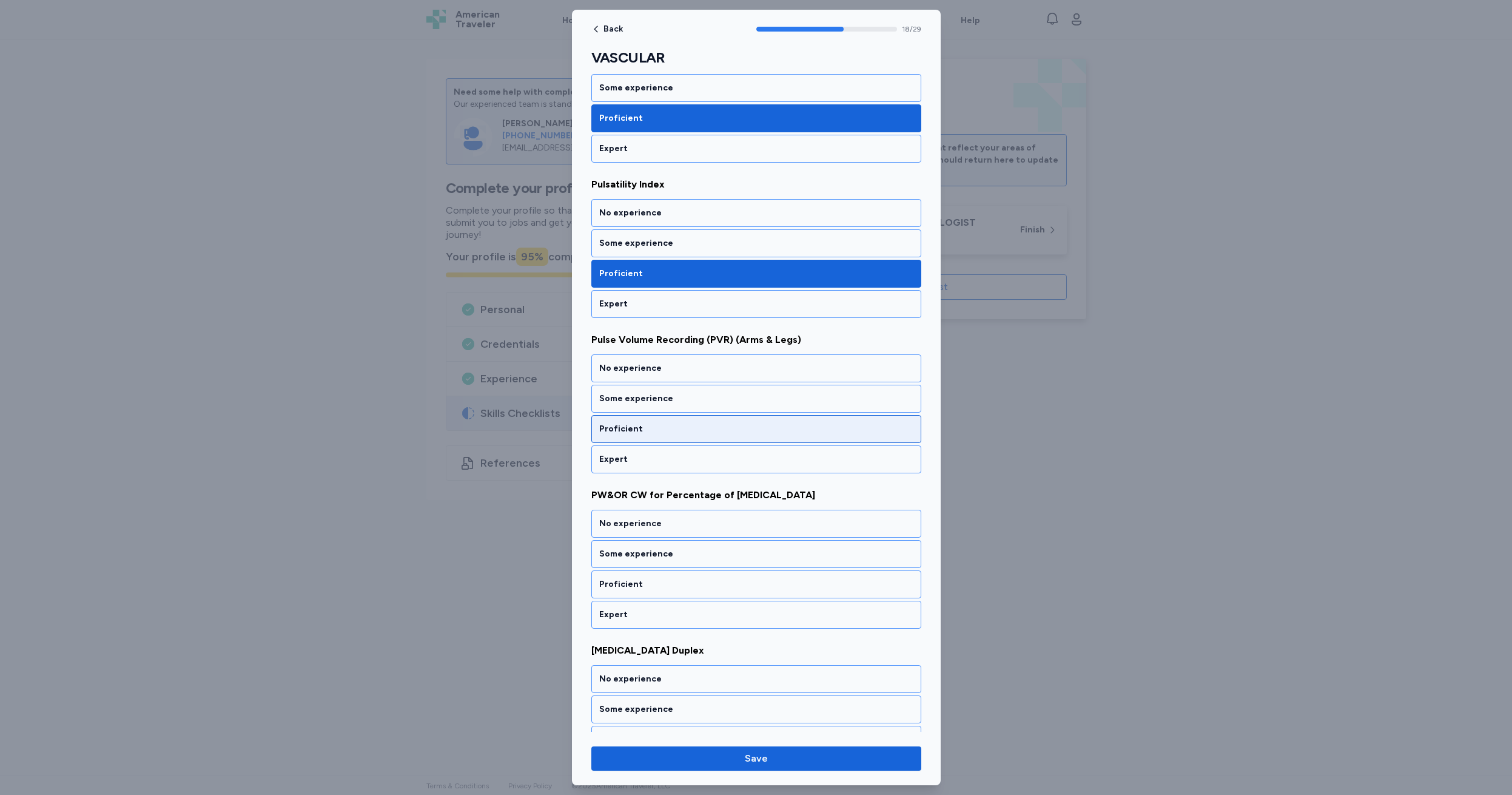
click at [671, 430] on div "Proficient" at bounding box center [756, 428] width 314 height 12
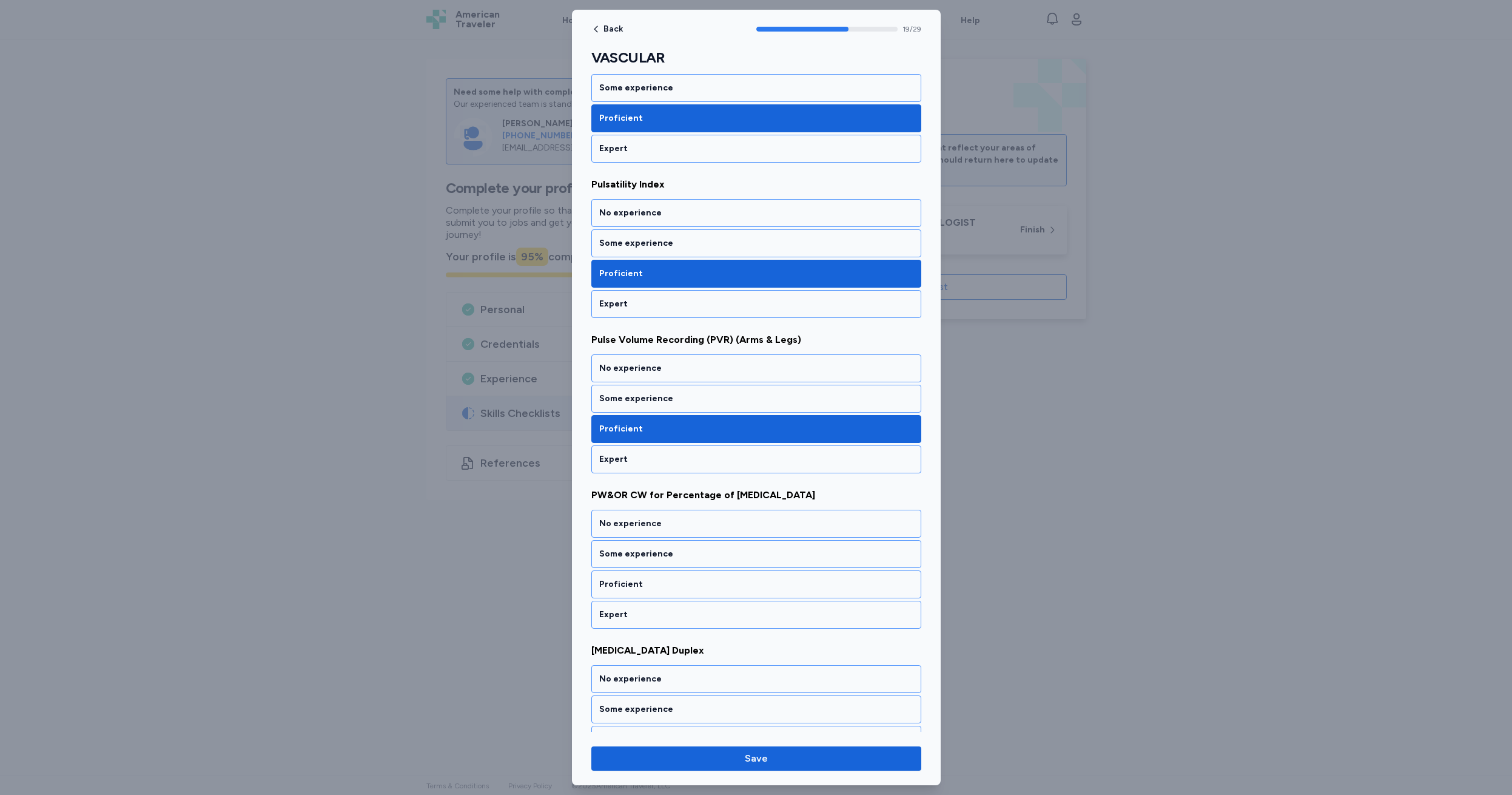
scroll to position [2870, 0]
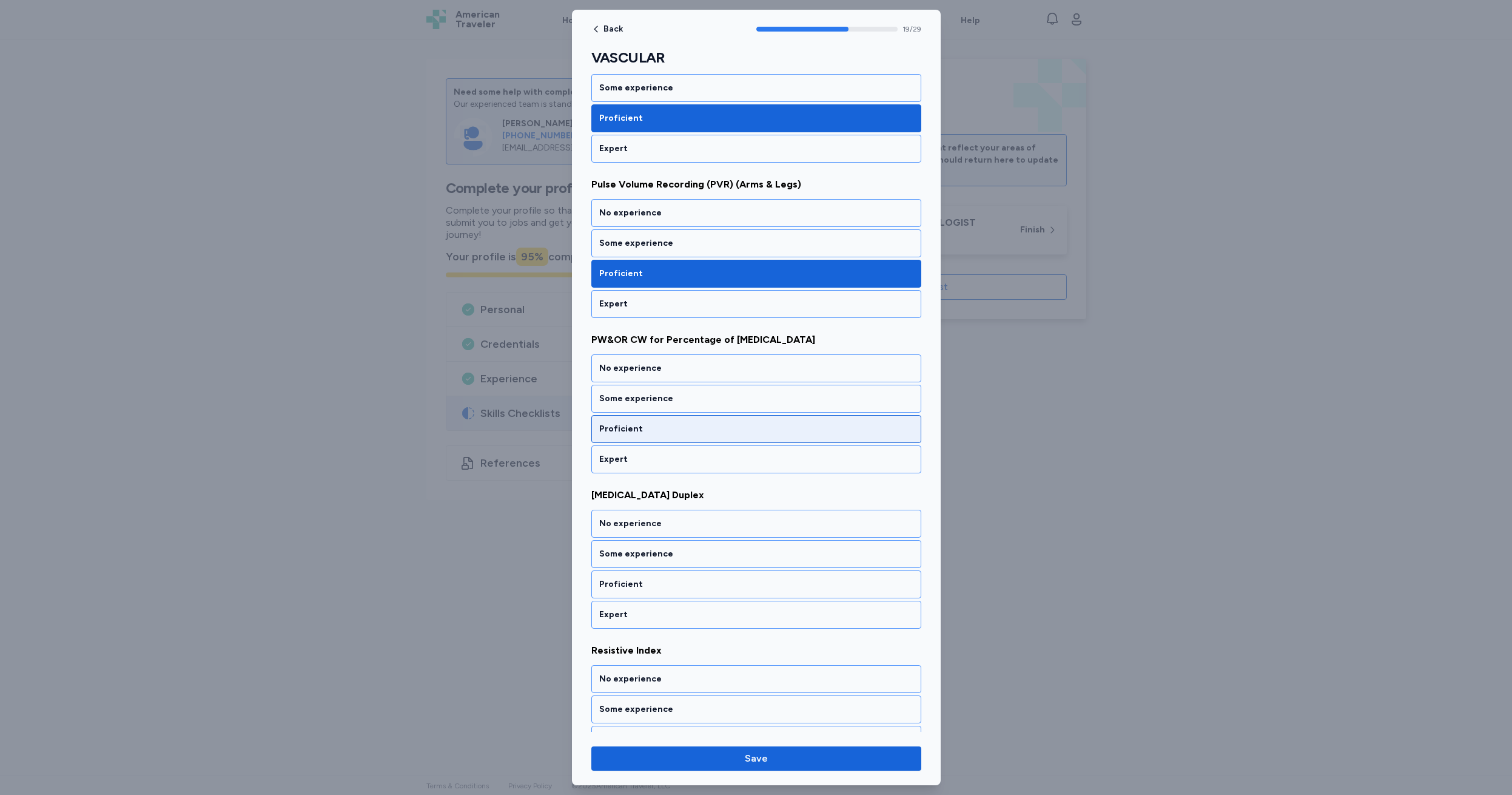
click at [671, 430] on div "Proficient" at bounding box center [756, 428] width 314 height 12
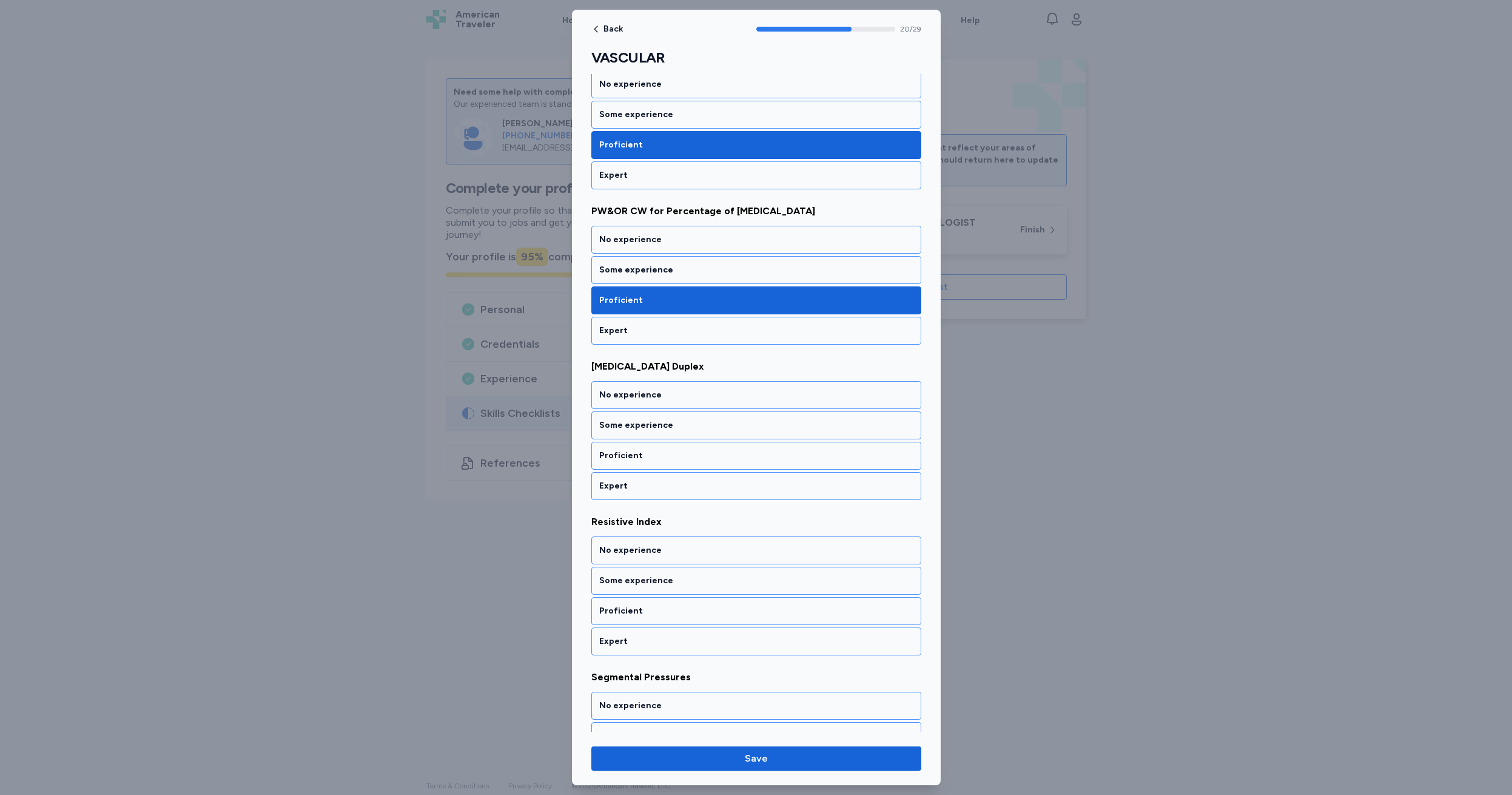
scroll to position [3025, 0]
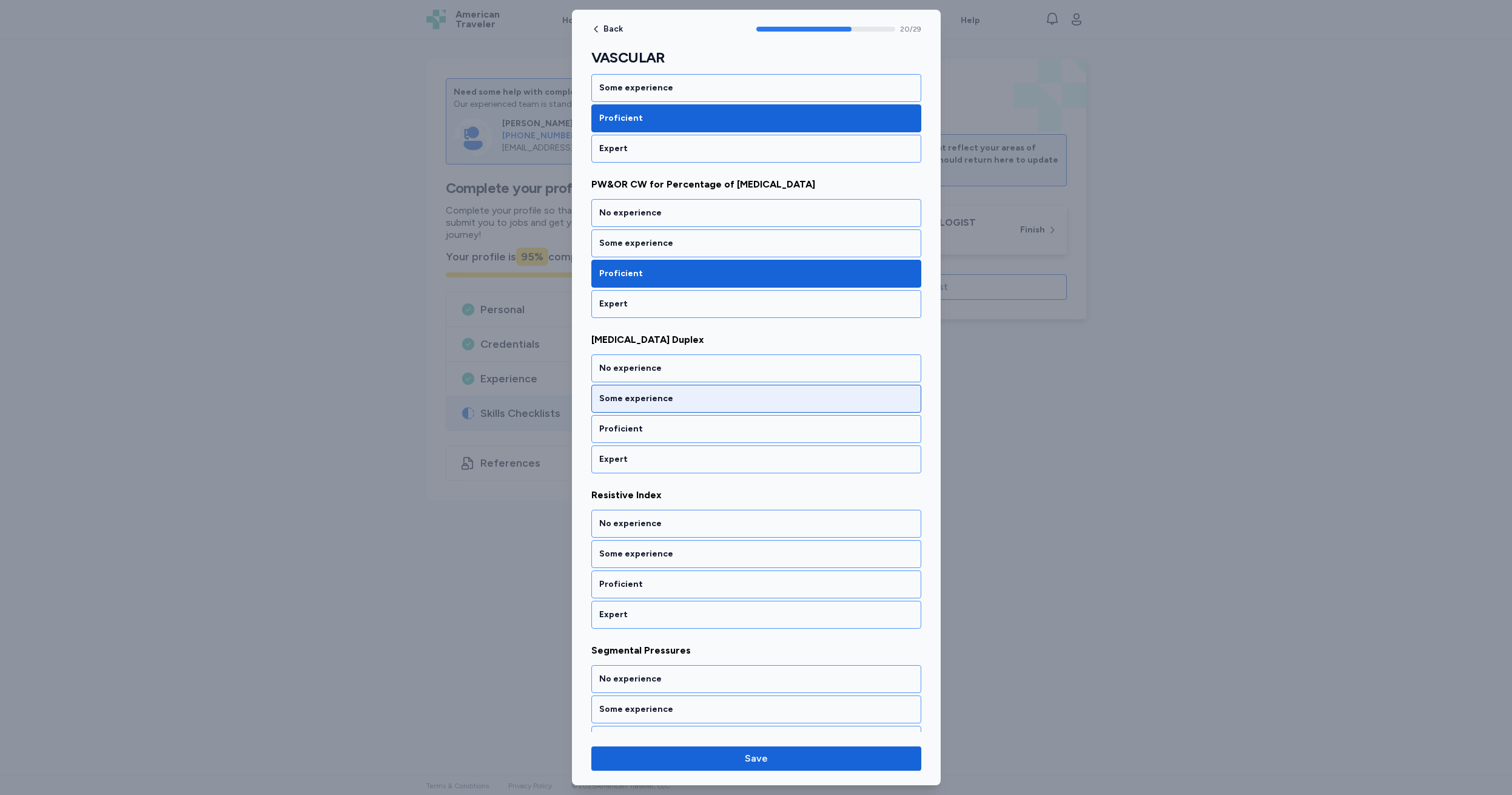
click at [689, 399] on div "Some experience" at bounding box center [756, 398] width 314 height 12
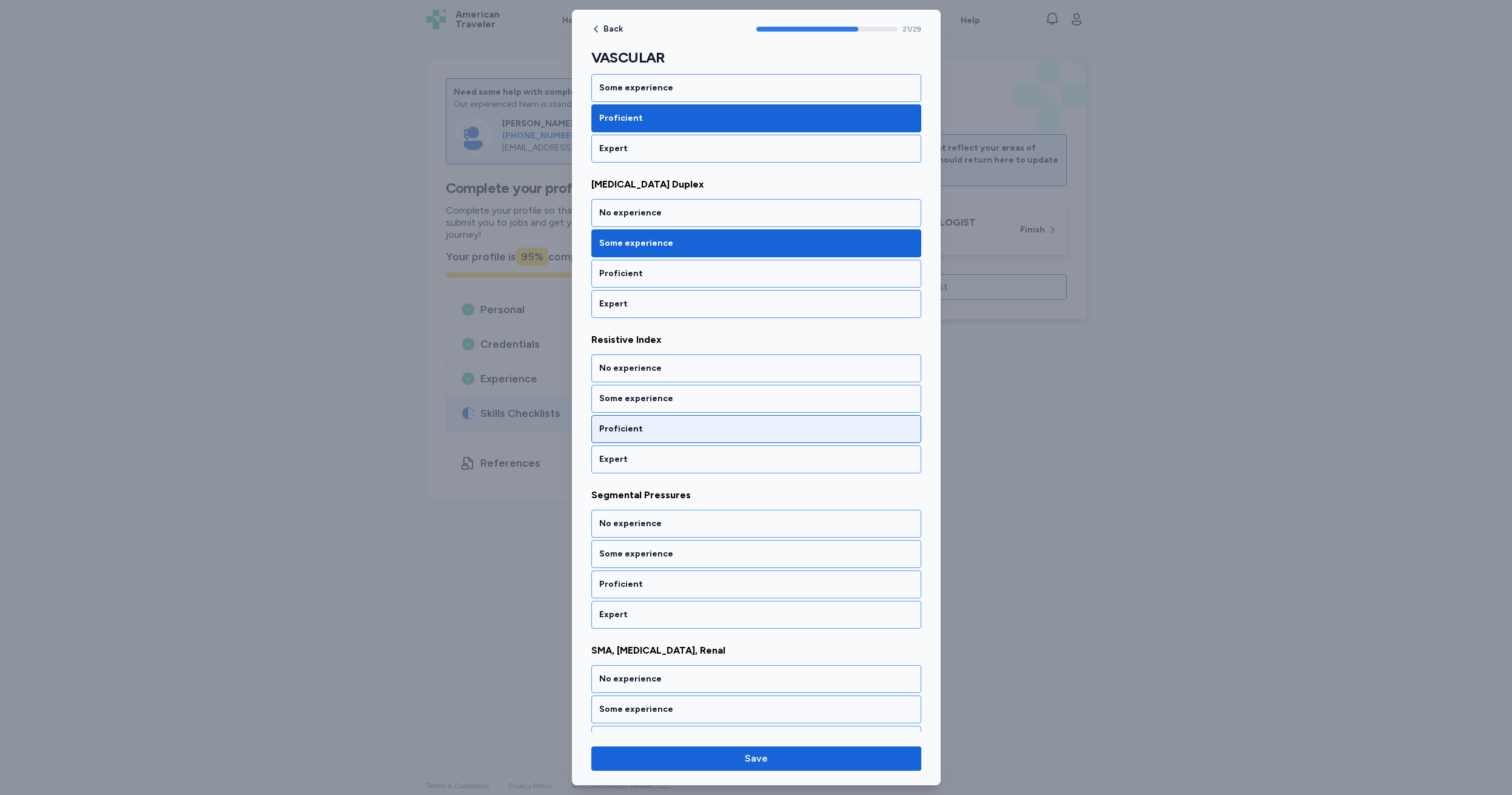
click at [649, 420] on div "Proficient" at bounding box center [756, 428] width 330 height 28
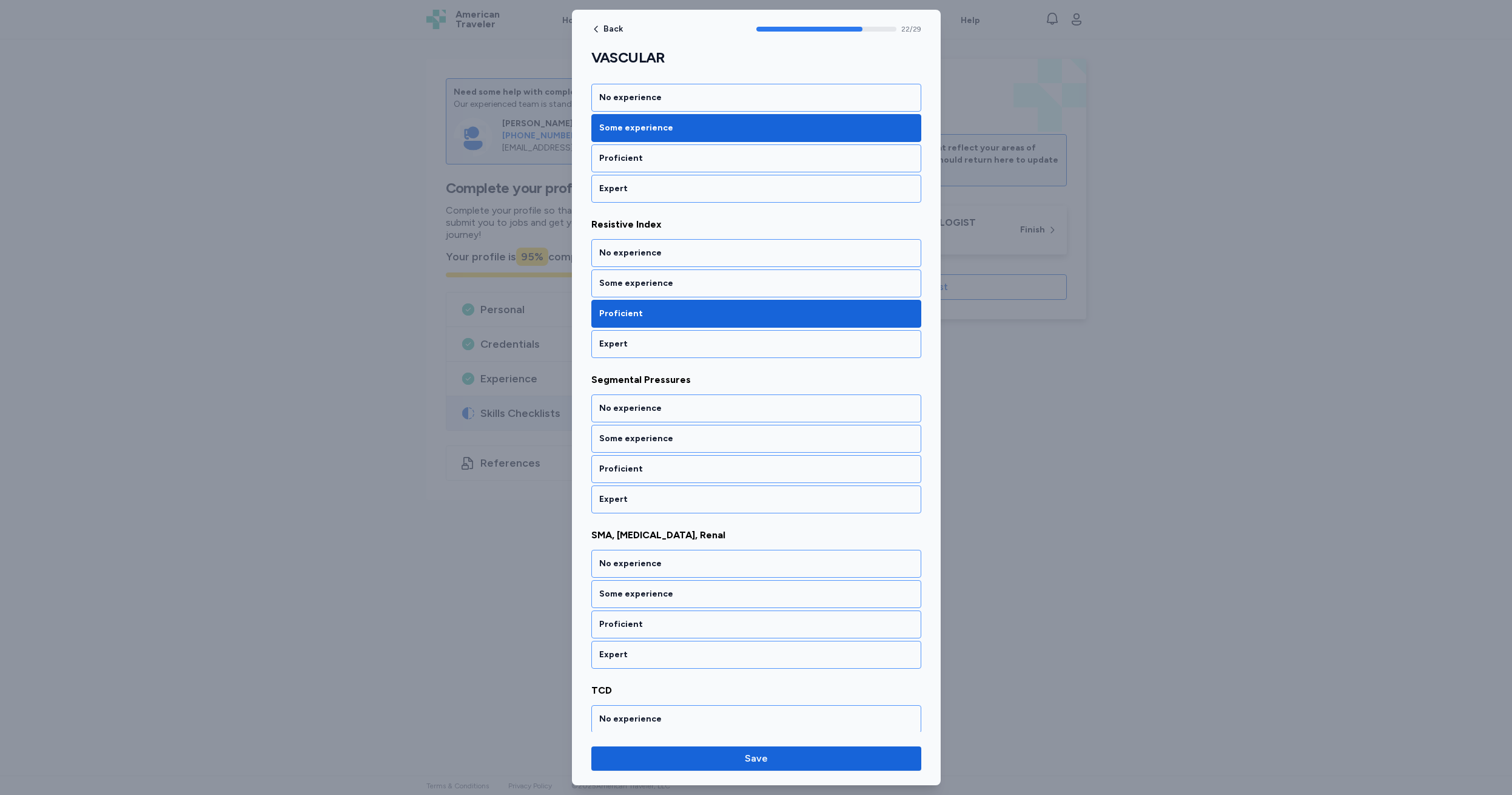
scroll to position [3336, 0]
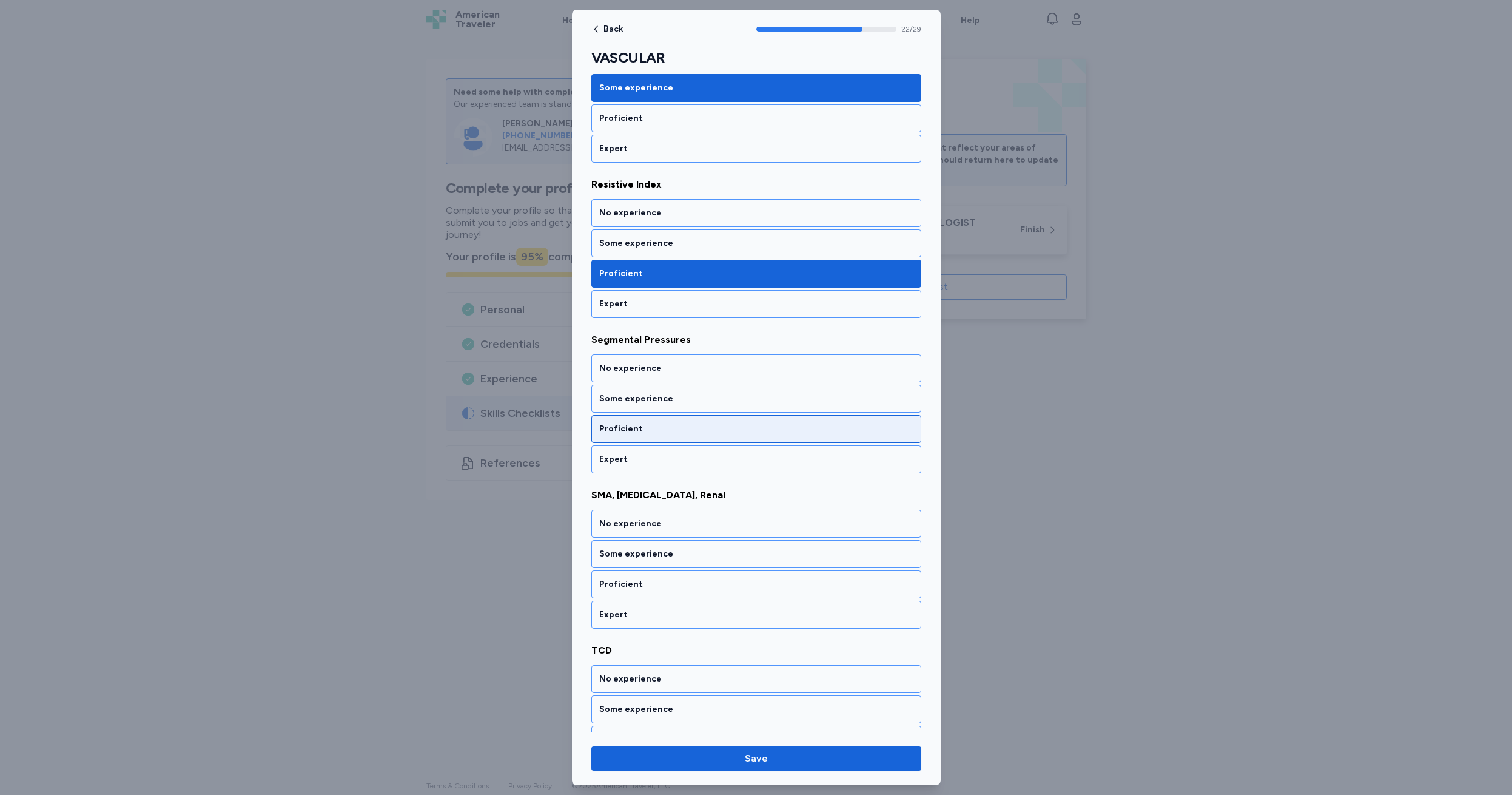
click at [668, 423] on div "Proficient" at bounding box center [756, 428] width 314 height 12
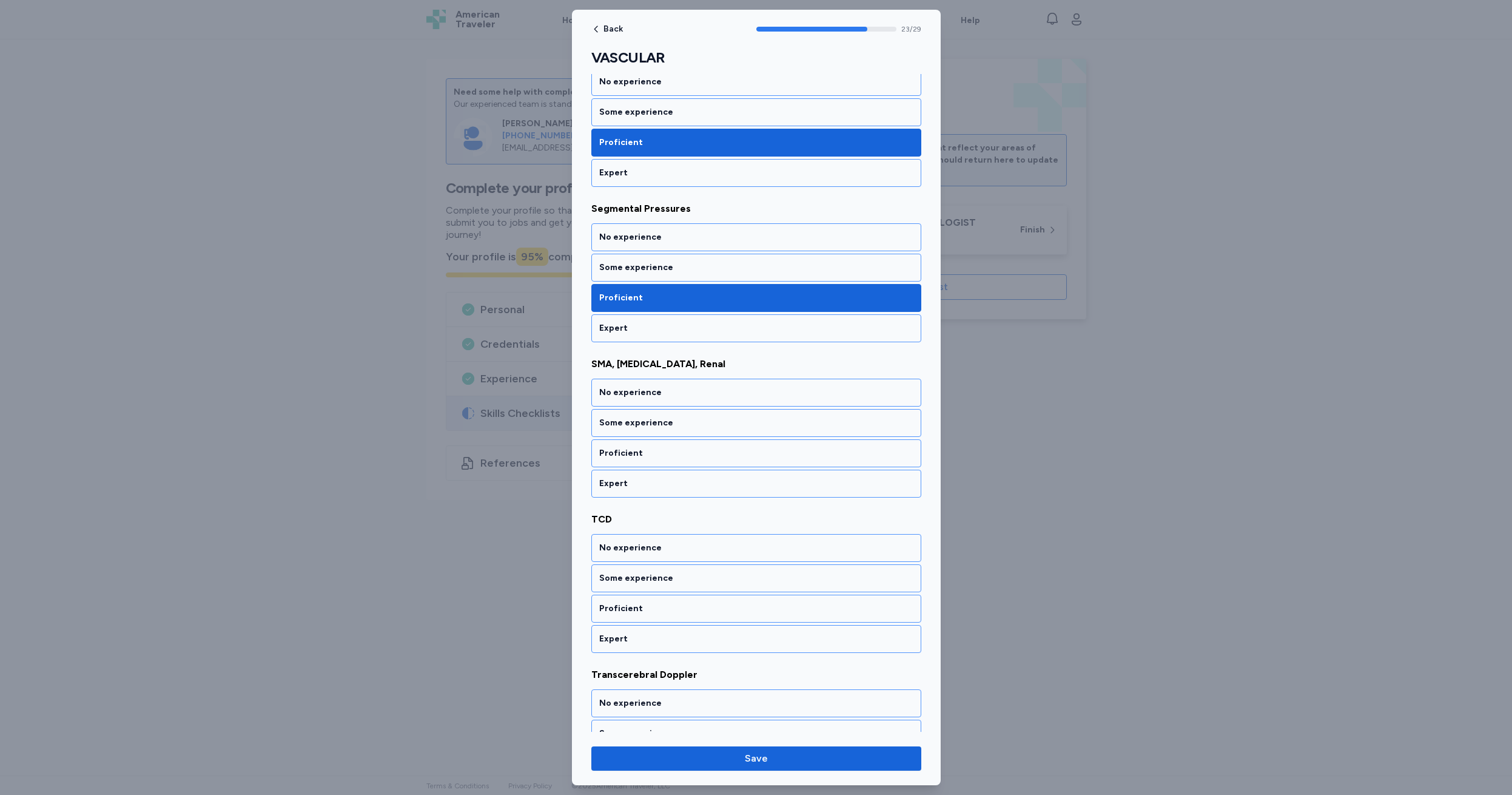
scroll to position [3491, 0]
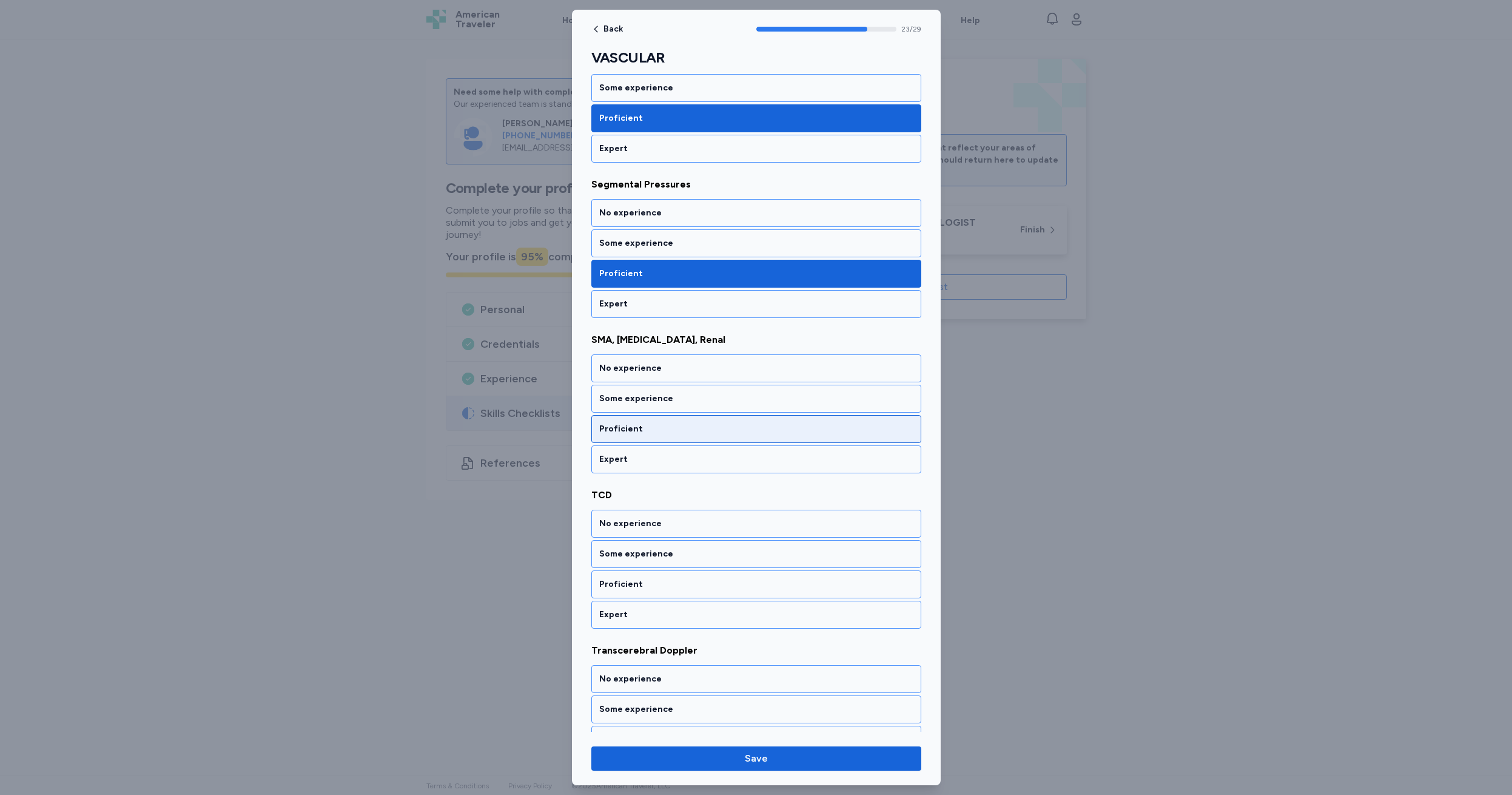
click at [664, 428] on div "Proficient" at bounding box center [756, 428] width 314 height 12
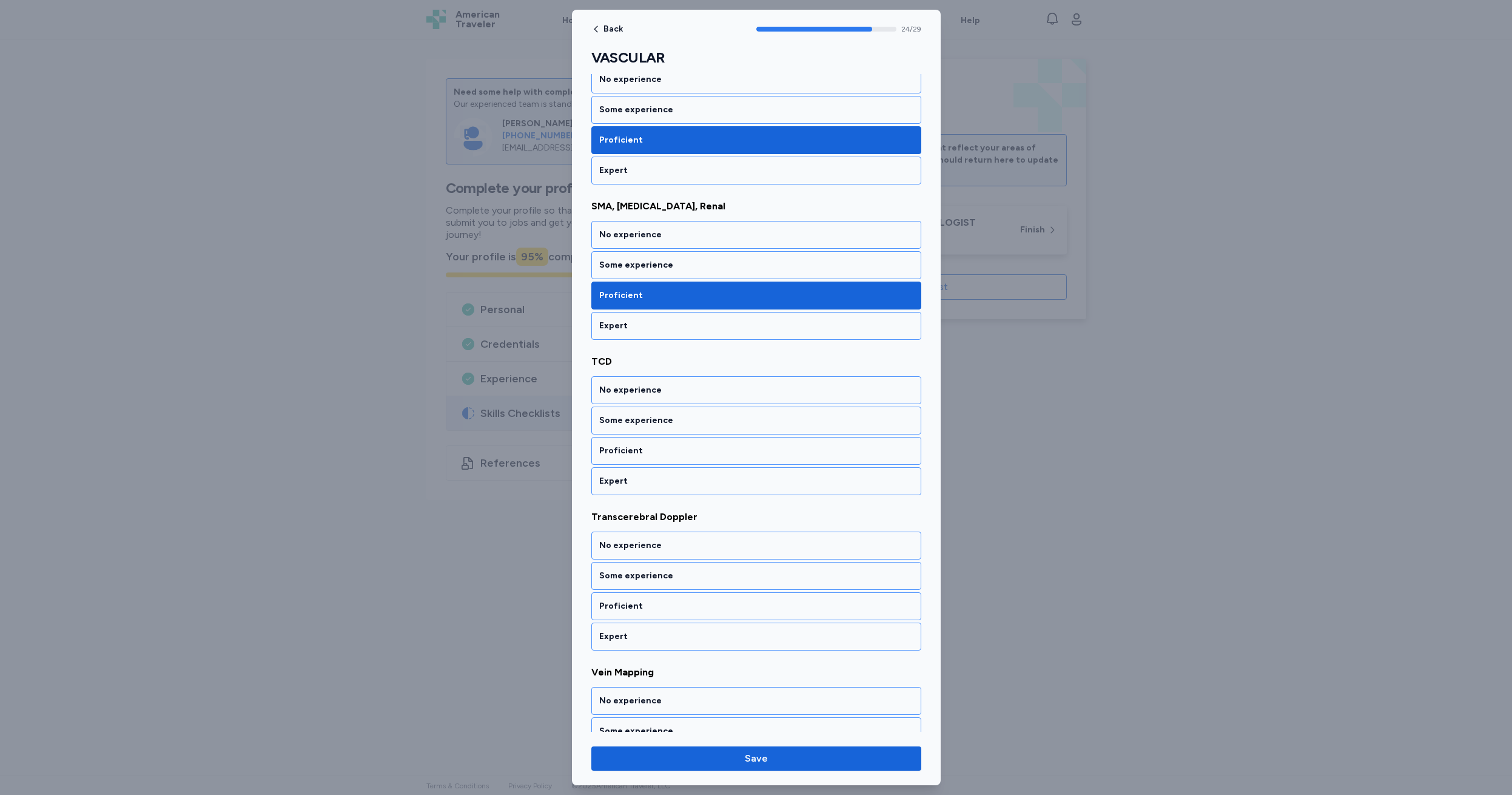
scroll to position [3647, 0]
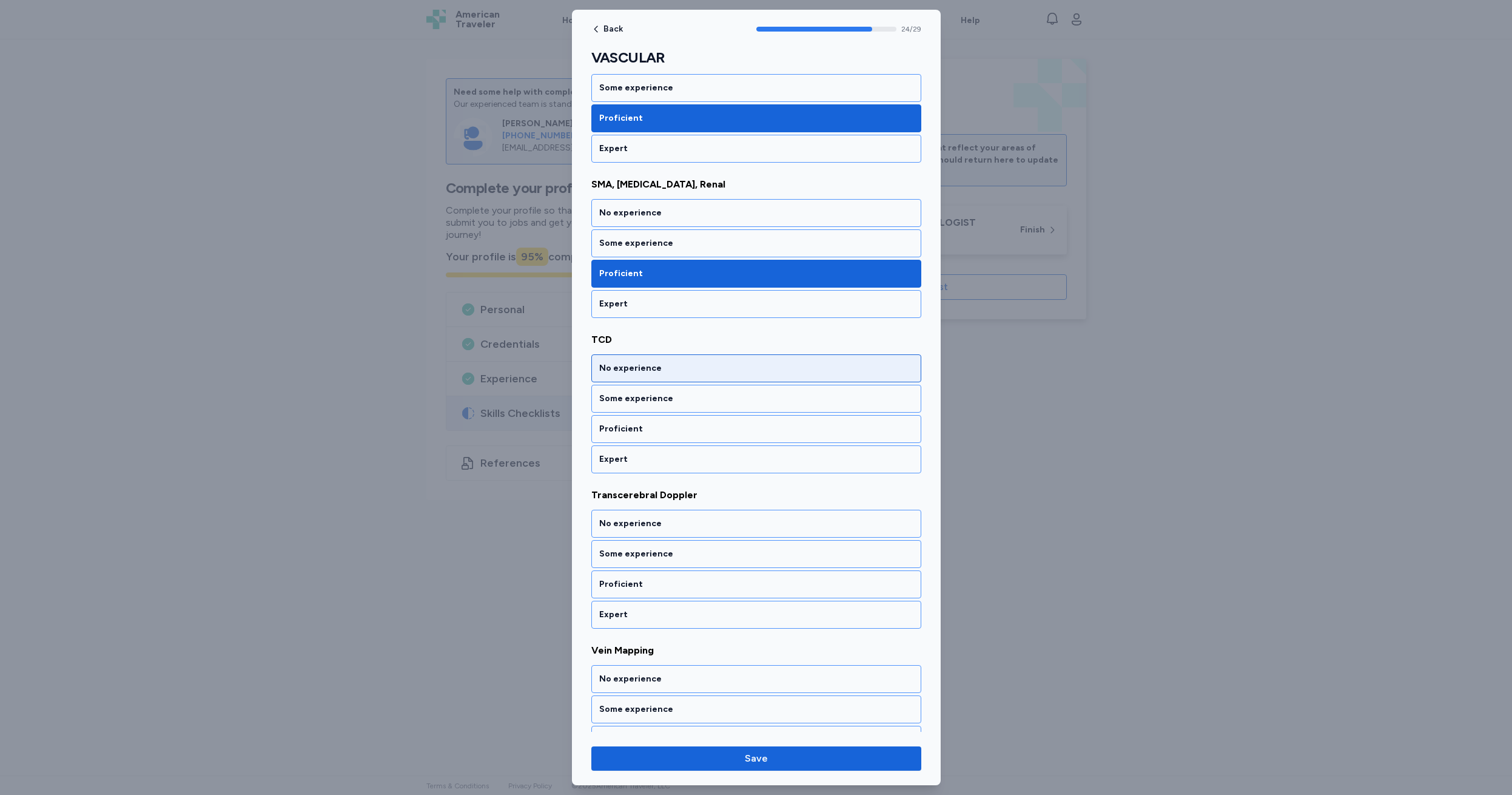
click at [682, 367] on div "No experience" at bounding box center [756, 367] width 314 height 12
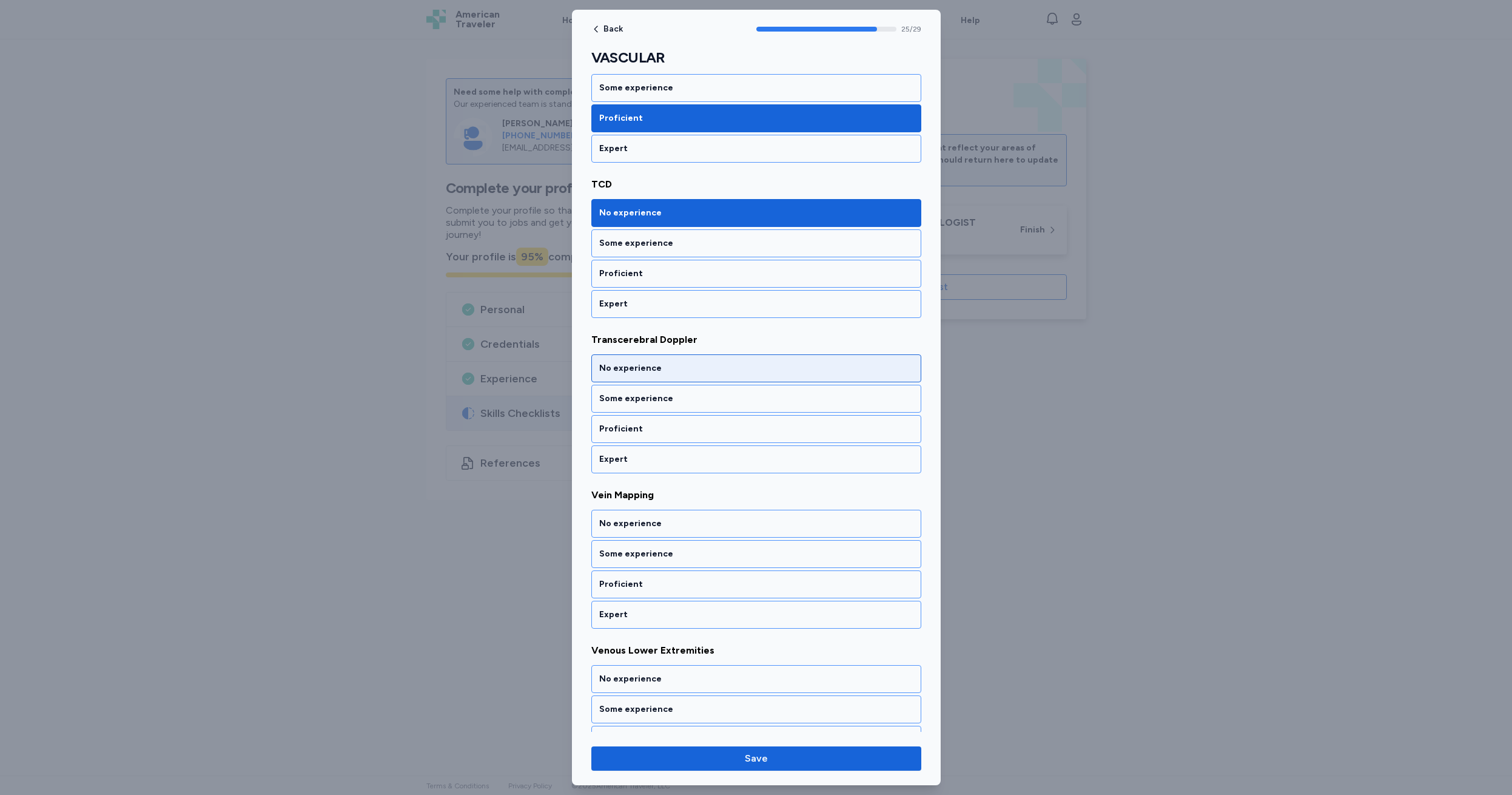
click at [679, 368] on div "No experience" at bounding box center [756, 367] width 314 height 12
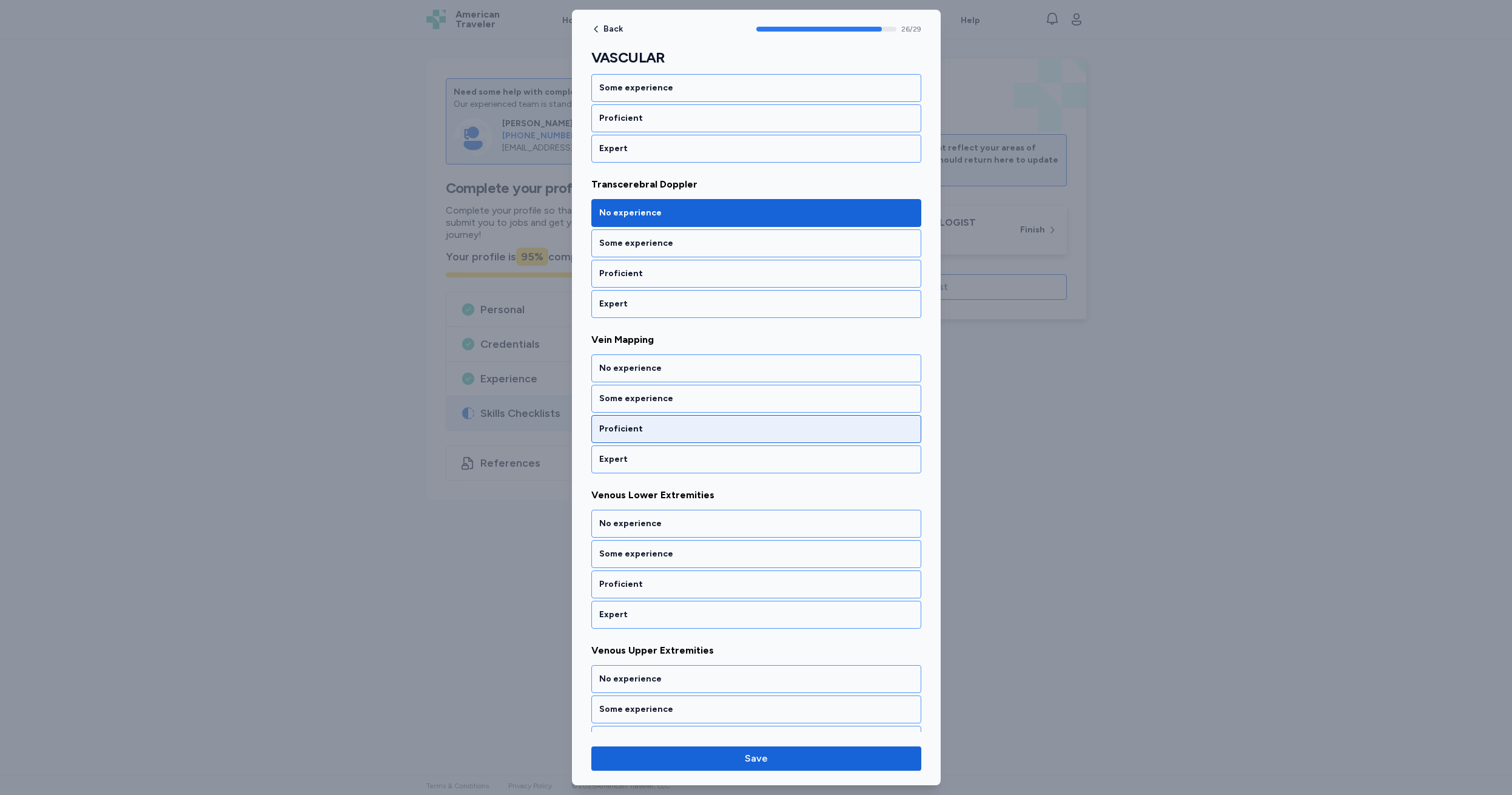
click at [659, 428] on div "Proficient" at bounding box center [756, 428] width 314 height 12
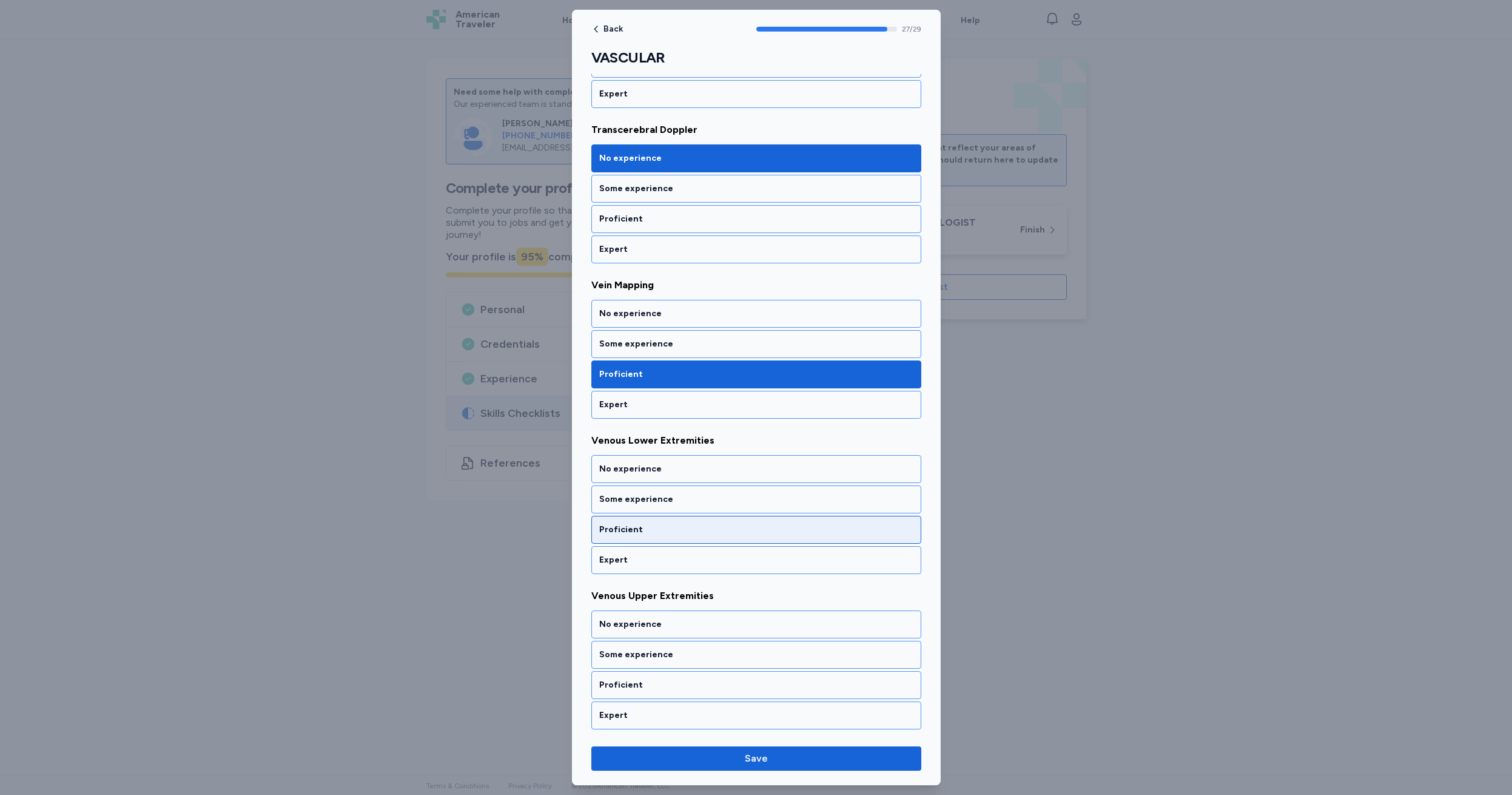
click at [672, 530] on div "Proficient" at bounding box center [756, 528] width 314 height 12
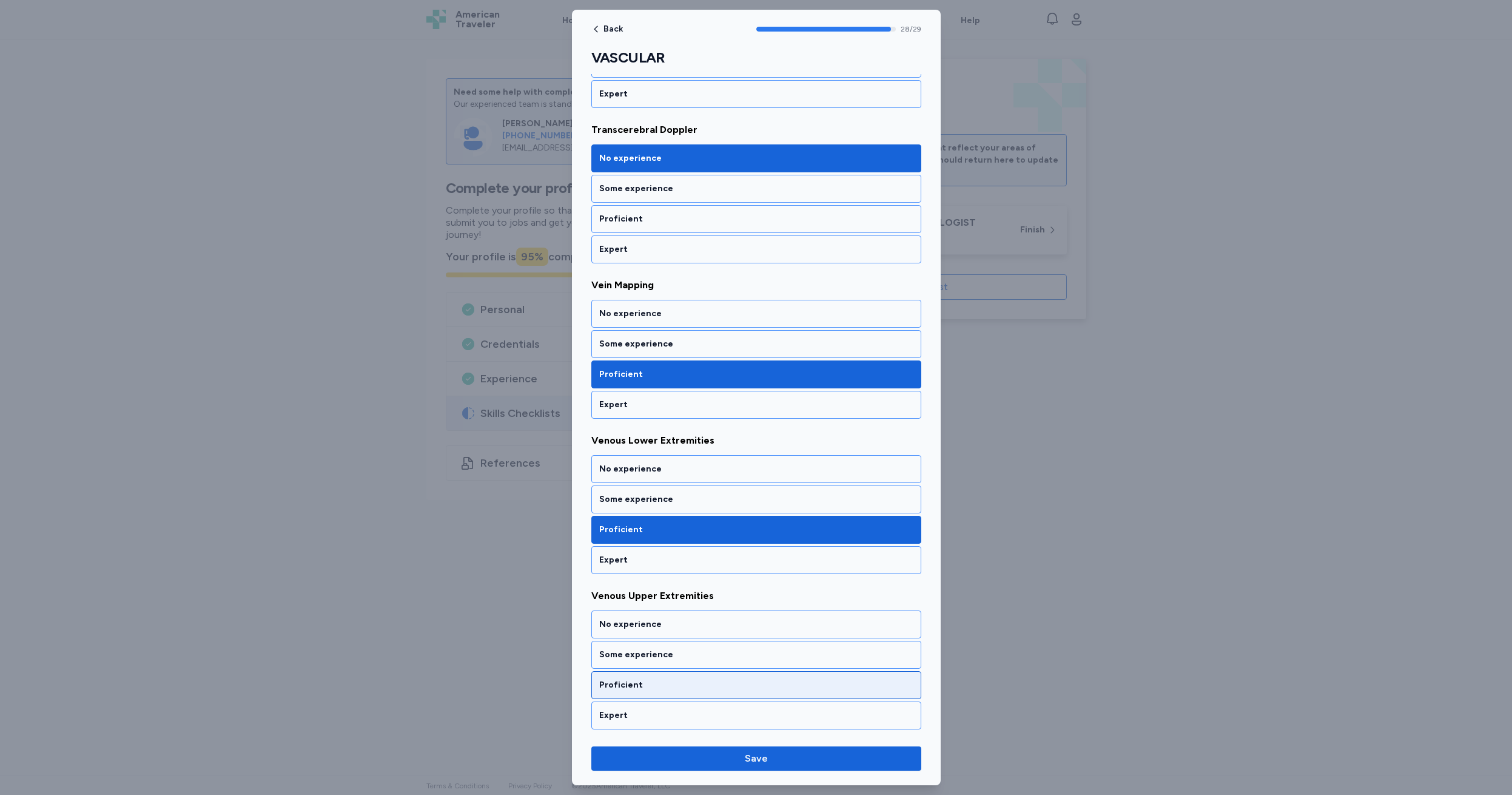
click at [677, 680] on div "Proficient" at bounding box center [756, 684] width 314 height 12
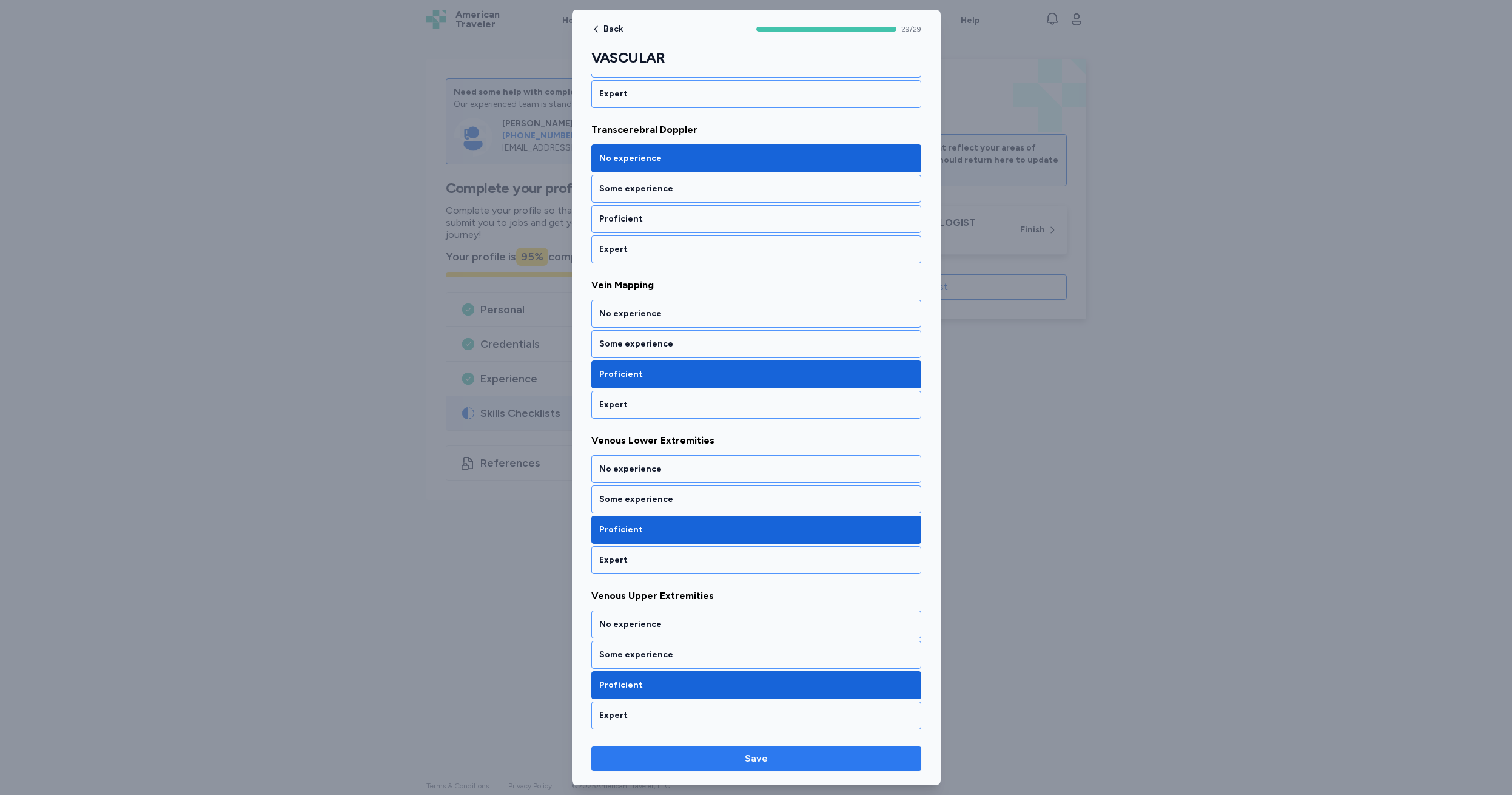
click at [759, 762] on span "Save" at bounding box center [756, 759] width 23 height 15
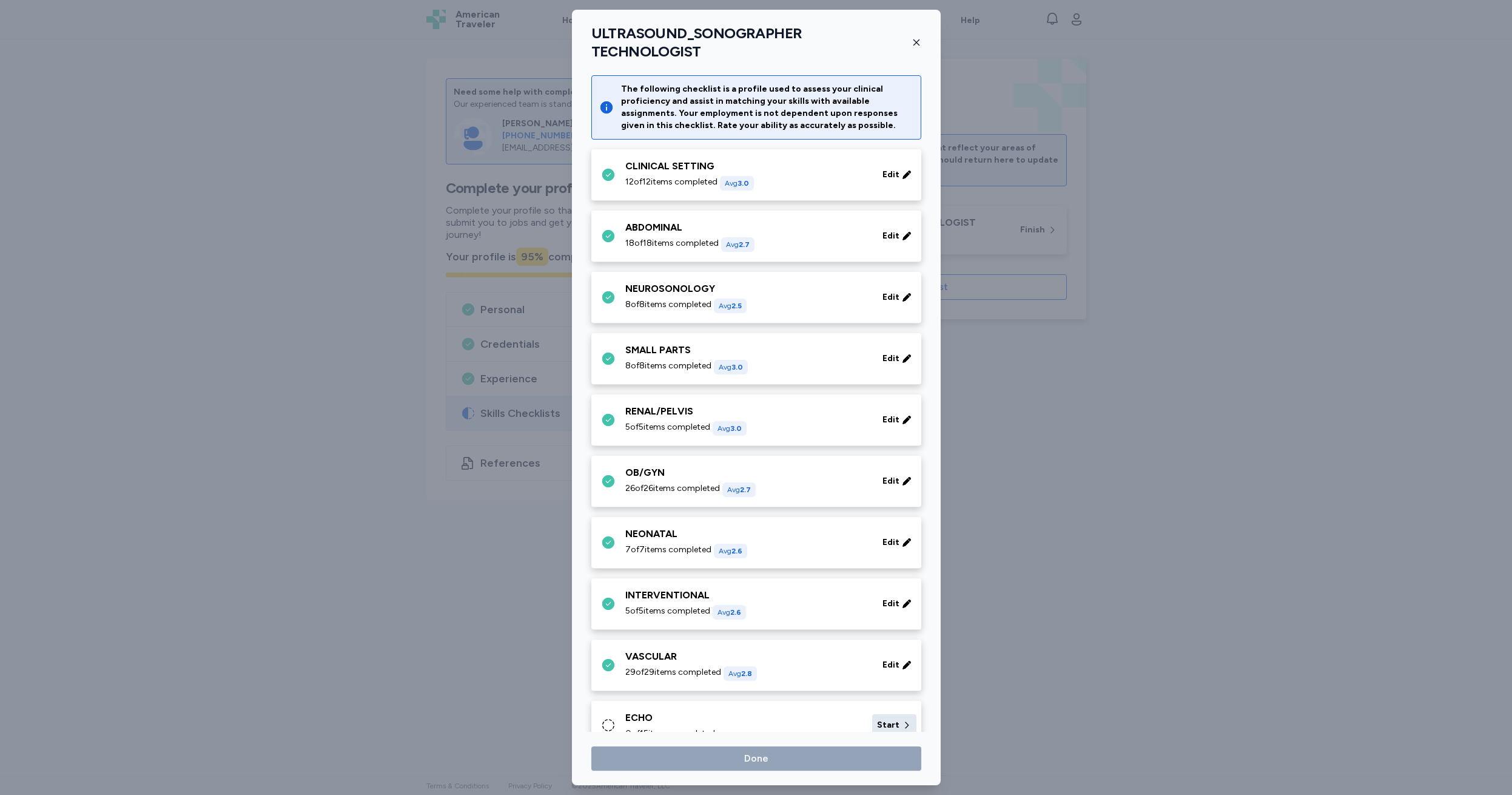
click at [902, 719] on icon at bounding box center [907, 724] width 10 height 12
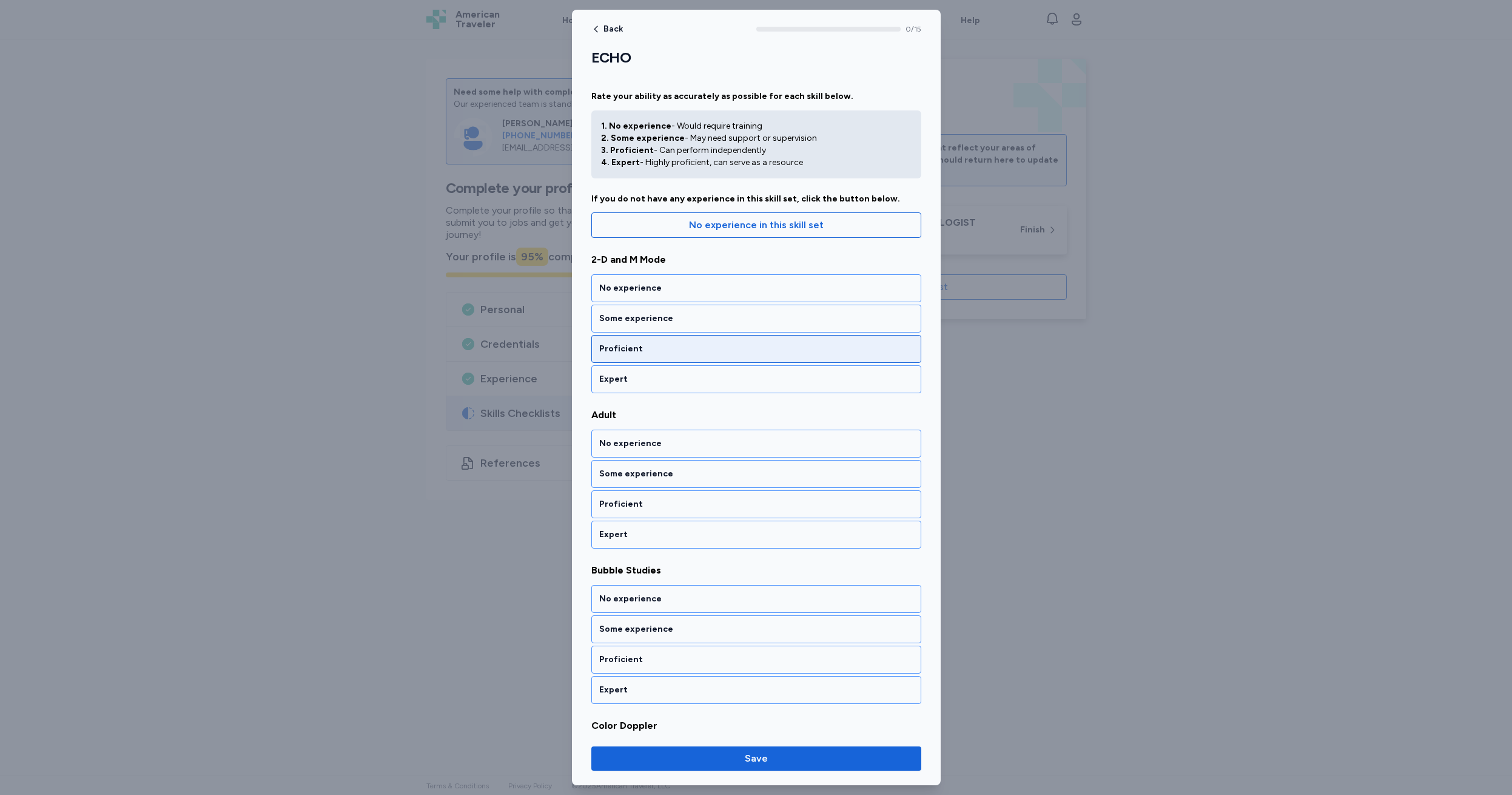
click at [650, 348] on div "Proficient" at bounding box center [756, 348] width 314 height 12
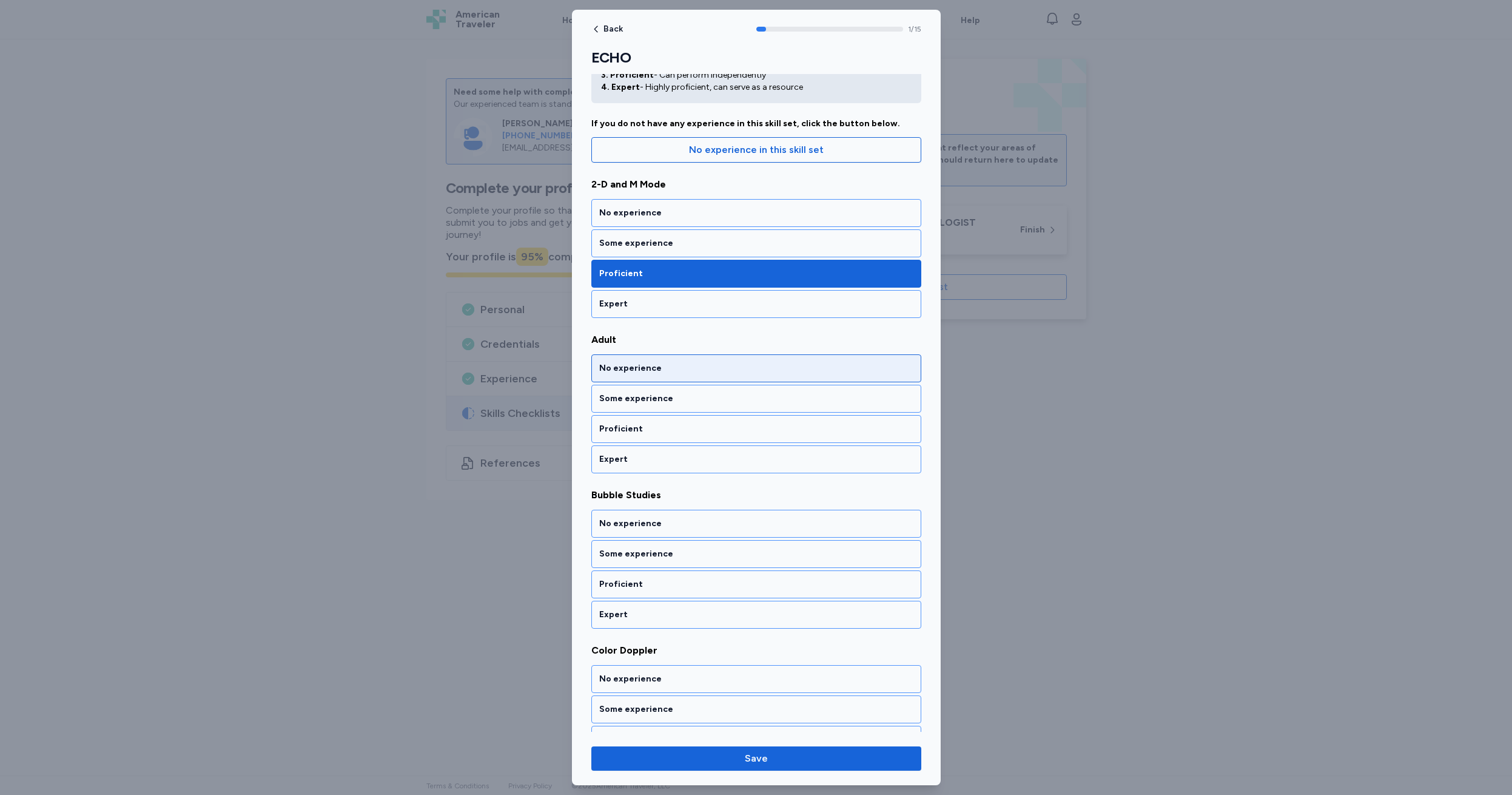
click at [675, 365] on div "No experience" at bounding box center [756, 367] width 314 height 12
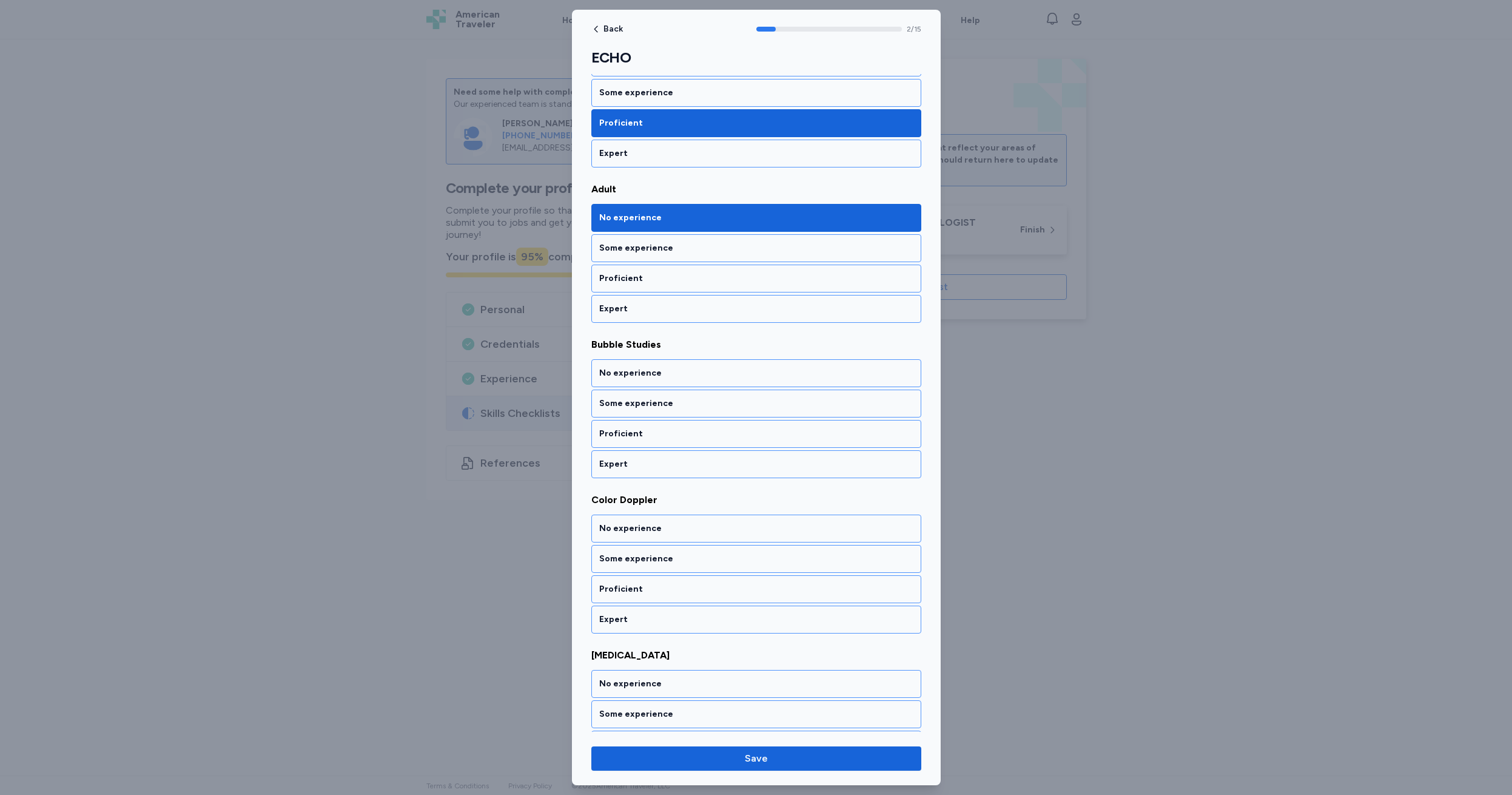
scroll to position [230, 0]
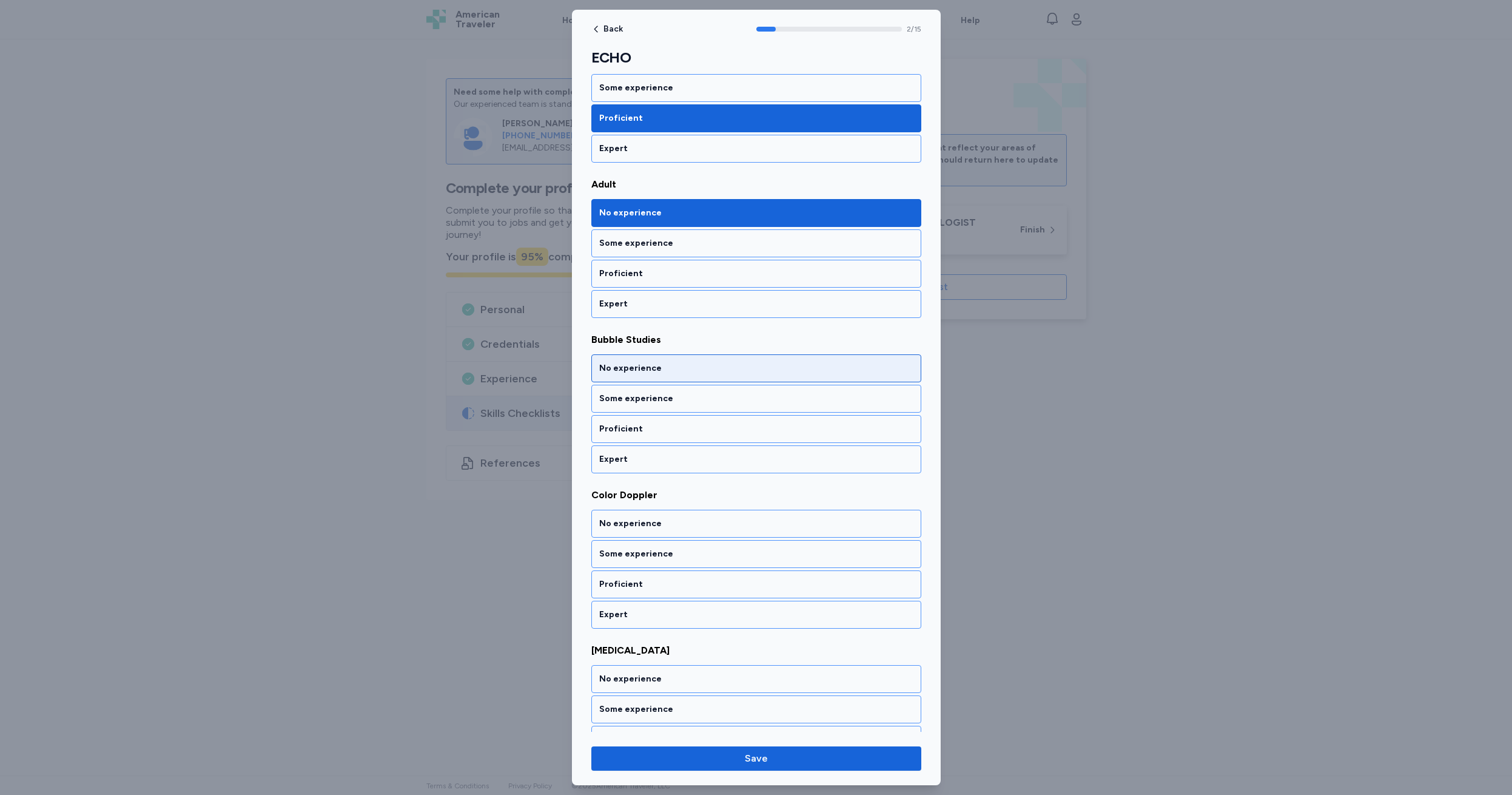
click at [675, 365] on div "No experience" at bounding box center [756, 367] width 314 height 12
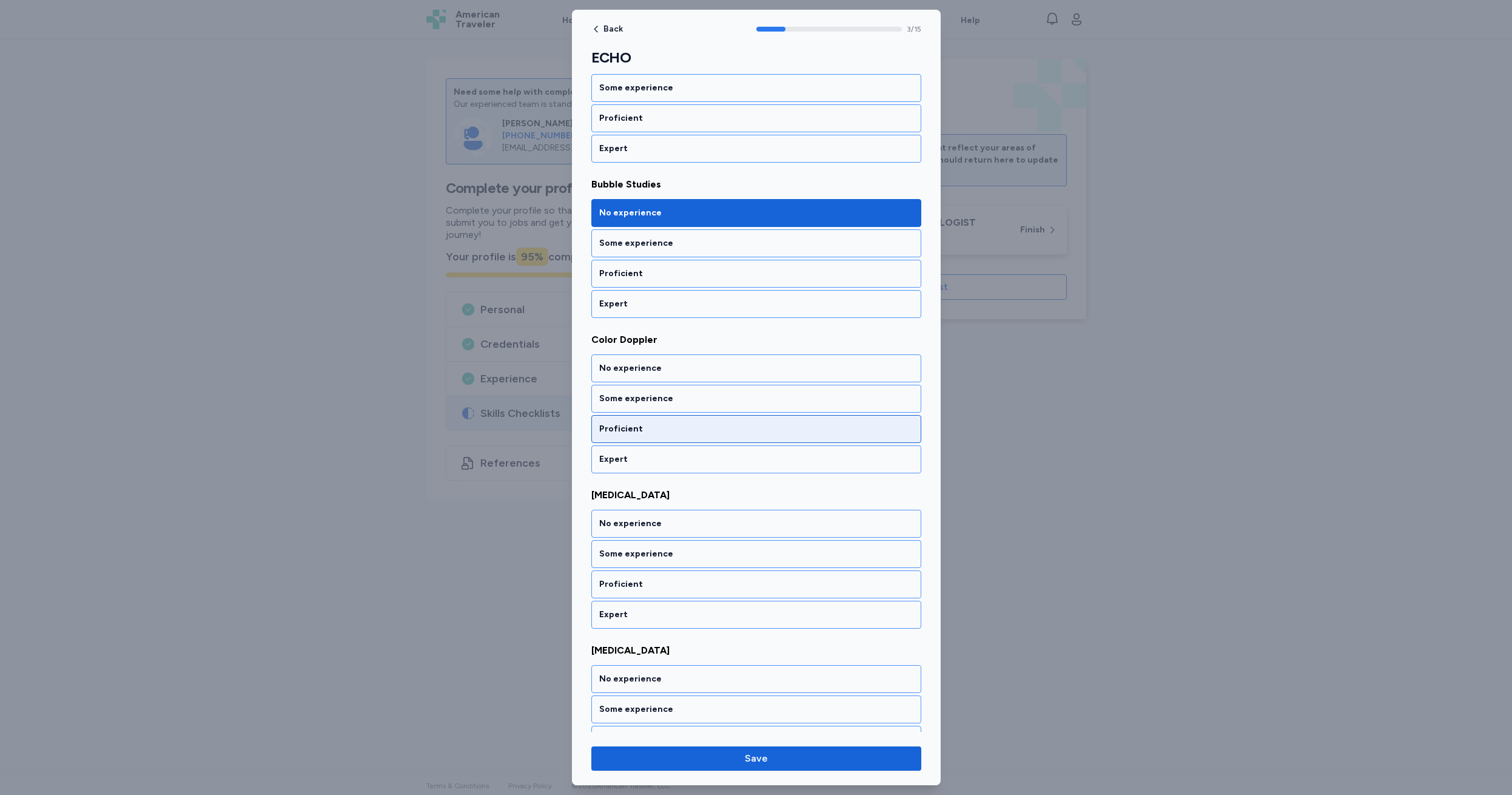
click at [665, 423] on div "Proficient" at bounding box center [756, 428] width 314 height 12
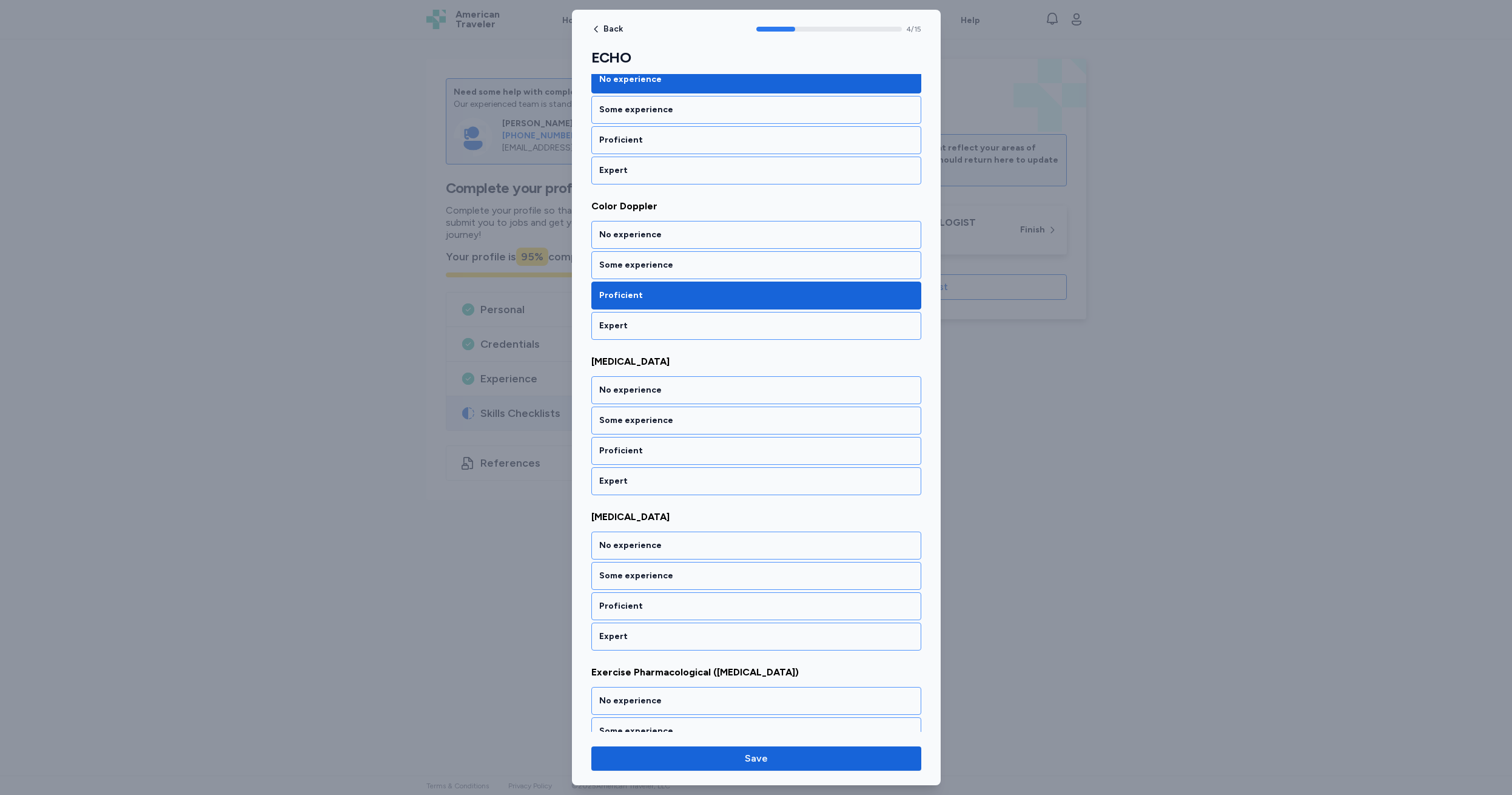
scroll to position [541, 0]
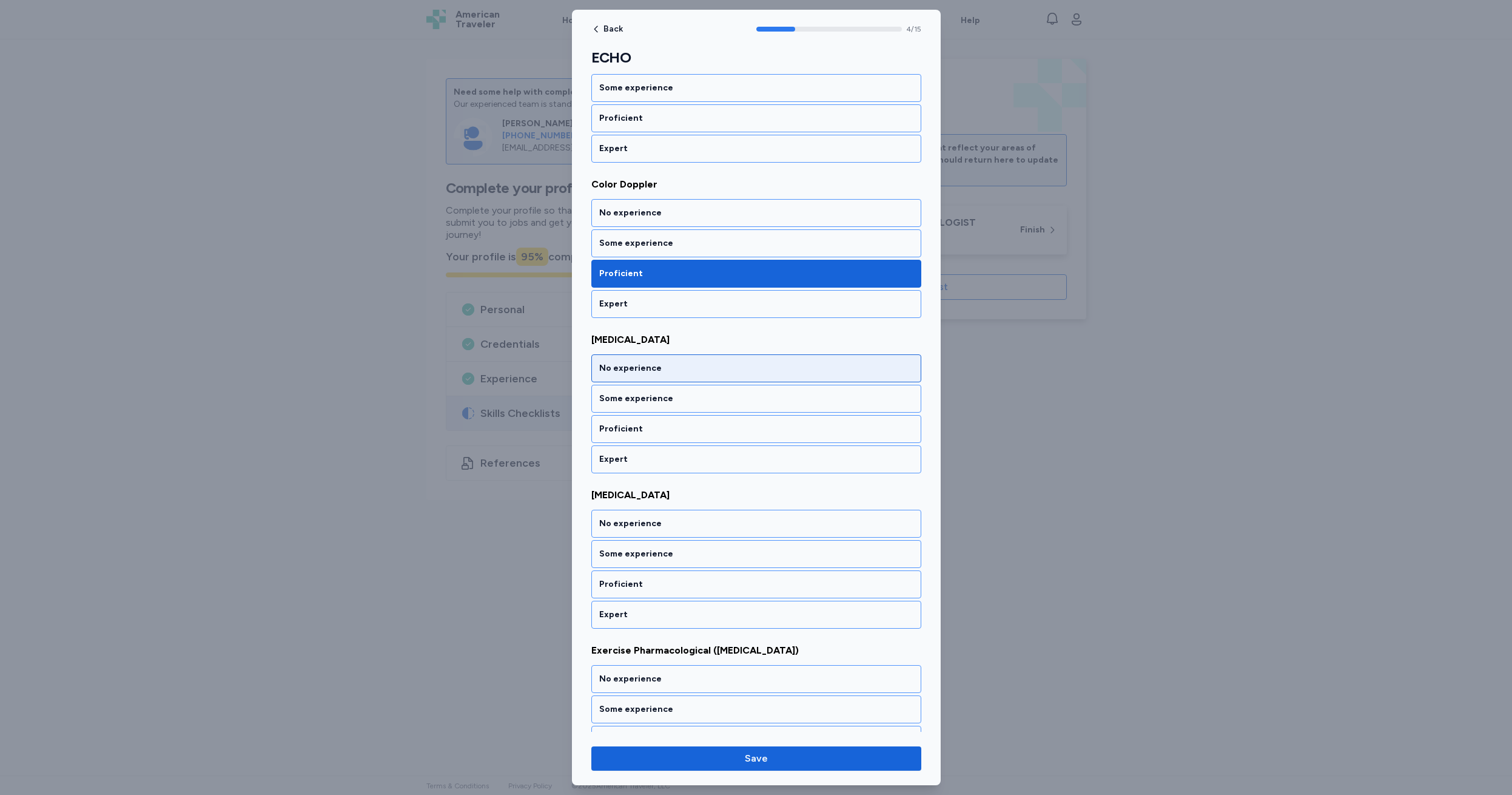
click at [680, 370] on div "No experience" at bounding box center [756, 367] width 314 height 12
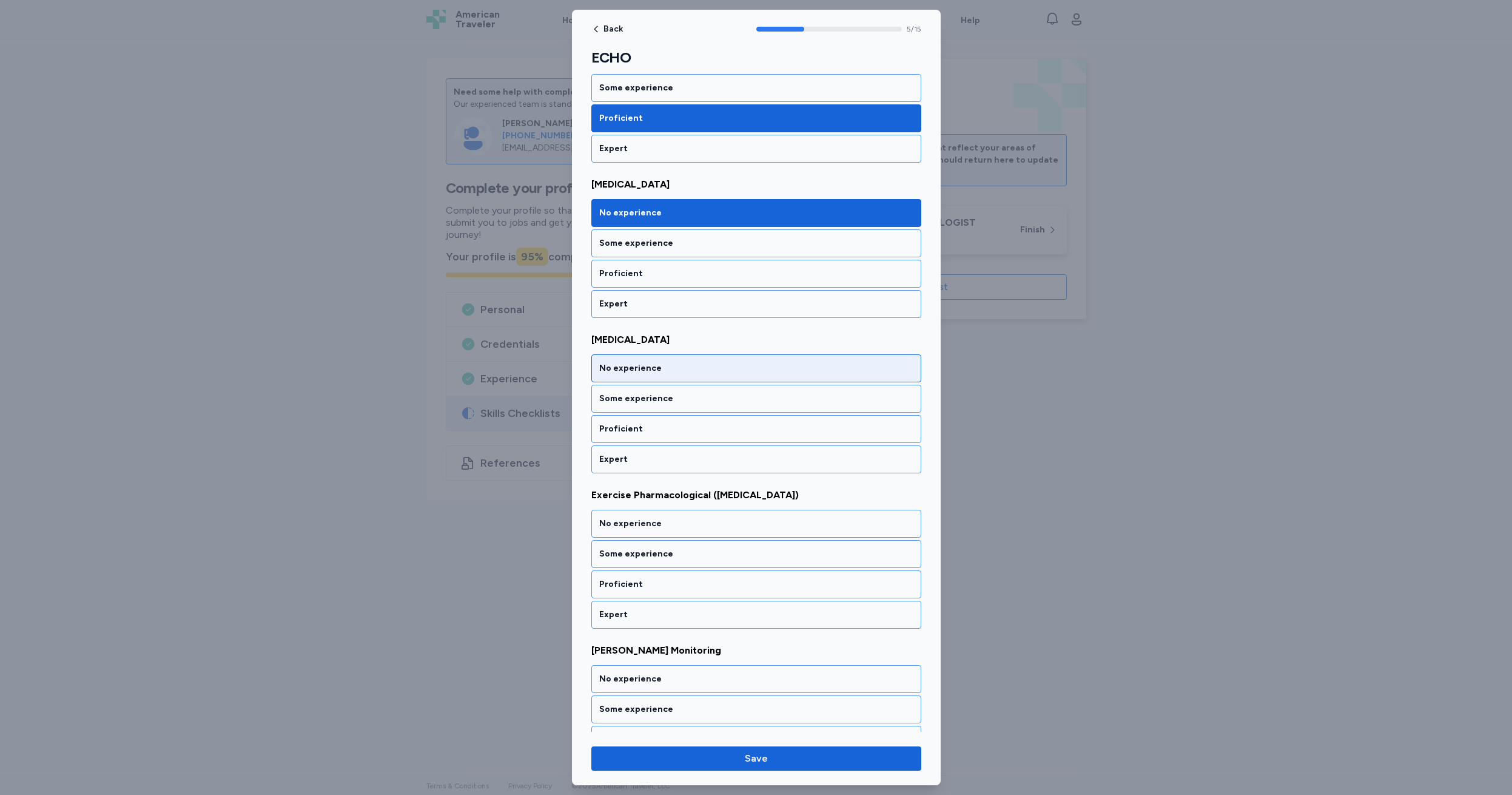
click at [680, 370] on div "No experience" at bounding box center [756, 367] width 314 height 12
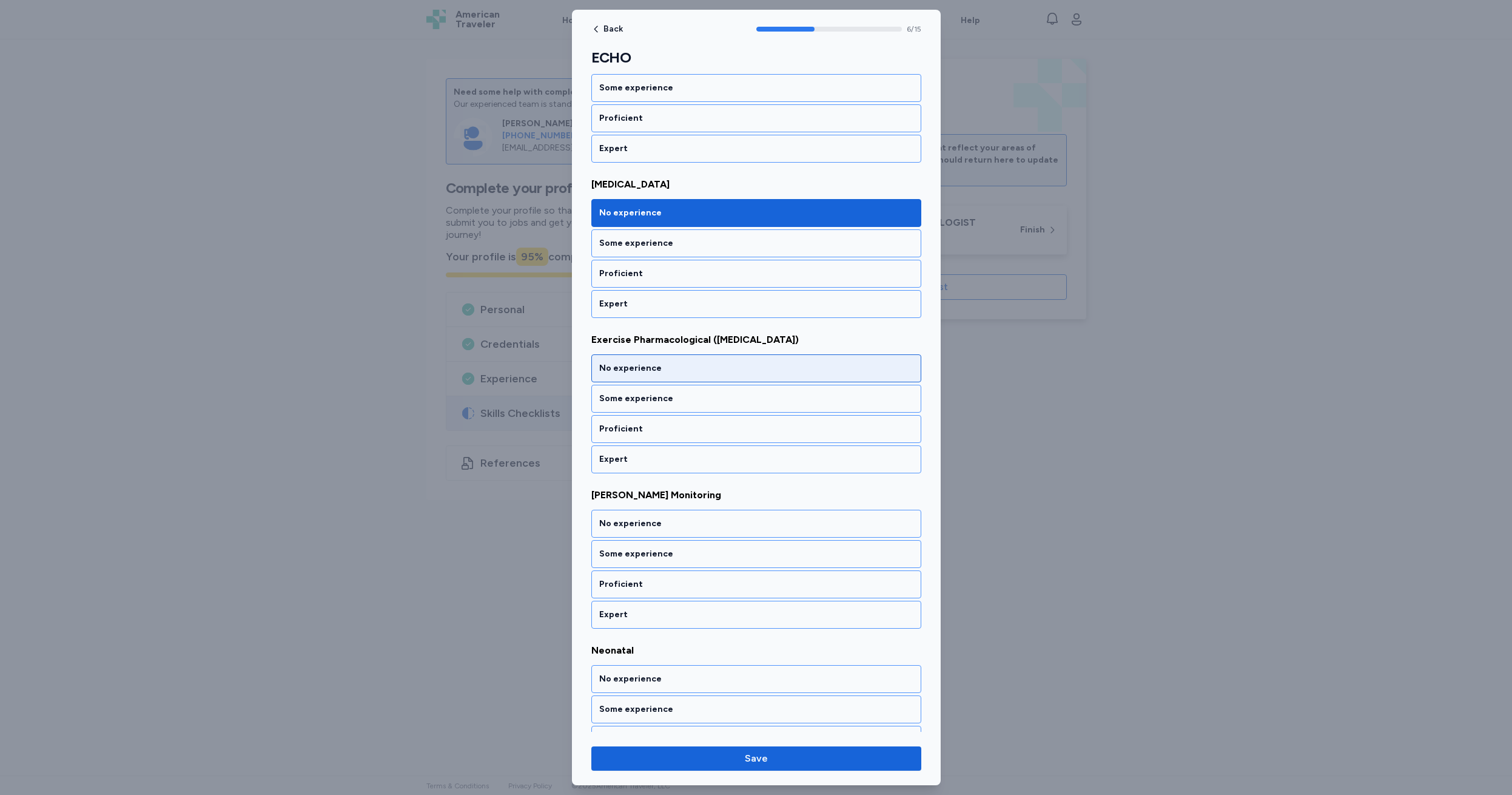
click at [680, 370] on div "No experience" at bounding box center [756, 367] width 314 height 12
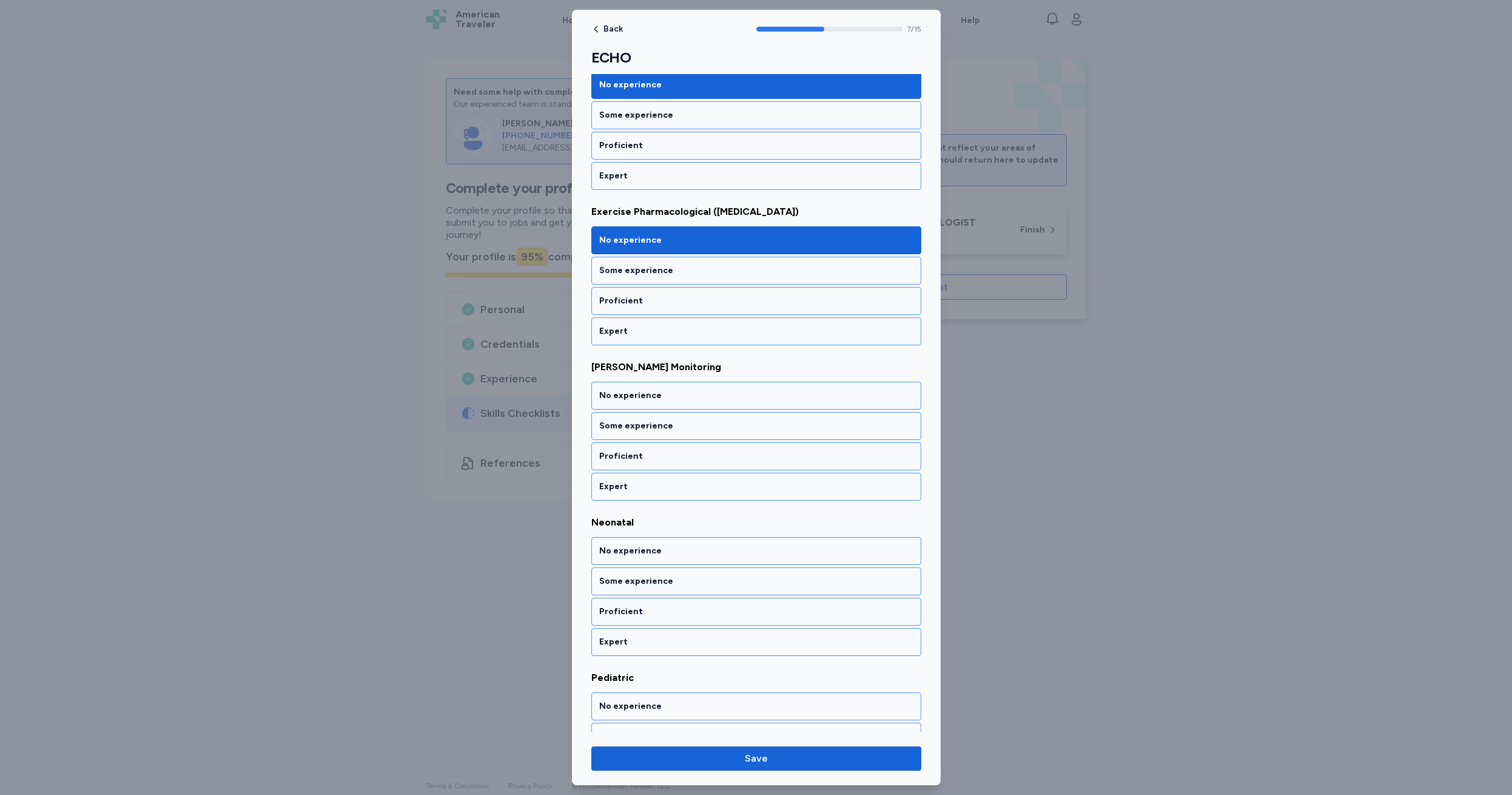
scroll to position [1007, 0]
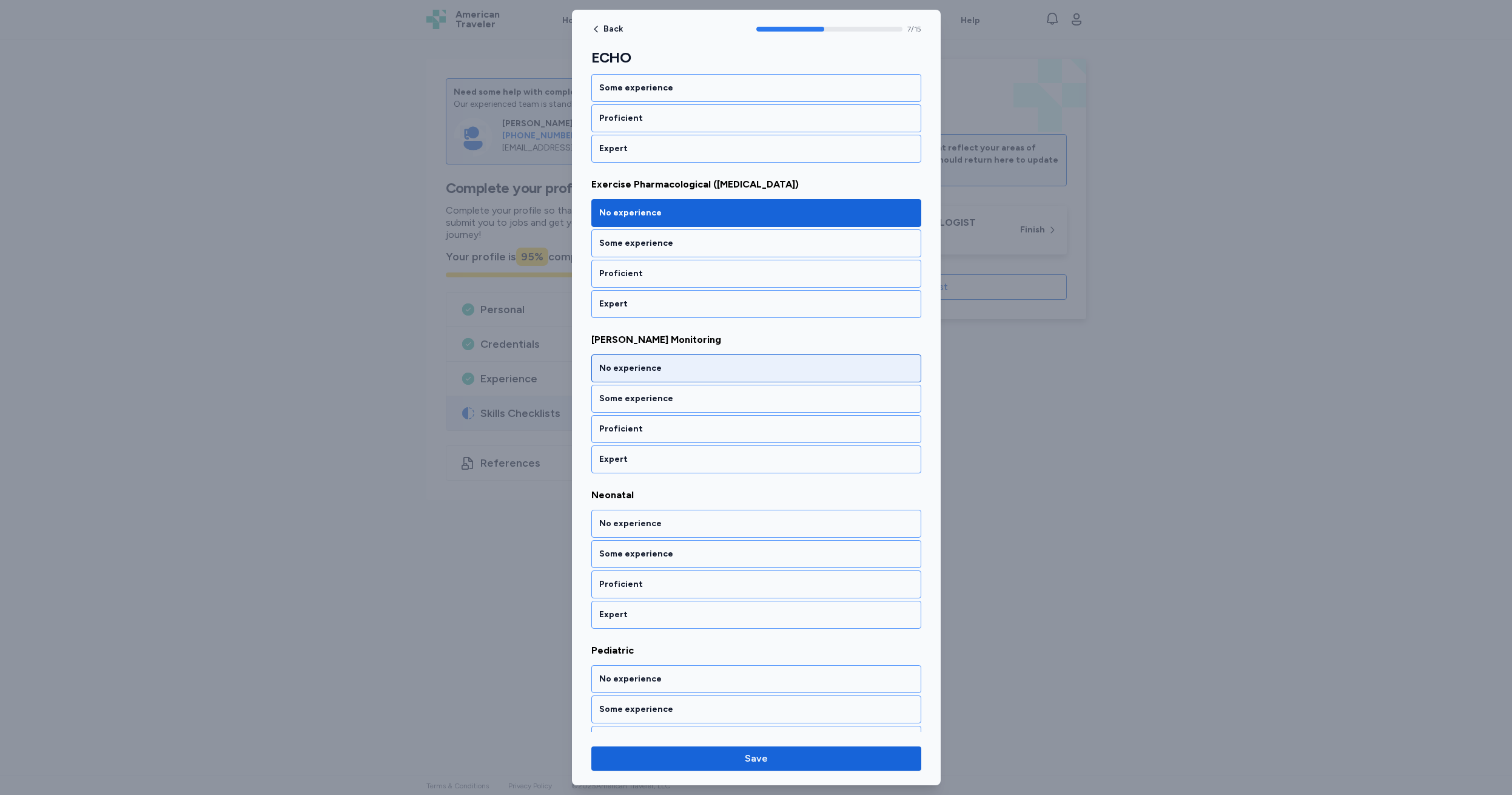
click at [680, 370] on div "No experience" at bounding box center [756, 367] width 314 height 12
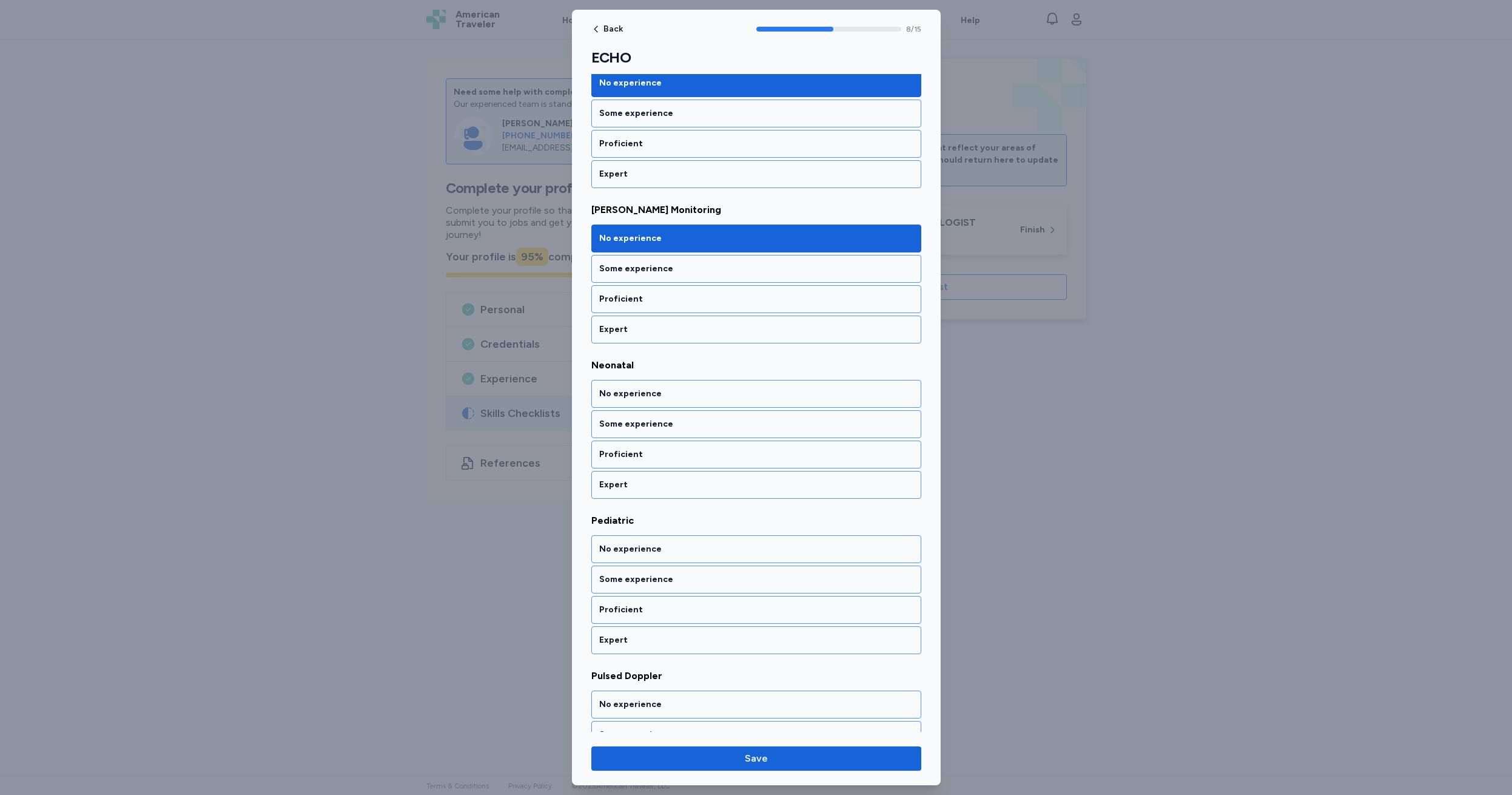
scroll to position [1162, 0]
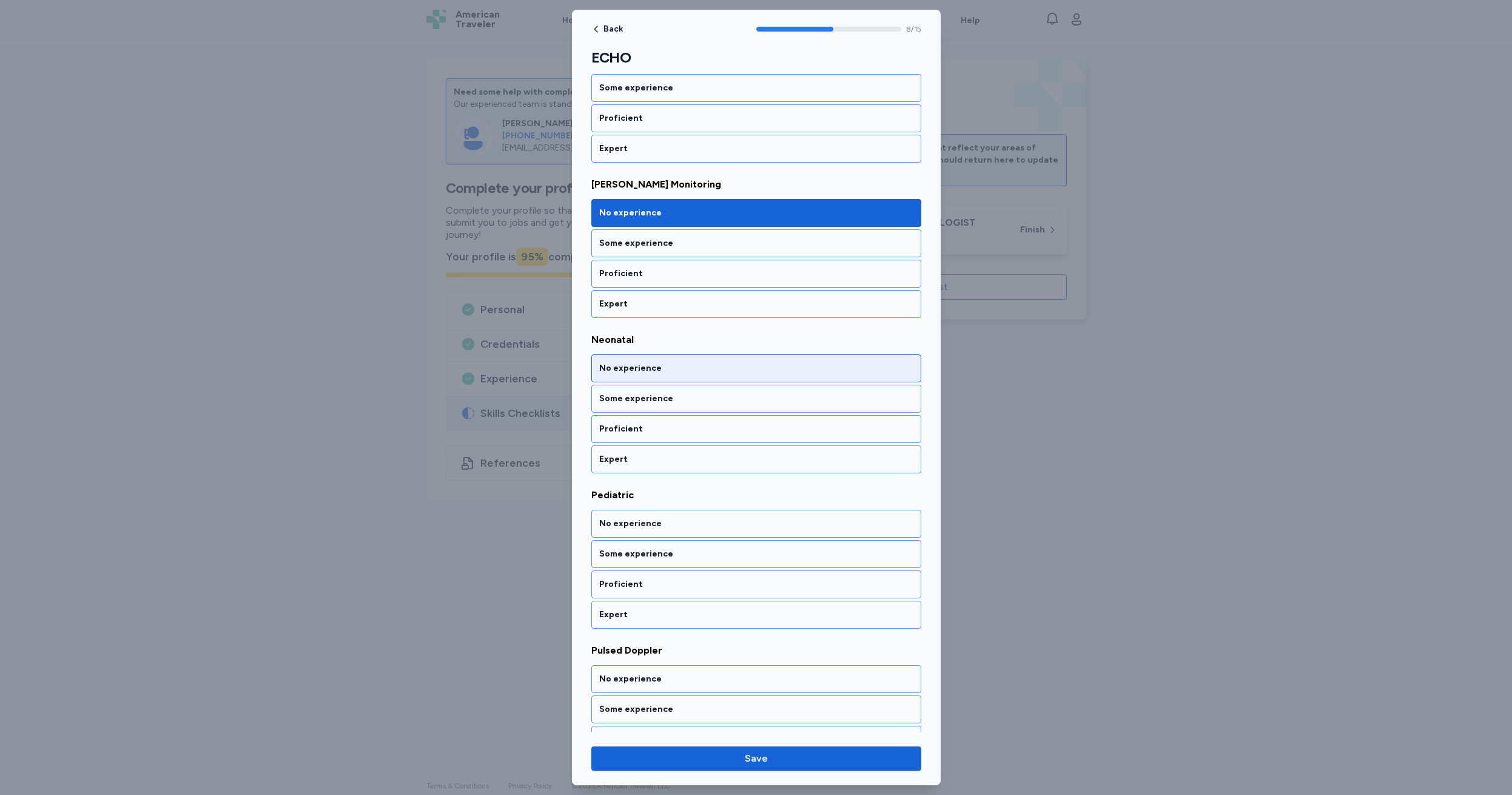
click at [680, 370] on div "No experience" at bounding box center [756, 367] width 314 height 12
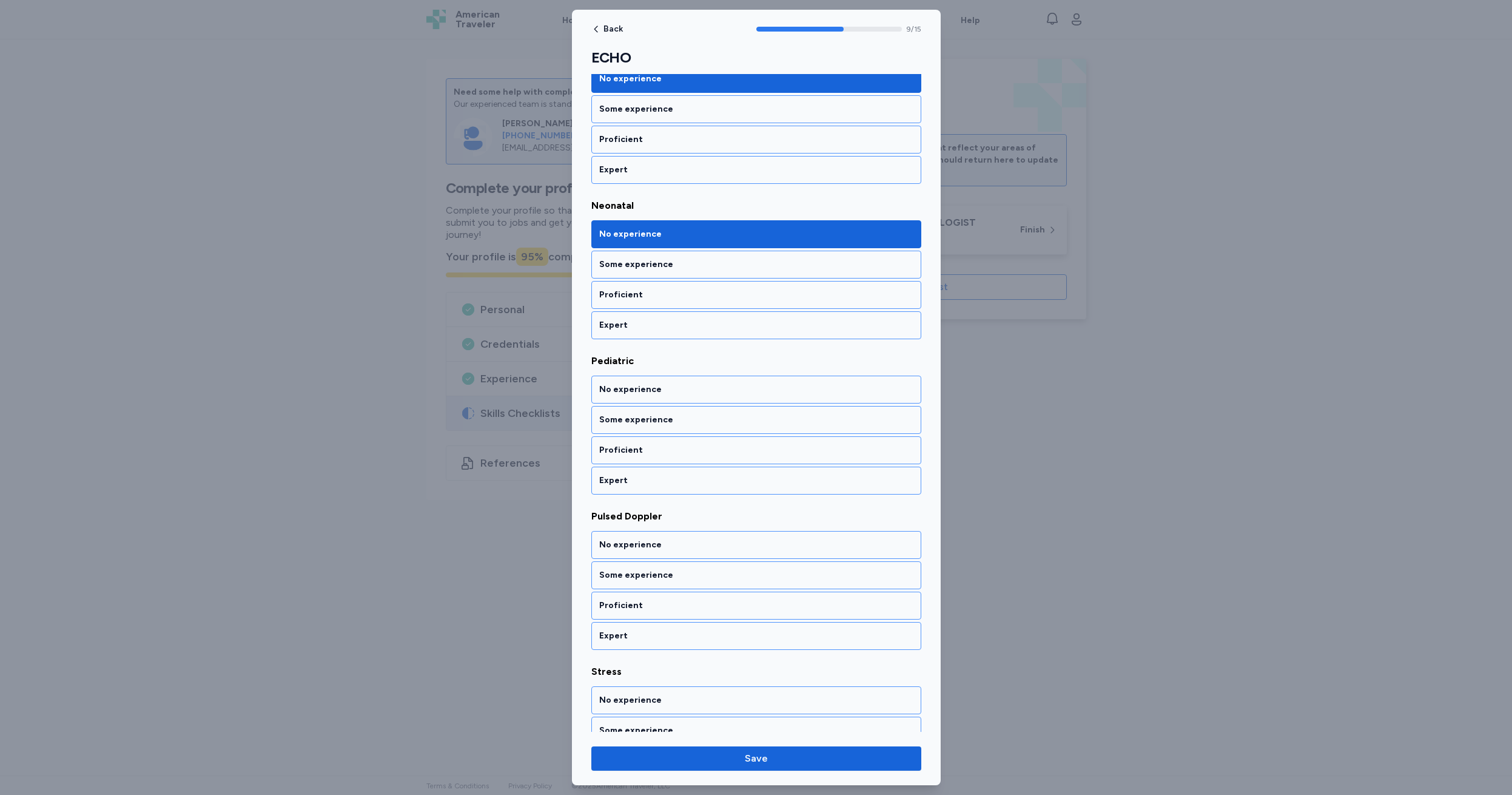
scroll to position [1317, 0]
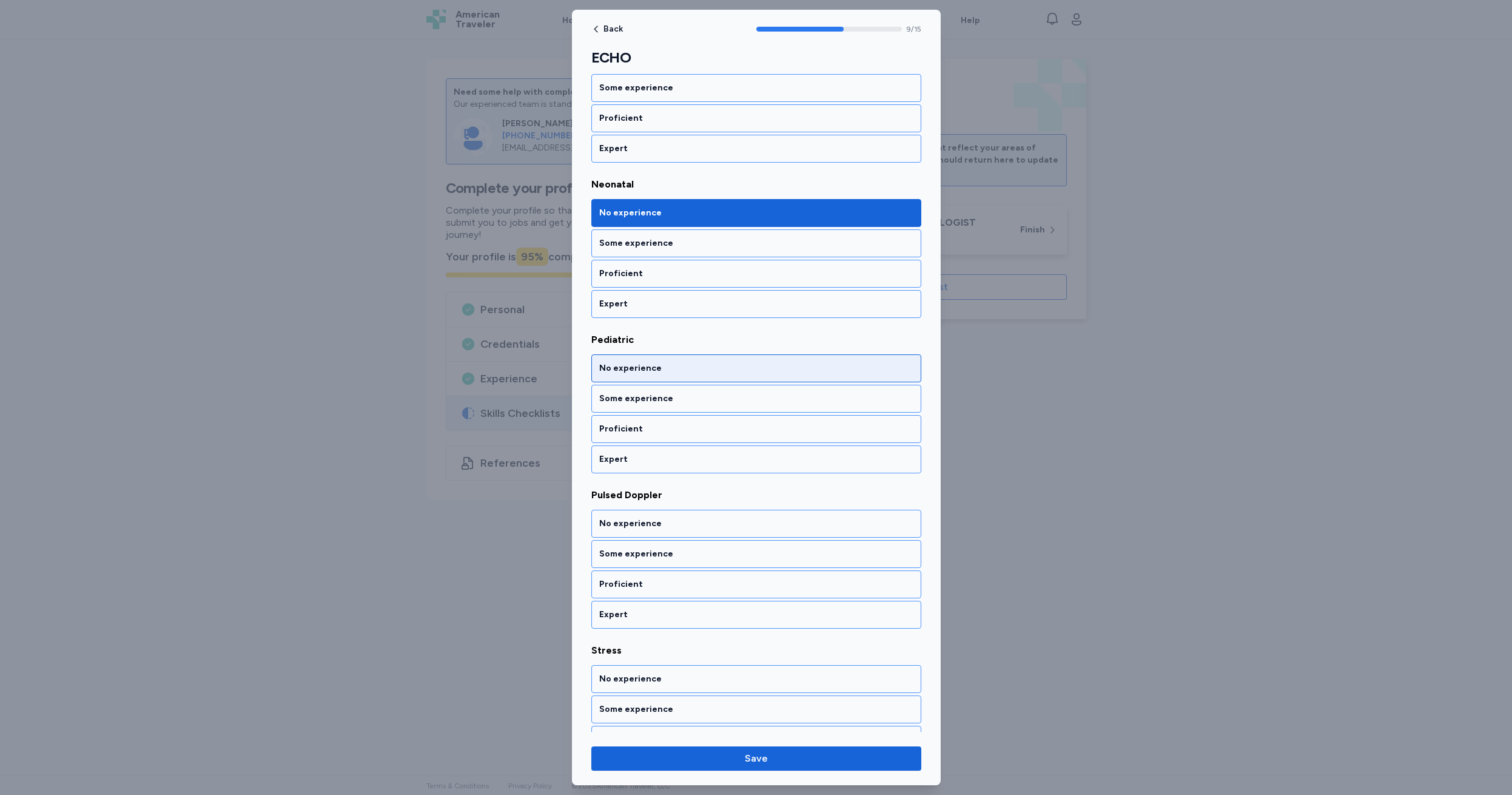
click at [680, 370] on div "No experience" at bounding box center [756, 367] width 314 height 12
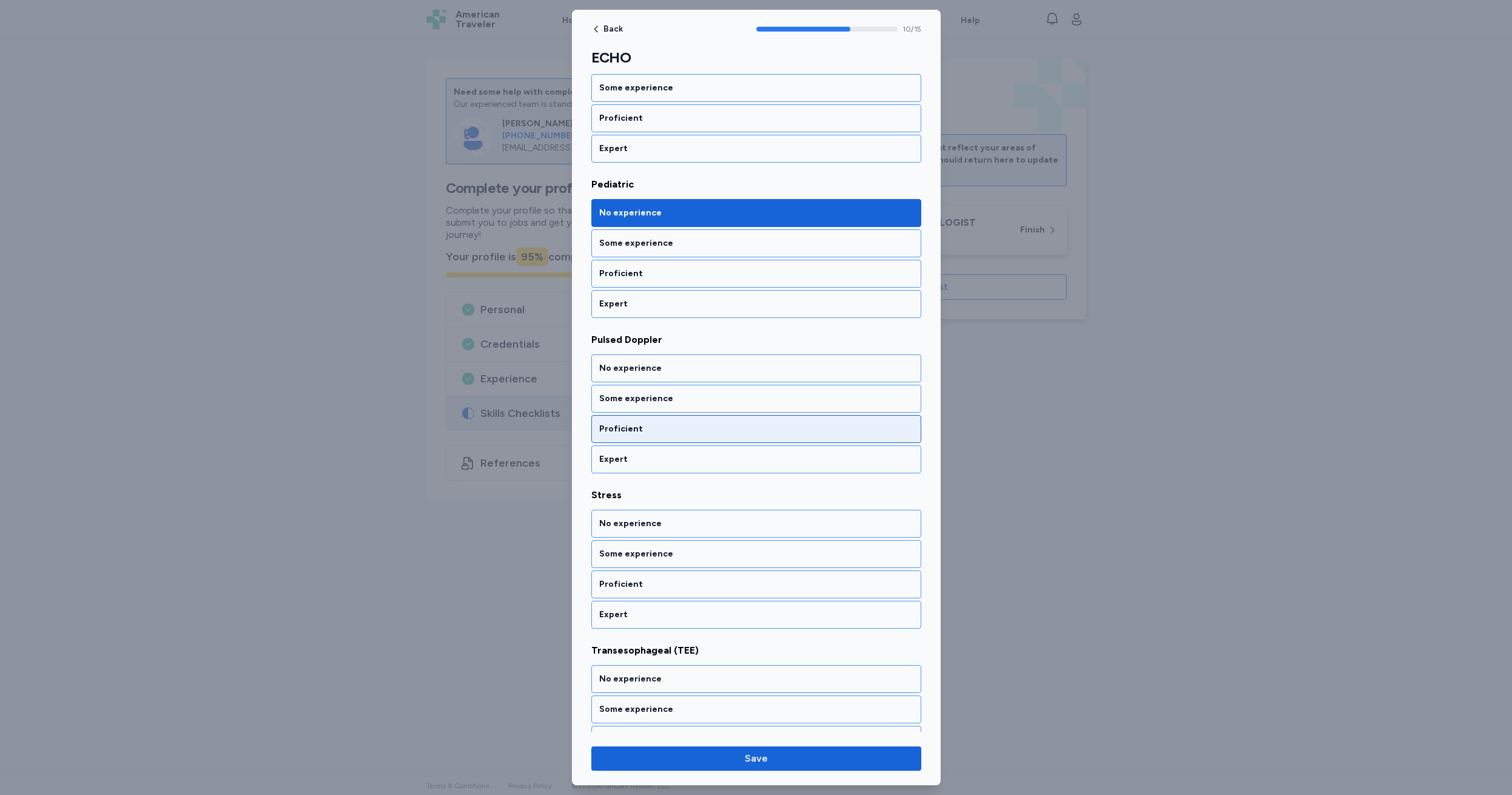
click at [648, 431] on div "Proficient" at bounding box center [756, 428] width 314 height 12
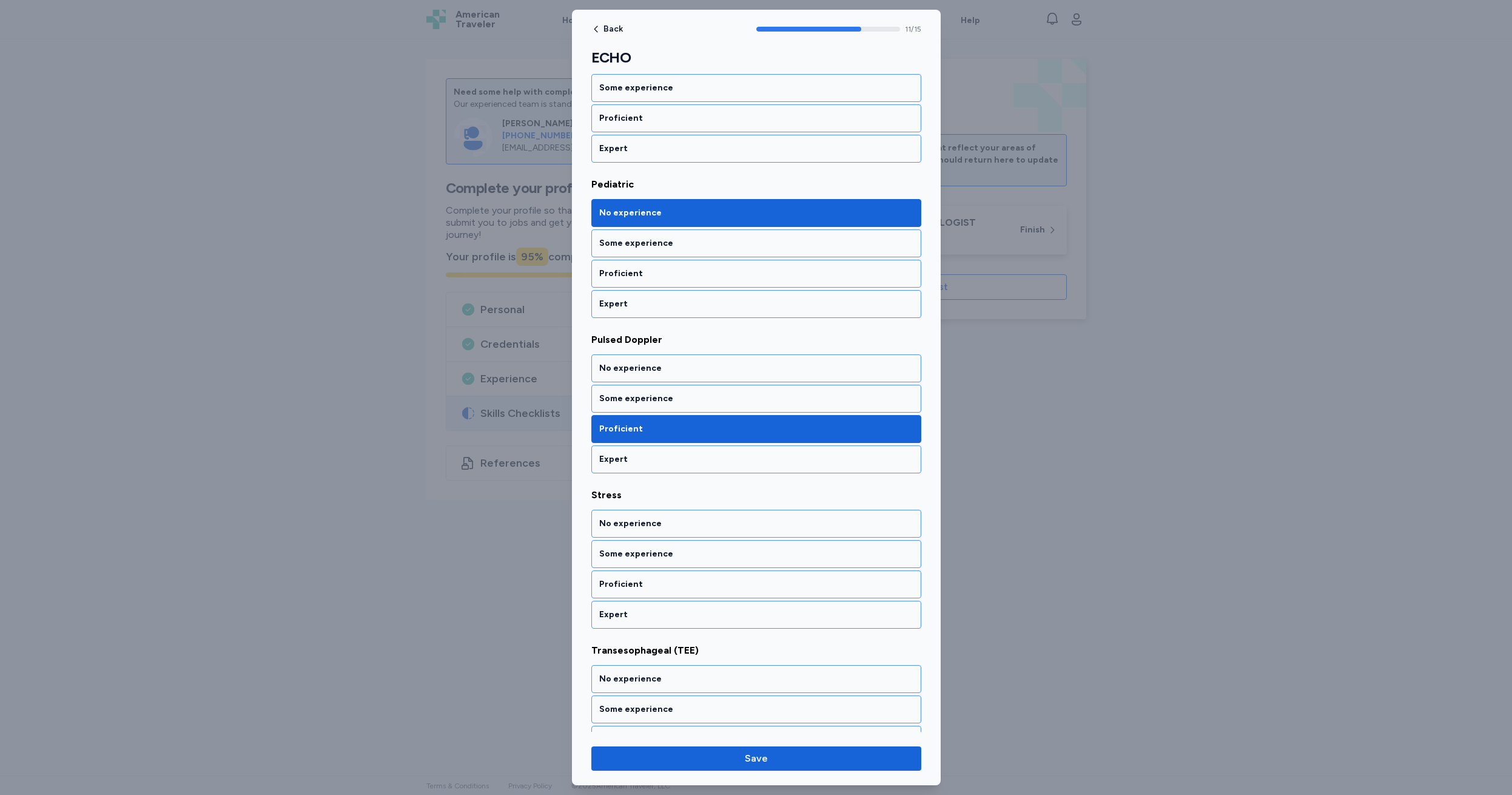
scroll to position [1628, 0]
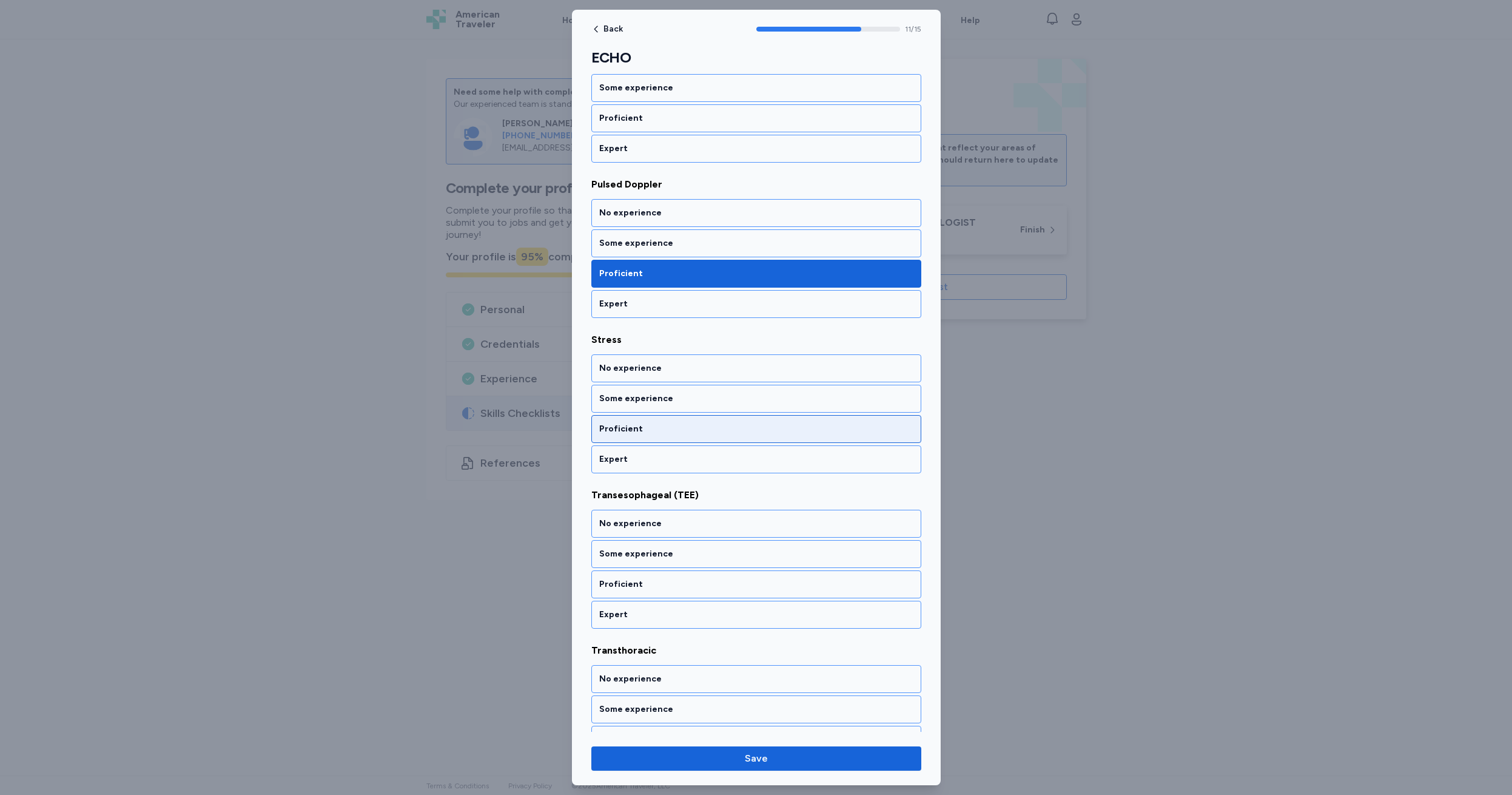
click at [657, 428] on div "Proficient" at bounding box center [756, 428] width 314 height 12
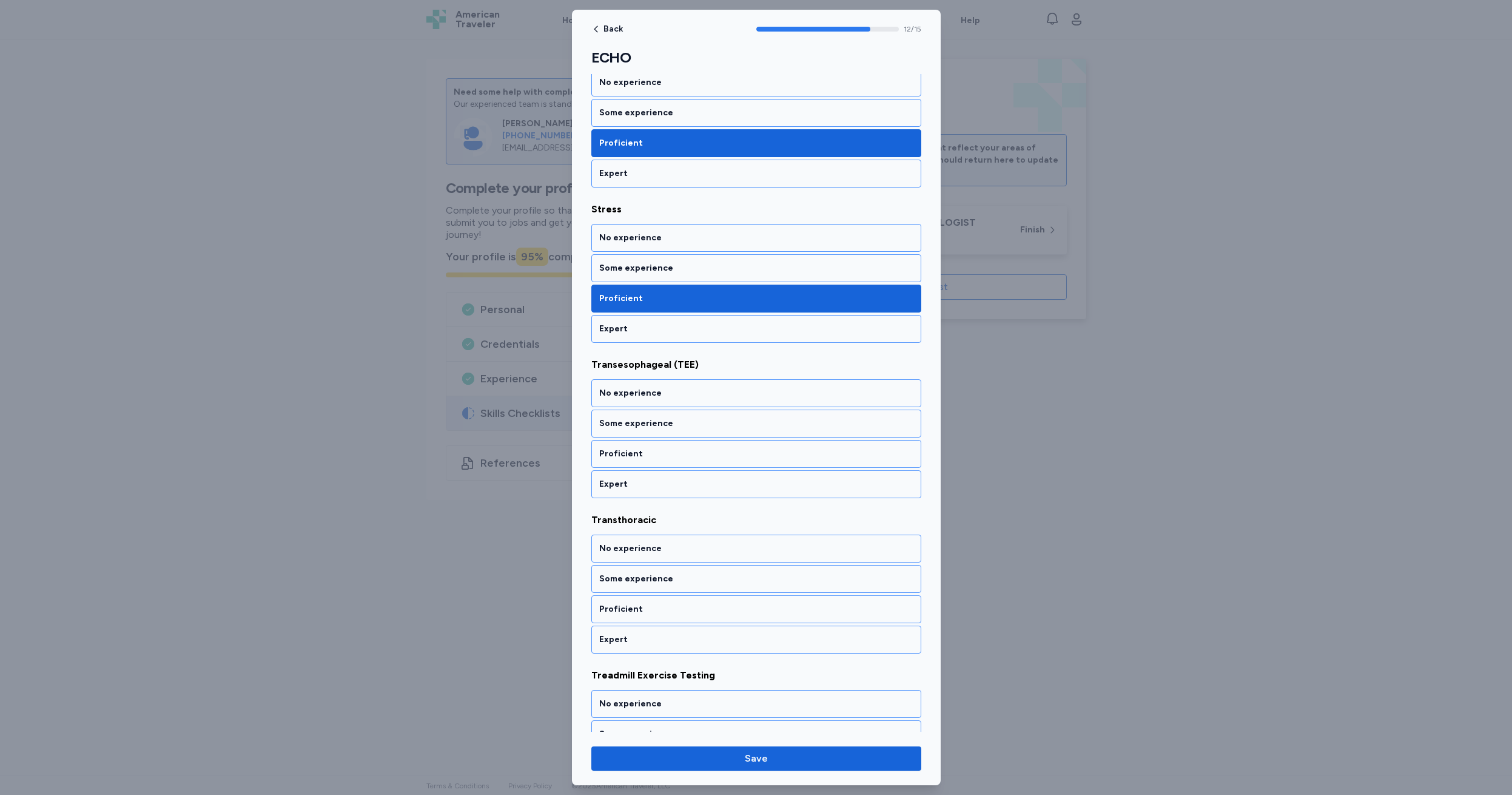
scroll to position [1784, 0]
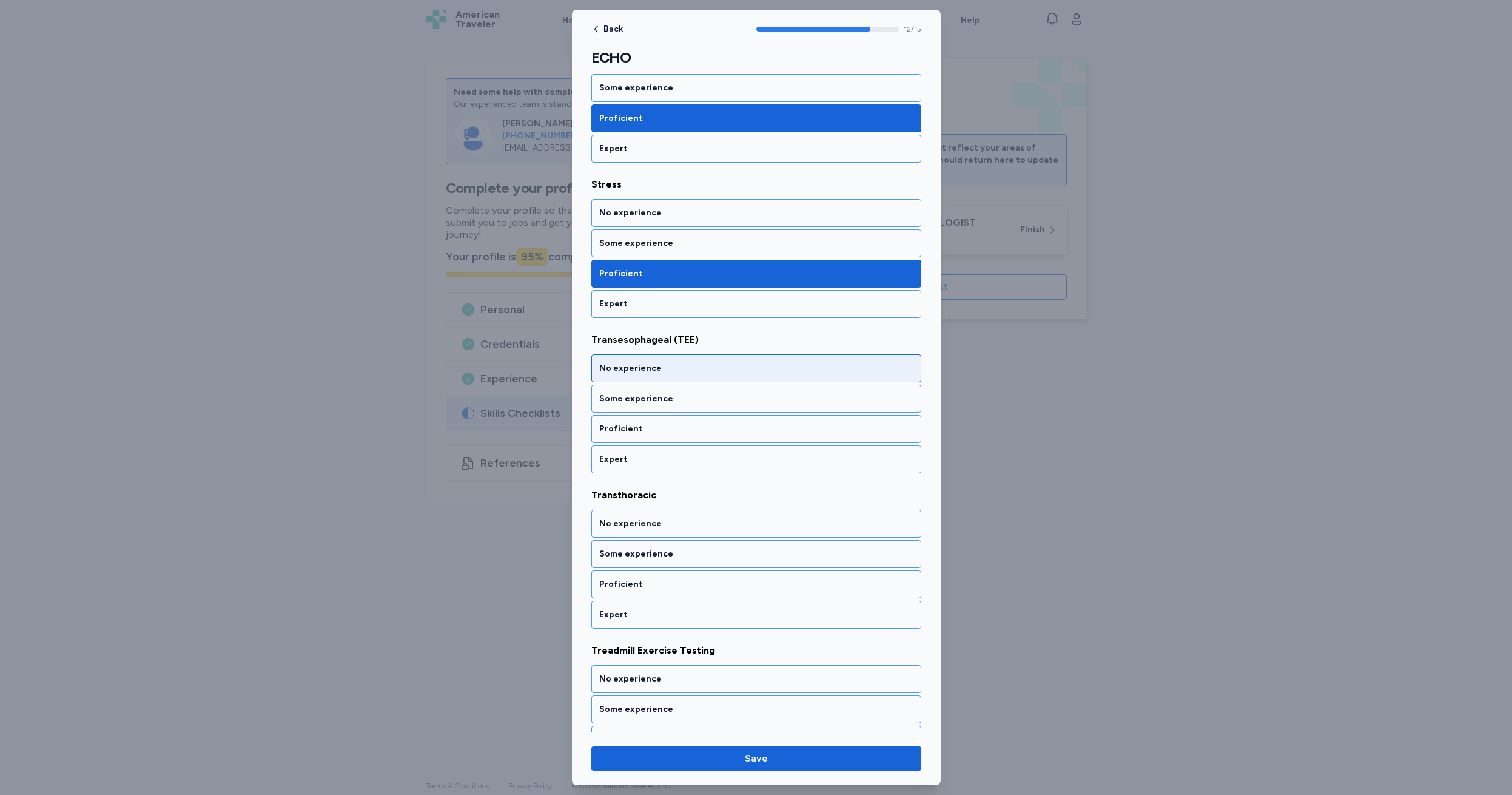
click at [685, 372] on div "No experience" at bounding box center [756, 367] width 314 height 12
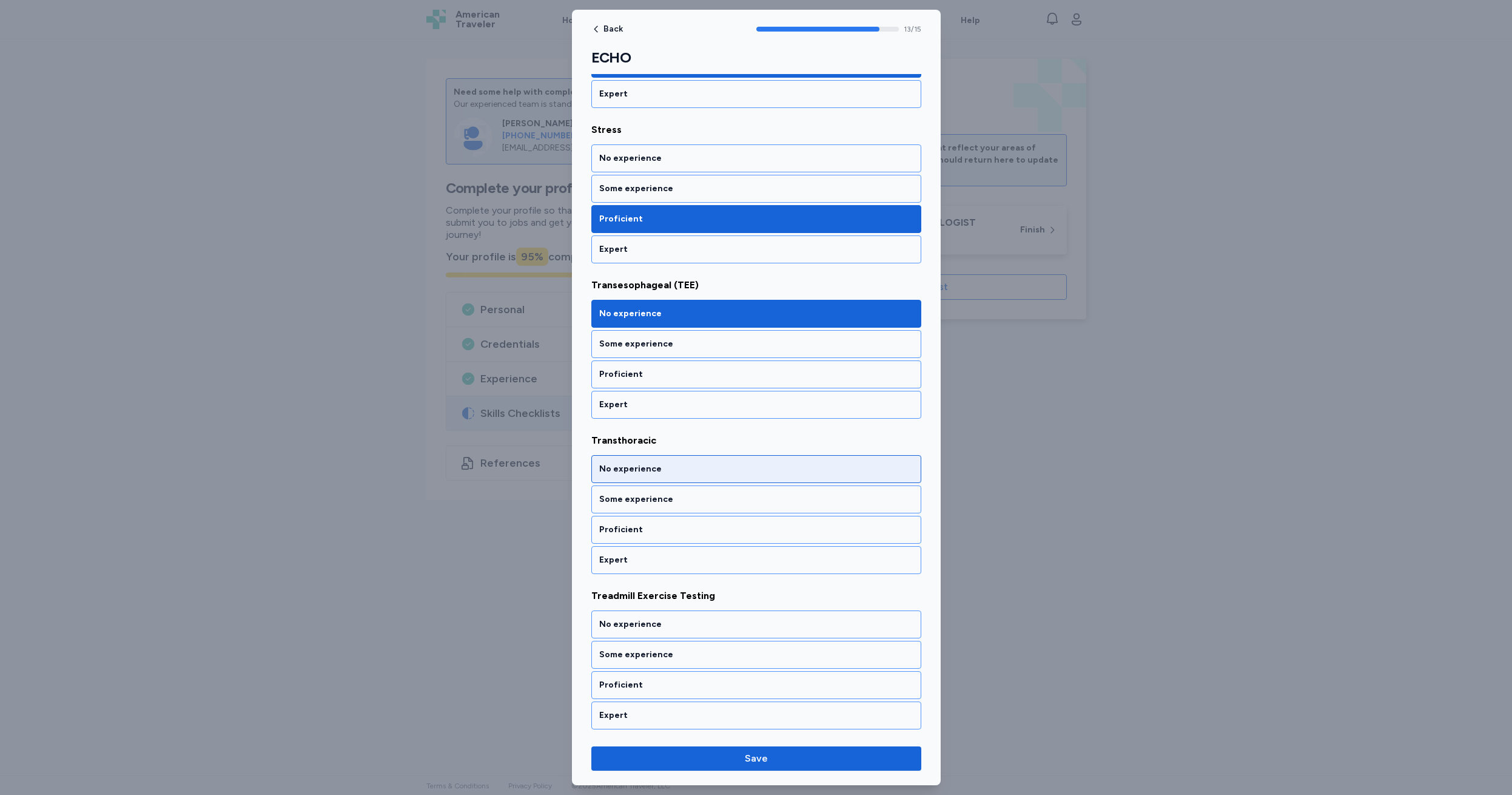
click at [676, 463] on div "No experience" at bounding box center [756, 468] width 314 height 12
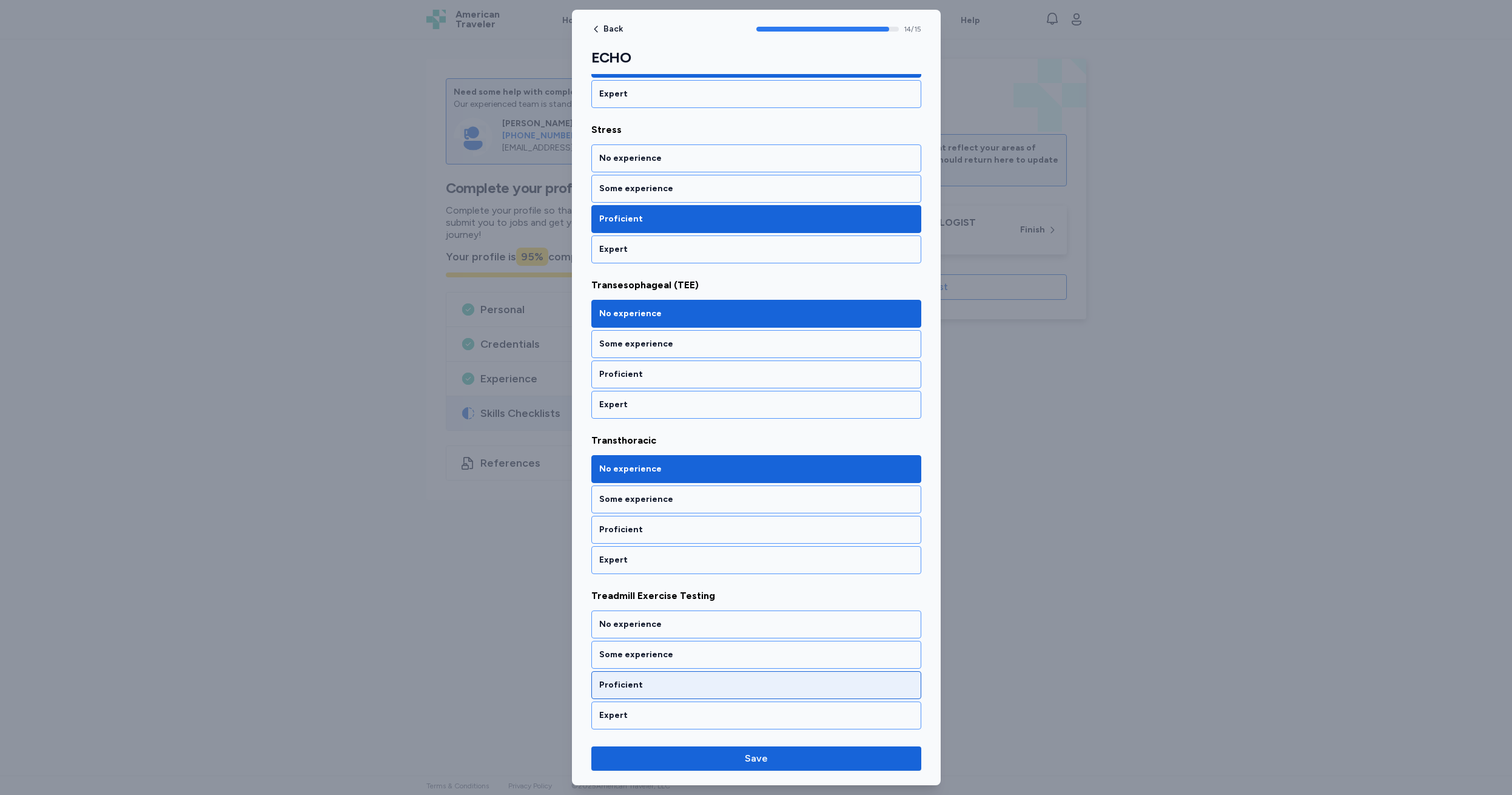
click at [662, 684] on div "Proficient" at bounding box center [756, 684] width 314 height 12
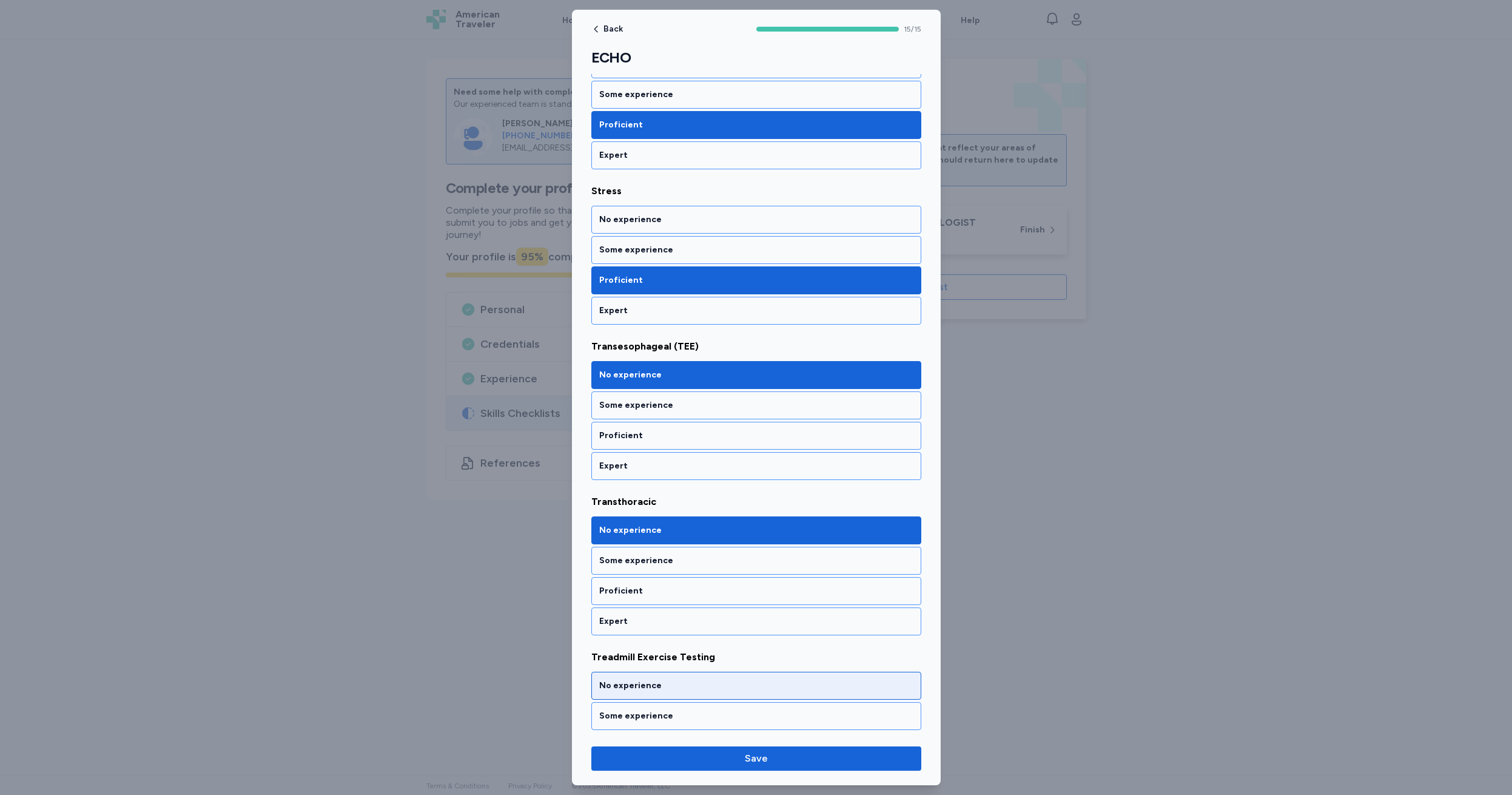
scroll to position [1729, 0]
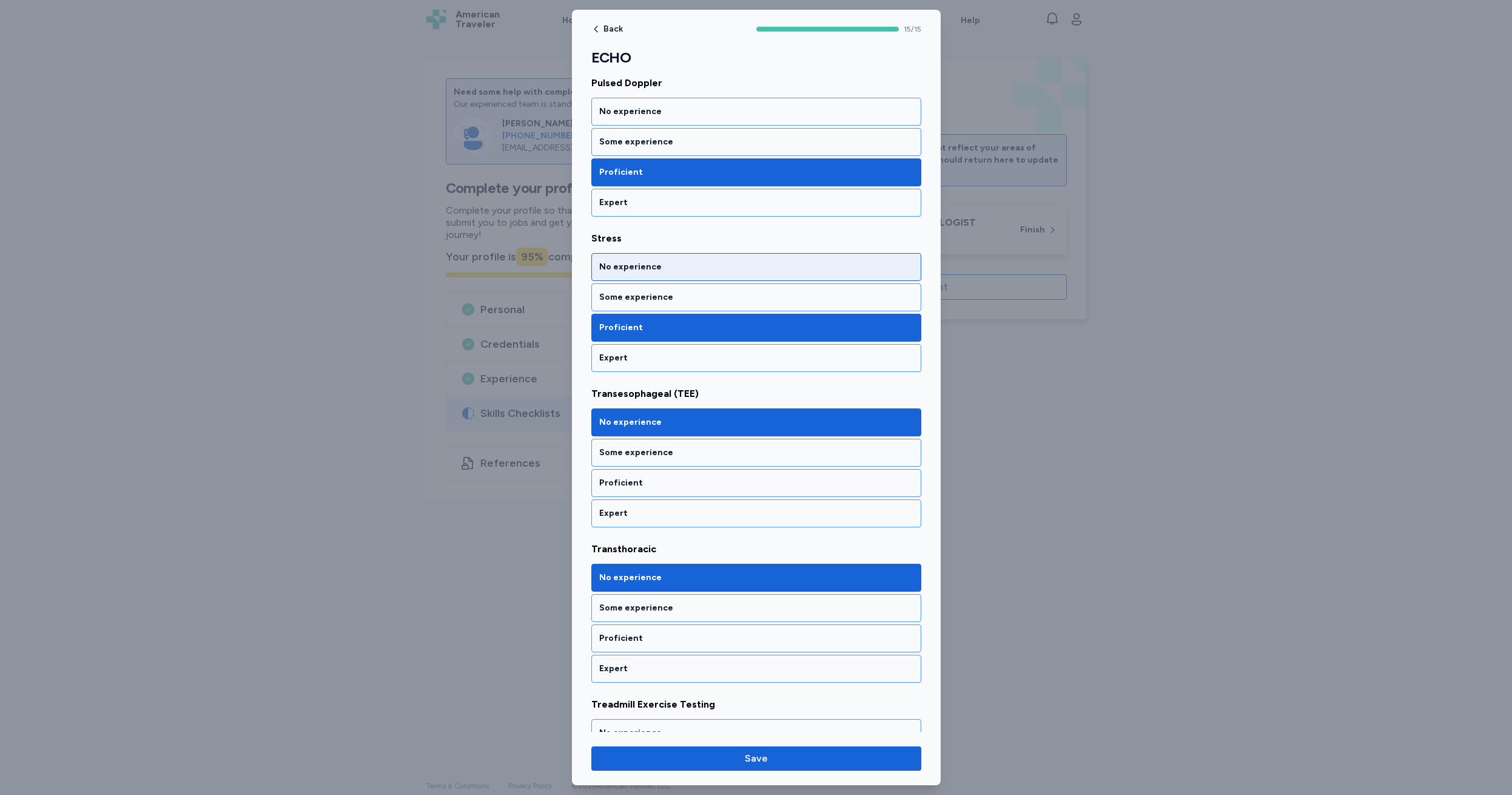
click at [670, 267] on div "No experience" at bounding box center [756, 267] width 314 height 12
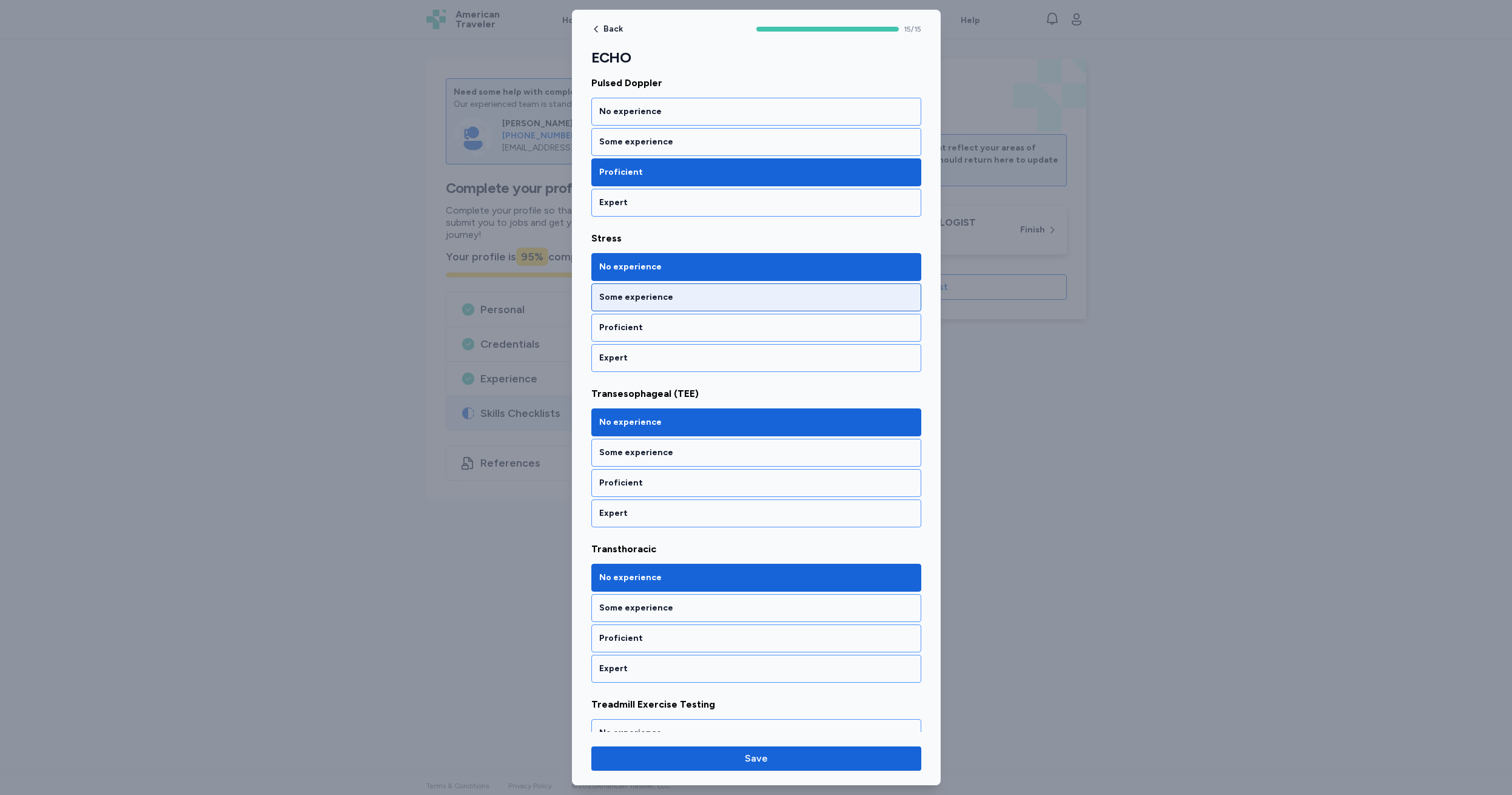
click at [677, 299] on div "Some experience" at bounding box center [756, 297] width 314 height 12
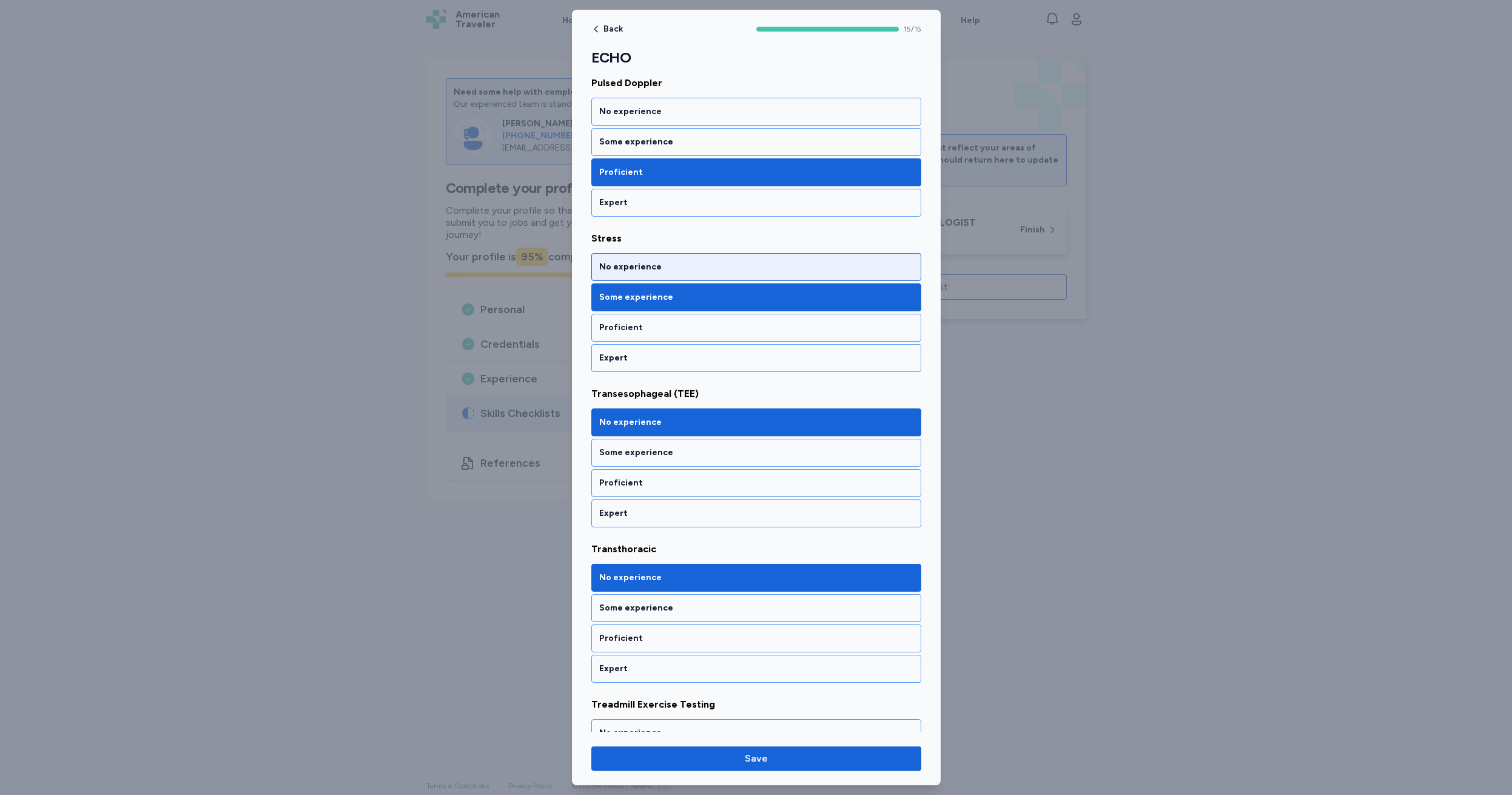
click at [673, 269] on div "No experience" at bounding box center [756, 267] width 314 height 12
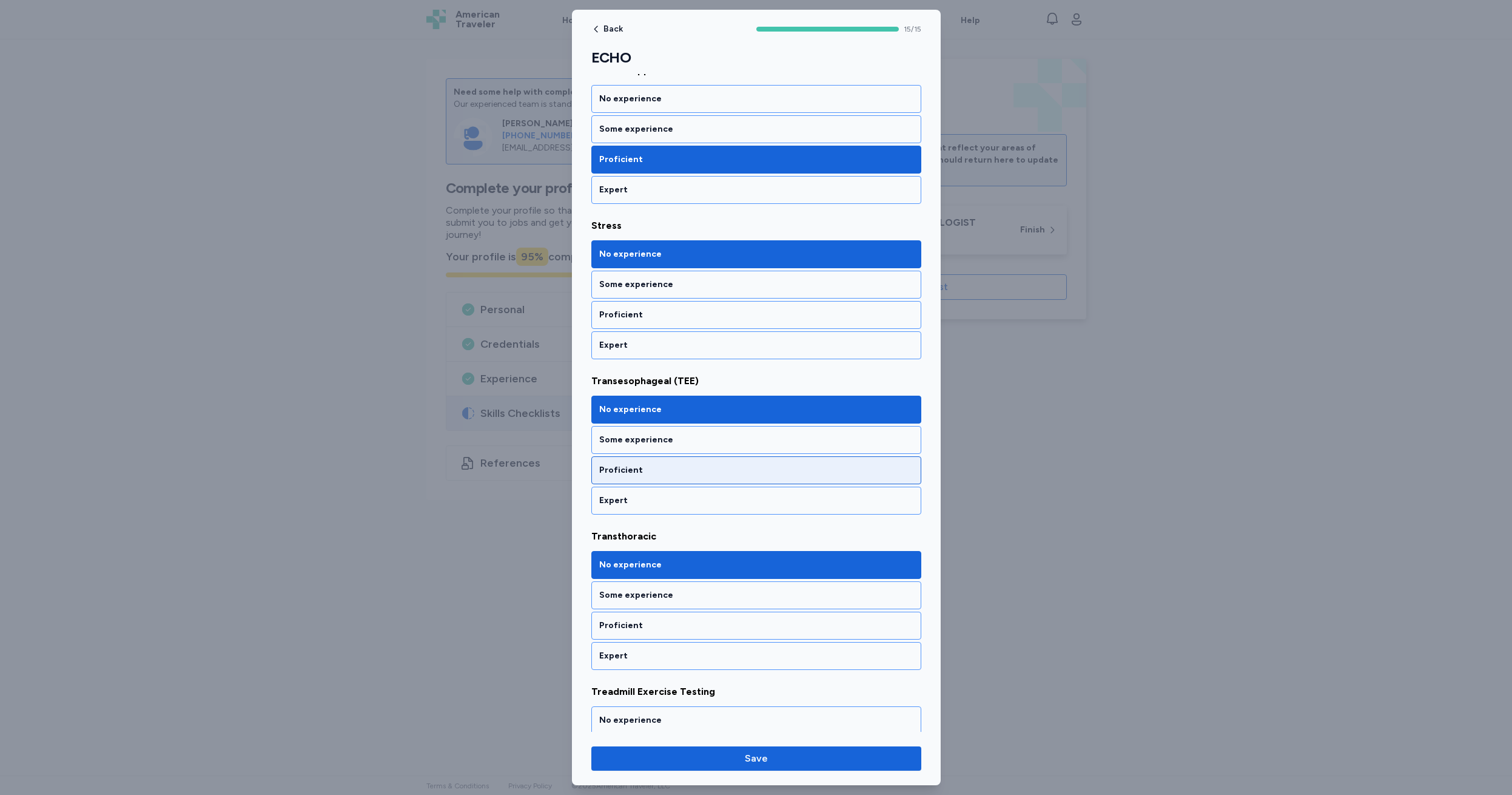
scroll to position [1838, 0]
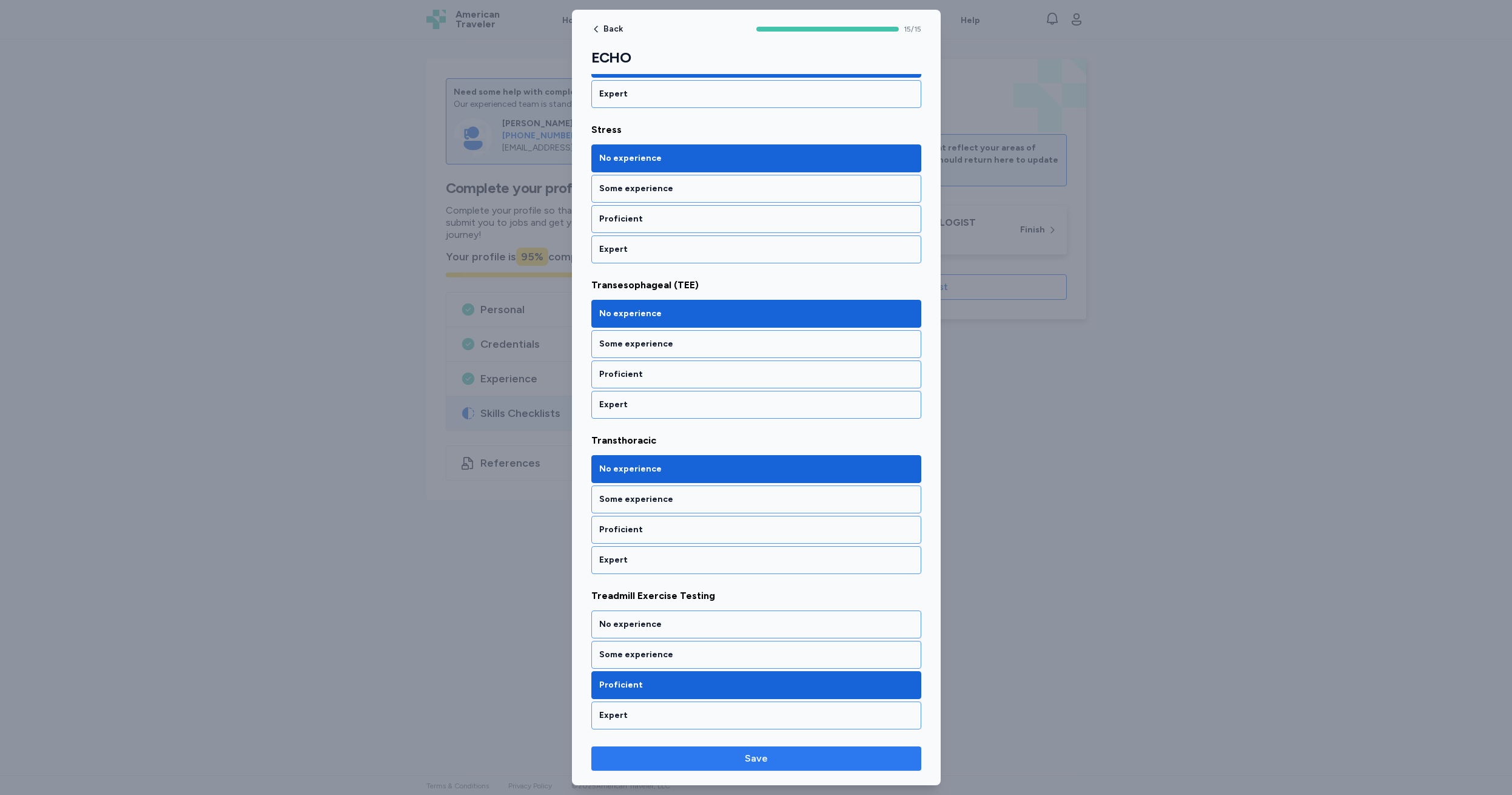
click at [751, 762] on span "Save" at bounding box center [756, 759] width 23 height 15
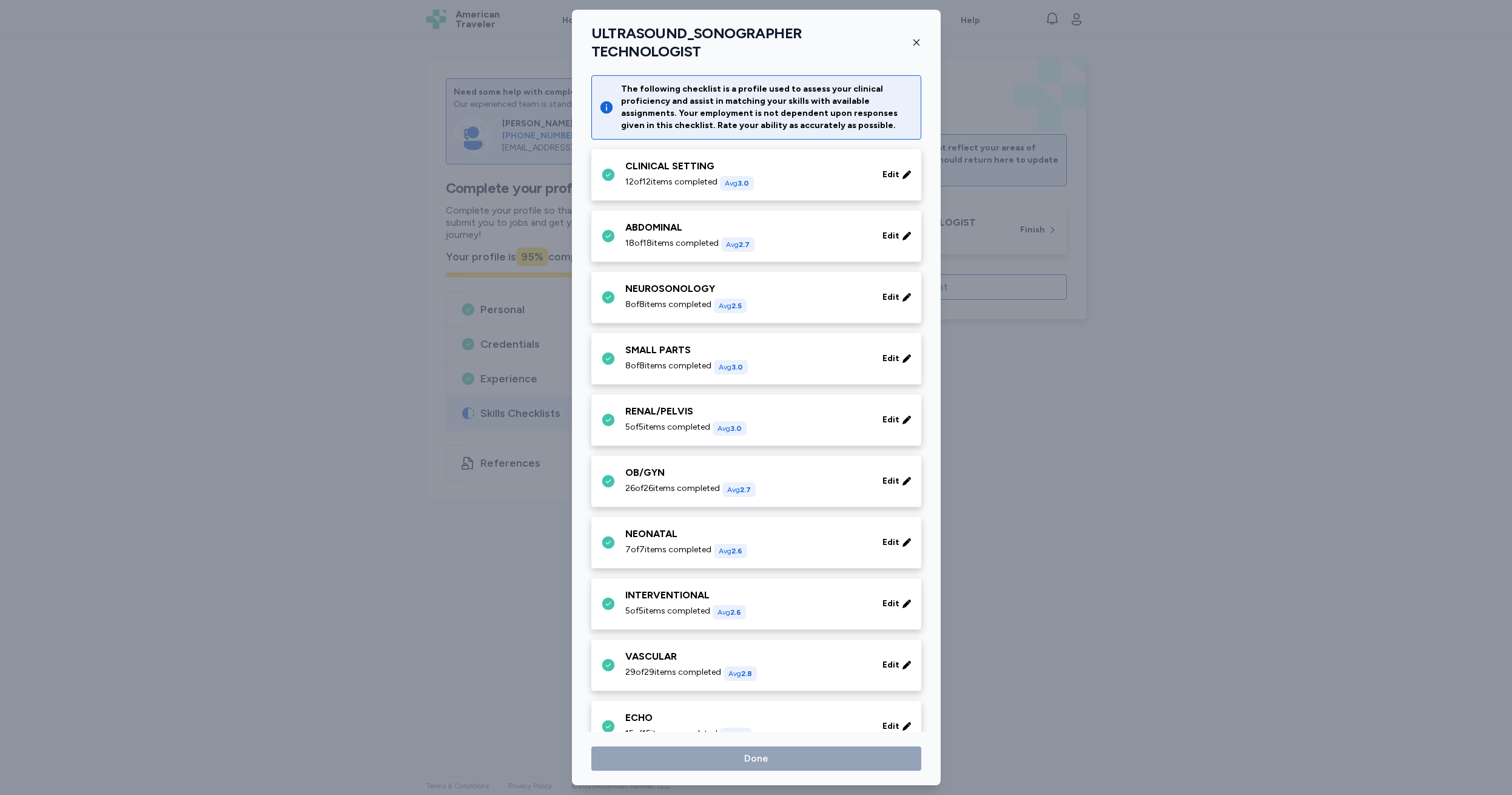
scroll to position [1, 0]
click at [753, 760] on span "Done" at bounding box center [756, 759] width 25 height 15
click at [759, 759] on span "Done" at bounding box center [756, 759] width 25 height 15
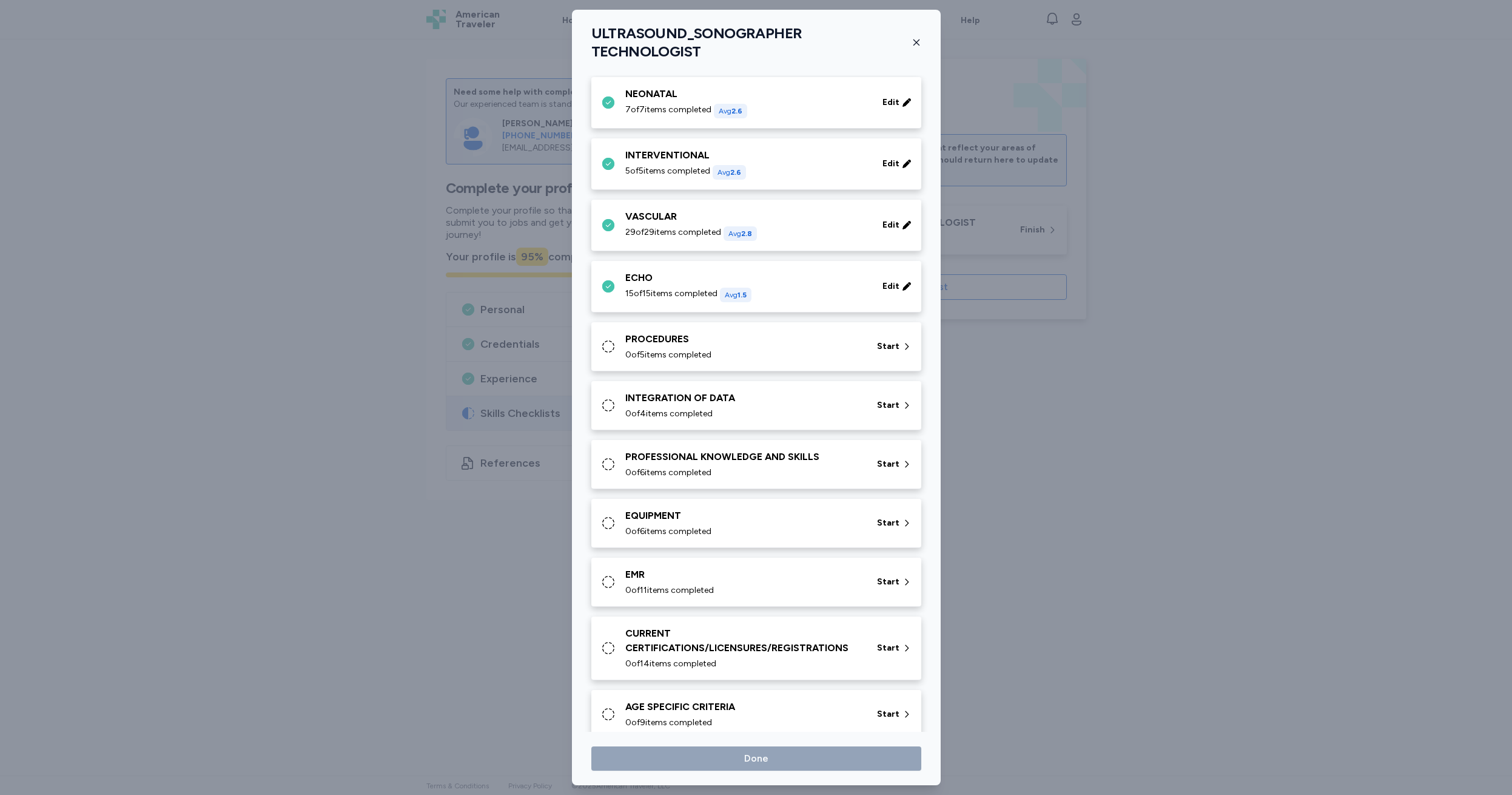
scroll to position [441, 0]
click at [891, 334] on div "Start" at bounding box center [894, 345] width 45 height 22
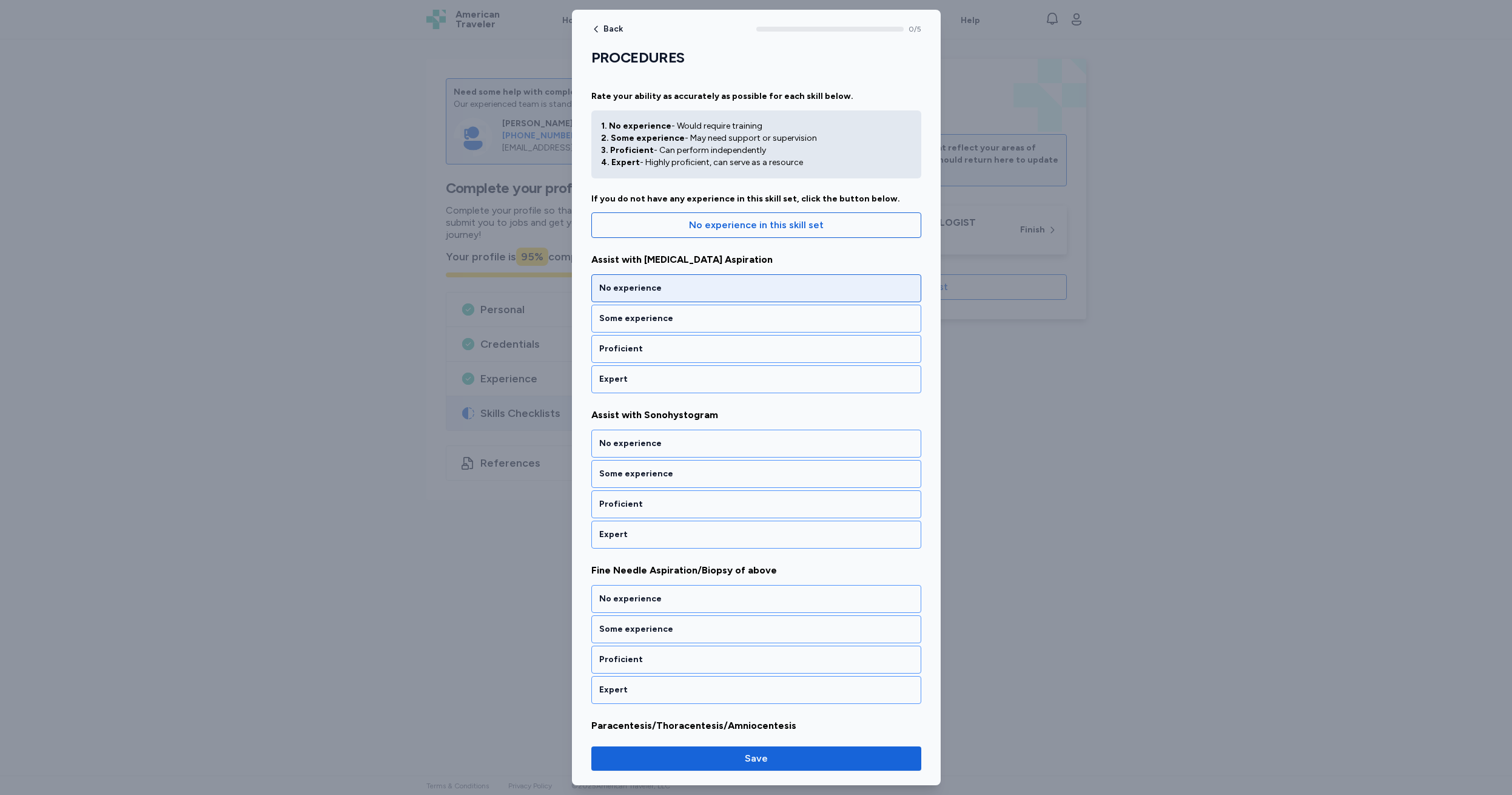
click at [711, 288] on div "No experience" at bounding box center [756, 287] width 314 height 12
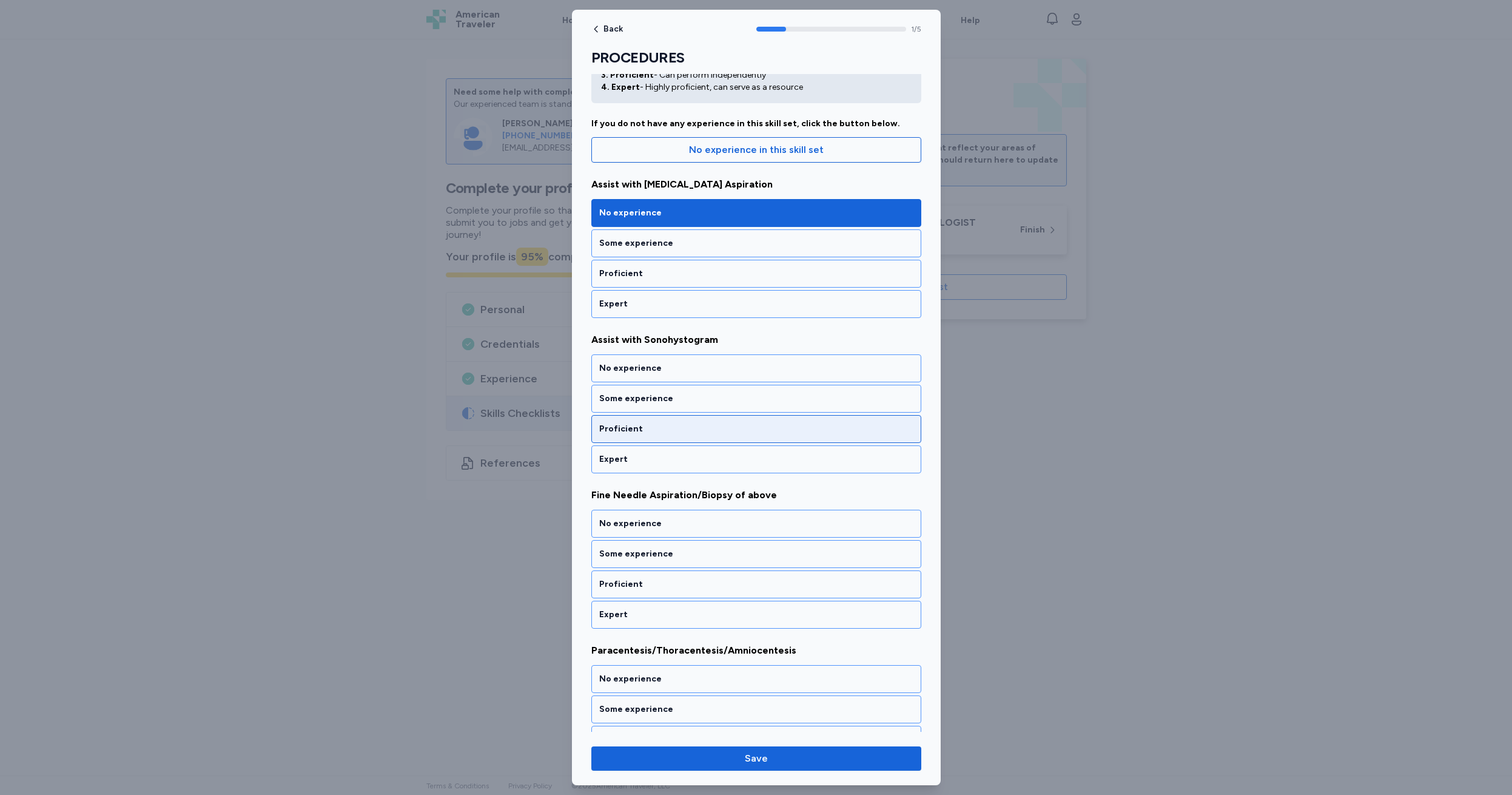
click at [675, 428] on div "Proficient" at bounding box center [756, 428] width 314 height 12
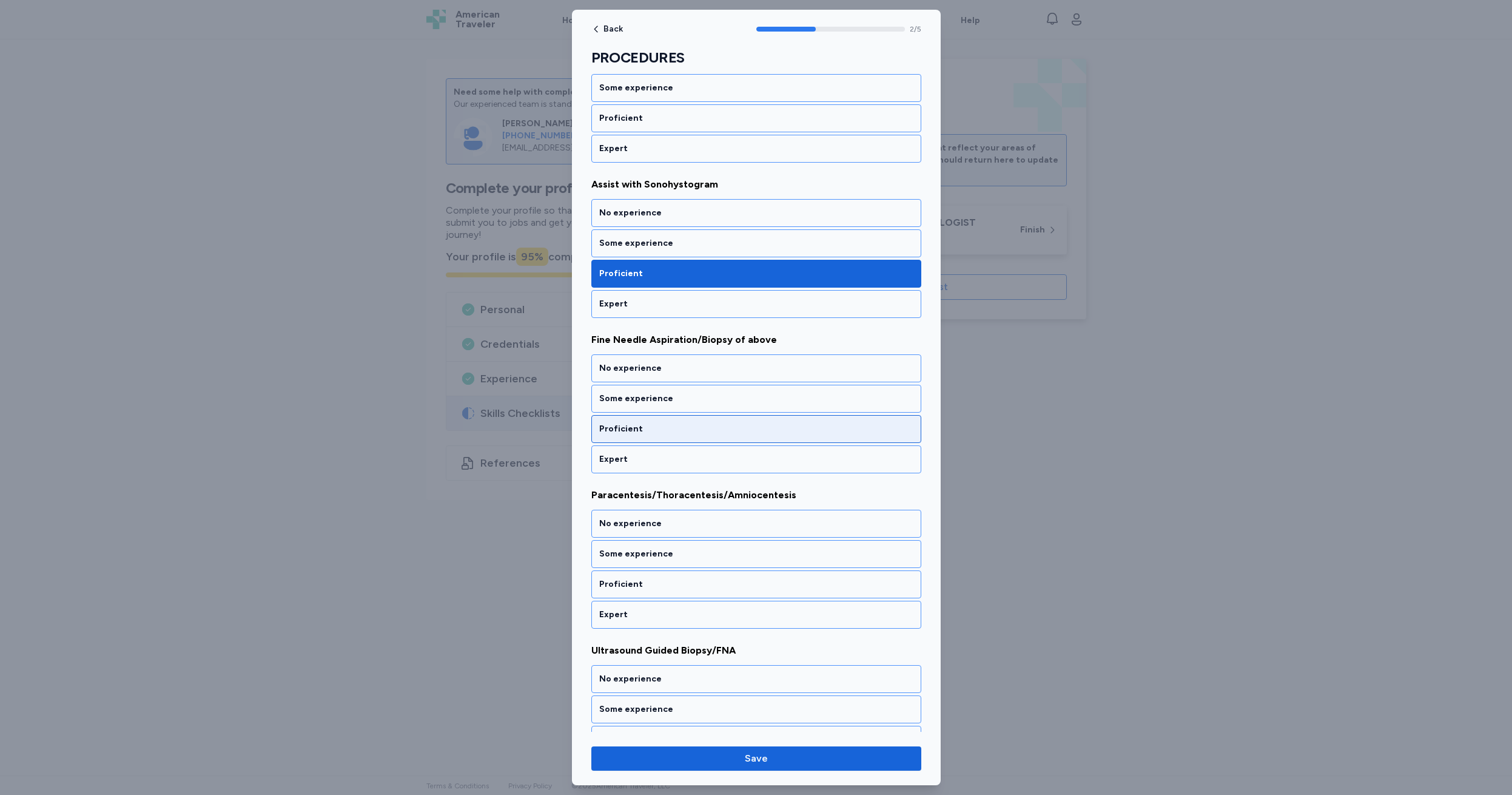
click at [678, 433] on div "Proficient" at bounding box center [756, 428] width 314 height 12
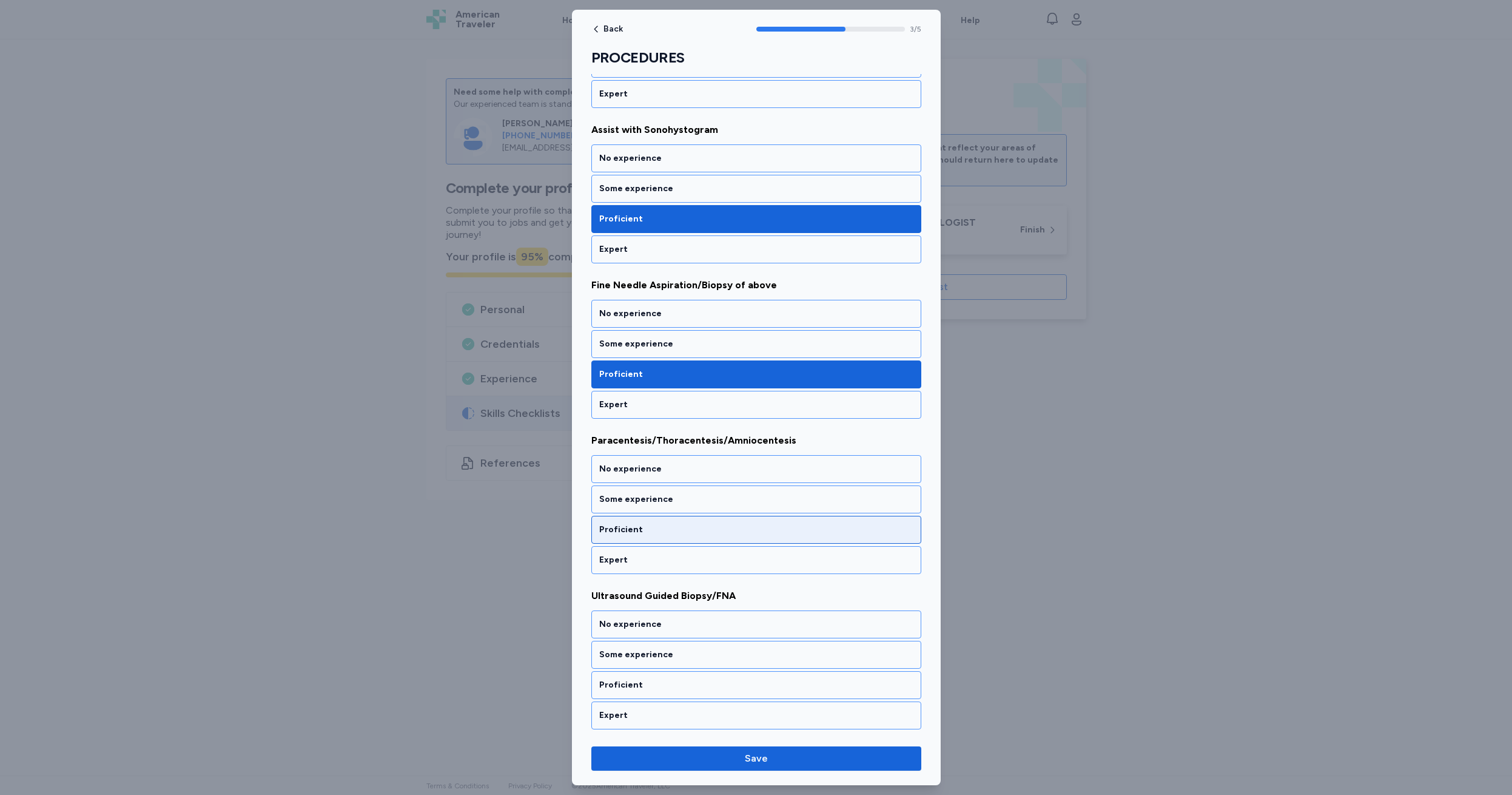
click at [678, 527] on div "Proficient" at bounding box center [756, 528] width 314 height 12
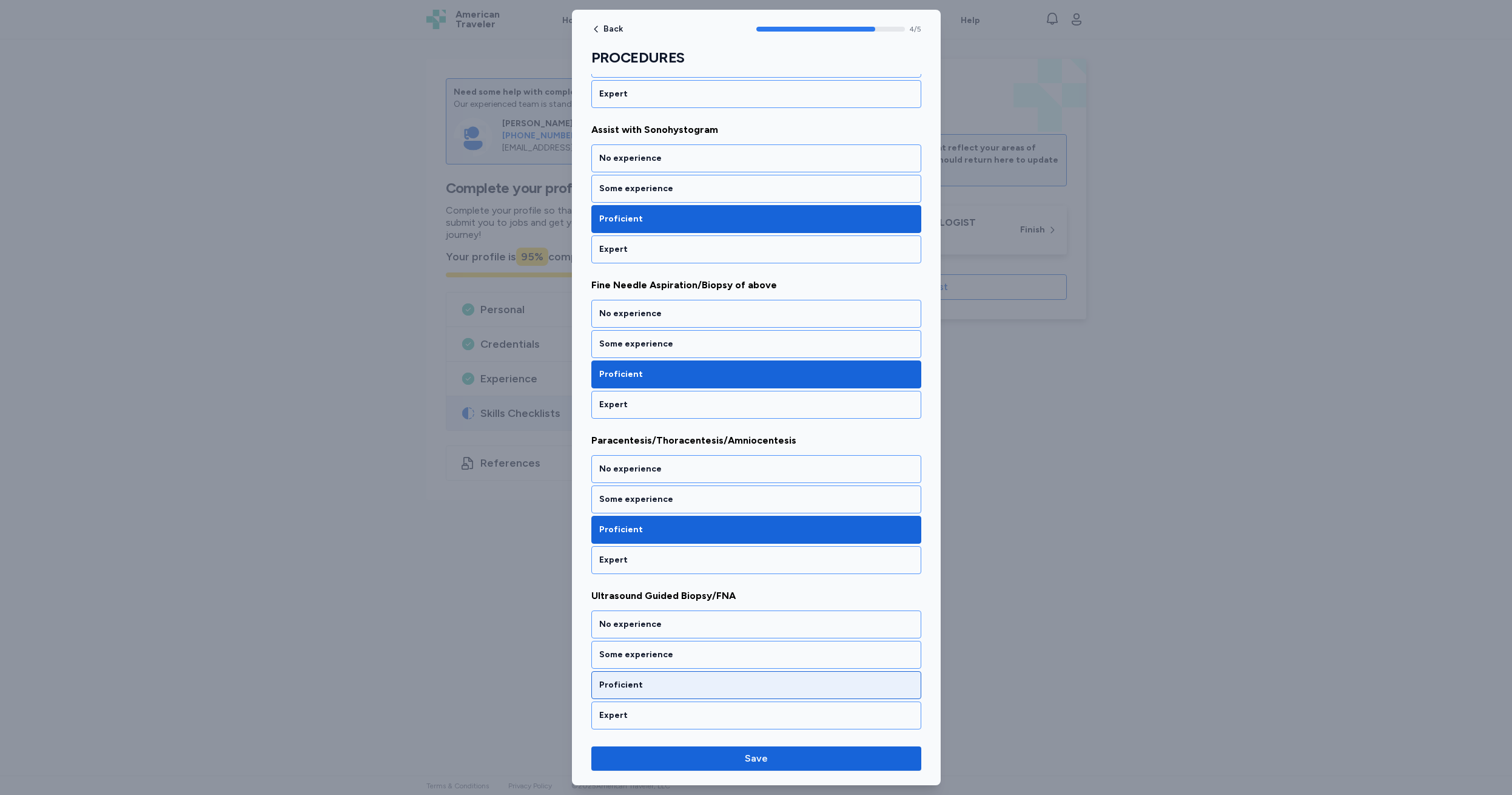
click at [680, 686] on div "Proficient" at bounding box center [756, 684] width 314 height 12
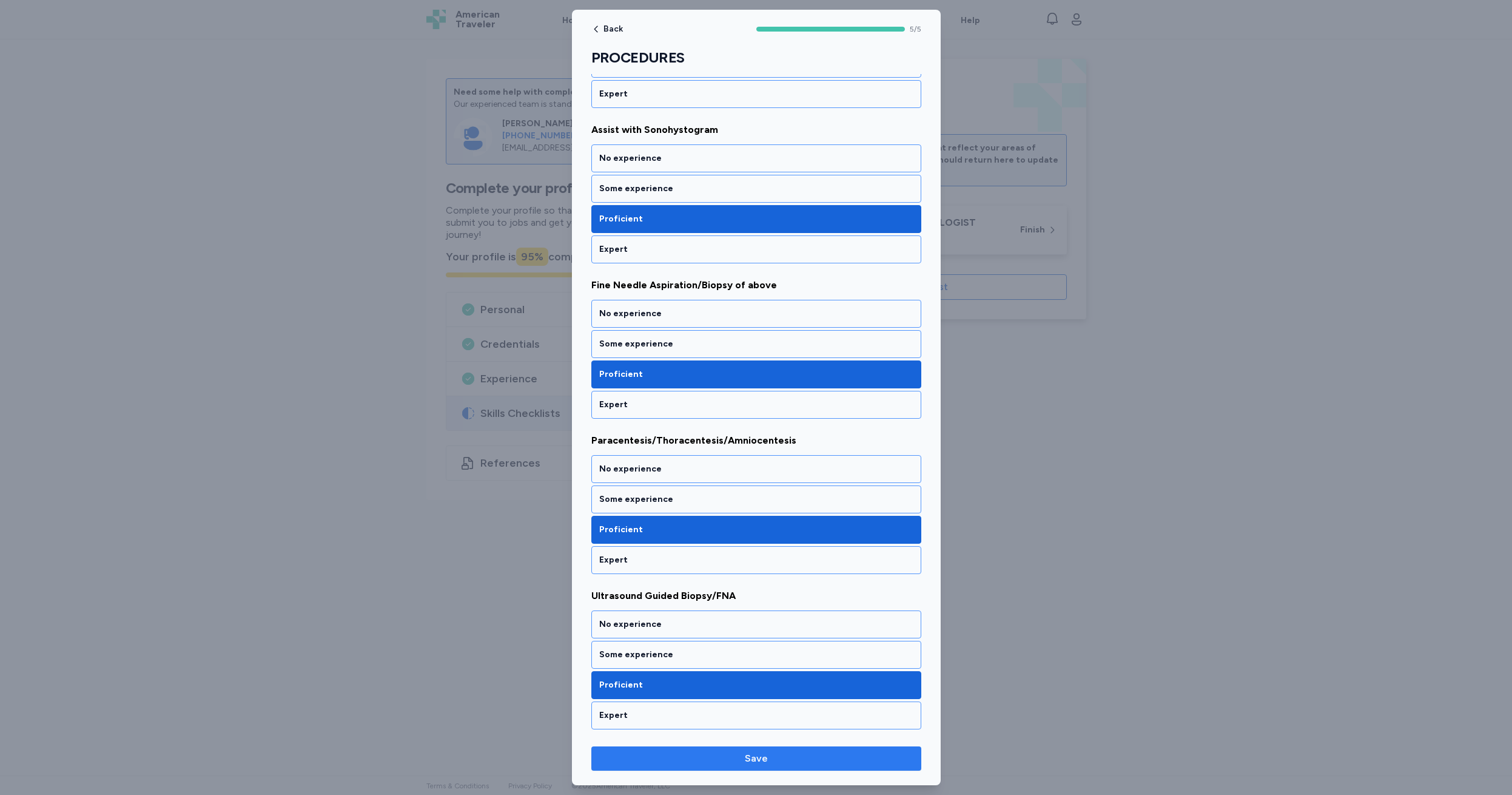
click at [755, 761] on span "Save" at bounding box center [756, 759] width 23 height 15
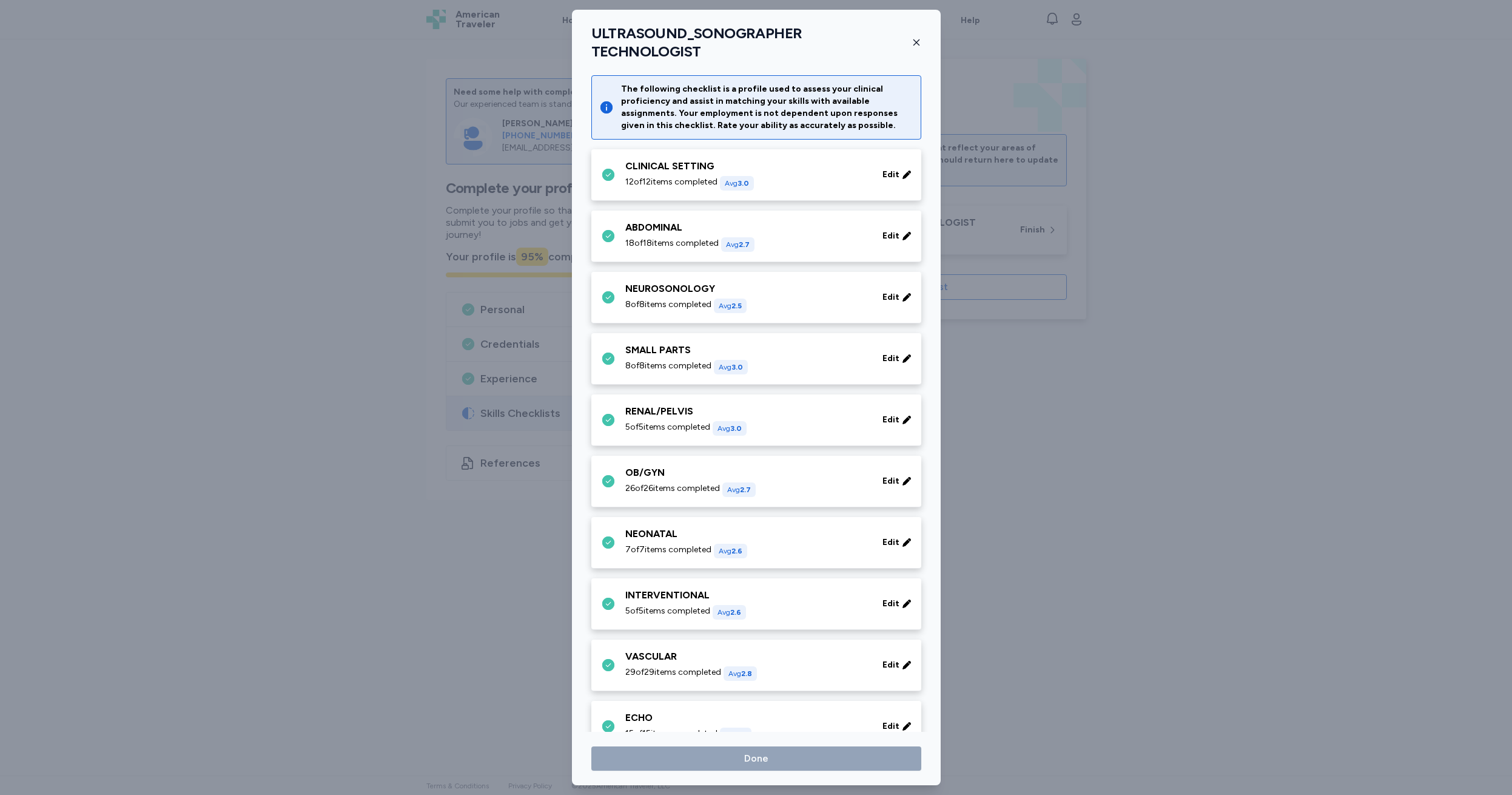
scroll to position [441, 0]
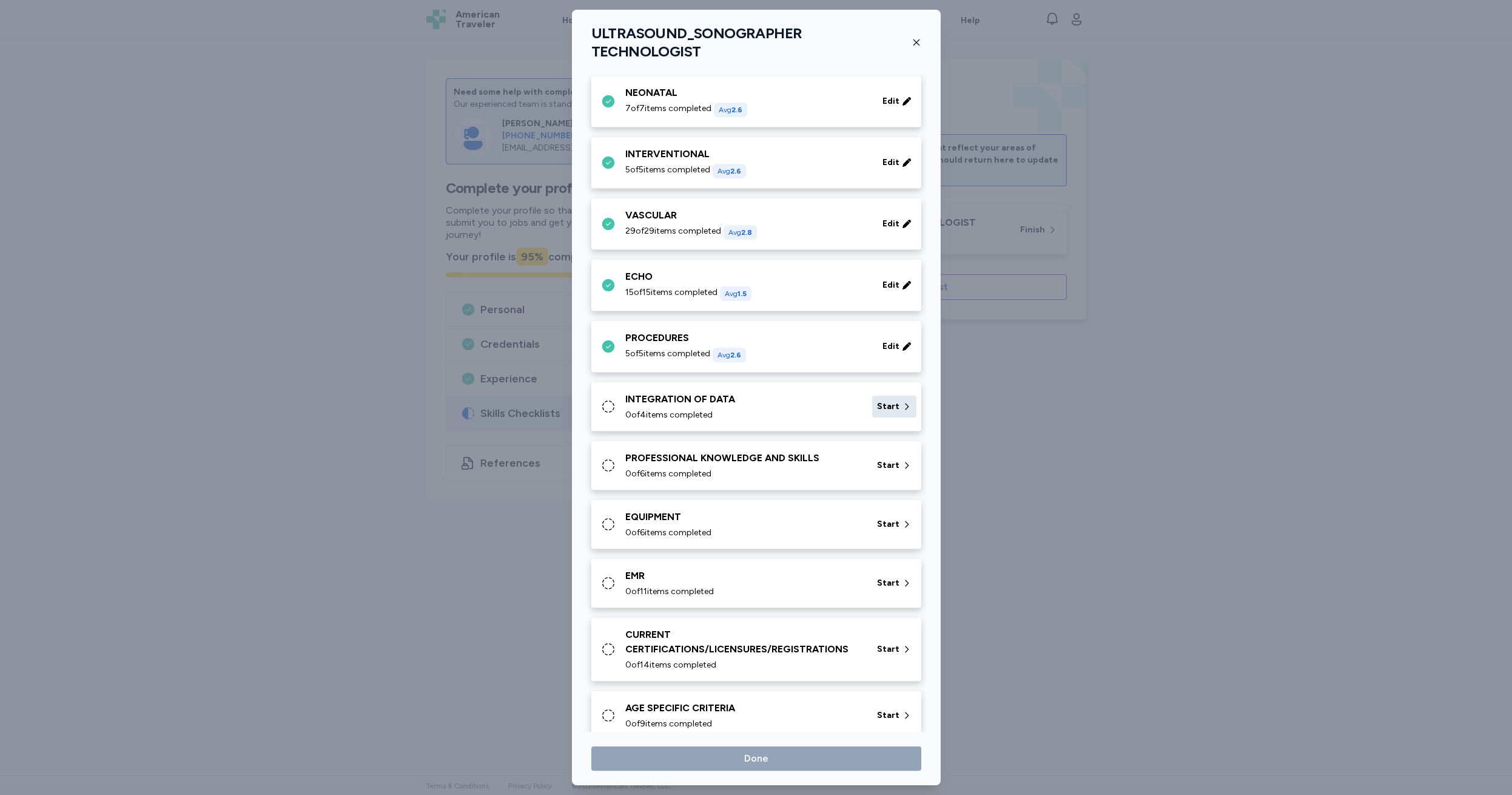
click at [882, 400] on span "Start" at bounding box center [888, 406] width 23 height 12
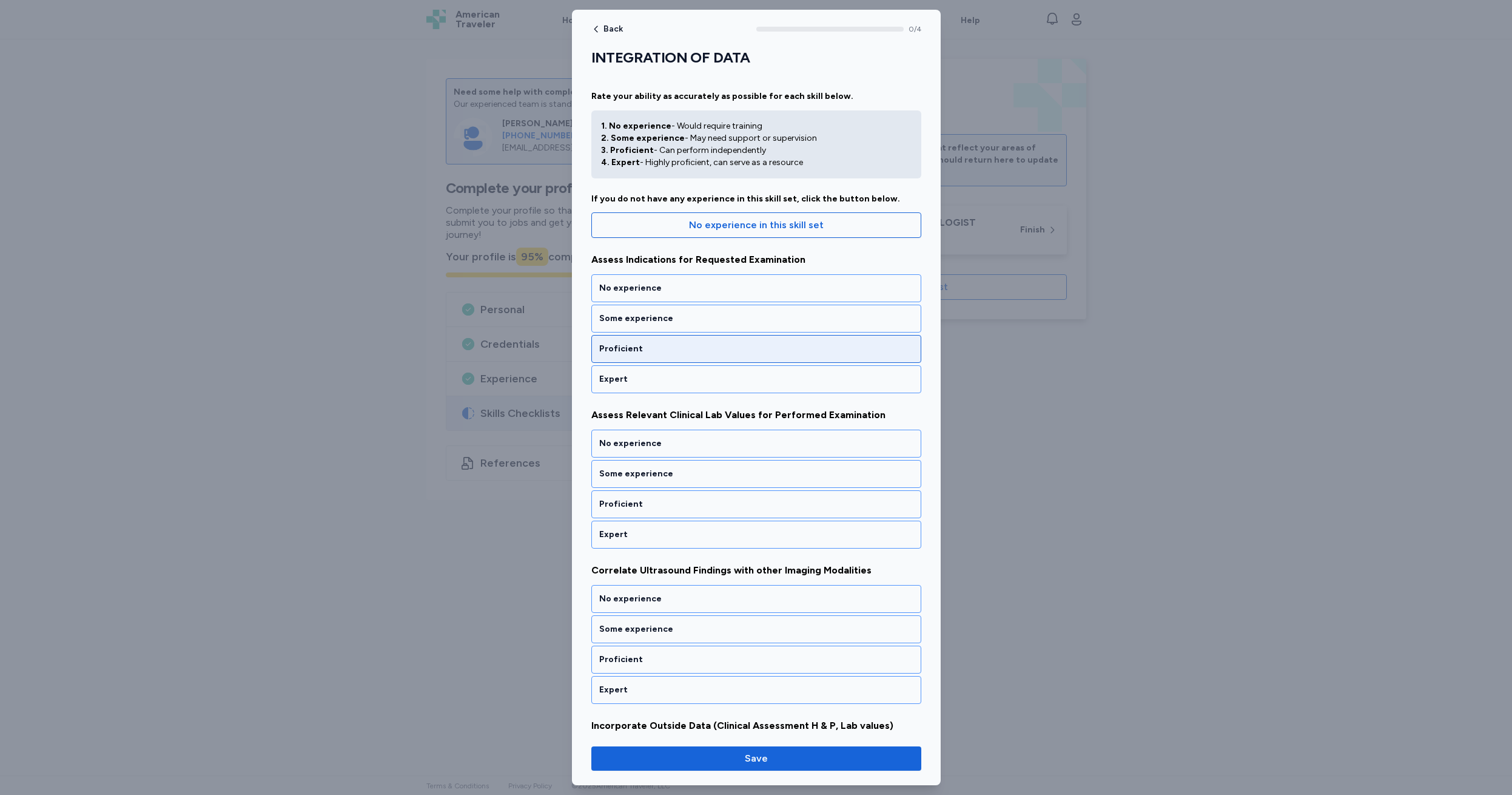
click at [653, 344] on div "Proficient" at bounding box center [756, 348] width 314 height 12
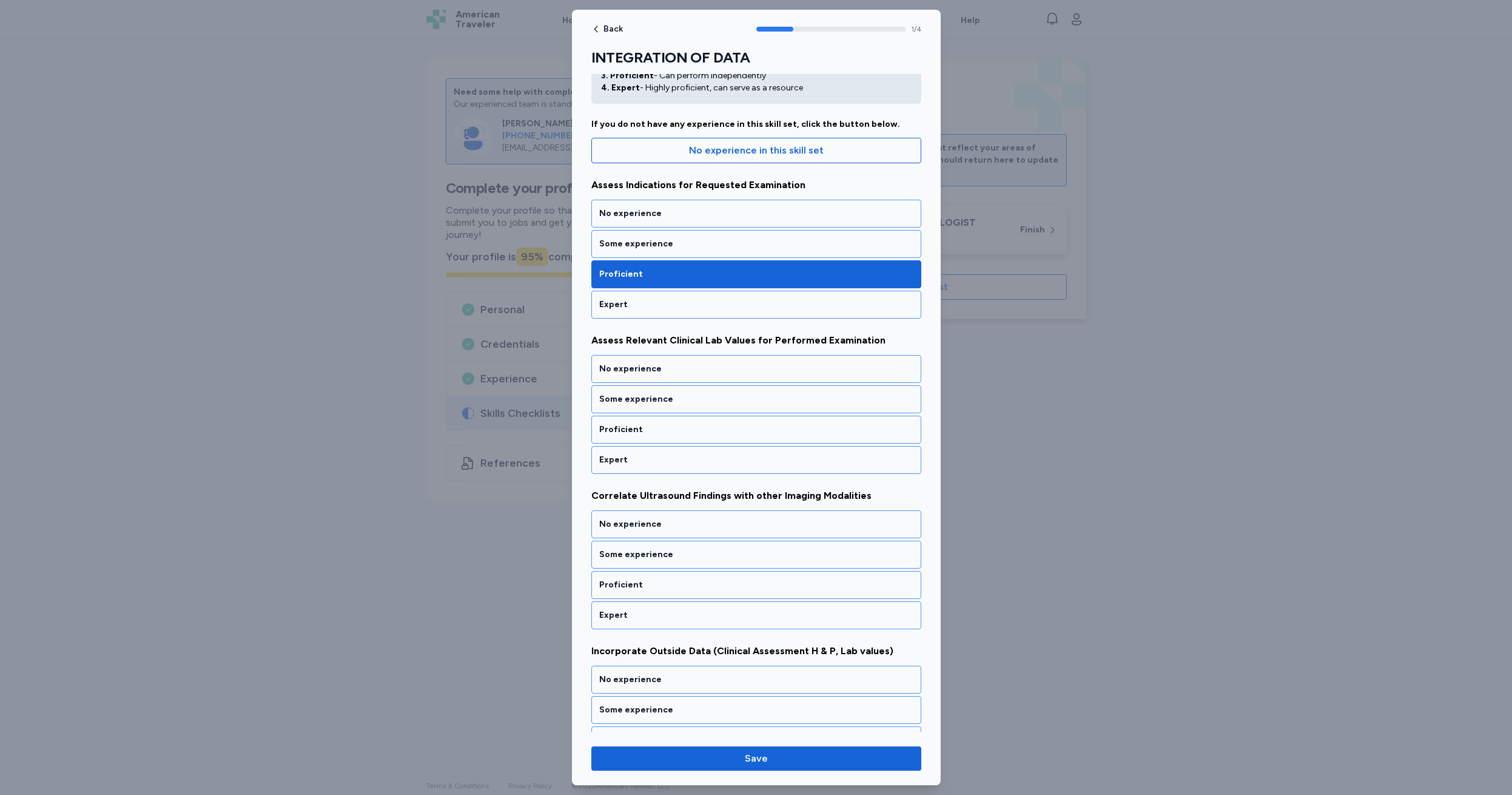
scroll to position [75, 0]
click at [671, 428] on div "Proficient" at bounding box center [756, 428] width 314 height 12
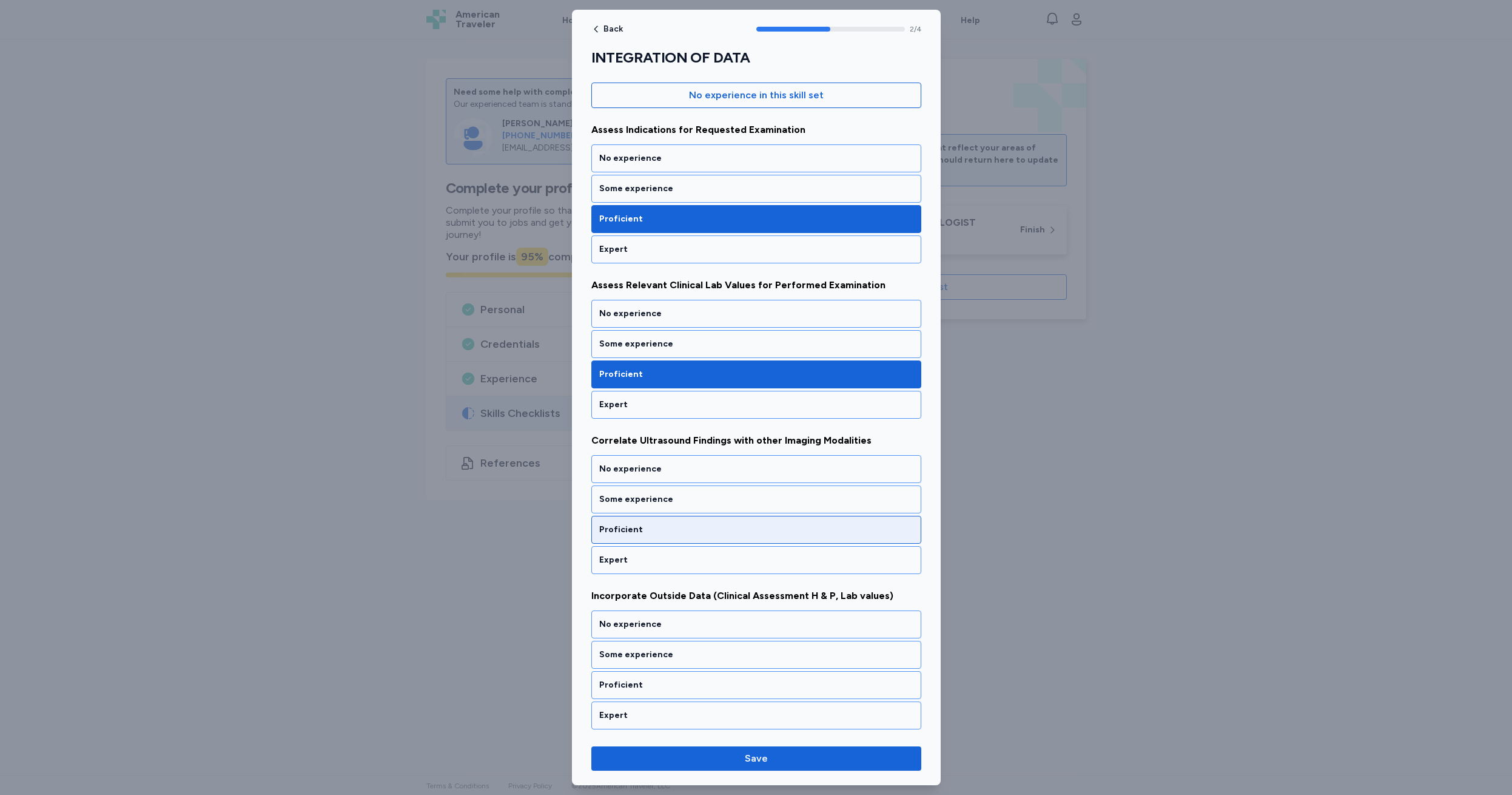
click at [689, 528] on div "Proficient" at bounding box center [756, 528] width 314 height 12
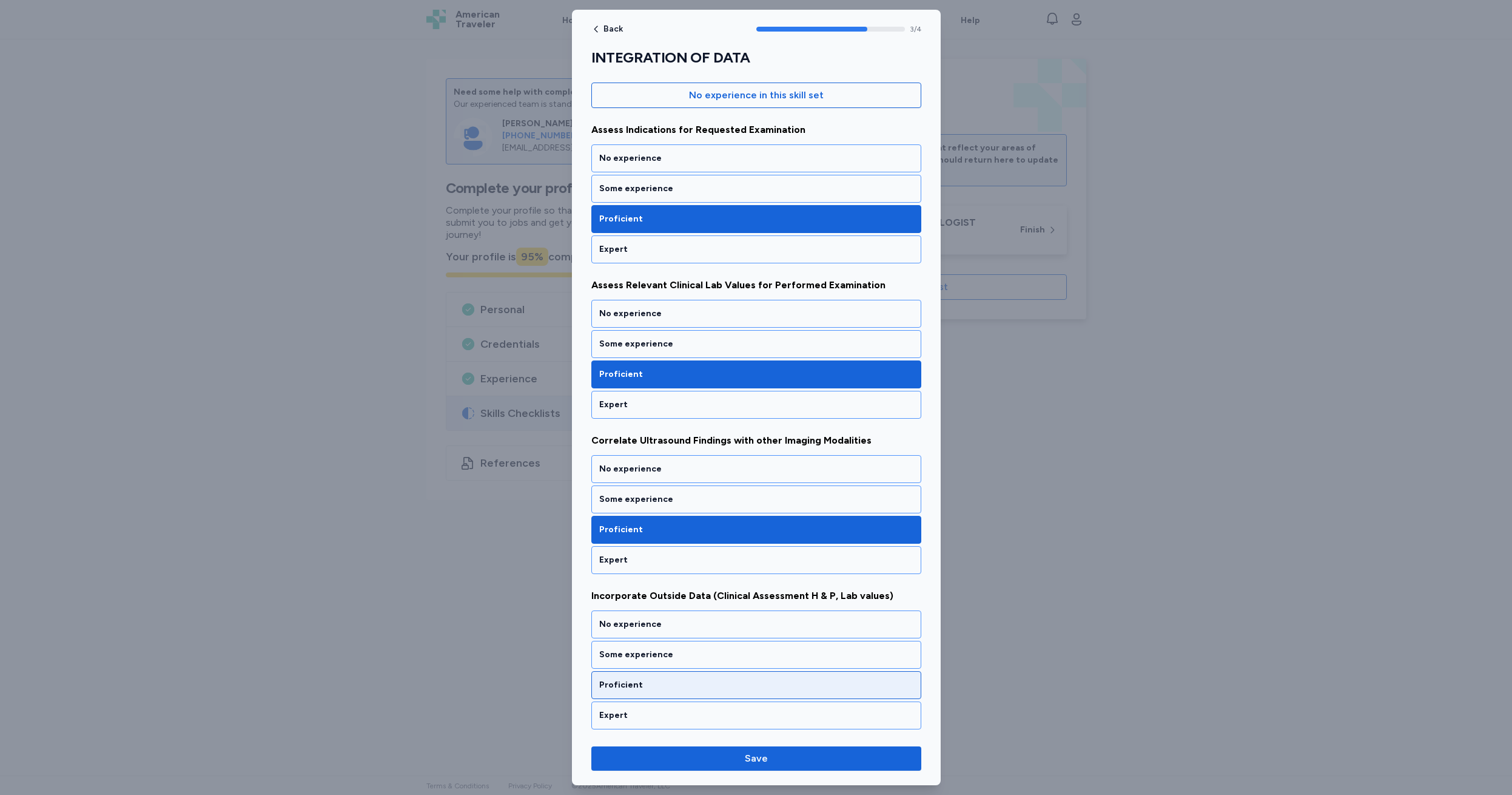
click at [669, 682] on div "Proficient" at bounding box center [756, 684] width 314 height 12
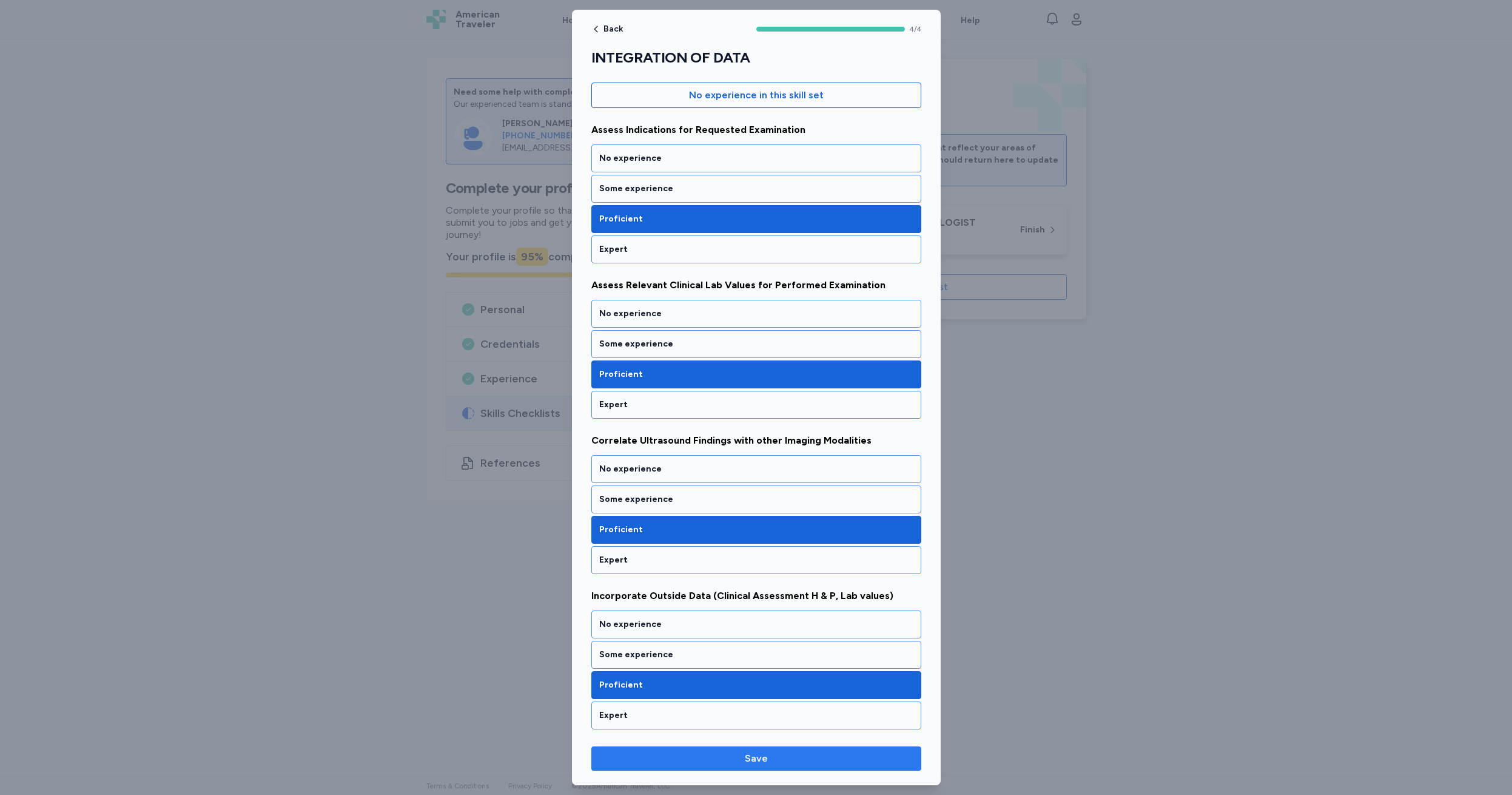
click at [746, 756] on span "Save" at bounding box center [756, 759] width 23 height 15
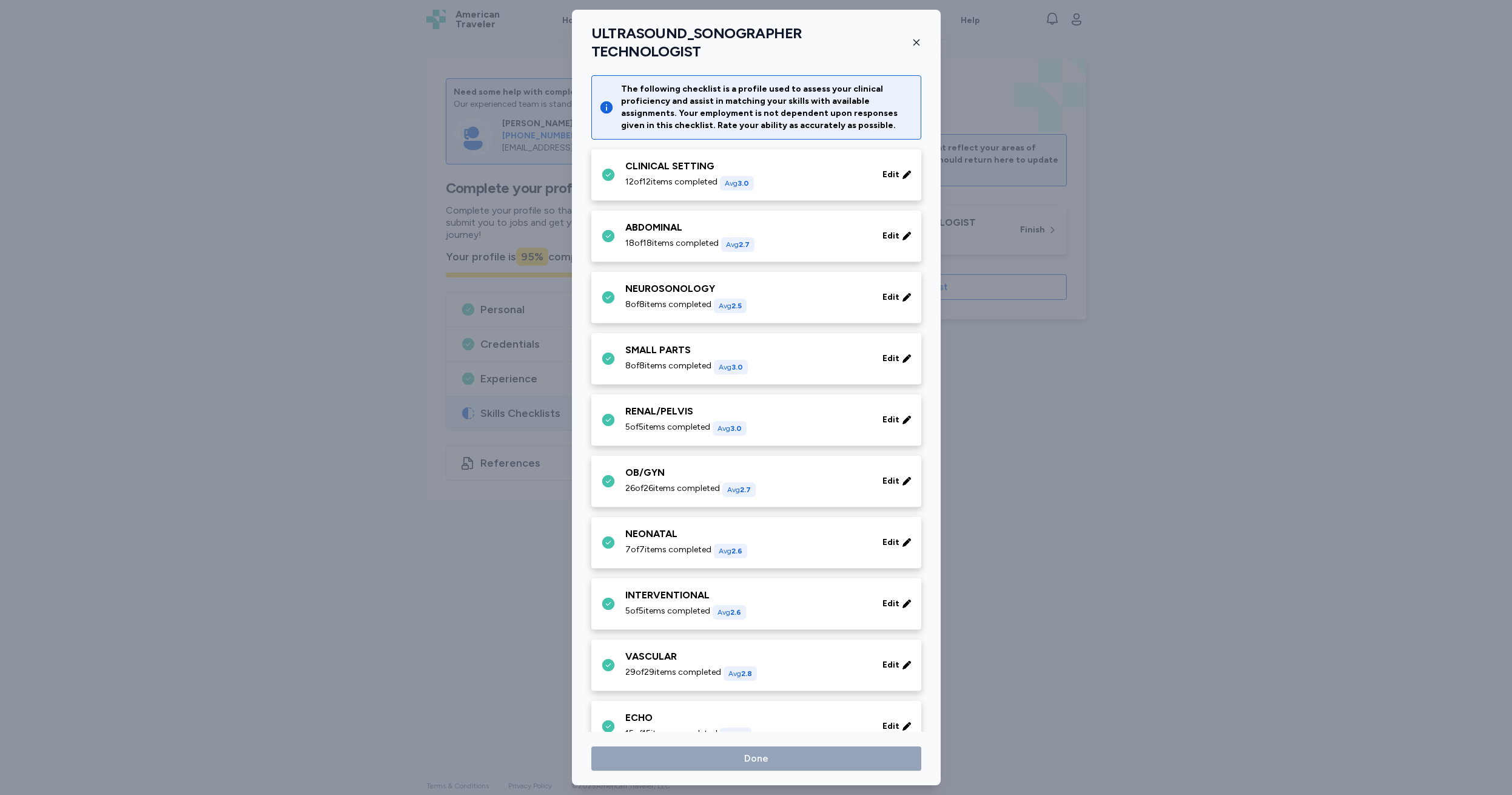
scroll to position [441, 0]
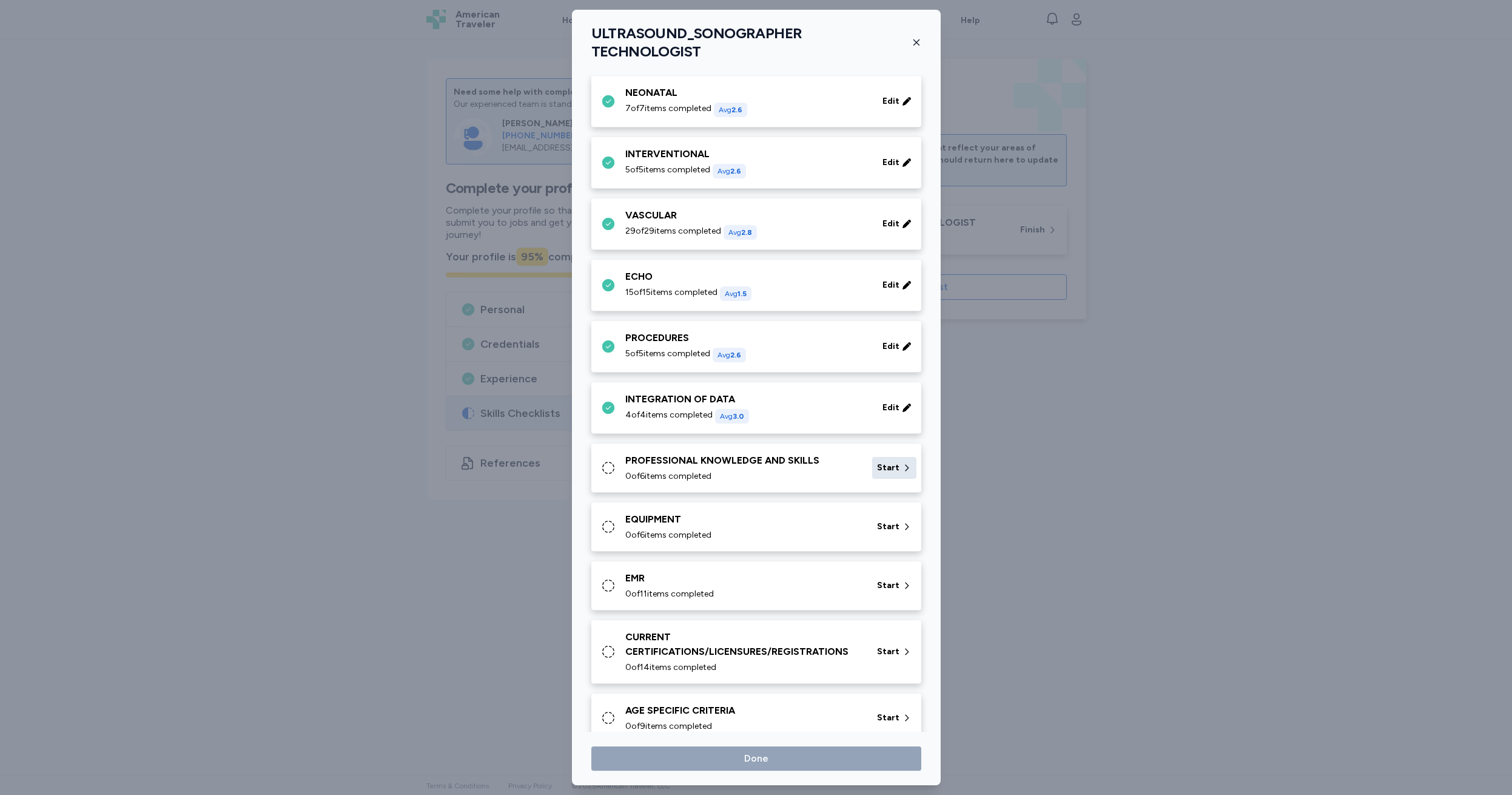
click at [877, 461] on span "Start" at bounding box center [888, 467] width 23 height 12
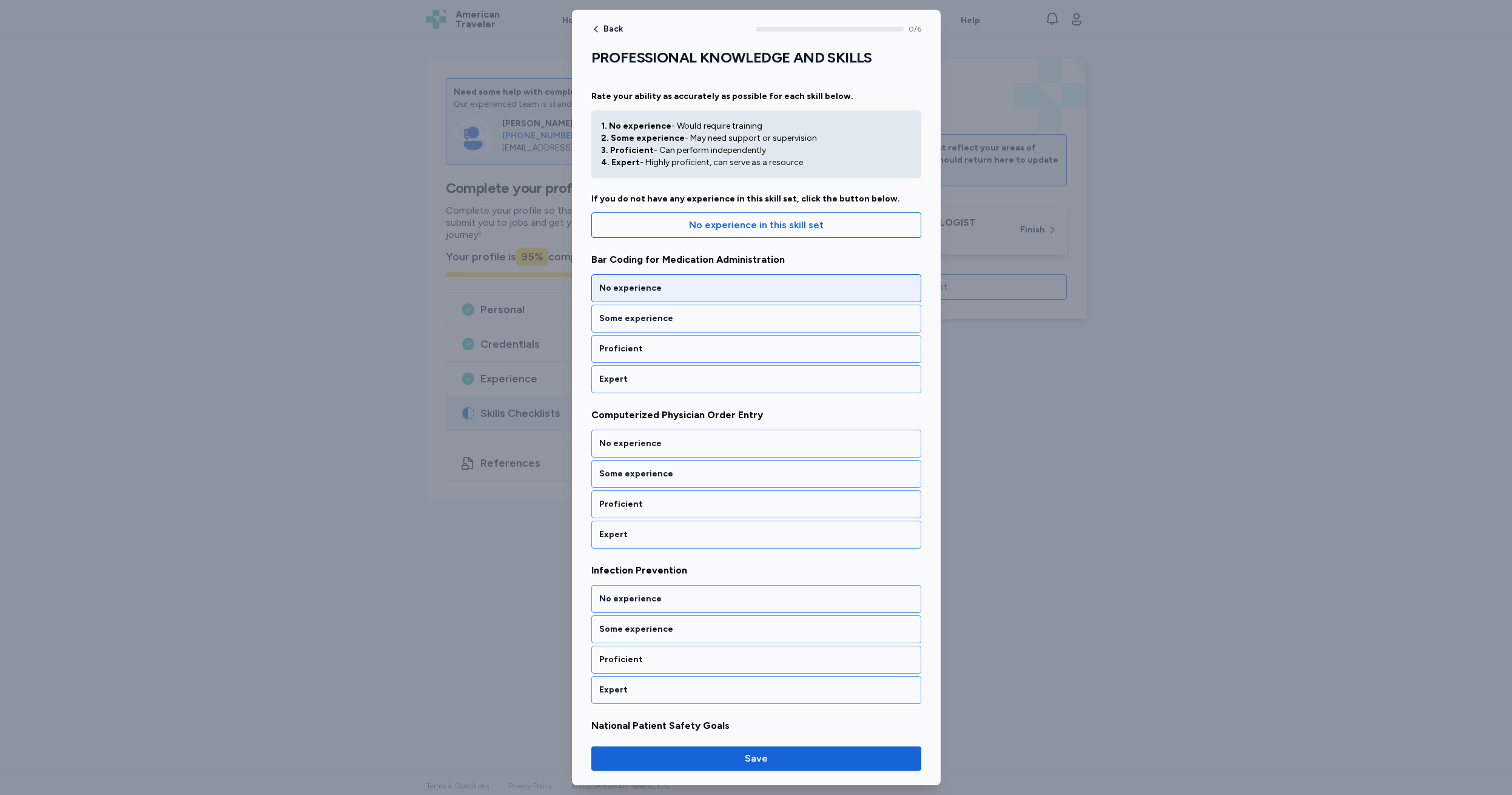
click at [691, 288] on div "No experience" at bounding box center [756, 287] width 314 height 12
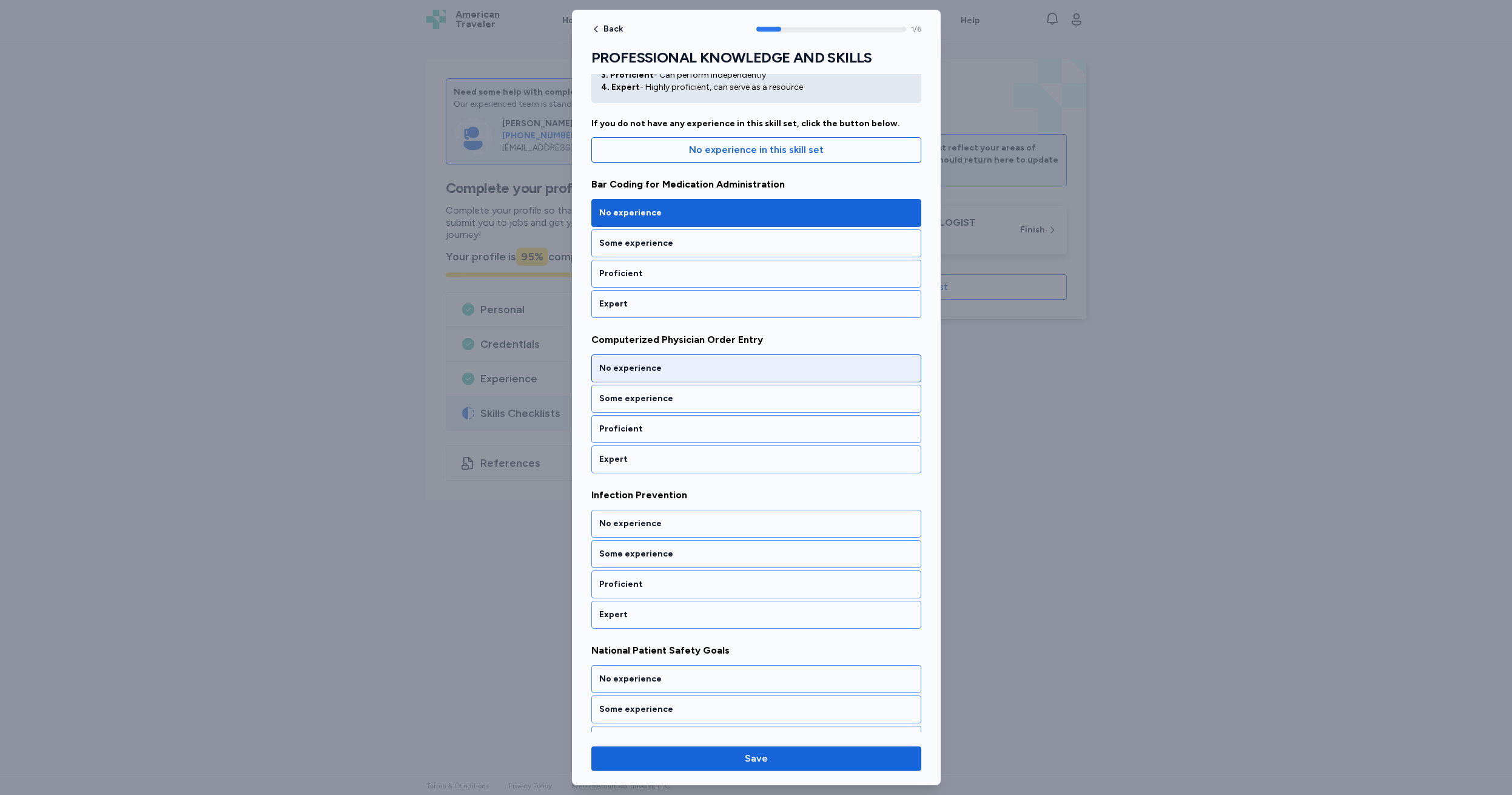
click at [701, 370] on div "No experience" at bounding box center [756, 367] width 314 height 12
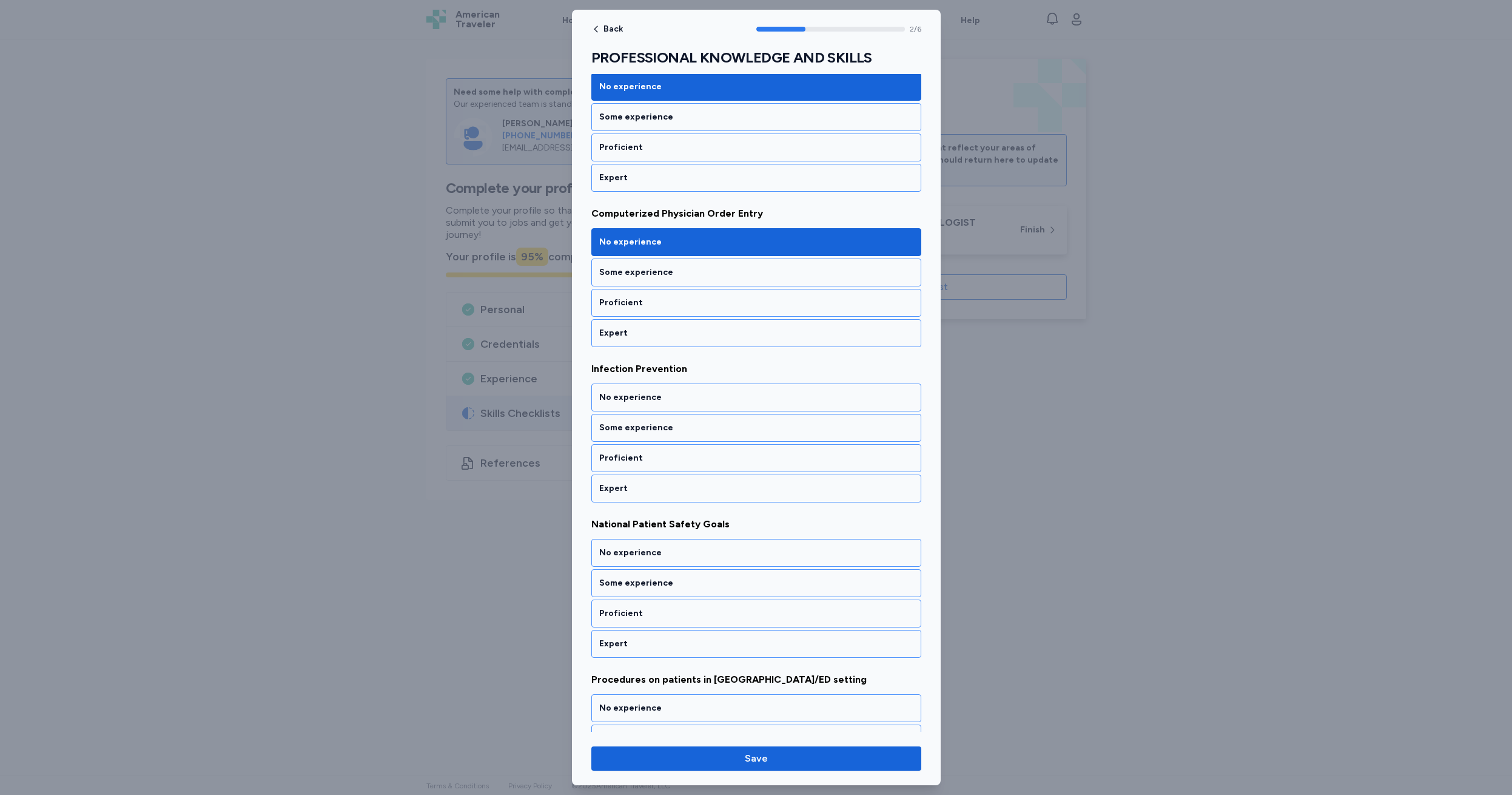
scroll to position [230, 0]
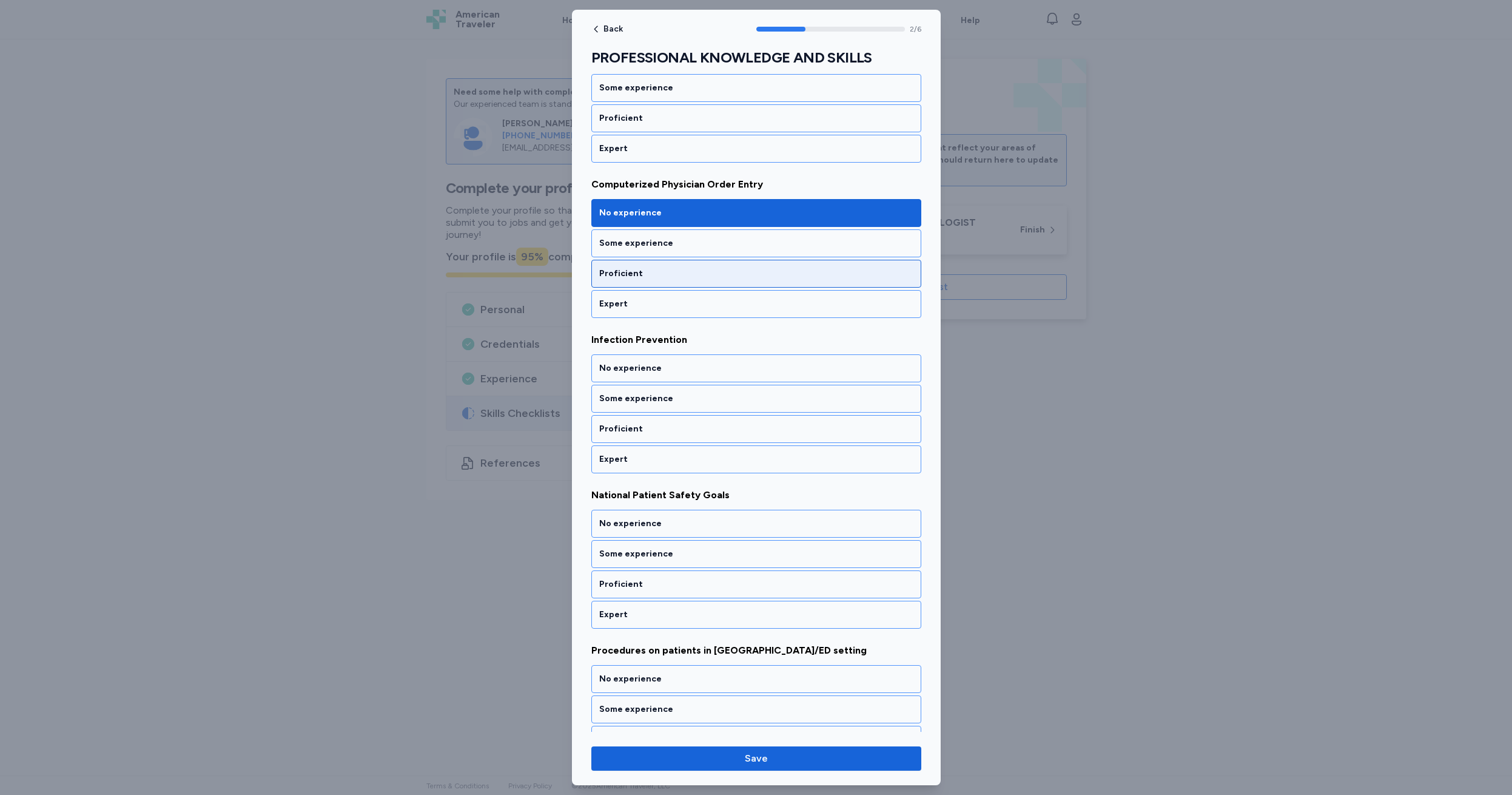
click at [667, 267] on div "Proficient" at bounding box center [756, 273] width 314 height 12
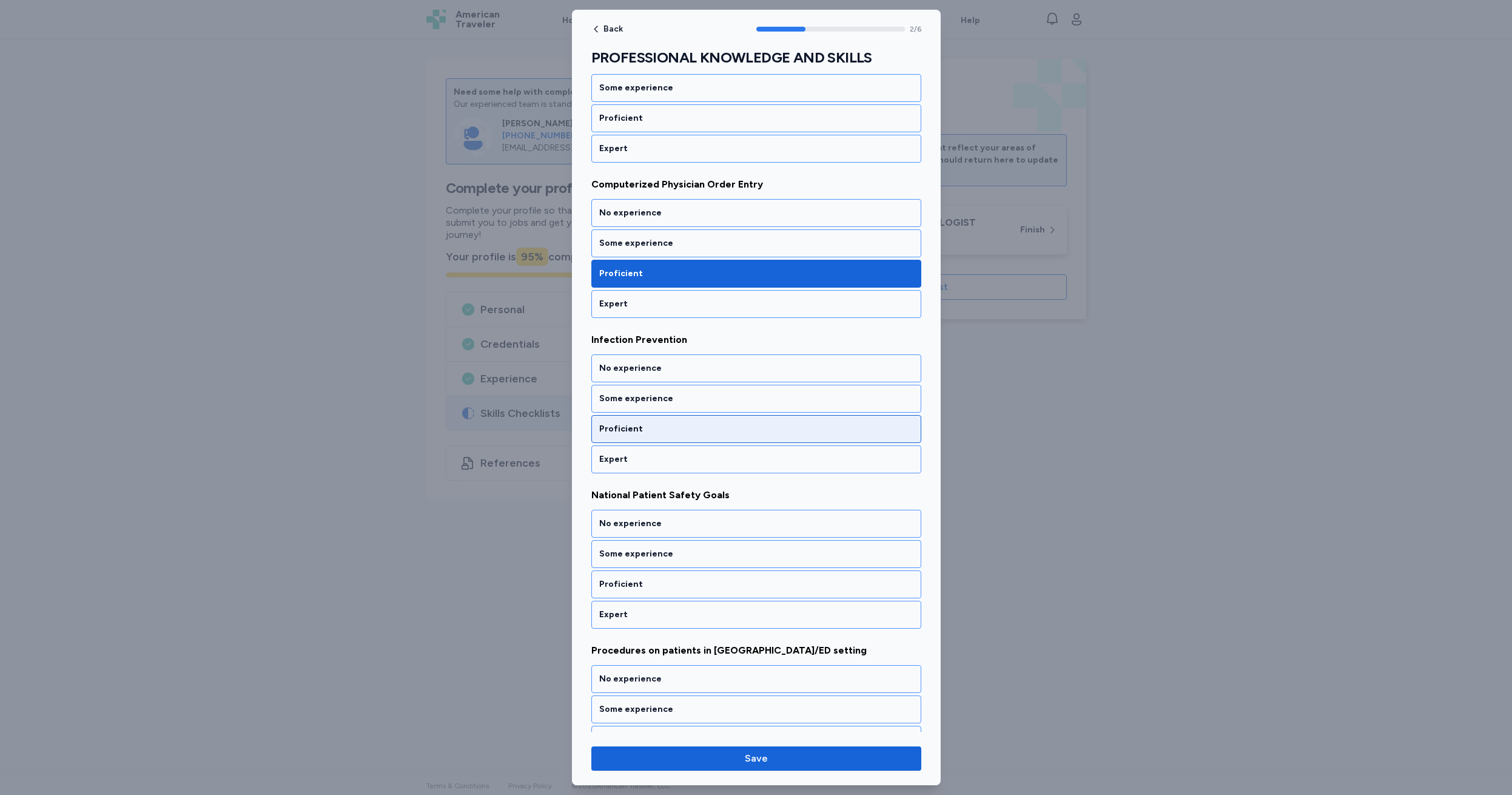
click at [667, 427] on div "Proficient" at bounding box center [756, 428] width 314 height 12
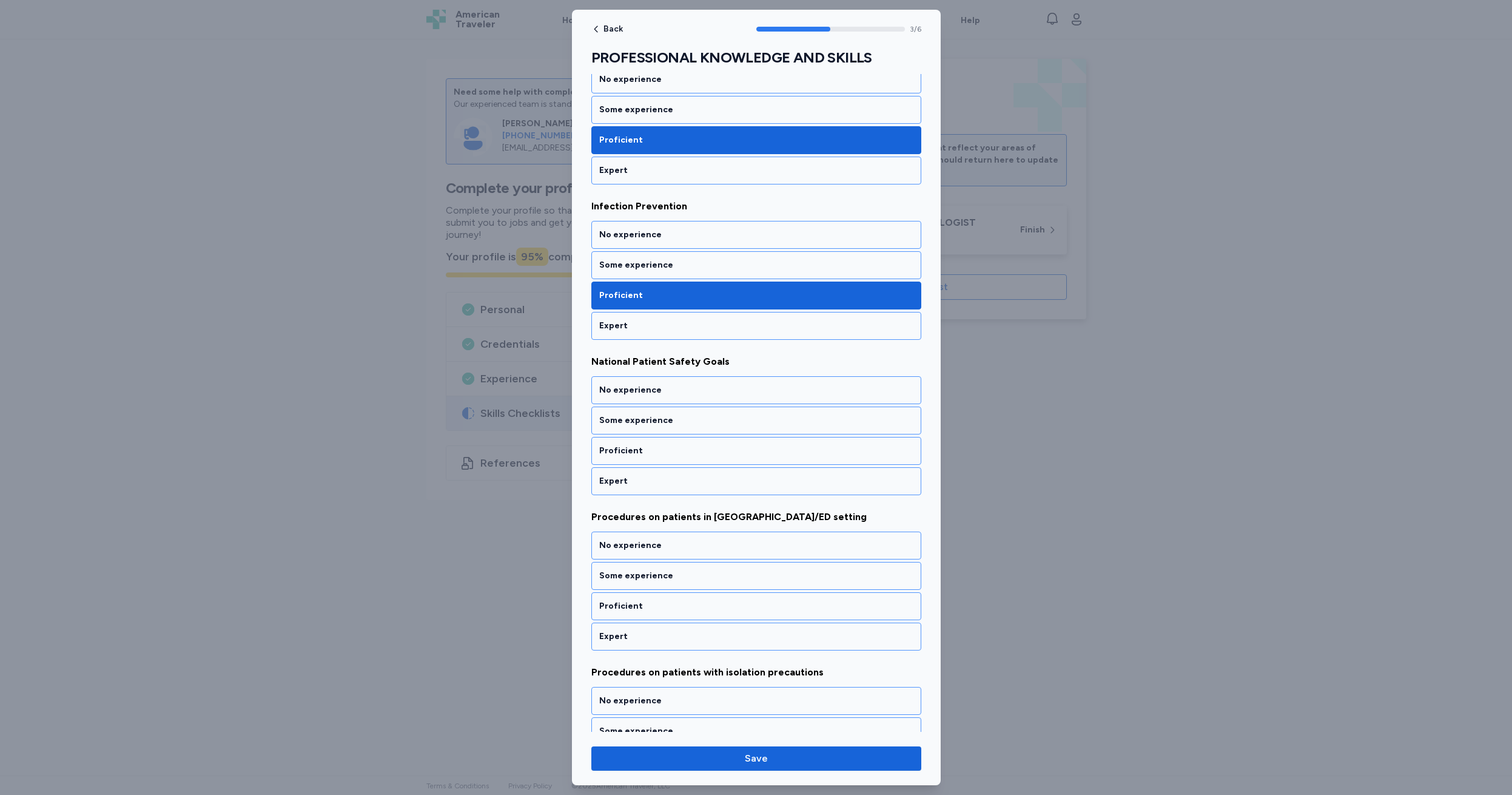
scroll to position [386, 0]
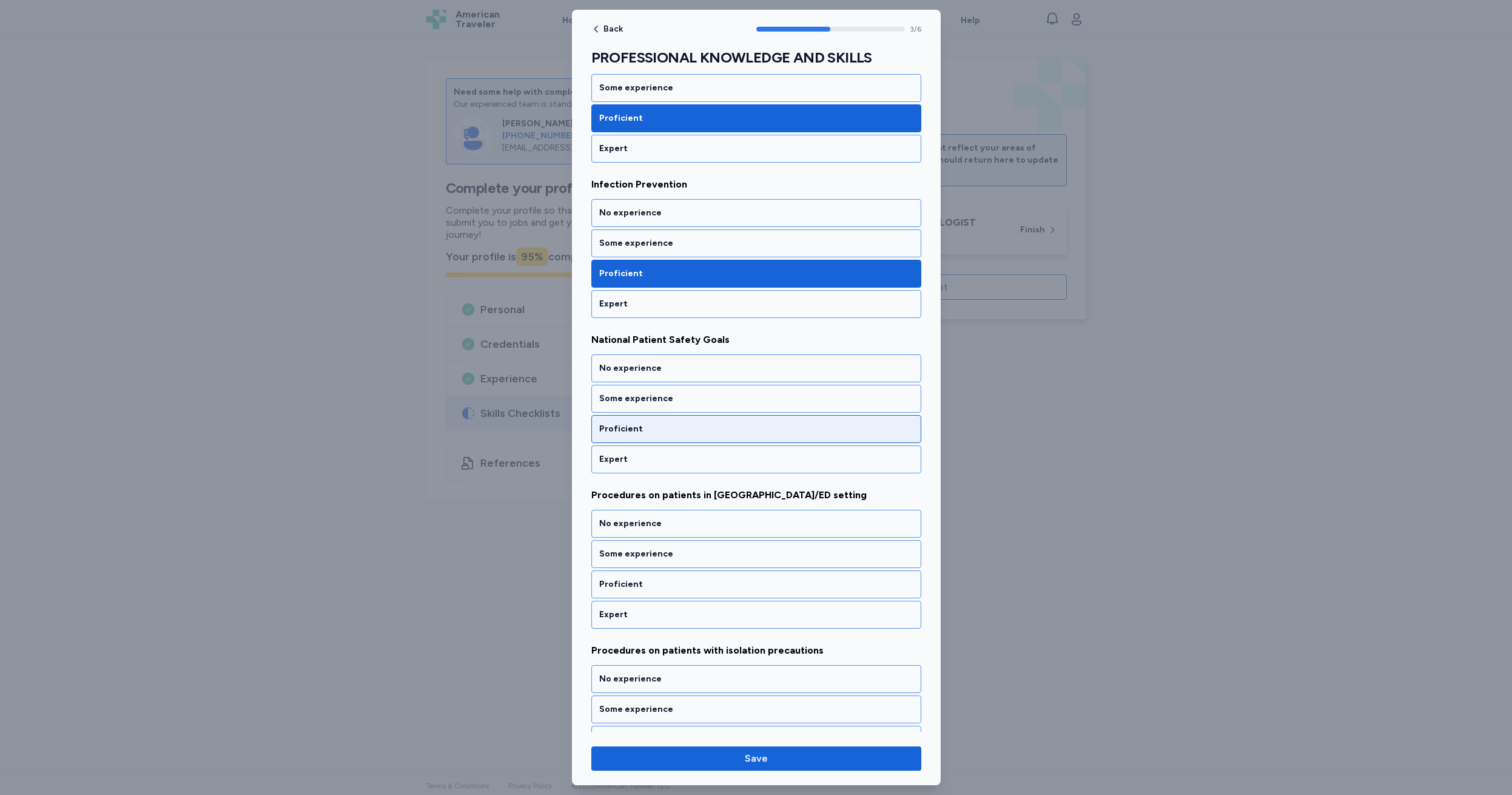
click at [684, 428] on div "Proficient" at bounding box center [756, 428] width 314 height 12
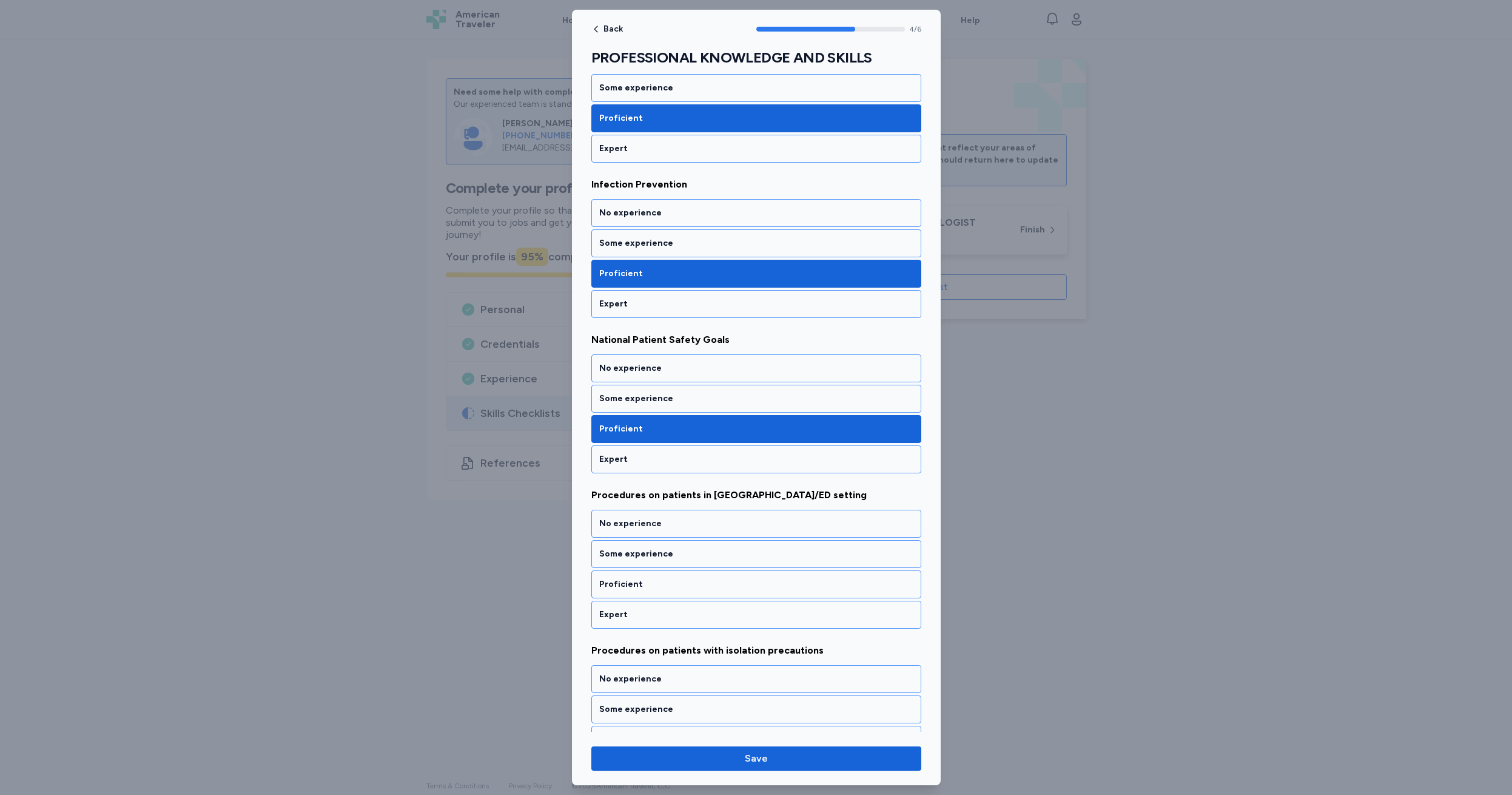
scroll to position [440, 0]
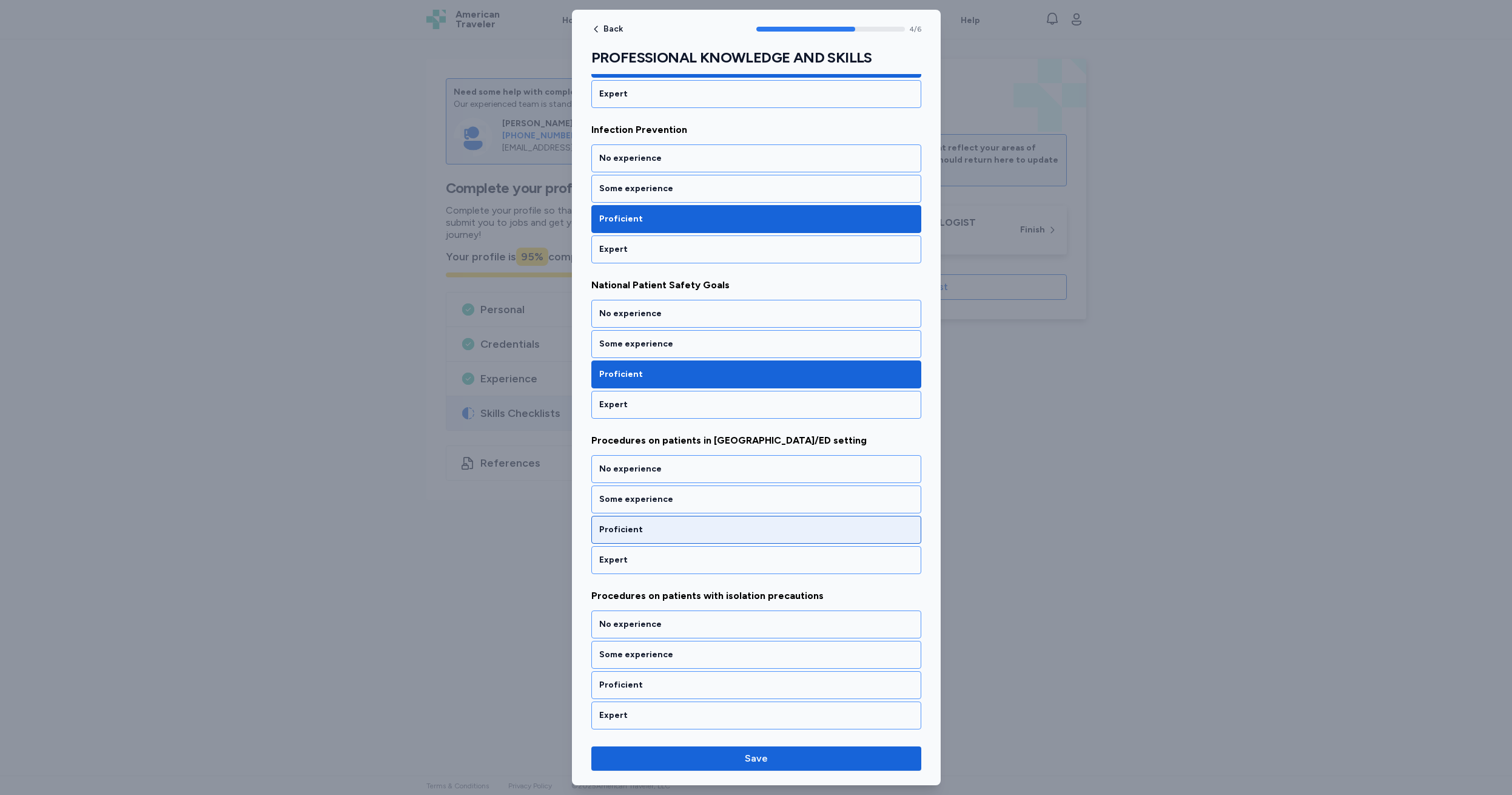
click at [673, 530] on div "Proficient" at bounding box center [756, 528] width 314 height 12
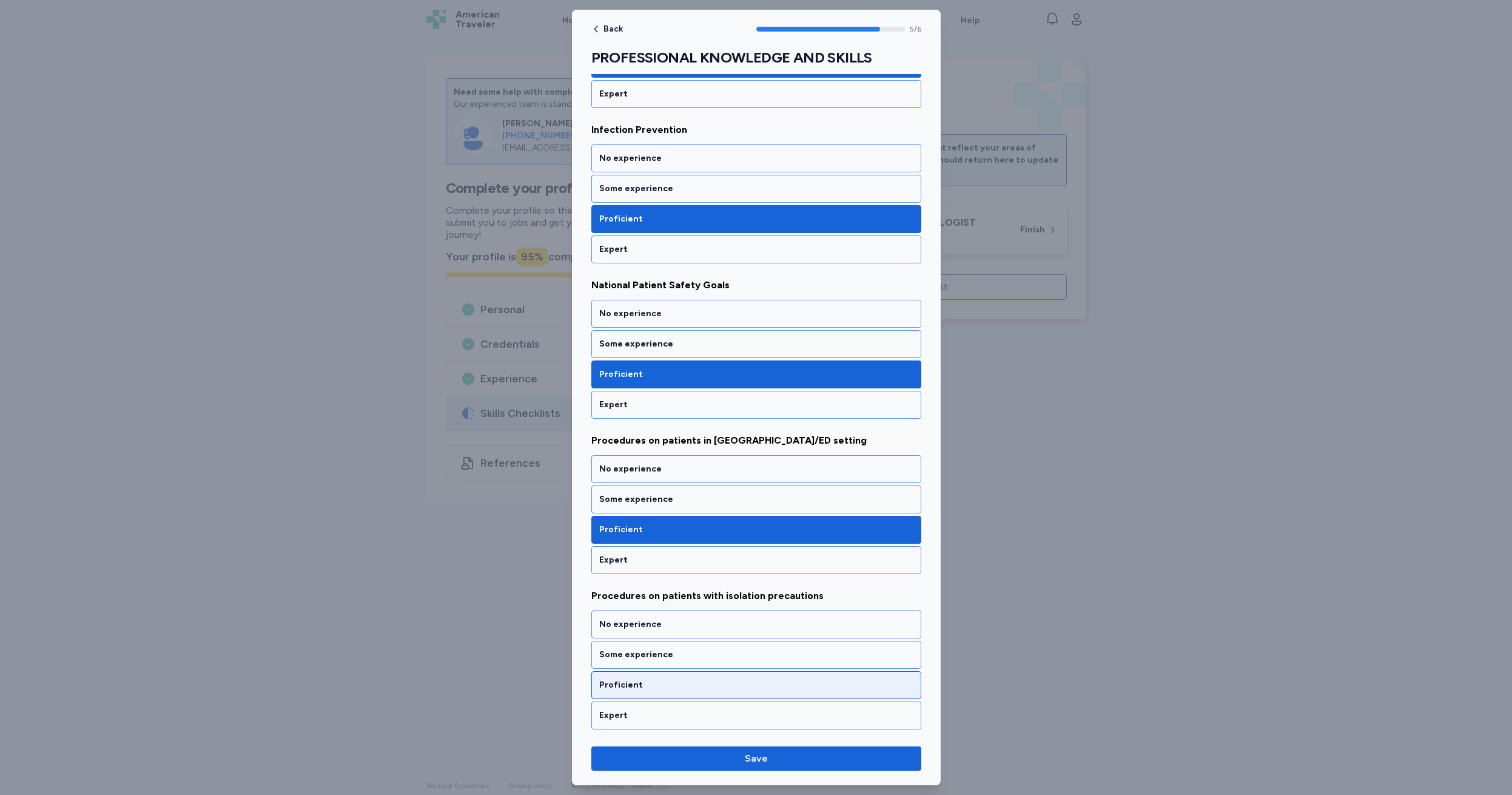
click at [661, 684] on div "Proficient" at bounding box center [756, 684] width 314 height 12
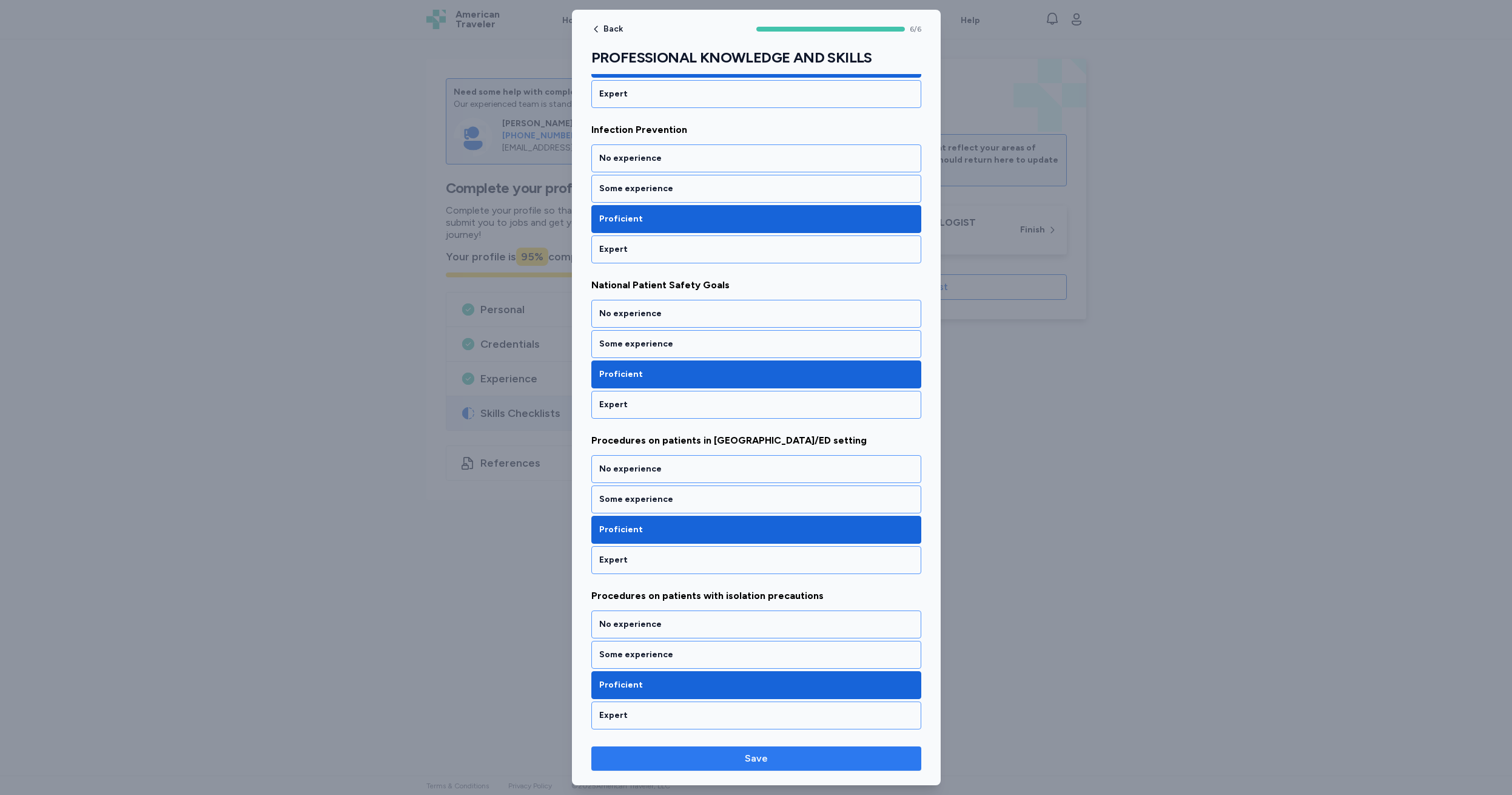
click at [753, 759] on span "Save" at bounding box center [756, 759] width 23 height 15
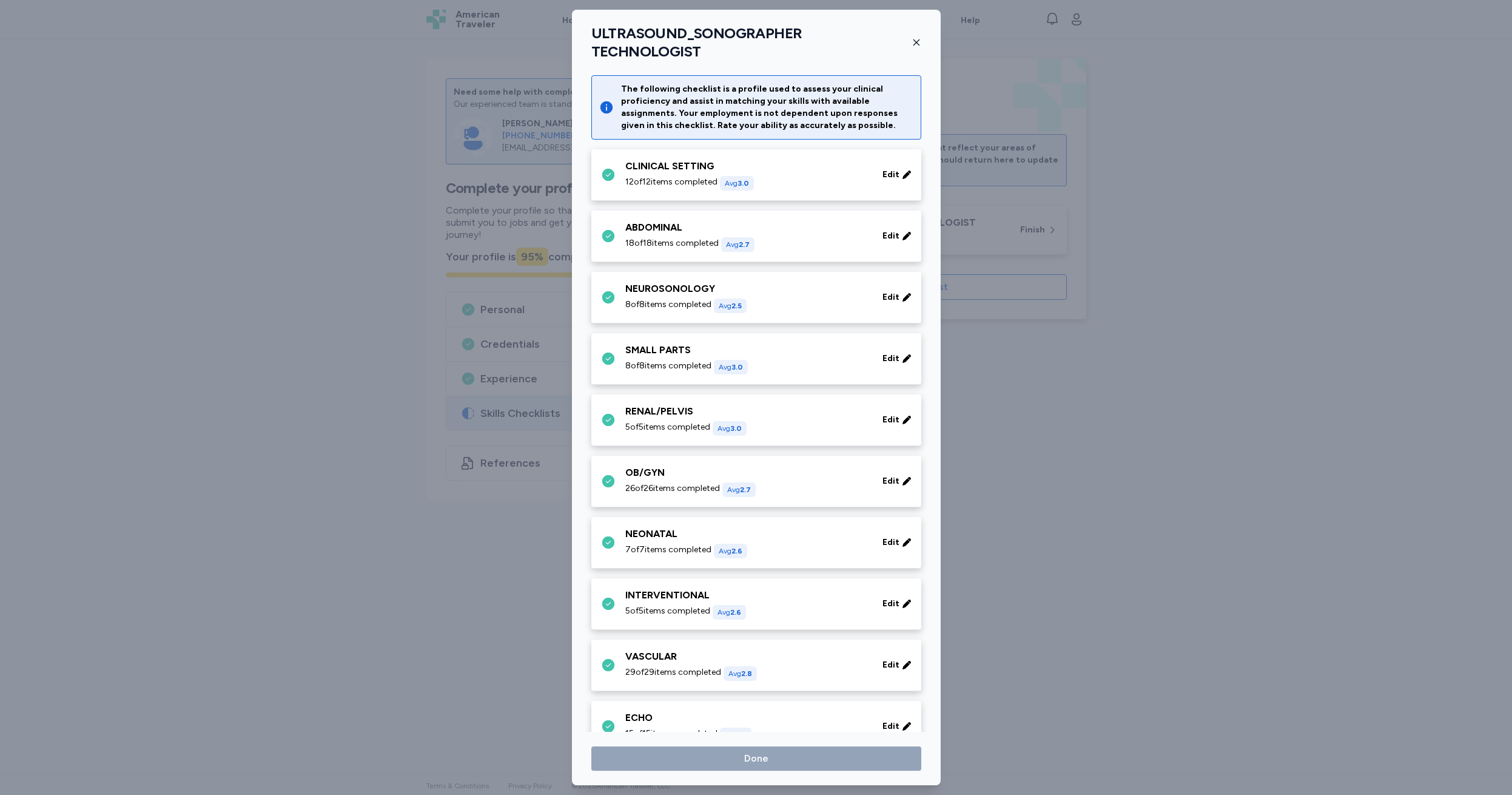
scroll to position [441, 0]
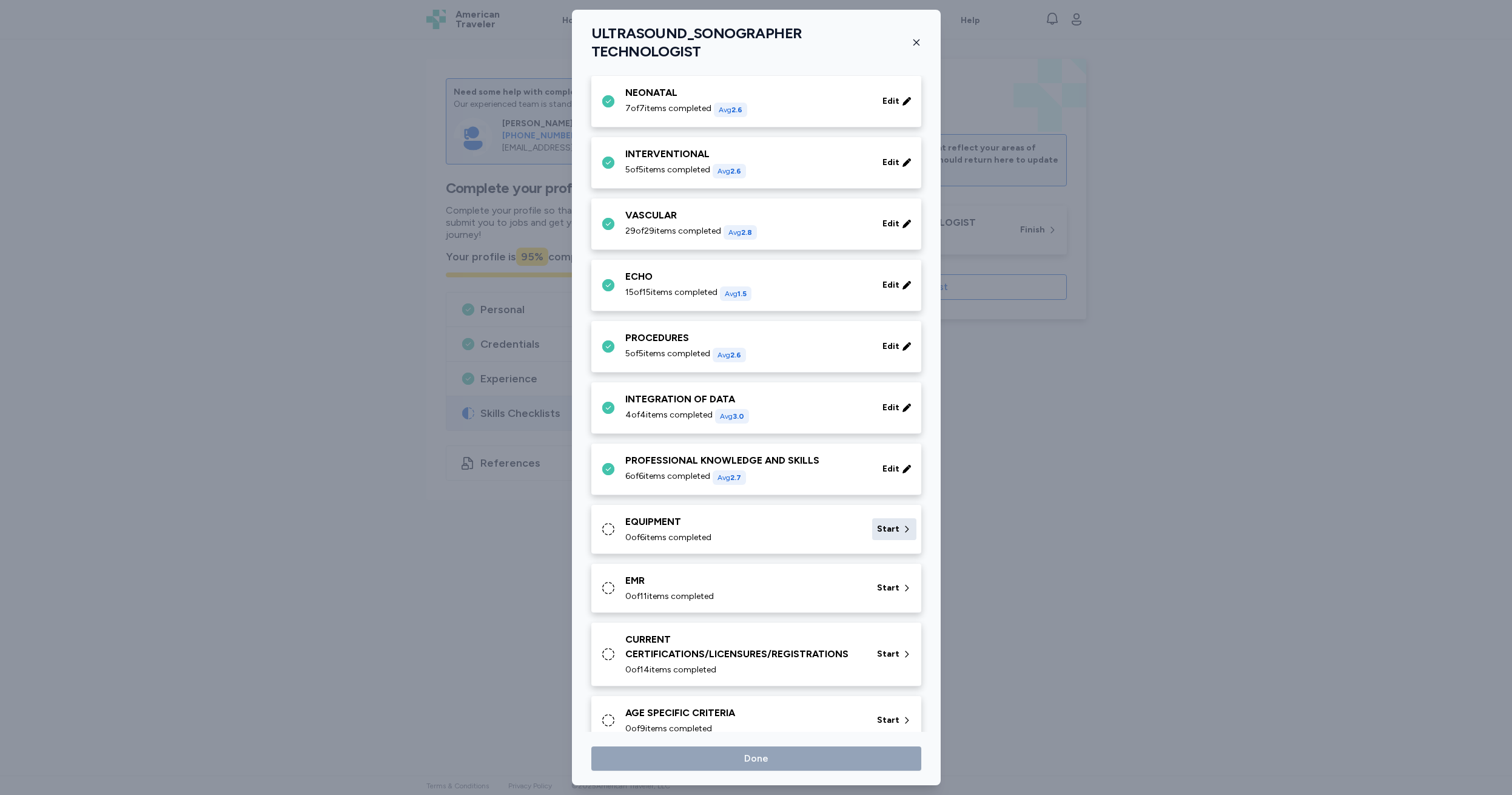
click at [882, 523] on span "Start" at bounding box center [888, 528] width 23 height 12
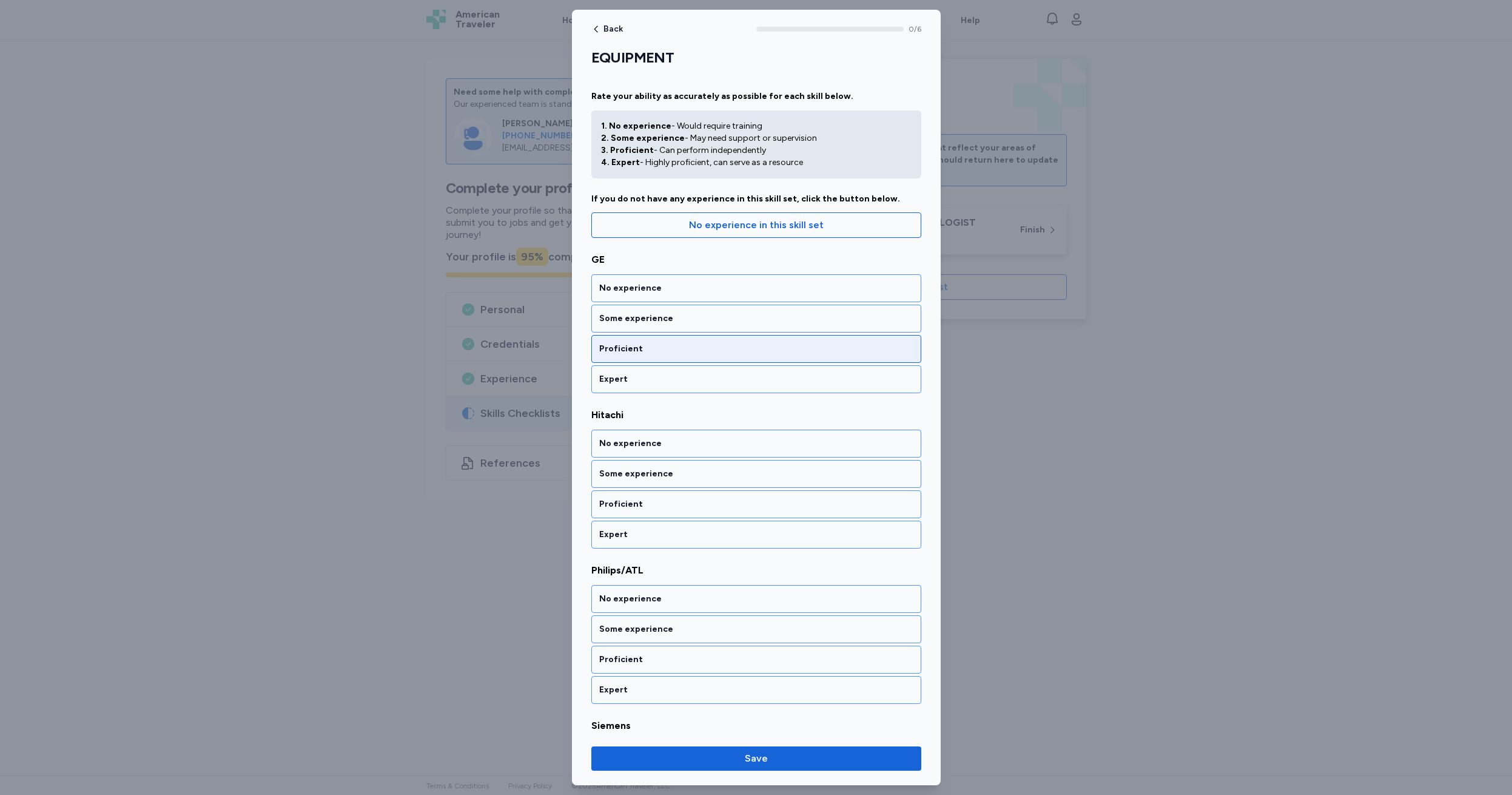
click at [650, 350] on div "Proficient" at bounding box center [756, 348] width 314 height 12
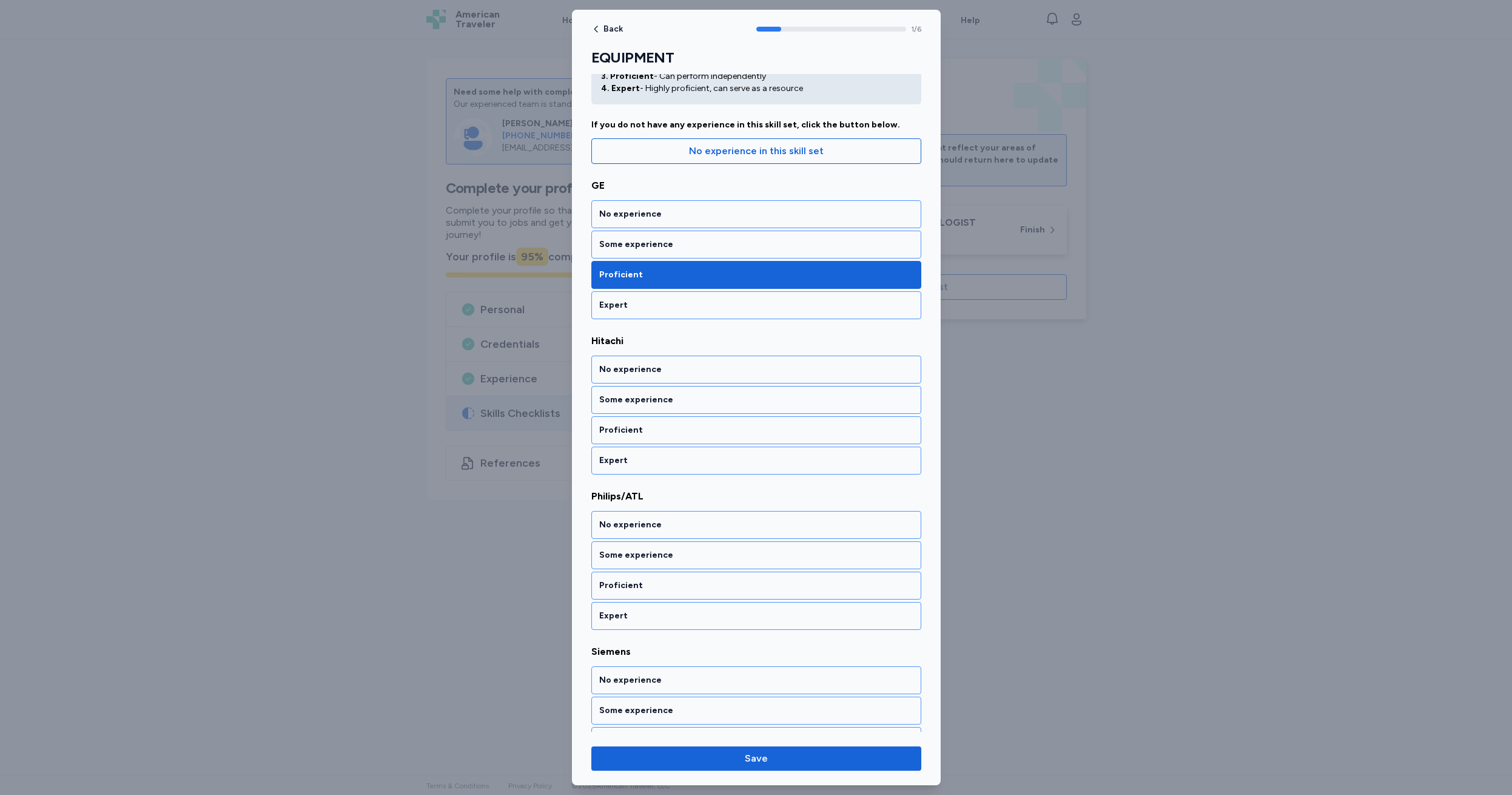
scroll to position [75, 0]
click at [690, 368] on div "No experience" at bounding box center [756, 367] width 314 height 12
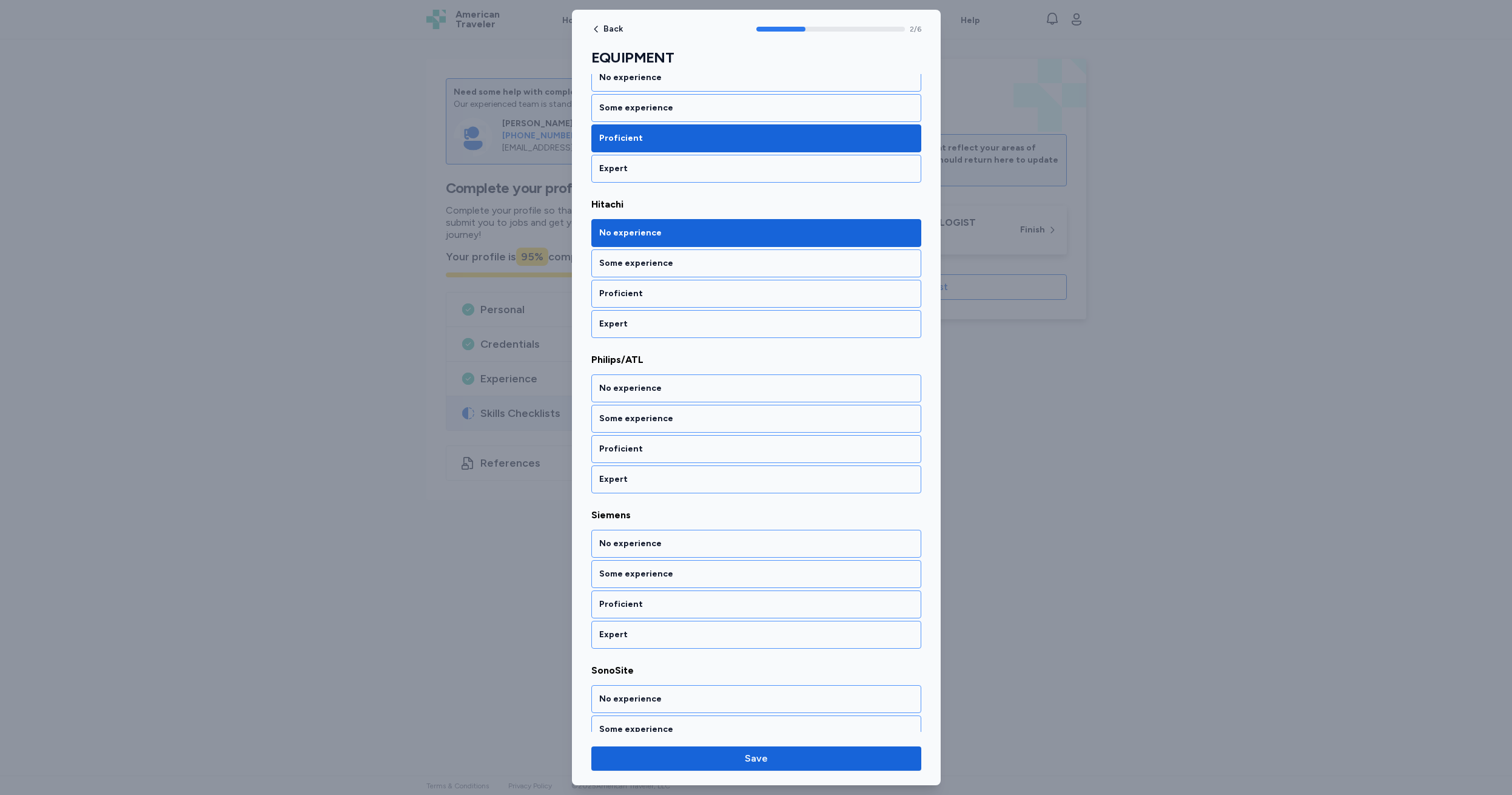
scroll to position [230, 0]
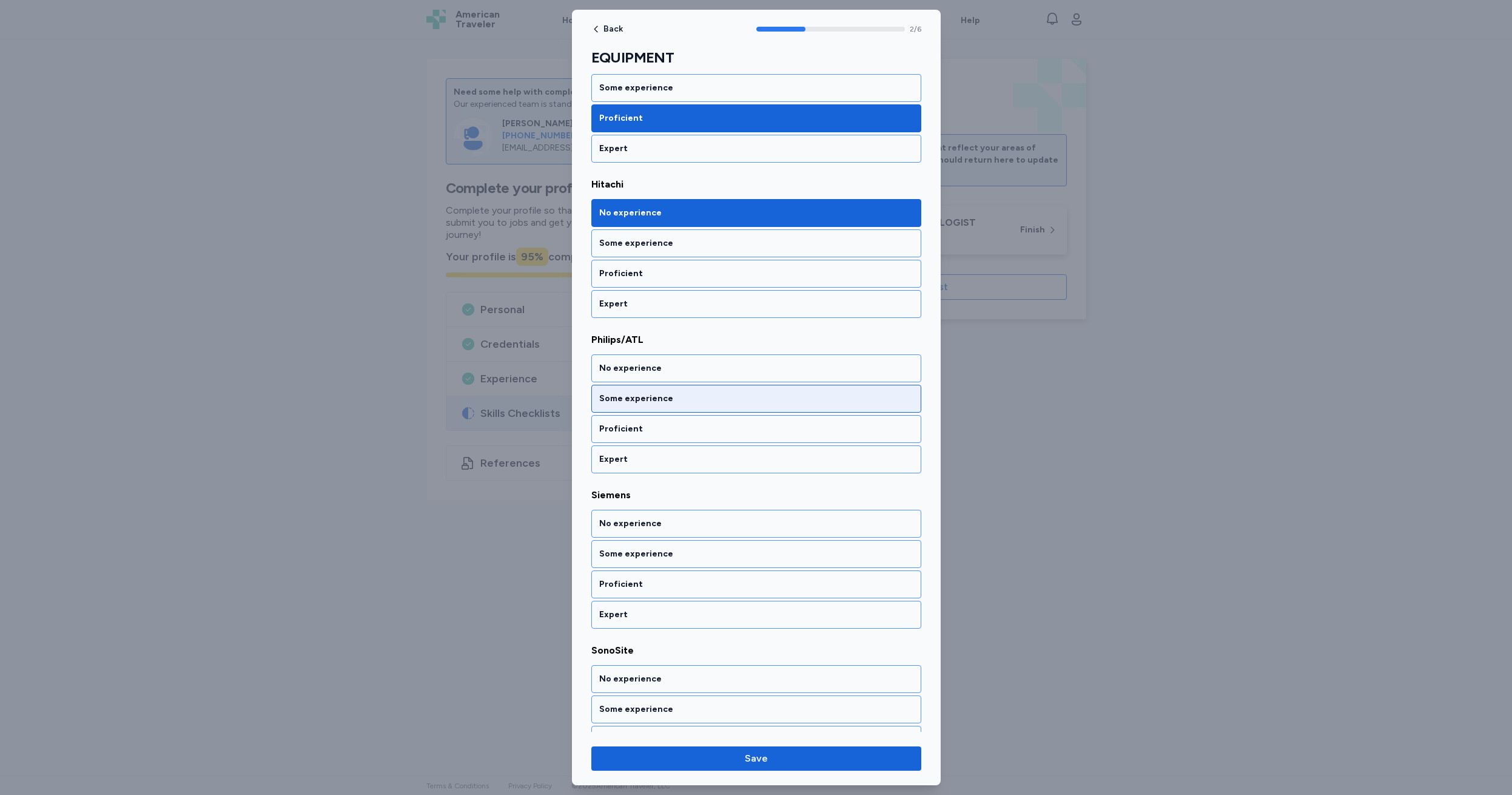
click at [682, 396] on div "Some experience" at bounding box center [756, 398] width 314 height 12
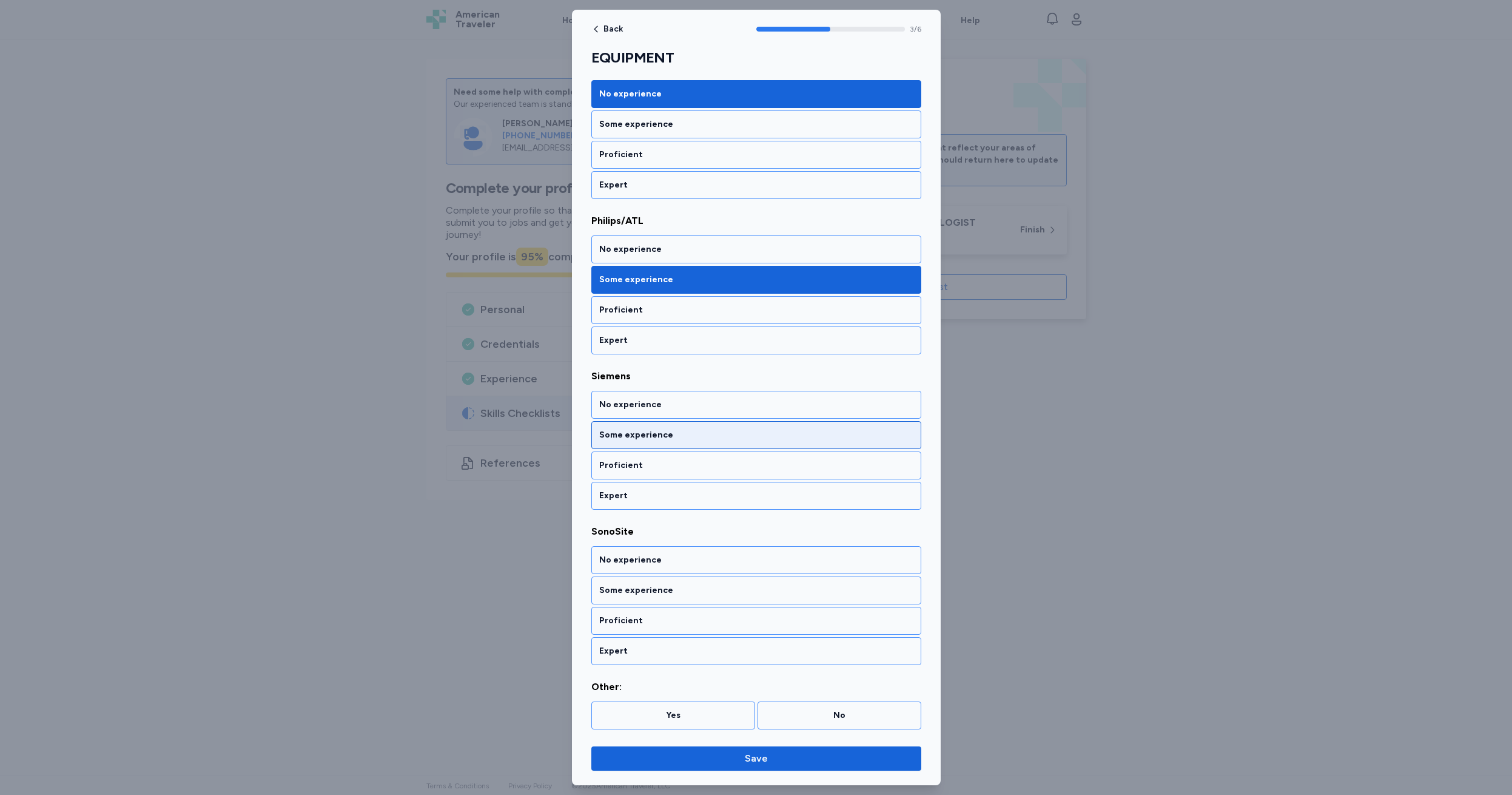
click at [690, 437] on div "Some experience" at bounding box center [756, 434] width 314 height 12
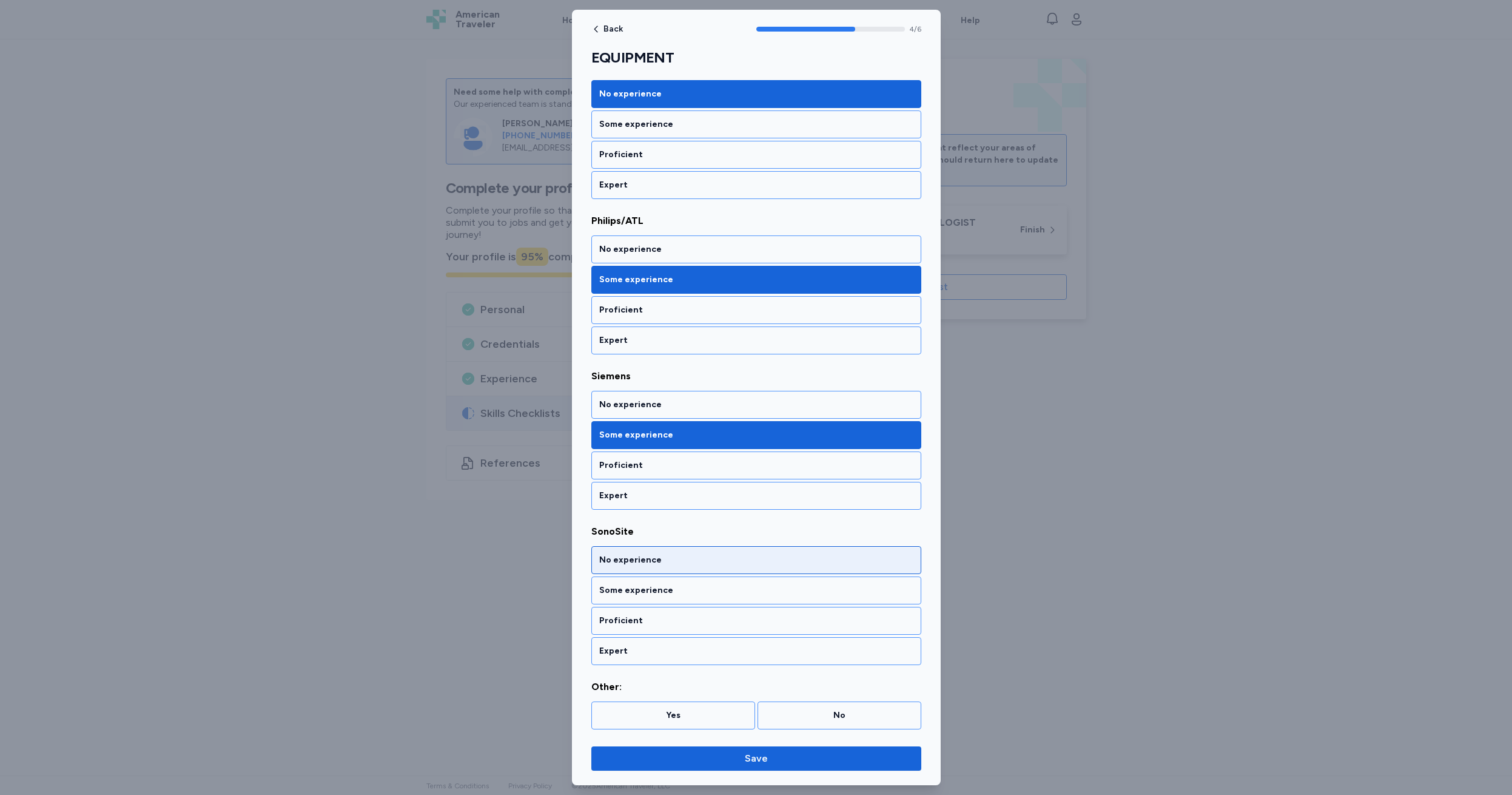
click at [695, 561] on div "No experience" at bounding box center [756, 559] width 314 height 12
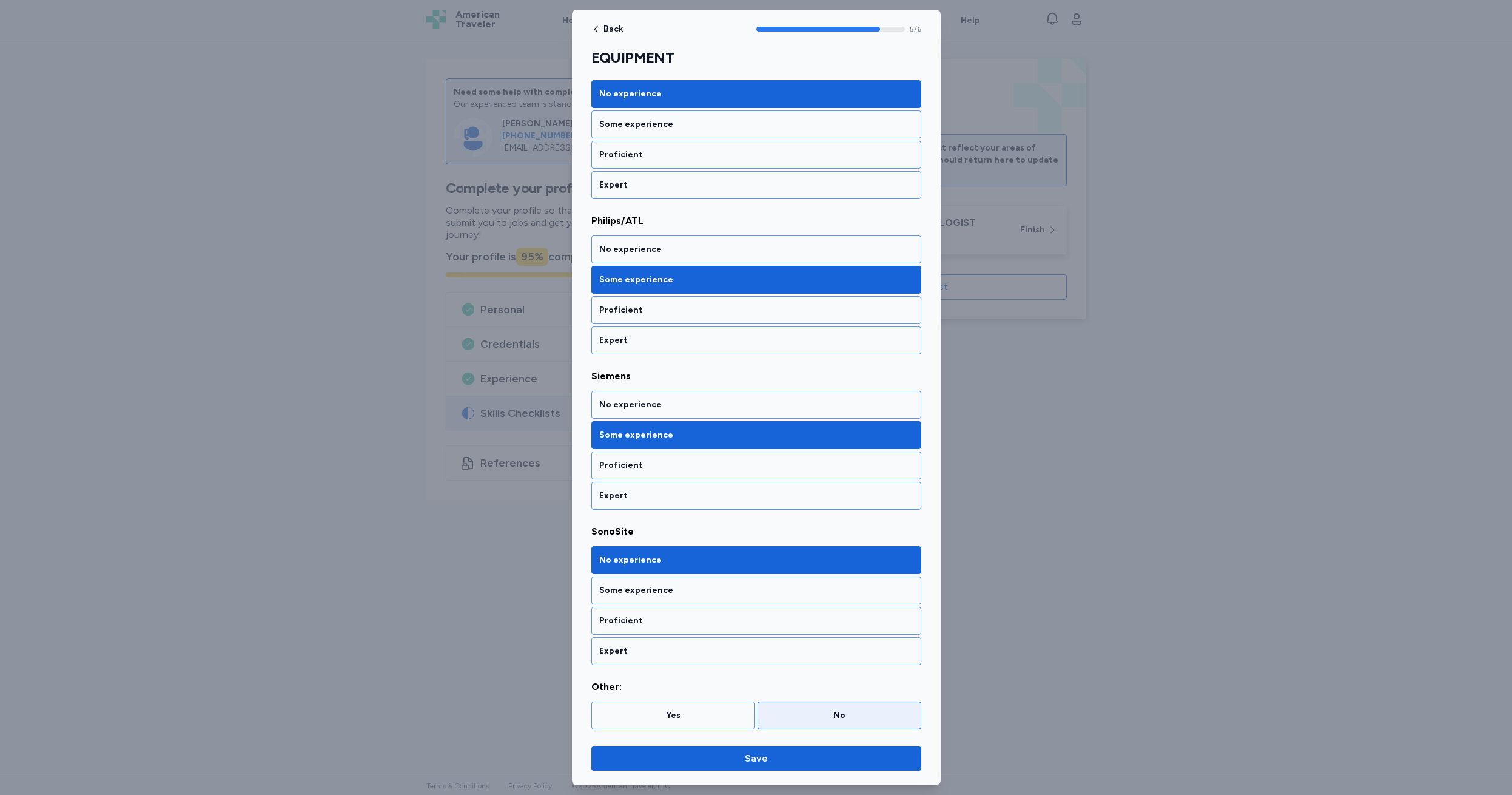
click at [801, 715] on div "No" at bounding box center [840, 715] width 148 height 12
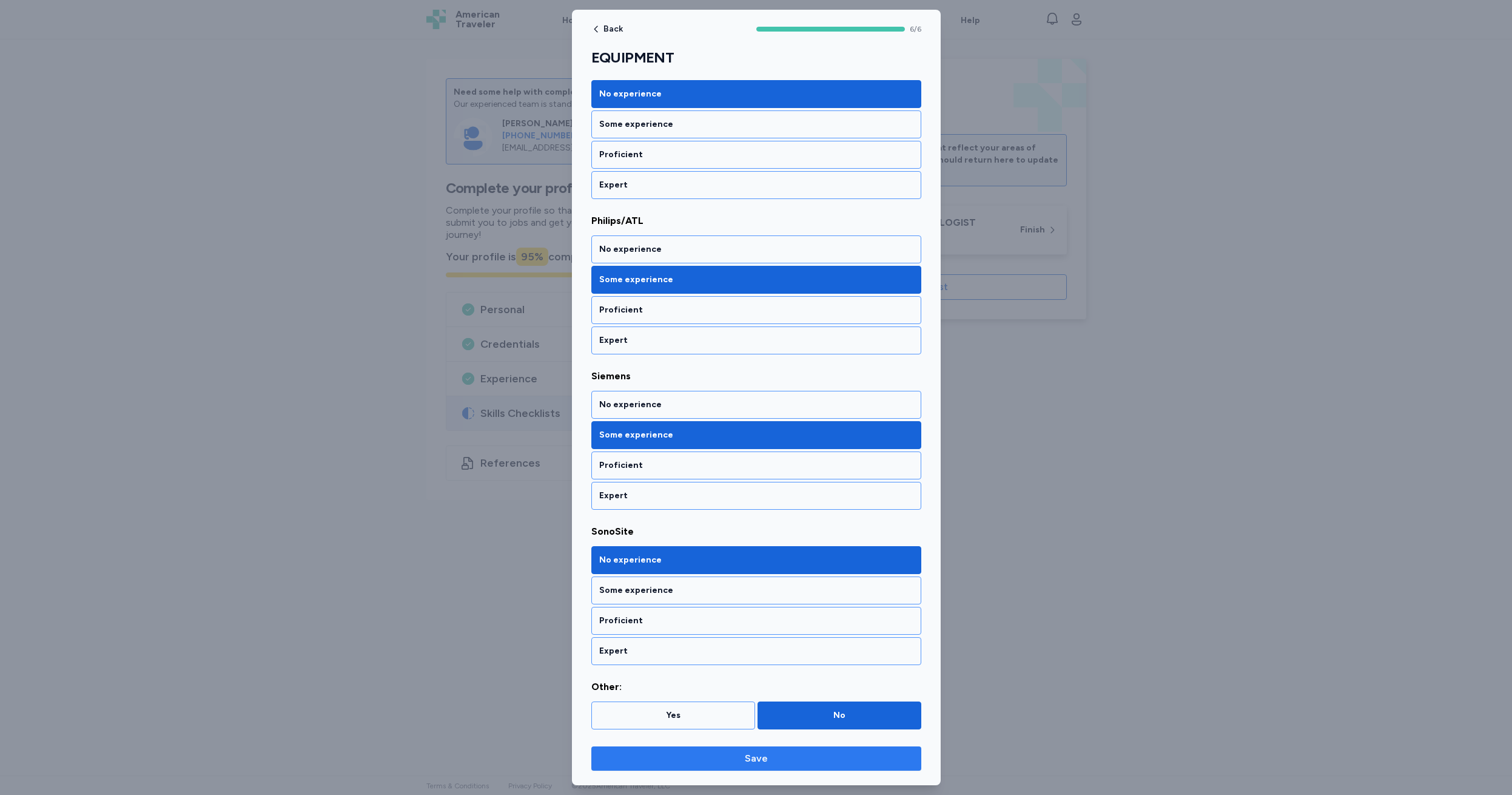
click at [753, 764] on span "Save" at bounding box center [756, 759] width 23 height 15
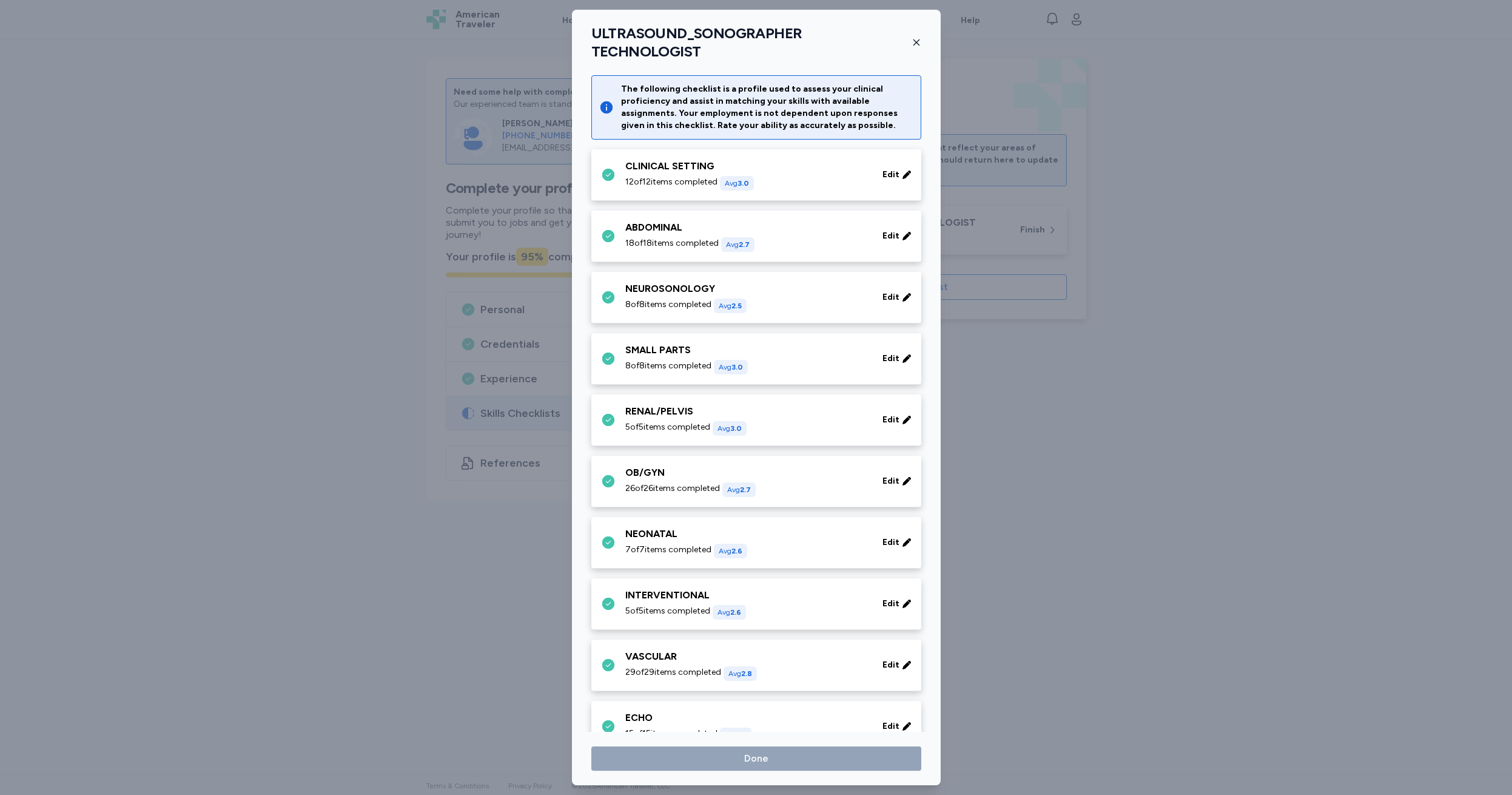
scroll to position [441, 0]
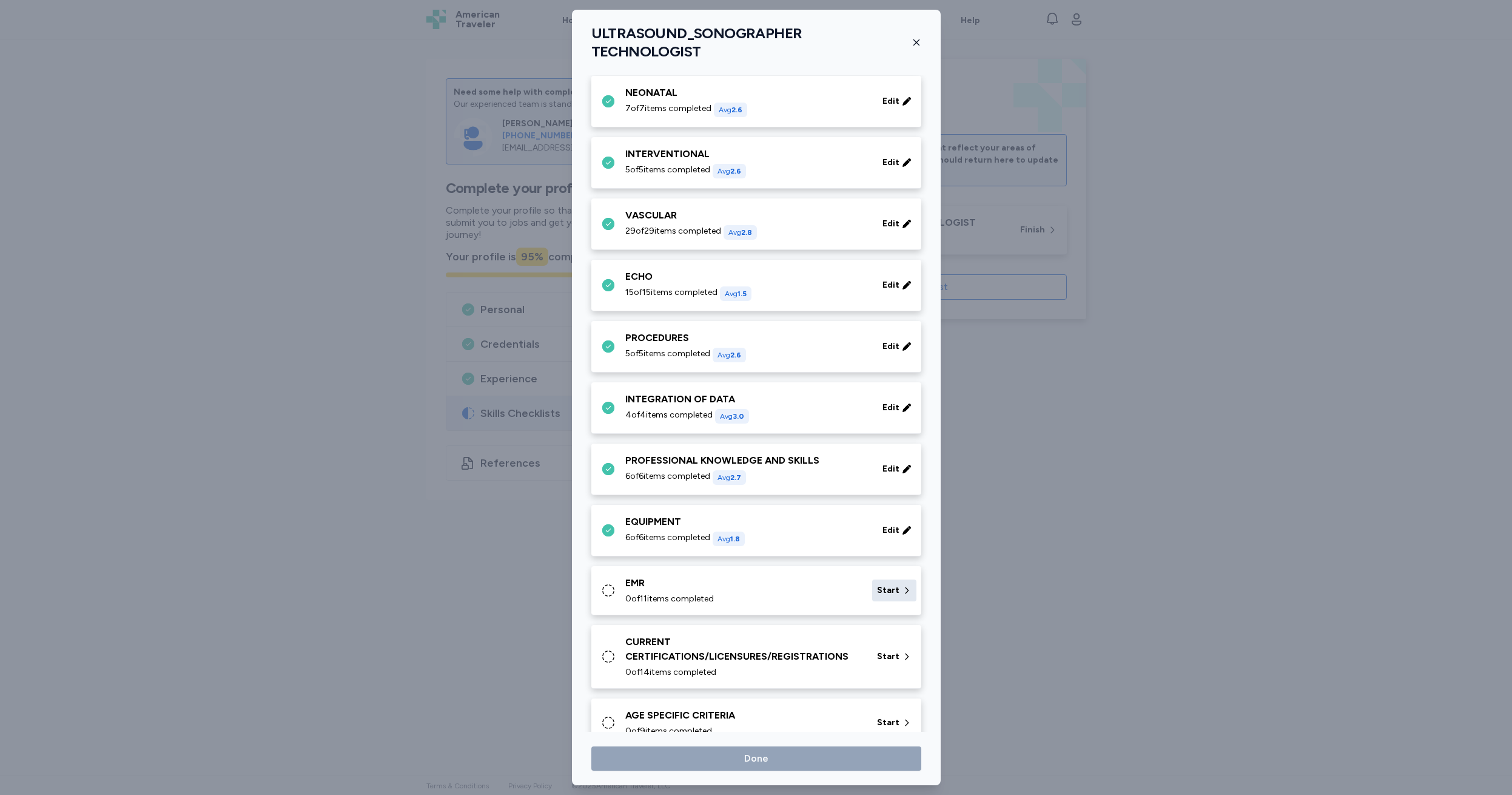
click at [884, 584] on span "Start" at bounding box center [888, 589] width 23 height 12
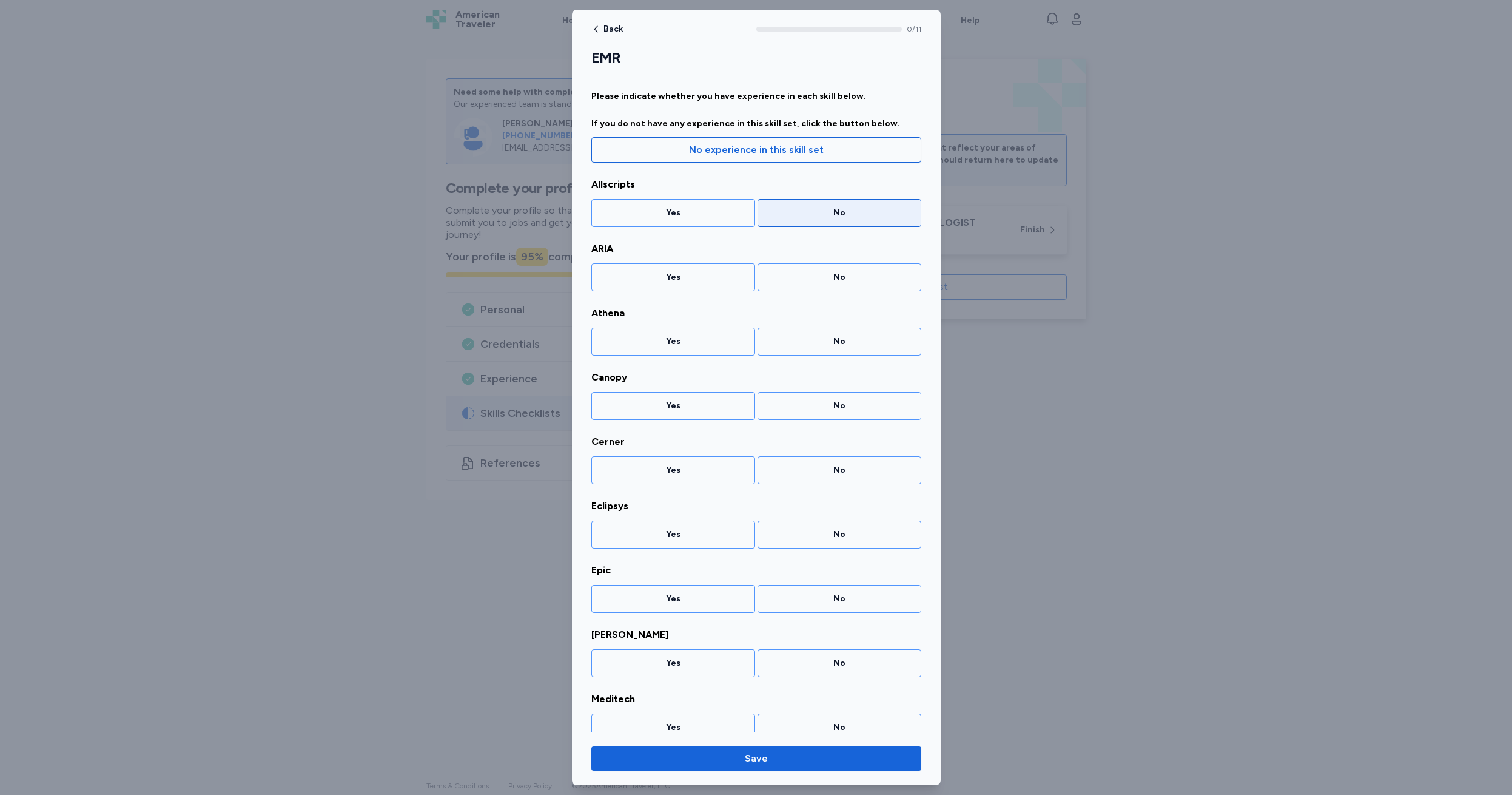
click at [822, 212] on div "No" at bounding box center [840, 212] width 148 height 12
click at [832, 280] on div "No" at bounding box center [840, 277] width 148 height 12
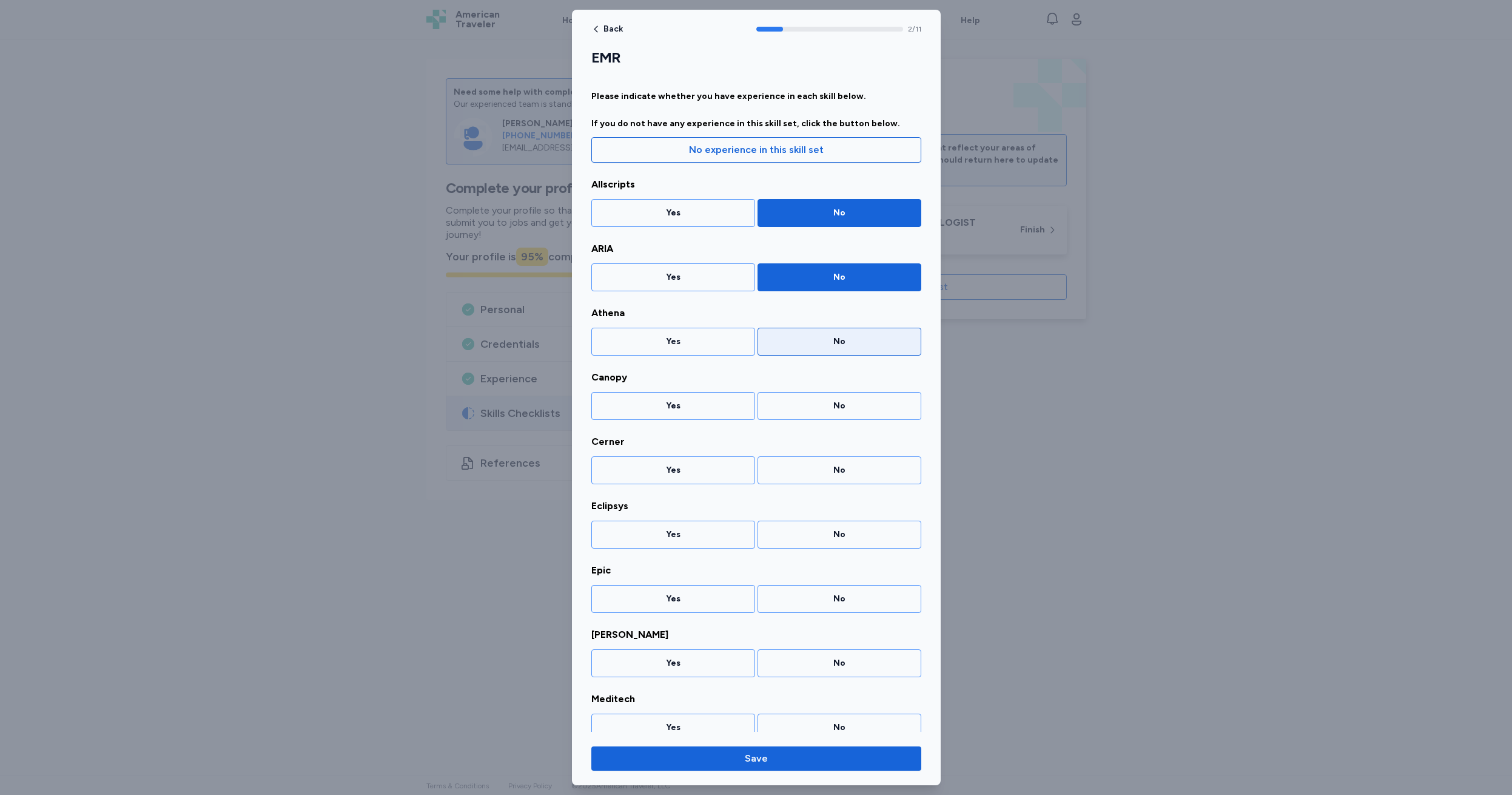
click at [819, 336] on div "No" at bounding box center [840, 341] width 148 height 12
click at [831, 401] on div "No" at bounding box center [840, 405] width 148 height 12
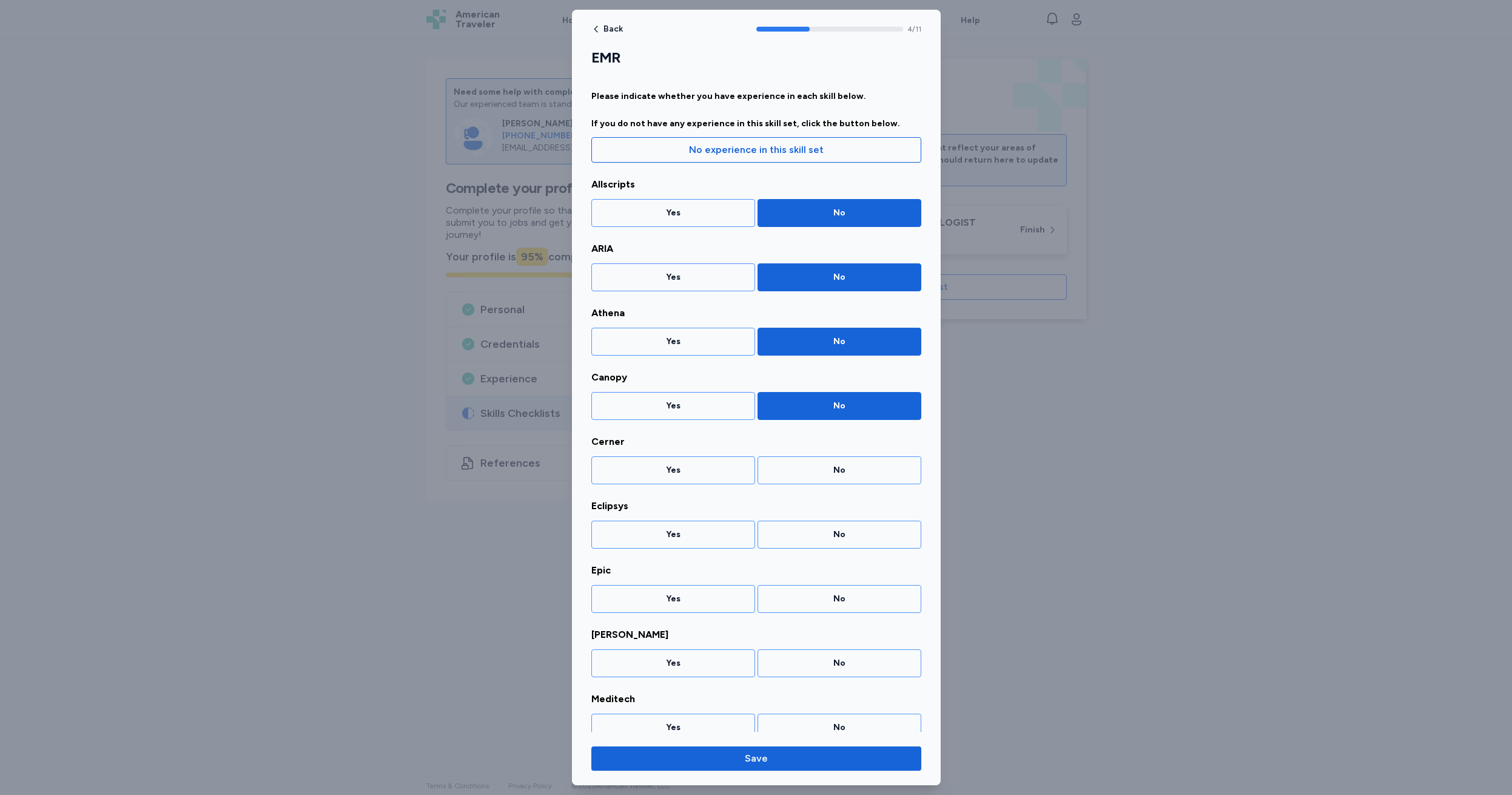
scroll to position [56, 0]
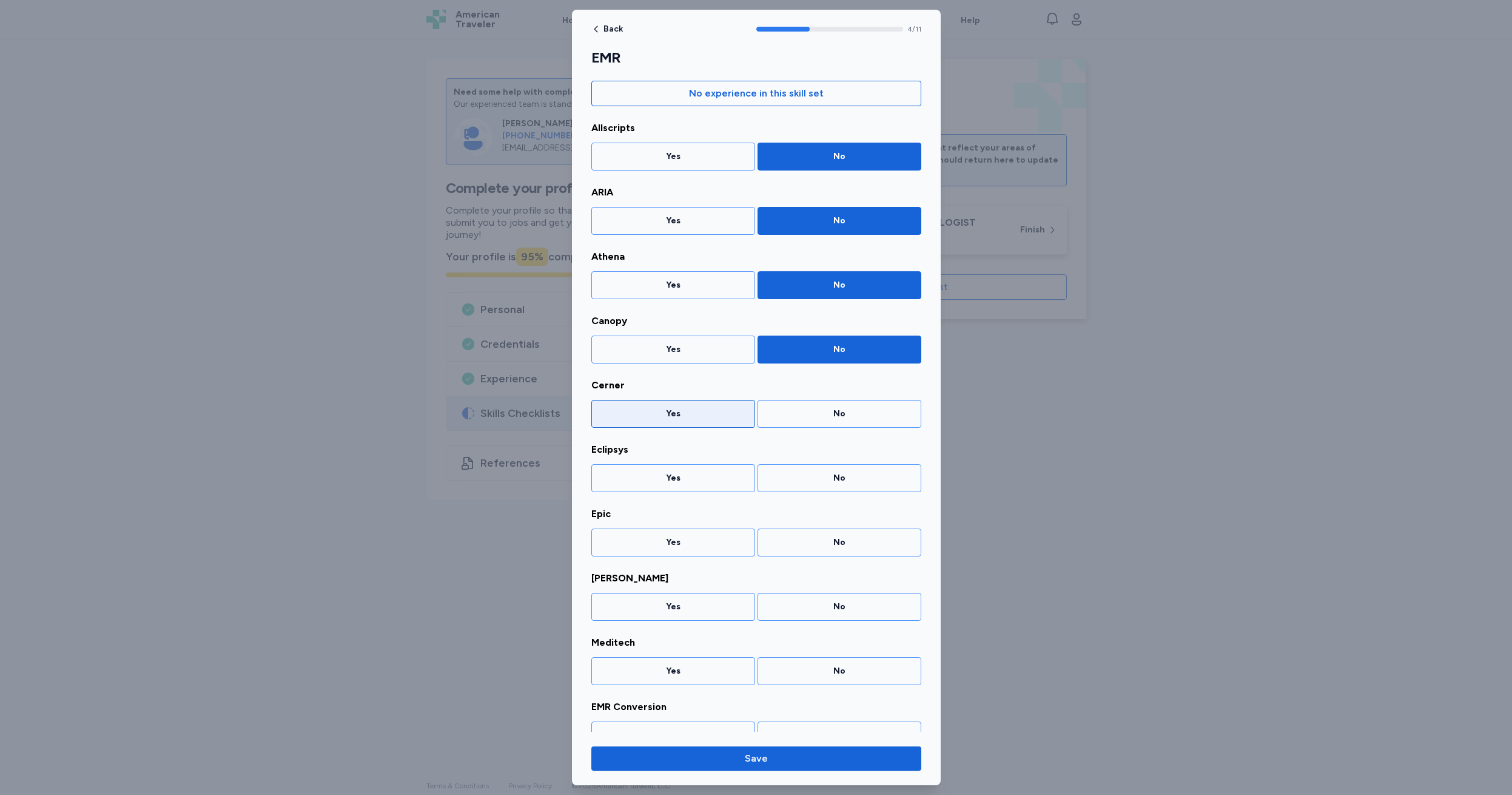
click at [630, 405] on div "Yes" at bounding box center [673, 413] width 164 height 28
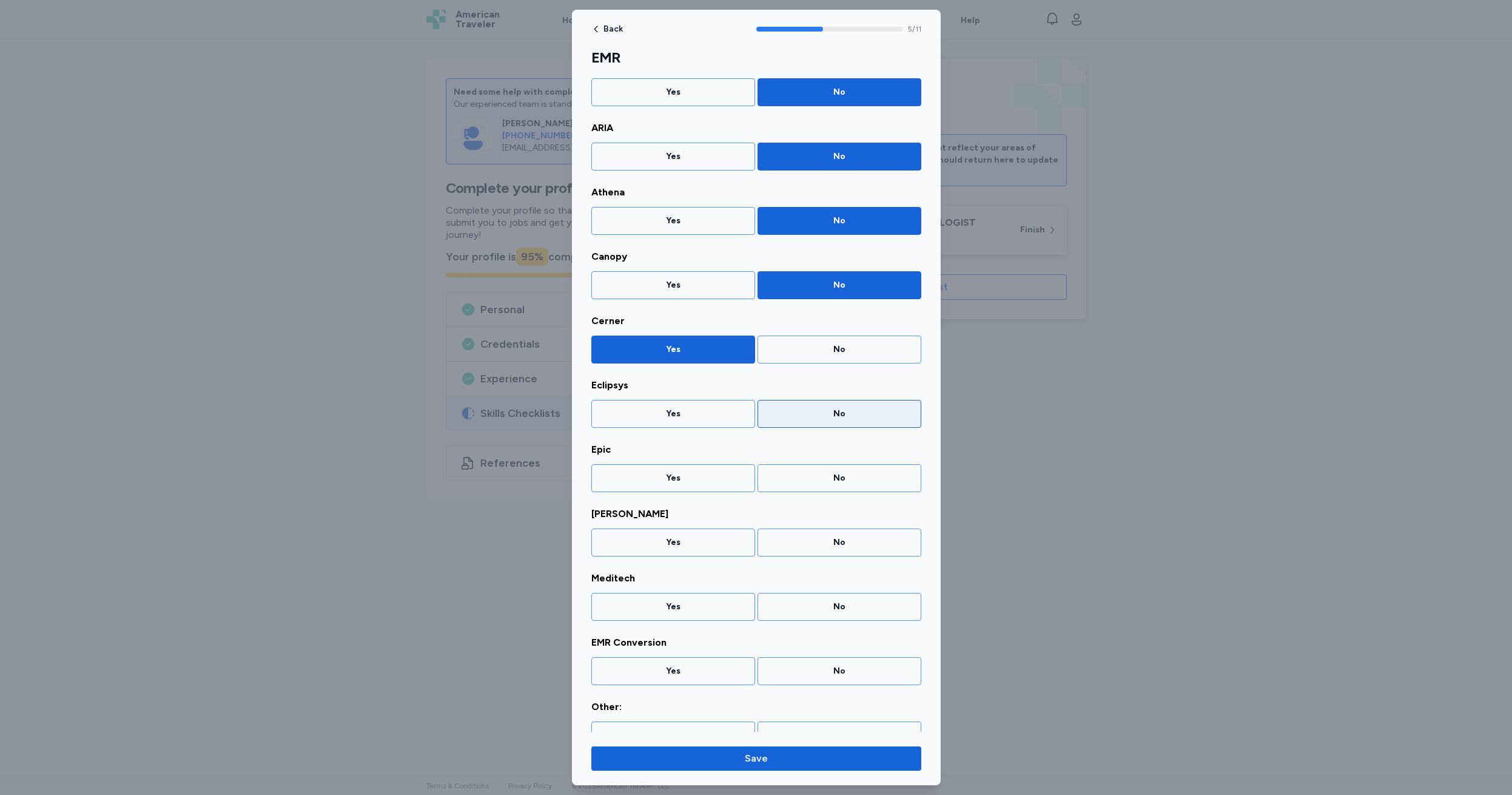
click at [822, 416] on div "No" at bounding box center [840, 413] width 148 height 12
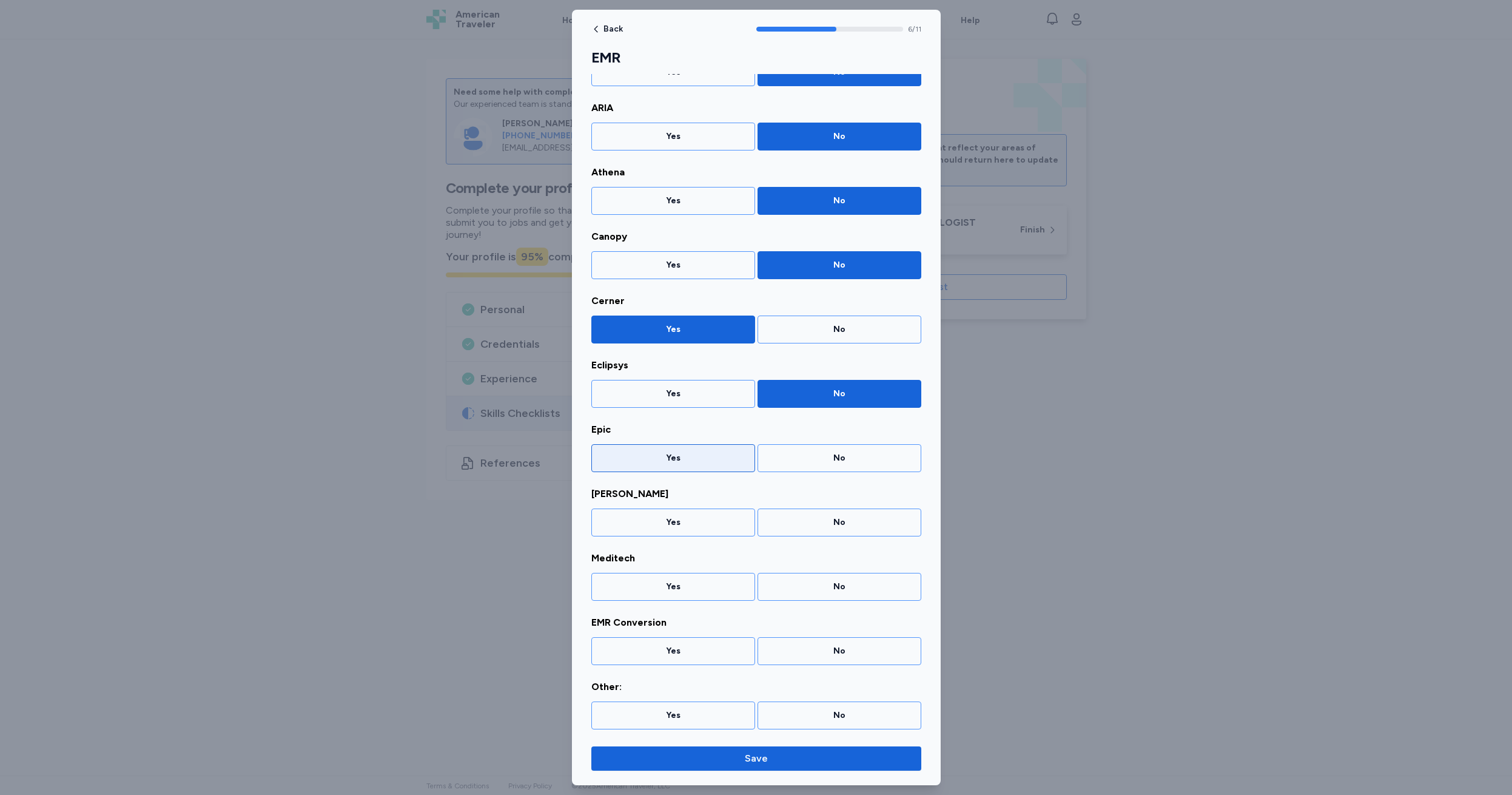
click at [662, 463] on div "Yes" at bounding box center [673, 458] width 148 height 12
click at [815, 519] on div "No" at bounding box center [840, 521] width 148 height 12
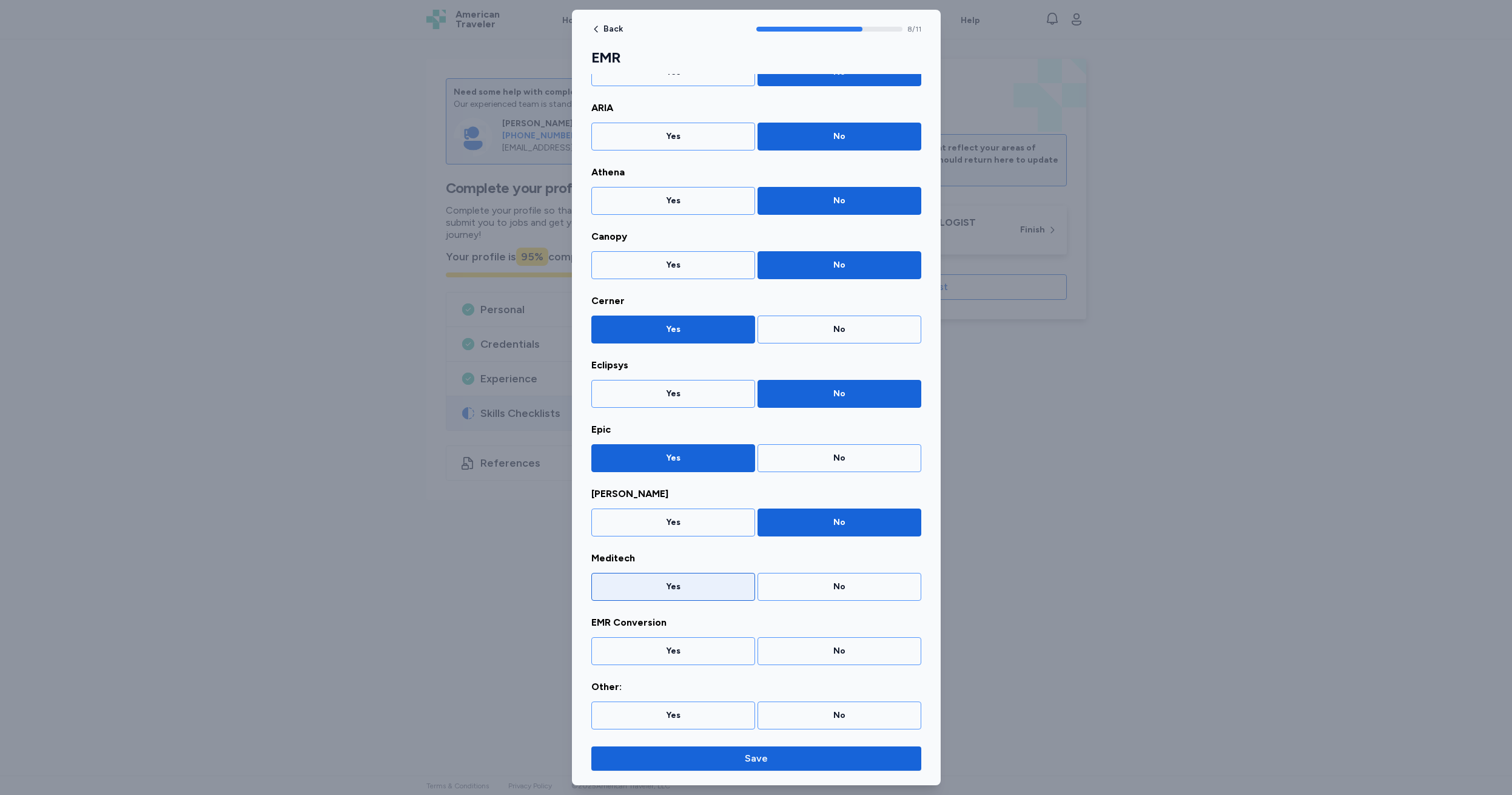
drag, startPoint x: 662, startPoint y: 585, endPoint x: 679, endPoint y: 579, distance: 18.0
click at [662, 584] on div "Yes" at bounding box center [673, 586] width 148 height 12
click at [832, 645] on div "No" at bounding box center [840, 650] width 148 height 12
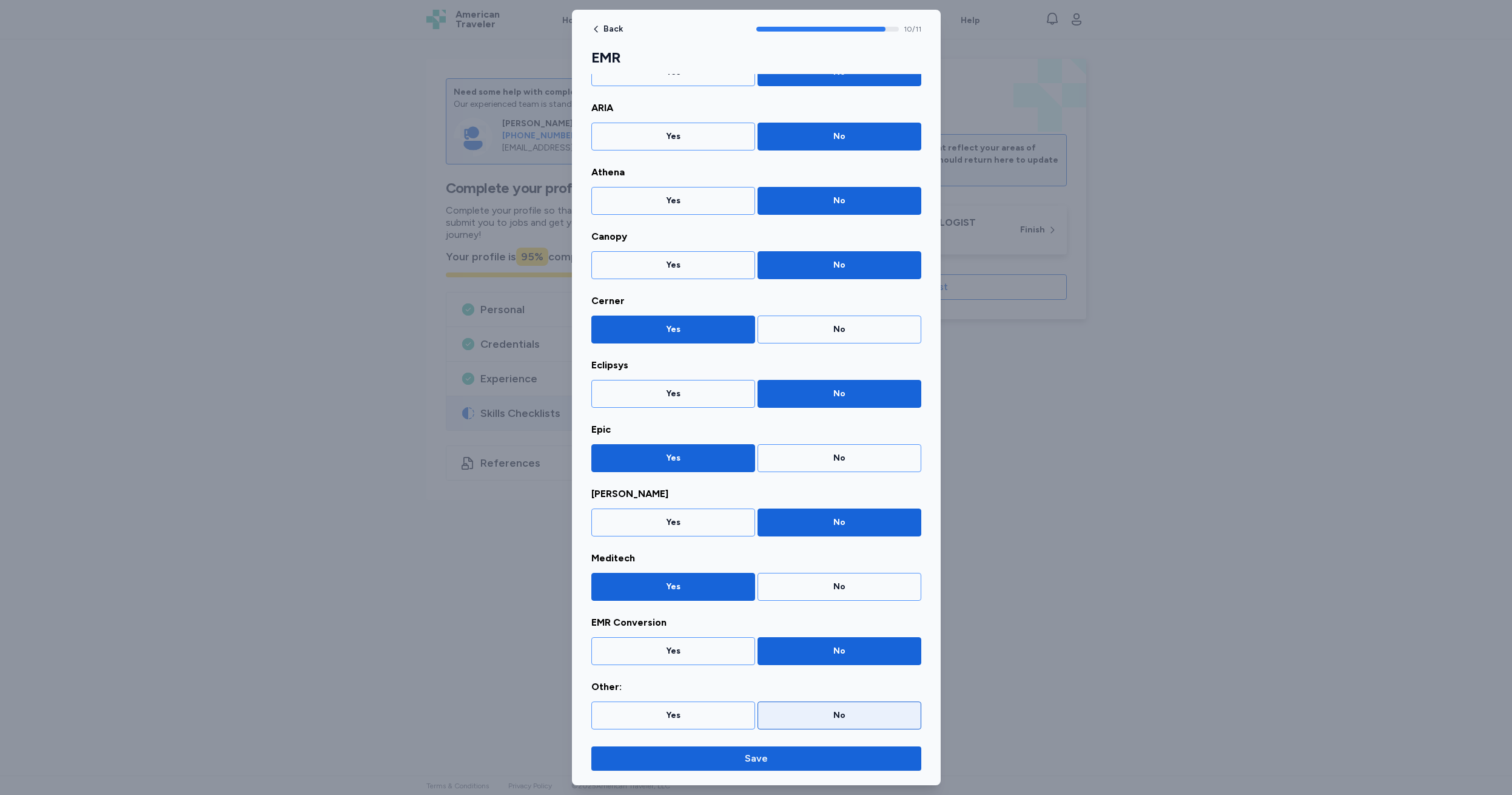
click at [826, 717] on div "No" at bounding box center [840, 715] width 148 height 12
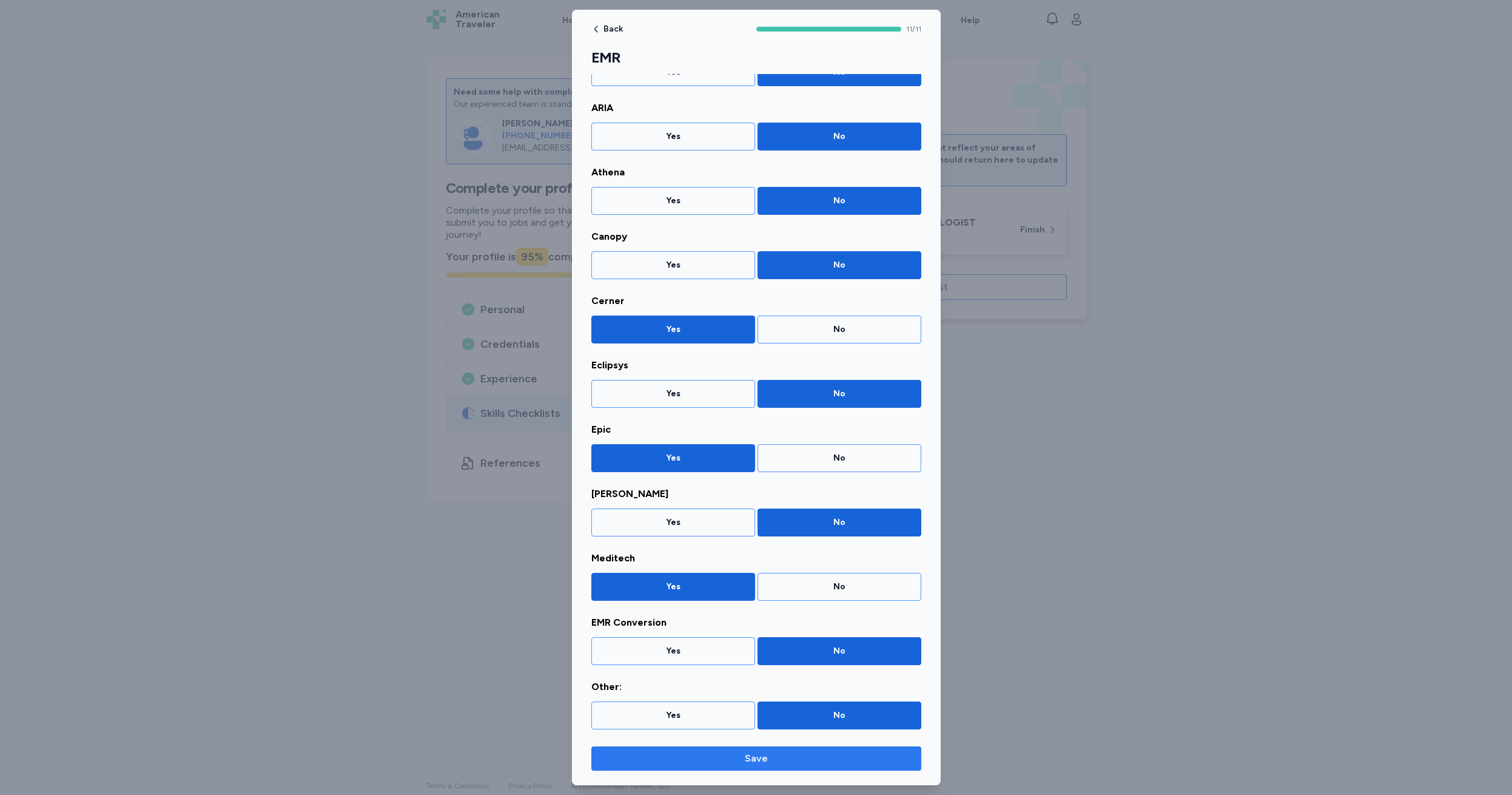
click at [755, 755] on span "Save" at bounding box center [756, 759] width 23 height 15
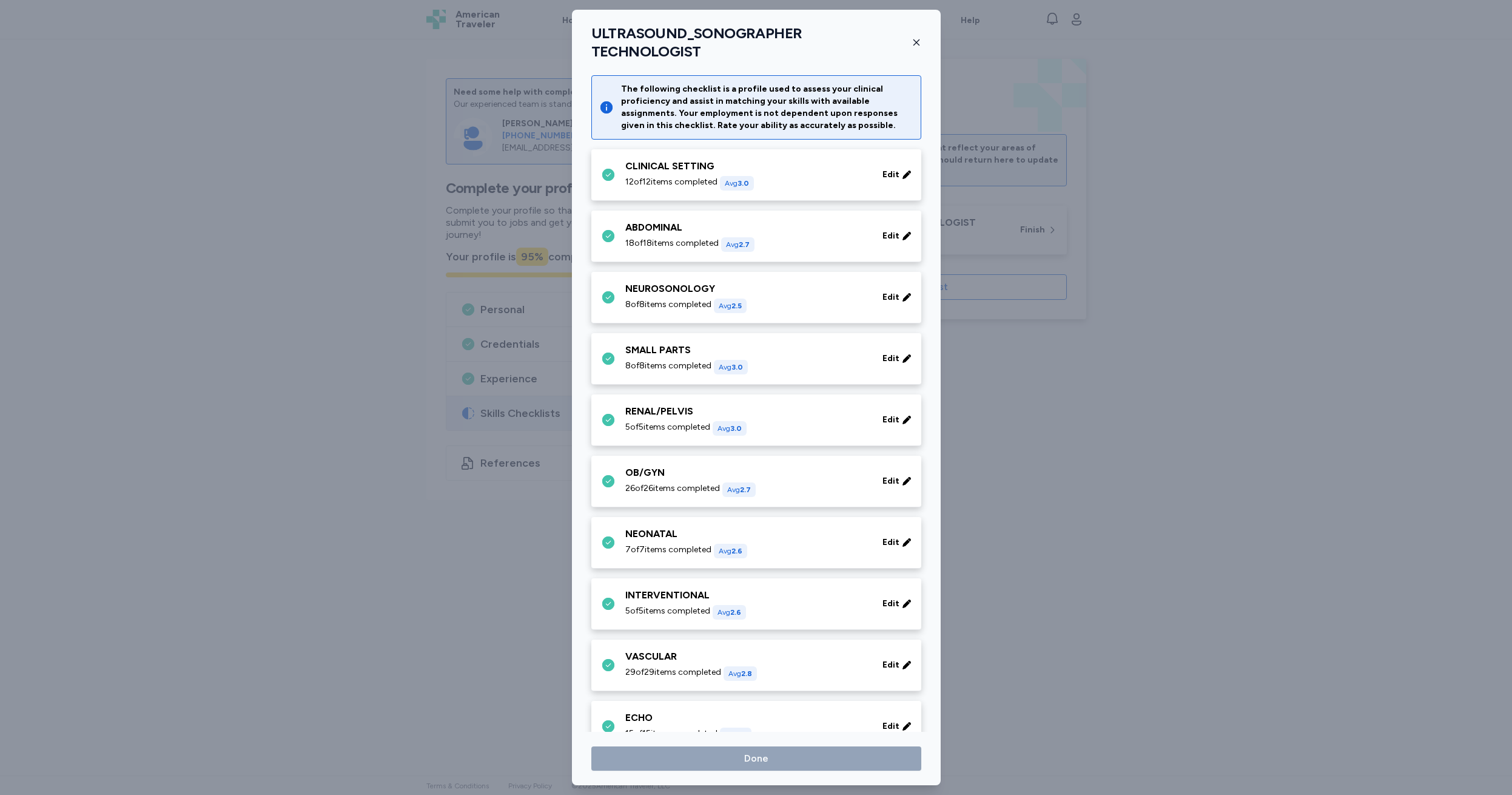
scroll to position [441, 0]
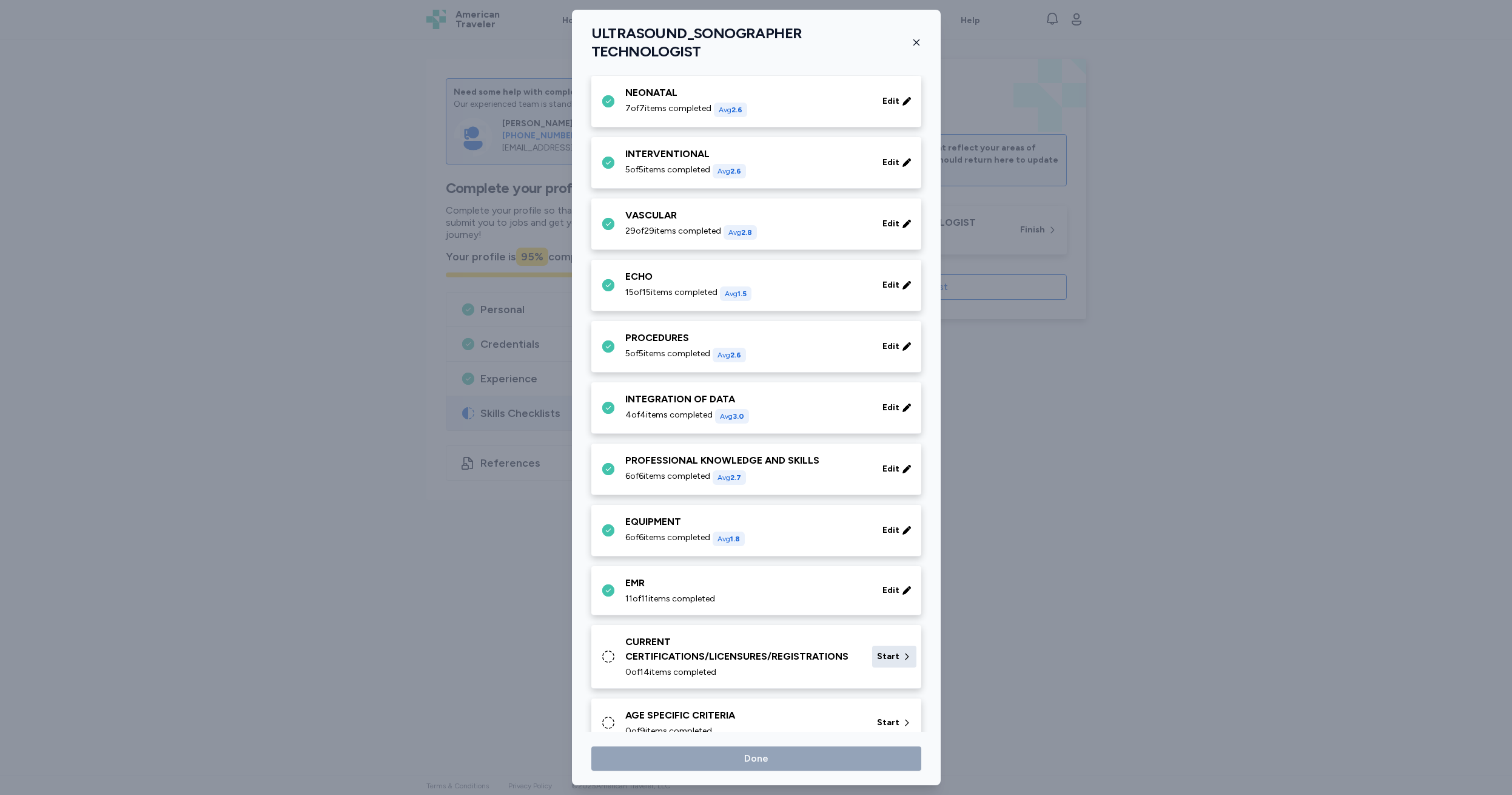
click at [879, 650] on span "Start" at bounding box center [888, 656] width 23 height 12
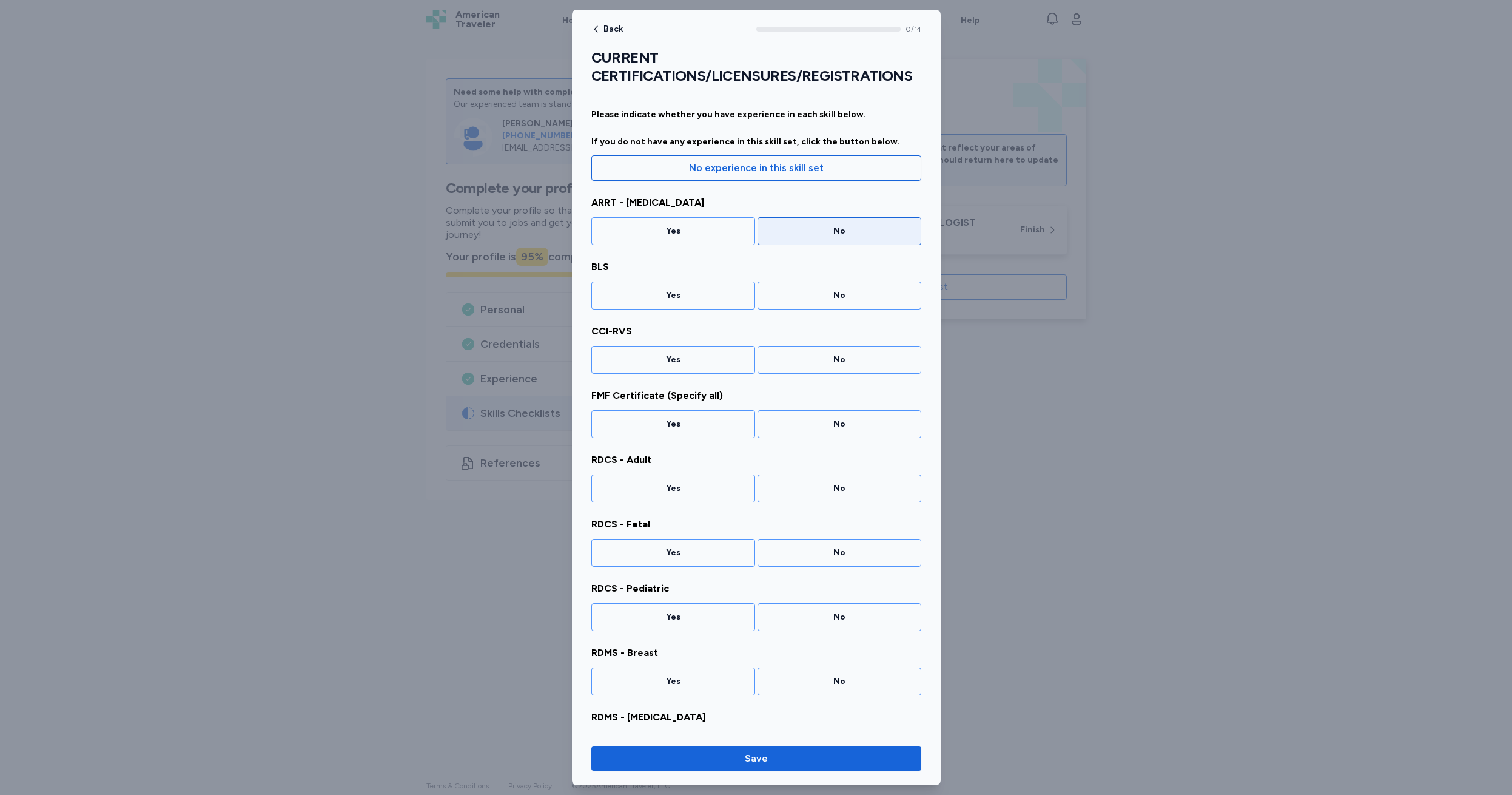
click at [832, 228] on div "No" at bounding box center [840, 230] width 148 height 12
click at [663, 293] on div "Yes" at bounding box center [673, 295] width 148 height 12
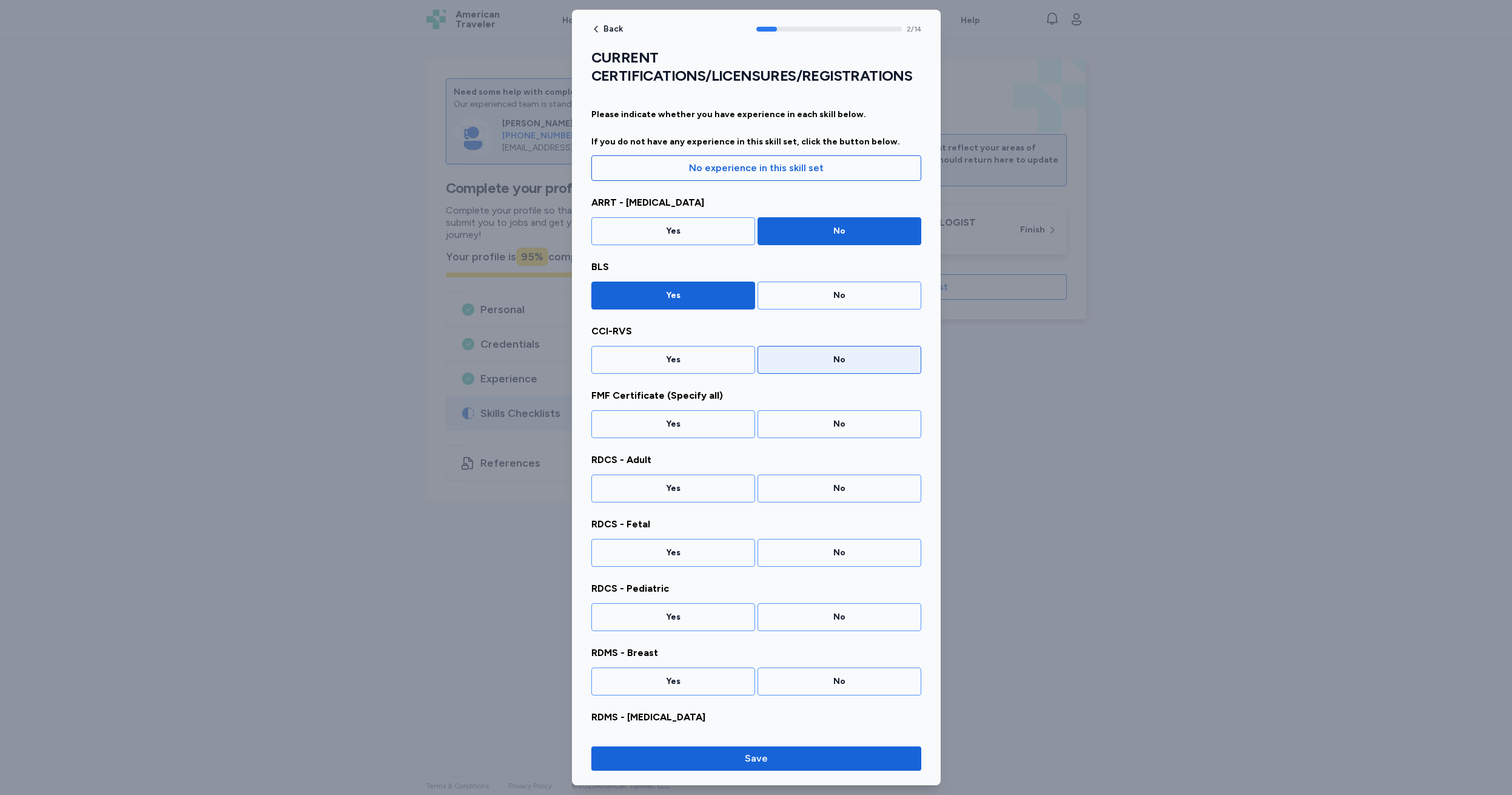
click at [819, 351] on div "No" at bounding box center [840, 359] width 164 height 28
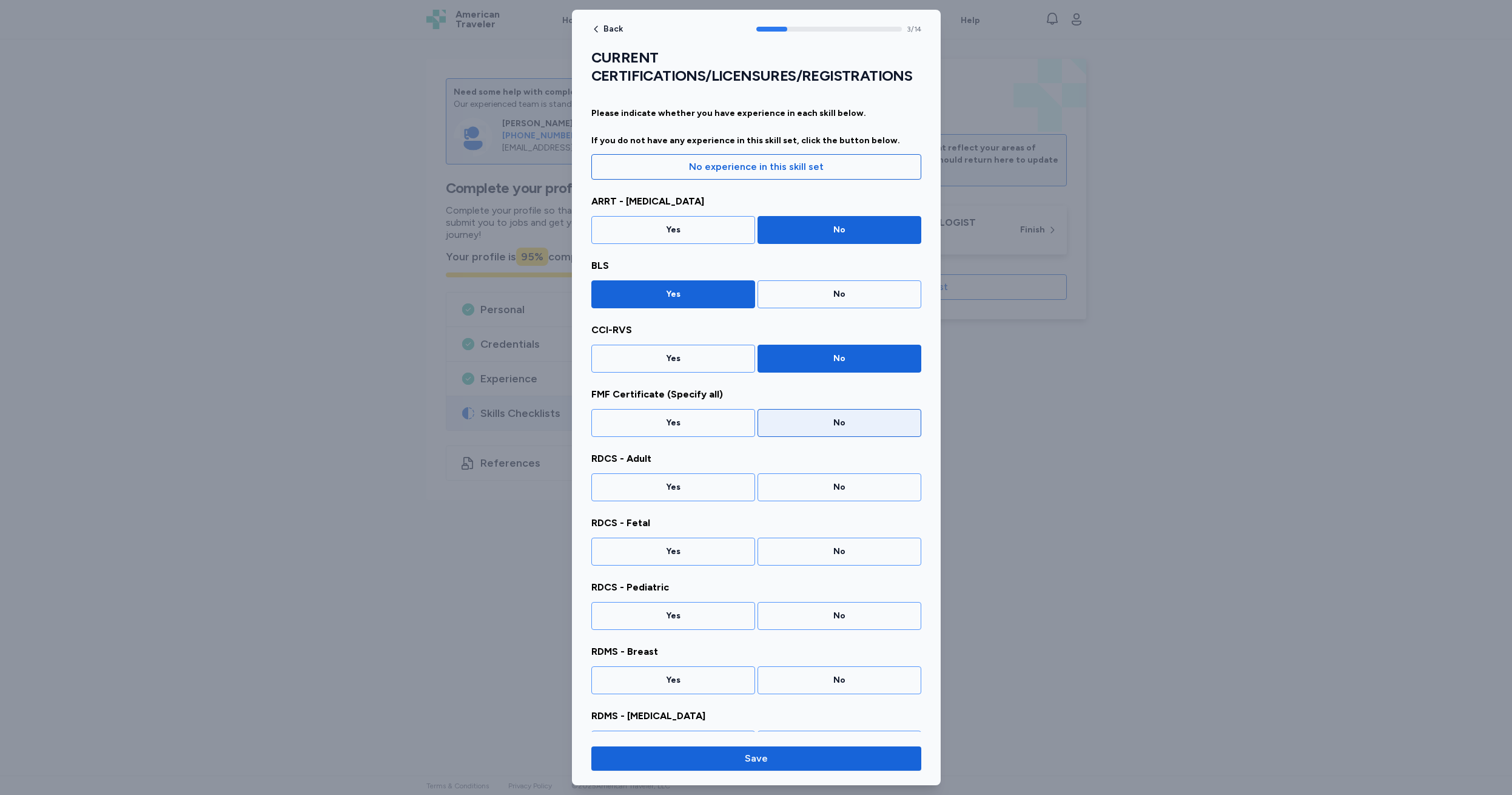
click at [816, 422] on div "No" at bounding box center [840, 422] width 148 height 12
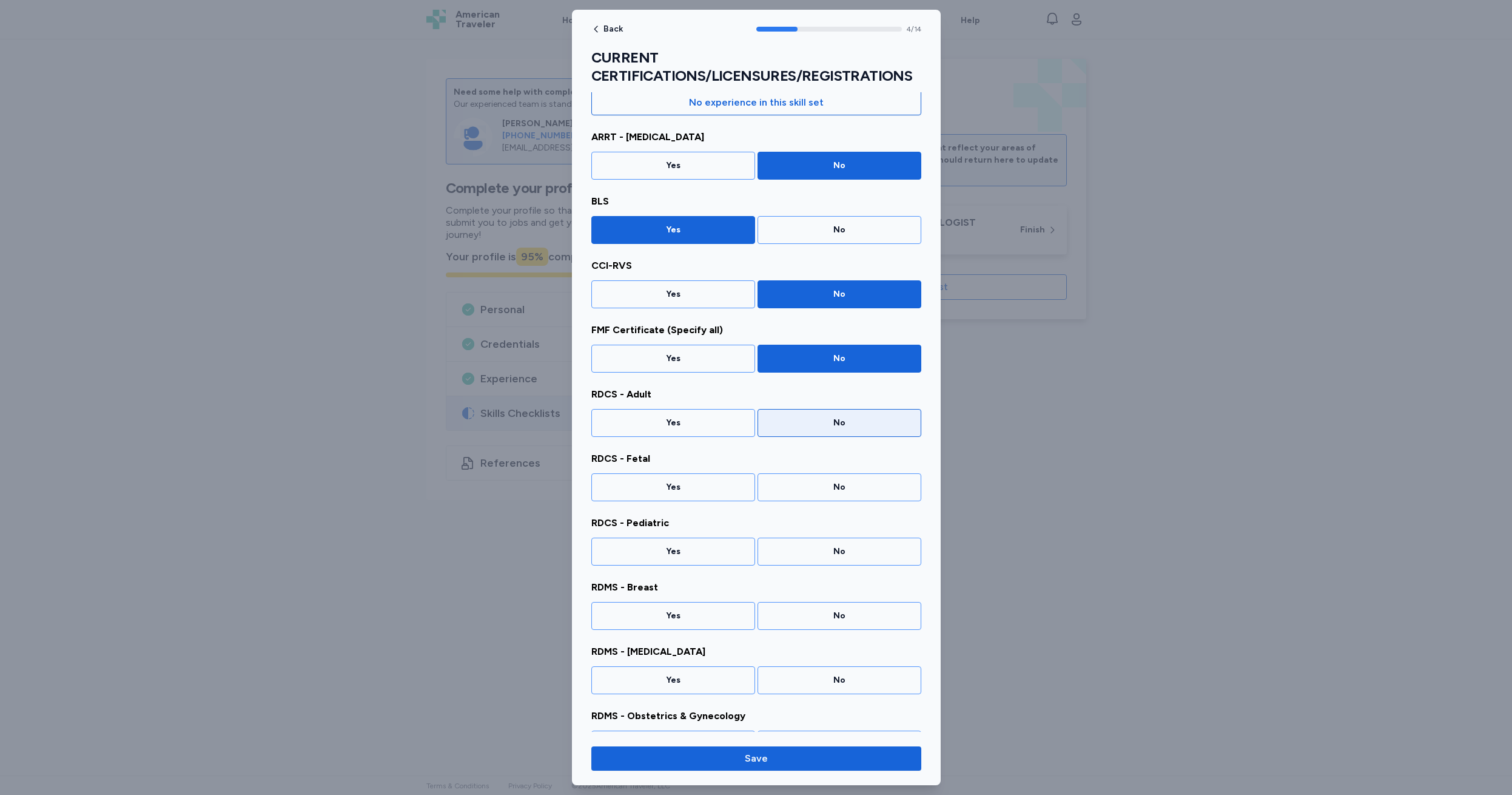
click at [821, 423] on div "No" at bounding box center [840, 422] width 148 height 12
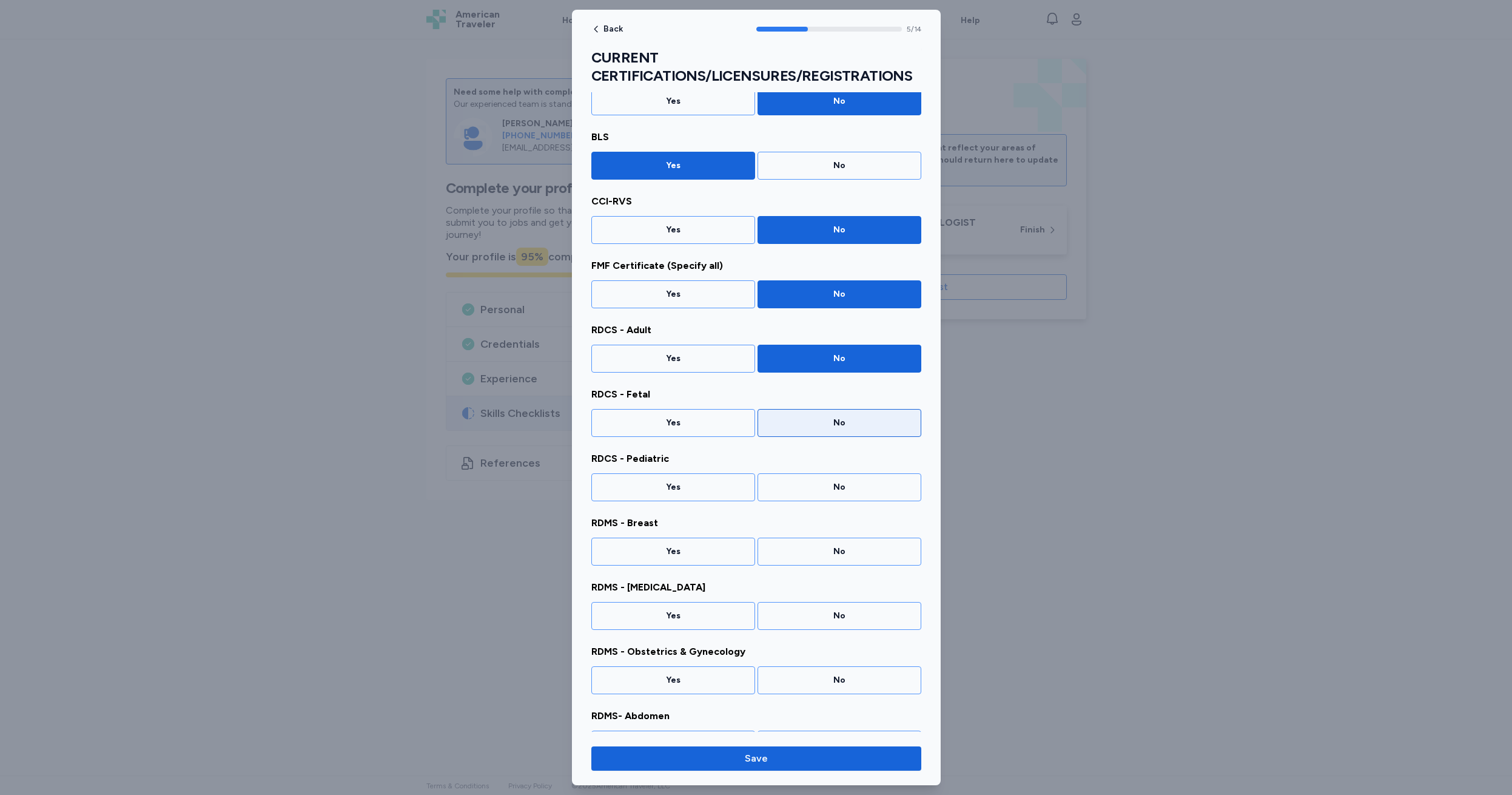
click at [821, 423] on div "No" at bounding box center [840, 422] width 148 height 12
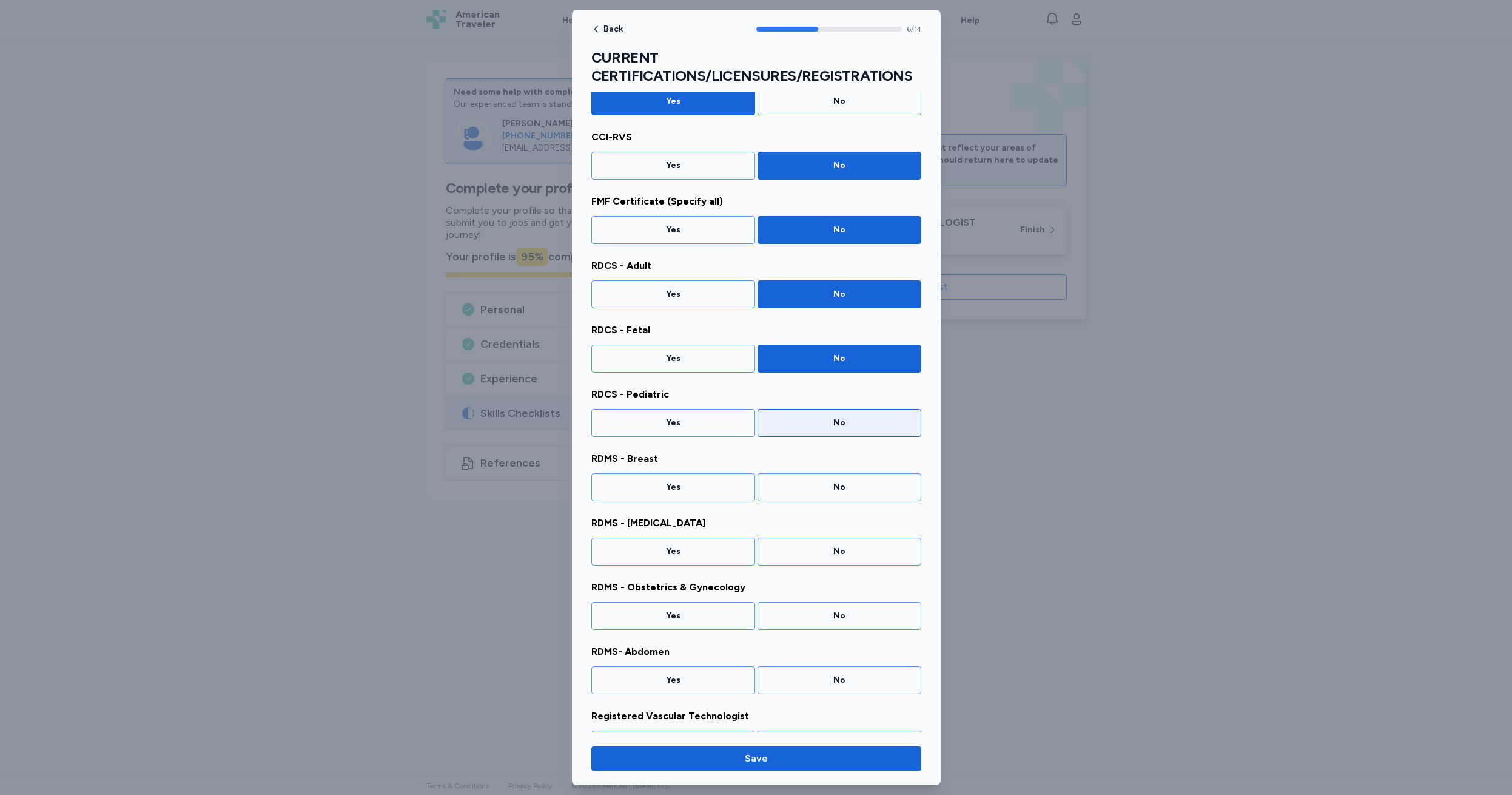
click at [821, 423] on div "No" at bounding box center [840, 422] width 148 height 12
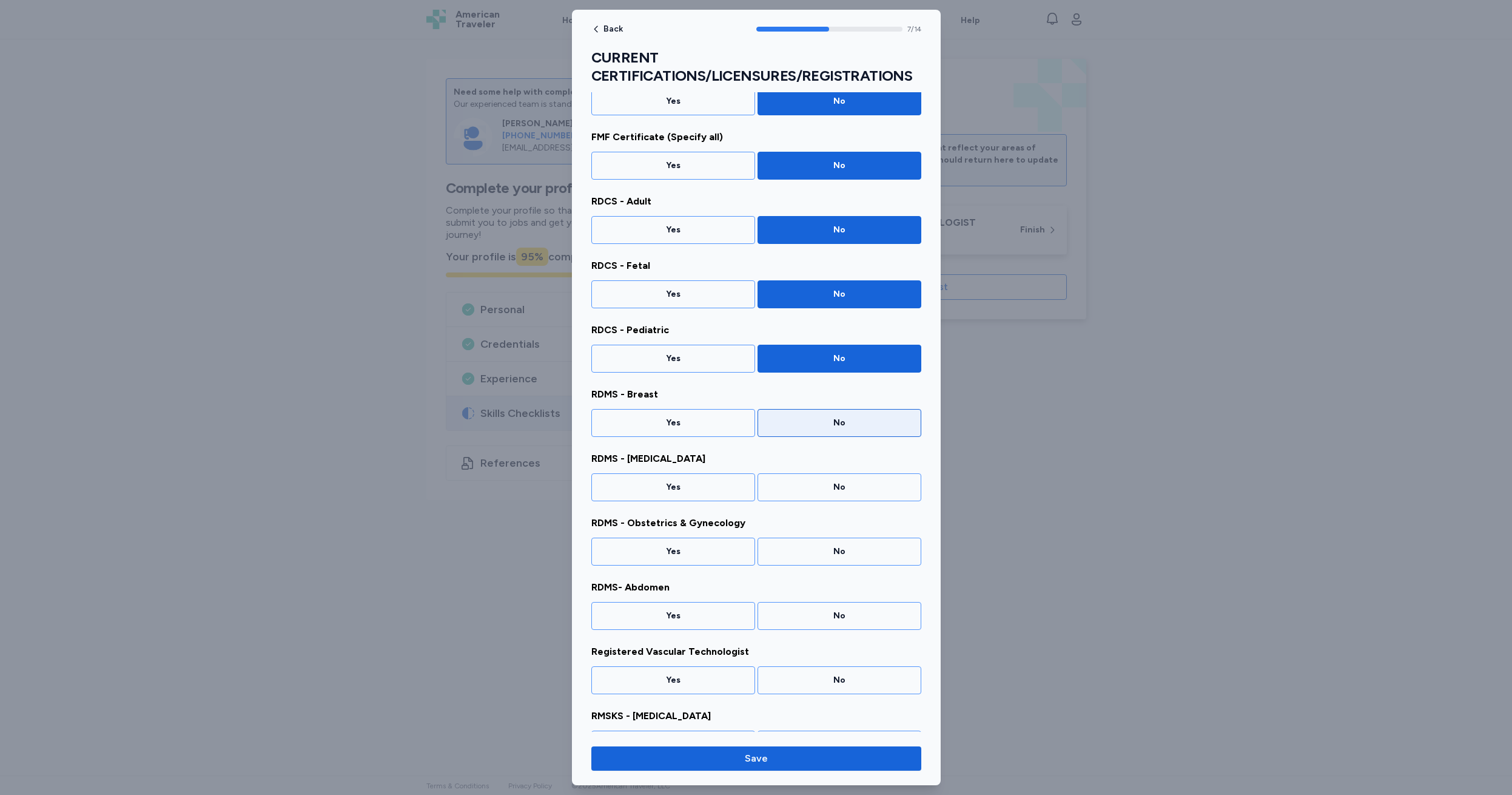
click at [821, 423] on div "No" at bounding box center [840, 422] width 148 height 12
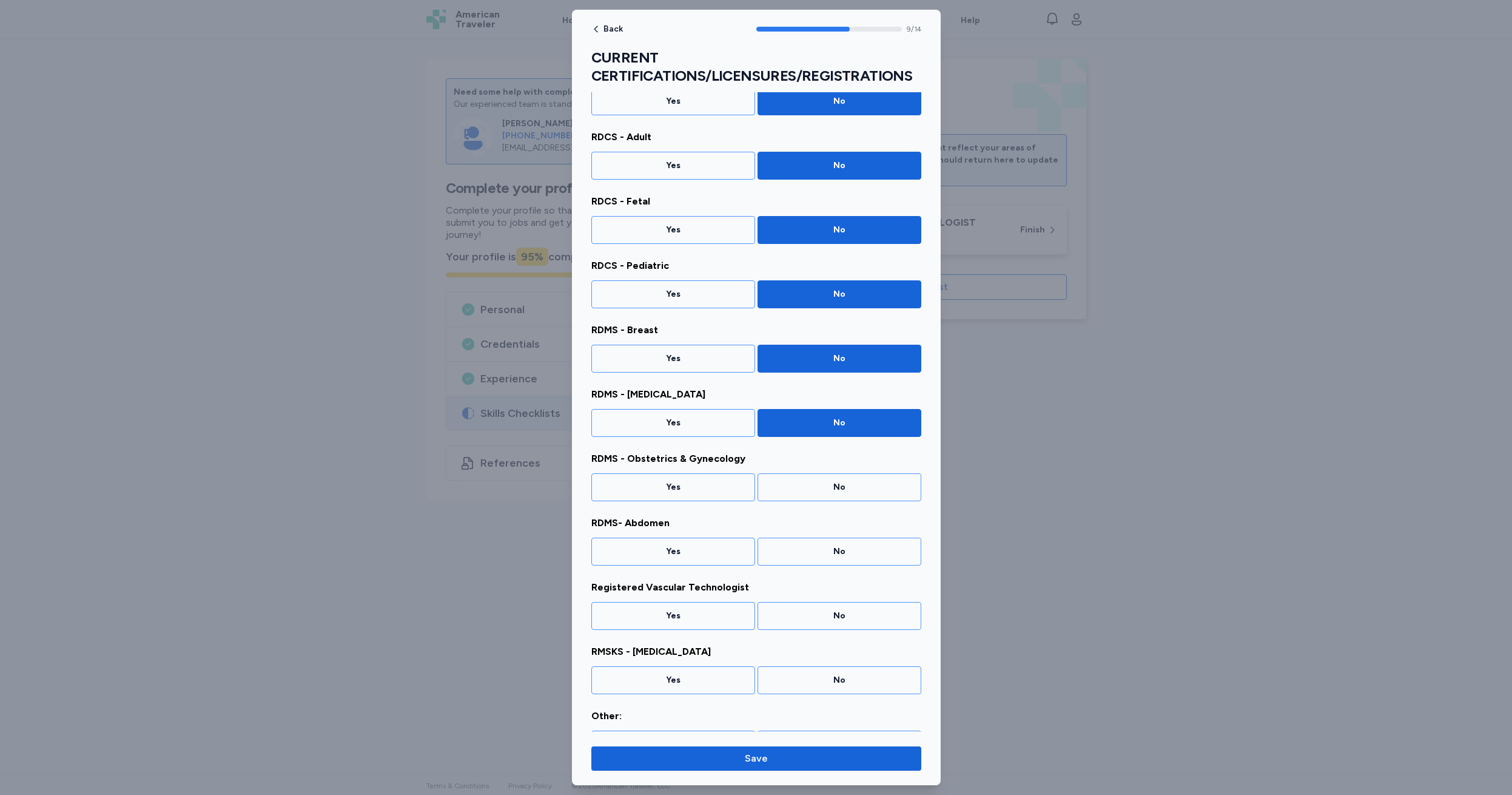
scroll to position [352, 0]
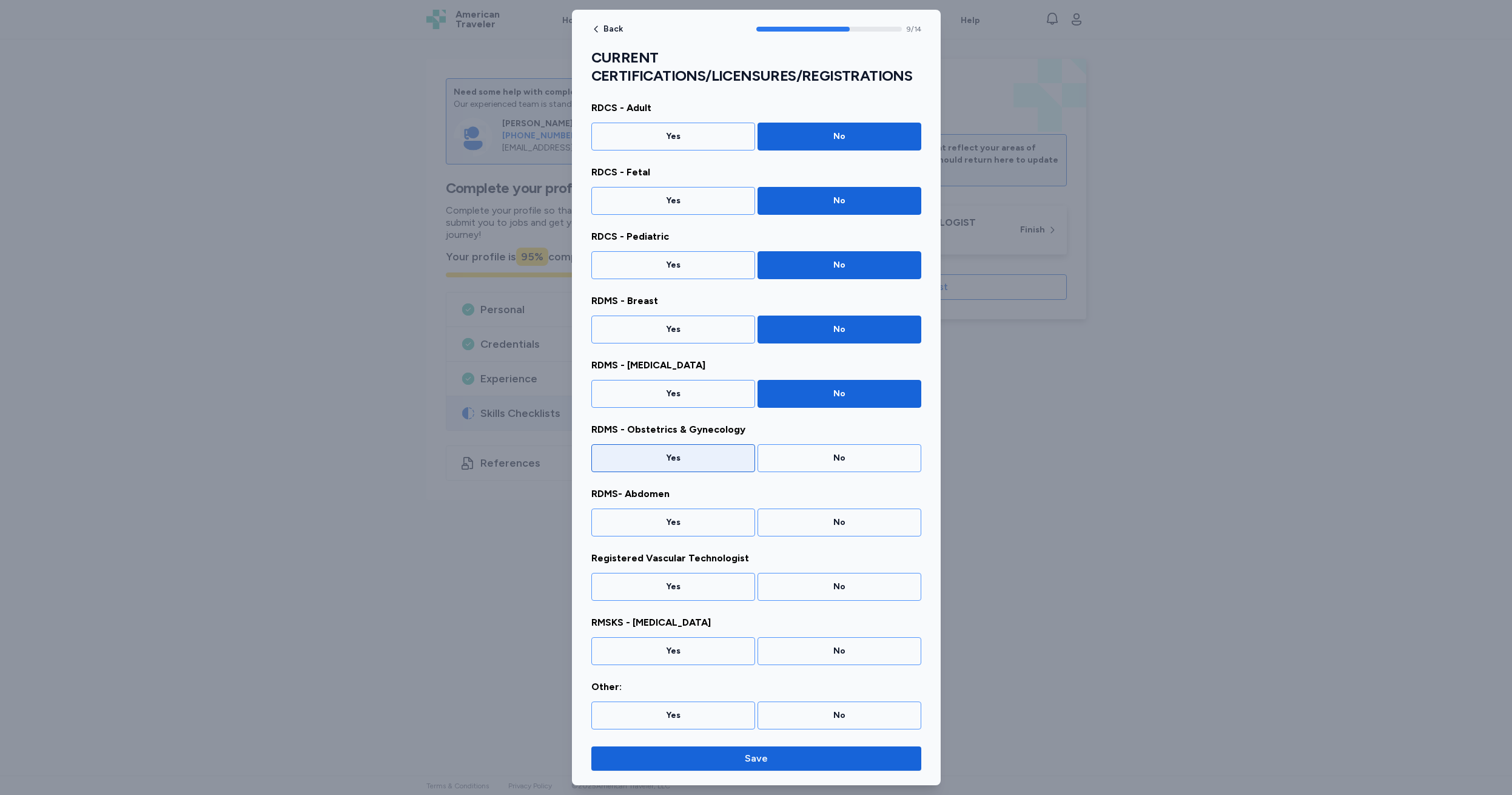
click at [670, 467] on div "Yes" at bounding box center [673, 458] width 164 height 28
click at [661, 523] on div "Yes" at bounding box center [673, 521] width 148 height 12
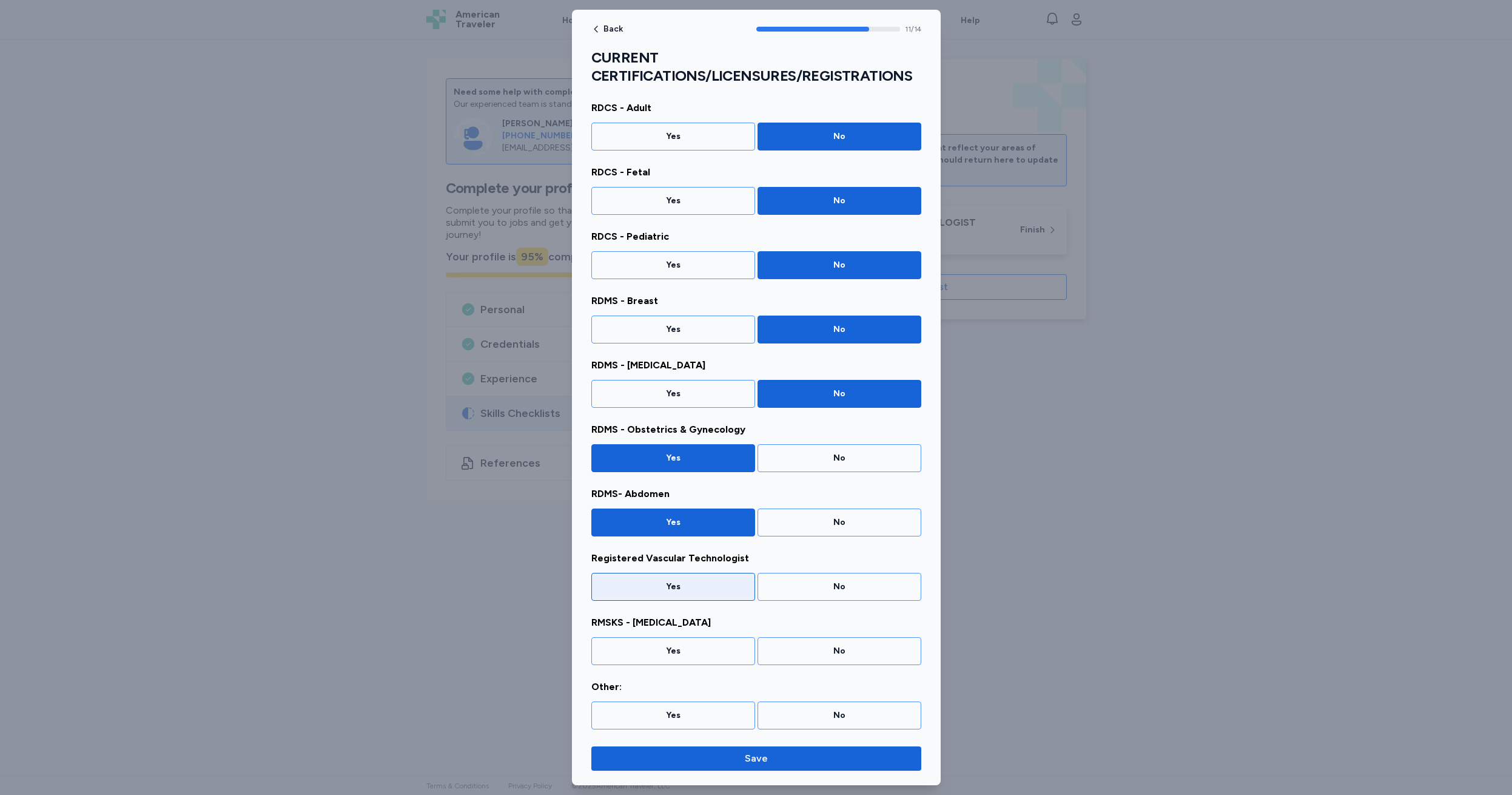
click at [670, 587] on div "Yes" at bounding box center [673, 586] width 148 height 12
click at [834, 651] on div "No" at bounding box center [840, 650] width 148 height 12
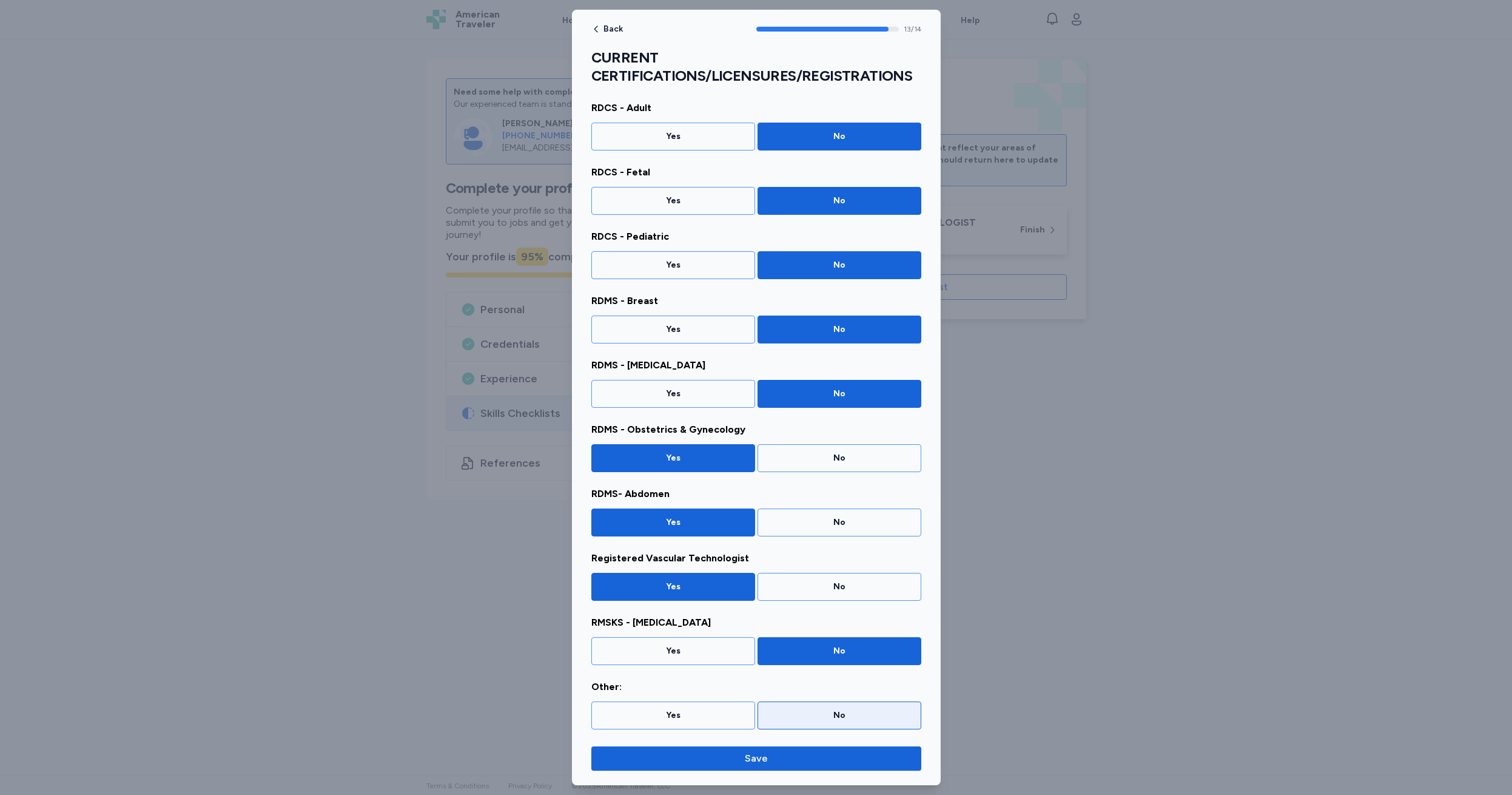
click at [814, 713] on div "No" at bounding box center [840, 715] width 148 height 12
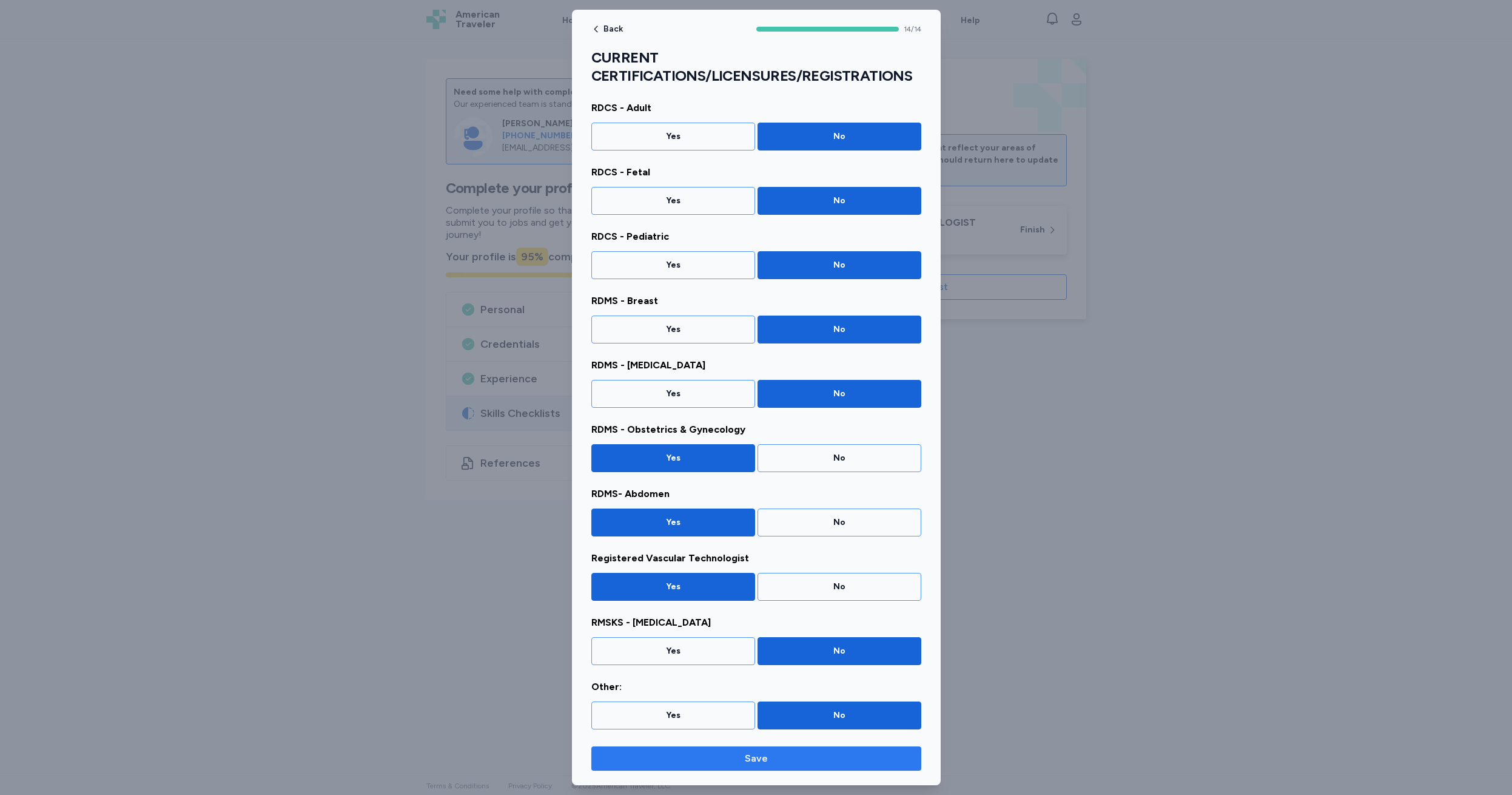
click at [742, 762] on span "Save" at bounding box center [756, 759] width 310 height 15
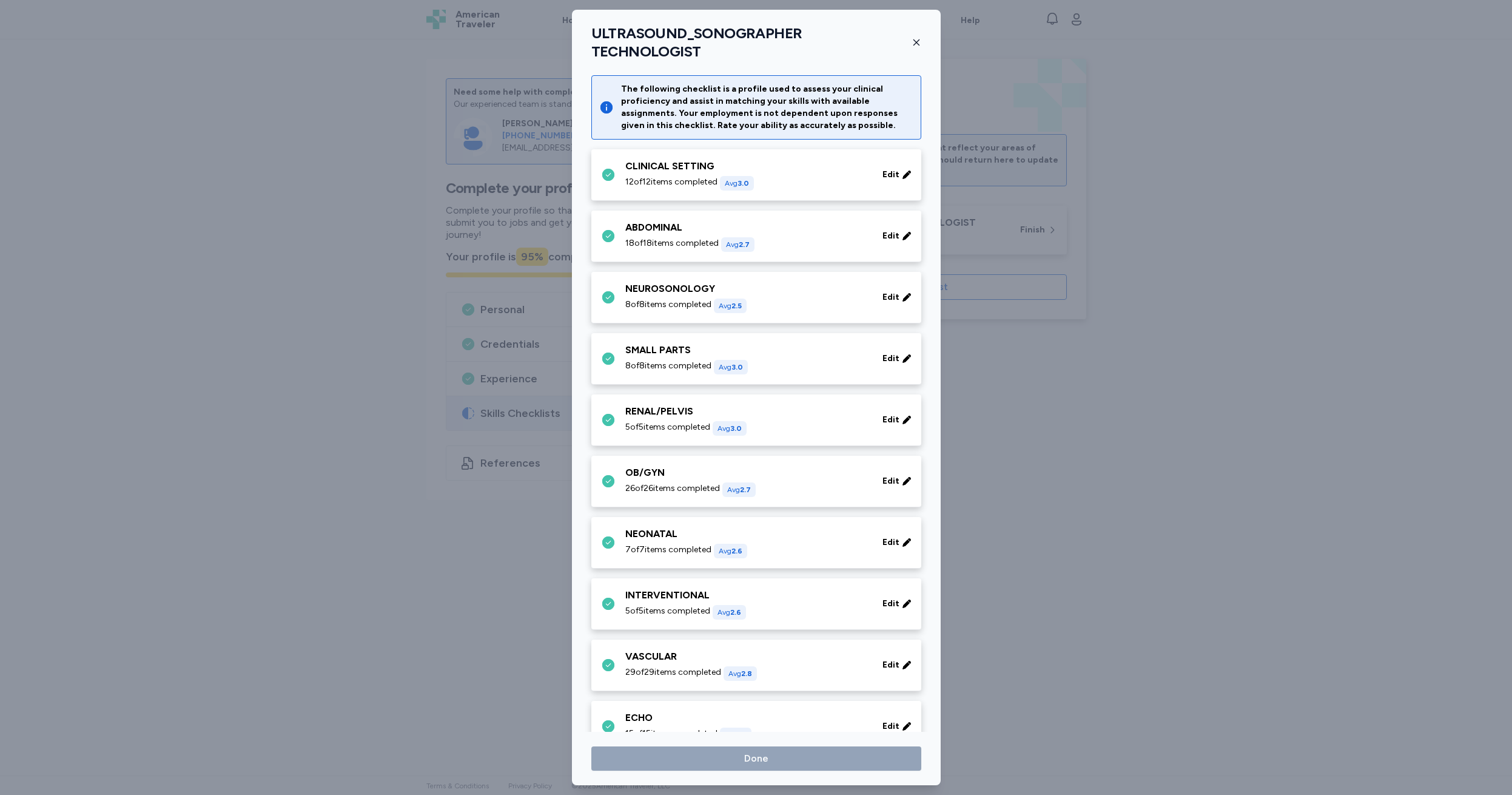
scroll to position [441, 0]
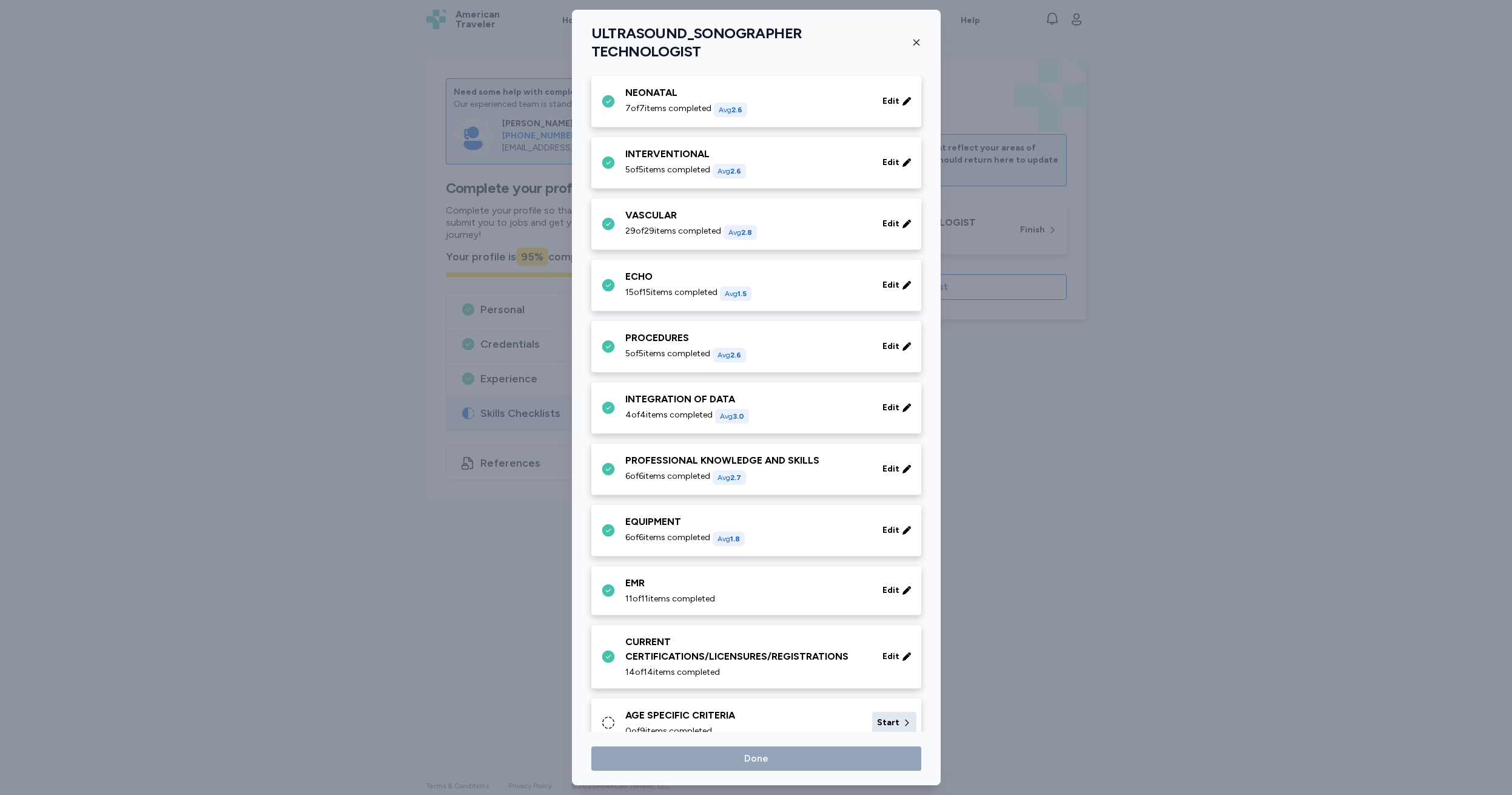
click at [889, 717] on span "Start" at bounding box center [888, 722] width 23 height 12
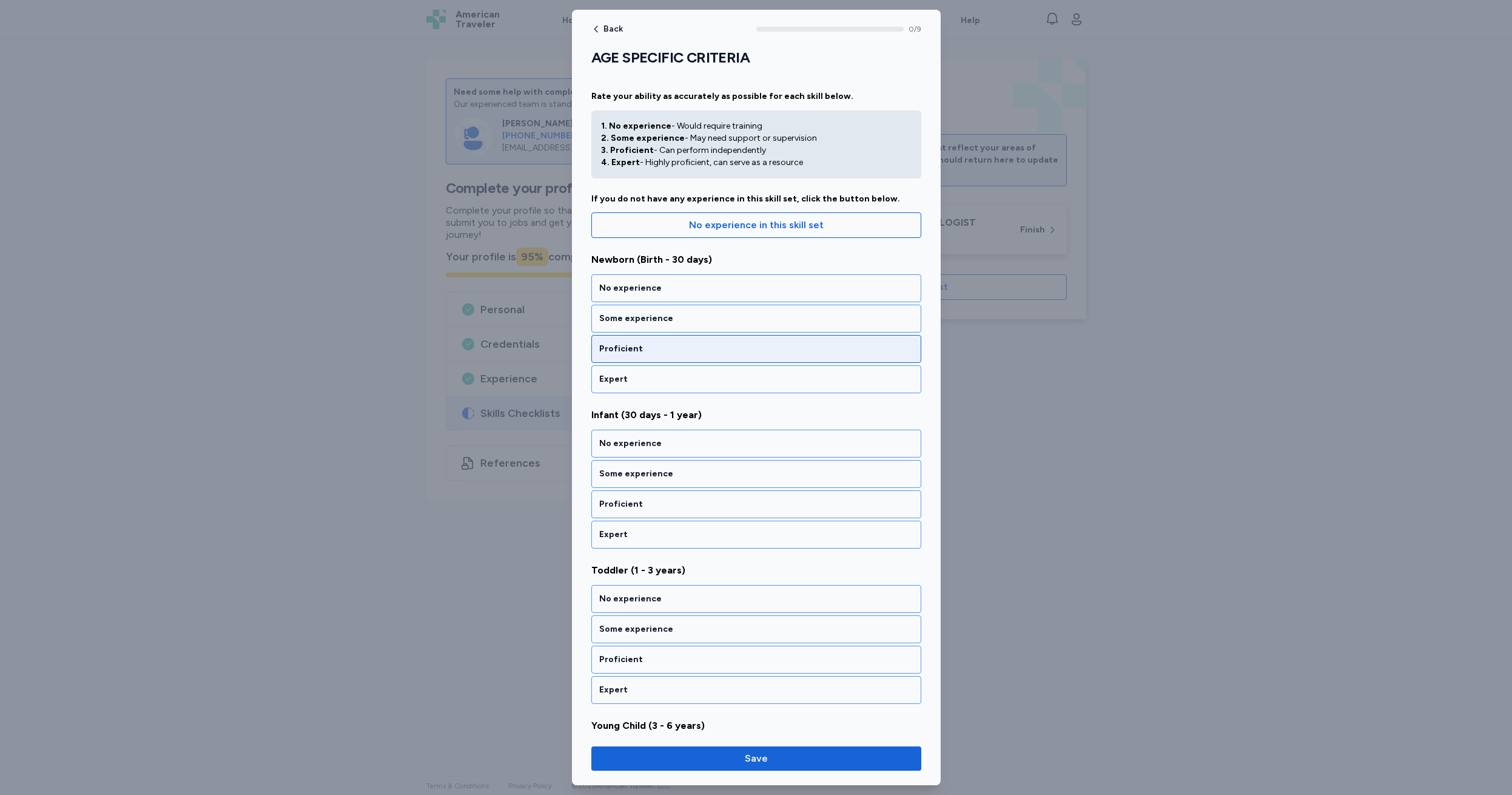
click at [658, 348] on div "Proficient" at bounding box center [756, 348] width 314 height 12
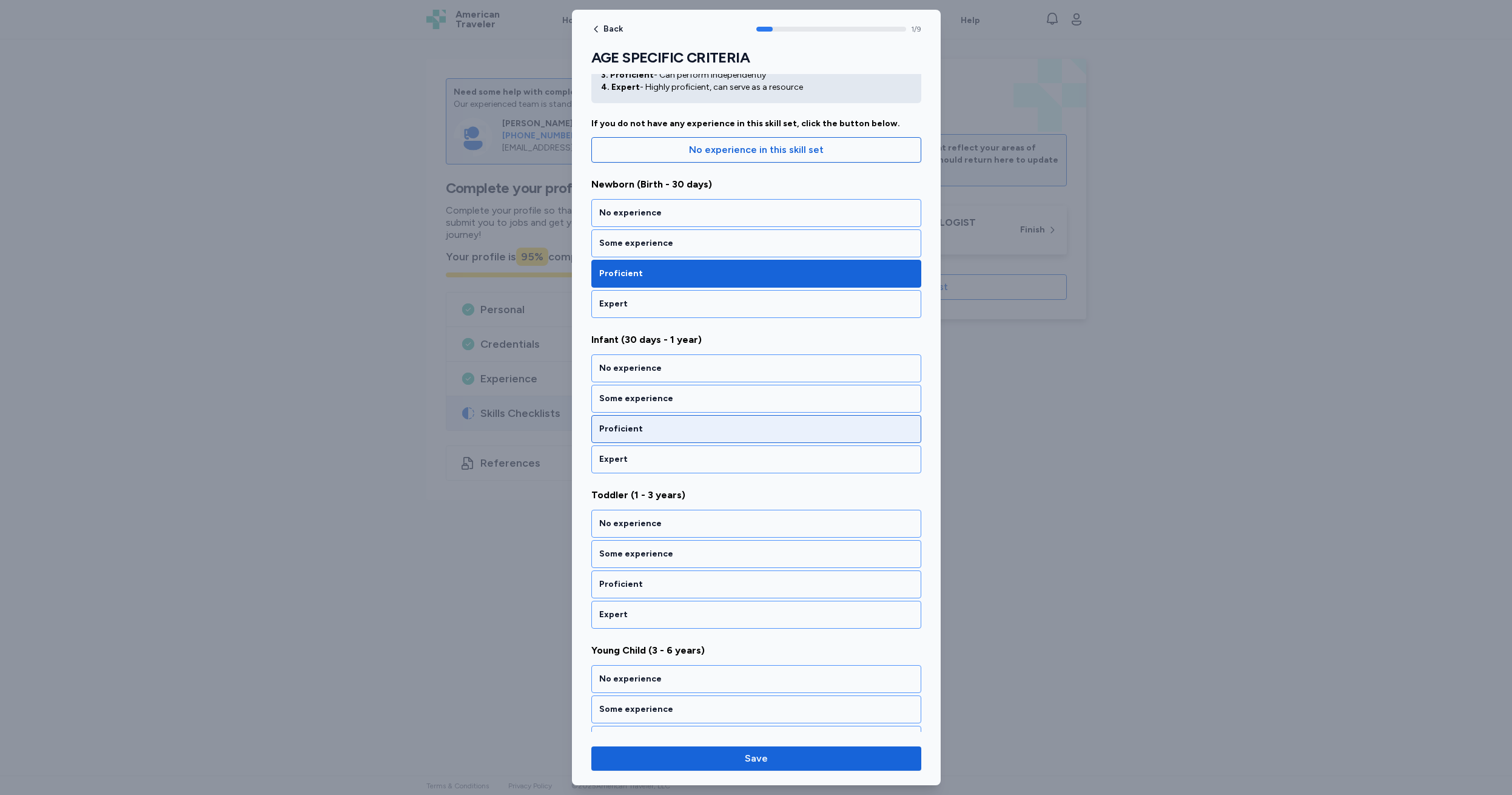
click at [659, 423] on div "Proficient" at bounding box center [756, 428] width 314 height 12
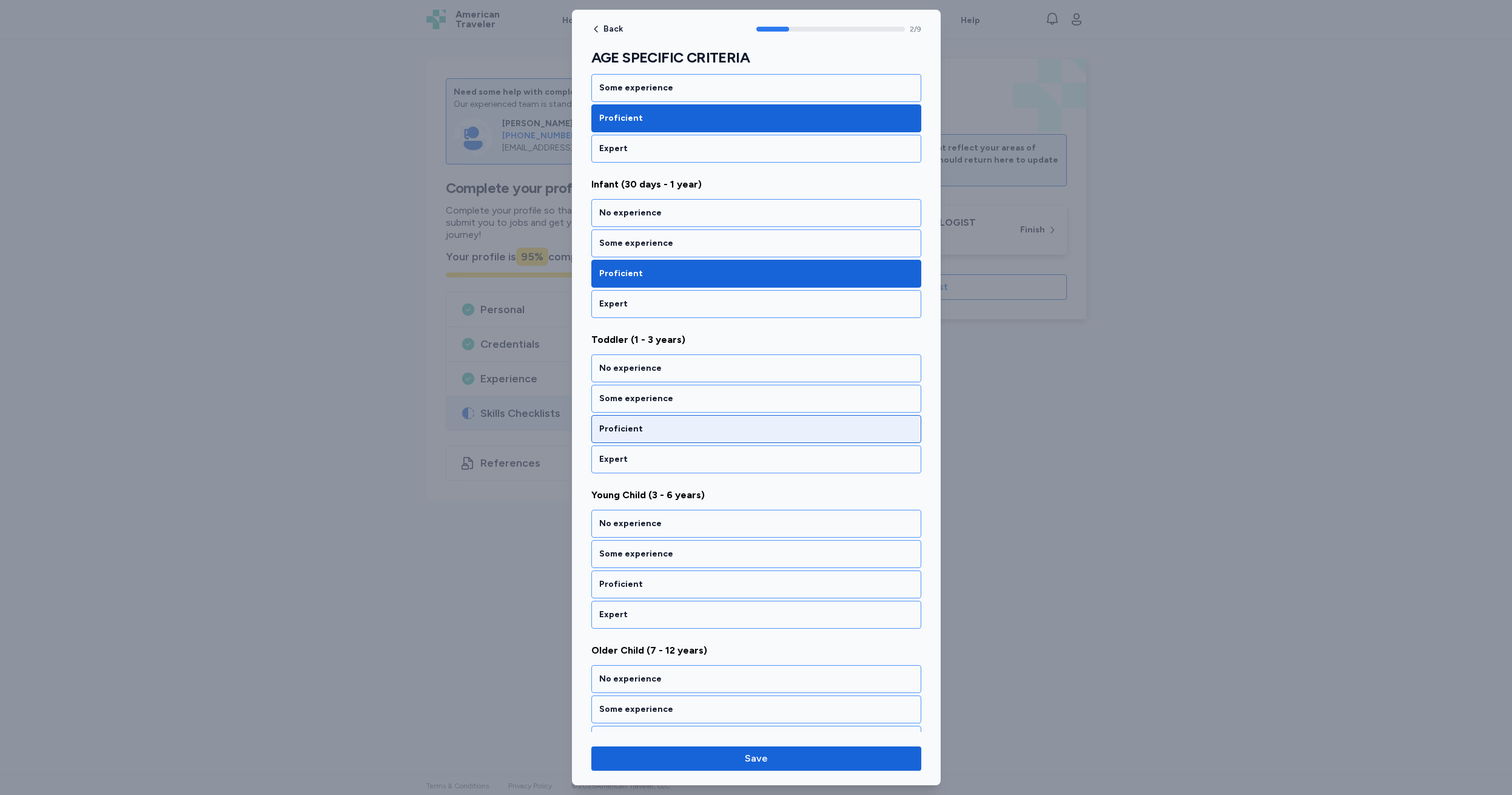
click at [660, 427] on div "Proficient" at bounding box center [756, 428] width 314 height 12
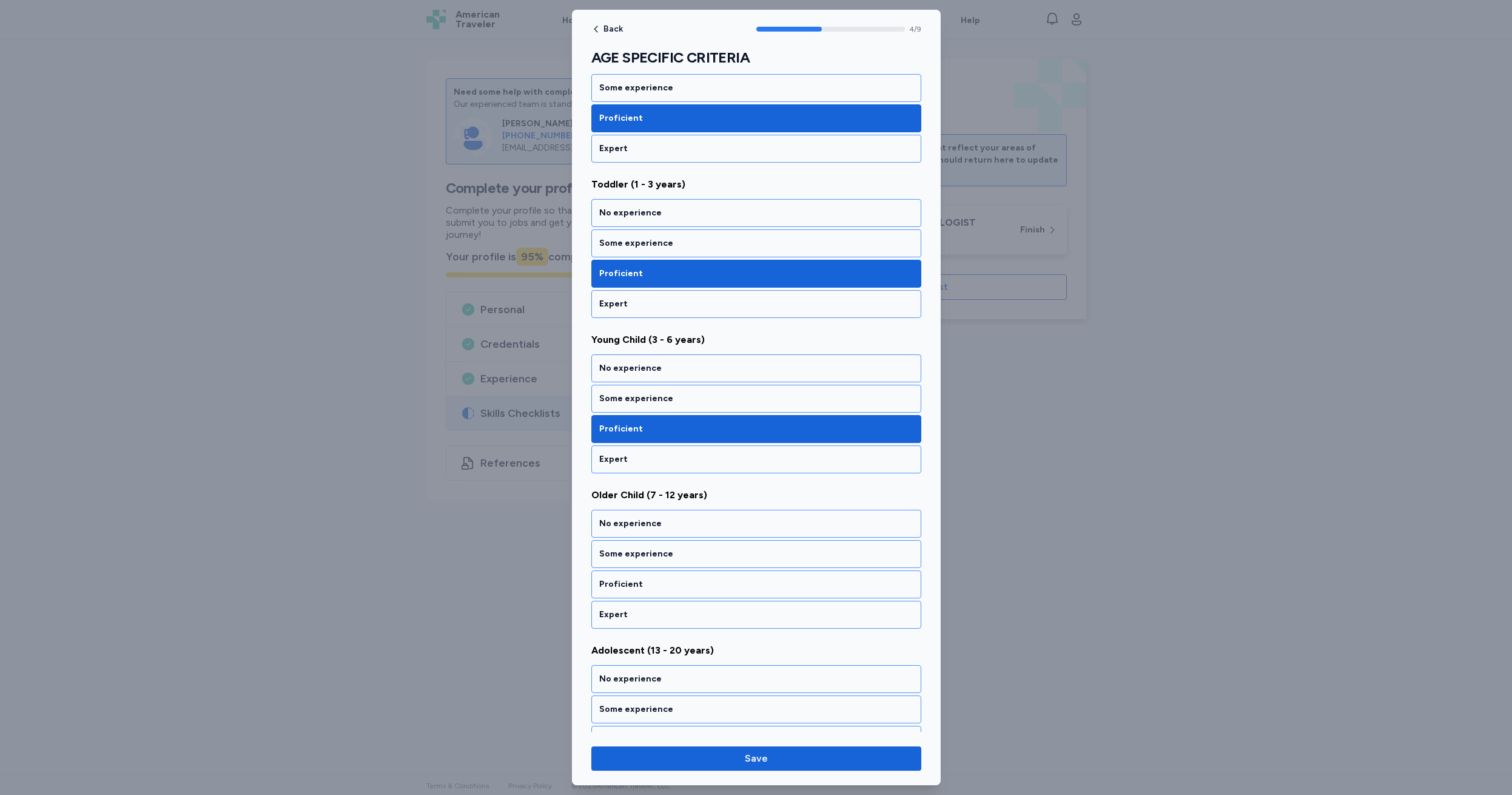
scroll to position [541, 0]
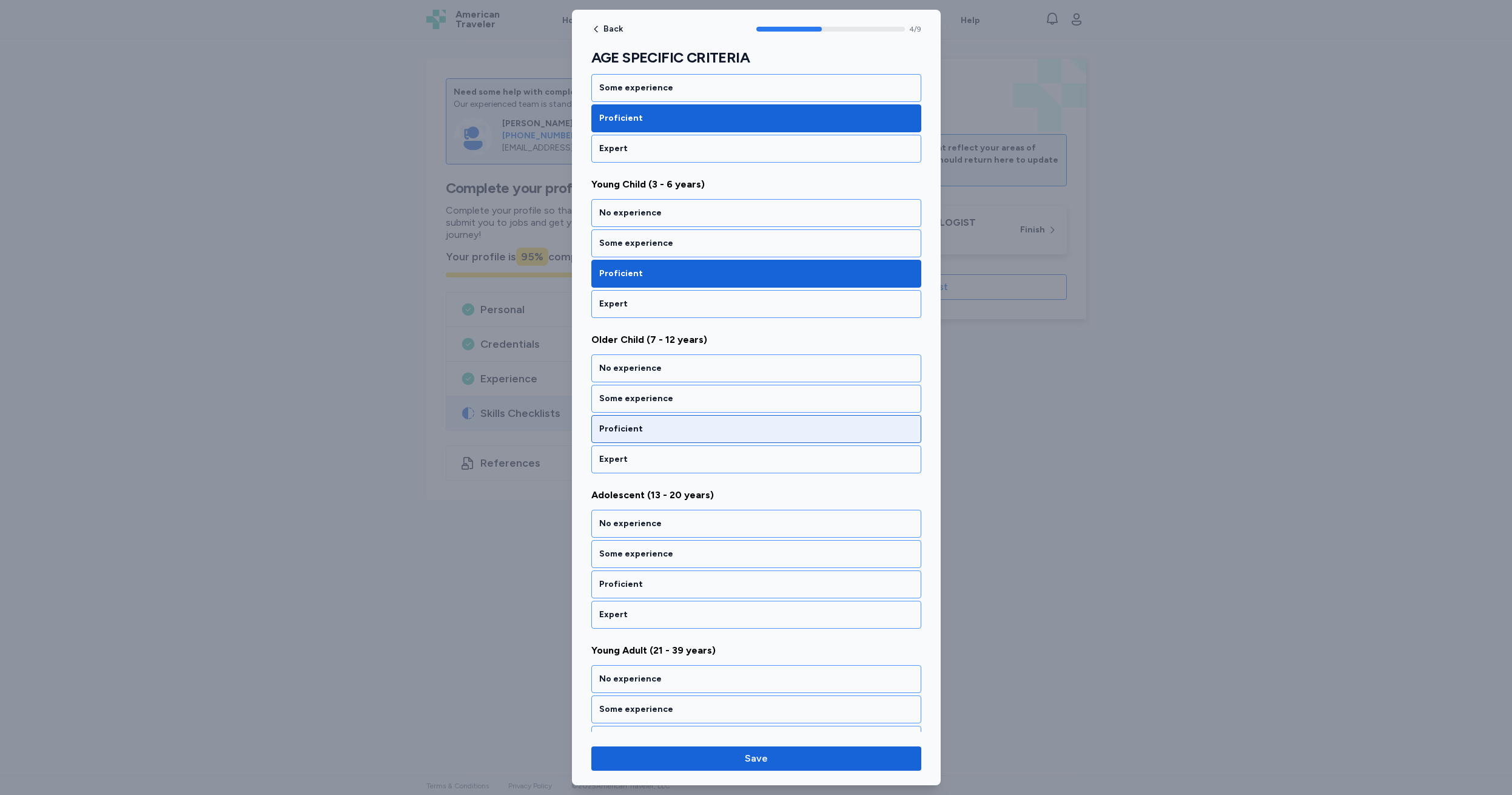
click at [660, 427] on div "Proficient" at bounding box center [756, 428] width 314 height 12
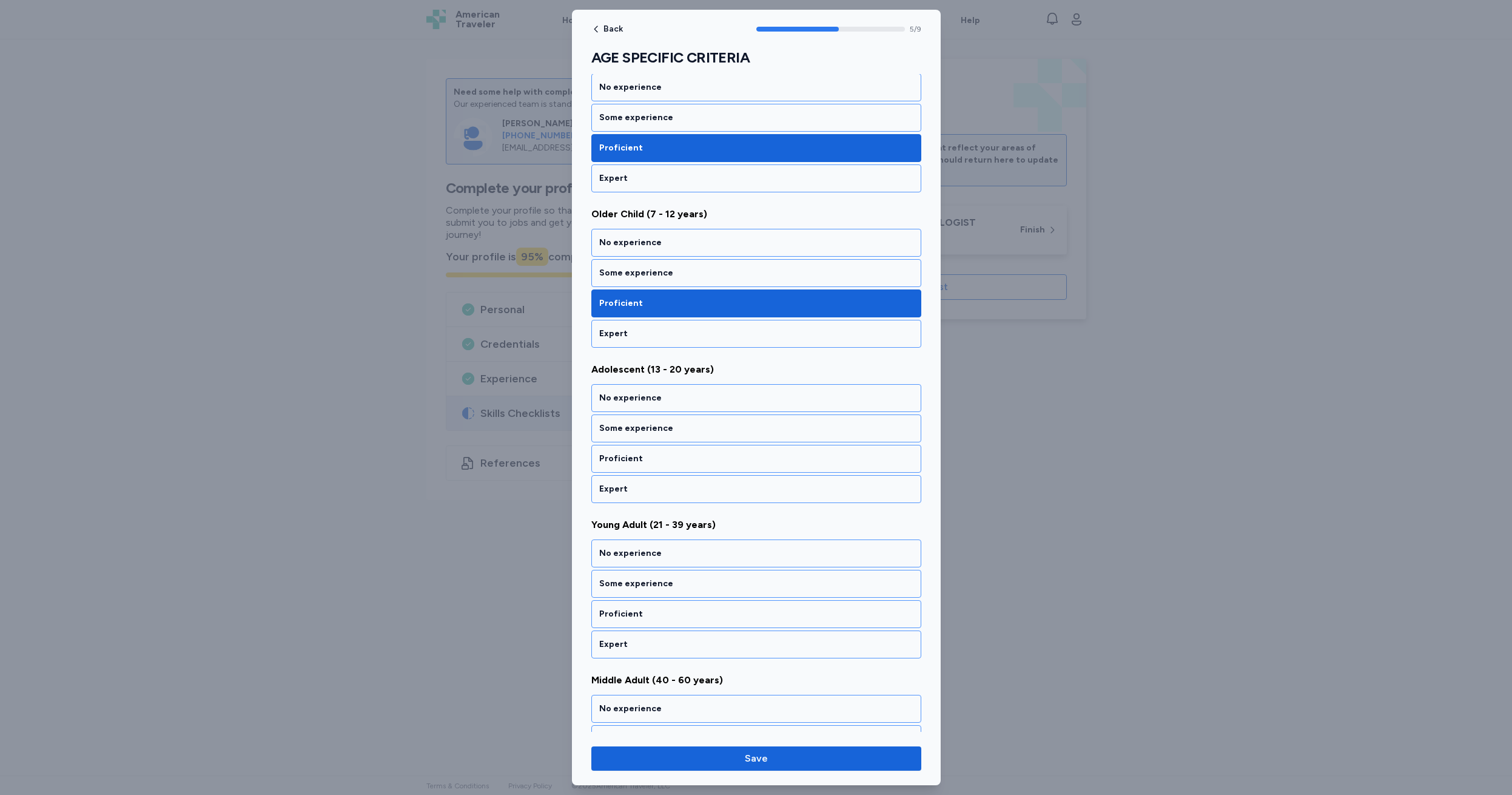
scroll to position [697, 0]
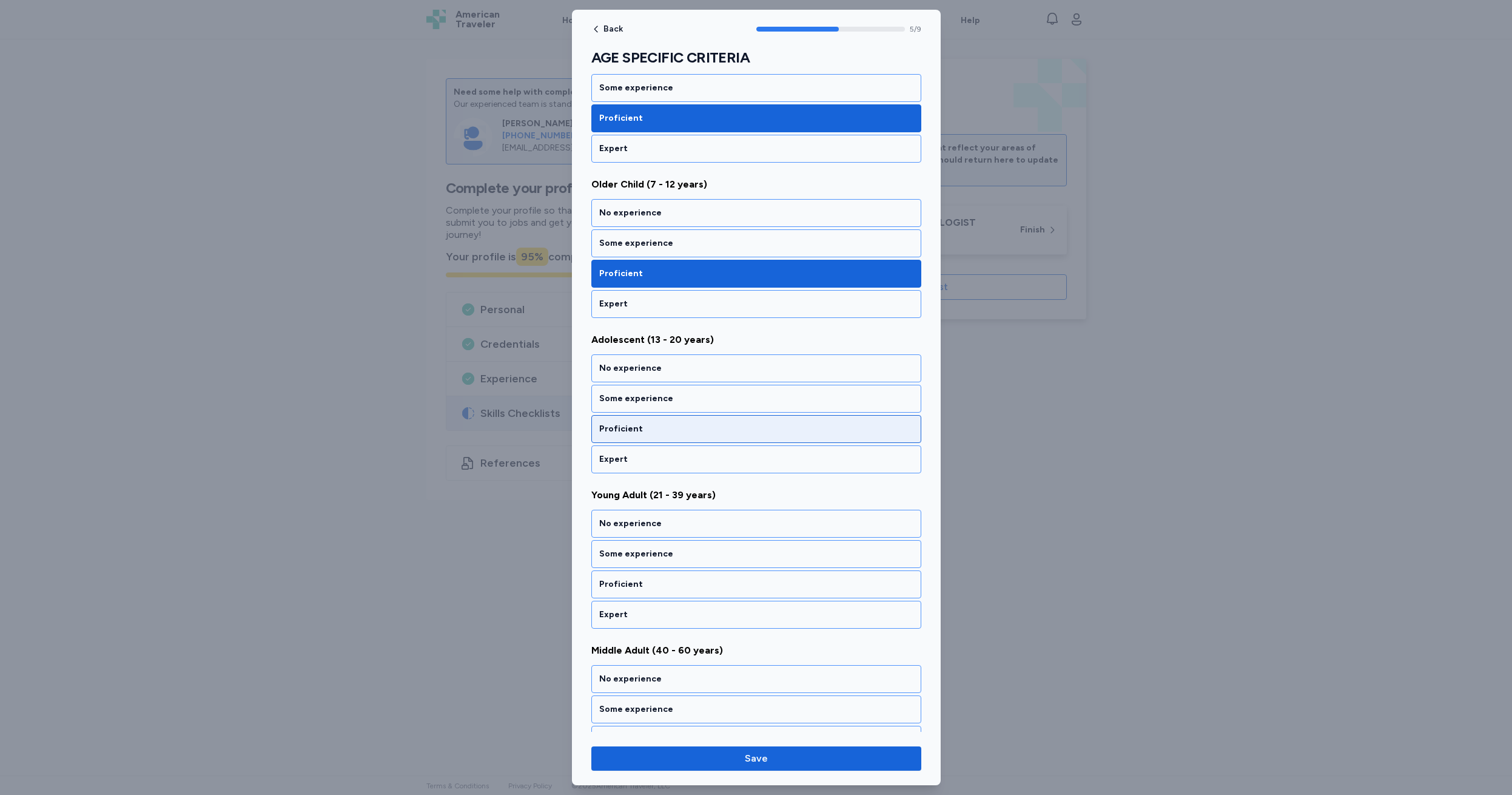
click at [661, 425] on div "Proficient" at bounding box center [756, 428] width 314 height 12
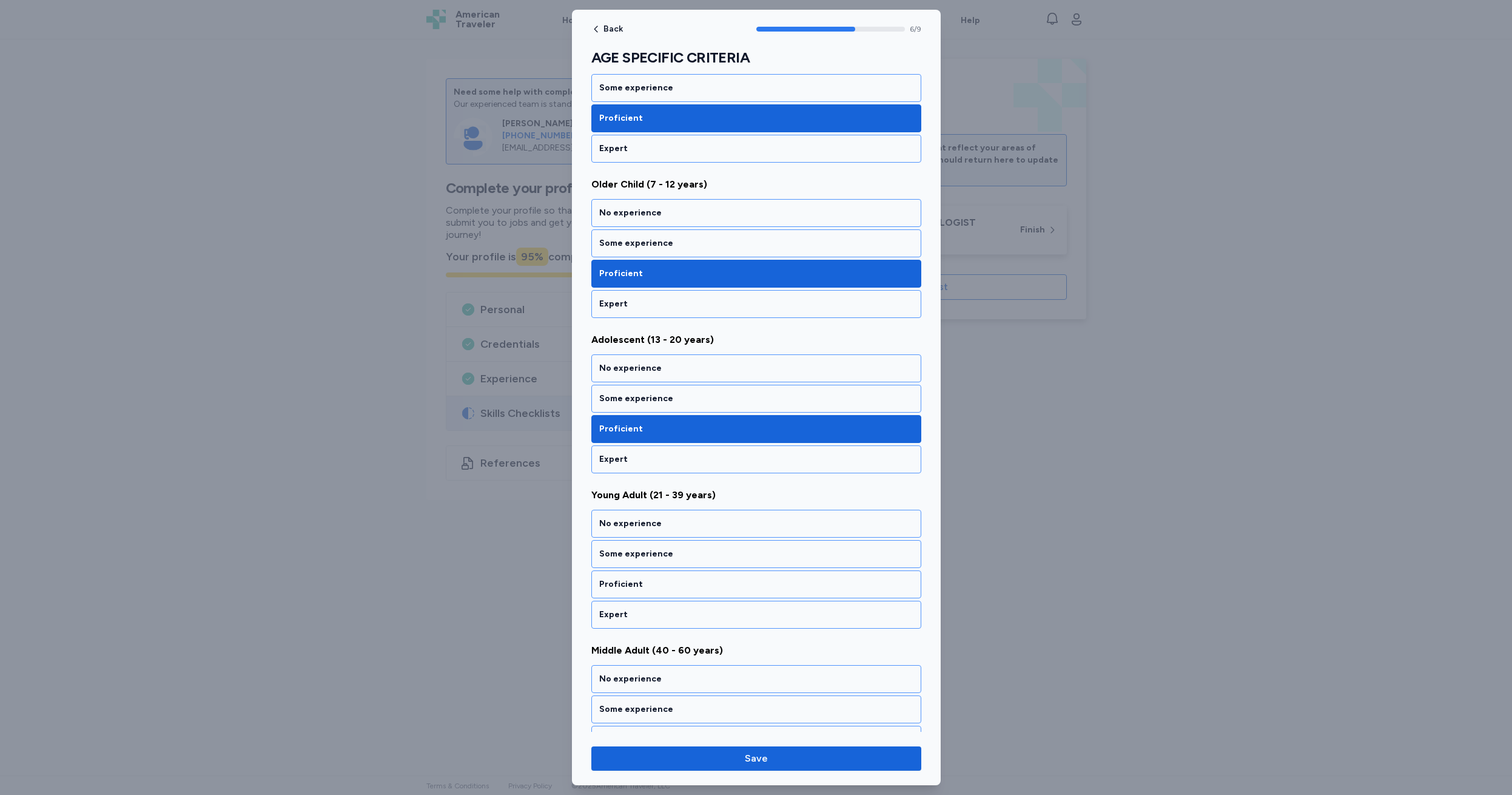
scroll to position [851, 0]
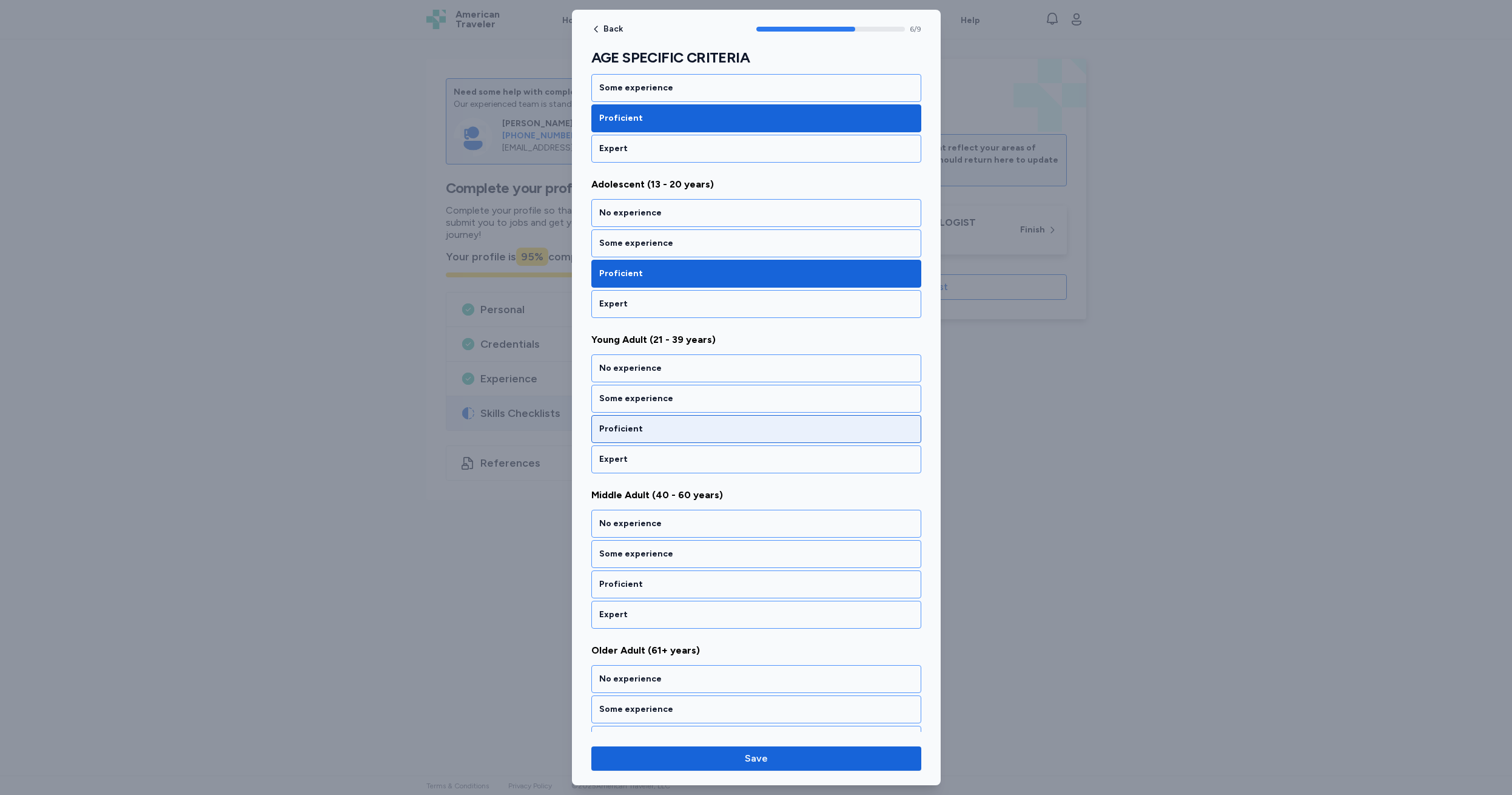
click at [661, 425] on div "Proficient" at bounding box center [756, 428] width 314 height 12
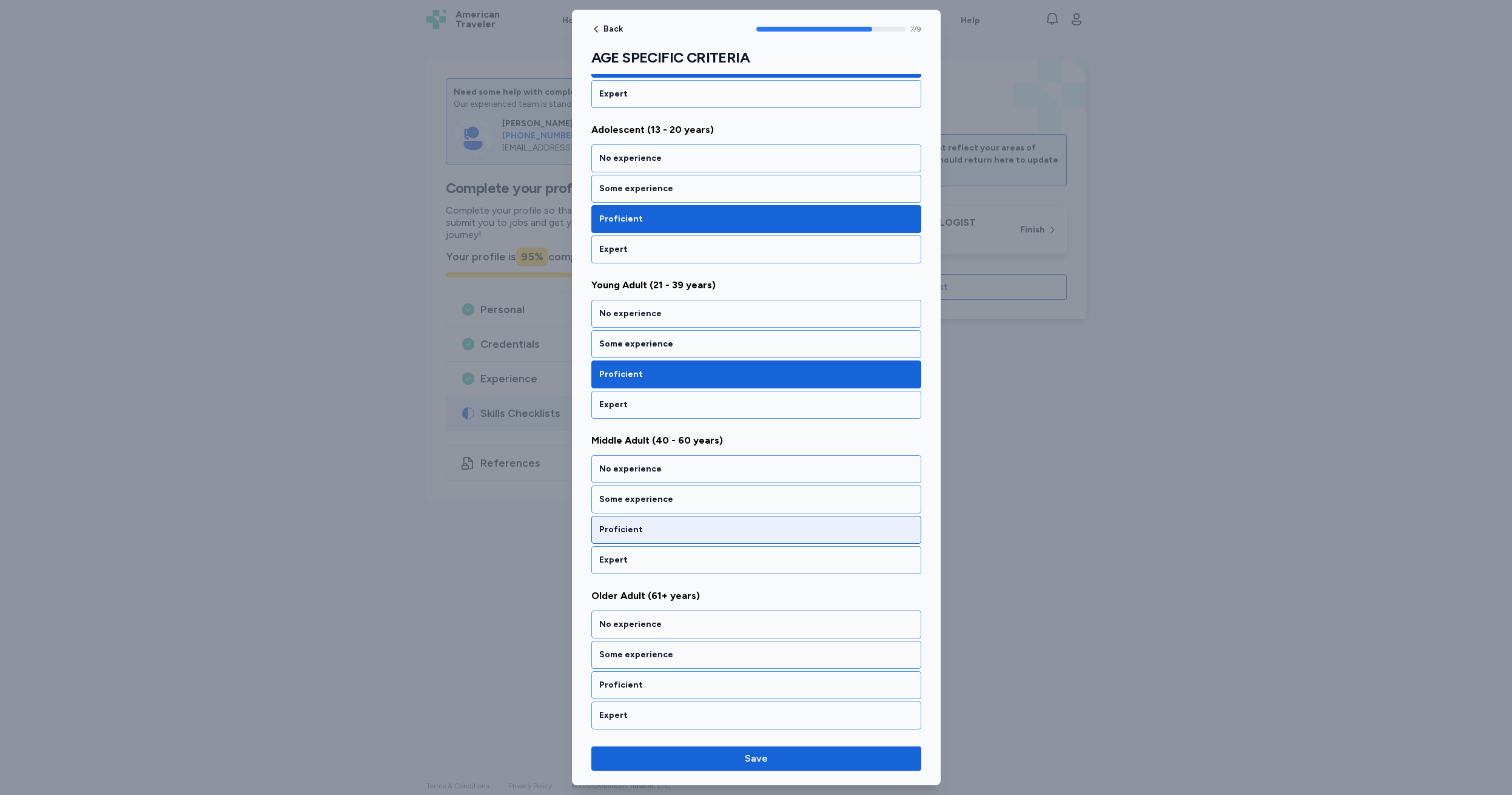
click at [657, 528] on div "Proficient" at bounding box center [756, 528] width 314 height 12
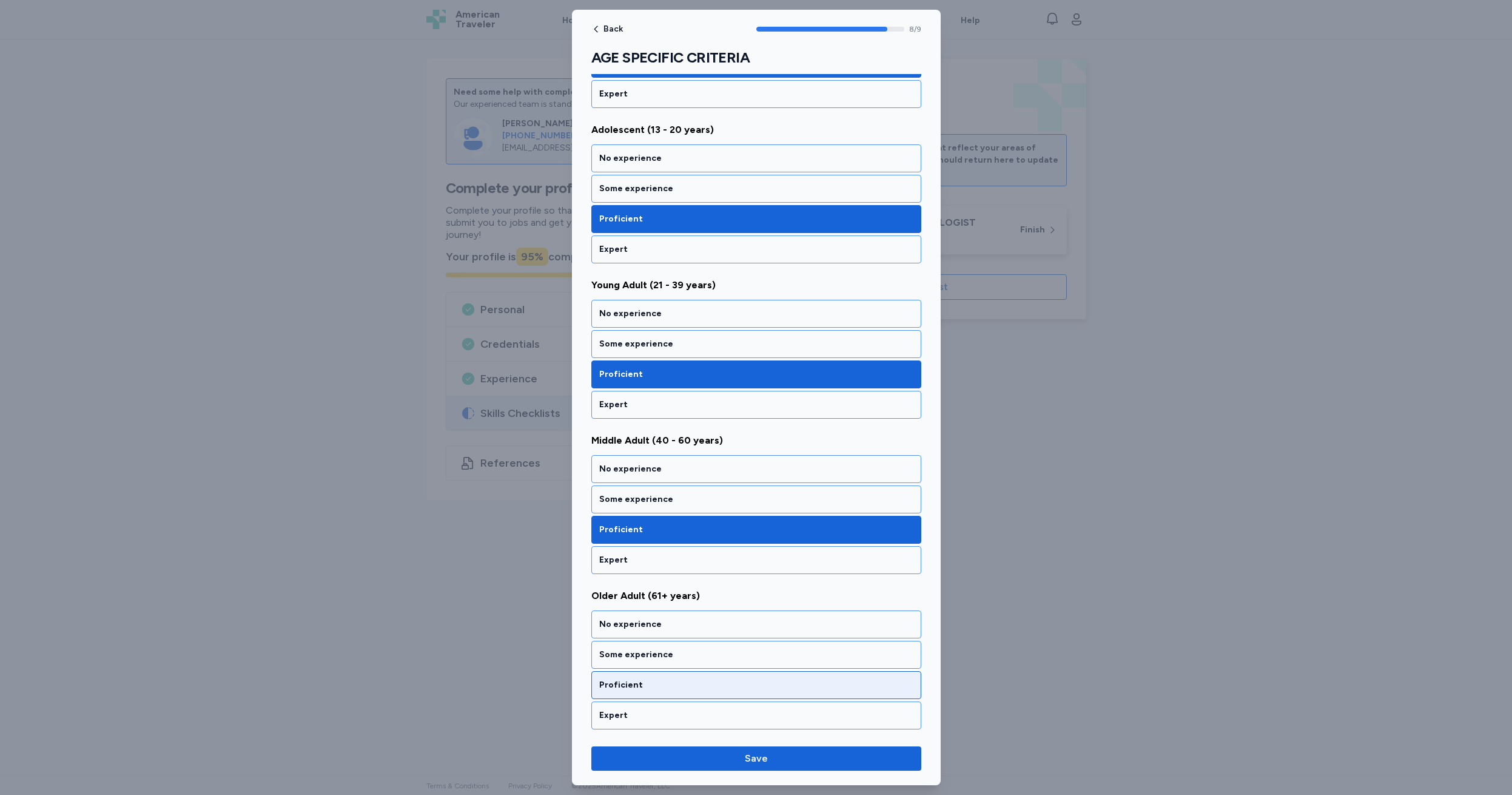
click at [666, 688] on div "Proficient" at bounding box center [756, 684] width 314 height 12
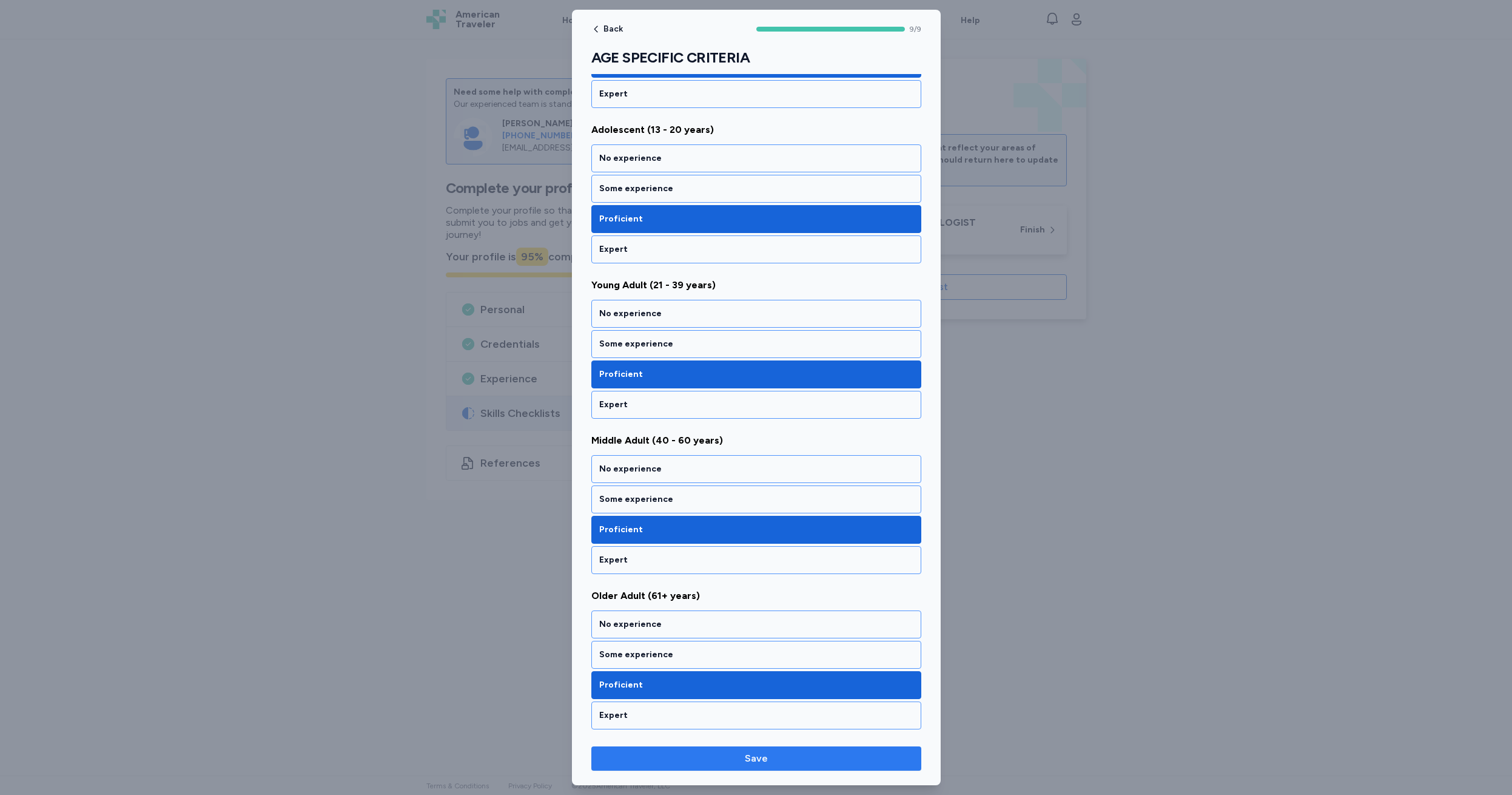
click at [759, 757] on span "Save" at bounding box center [756, 759] width 23 height 15
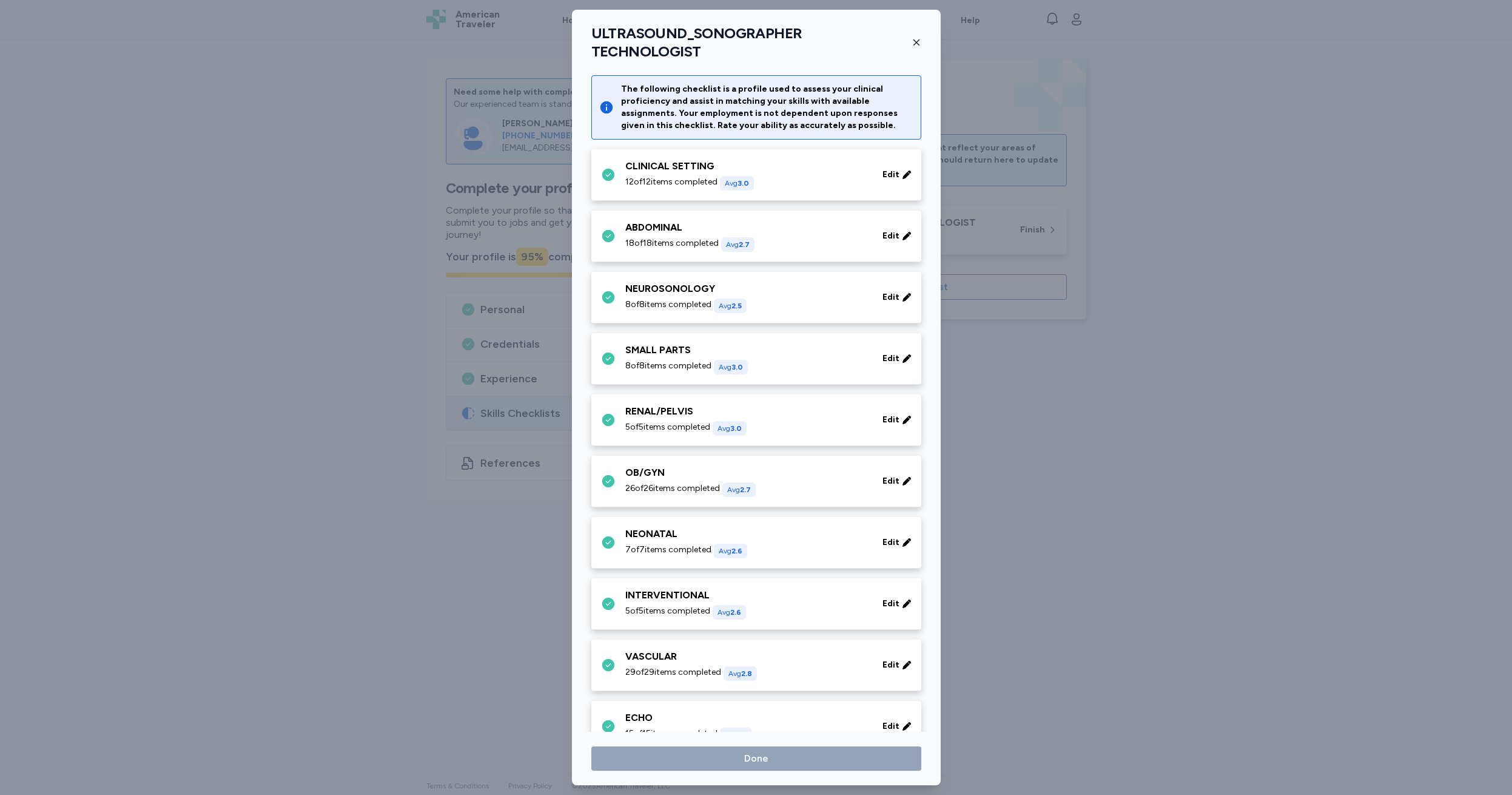
scroll to position [441, 0]
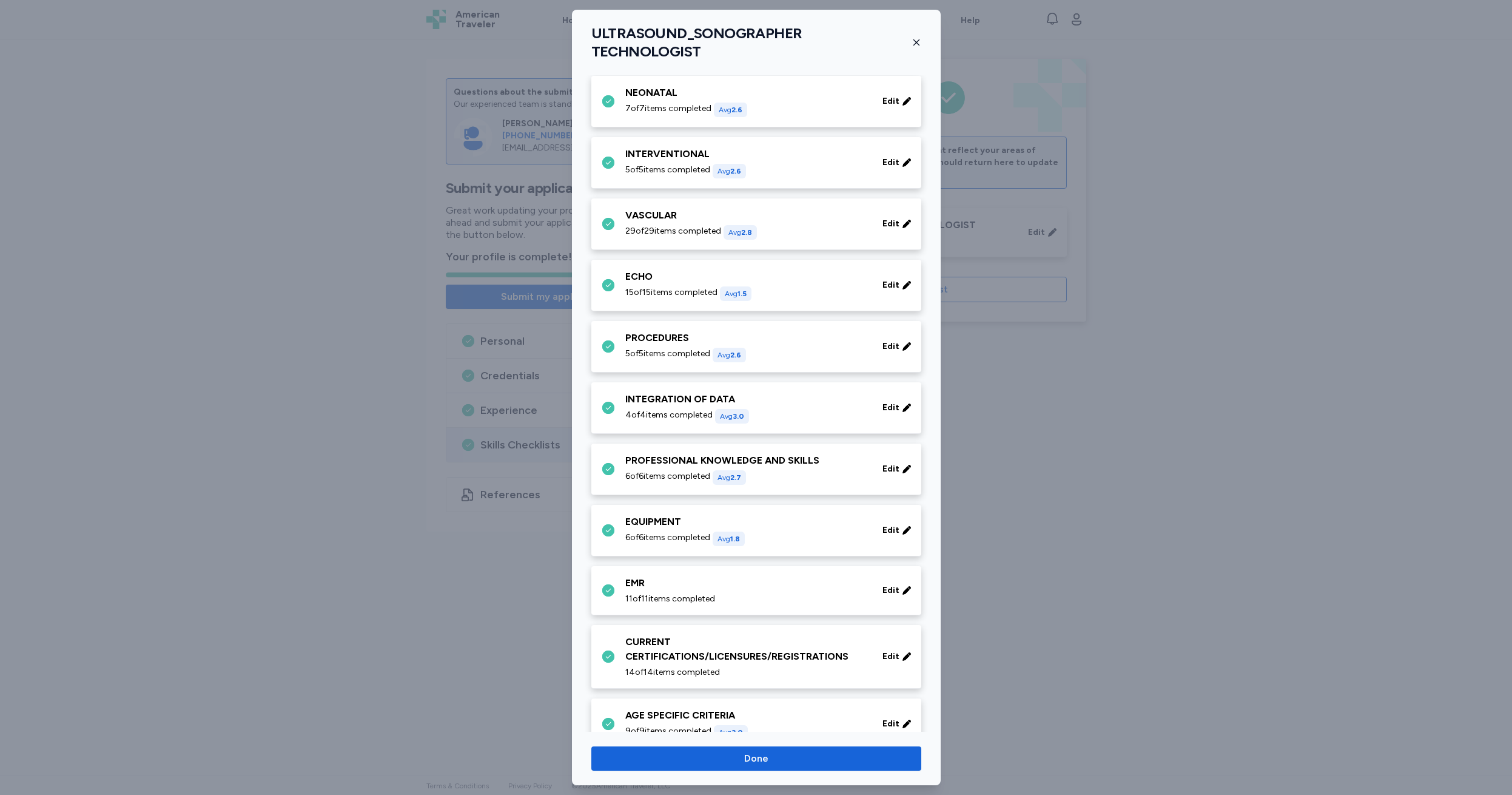
click at [761, 794] on div "ULTRASOUND_SONOGRAPHER TECHNOLOGIST The following checklist is a profile used t…" at bounding box center [756, 795] width 1512 height 0
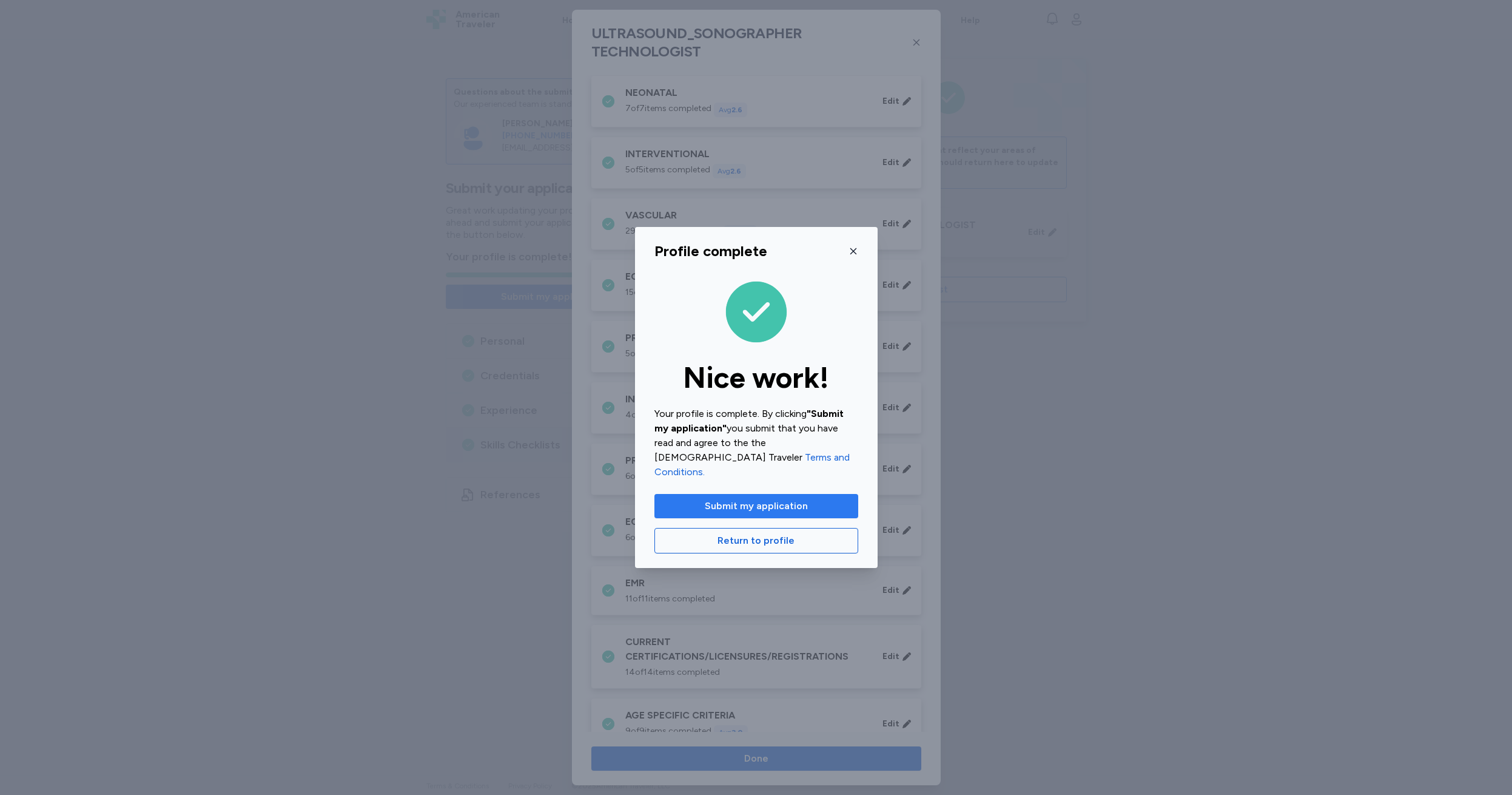
click at [754, 498] on span "Submit my application" at bounding box center [756, 506] width 103 height 15
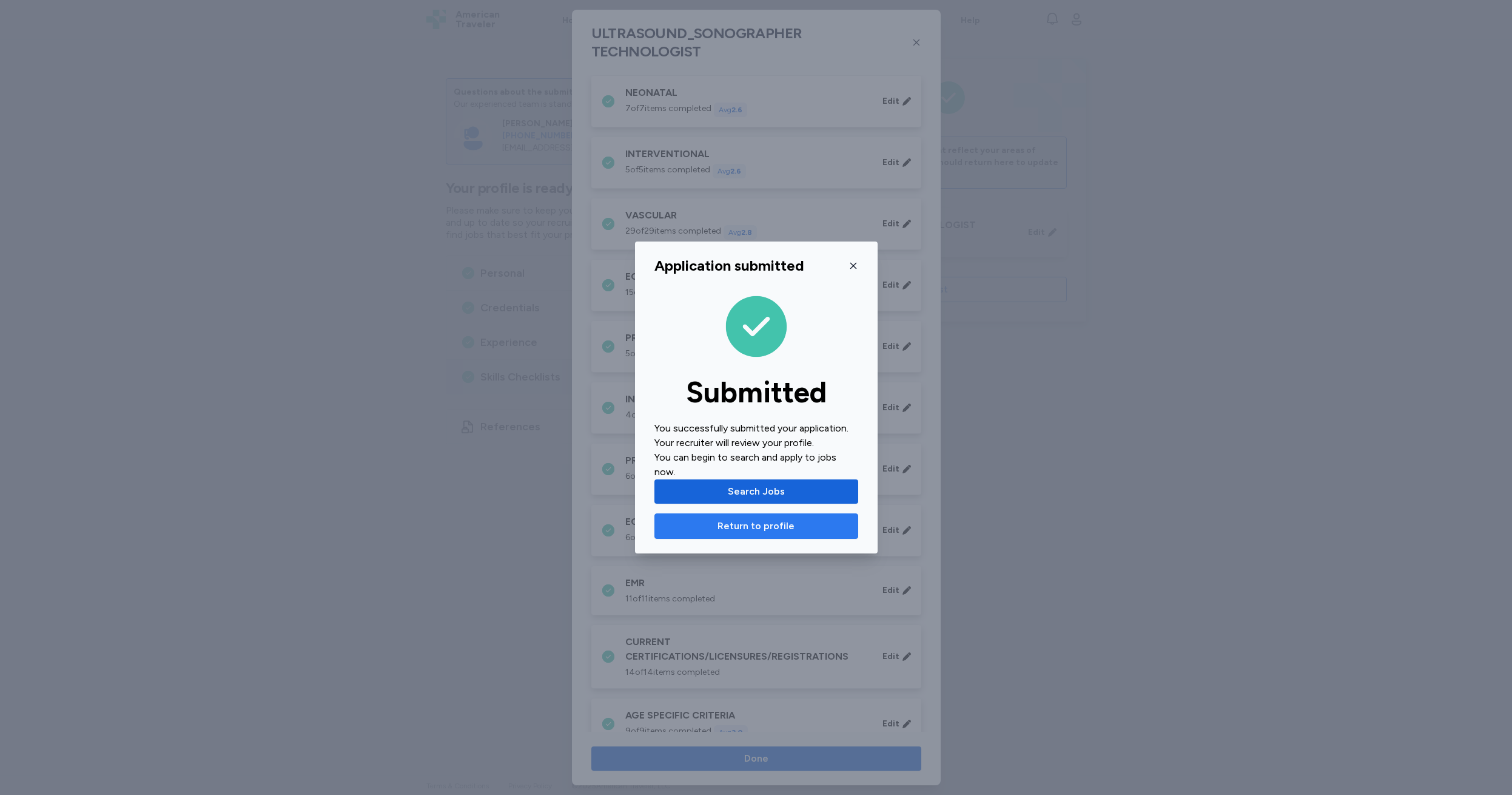
click at [746, 520] on span "Return to profile" at bounding box center [756, 526] width 77 height 15
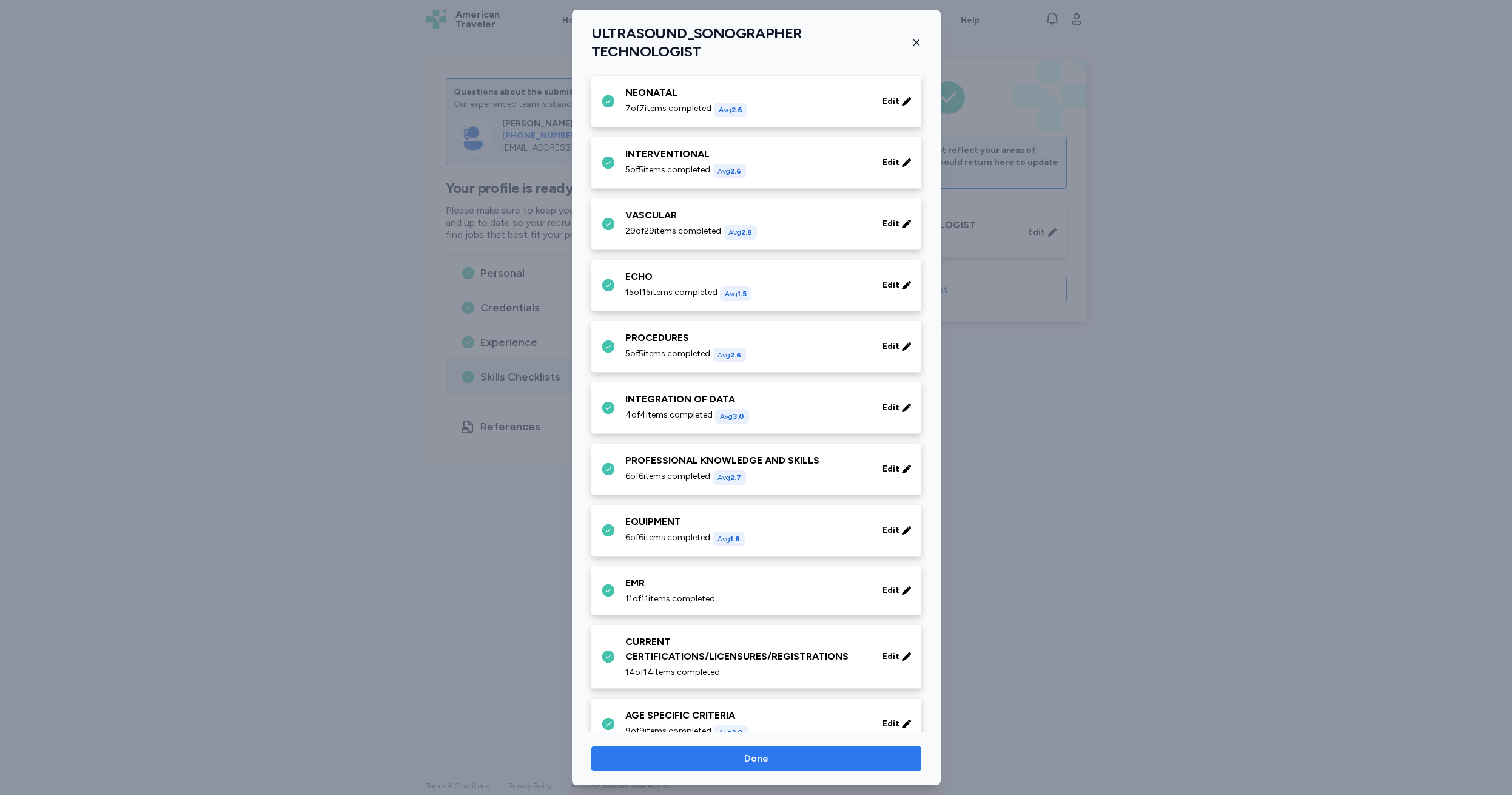
click at [764, 760] on span "Done" at bounding box center [756, 759] width 25 height 15
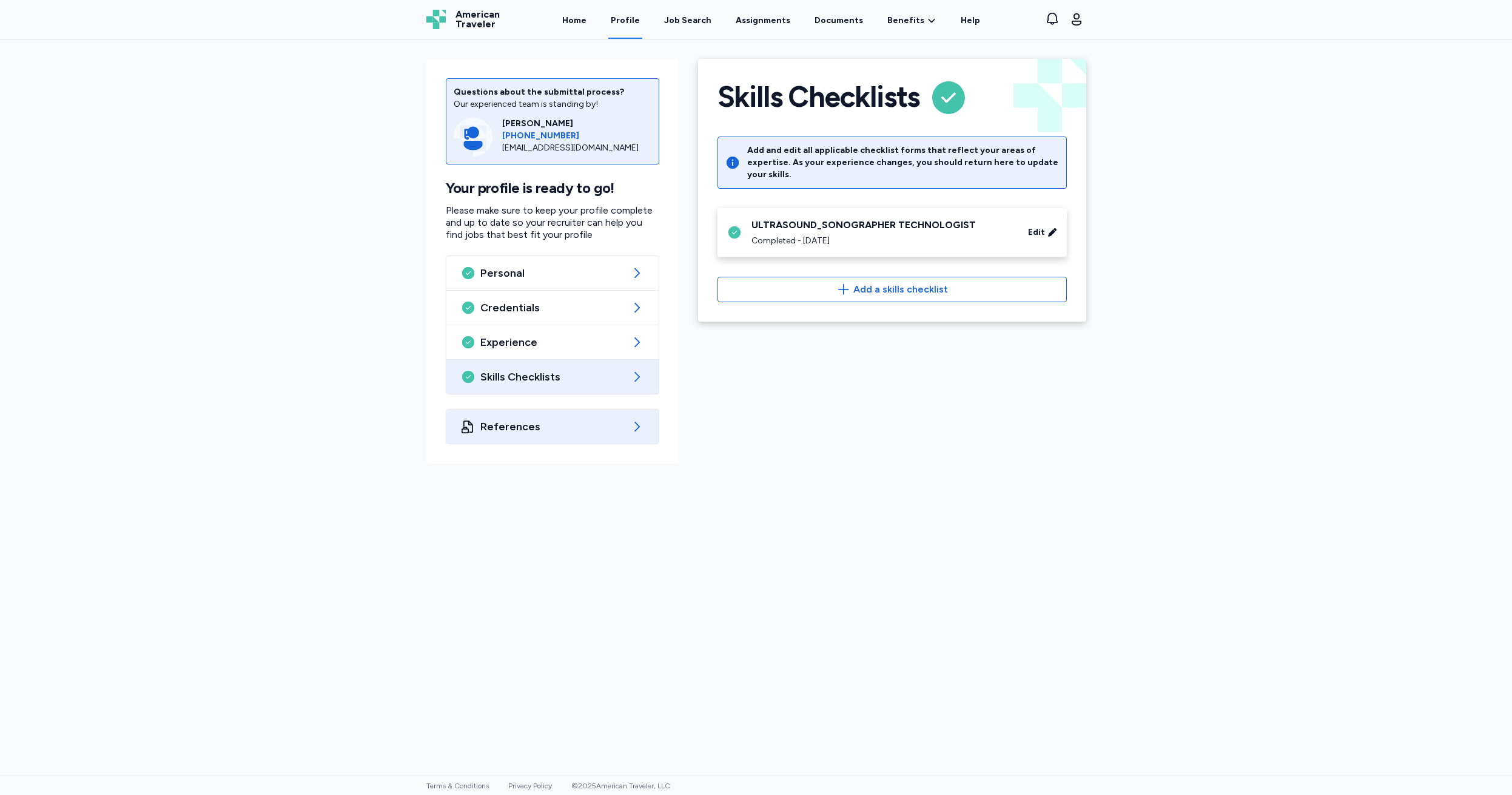
click at [533, 427] on span "References" at bounding box center [552, 427] width 145 height 15
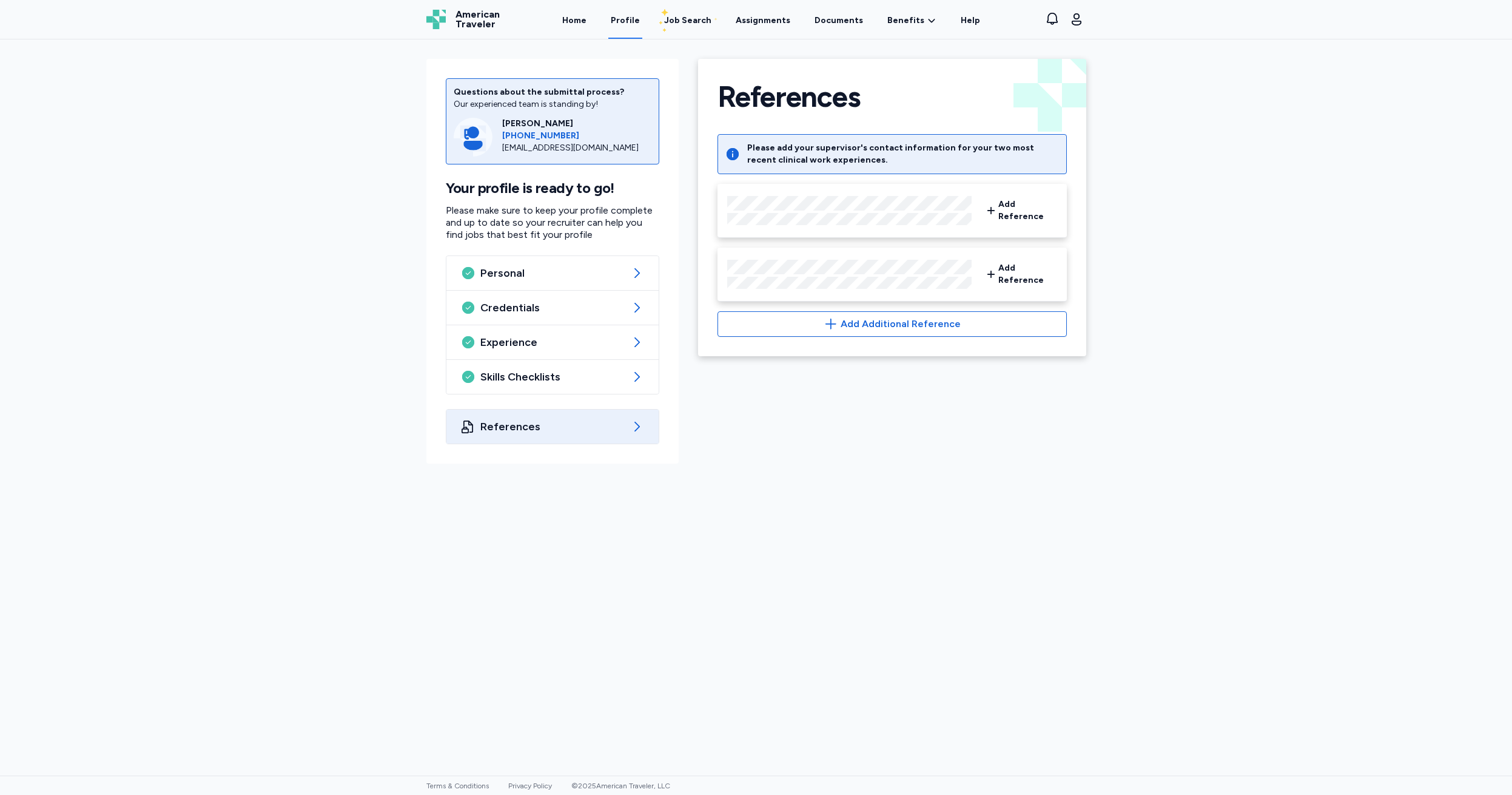
click at [1059, 433] on div "References Back References Please add your supervisor's contact information for…" at bounding box center [892, 256] width 408 height 414
click at [573, 265] on div "Personal" at bounding box center [552, 272] width 212 height 34
